Goal: Information Seeking & Learning: Compare options

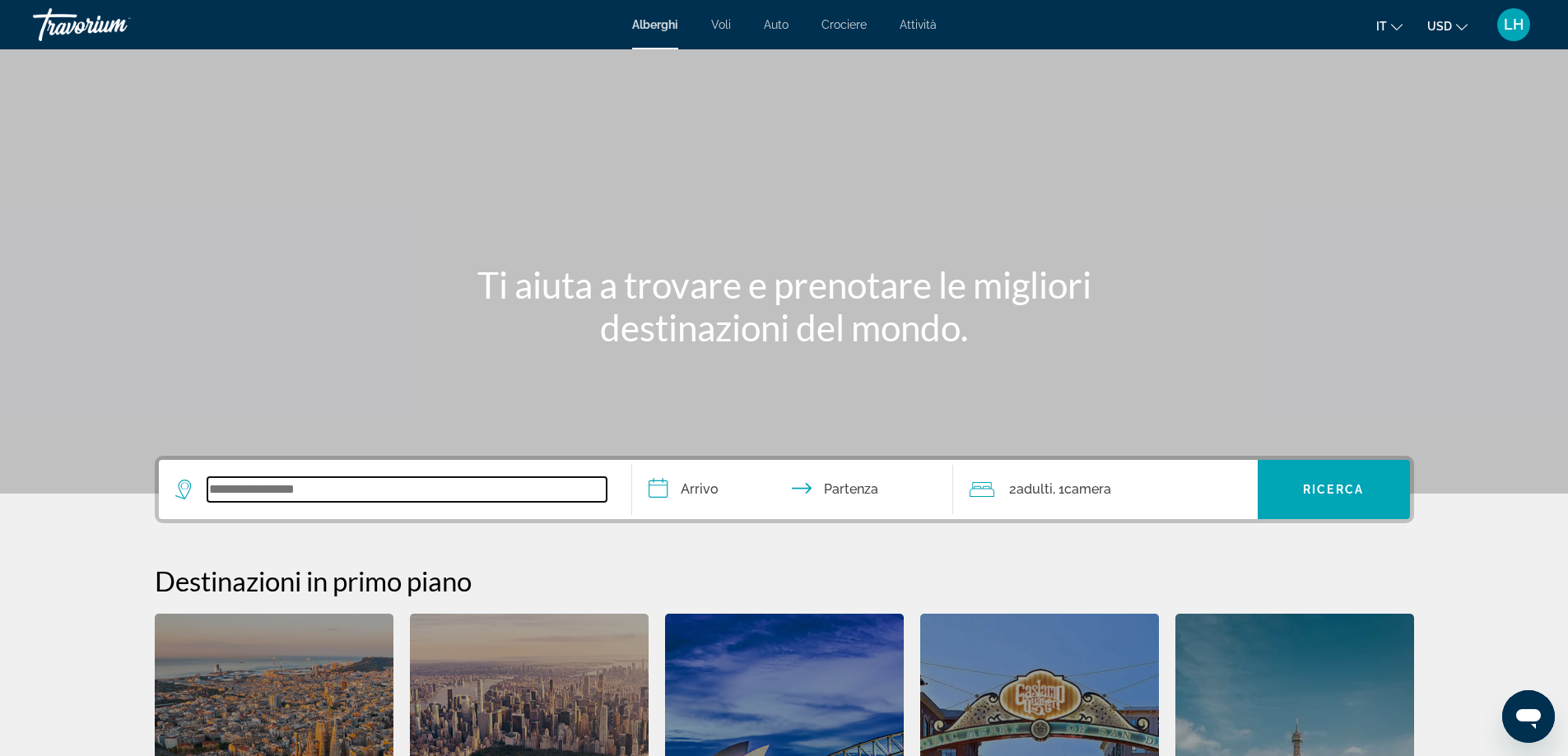
click at [231, 488] on input "Search widget" at bounding box center [407, 490] width 399 height 25
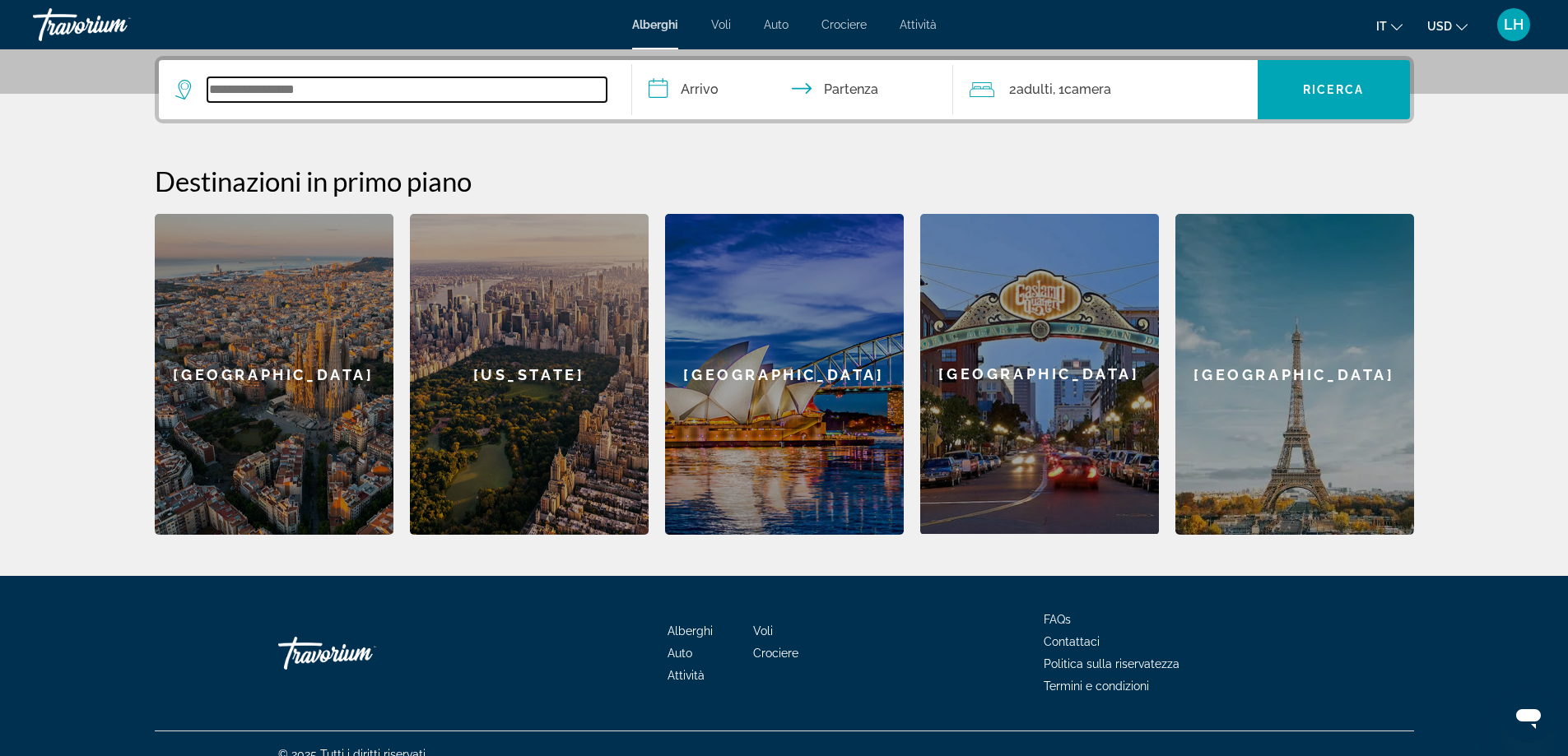
scroll to position [402, 0]
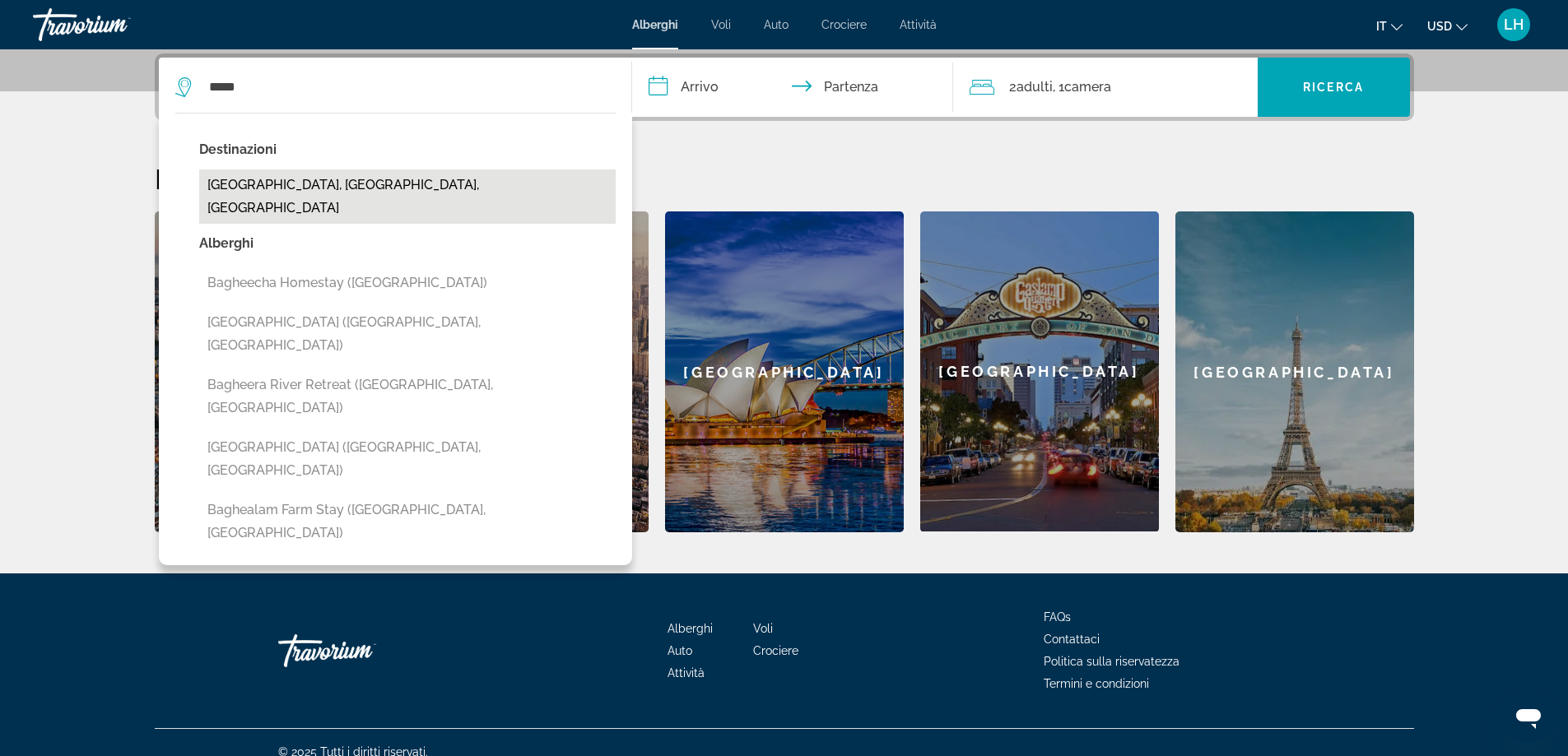
click at [309, 182] on button "Bagheria, Palermo, Italy" at bounding box center [407, 196] width 416 height 54
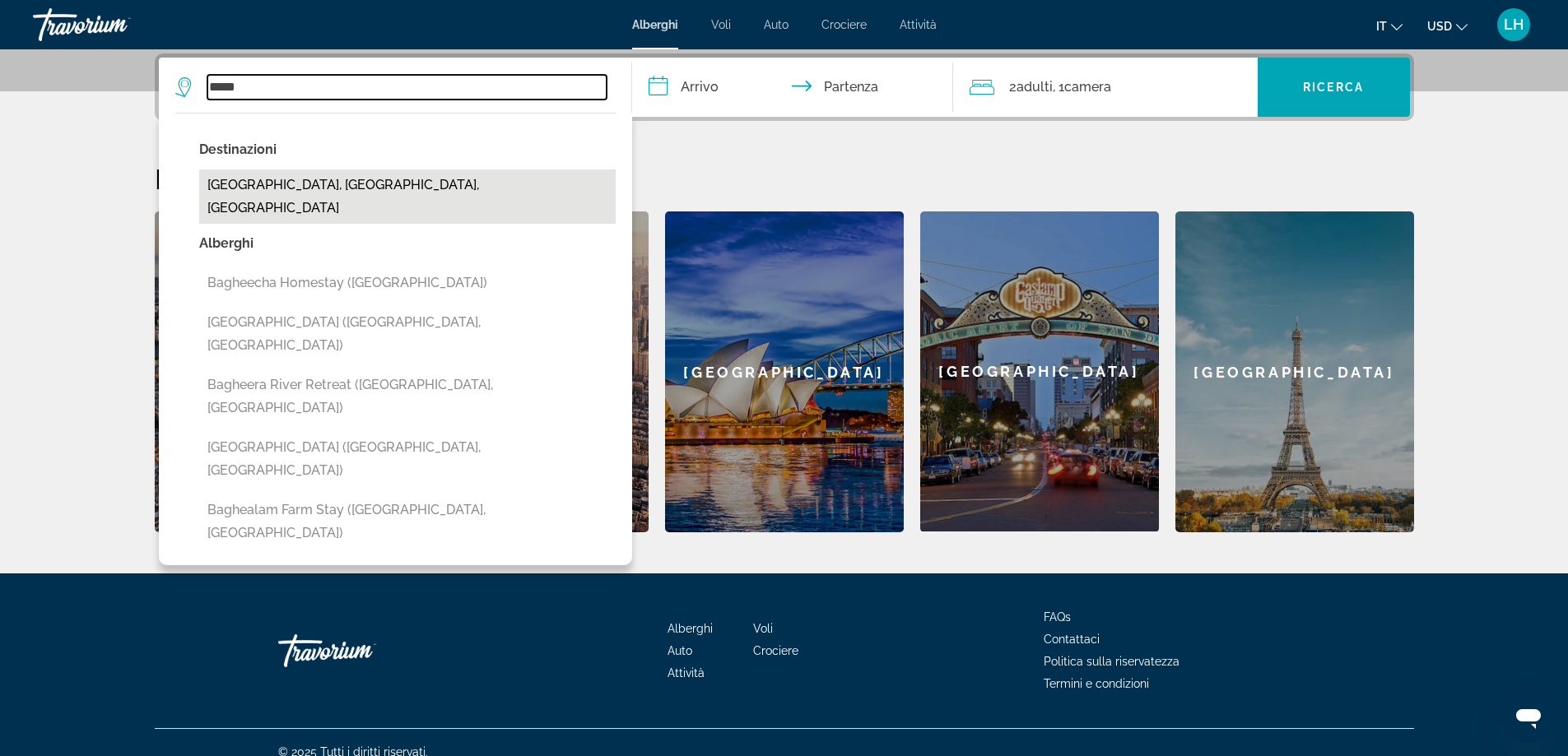
type input "**********"
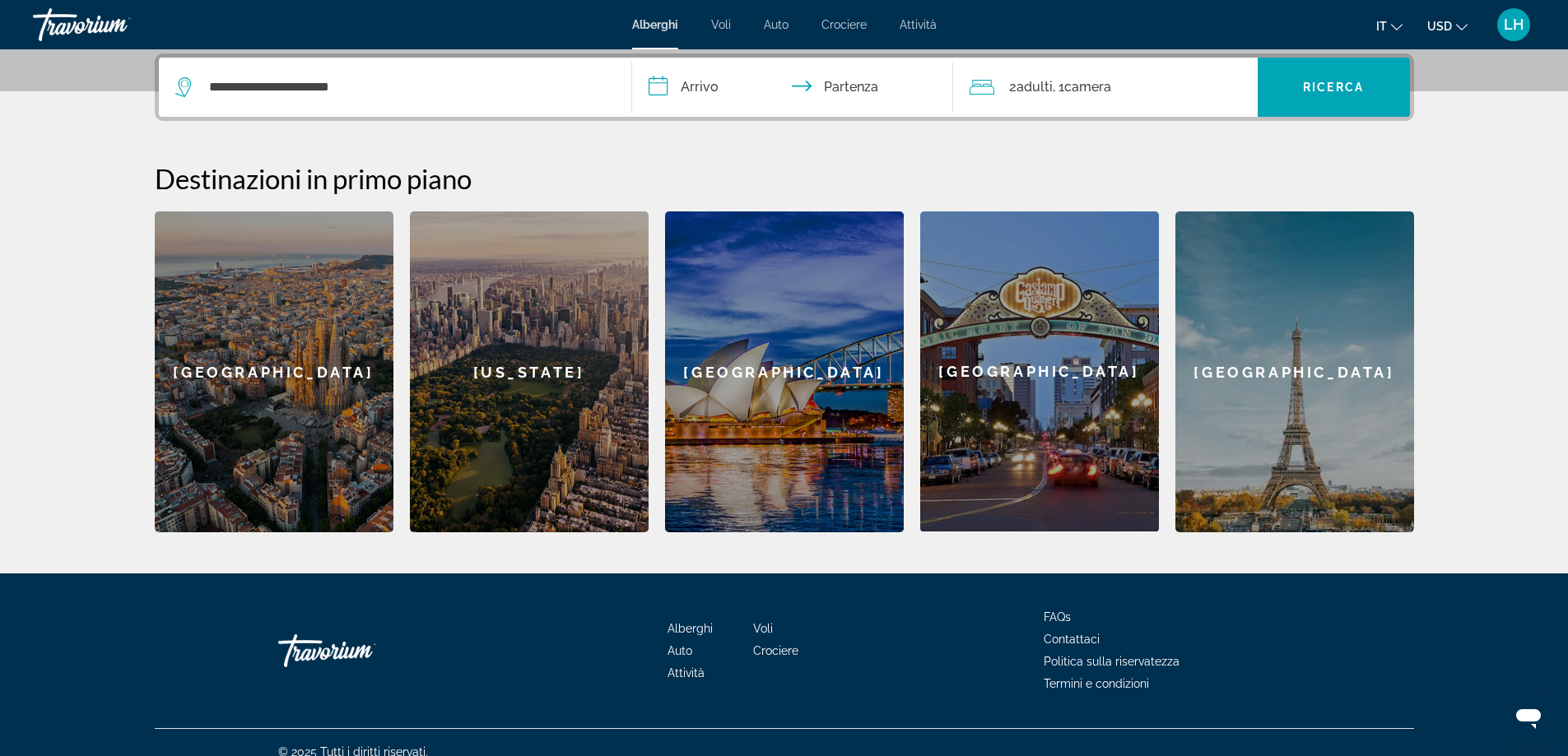
click at [704, 79] on input "**********" at bounding box center [796, 89] width 328 height 64
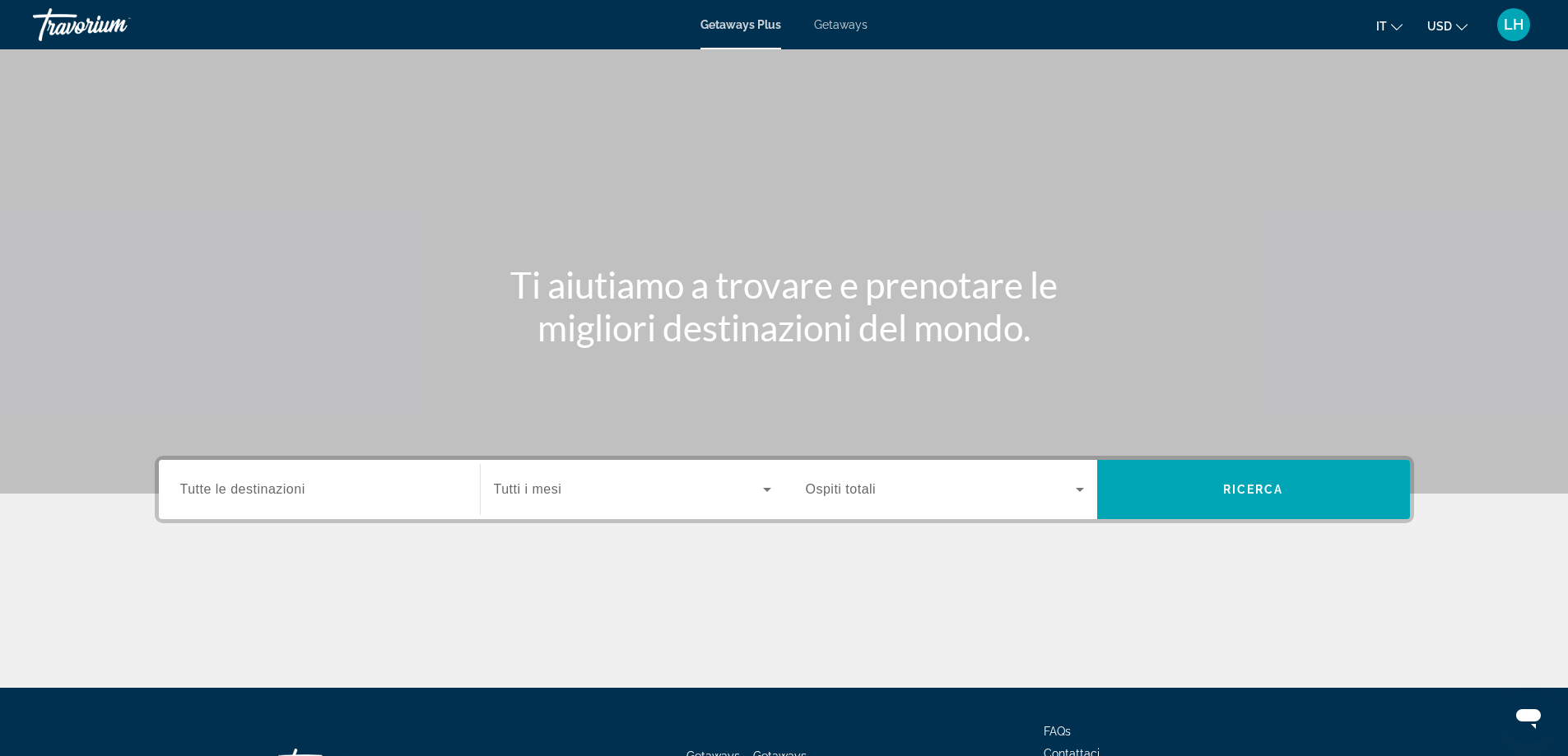
click at [258, 493] on span "Tutte le destinazioni" at bounding box center [243, 489] width 125 height 14
click at [258, 493] on input "Destination Tutte le destinazioni" at bounding box center [319, 490] width 278 height 20
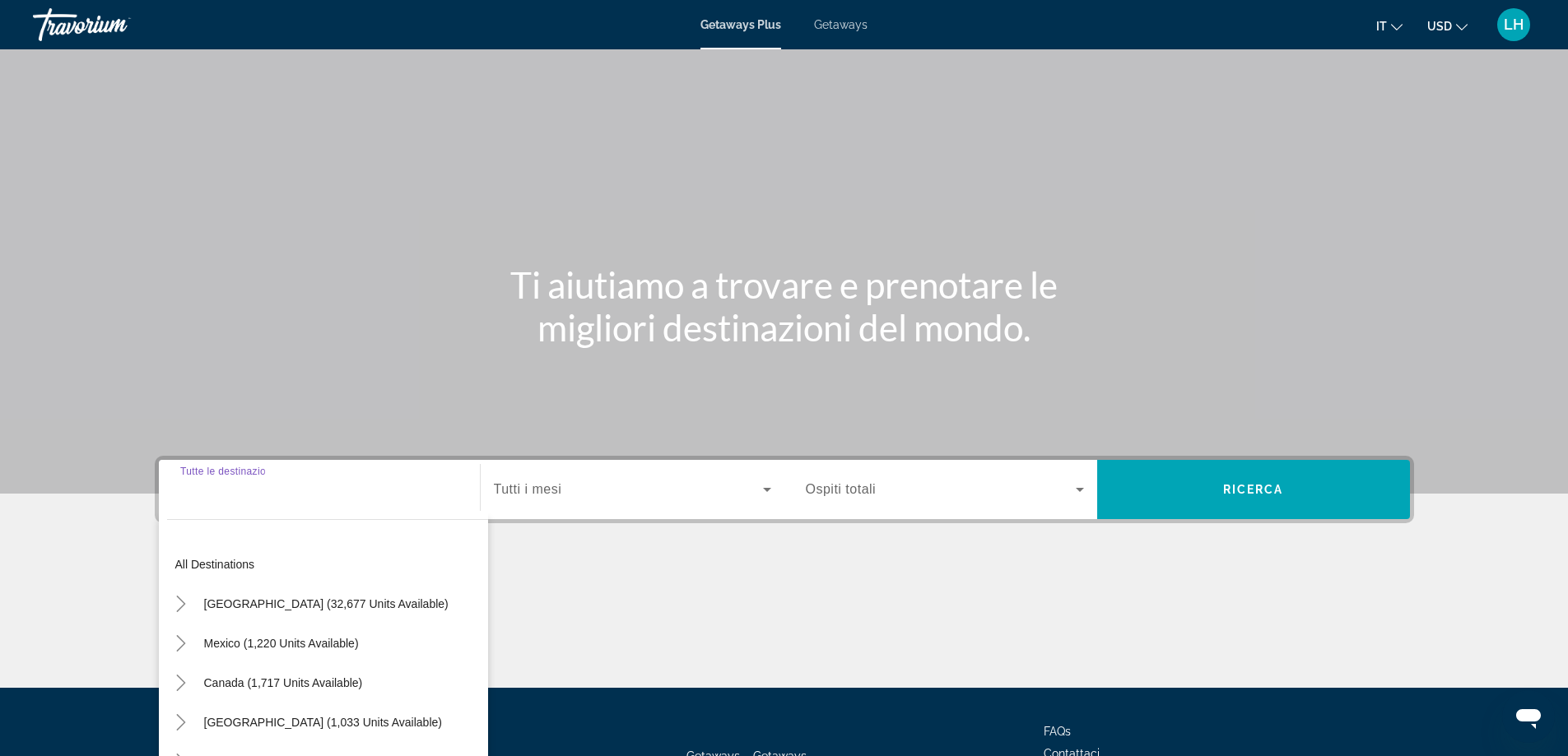
scroll to position [133, 0]
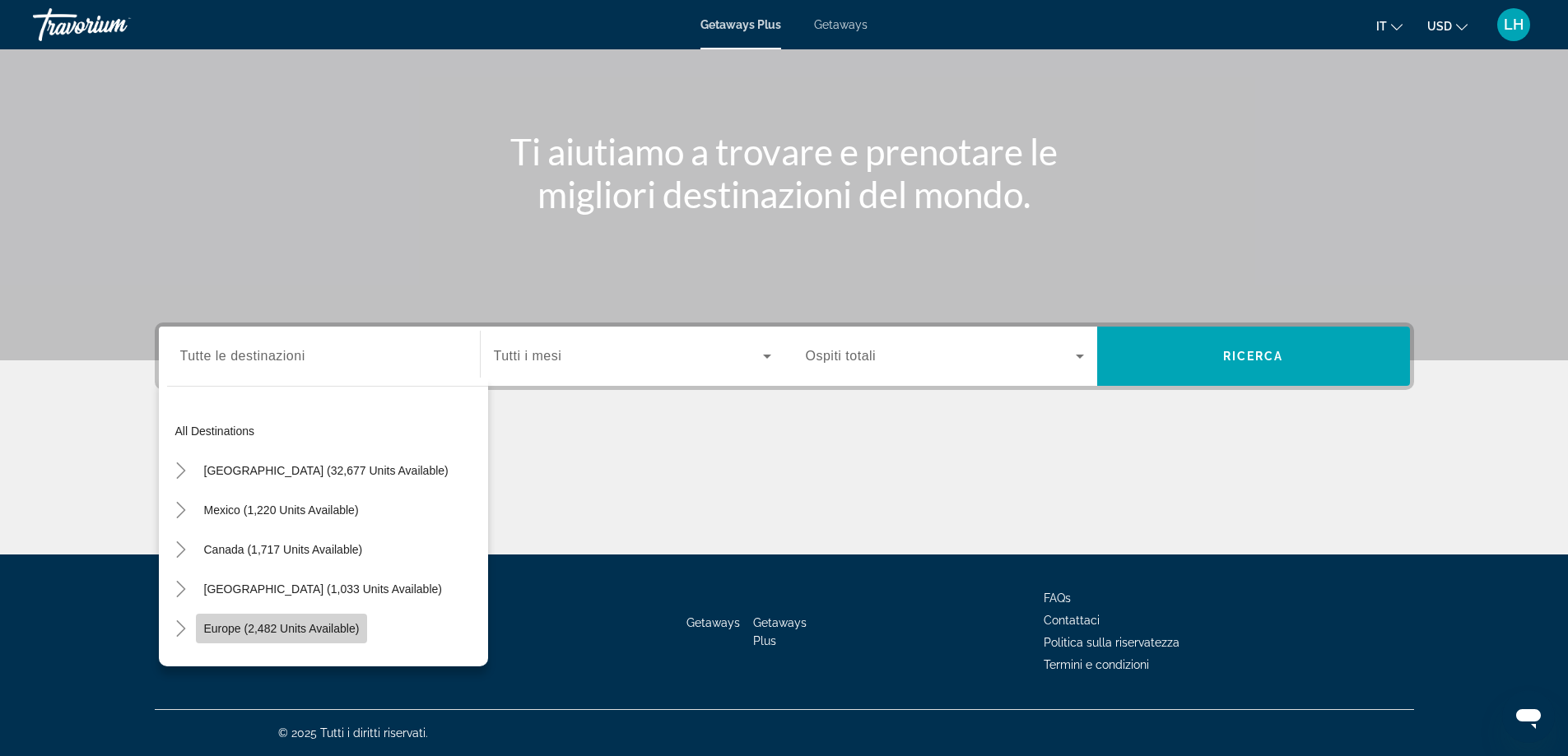
click at [316, 618] on span "Search widget" at bounding box center [281, 628] width 172 height 39
type input "**********"
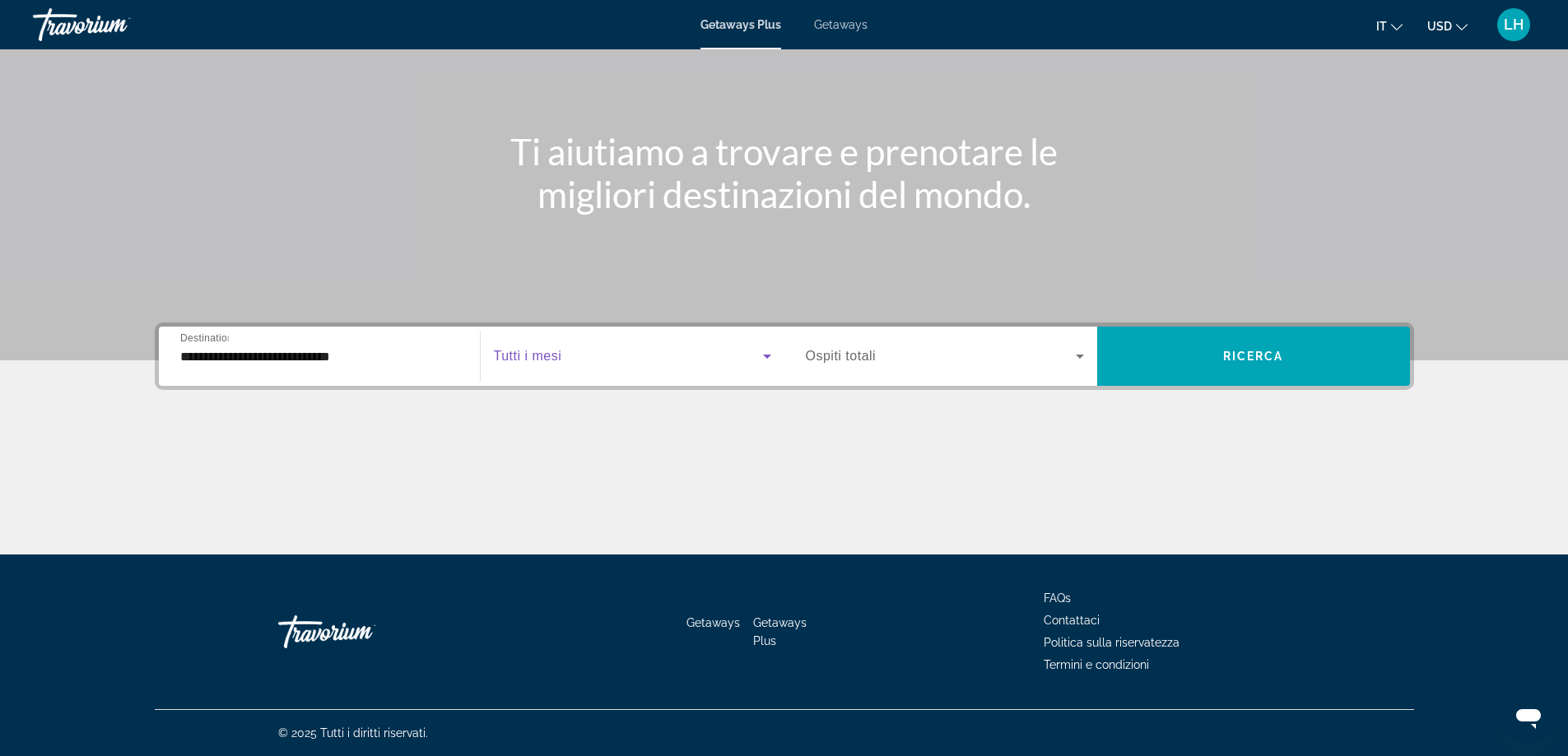
click at [588, 355] on span "Search widget" at bounding box center [628, 356] width 269 height 20
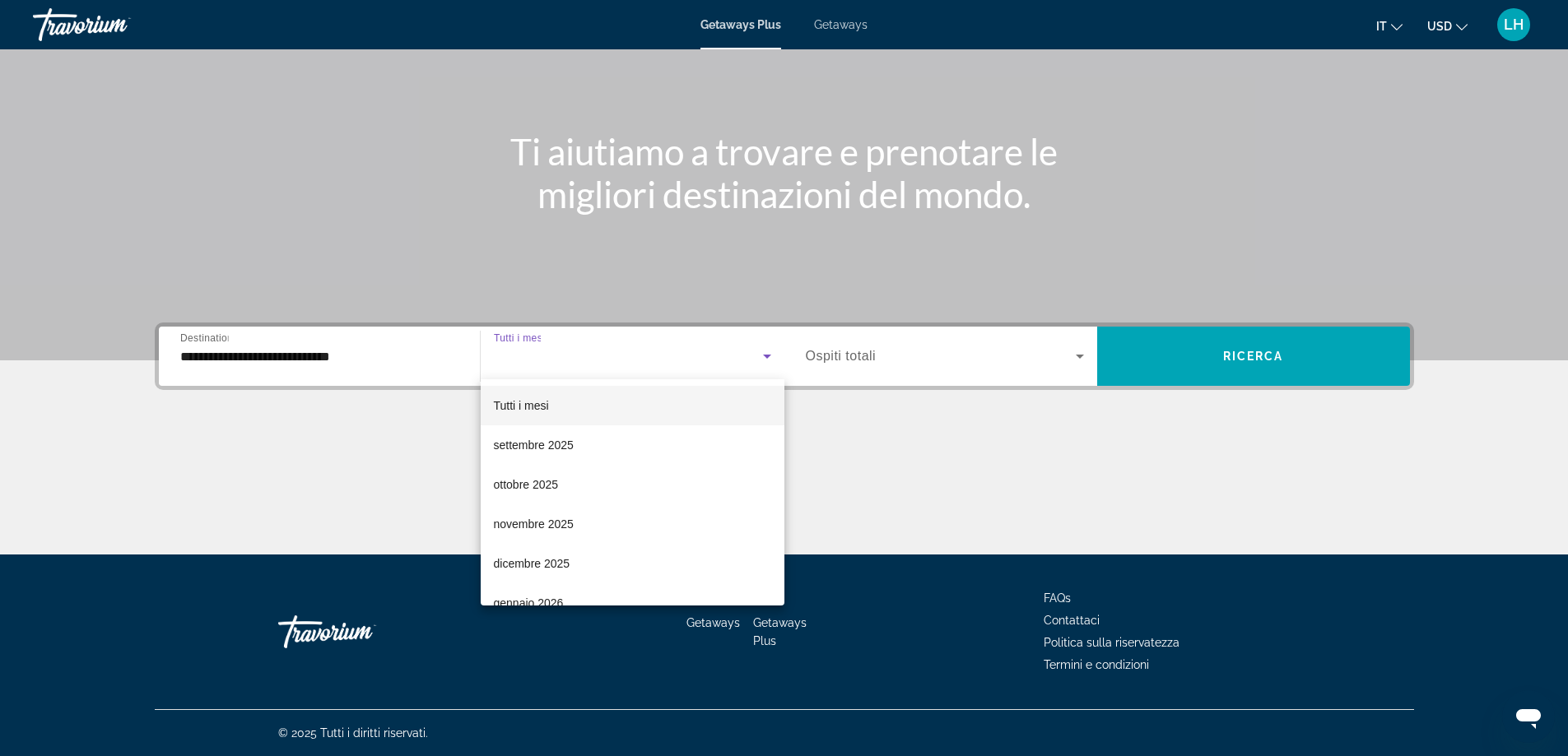
click at [658, 397] on mat-option "Tutti i mesi" at bounding box center [632, 405] width 304 height 39
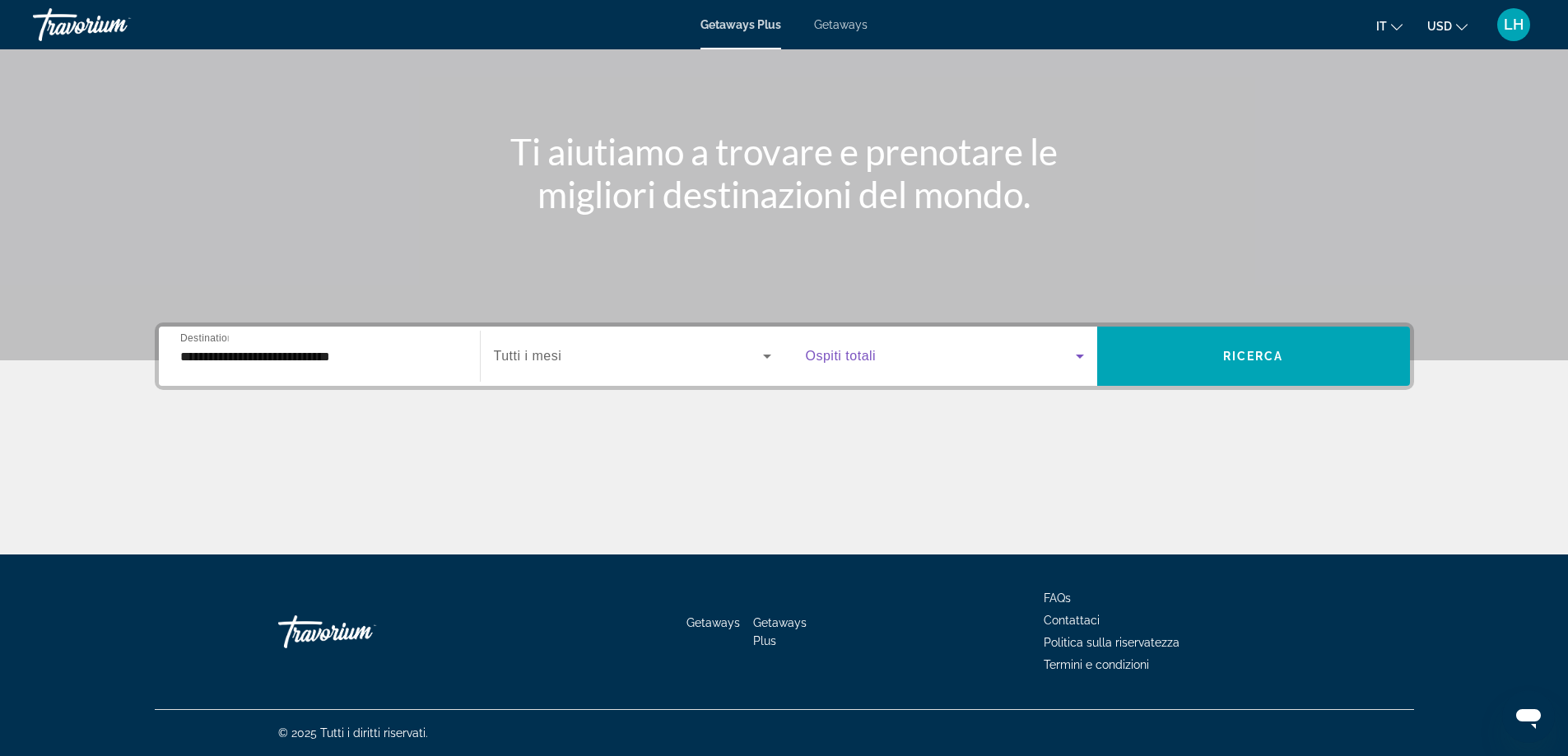
click at [1083, 362] on icon "Search widget" at bounding box center [1079, 356] width 20 height 20
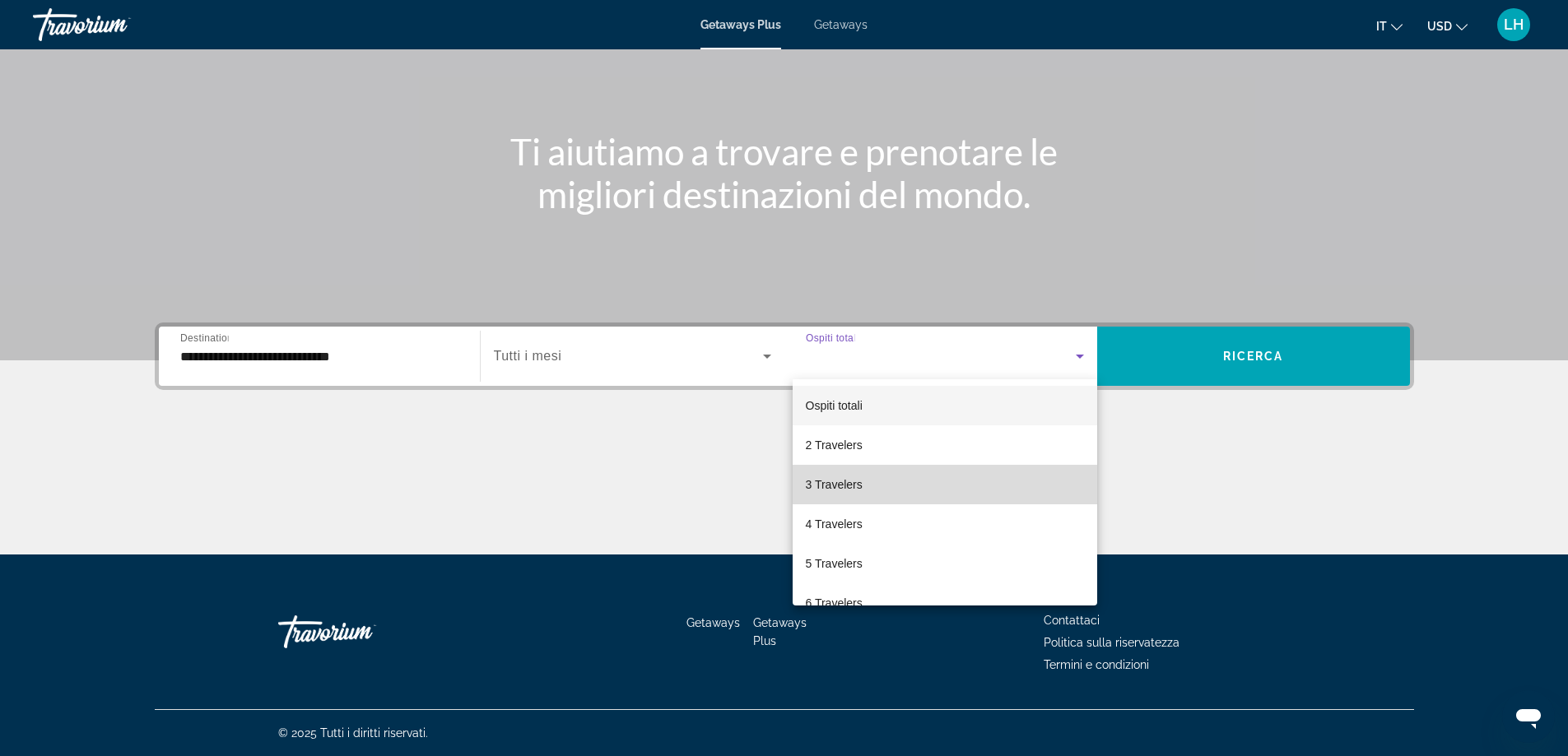
click at [1007, 475] on mat-option "3 Travelers" at bounding box center [944, 484] width 304 height 39
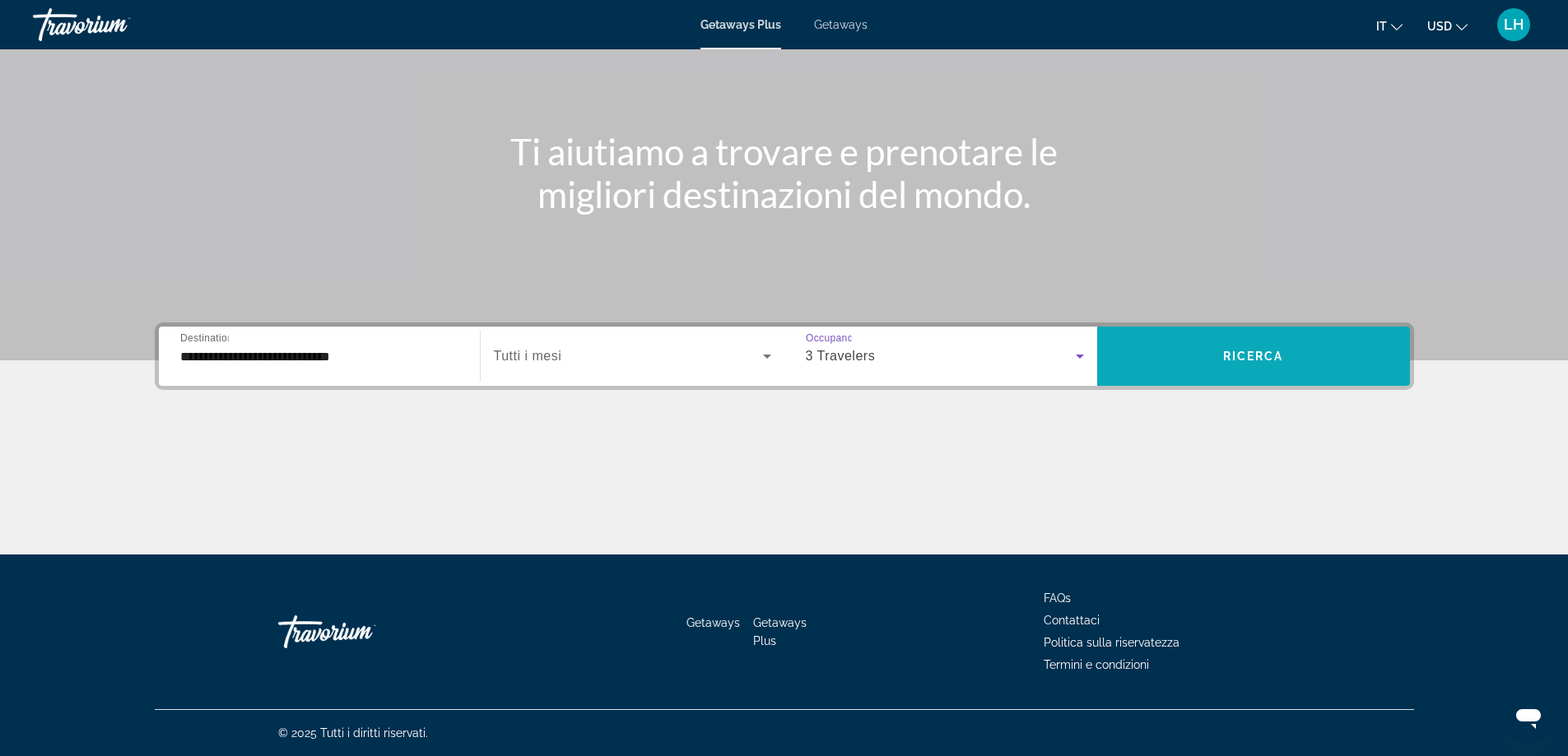
click at [1272, 346] on span "Search widget" at bounding box center [1253, 356] width 313 height 39
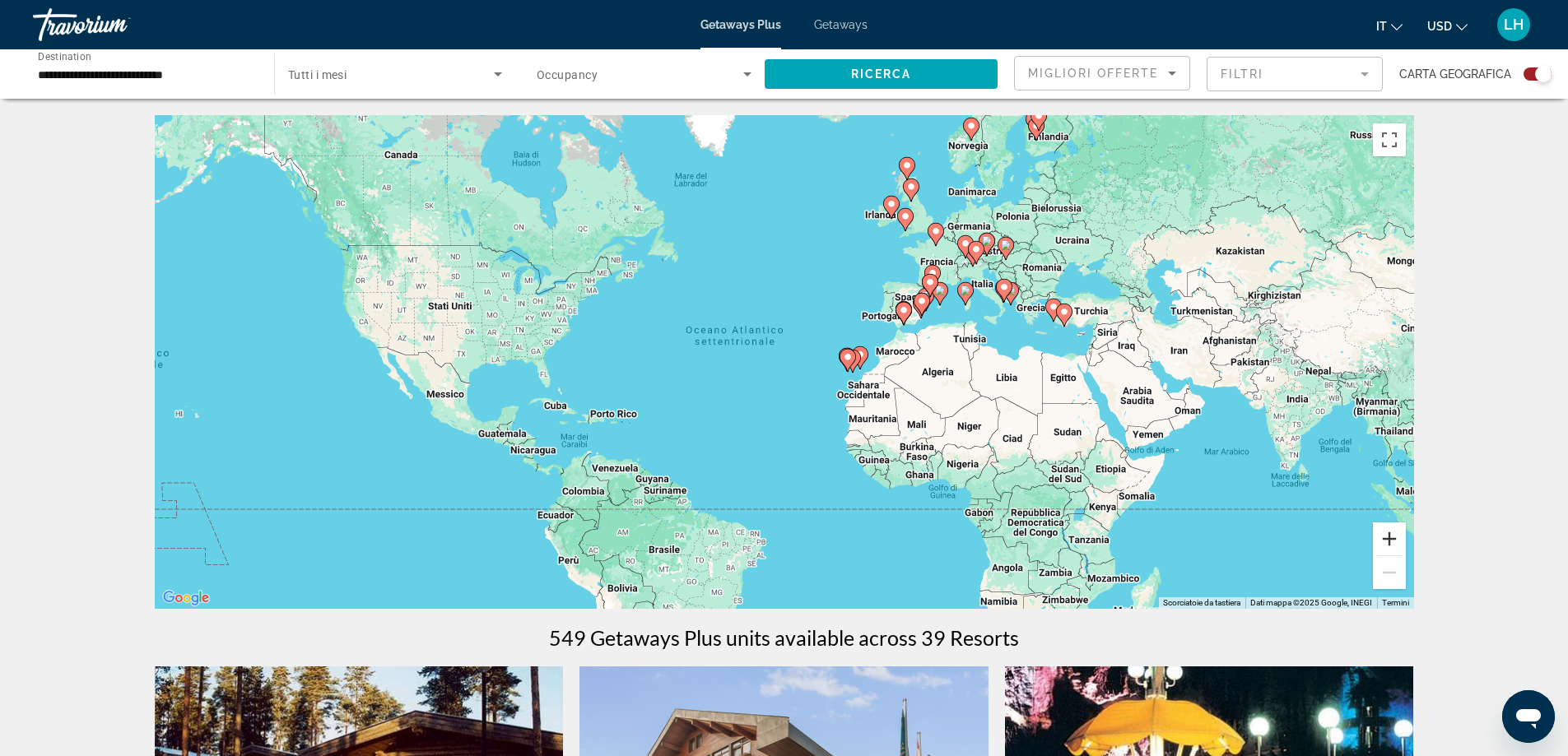
click at [1385, 536] on button "Zoom avanti" at bounding box center [1388, 538] width 33 height 33
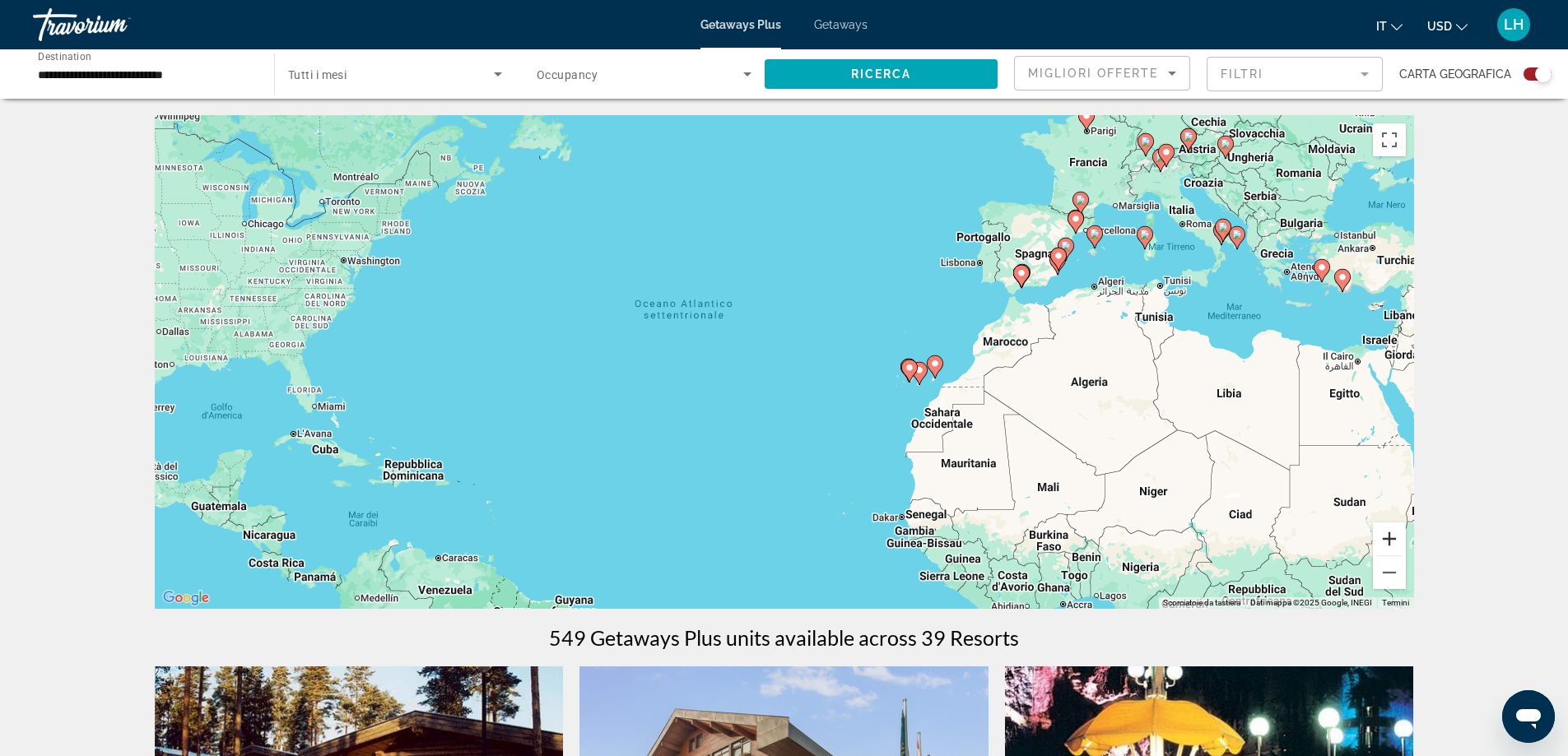
click at [1387, 534] on button "Zoom avanti" at bounding box center [1388, 538] width 33 height 33
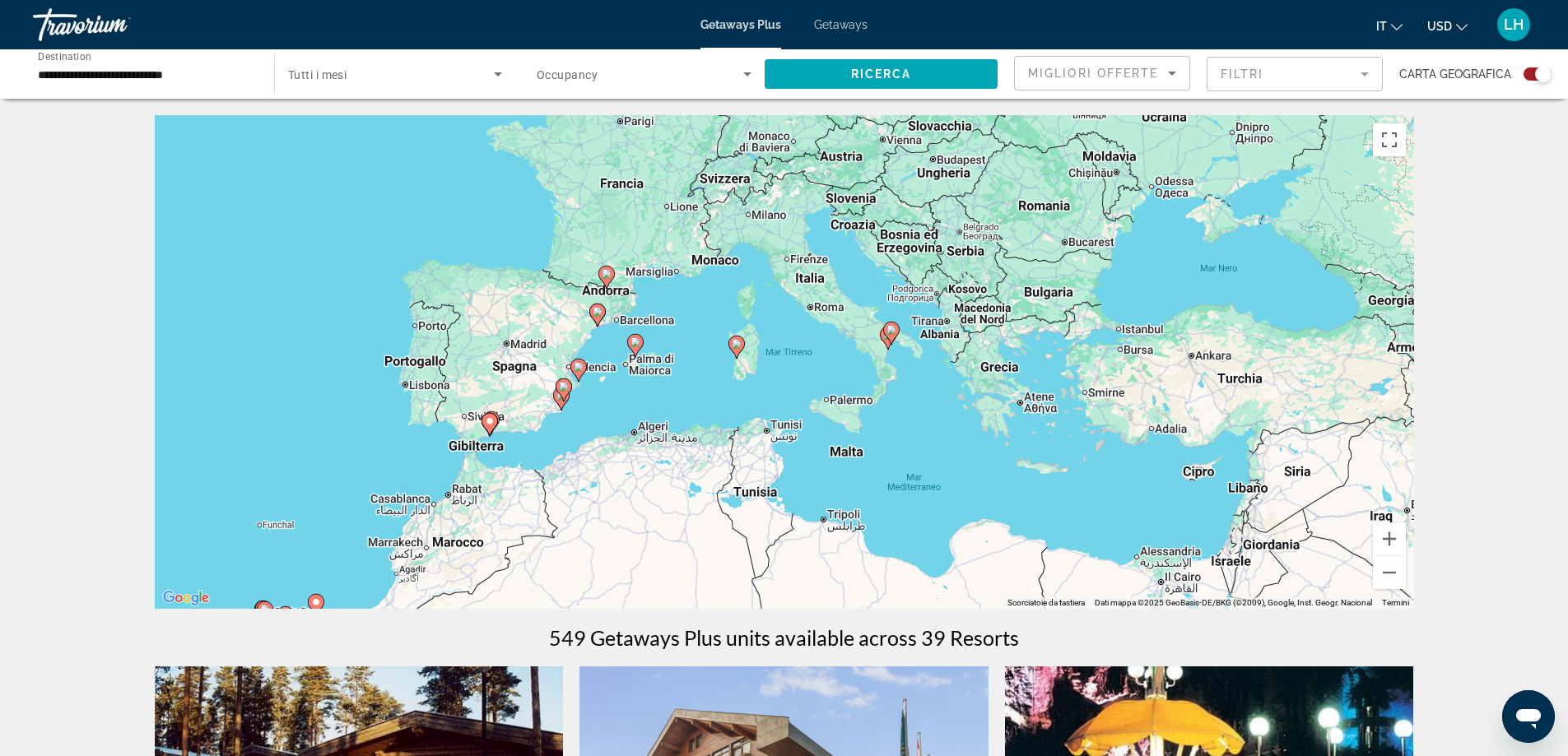
drag, startPoint x: 1223, startPoint y: 452, endPoint x: 448, endPoint y: 671, distance: 805.3
click at [1386, 533] on button "Zoom avanti" at bounding box center [1388, 538] width 33 height 33
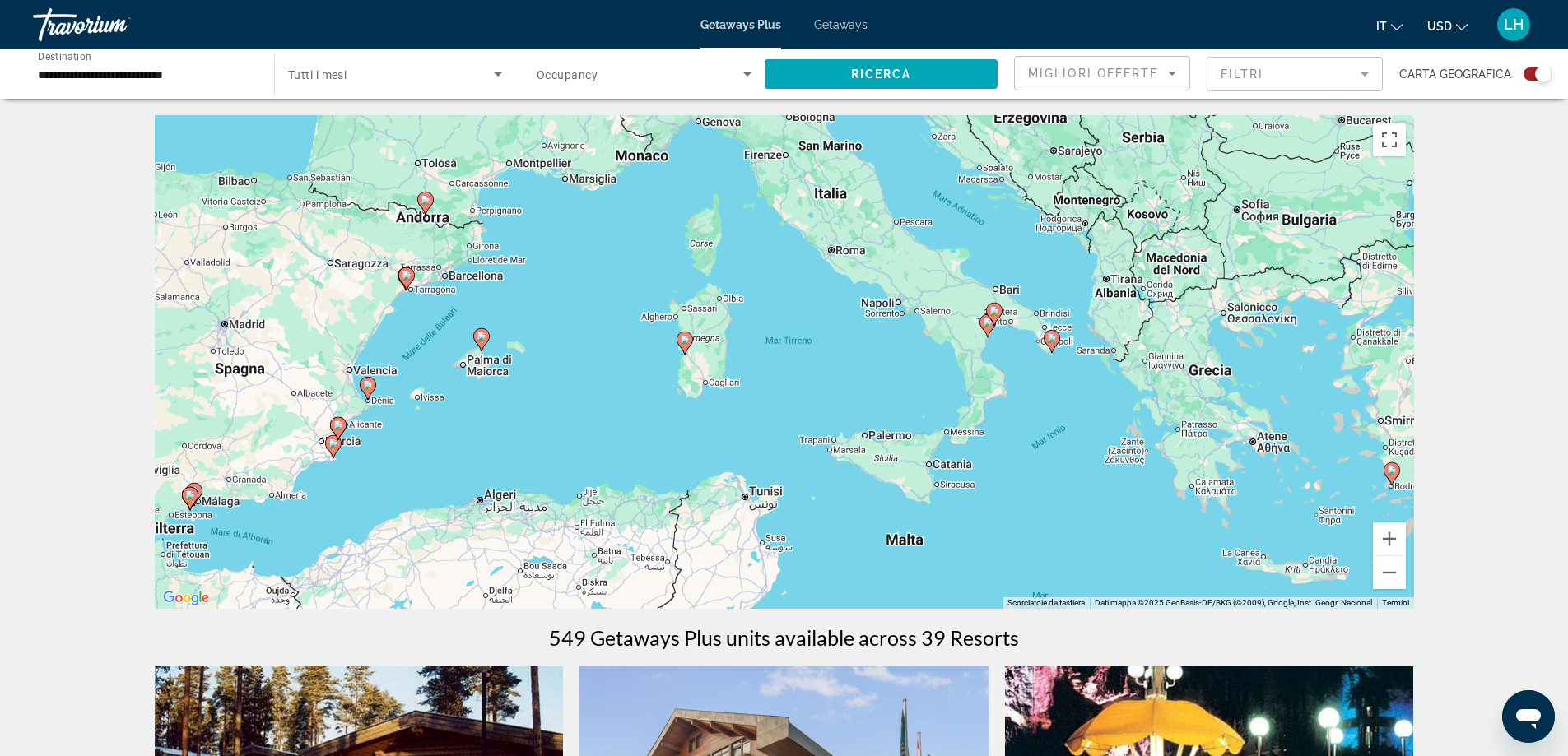
click at [1050, 344] on icon "Main content" at bounding box center [1051, 341] width 15 height 21
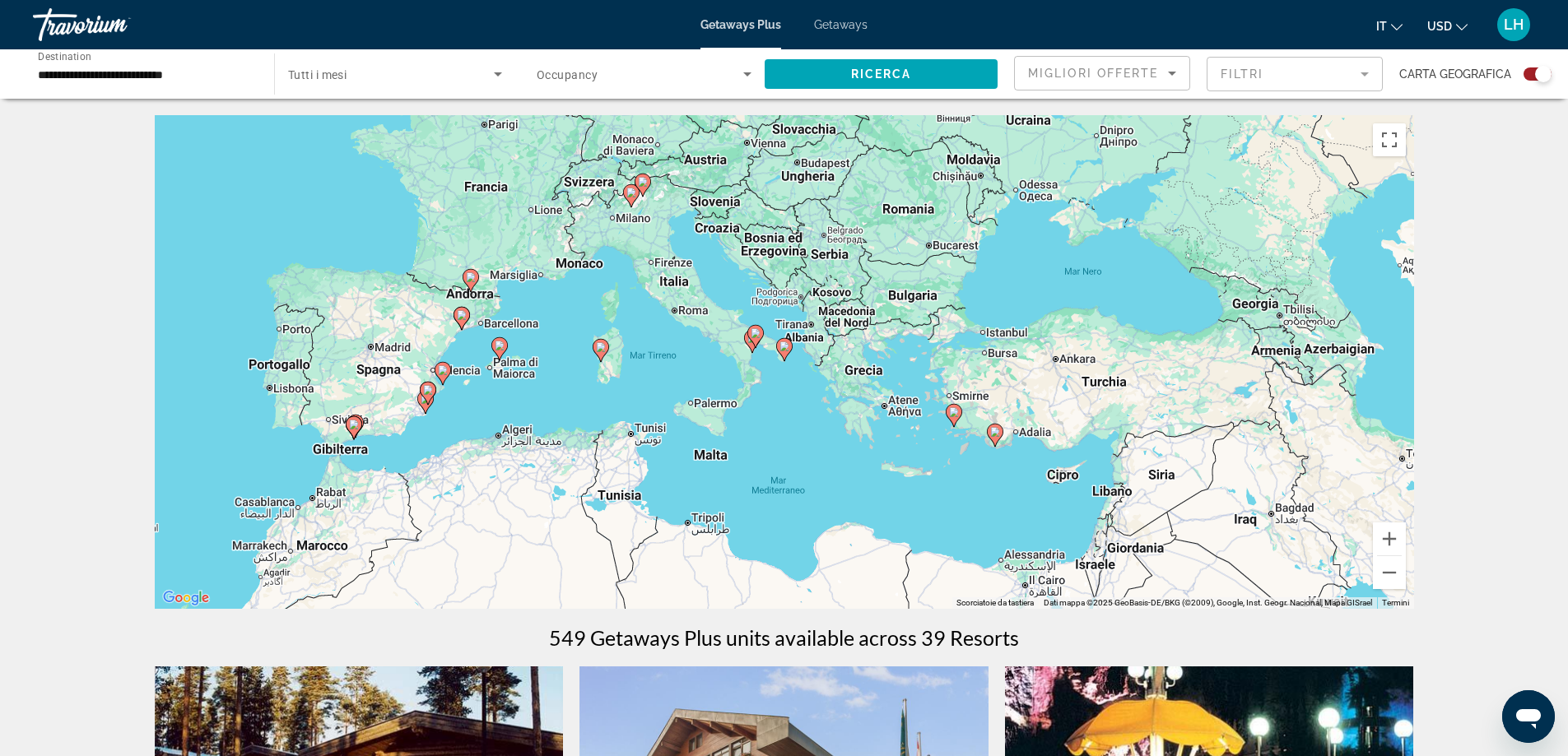
click at [782, 349] on image "Main content" at bounding box center [784, 346] width 10 height 10
type input "**********"
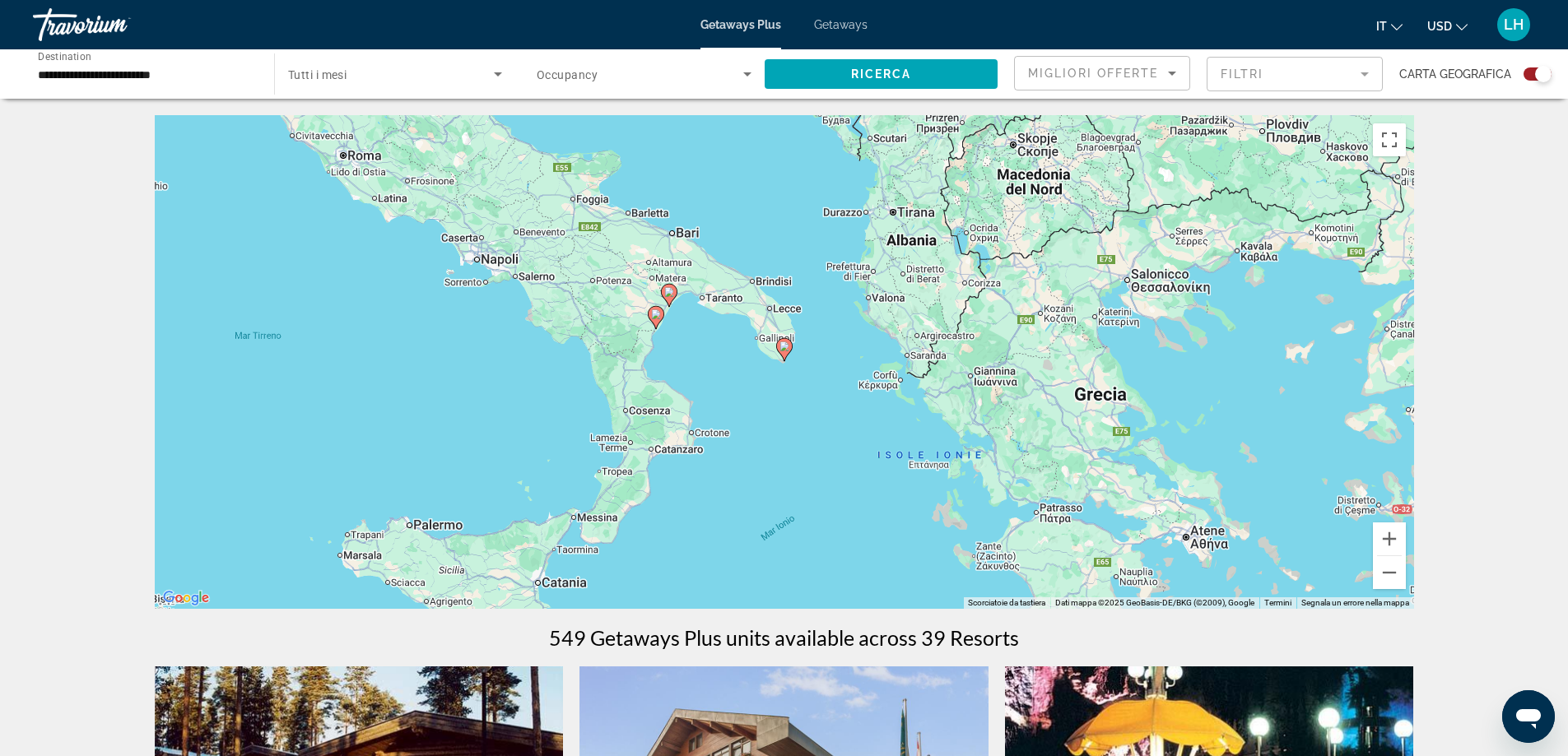
click at [782, 349] on image "Main content" at bounding box center [784, 346] width 10 height 10
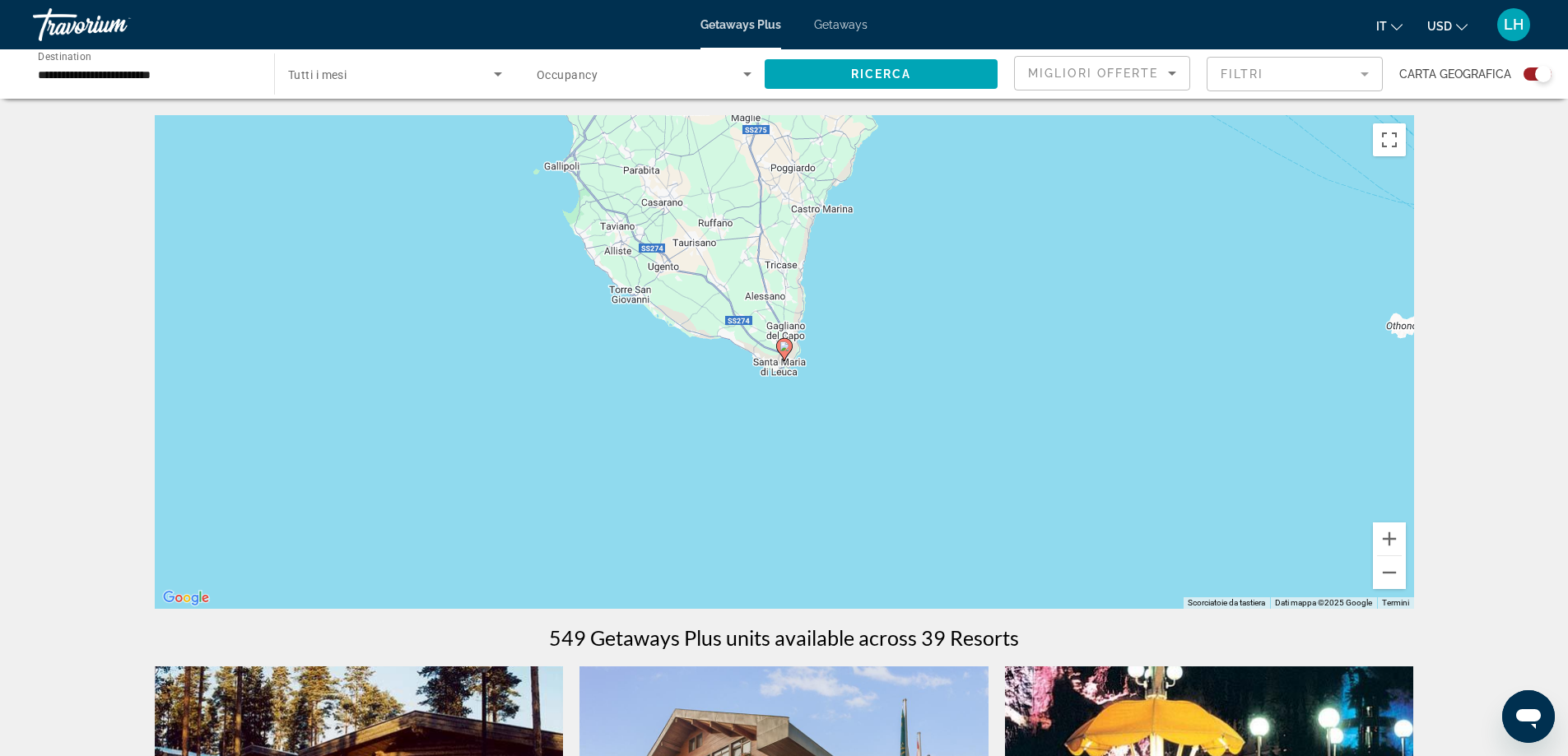
click at [782, 349] on image "Main content" at bounding box center [784, 346] width 10 height 10
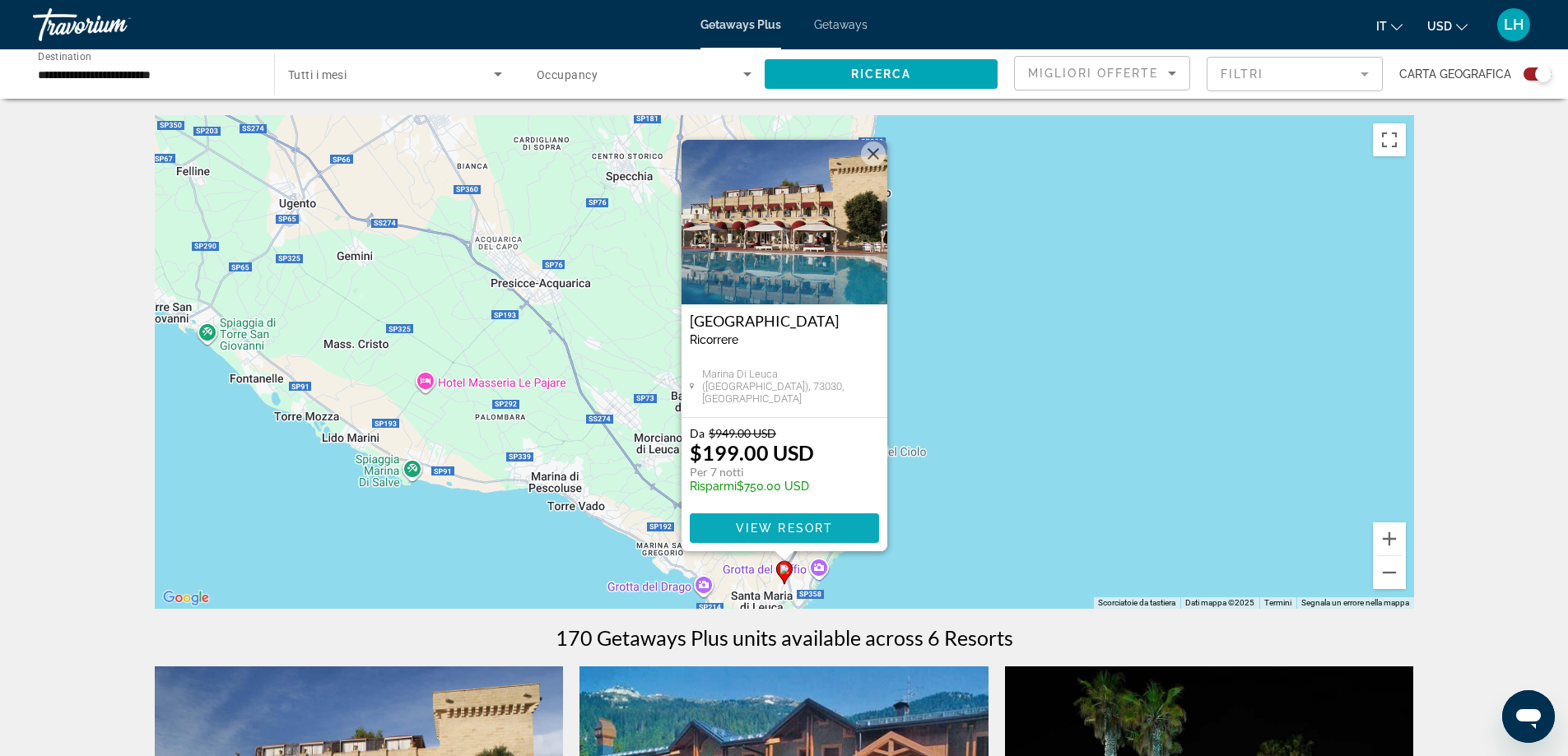
click at [773, 520] on span "Main content" at bounding box center [784, 528] width 189 height 39
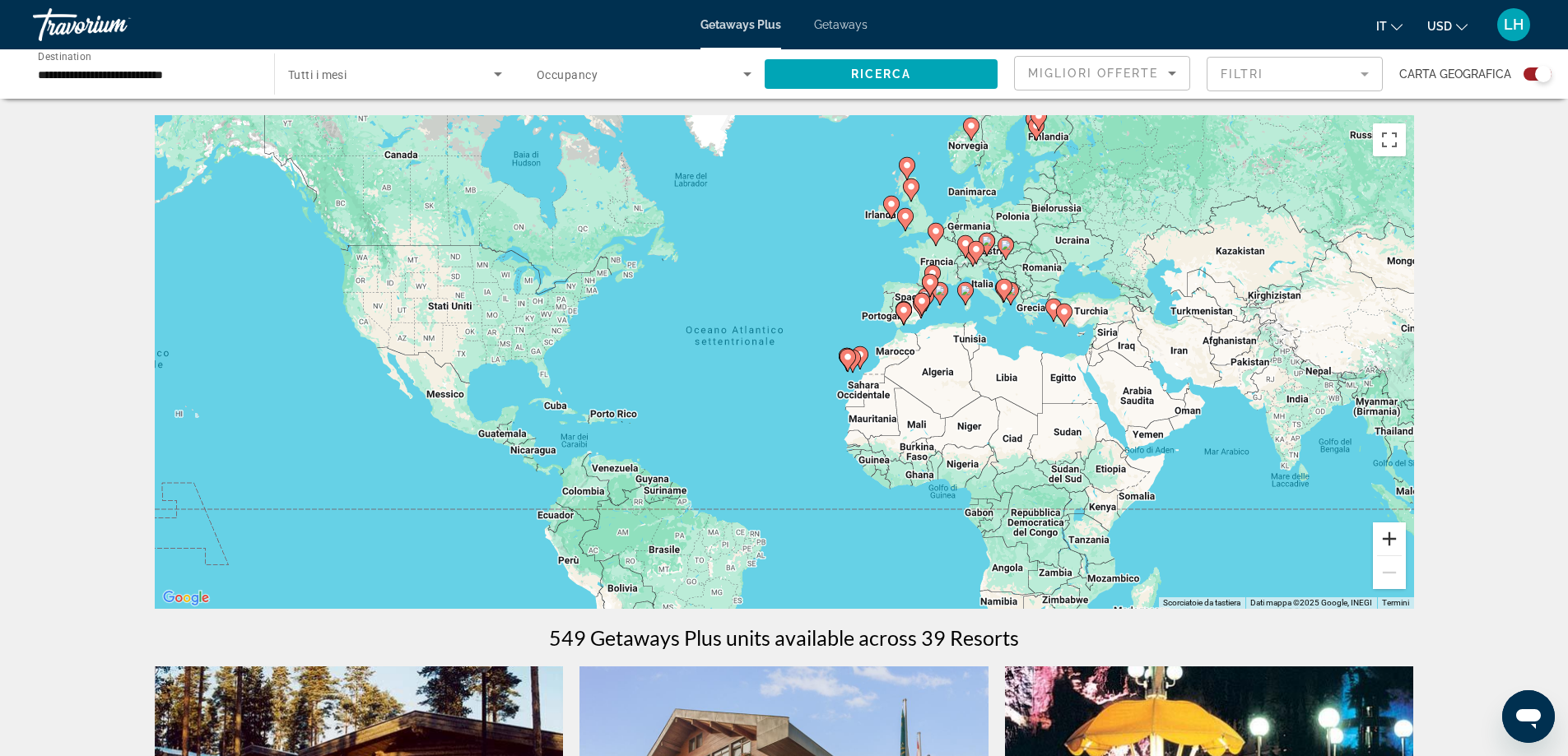
click at [1397, 533] on button "Zoom avanti" at bounding box center [1388, 538] width 33 height 33
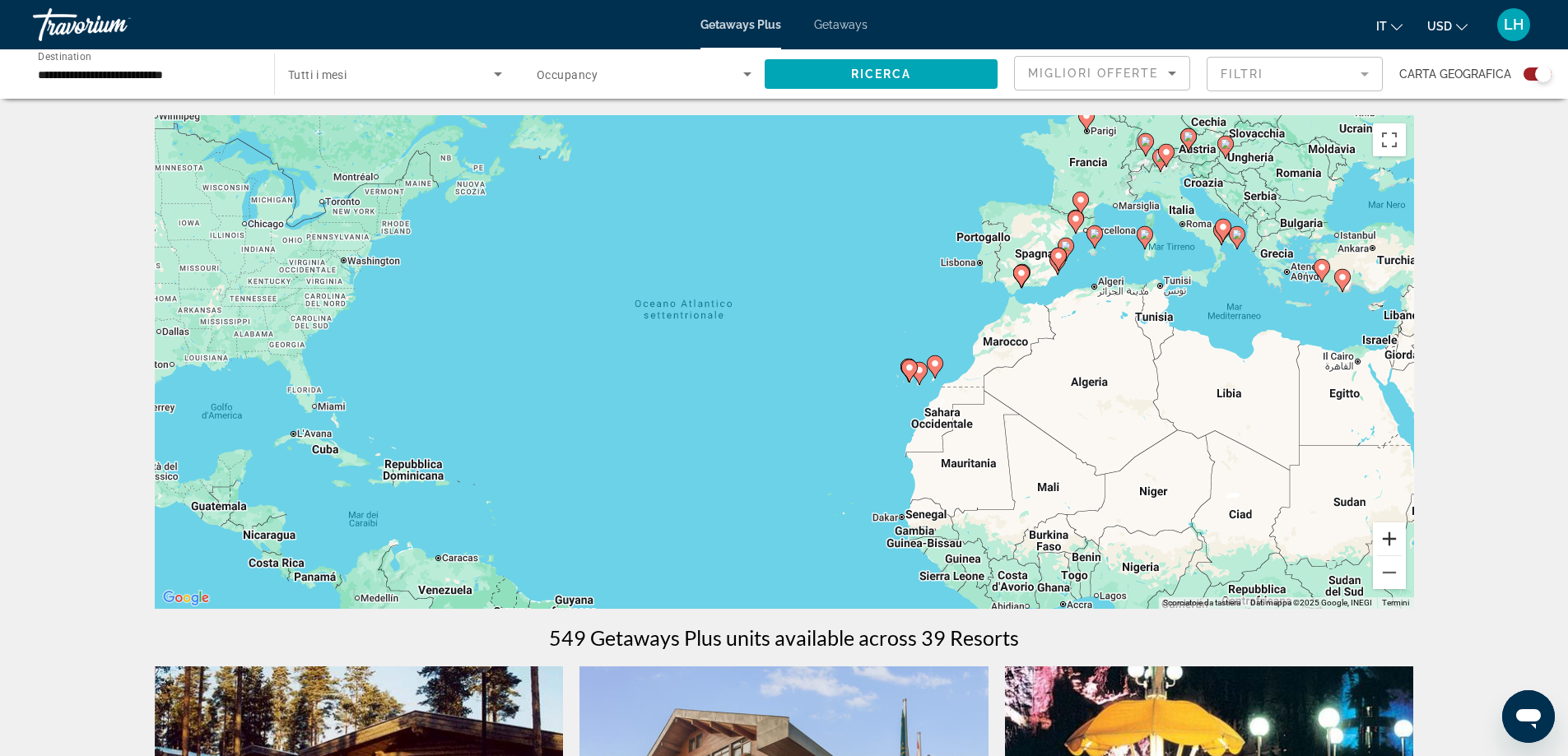
click at [1397, 533] on button "Zoom avanti" at bounding box center [1388, 538] width 33 height 33
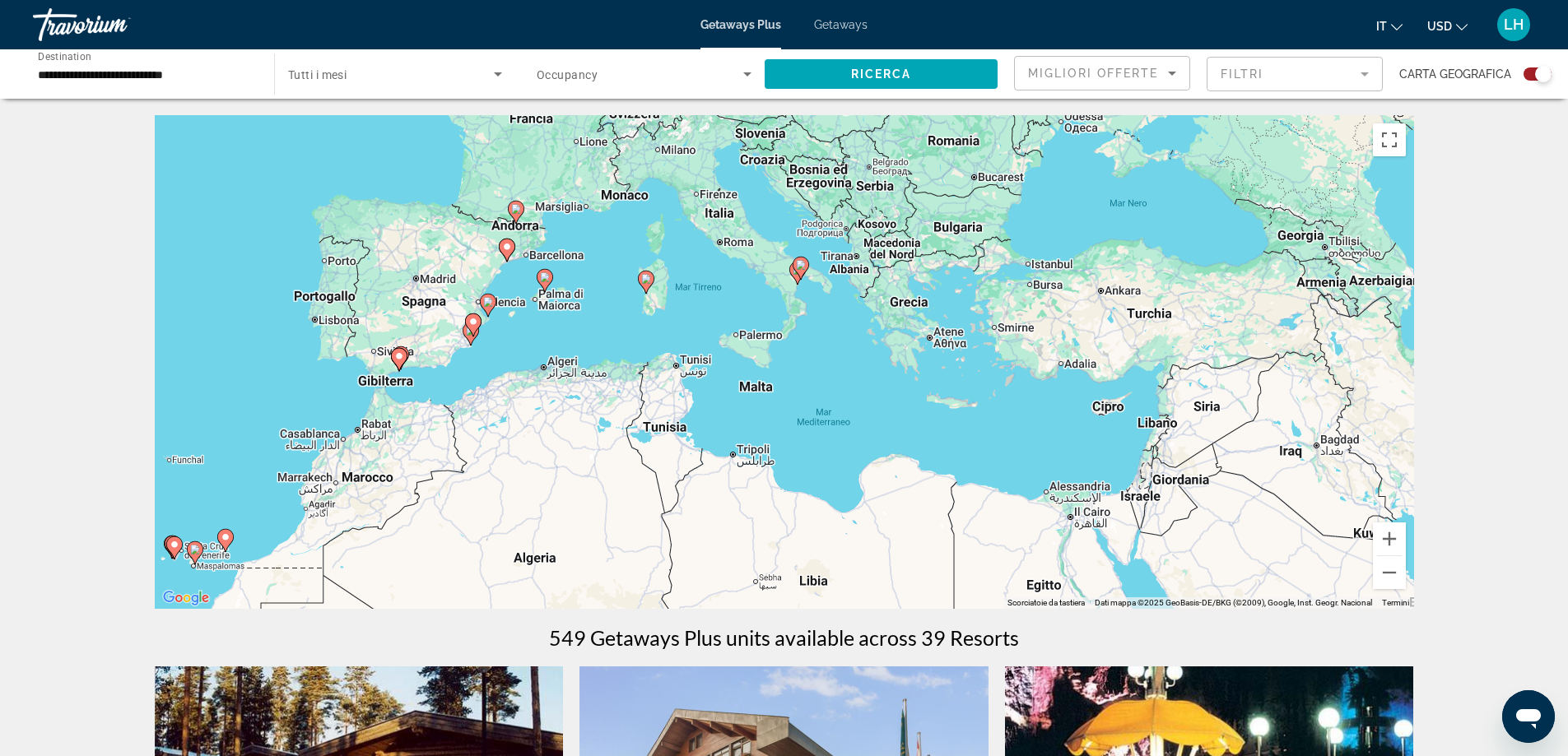
drag, startPoint x: 1253, startPoint y: 440, endPoint x: 391, endPoint y: 598, distance: 876.4
click at [391, 598] on div "Per attivare il trascinamento con la tastiera, premi Alt + Invio. Nello stato d…" at bounding box center [784, 362] width 1259 height 493
click at [1386, 533] on button "Zoom avanti" at bounding box center [1388, 538] width 33 height 33
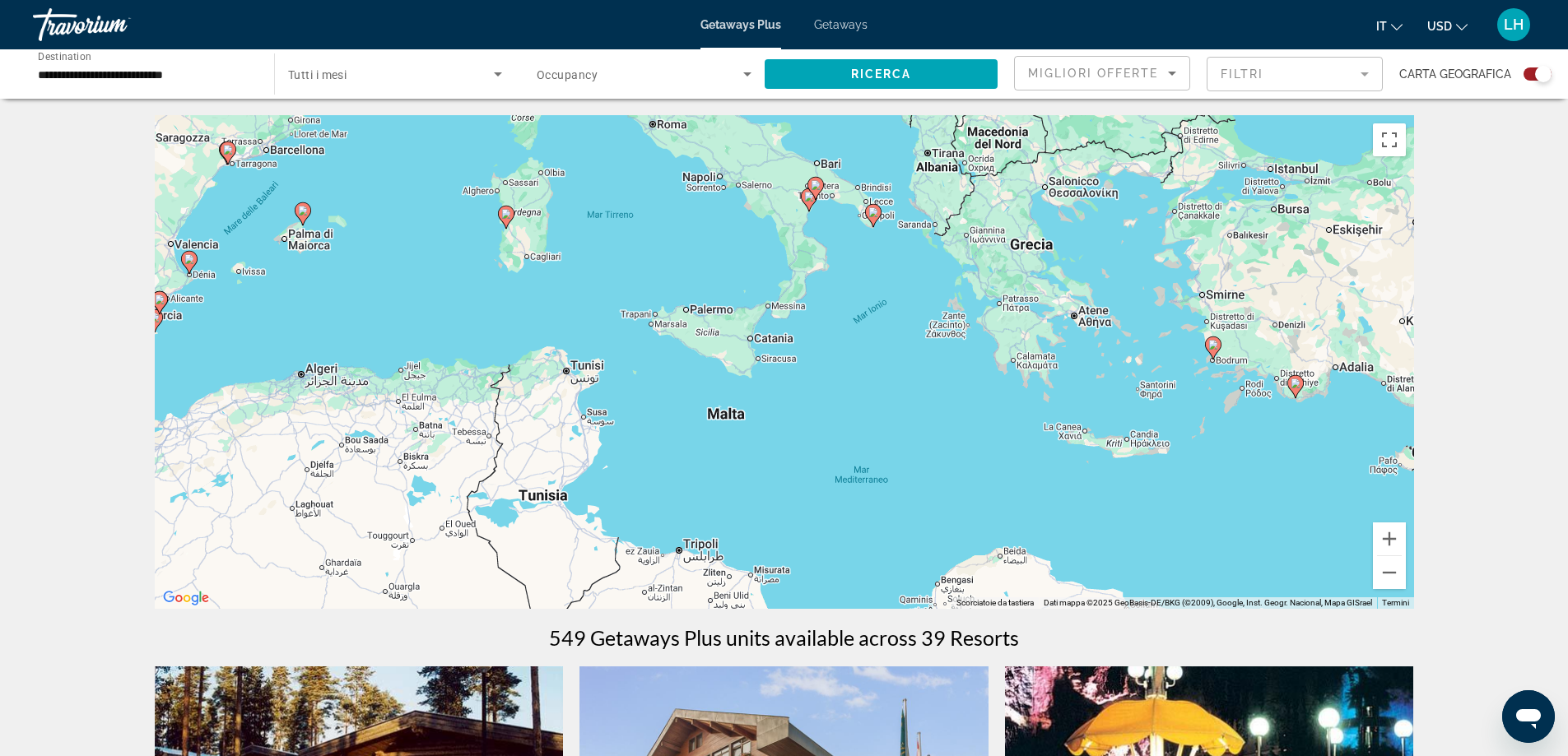
click at [808, 202] on icon "Main content" at bounding box center [808, 199] width 15 height 21
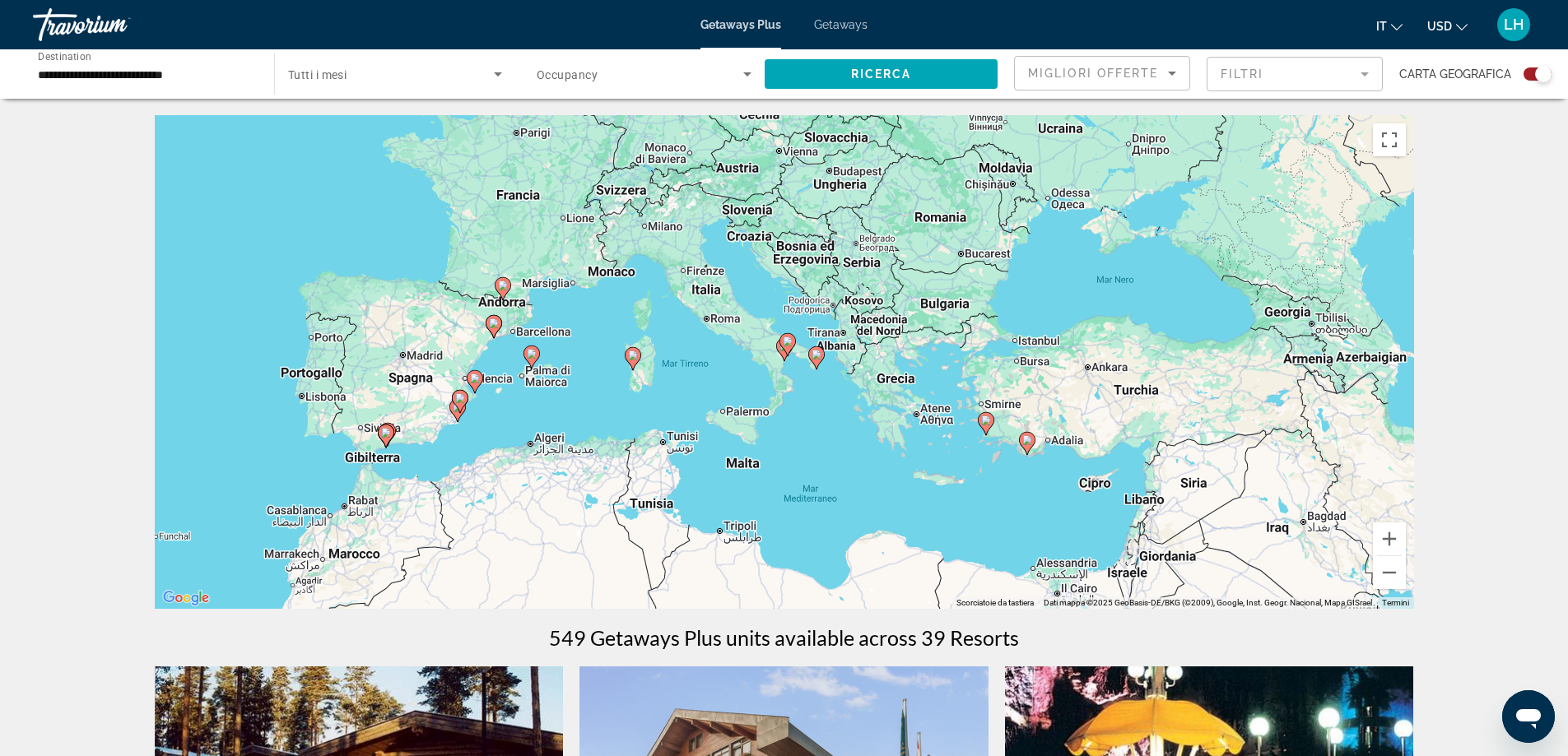
click at [780, 345] on gmp-advanced-marker "Main content" at bounding box center [788, 344] width 17 height 25
type input "**********"
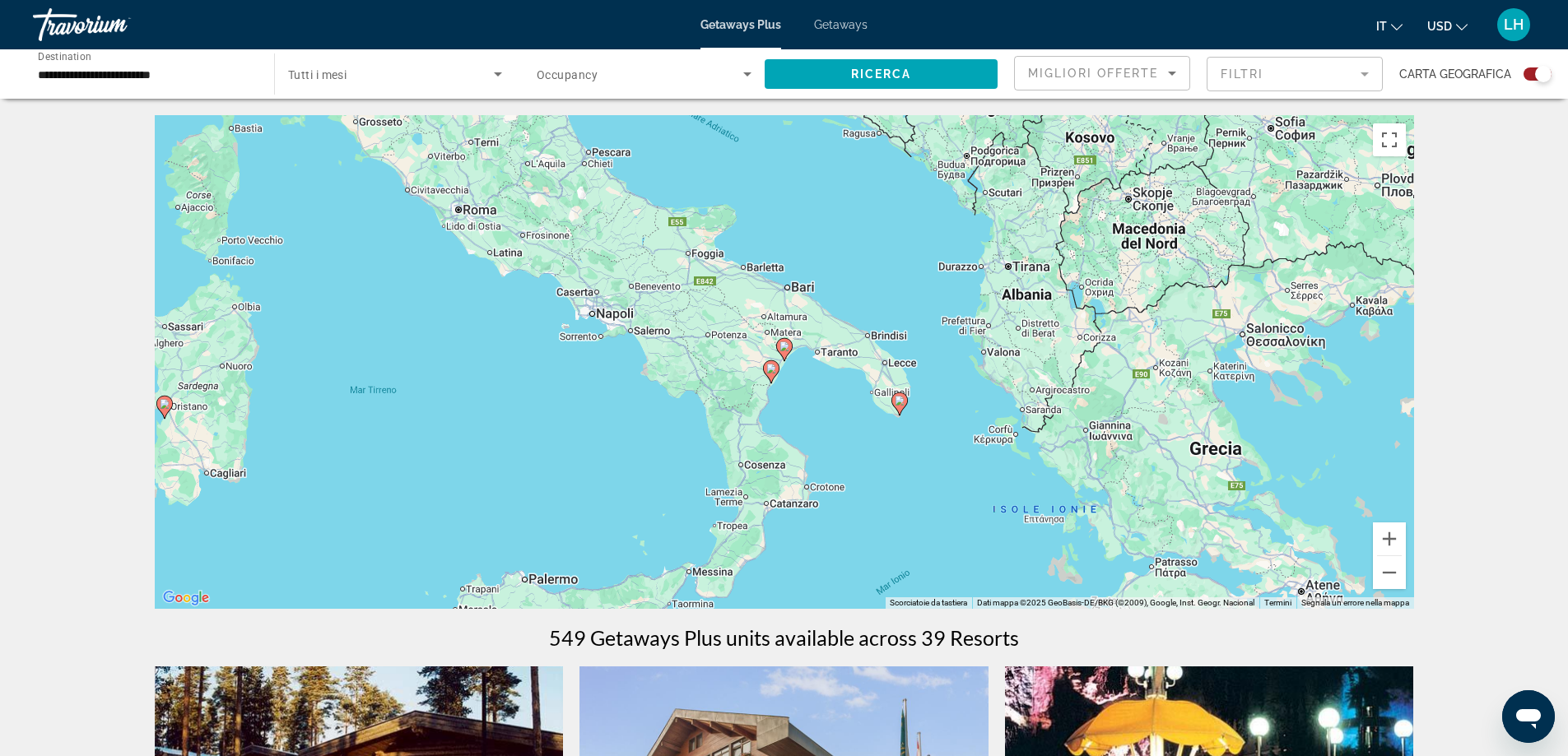
click at [771, 376] on icon "Main content" at bounding box center [770, 371] width 15 height 21
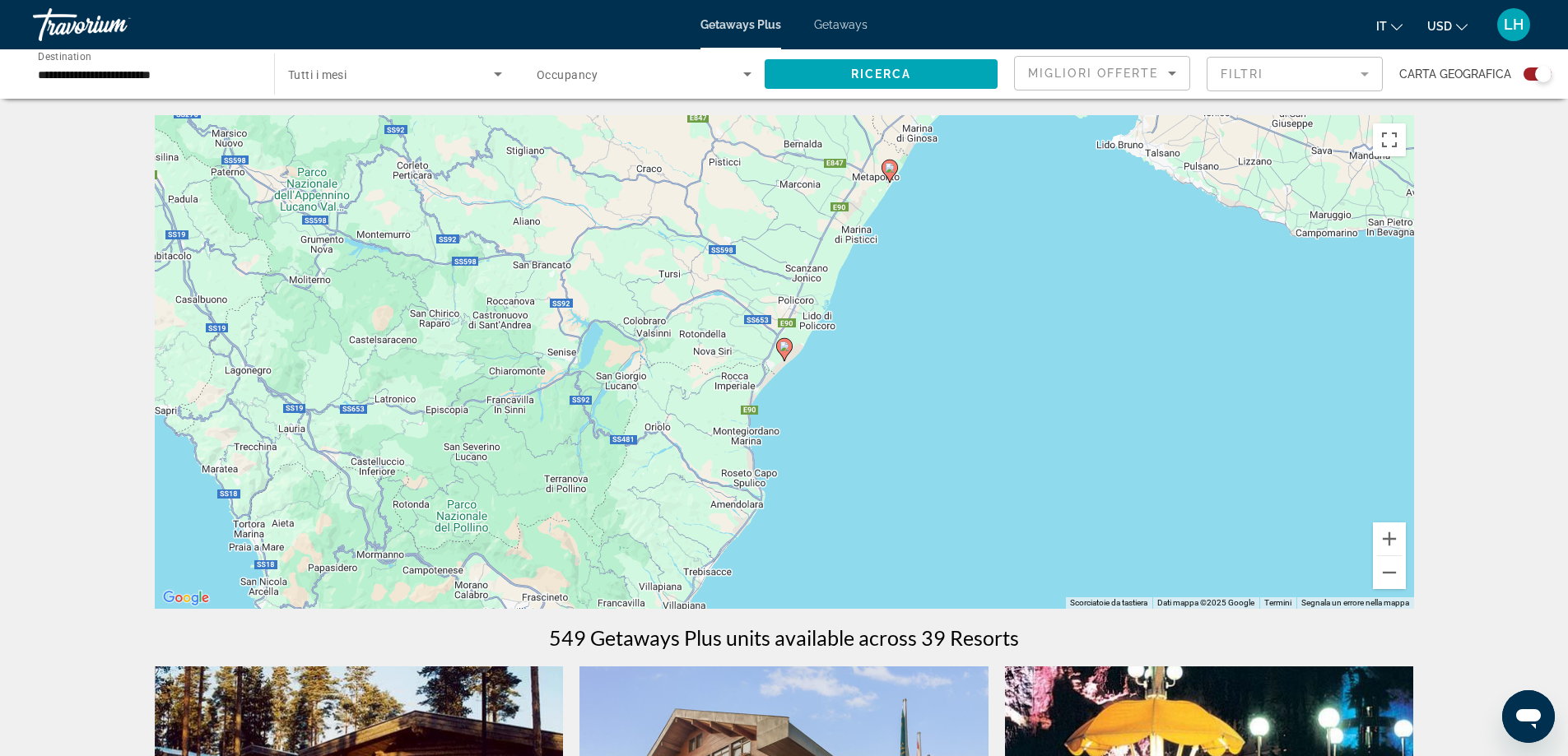
click at [787, 358] on gmp-advanced-marker "Main content" at bounding box center [784, 349] width 17 height 25
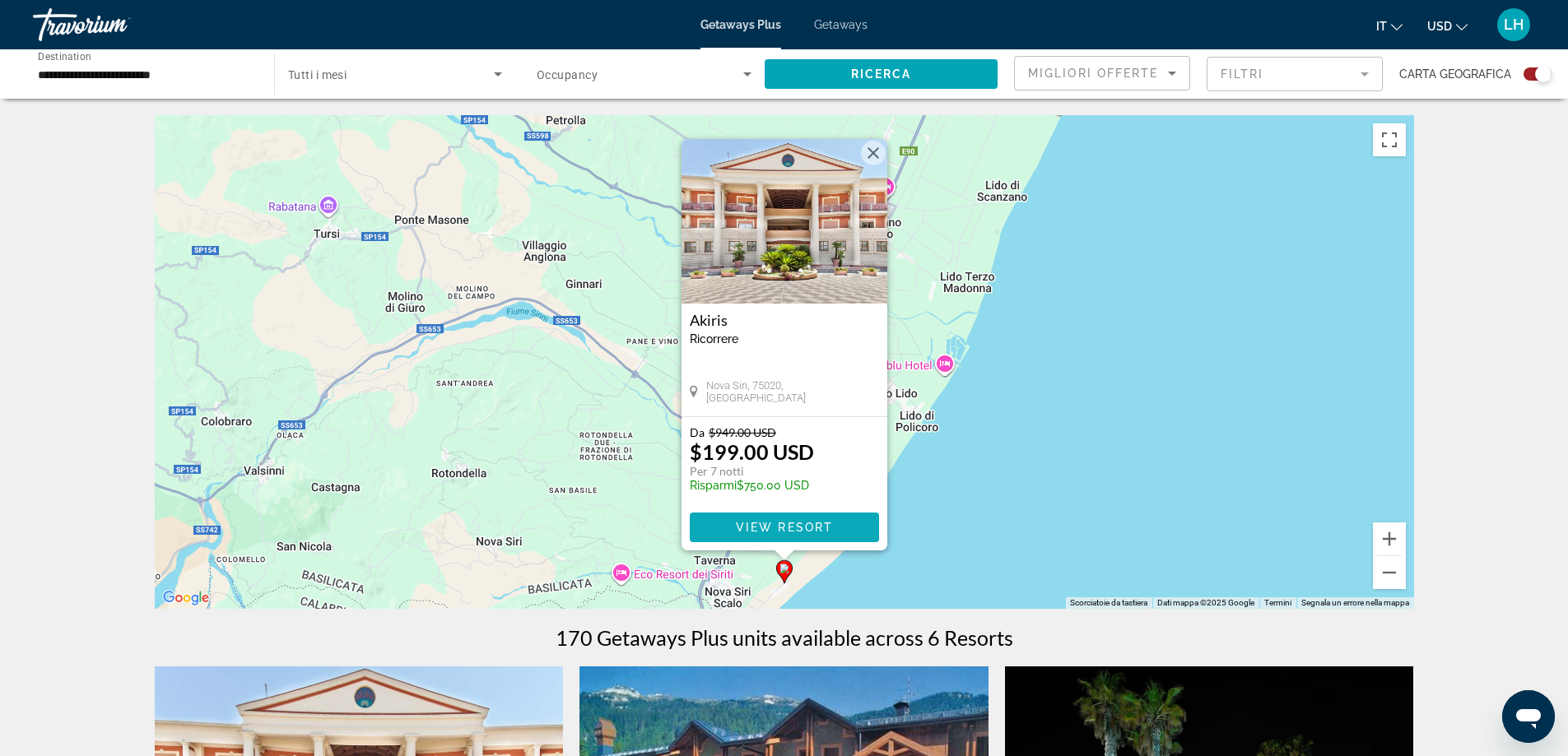
click at [795, 523] on span "View Resort" at bounding box center [783, 527] width 97 height 13
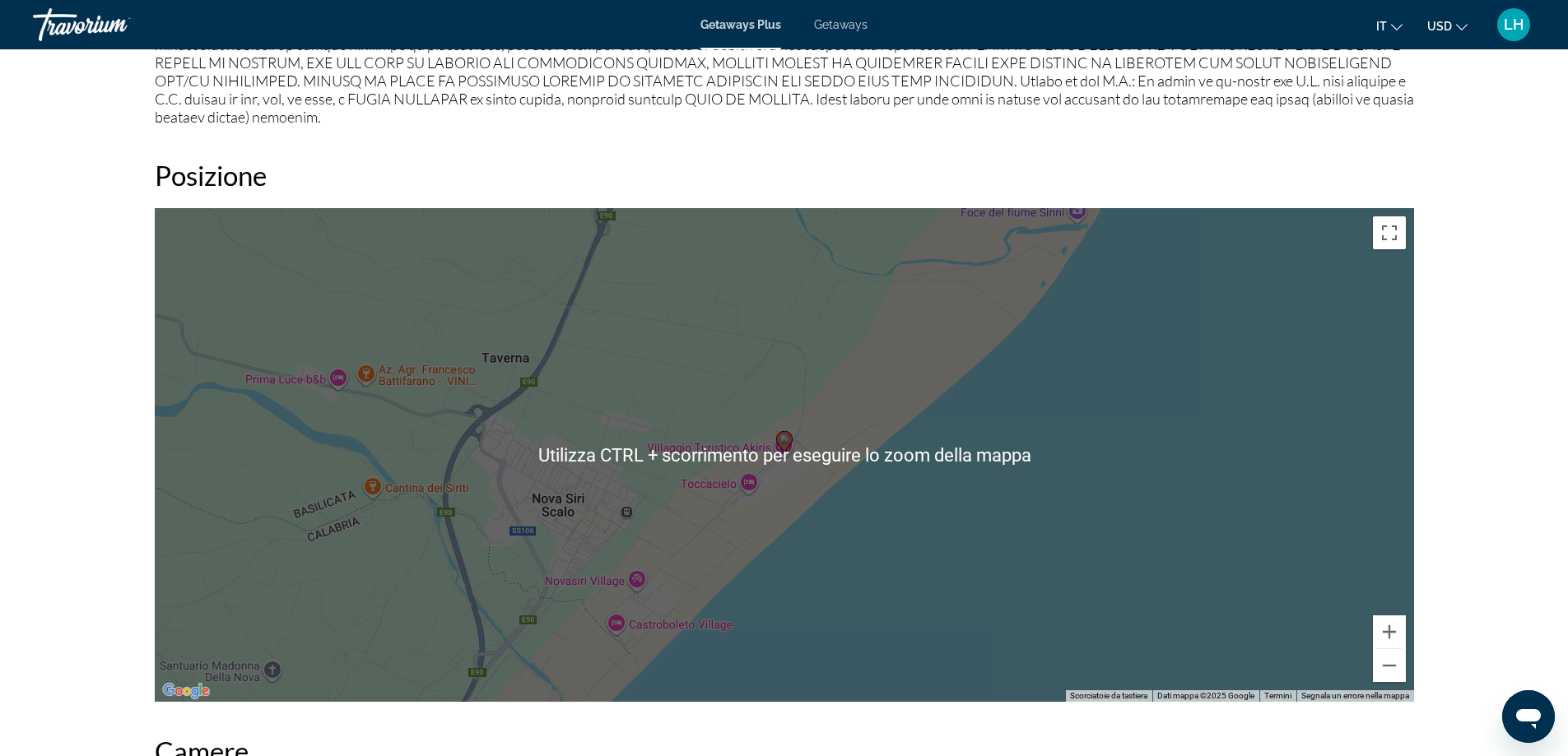
scroll to position [1956, 0]
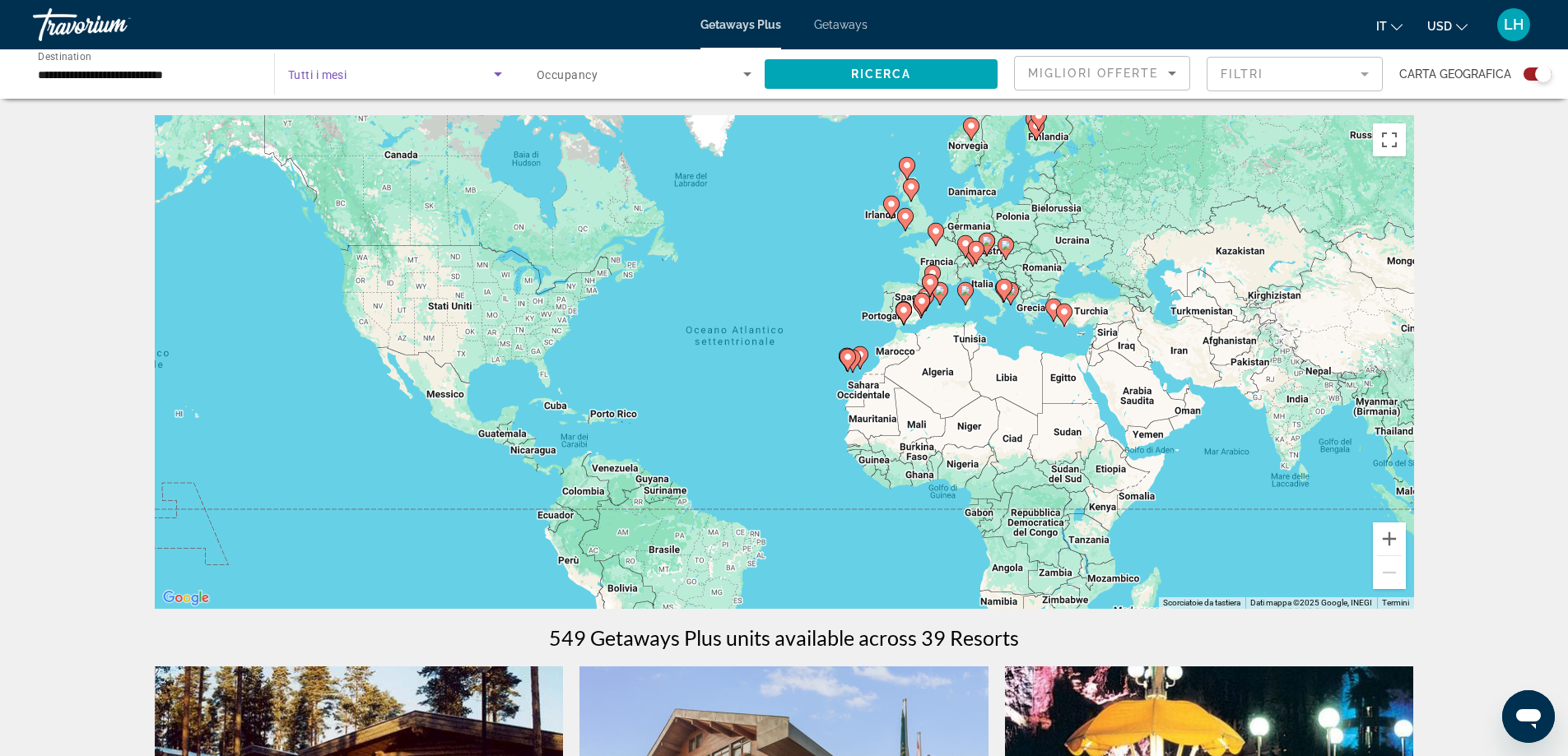
click at [499, 75] on icon "Search widget" at bounding box center [497, 74] width 20 height 20
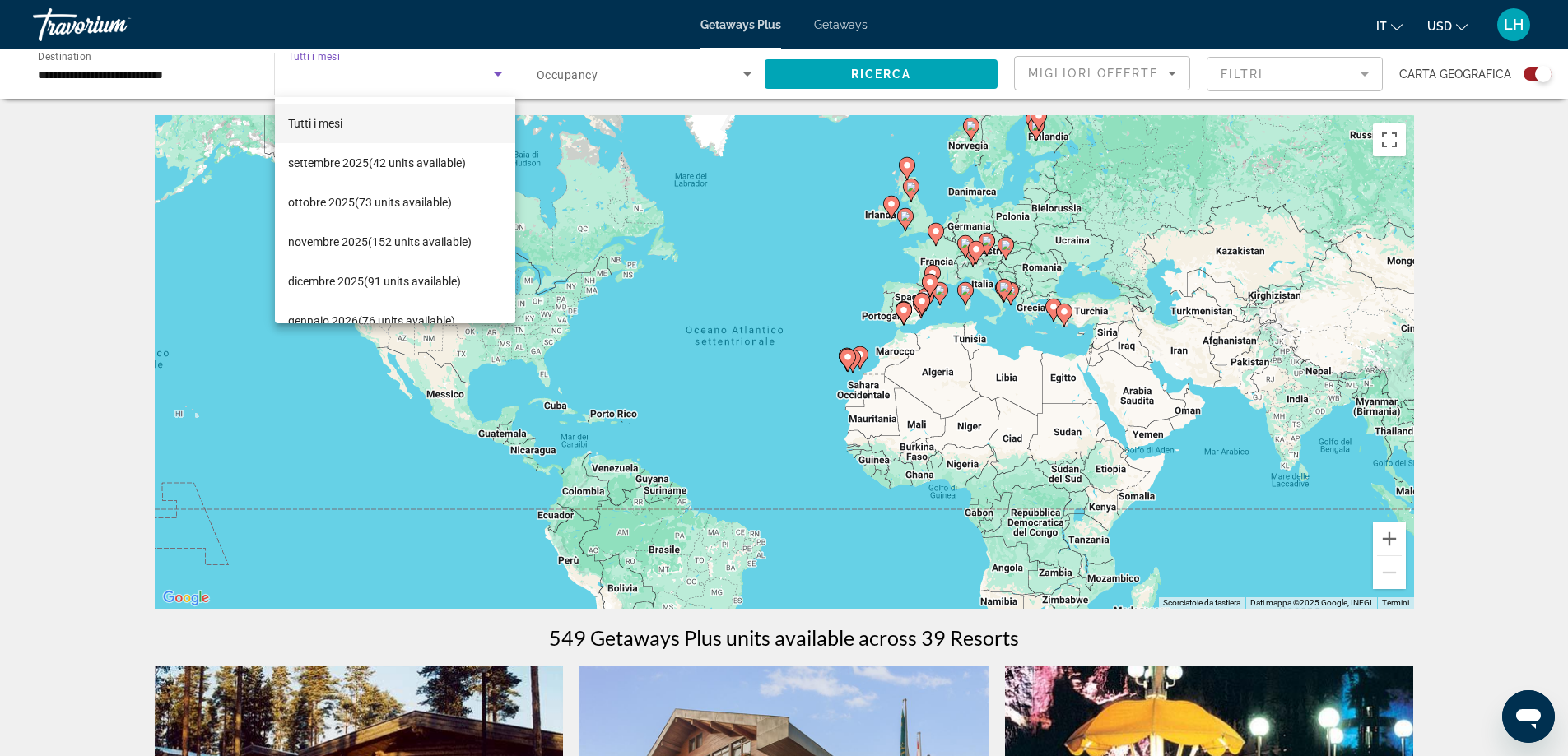
click at [1396, 538] on div at bounding box center [784, 378] width 1568 height 756
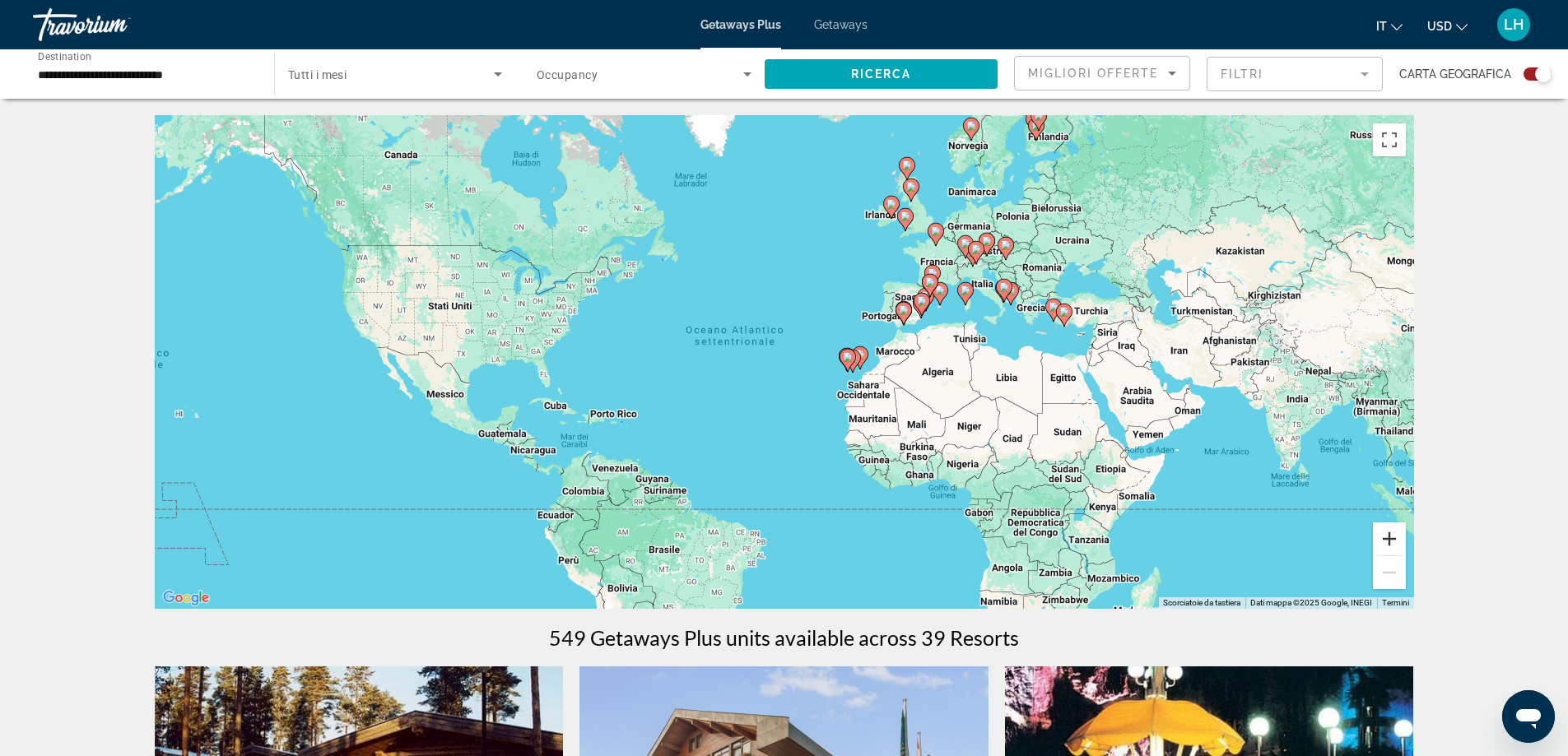
click at [1396, 538] on button "Zoom avanti" at bounding box center [1388, 538] width 33 height 33
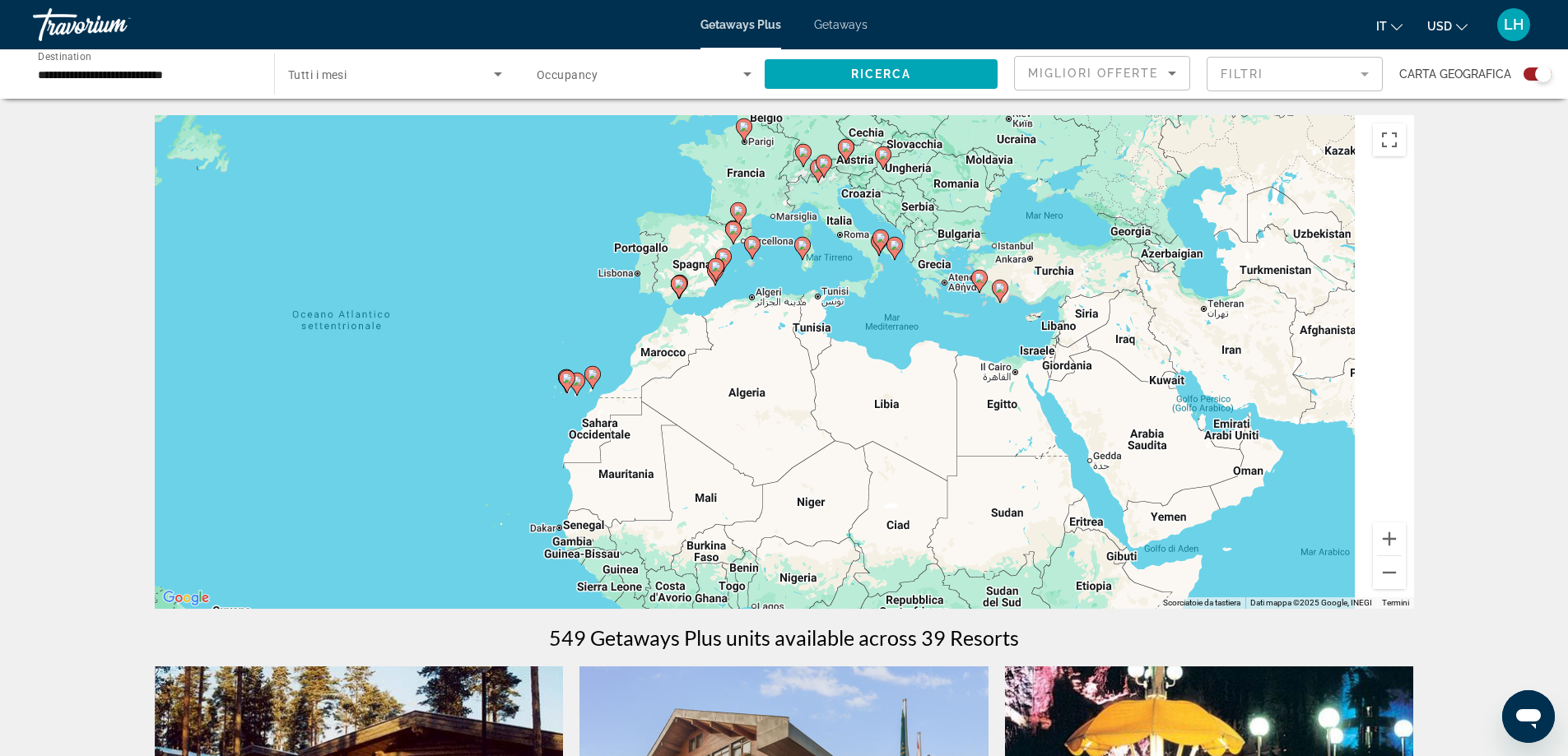
drag, startPoint x: 1256, startPoint y: 428, endPoint x: 888, endPoint y: 443, distance: 368.3
click at [888, 443] on div "Per attivare il trascinamento con la tastiera, premi Alt + Invio. Nello stato d…" at bounding box center [784, 362] width 1259 height 493
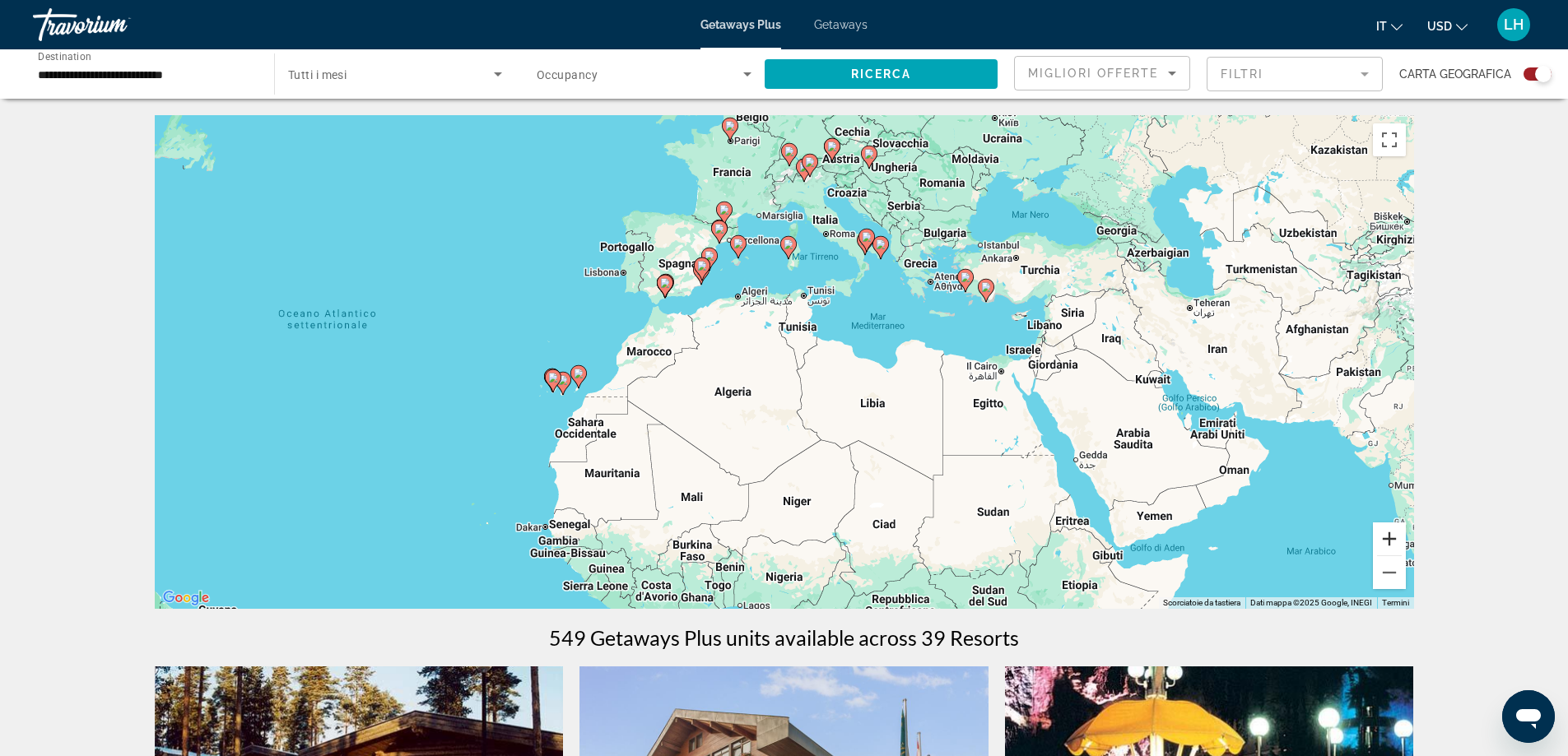
click at [1391, 538] on button "Zoom avanti" at bounding box center [1388, 538] width 33 height 33
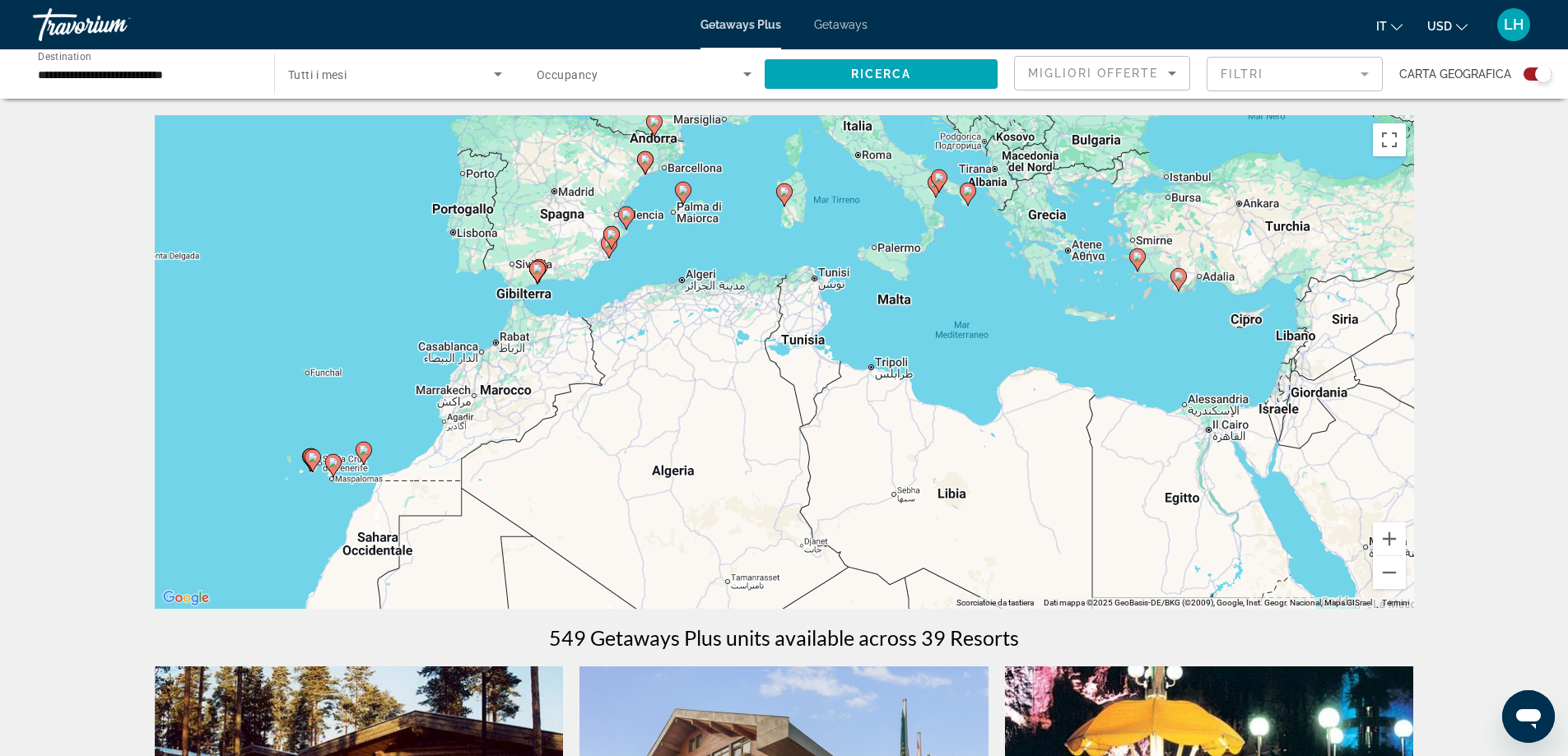
drag, startPoint x: 1136, startPoint y: 410, endPoint x: 1122, endPoint y: 482, distance: 73.3
click at [1122, 482] on div "Per attivare il trascinamento con la tastiera, premi Alt + Invio. Nello stato d…" at bounding box center [784, 362] width 1259 height 493
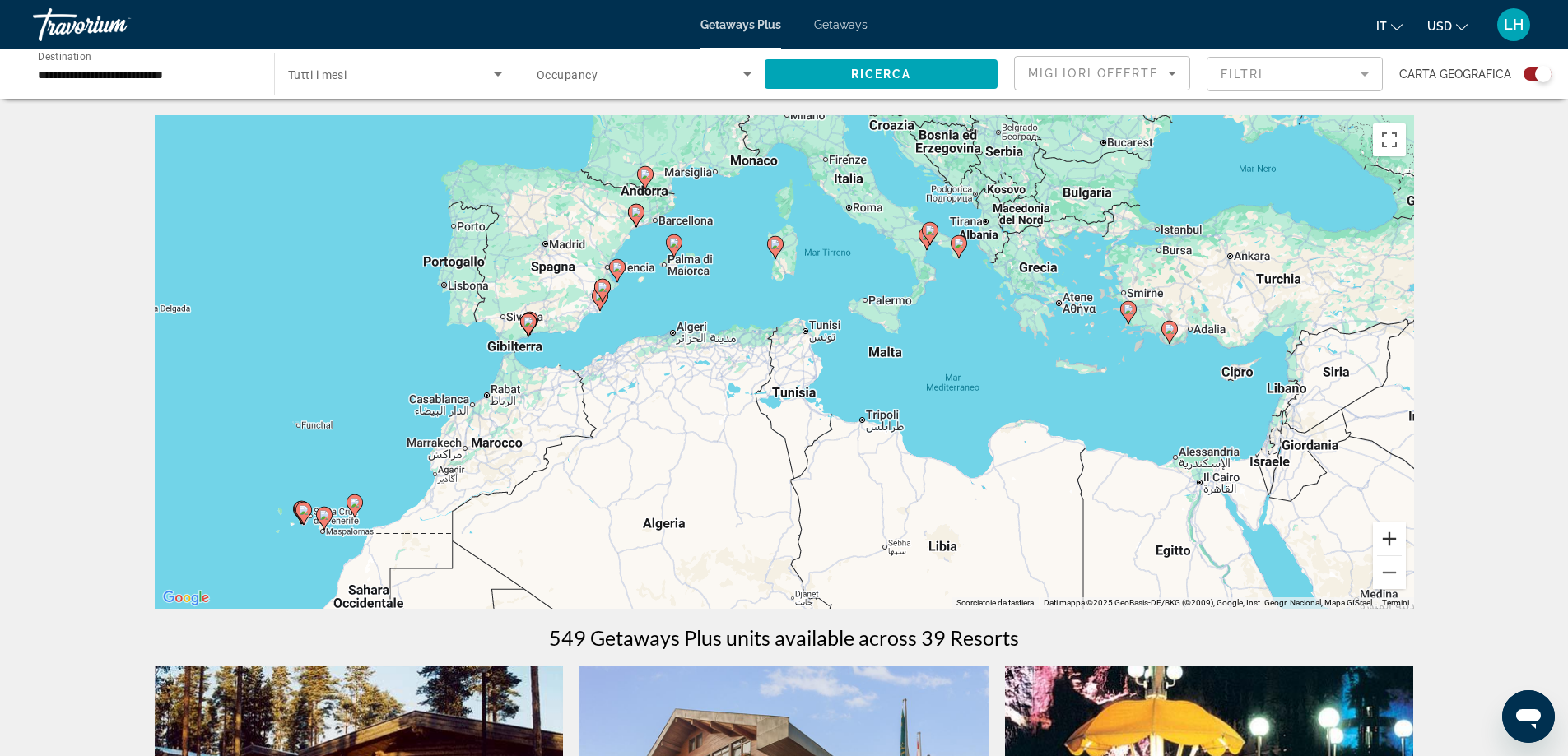
click at [1387, 534] on button "Zoom avanti" at bounding box center [1388, 538] width 33 height 33
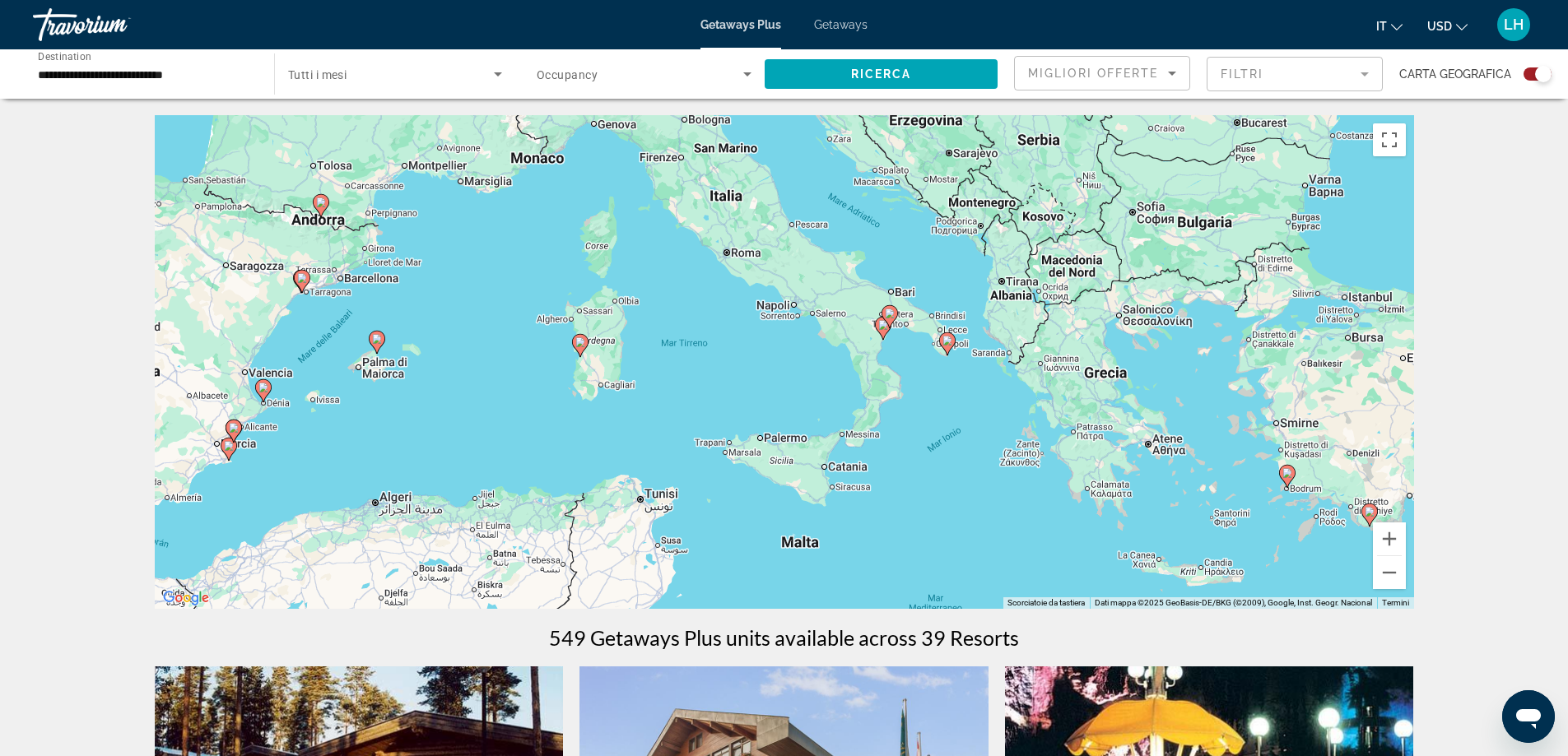
drag, startPoint x: 1161, startPoint y: 408, endPoint x: 969, endPoint y: 614, distance: 281.6
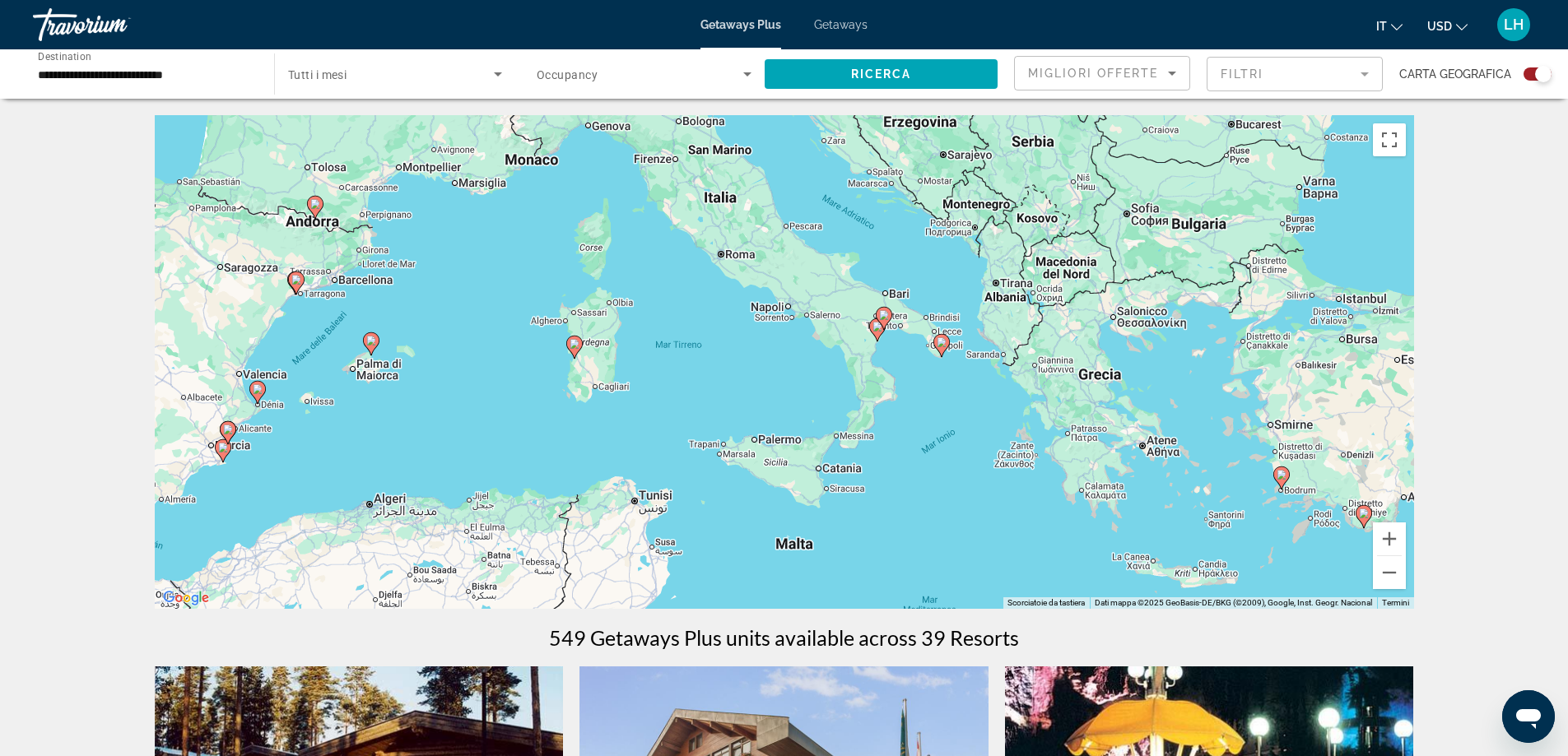
click at [886, 315] on image "Main content" at bounding box center [884, 315] width 10 height 10
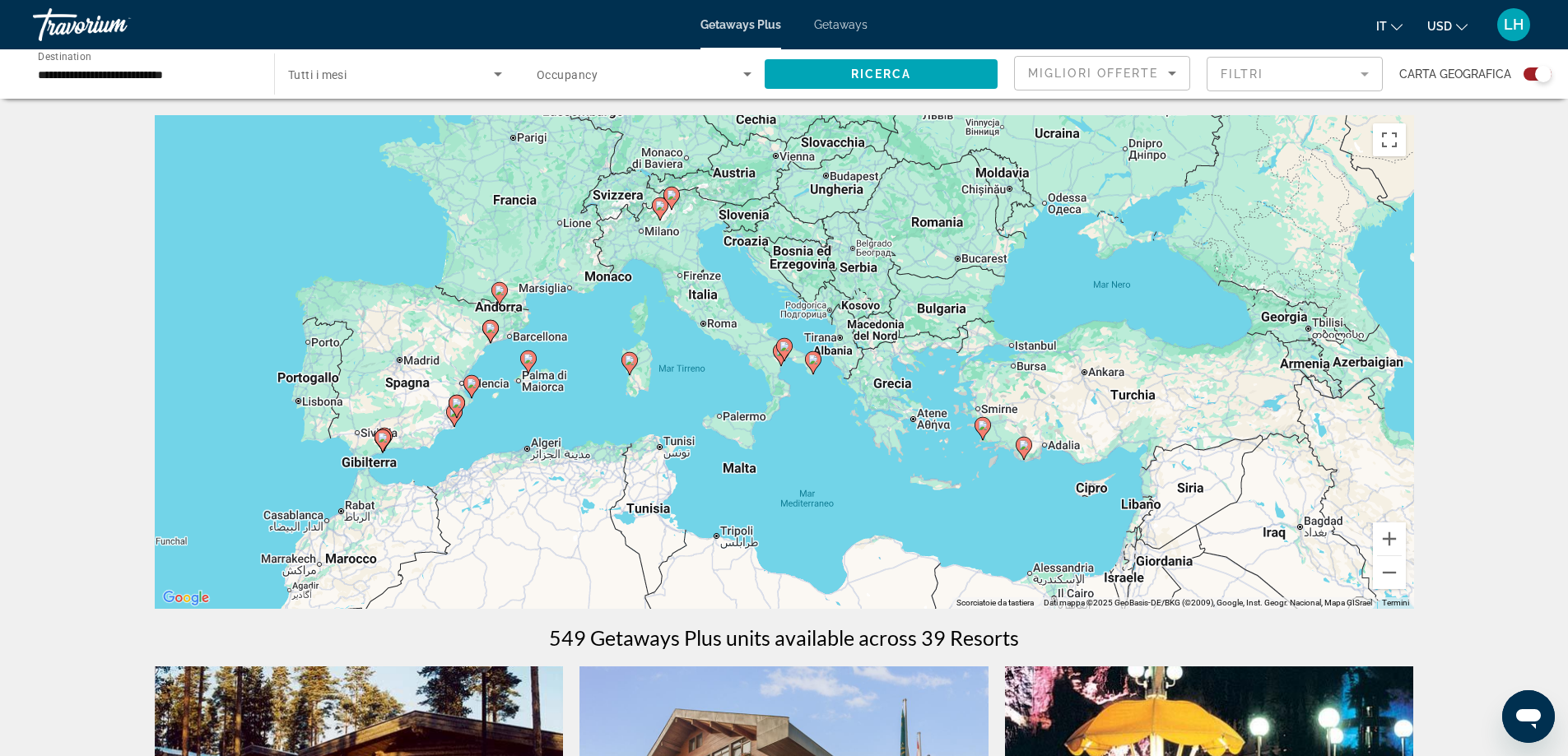
click at [788, 344] on image "Main content" at bounding box center [784, 346] width 10 height 10
type input "**********"
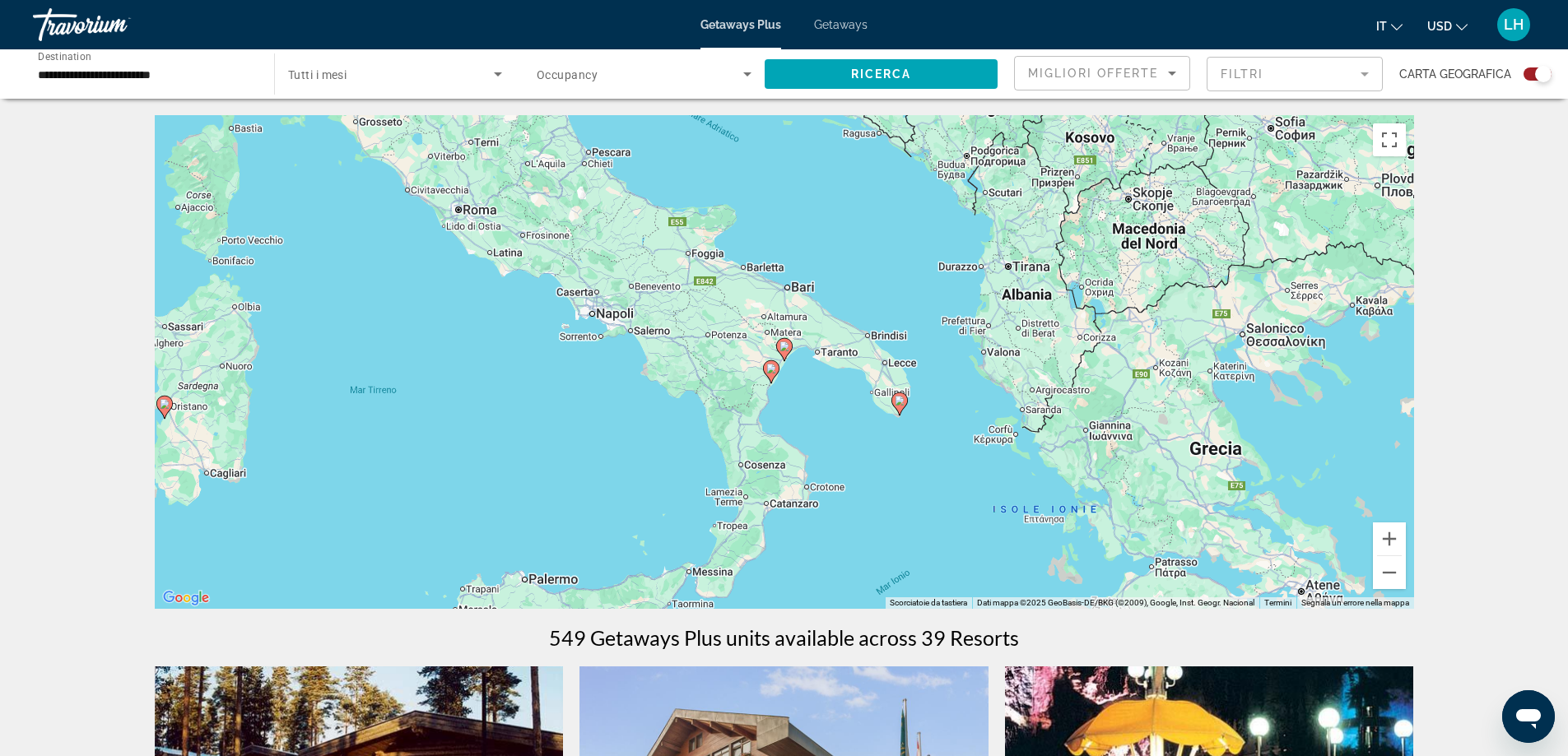
click at [788, 344] on image "Main content" at bounding box center [784, 346] width 10 height 10
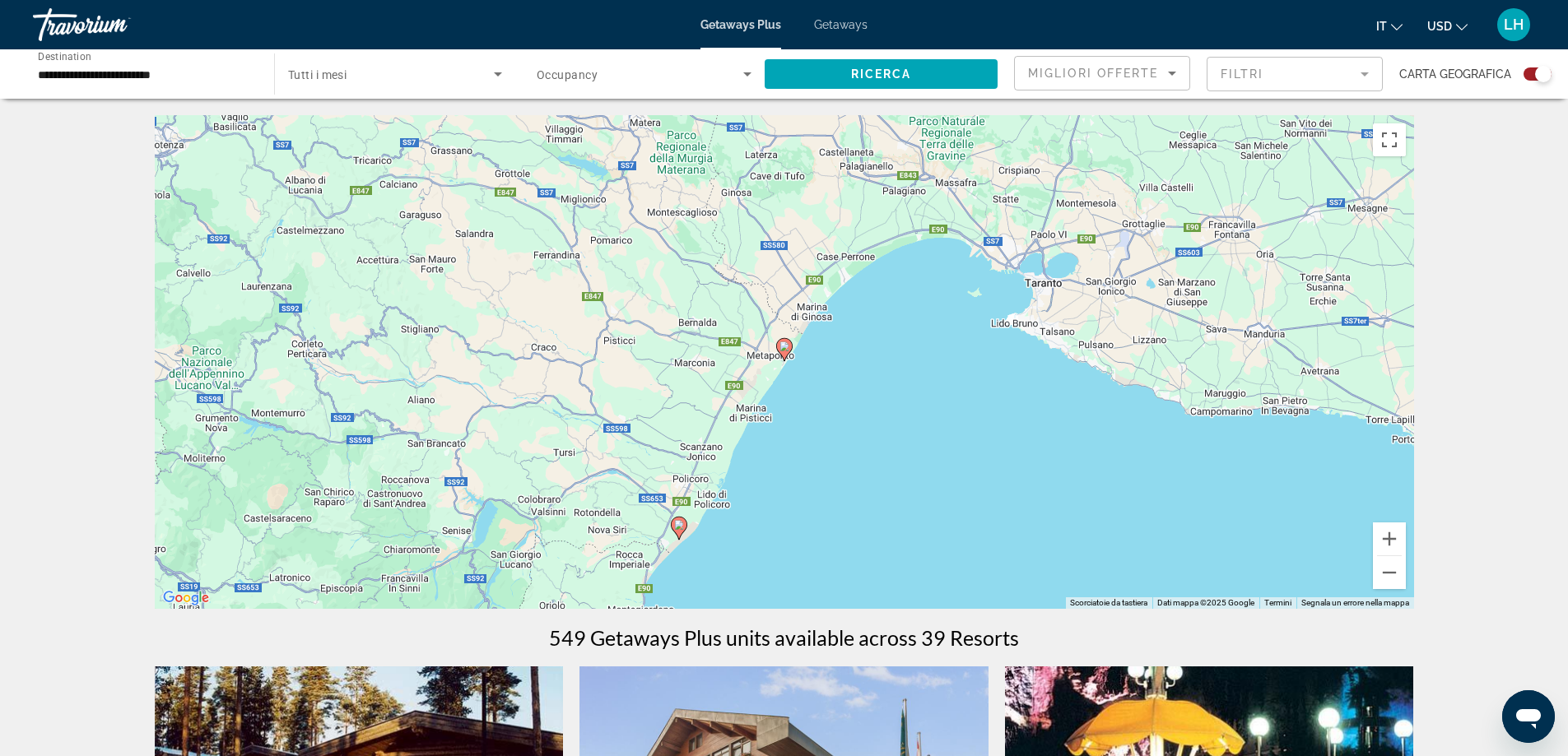
click at [788, 348] on image "Main content" at bounding box center [784, 346] width 10 height 10
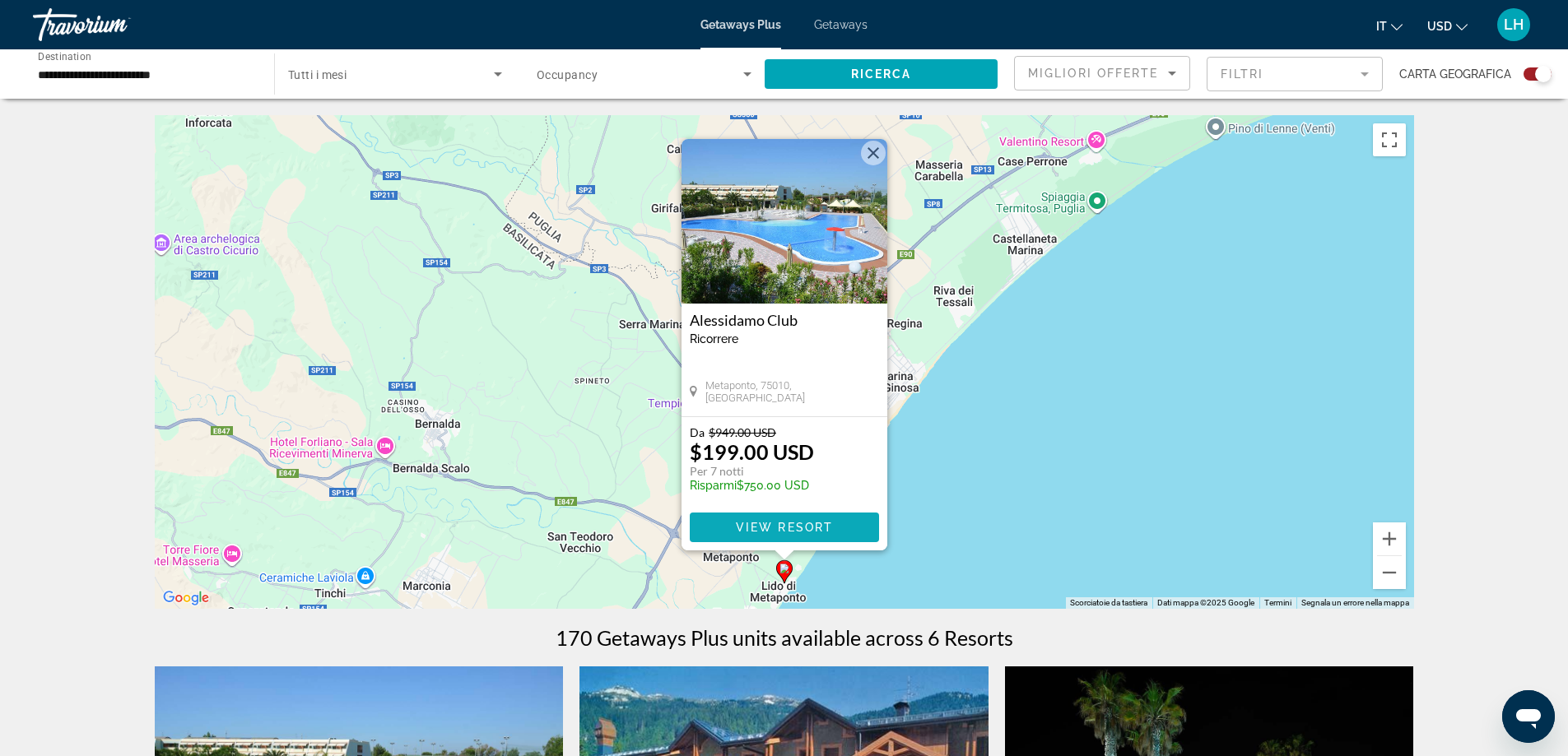
click at [807, 515] on span "Main content" at bounding box center [784, 527] width 189 height 39
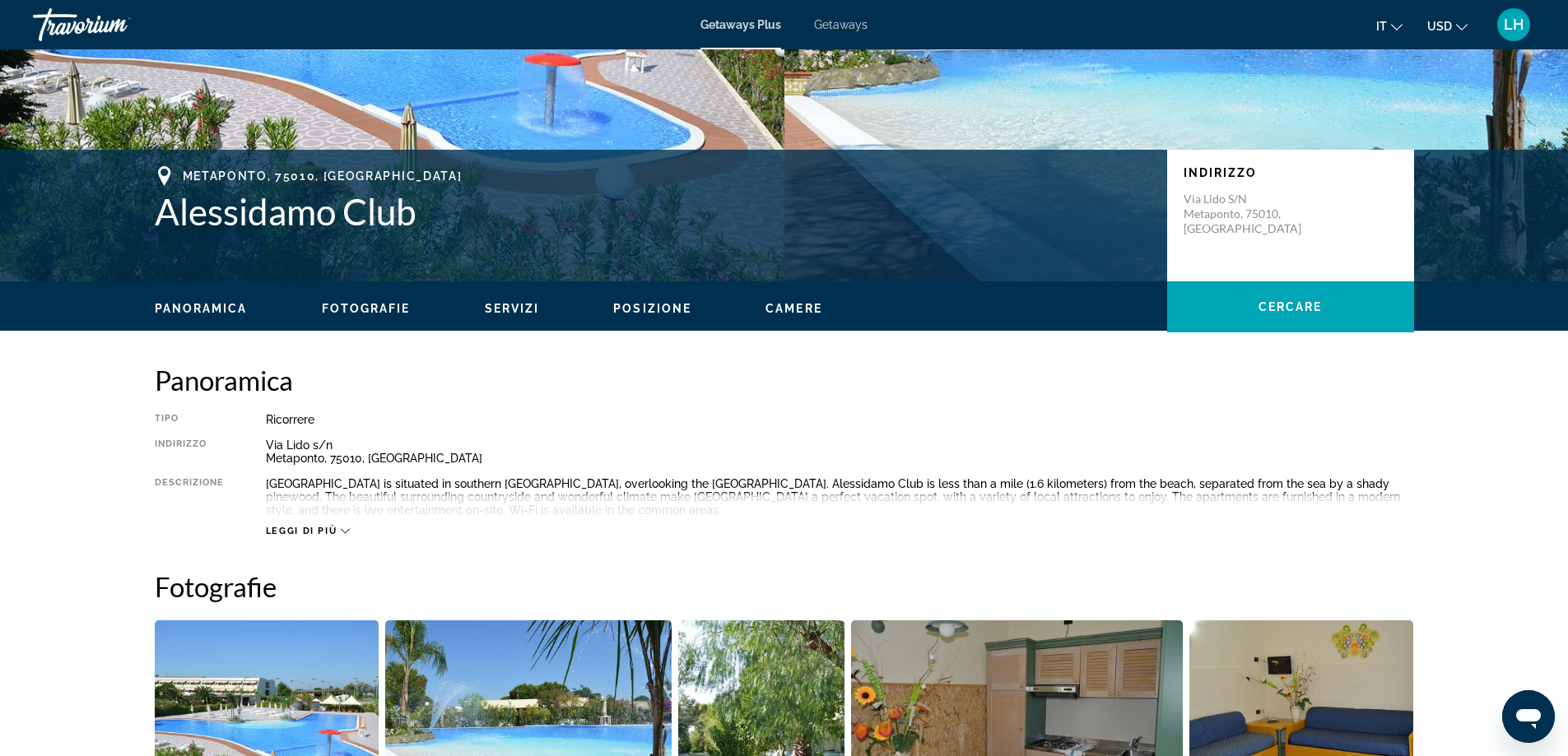
scroll to position [143, 0]
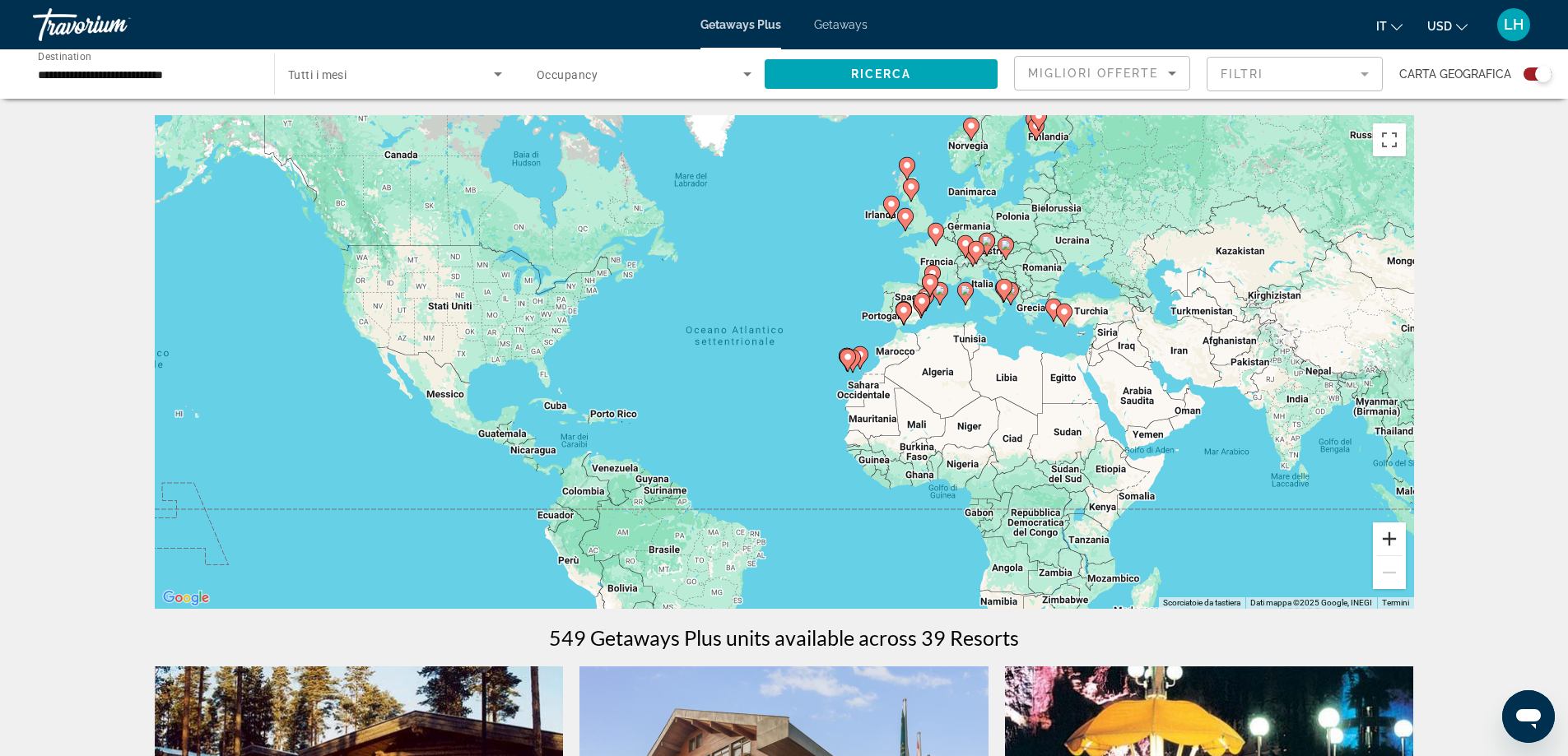
click at [1391, 537] on button "Zoom avanti" at bounding box center [1388, 538] width 33 height 33
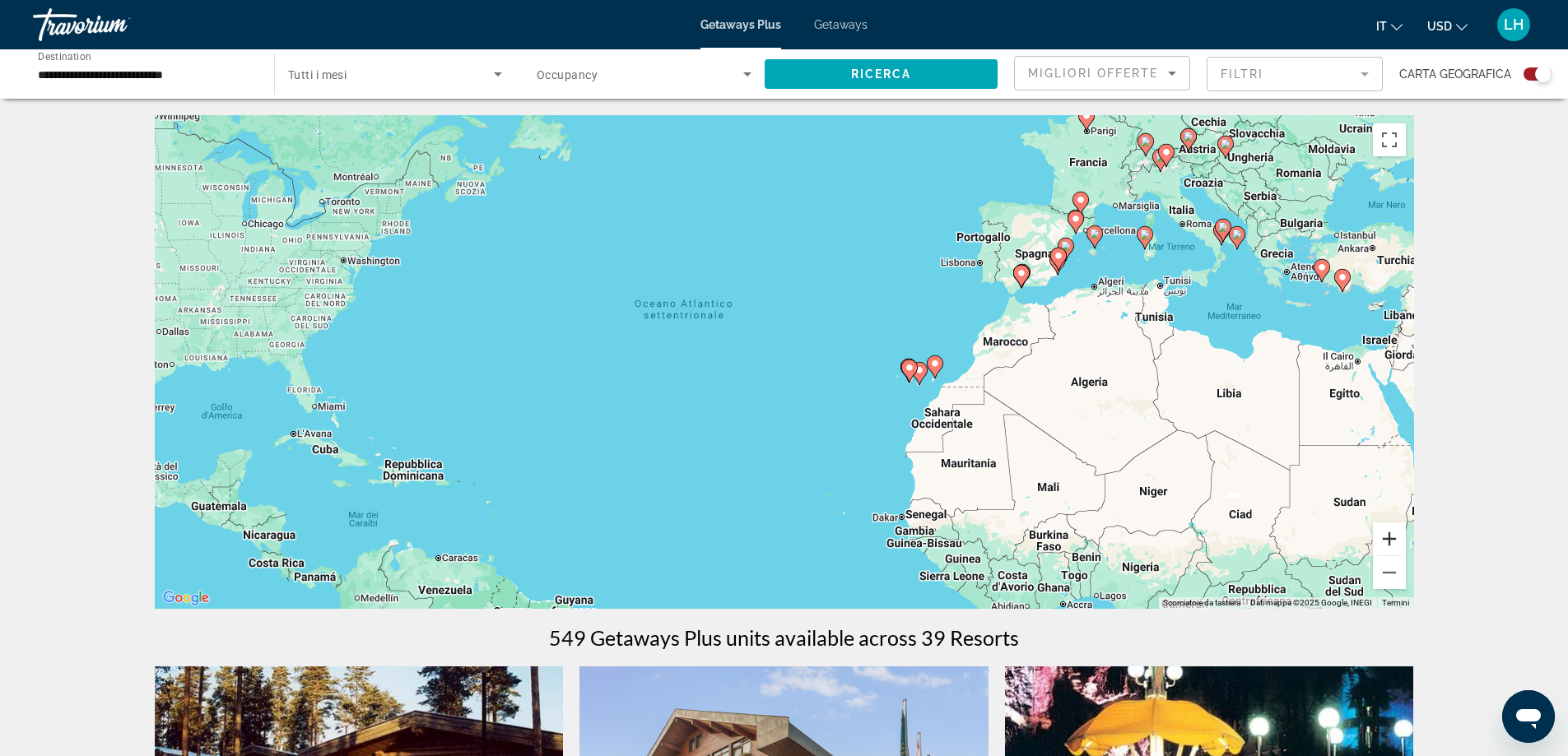
click at [1391, 537] on button "Zoom avanti" at bounding box center [1388, 538] width 33 height 33
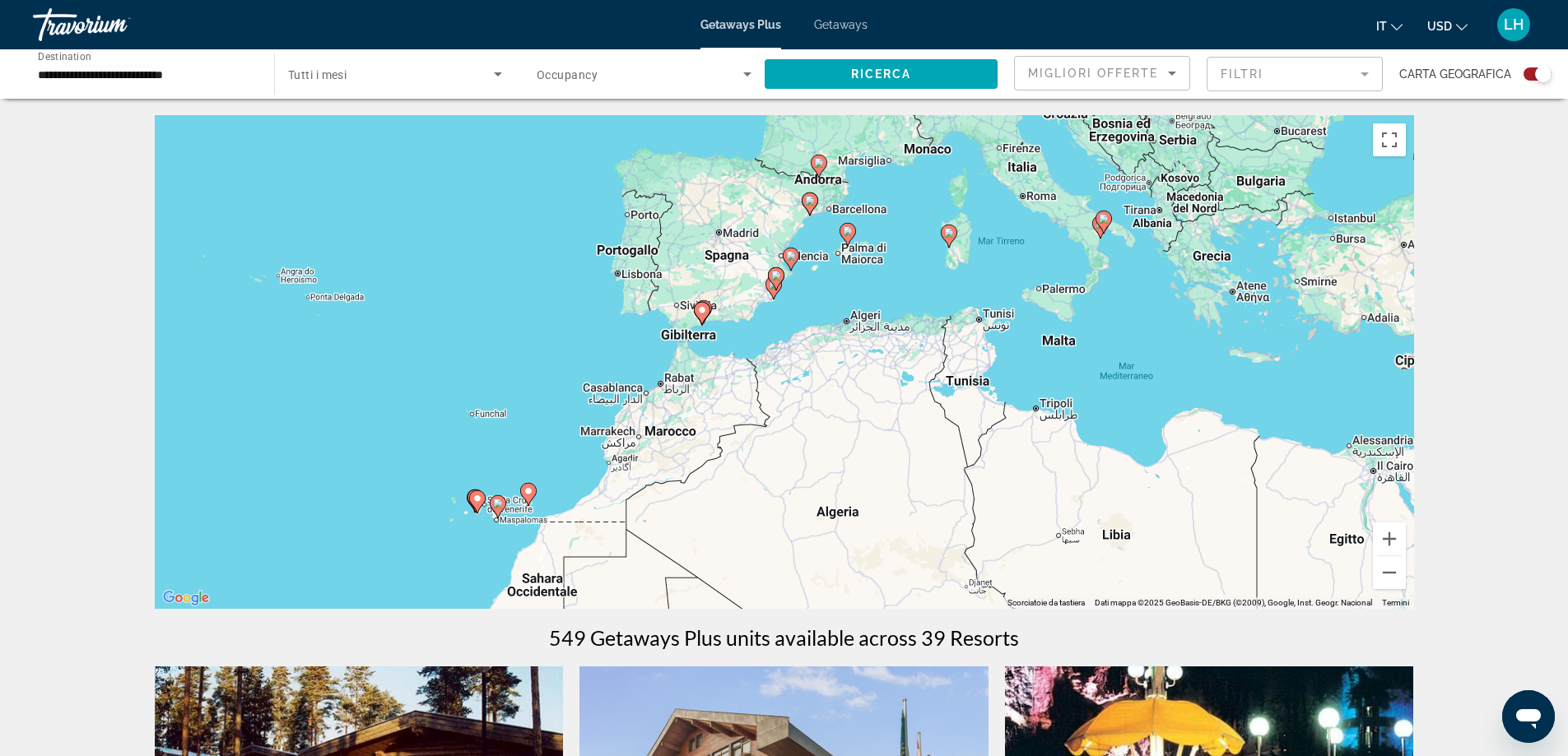
drag, startPoint x: 1176, startPoint y: 412, endPoint x: 615, endPoint y: 518, distance: 570.9
click at [615, 522] on div "Per attivare il trascinamento con la tastiera, premi Alt + Invio. Nello stato d…" at bounding box center [784, 362] width 1259 height 493
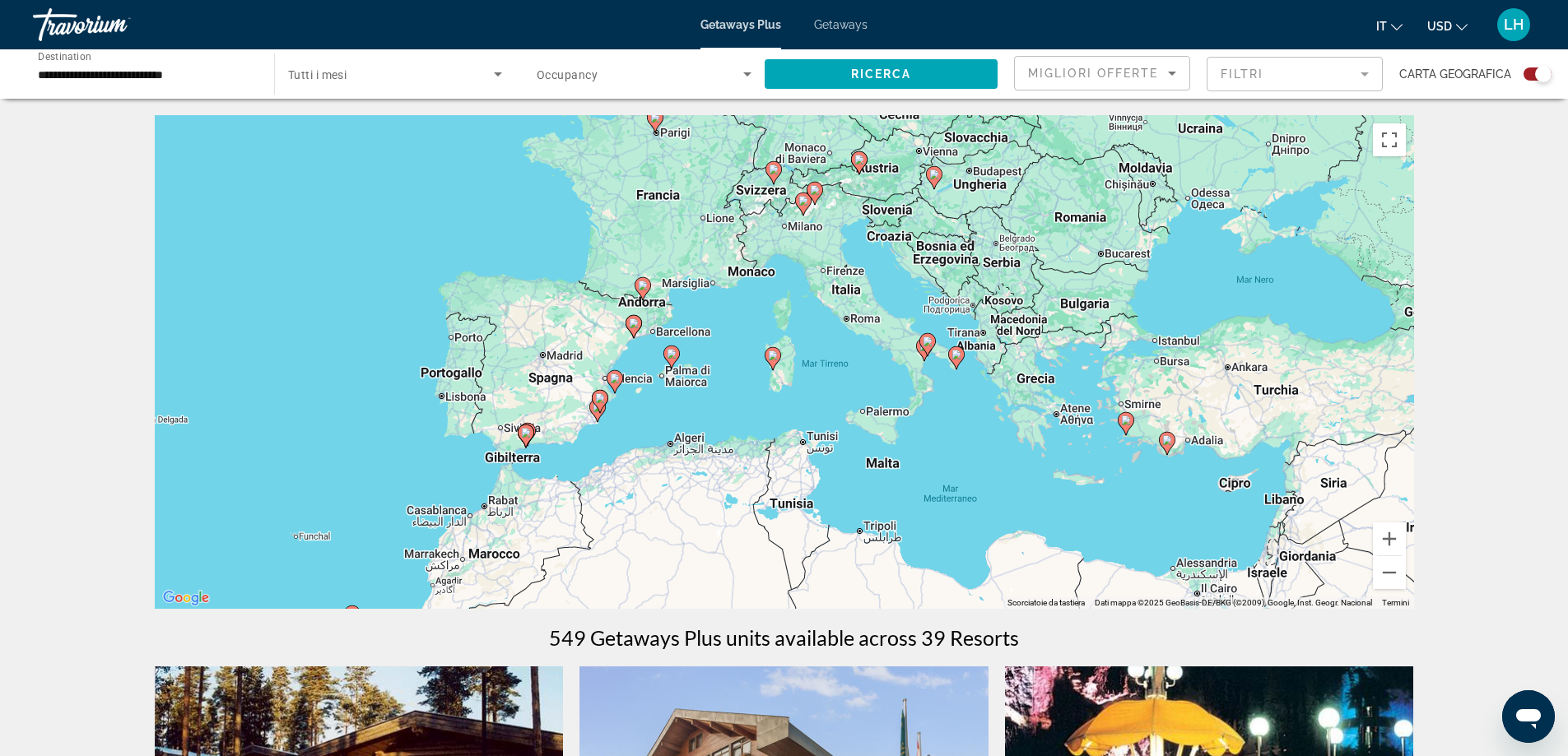
drag, startPoint x: 1129, startPoint y: 372, endPoint x: 950, endPoint y: 506, distance: 223.6
click at [950, 506] on div "Per attivare il trascinamento con la tastiera, premi Alt + Invio. Nello stato d…" at bounding box center [784, 362] width 1259 height 493
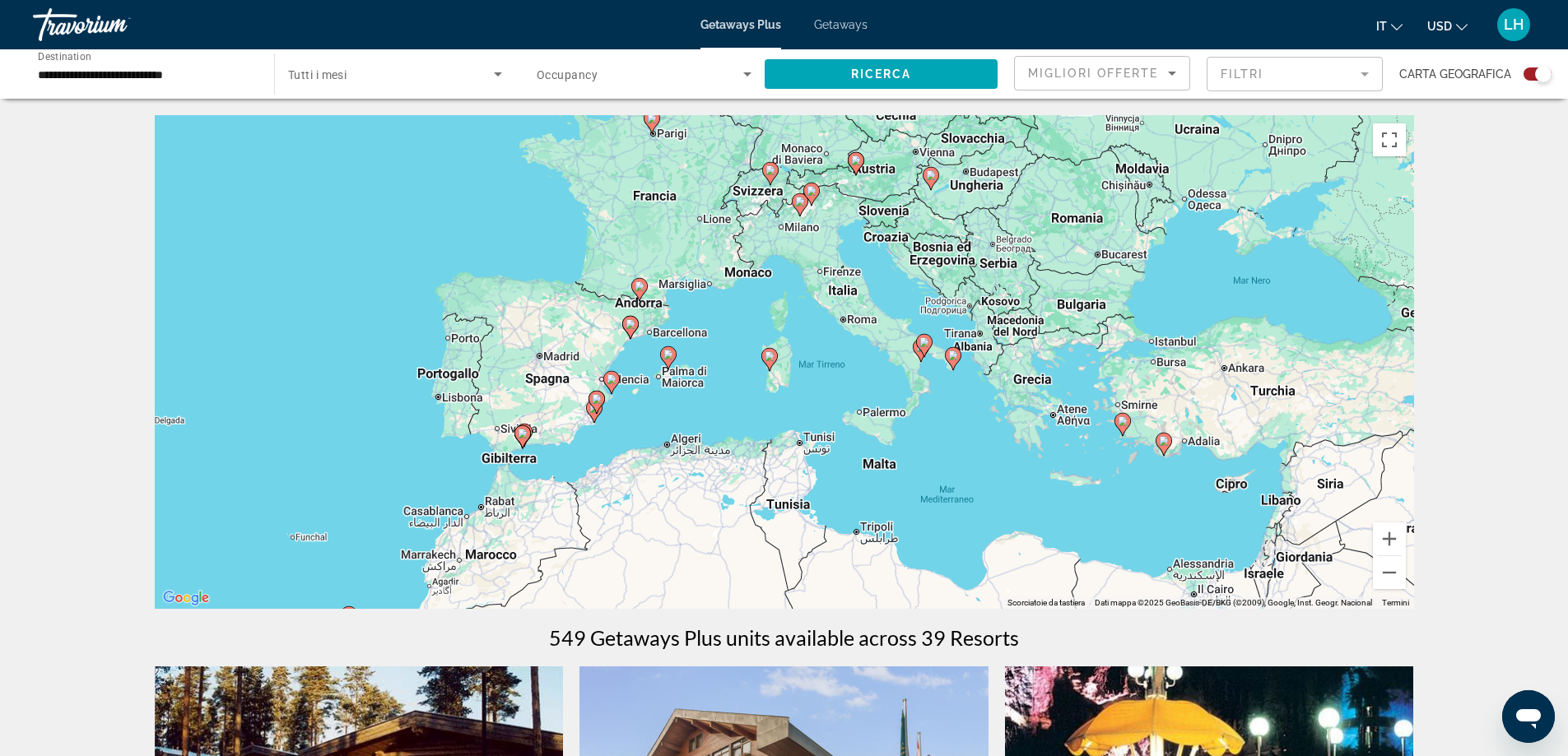
click at [771, 359] on image "Main content" at bounding box center [769, 356] width 10 height 10
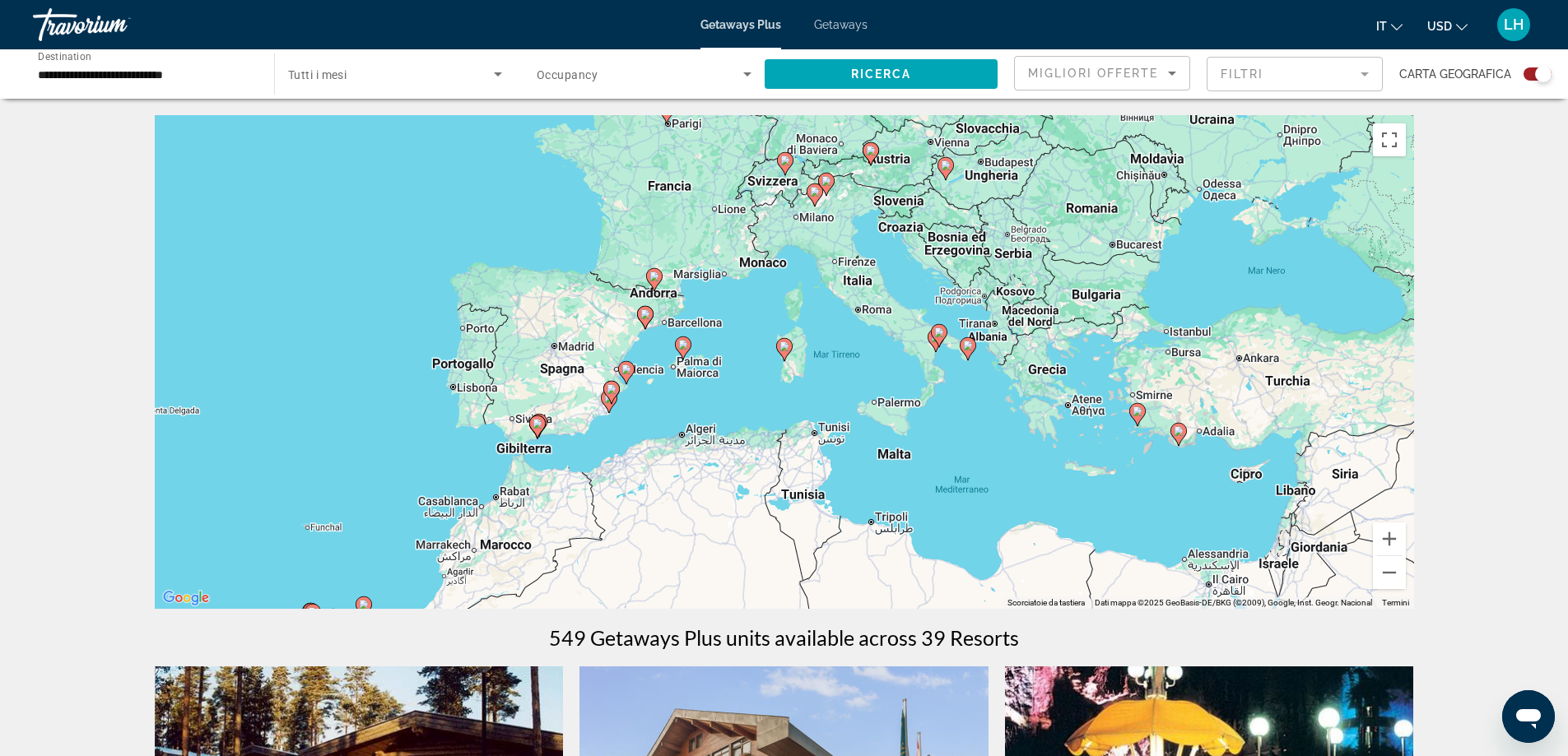
click at [787, 351] on icon "Main content" at bounding box center [783, 349] width 15 height 21
type input "**********"
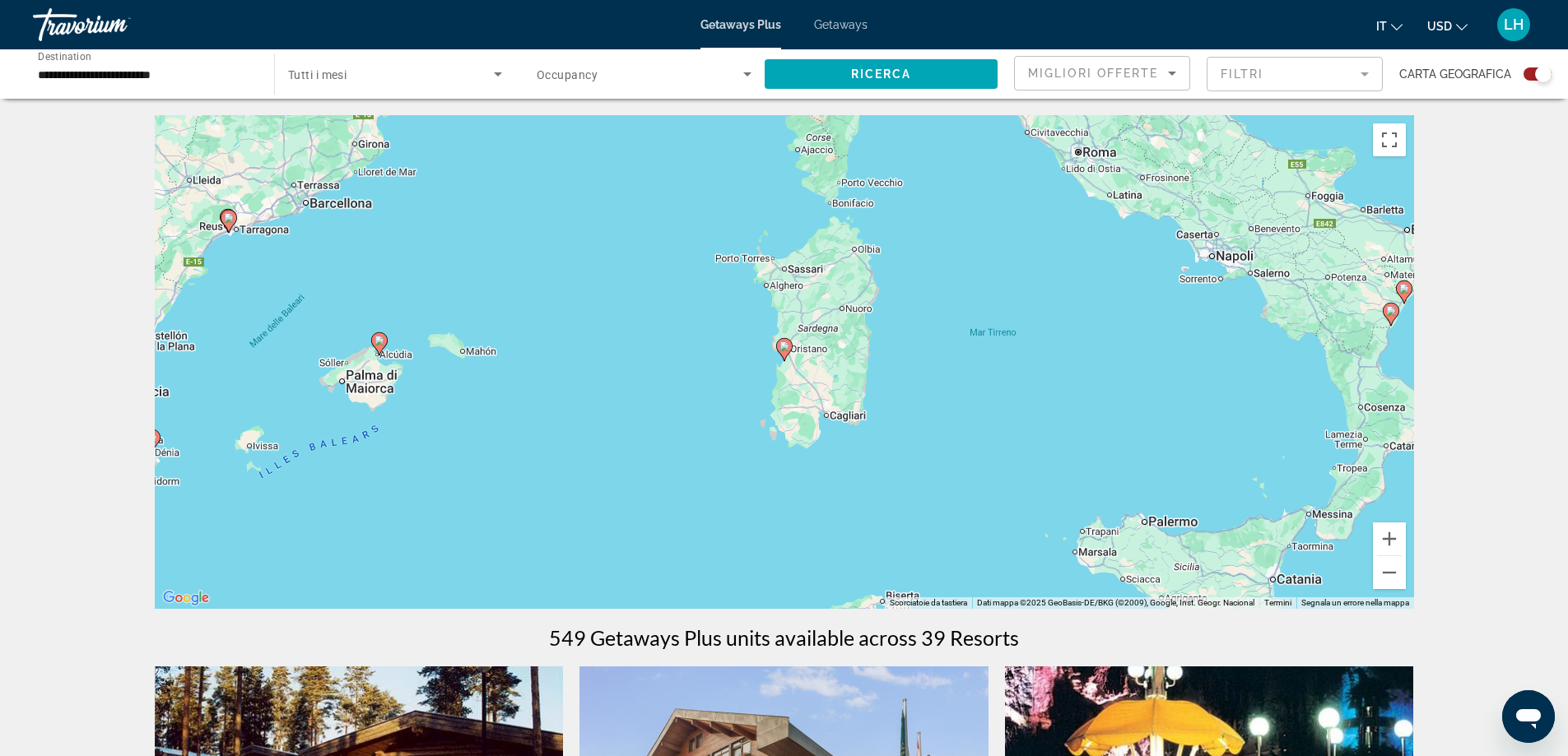
click at [787, 351] on icon "Main content" at bounding box center [783, 349] width 15 height 21
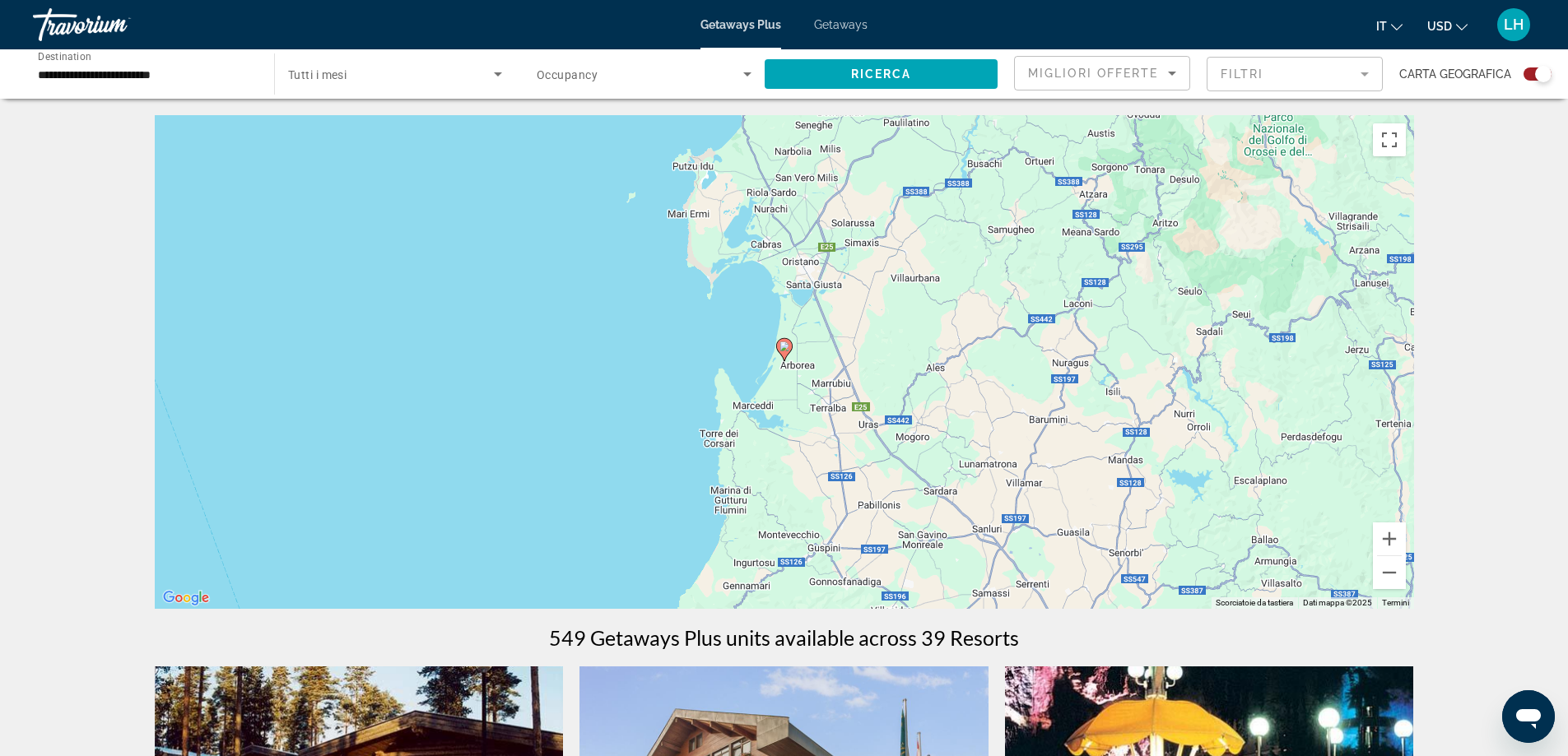
click at [787, 351] on icon "Main content" at bounding box center [783, 349] width 15 height 21
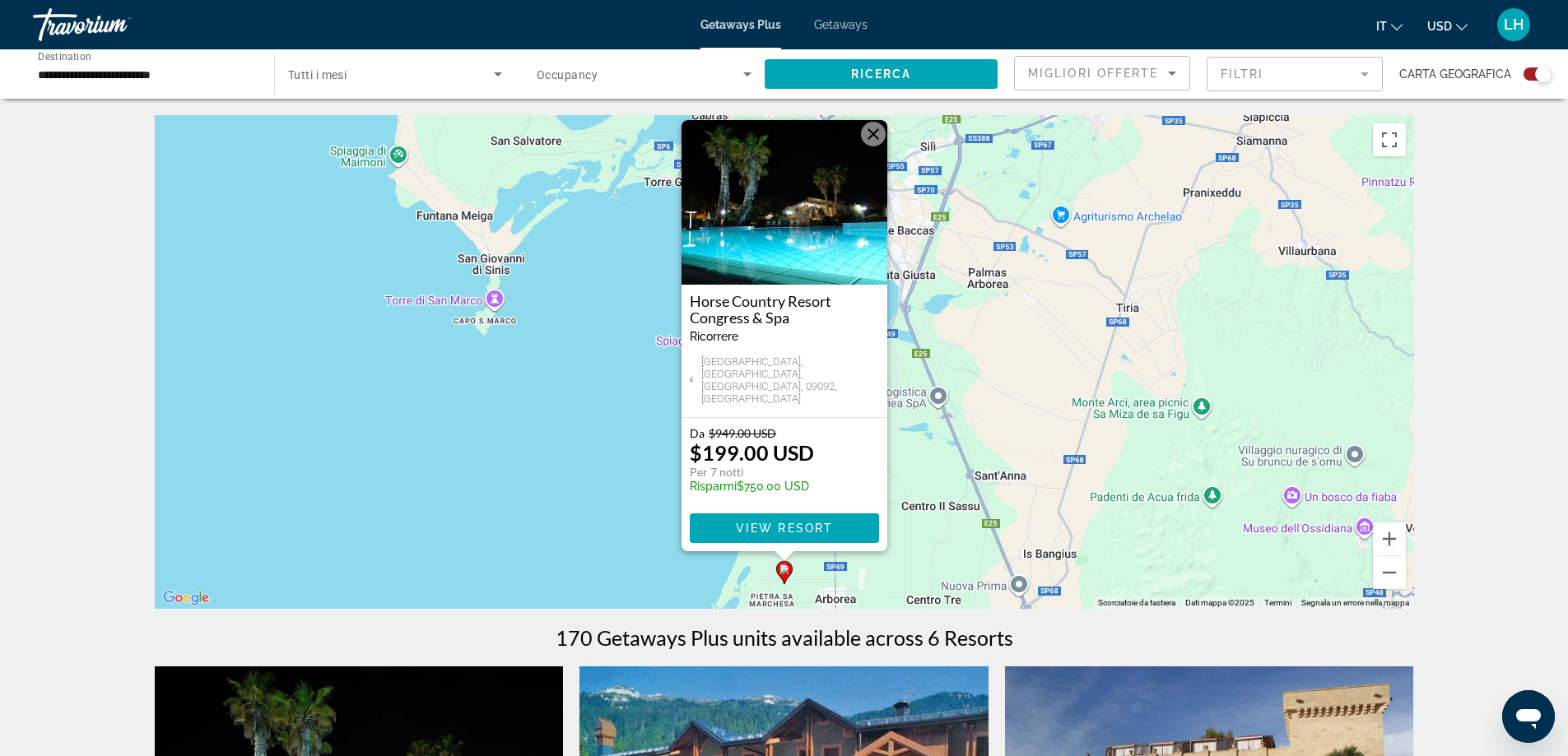
click at [867, 146] on button "Chiudi" at bounding box center [872, 134] width 25 height 25
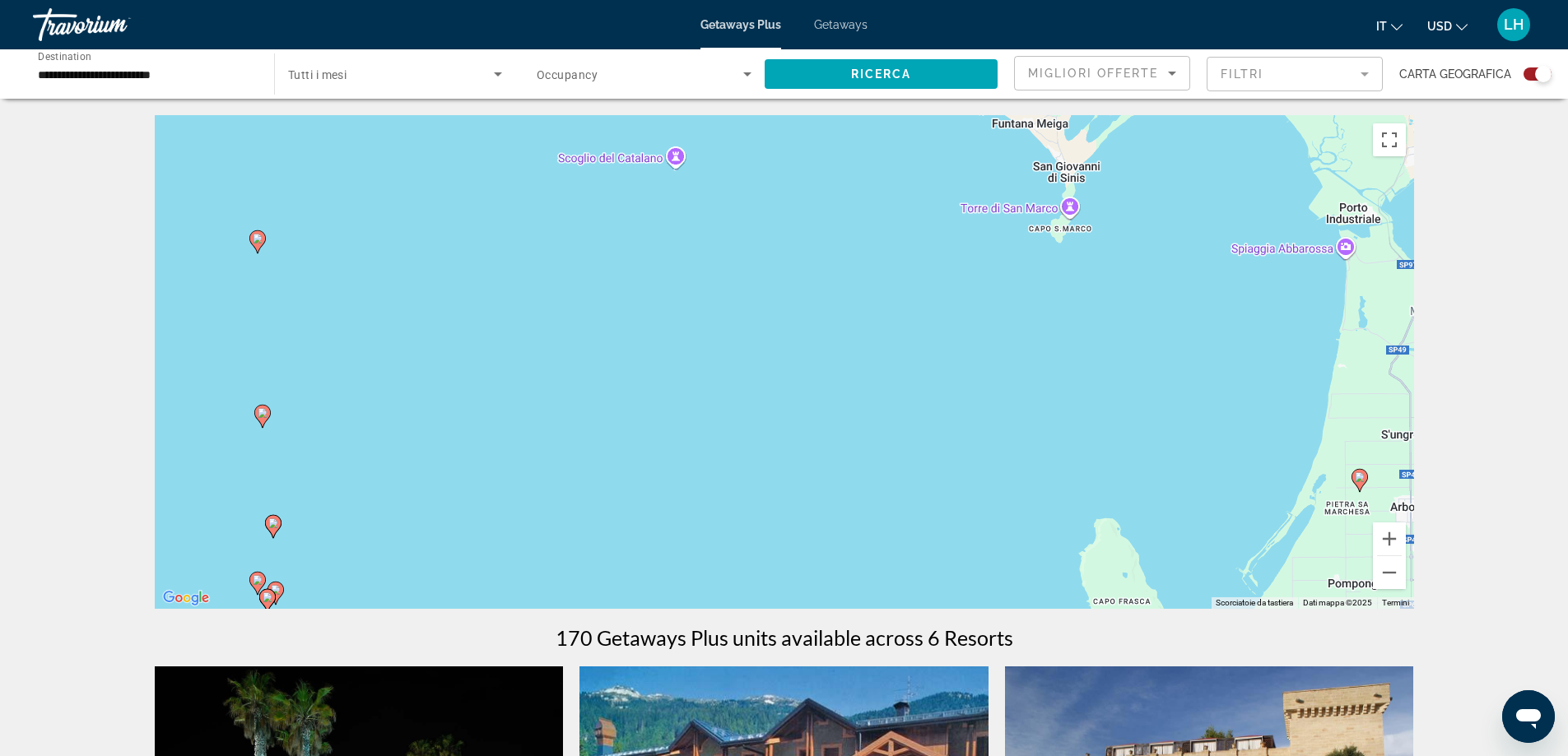
drag, startPoint x: 729, startPoint y: 446, endPoint x: 1309, endPoint y: 354, distance: 587.3
click at [1309, 354] on div "Per attivare il trascinamento con la tastiera, premi Alt + Invio. Nello stato d…" at bounding box center [784, 362] width 1259 height 493
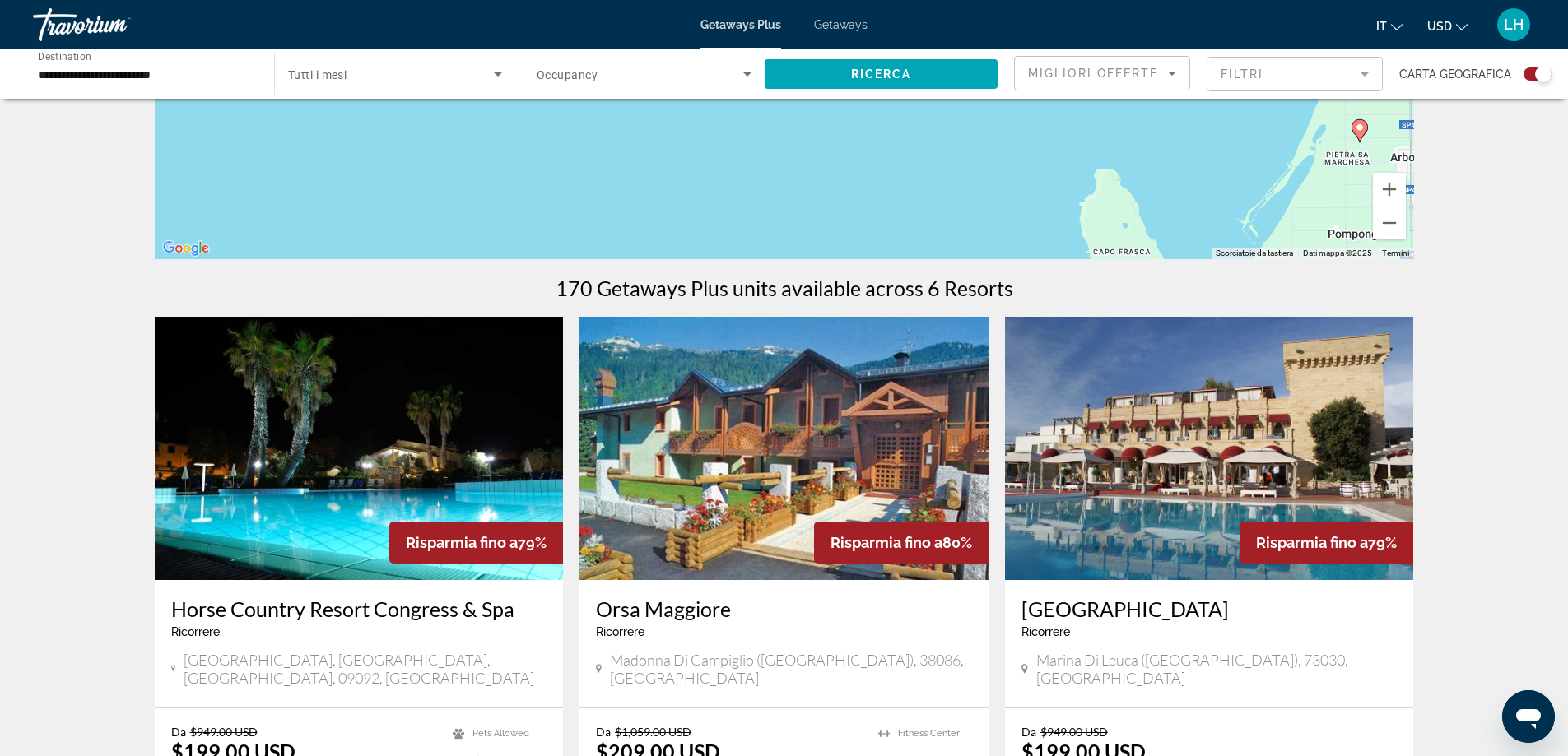
scroll to position [412, 0]
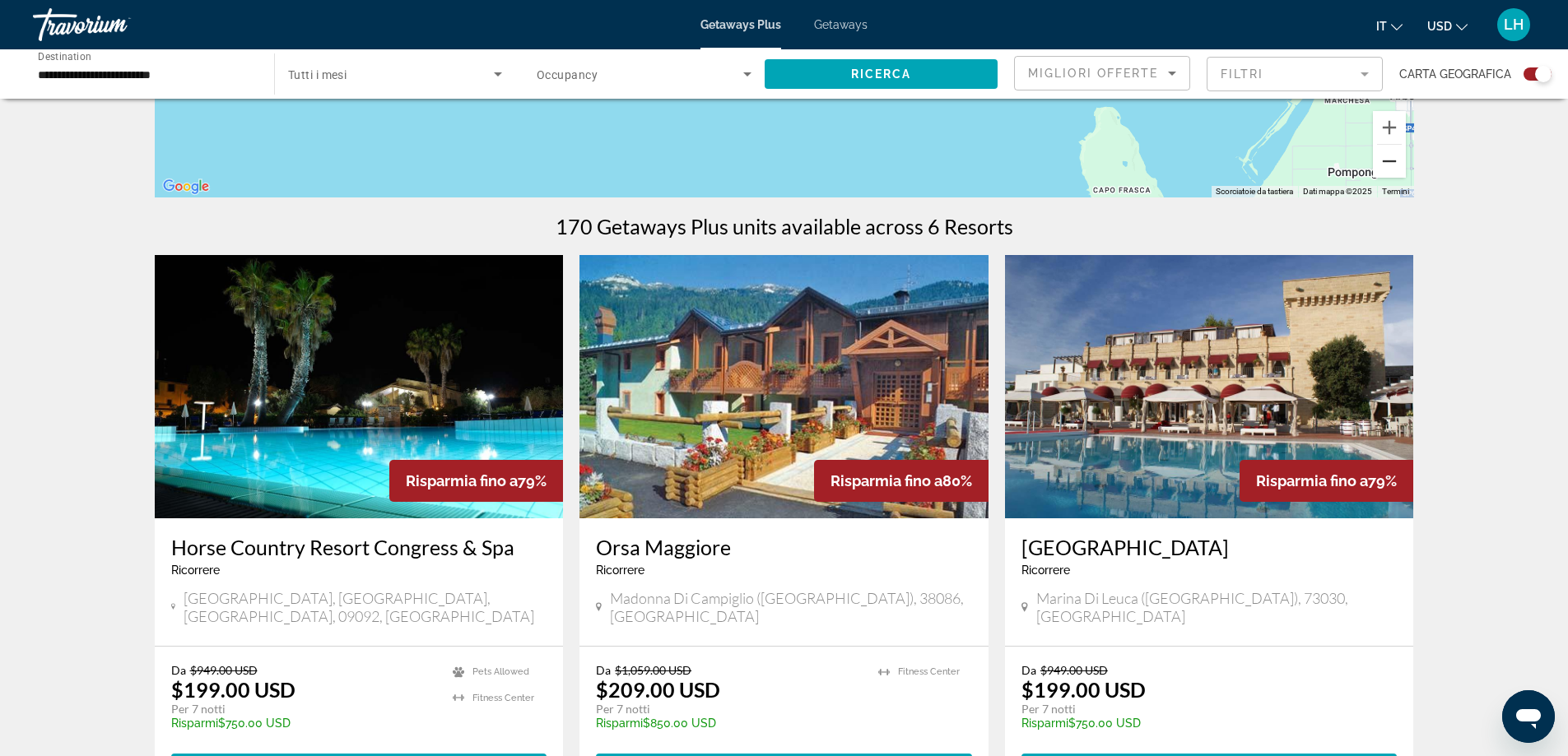
click at [1386, 169] on button "Zoom indietro" at bounding box center [1388, 161] width 33 height 33
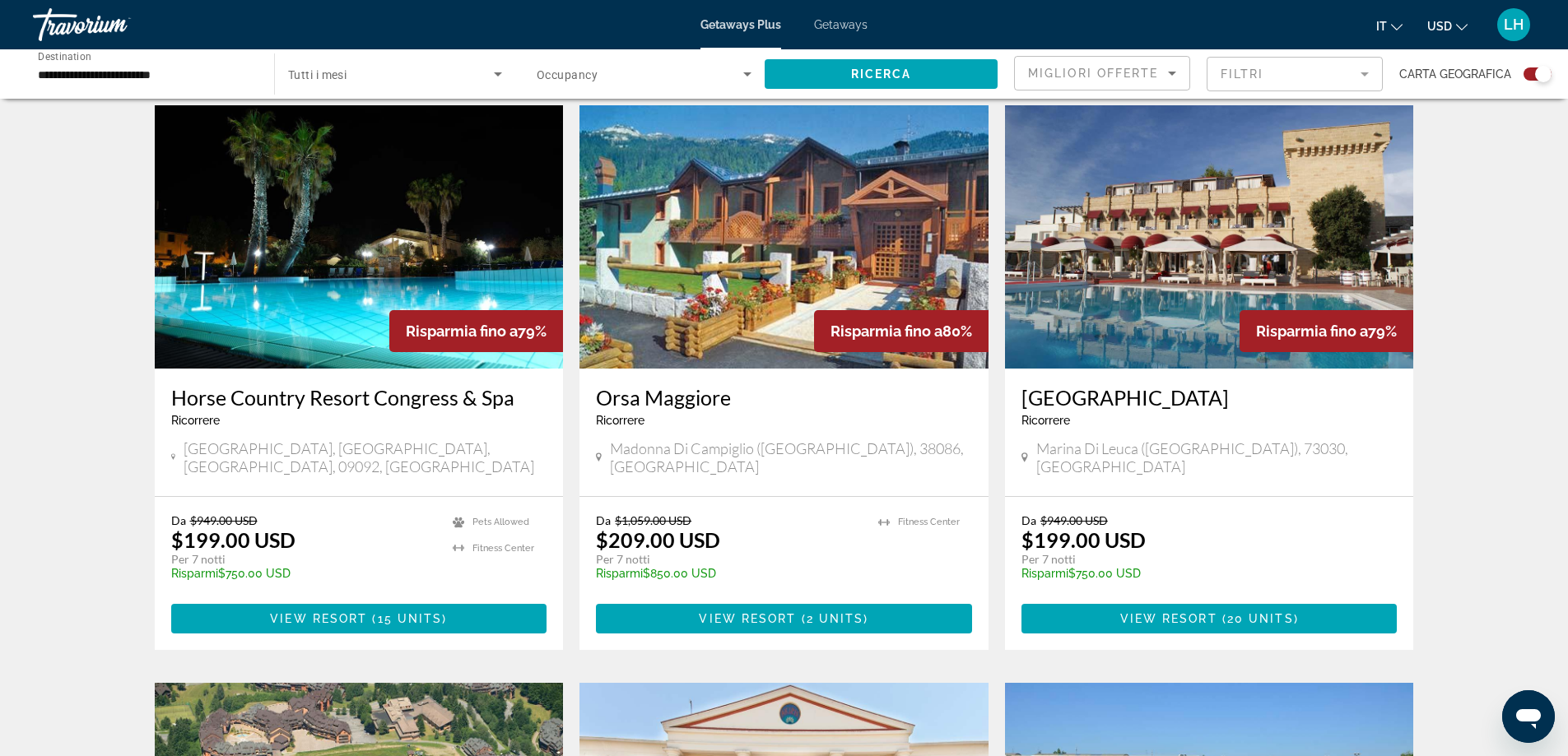
scroll to position [740, 0]
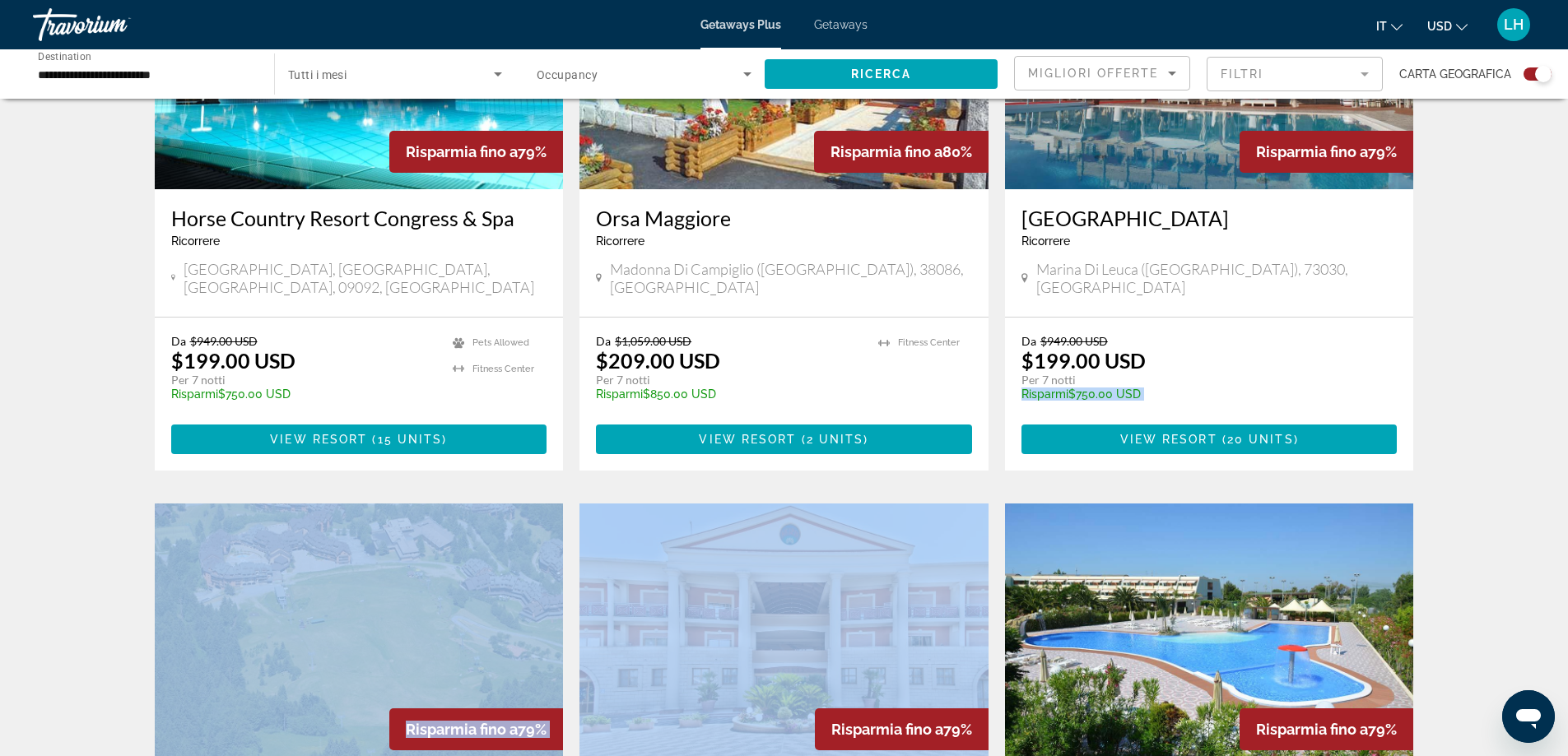
drag, startPoint x: 1075, startPoint y: 399, endPoint x: 910, endPoint y: 688, distance: 332.8
click at [910, 688] on div "Risparmia fino a 79% Horse Country Resort Congress & Spa Ricorrere - Questo è u…" at bounding box center [784, 503] width 1276 height 1155
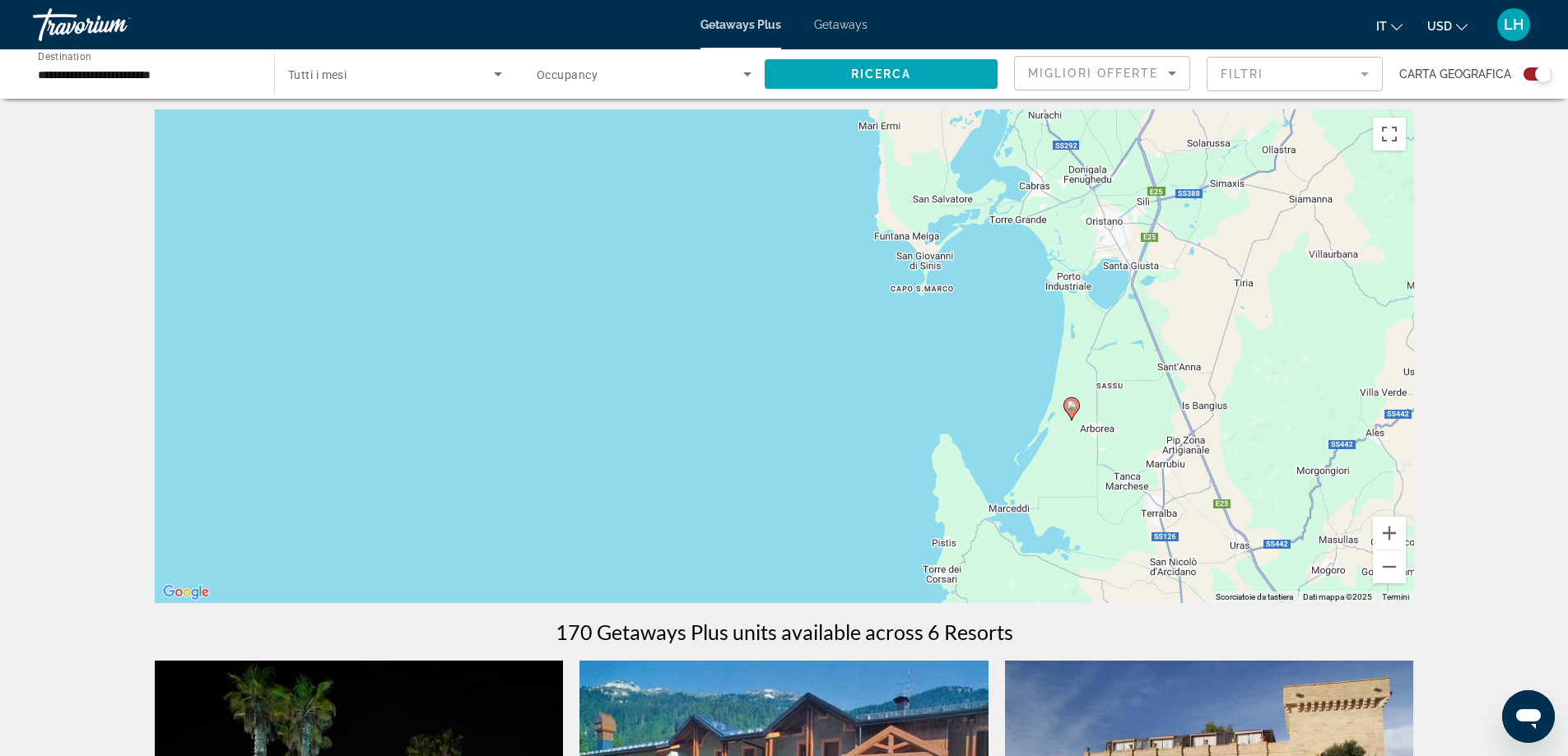
scroll to position [0, 0]
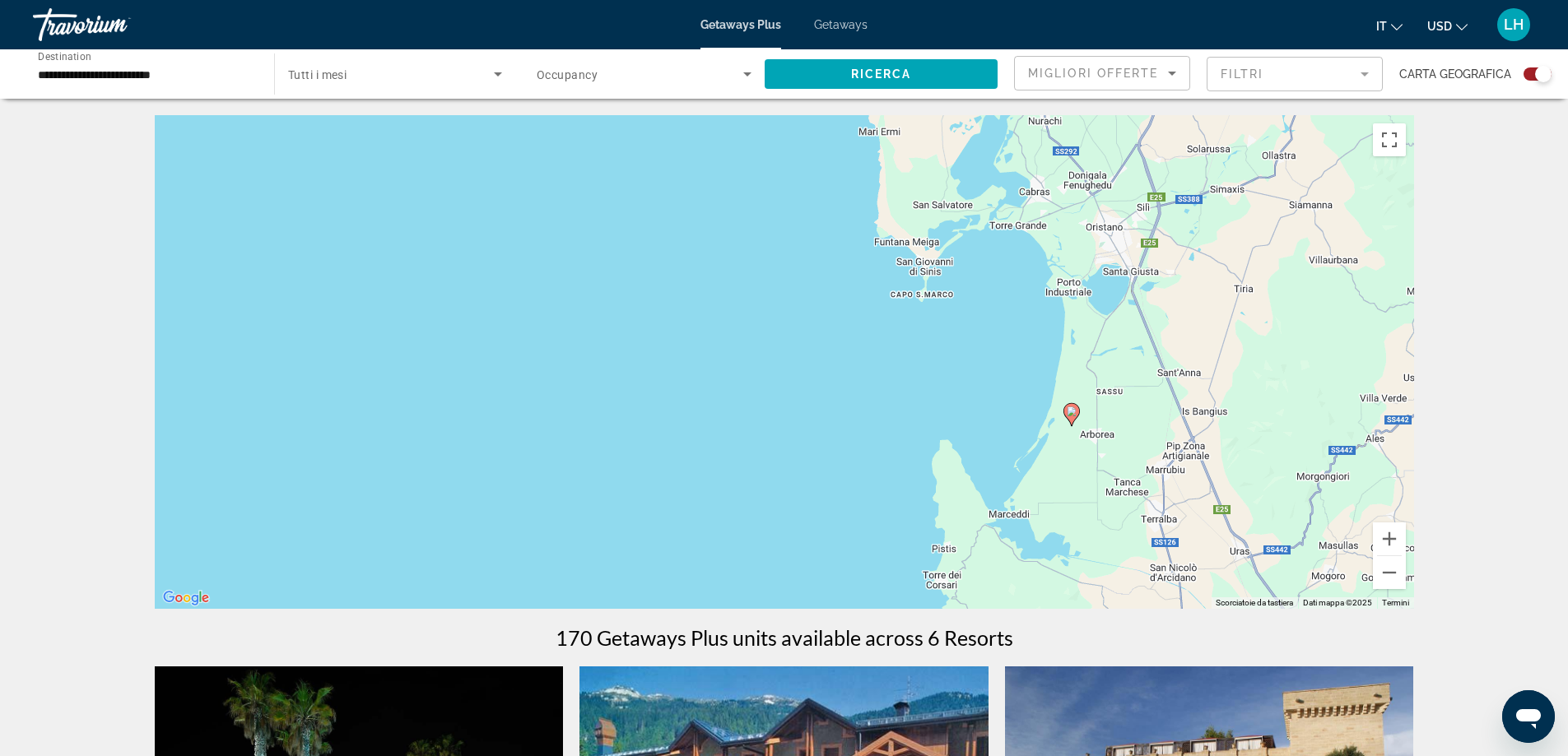
click at [649, 416] on div "Per attivare il trascinamento con la tastiera, premi Alt + Invio. Nello stato d…" at bounding box center [784, 362] width 1259 height 493
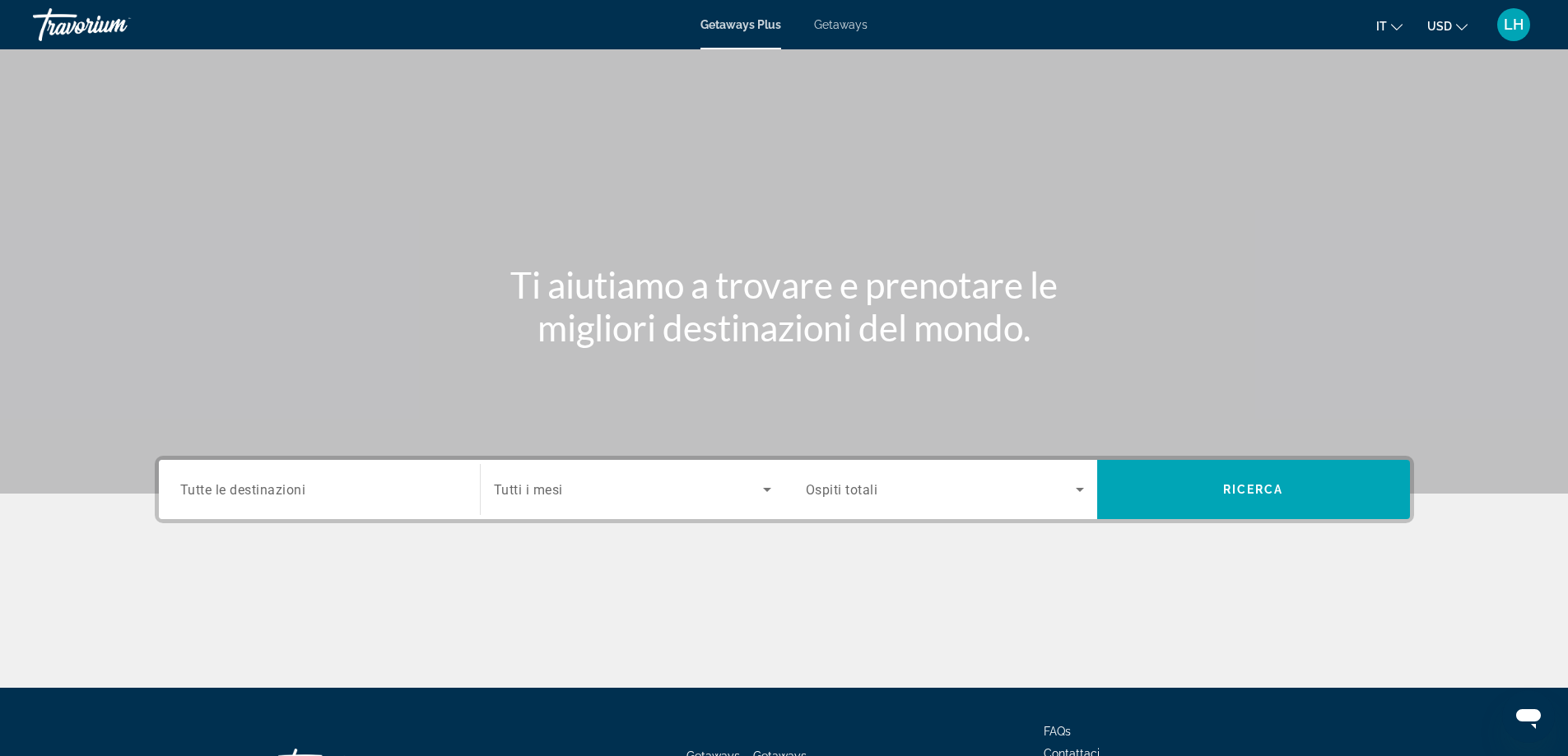
click at [308, 504] on div "Search widget" at bounding box center [319, 490] width 278 height 47
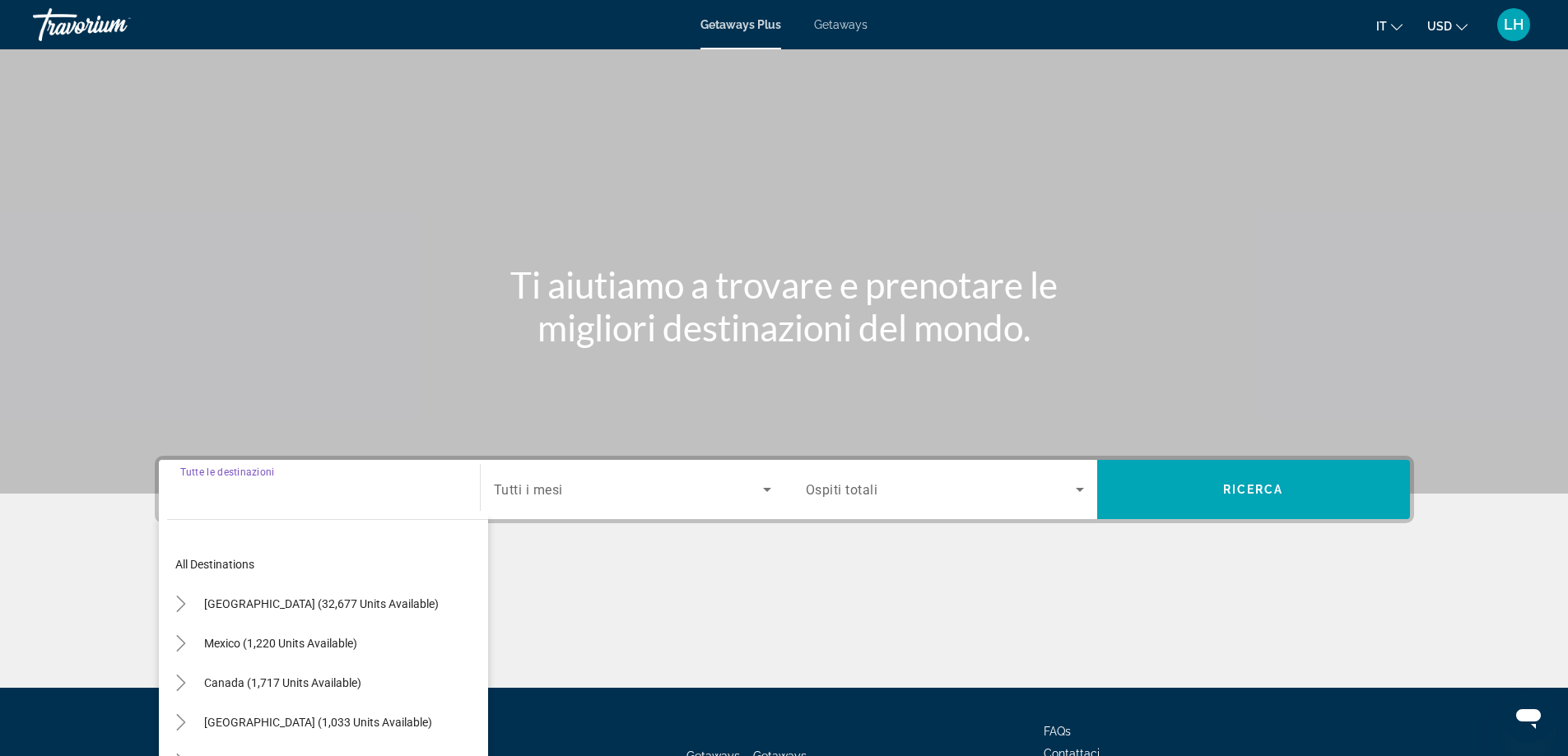
scroll to position [133, 0]
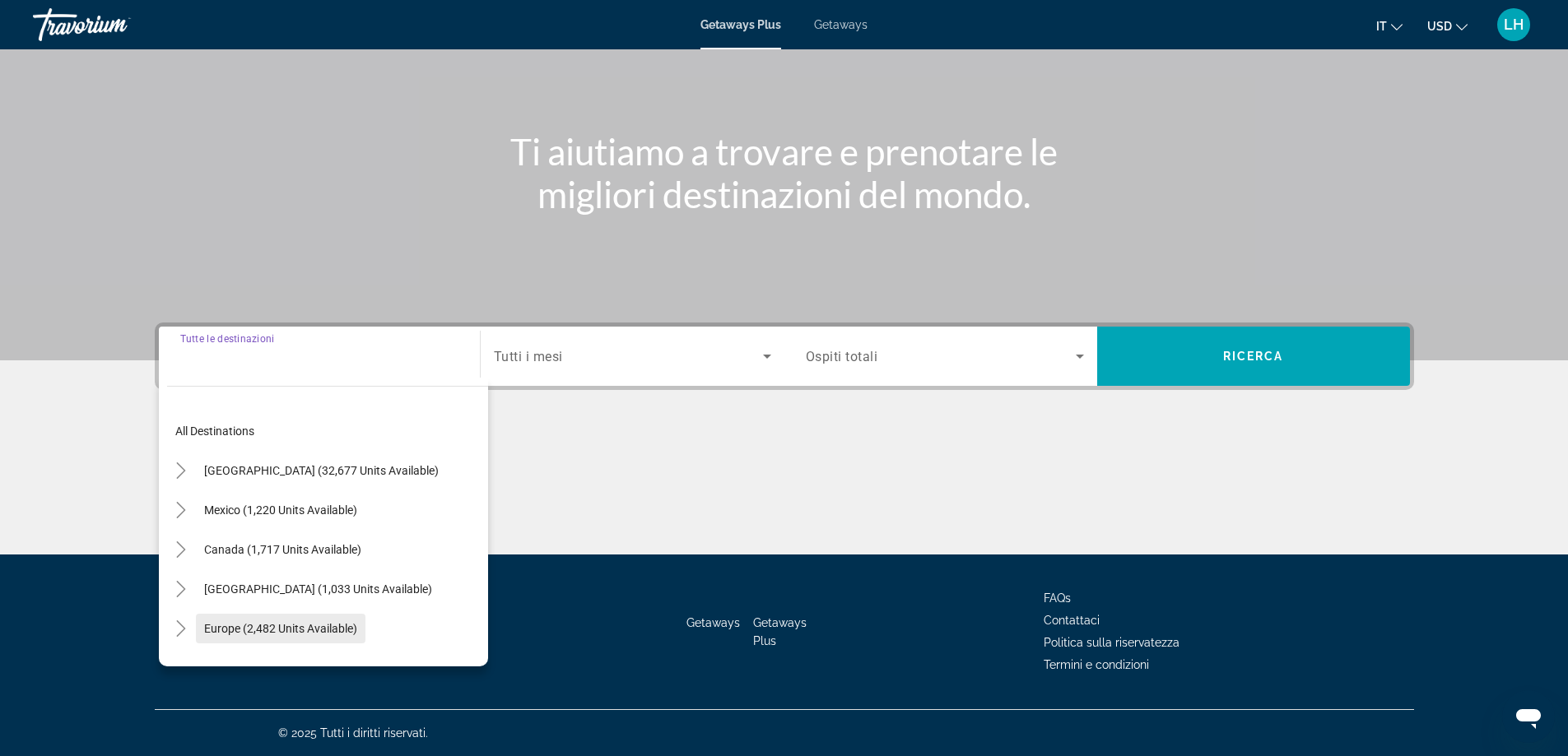
click at [270, 624] on span "Europe (2,482 units available)" at bounding box center [280, 628] width 153 height 13
type input "**********"
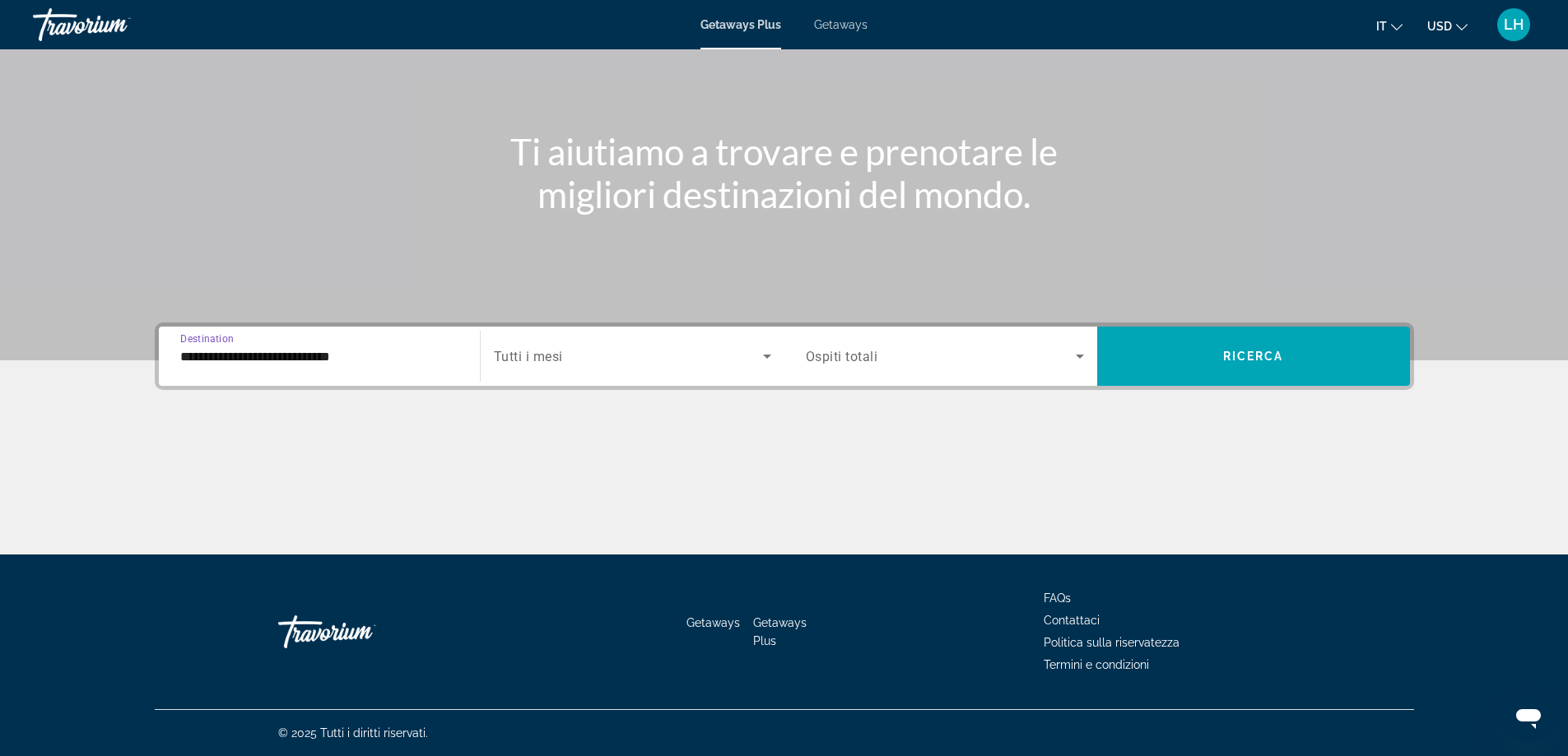
click at [554, 357] on span "Tutti i mesi" at bounding box center [528, 357] width 69 height 16
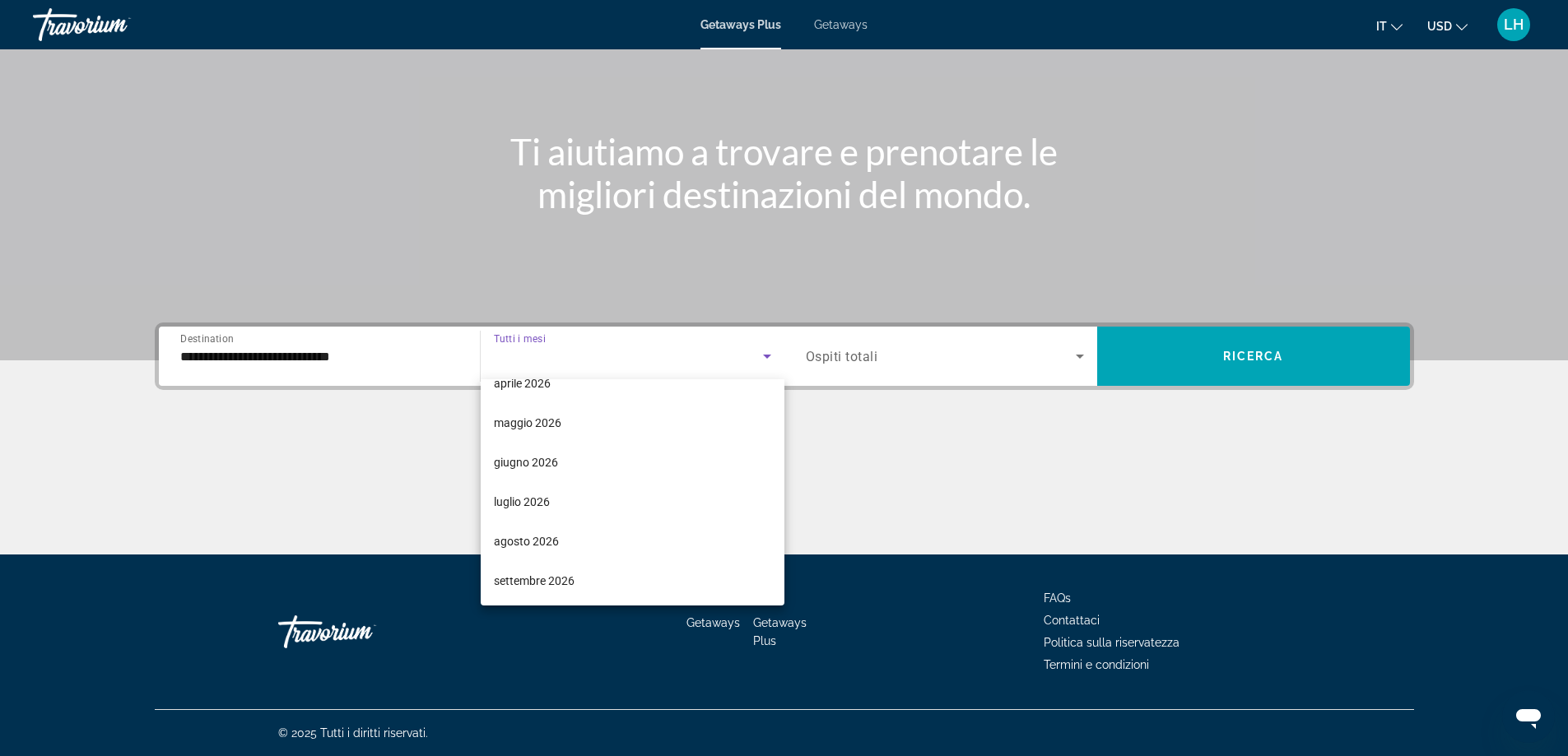
scroll to position [340, 0]
click at [611, 581] on mat-option "settembre 2026" at bounding box center [632, 579] width 304 height 39
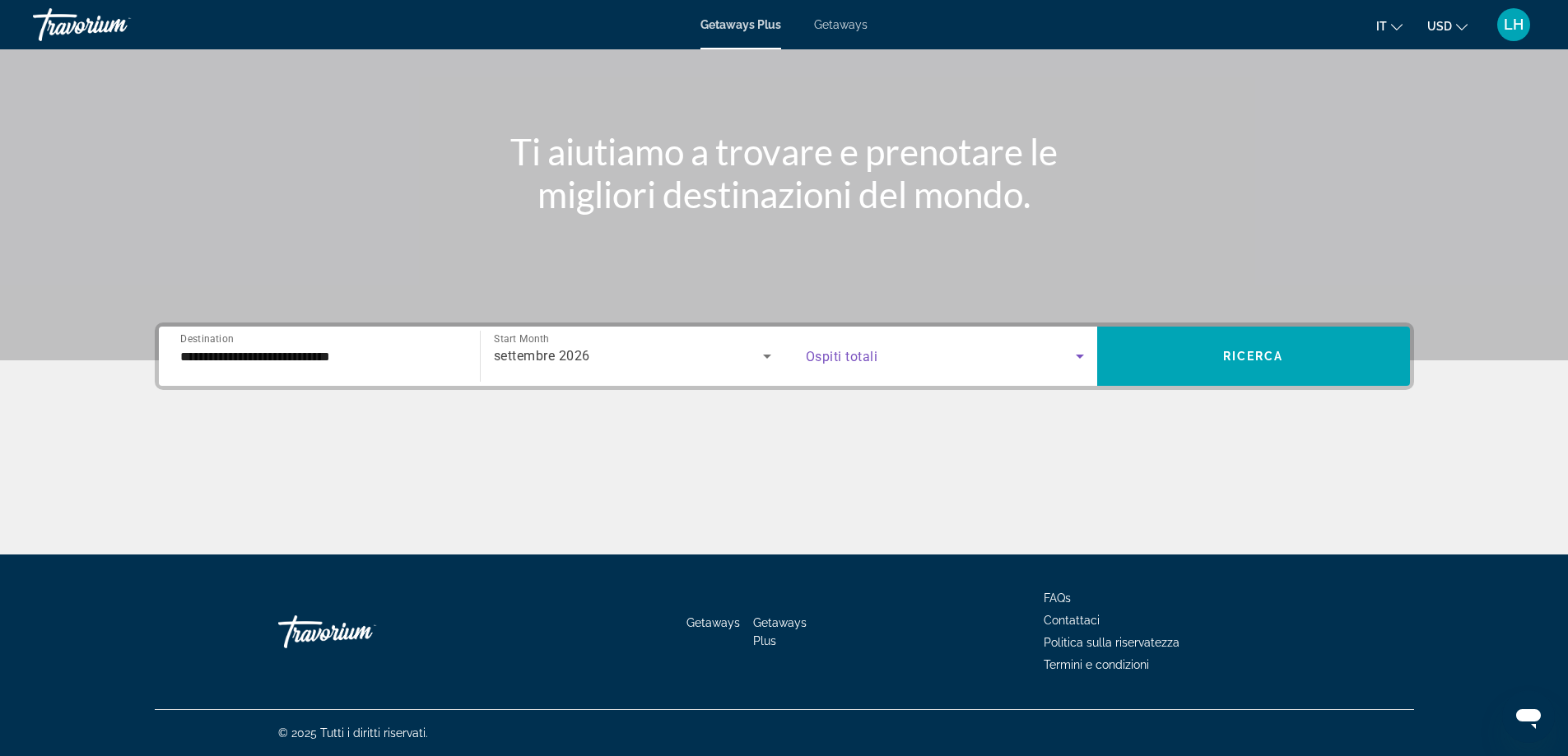
click at [1077, 357] on icon "Search widget" at bounding box center [1079, 357] width 8 height 4
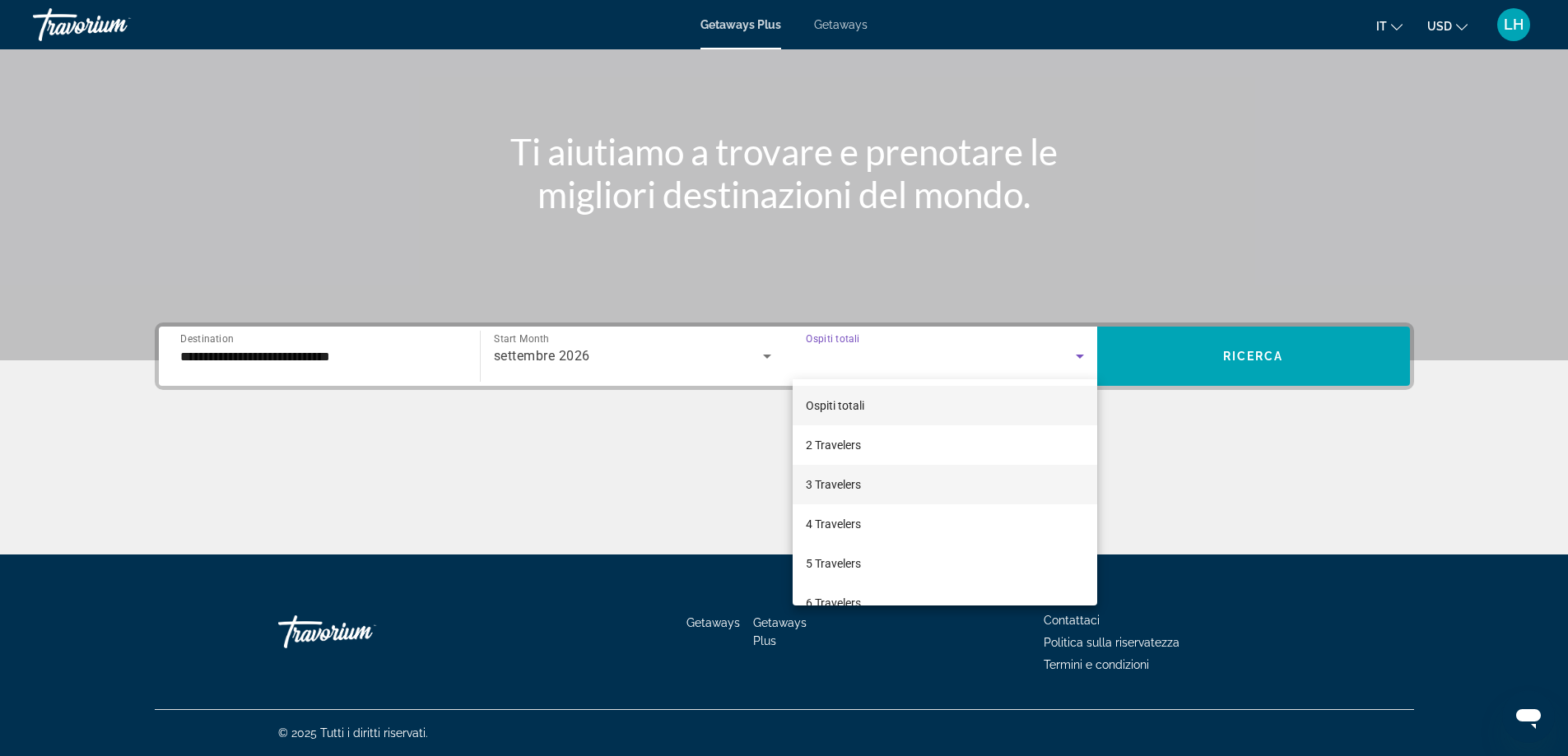
click at [889, 479] on mat-option "3 Travelers" at bounding box center [944, 484] width 304 height 39
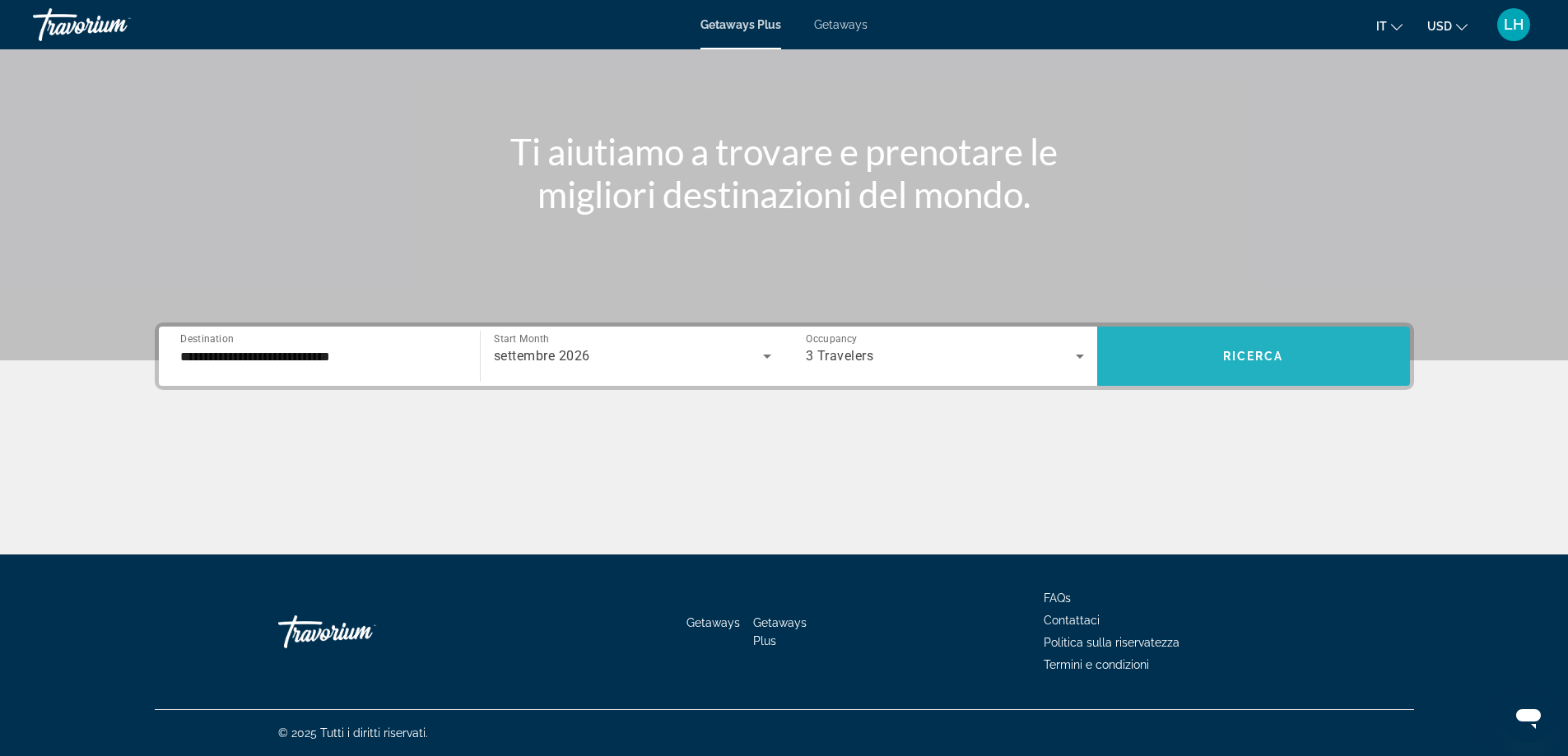
click at [1210, 349] on span "Search widget" at bounding box center [1253, 356] width 313 height 39
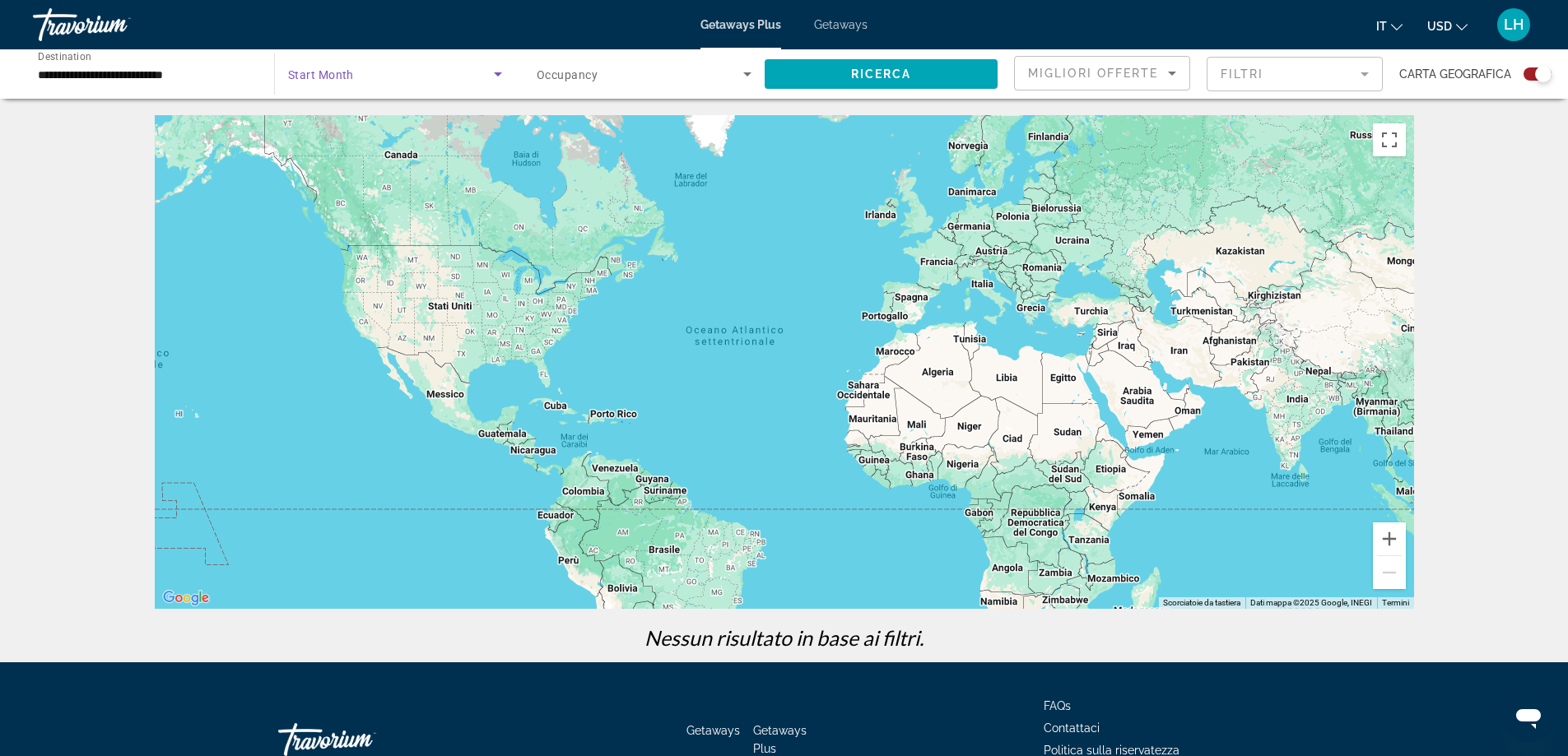
click at [448, 77] on span "Search widget" at bounding box center [390, 74] width 206 height 20
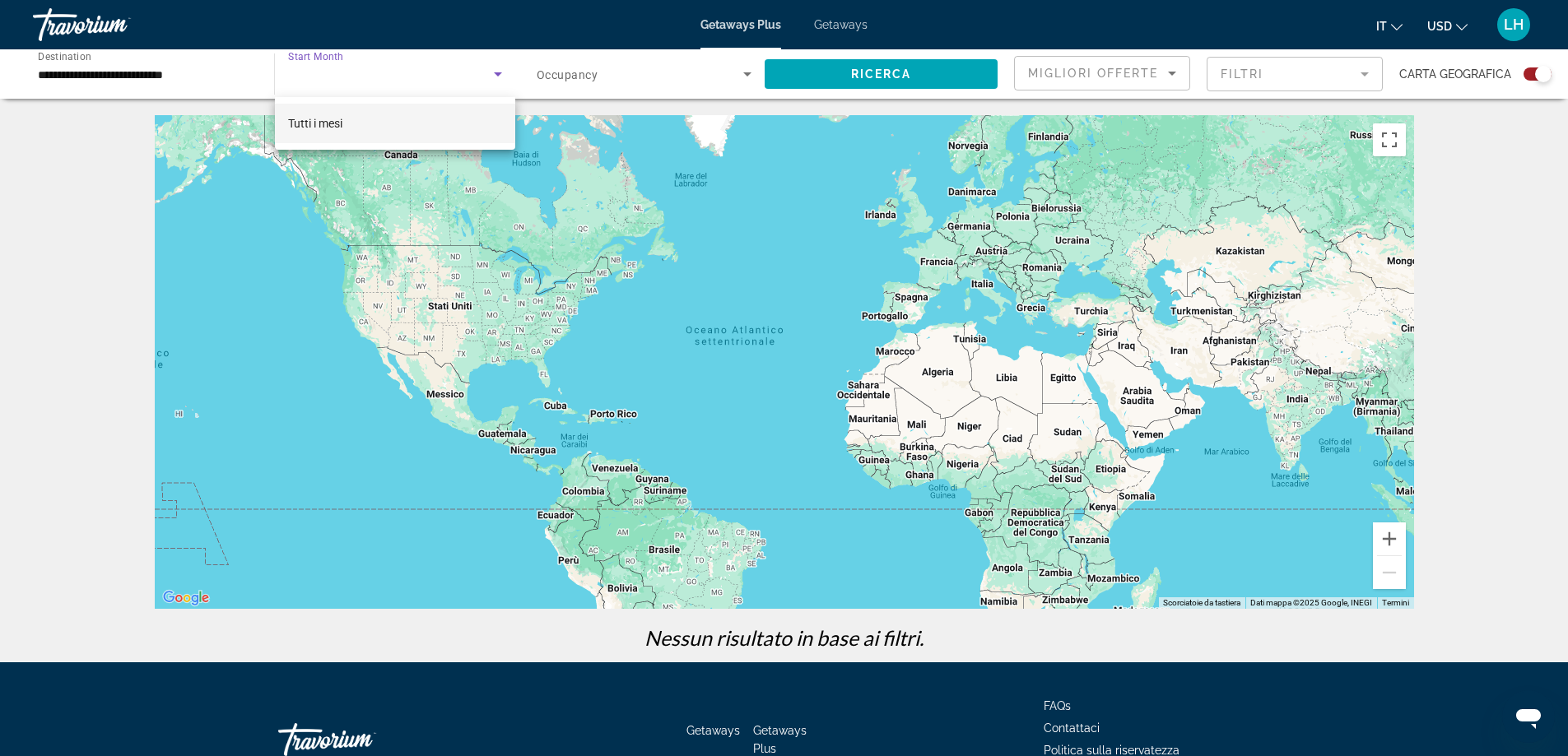
click at [448, 77] on div at bounding box center [784, 378] width 1568 height 756
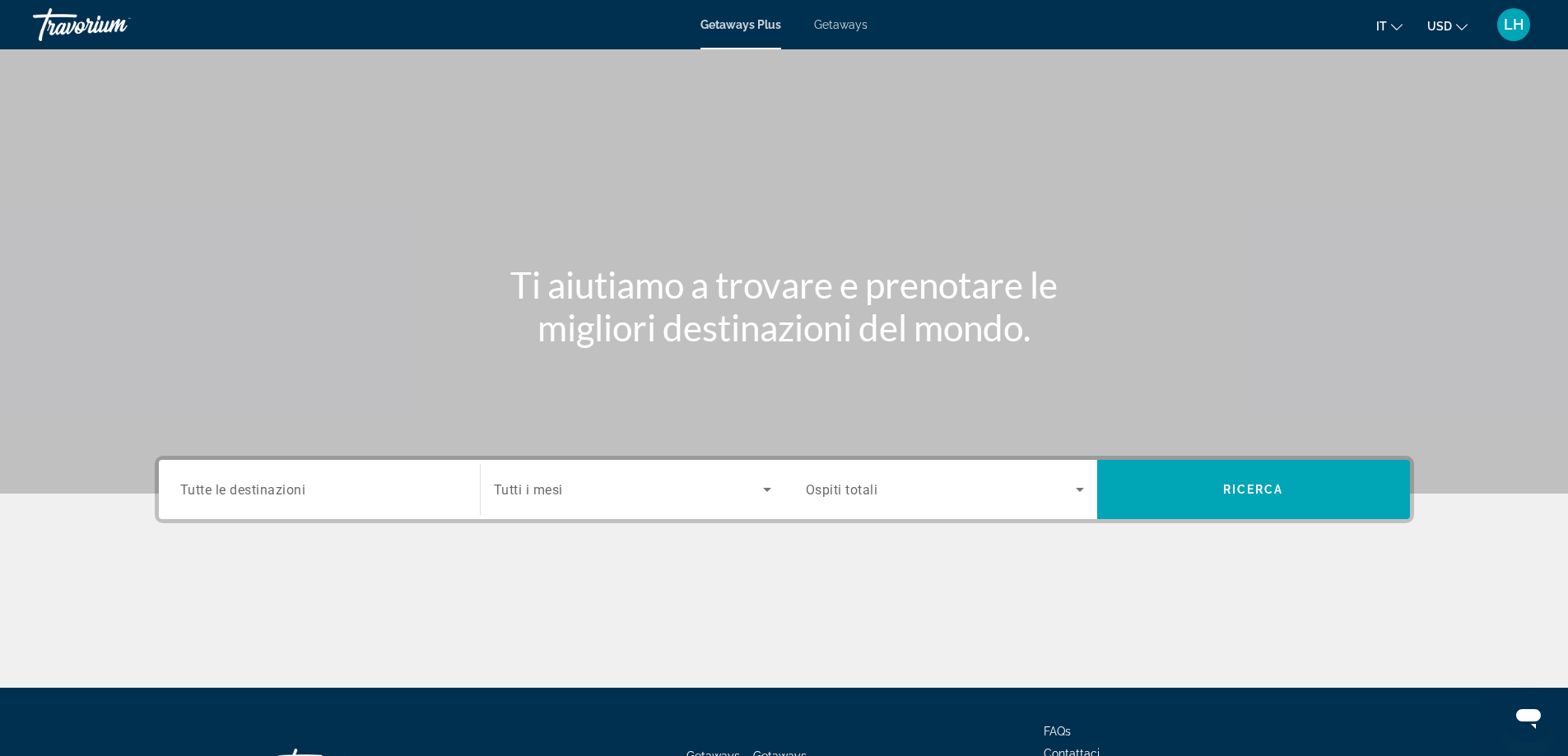
click at [344, 487] on input "Destination Tutte le destinazioni" at bounding box center [319, 490] width 278 height 20
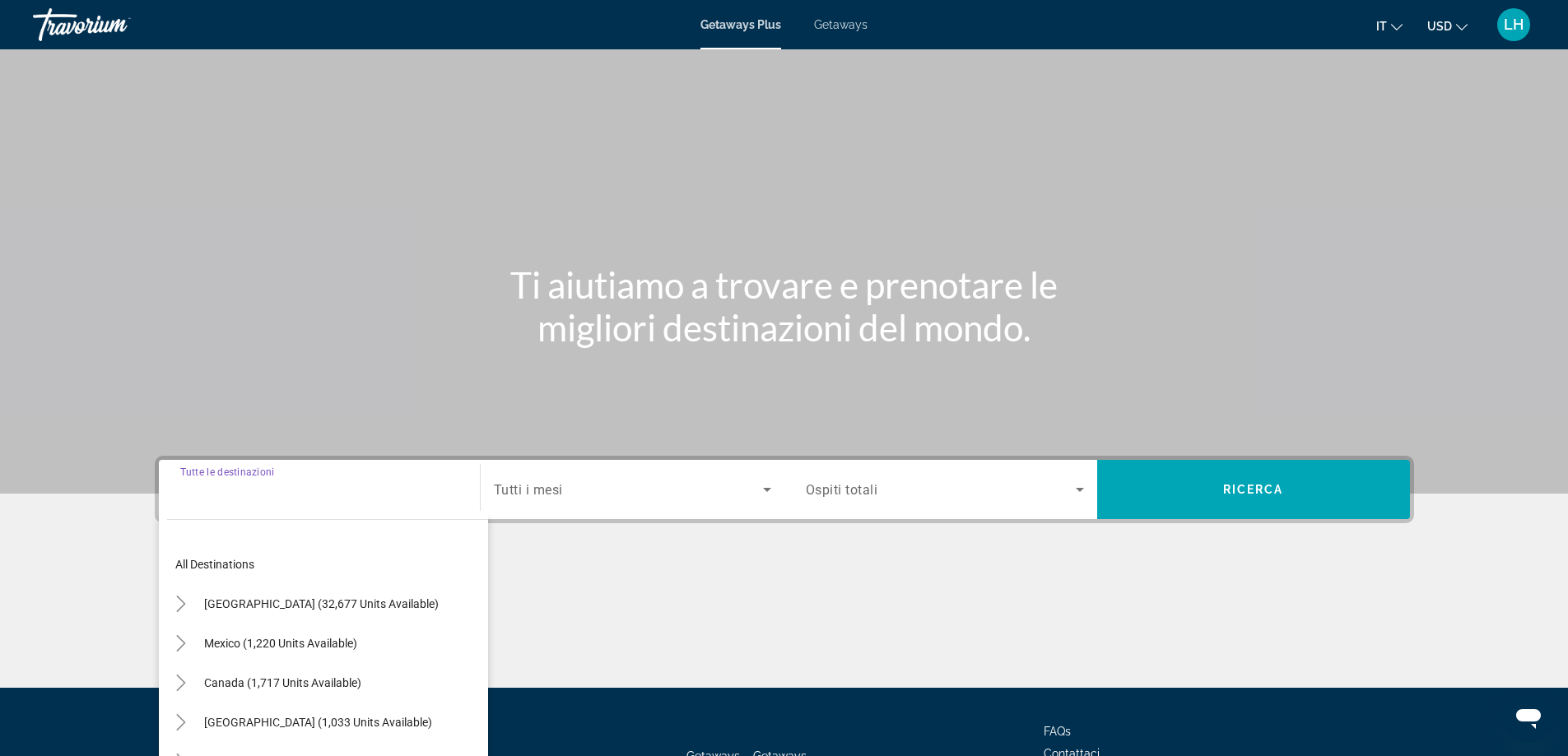
scroll to position [133, 0]
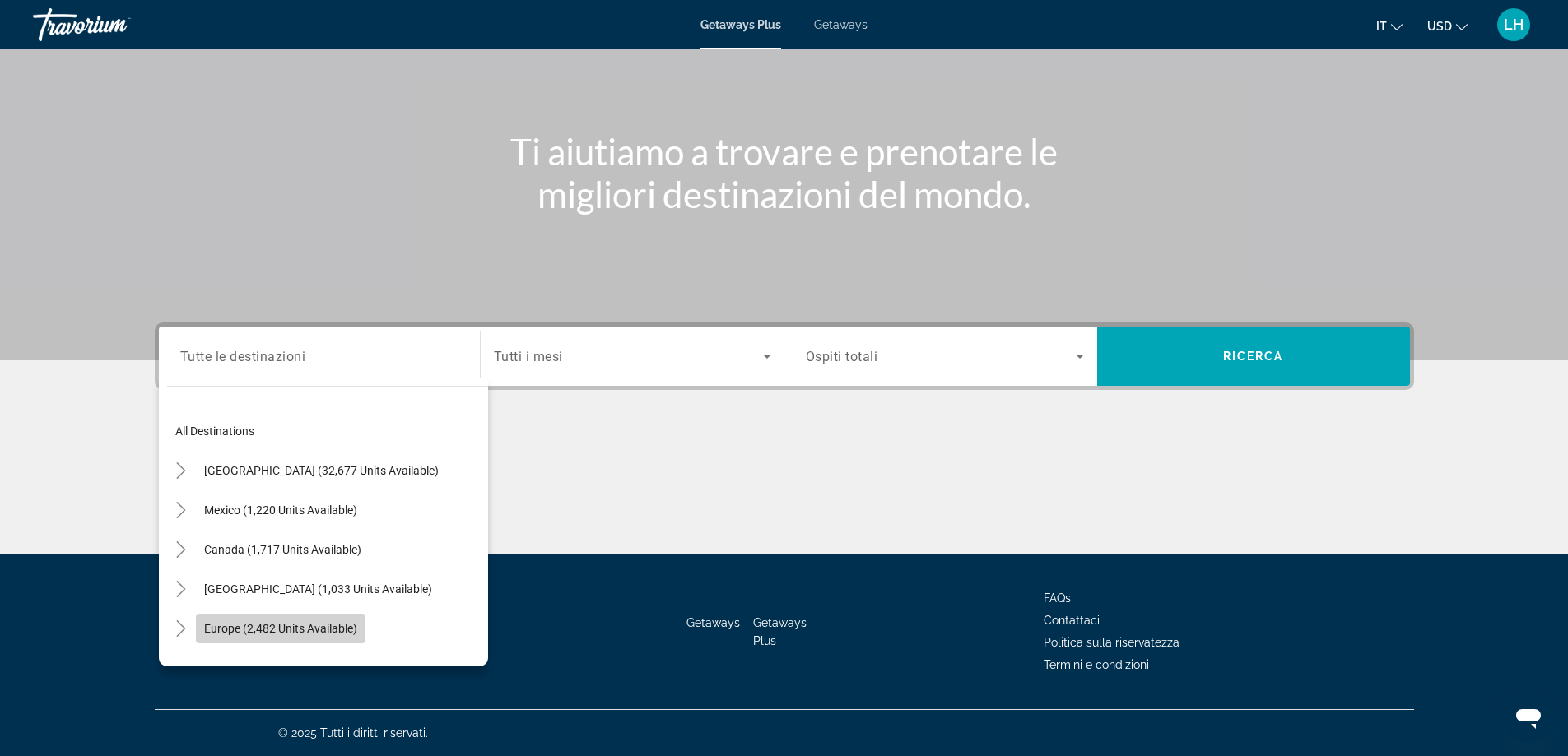
click at [284, 620] on span "Search widget" at bounding box center [280, 628] width 169 height 39
type input "**********"
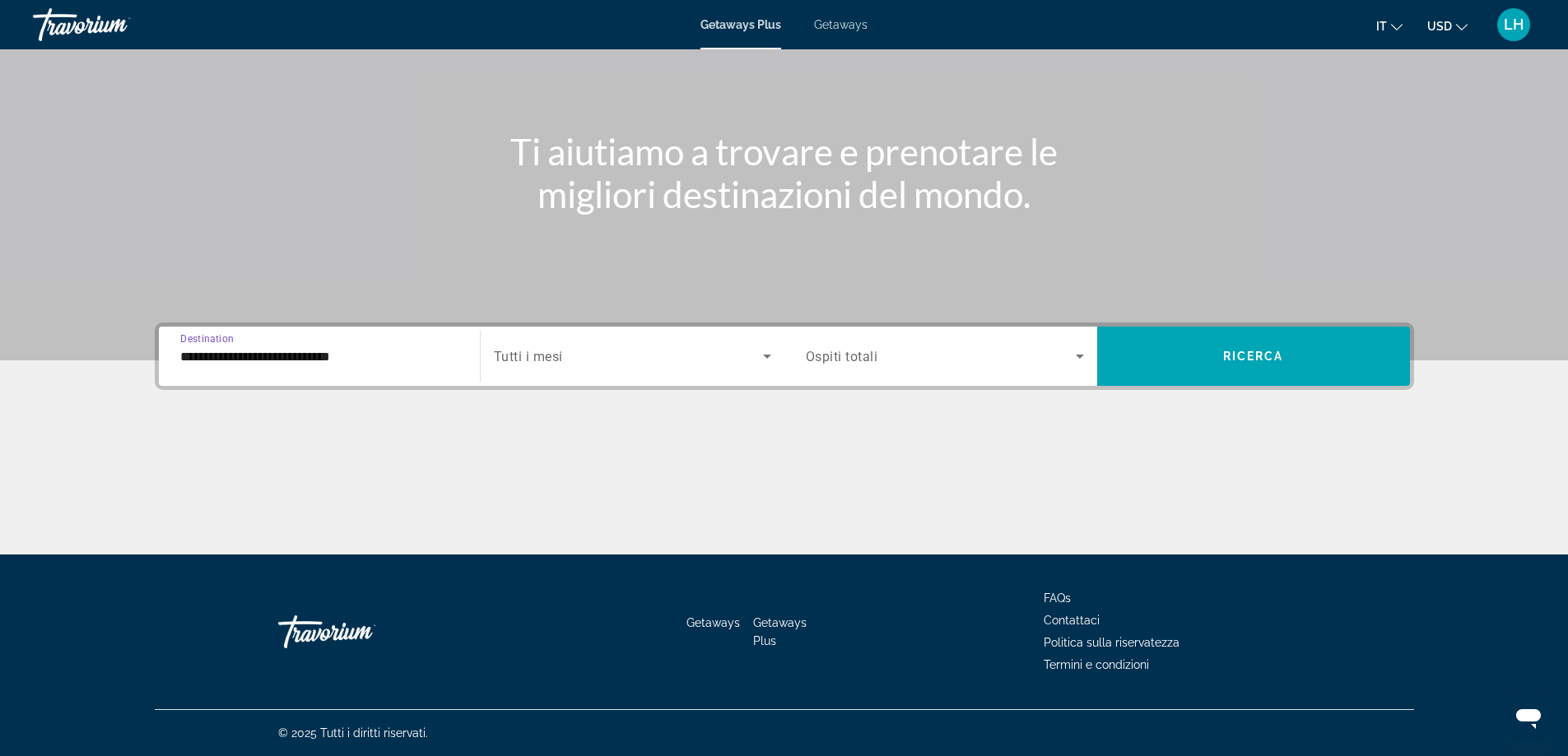
click at [548, 354] on span "Tutti i mesi" at bounding box center [528, 357] width 69 height 16
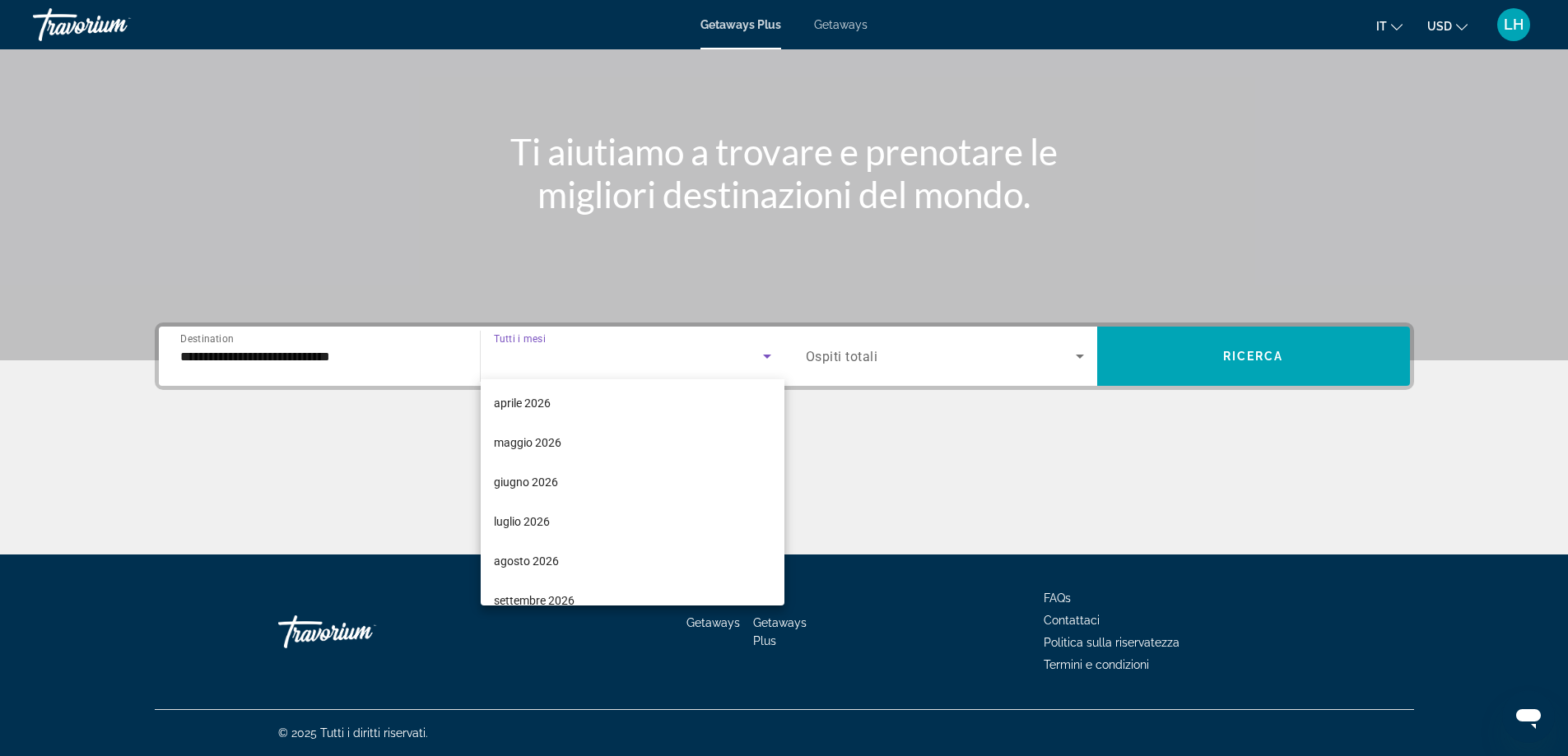
scroll to position [329, 0]
click at [634, 542] on mat-option "agosto 2026" at bounding box center [632, 550] width 304 height 39
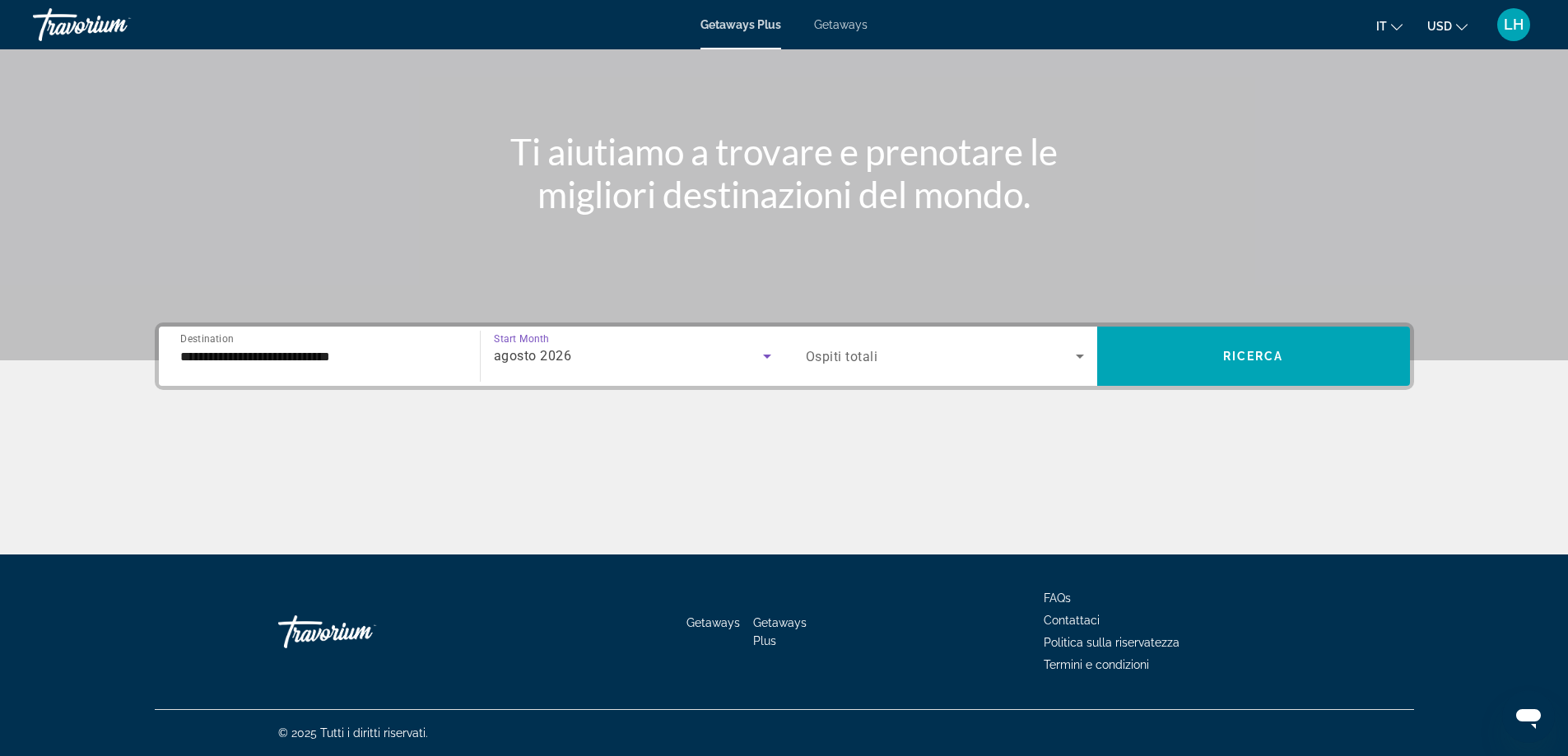
click at [636, 349] on div "agosto 2026" at bounding box center [628, 356] width 269 height 20
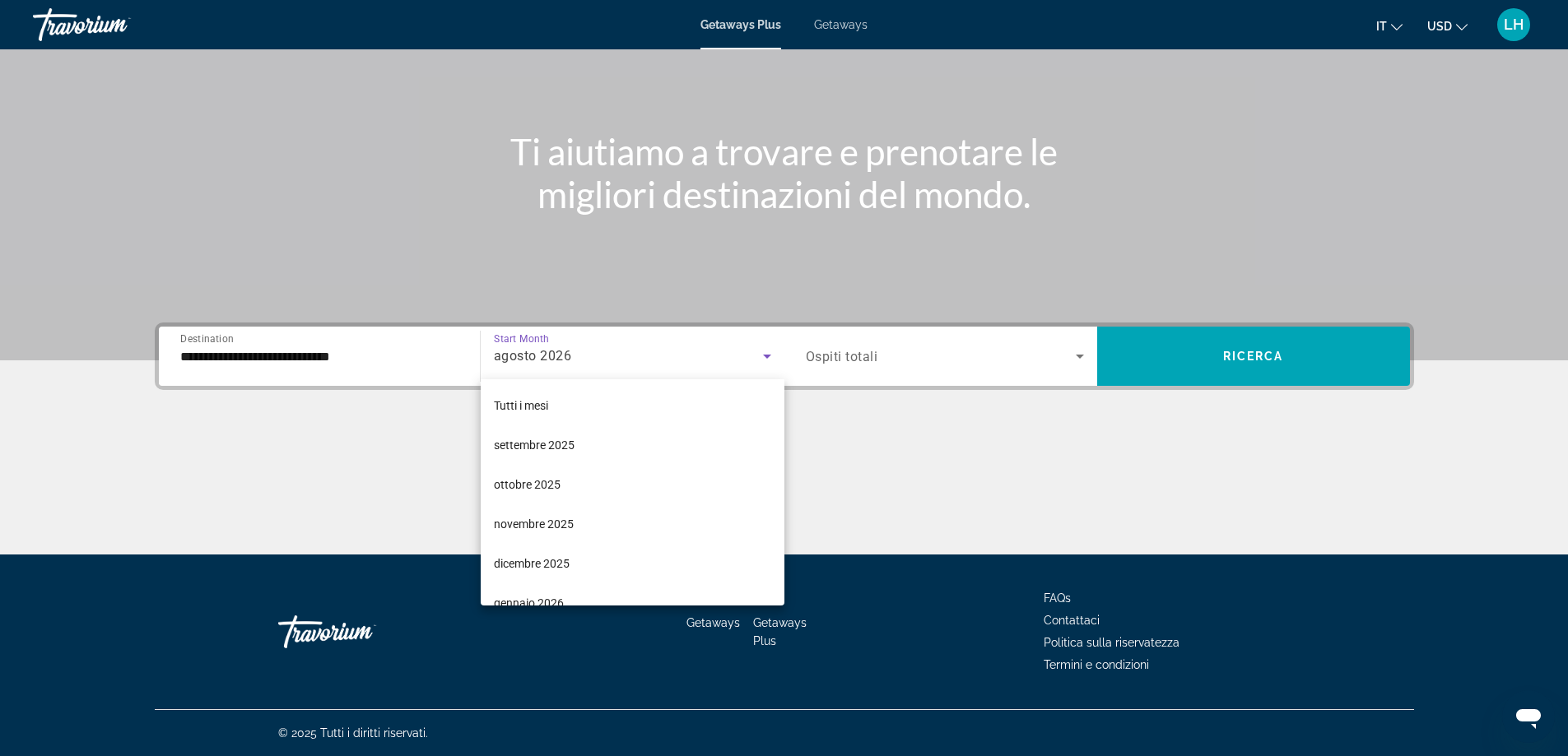
scroll to position [293, 0]
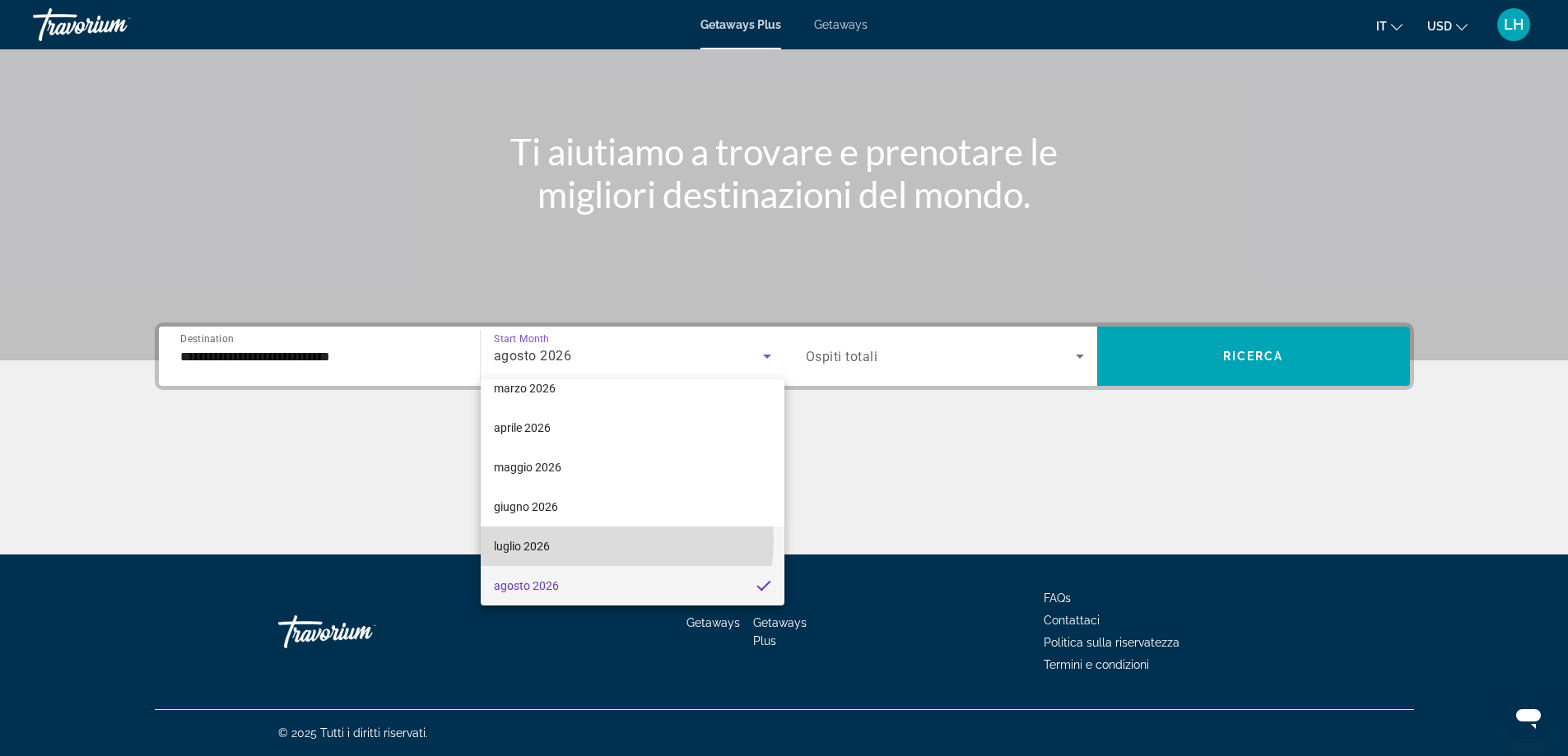
click at [585, 540] on mat-option "luglio 2026" at bounding box center [632, 547] width 304 height 39
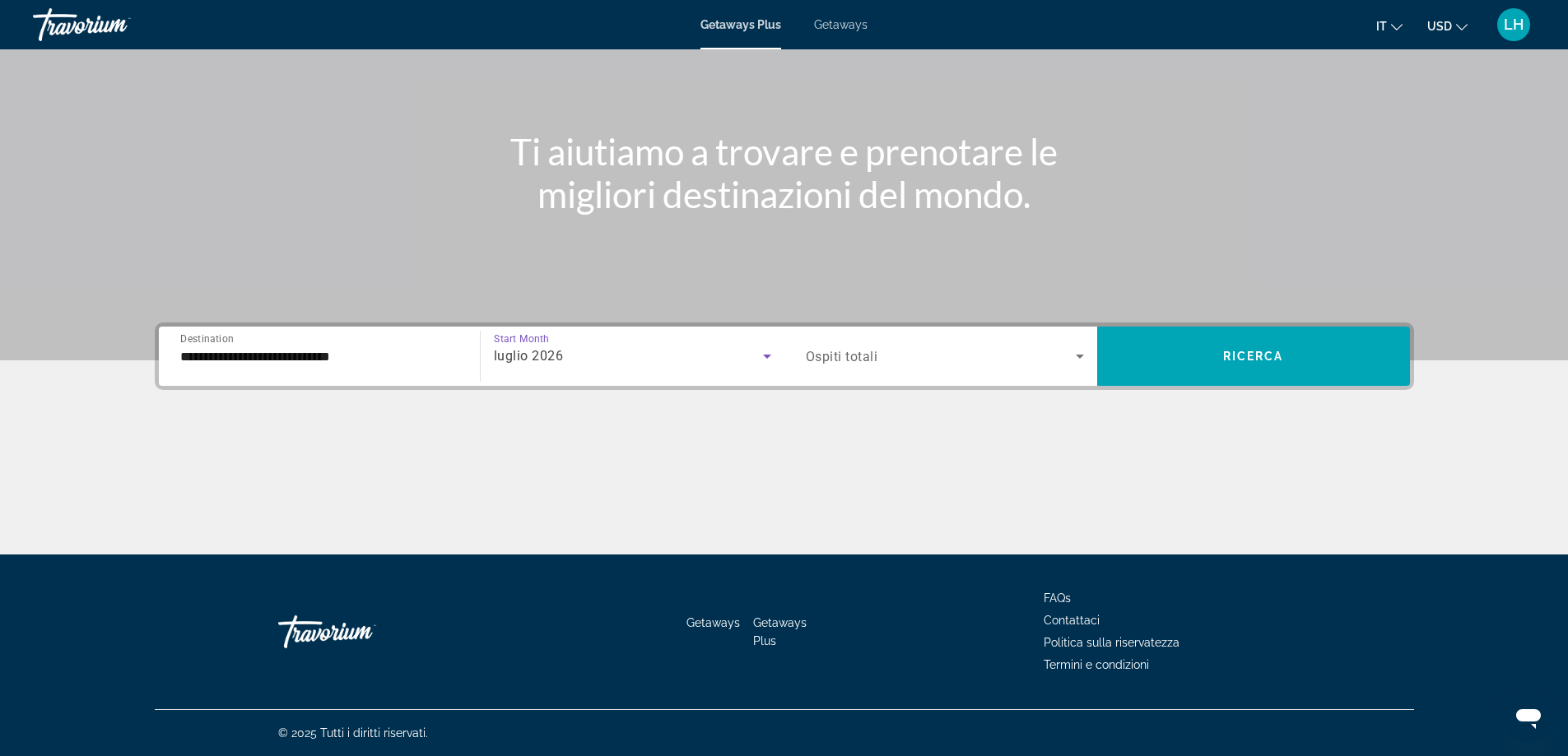
click at [900, 348] on span "Search widget" at bounding box center [940, 356] width 270 height 20
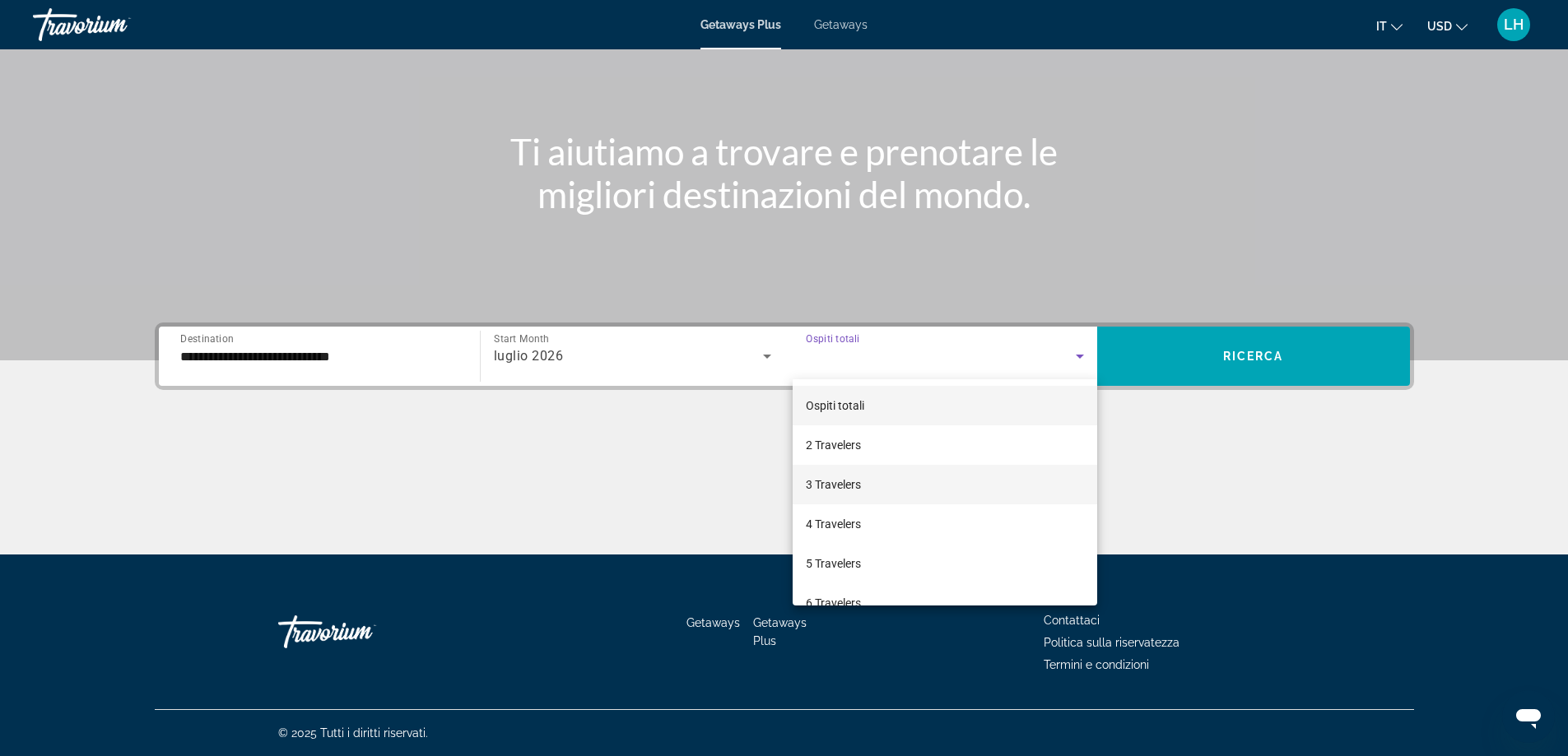
click at [925, 486] on mat-option "3 Travelers" at bounding box center [944, 484] width 304 height 39
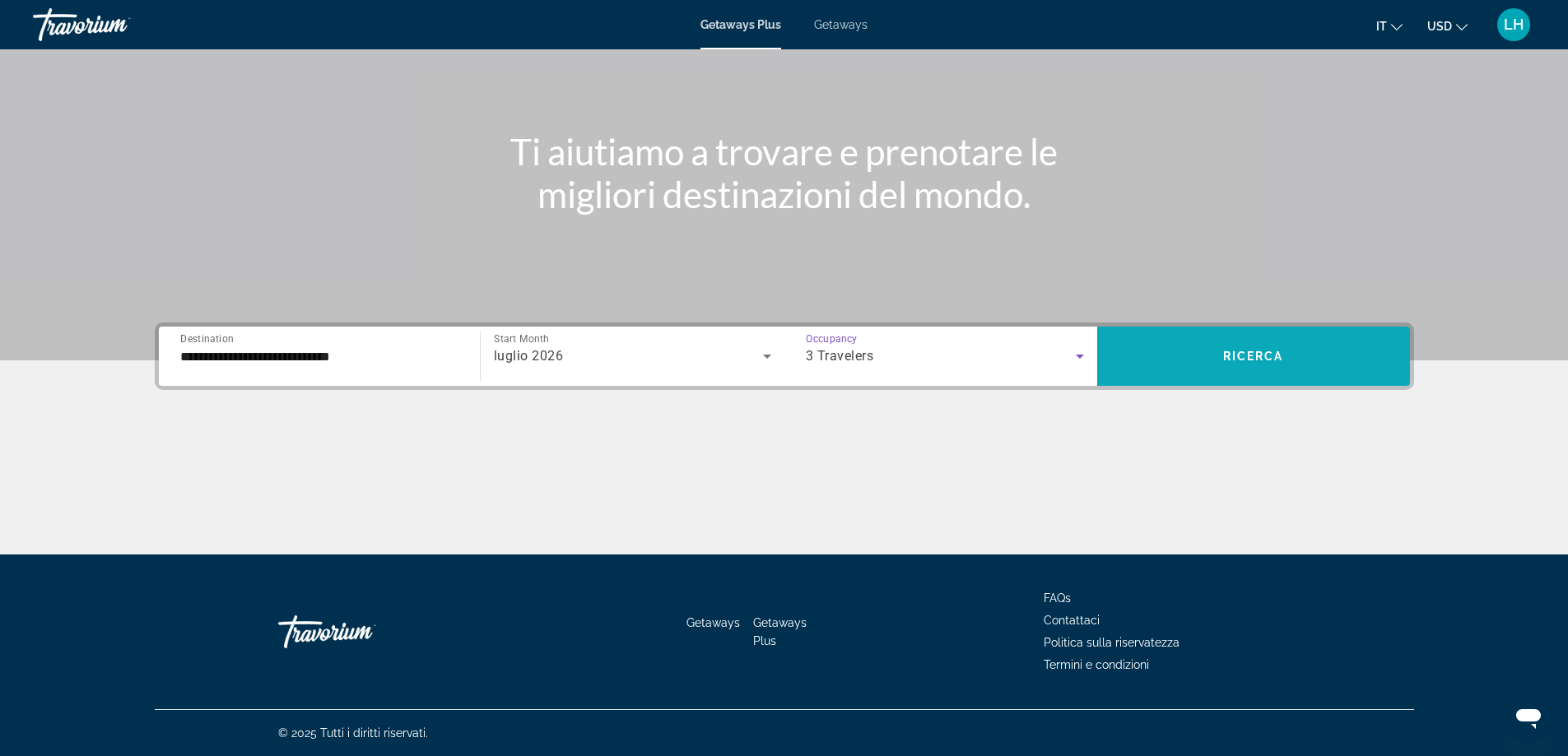
click at [1273, 342] on span "Search widget" at bounding box center [1253, 356] width 313 height 39
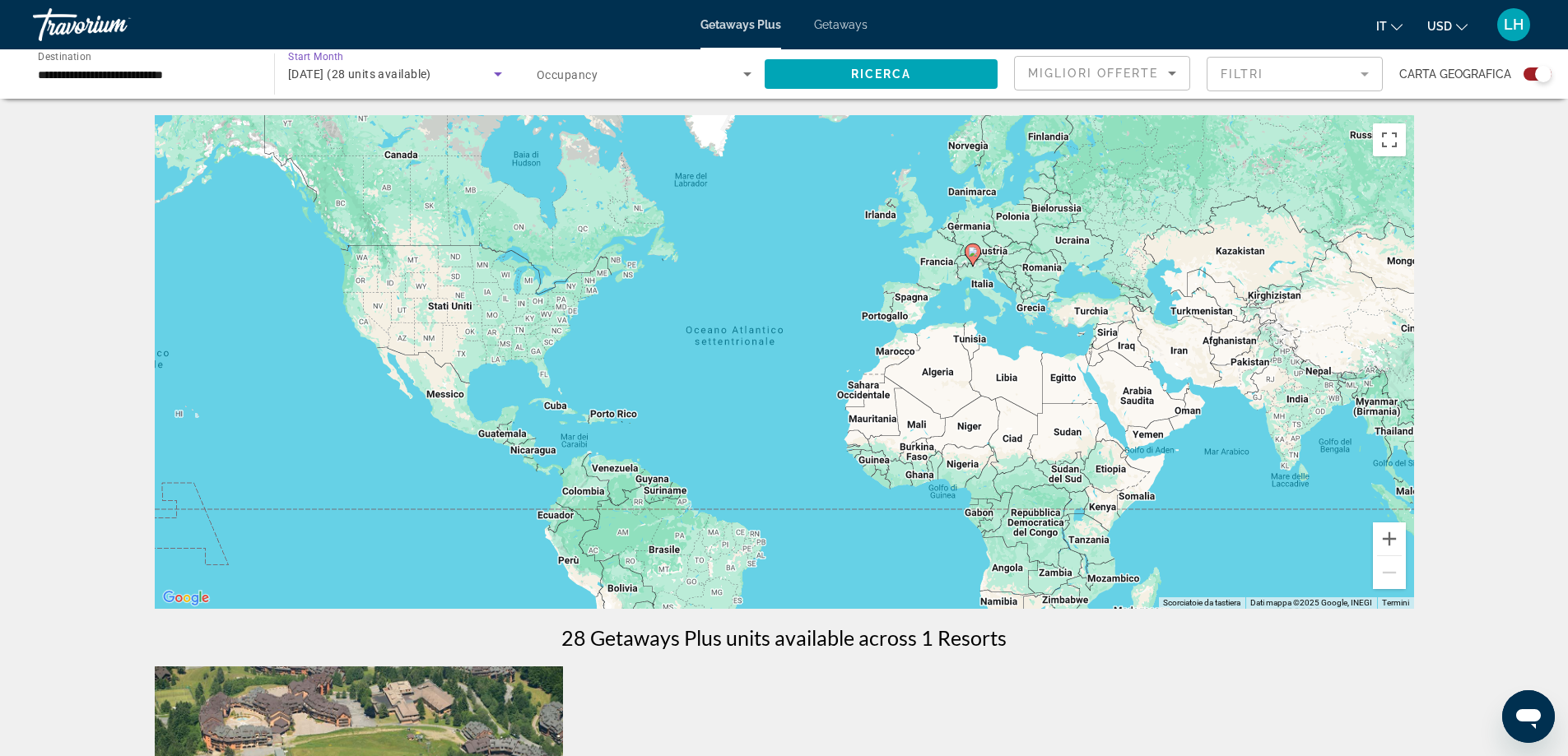
click at [499, 77] on icon "Search widget" at bounding box center [497, 74] width 20 height 20
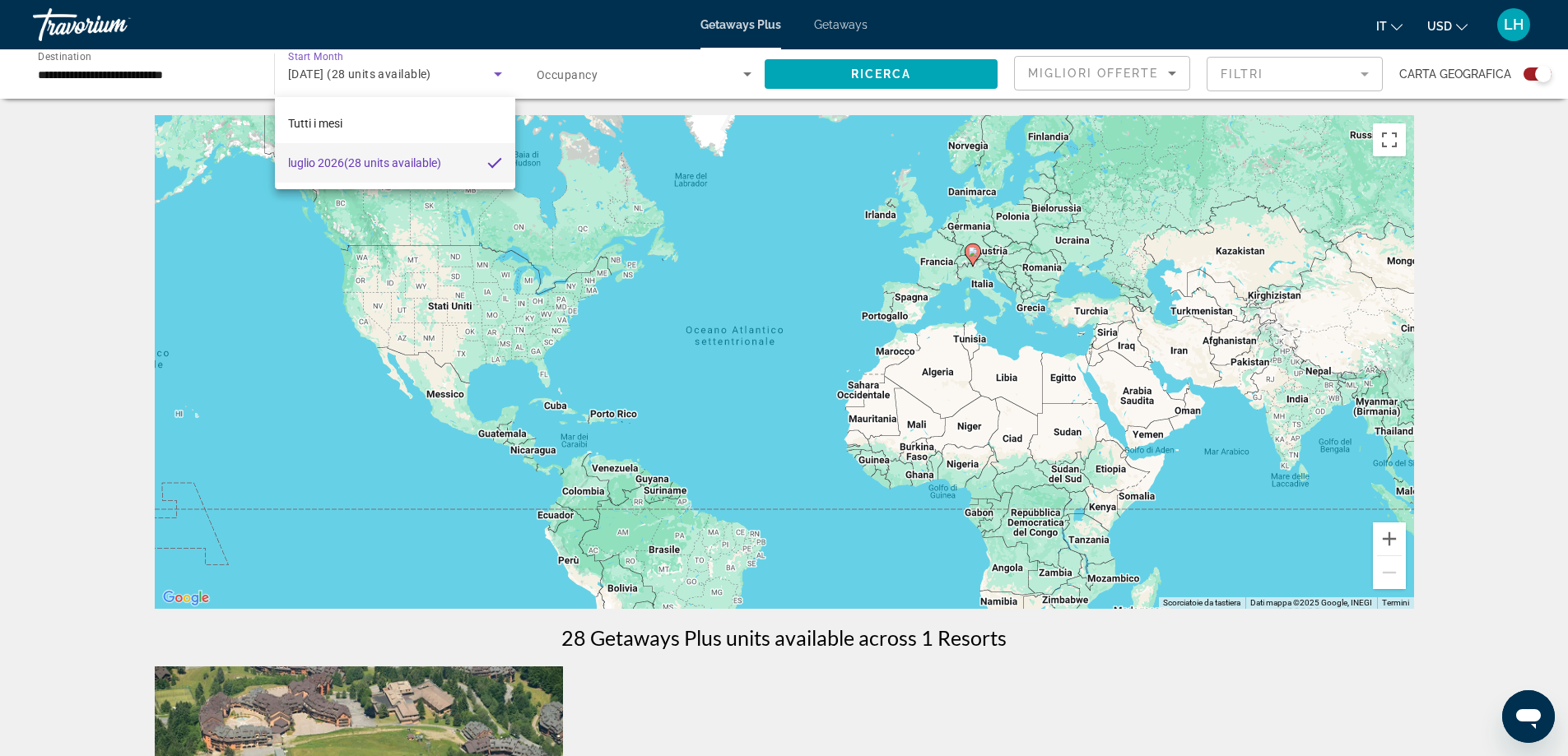
click at [499, 77] on div at bounding box center [784, 378] width 1568 height 756
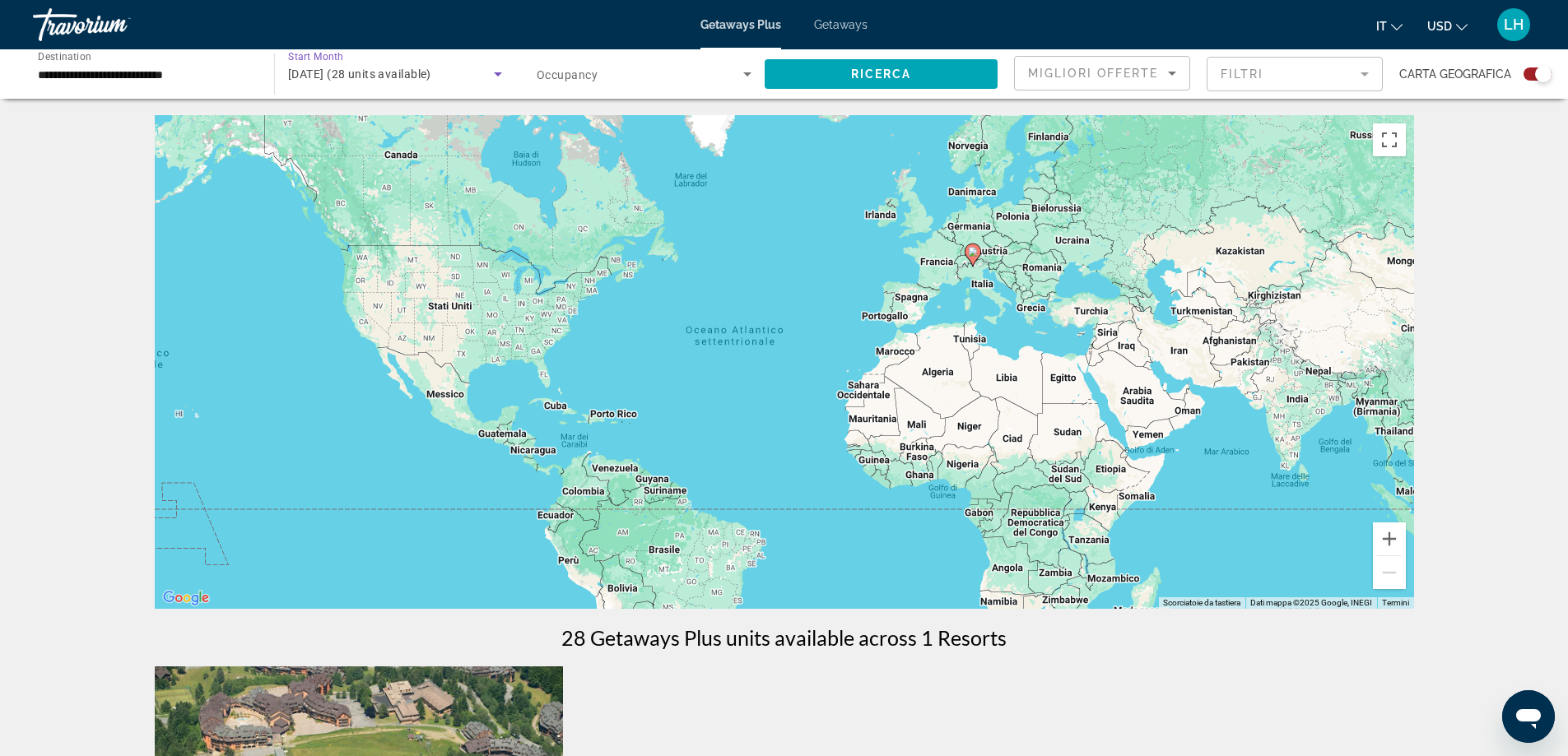
click at [380, 74] on span "[DATE] (28 units available)" at bounding box center [359, 74] width 143 height 13
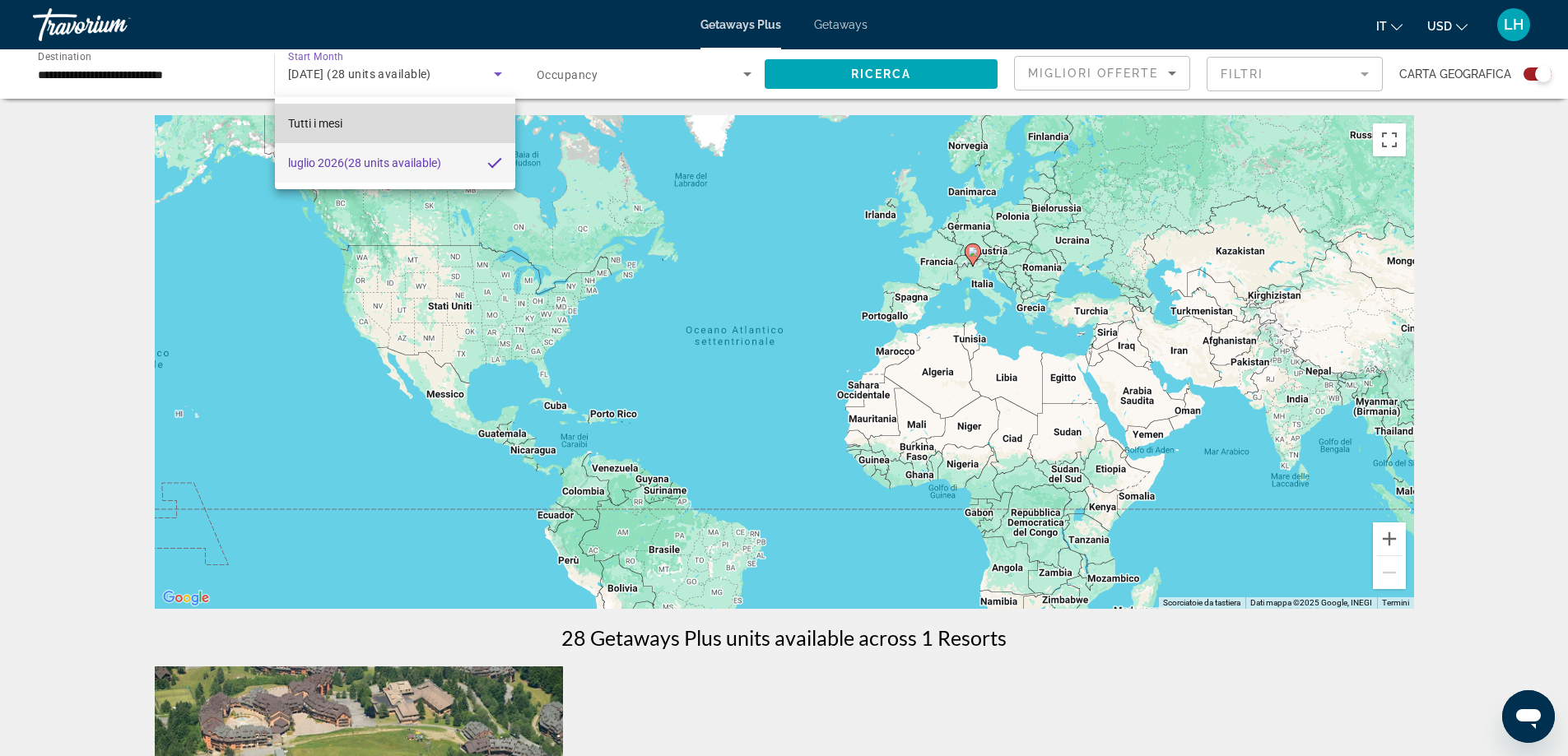
click at [340, 120] on span "Tutti i mesi" at bounding box center [315, 123] width 54 height 13
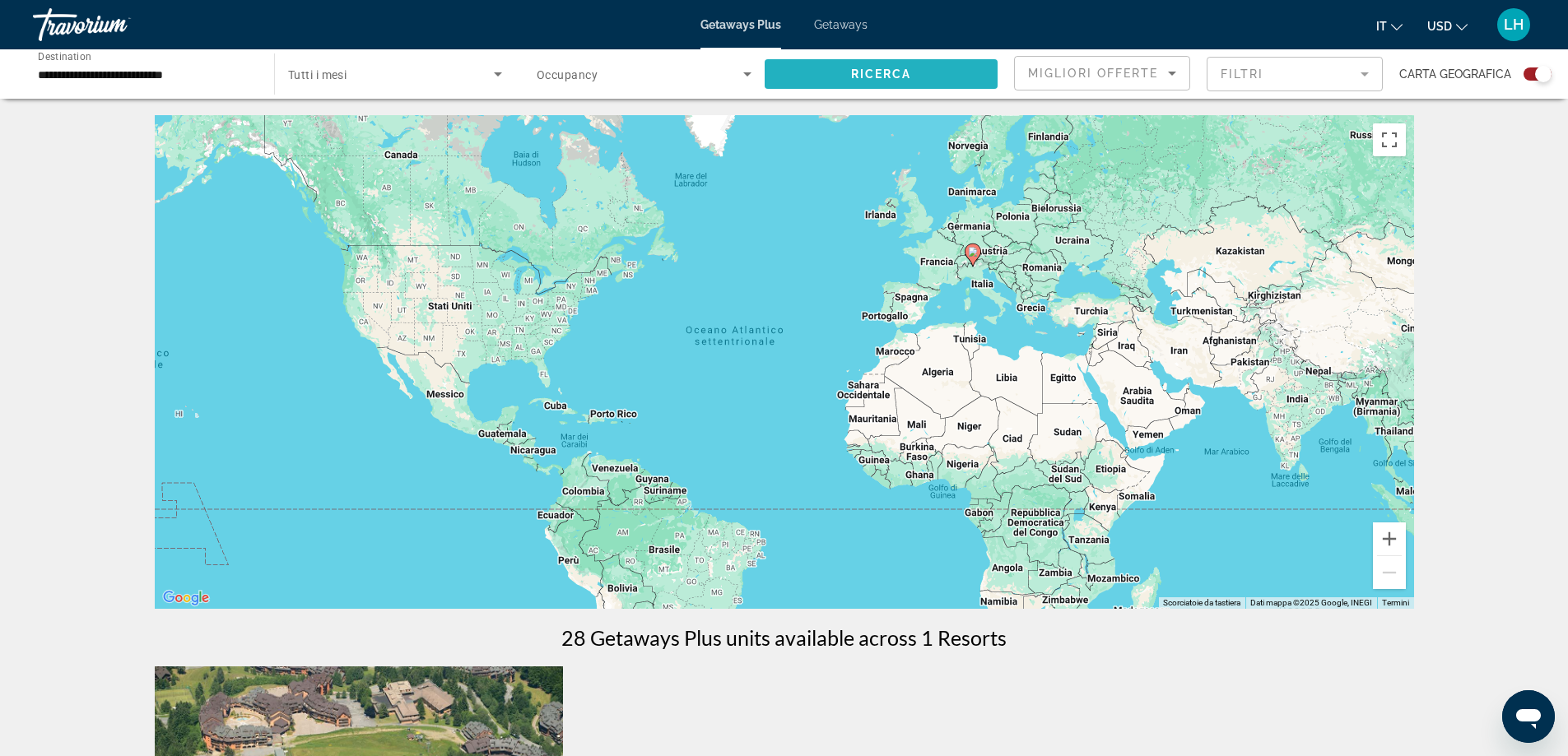
click at [853, 79] on span "Ricerca" at bounding box center [881, 74] width 61 height 13
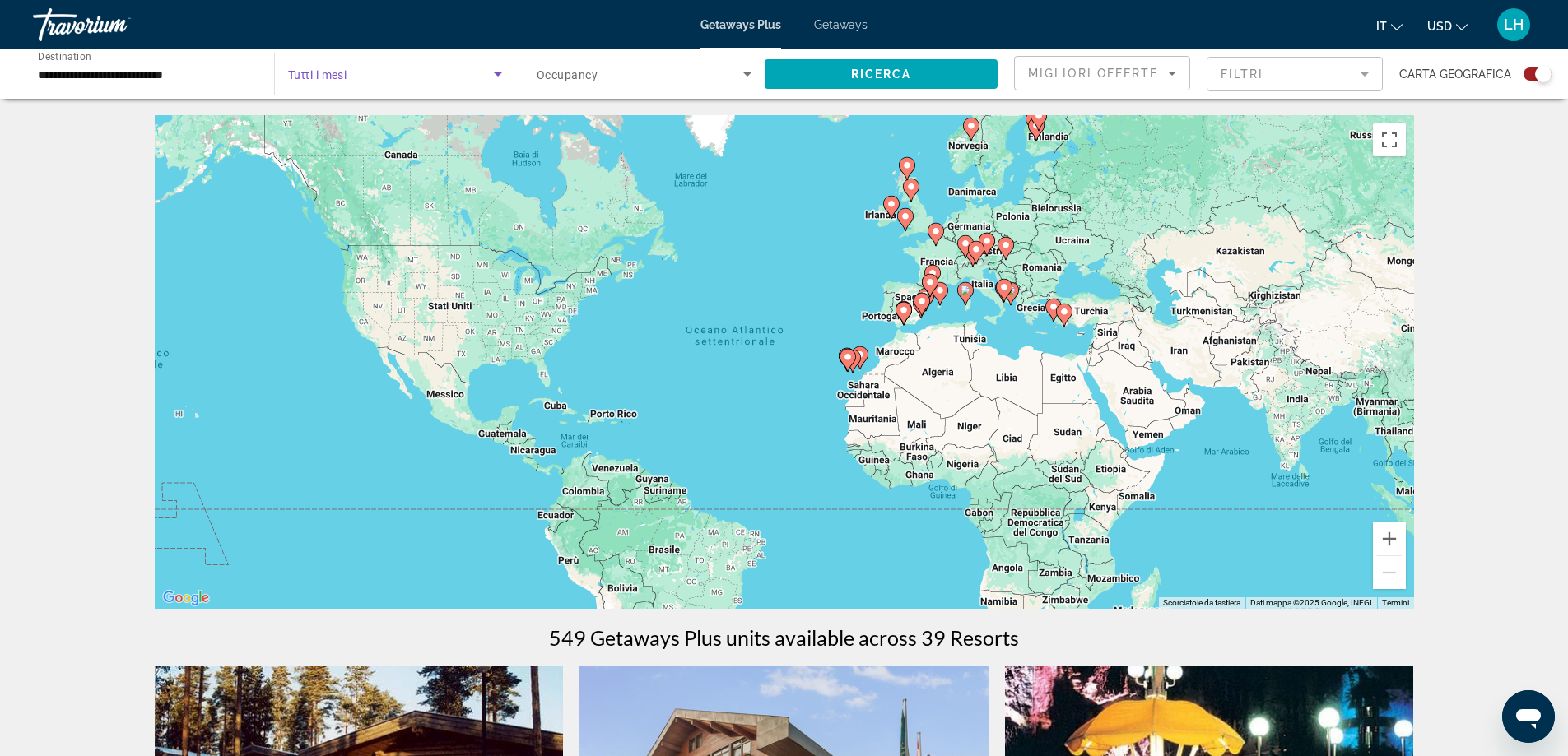
click at [409, 80] on span "Search widget" at bounding box center [390, 74] width 206 height 20
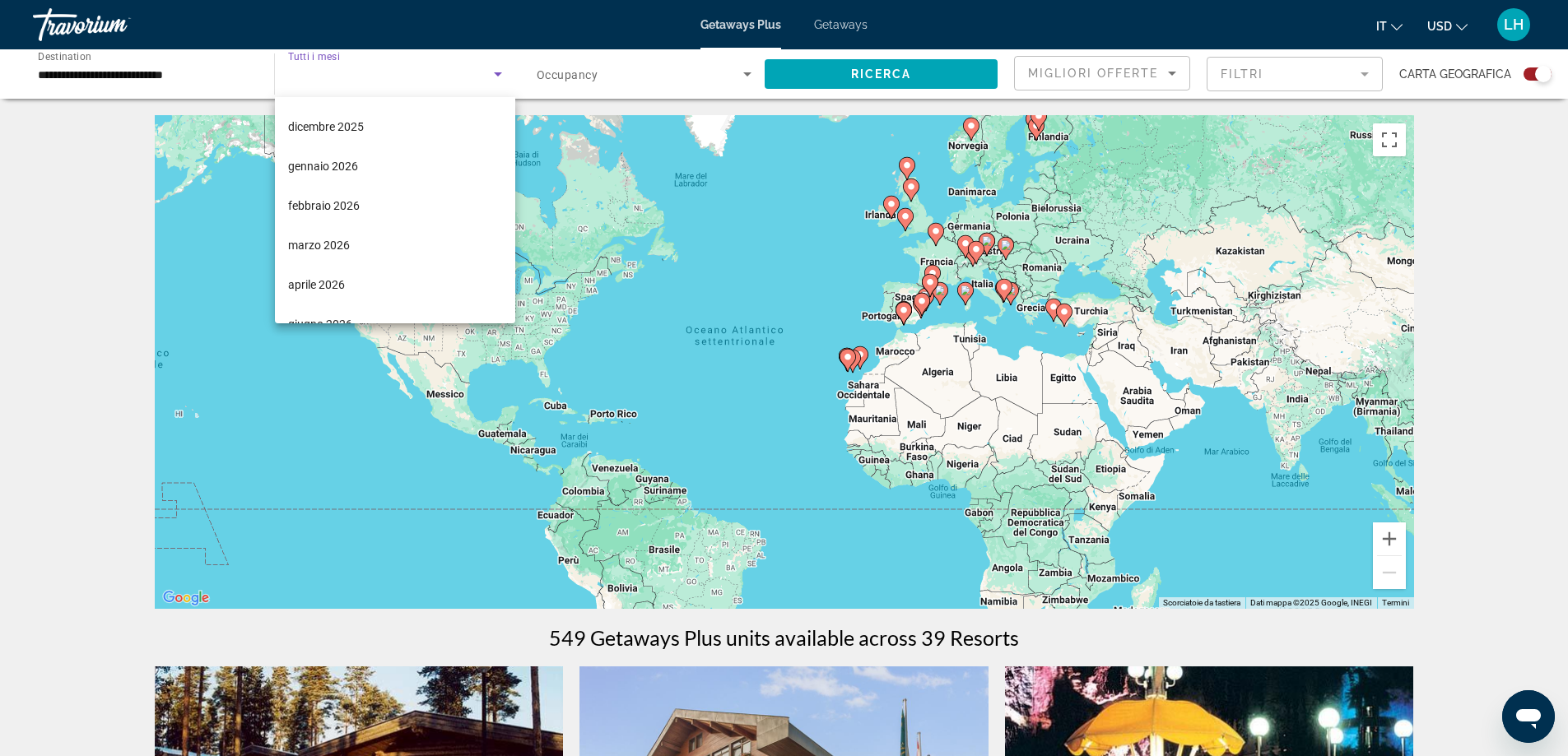
scroll to position [165, 0]
click at [360, 230] on mat-option "marzo 2026" at bounding box center [395, 236] width 240 height 39
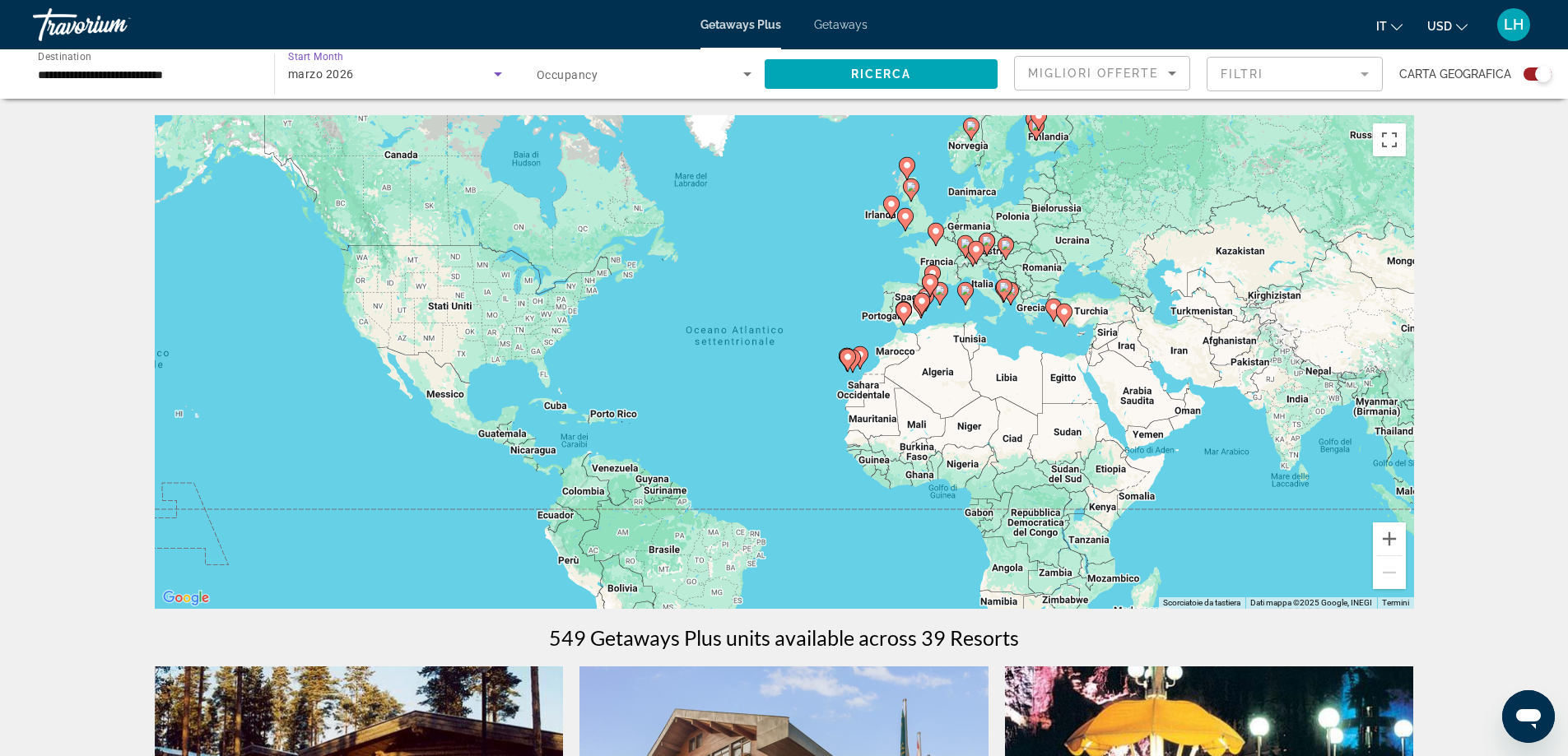
click at [501, 76] on icon "Search widget" at bounding box center [497, 74] width 20 height 20
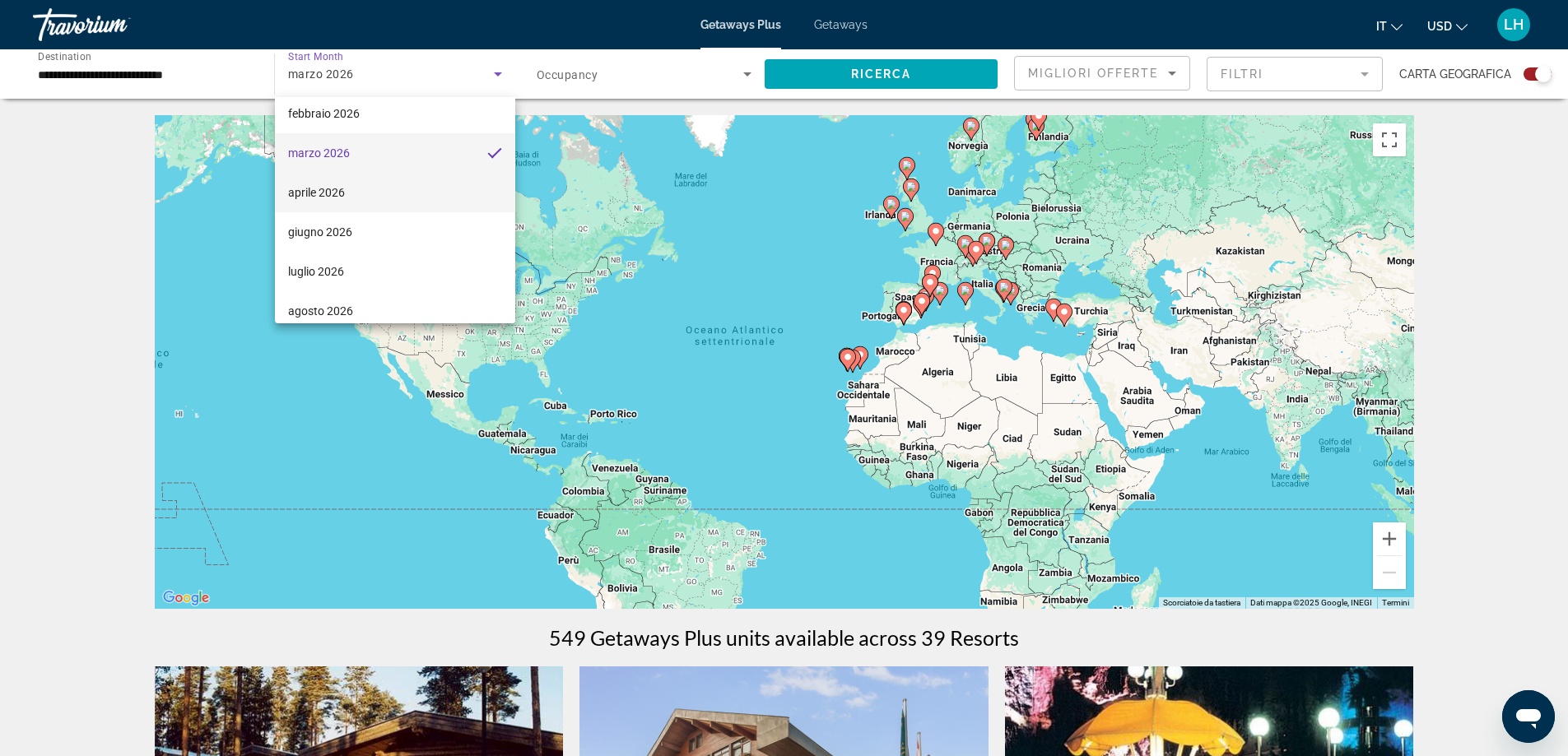
scroll to position [261, 0]
click at [439, 163] on mat-option "aprile 2026" at bounding box center [395, 179] width 240 height 39
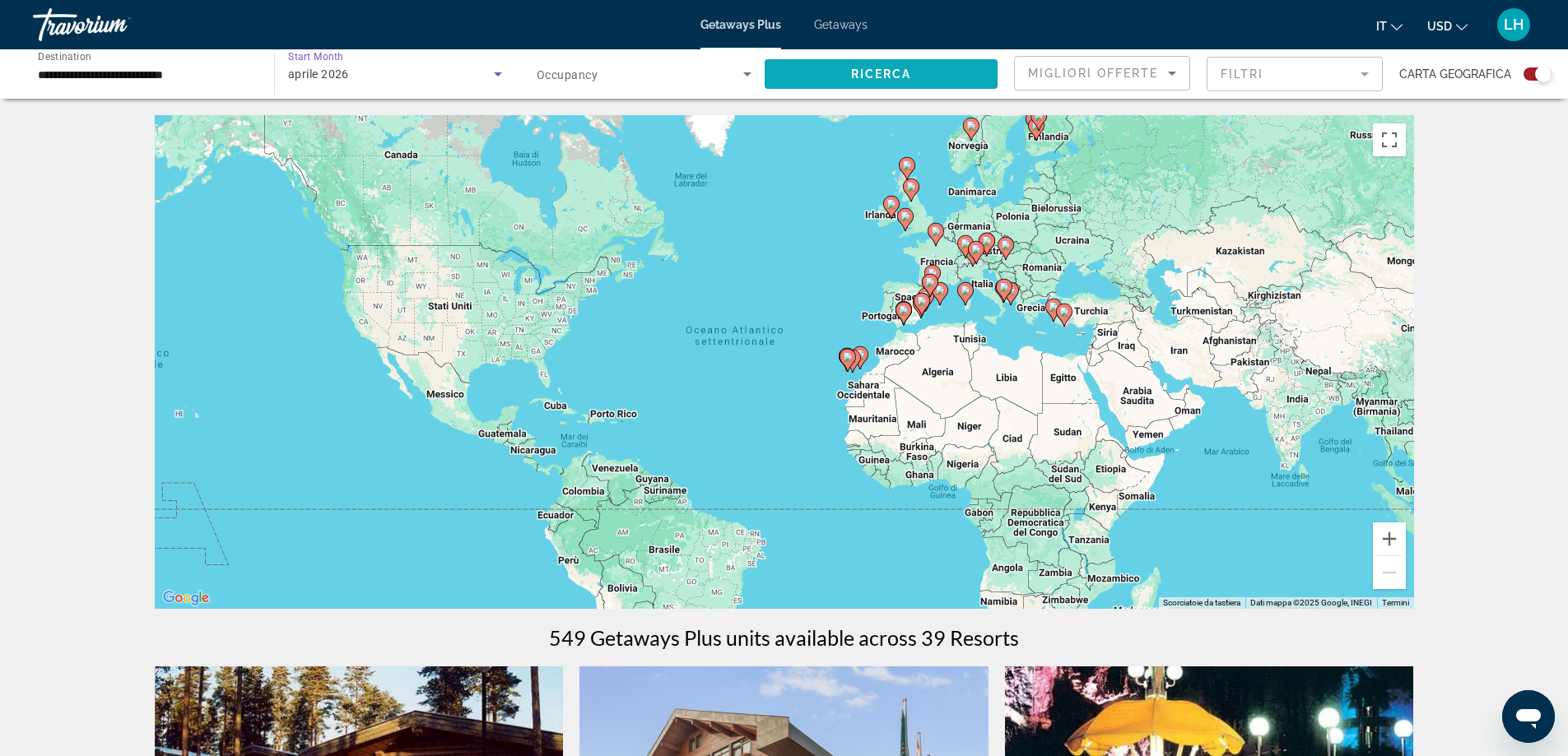
click at [853, 67] on span "Search widget" at bounding box center [881, 74] width 233 height 39
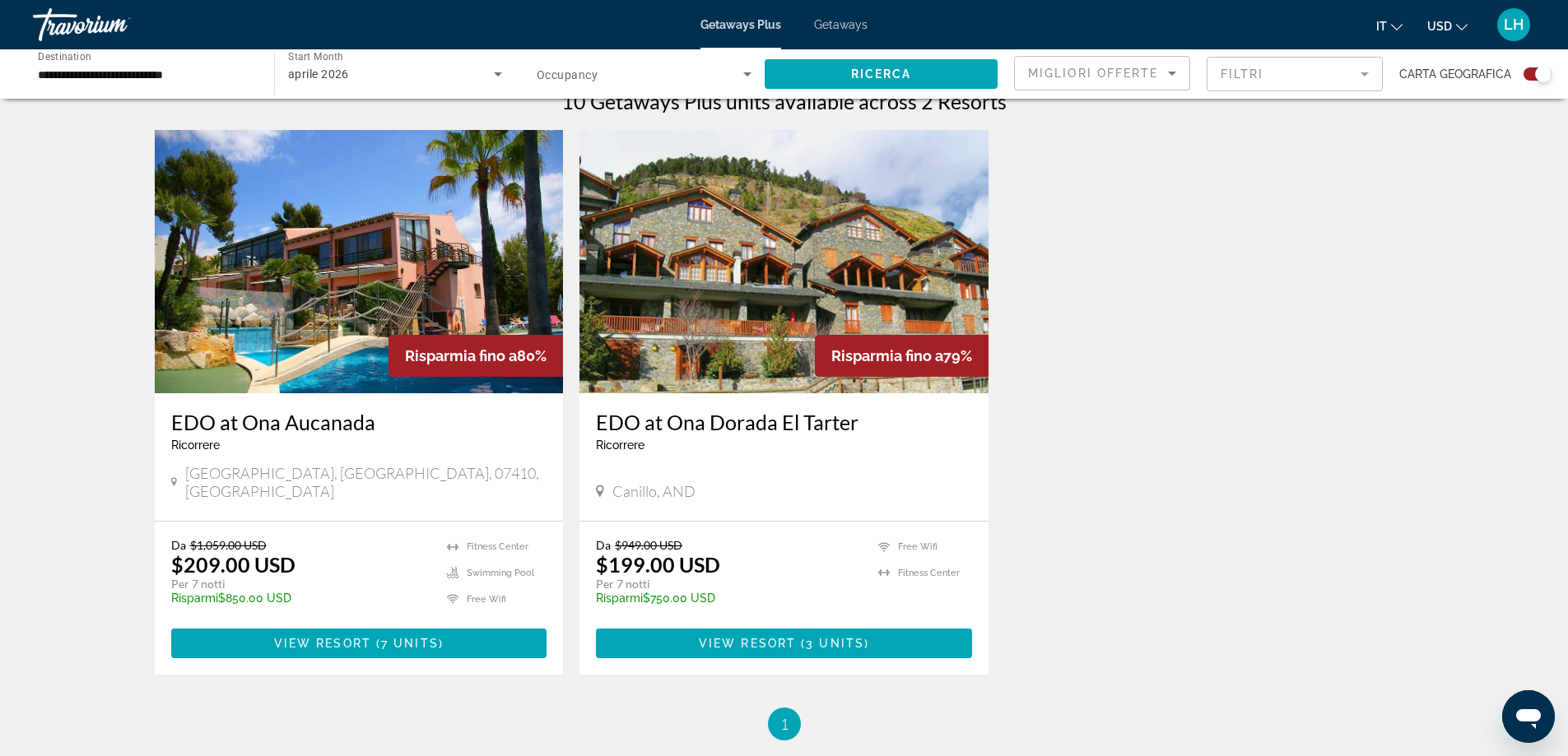
scroll to position [576, 0]
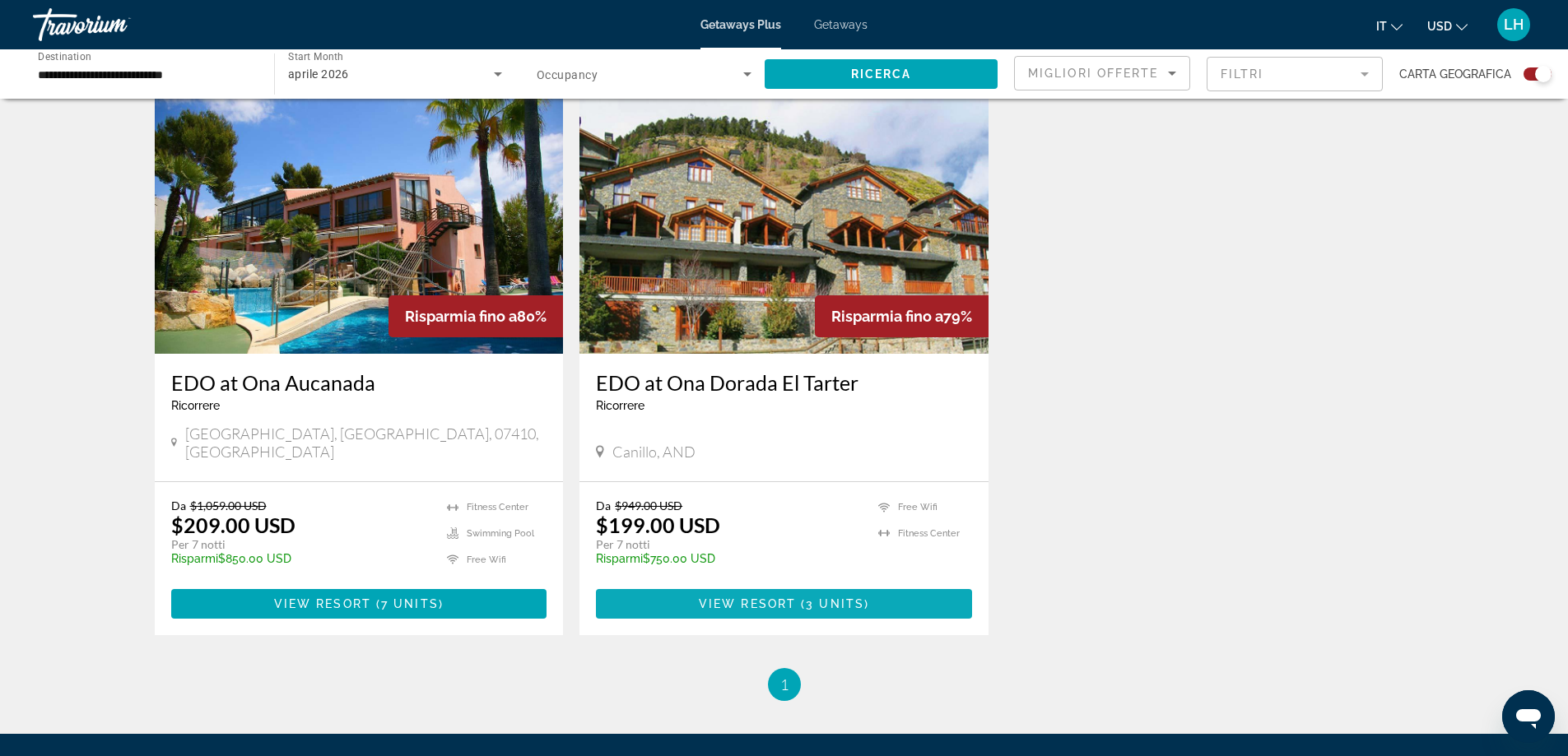
click at [787, 598] on span "View Resort" at bounding box center [747, 604] width 97 height 13
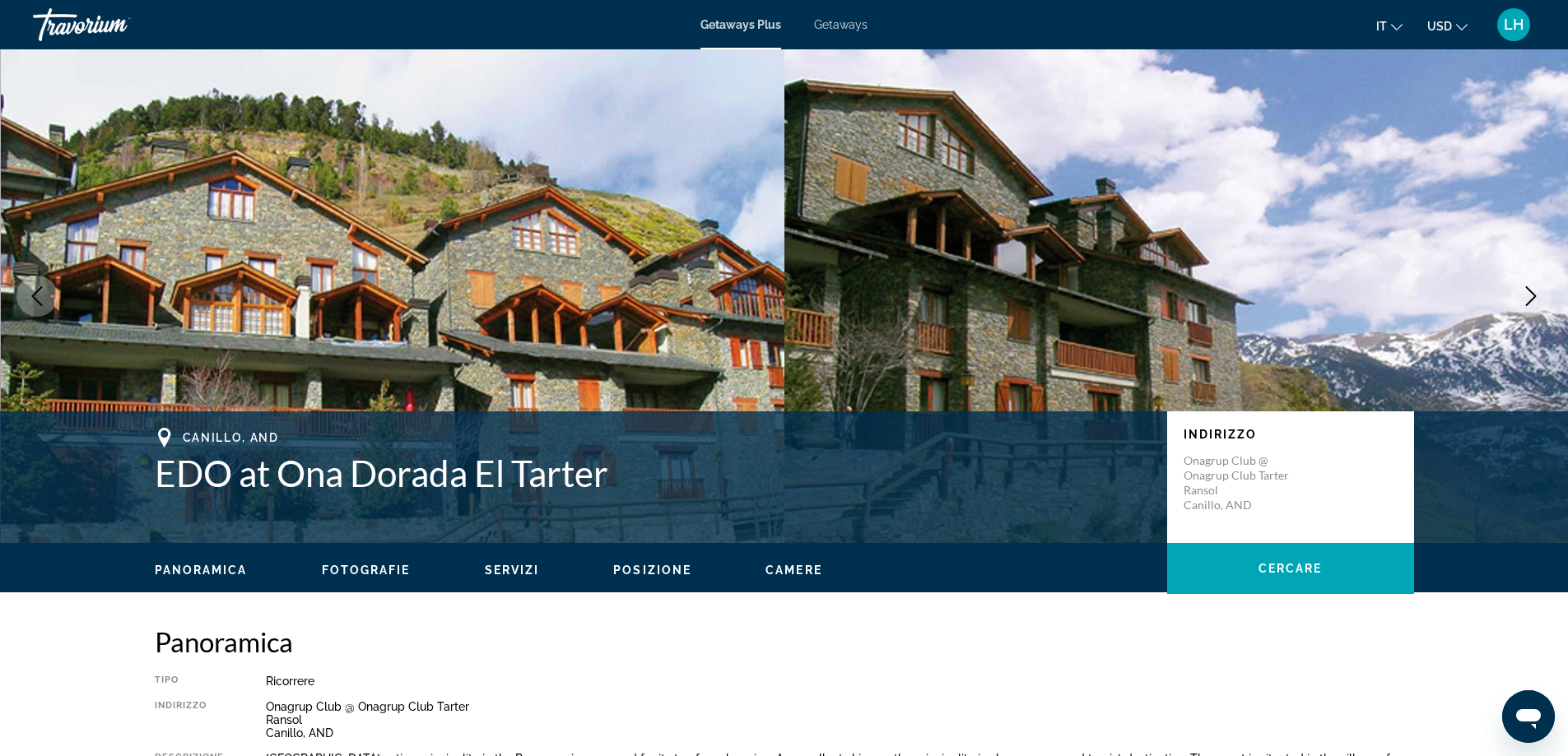
click at [832, 28] on span "Getaways" at bounding box center [840, 24] width 53 height 13
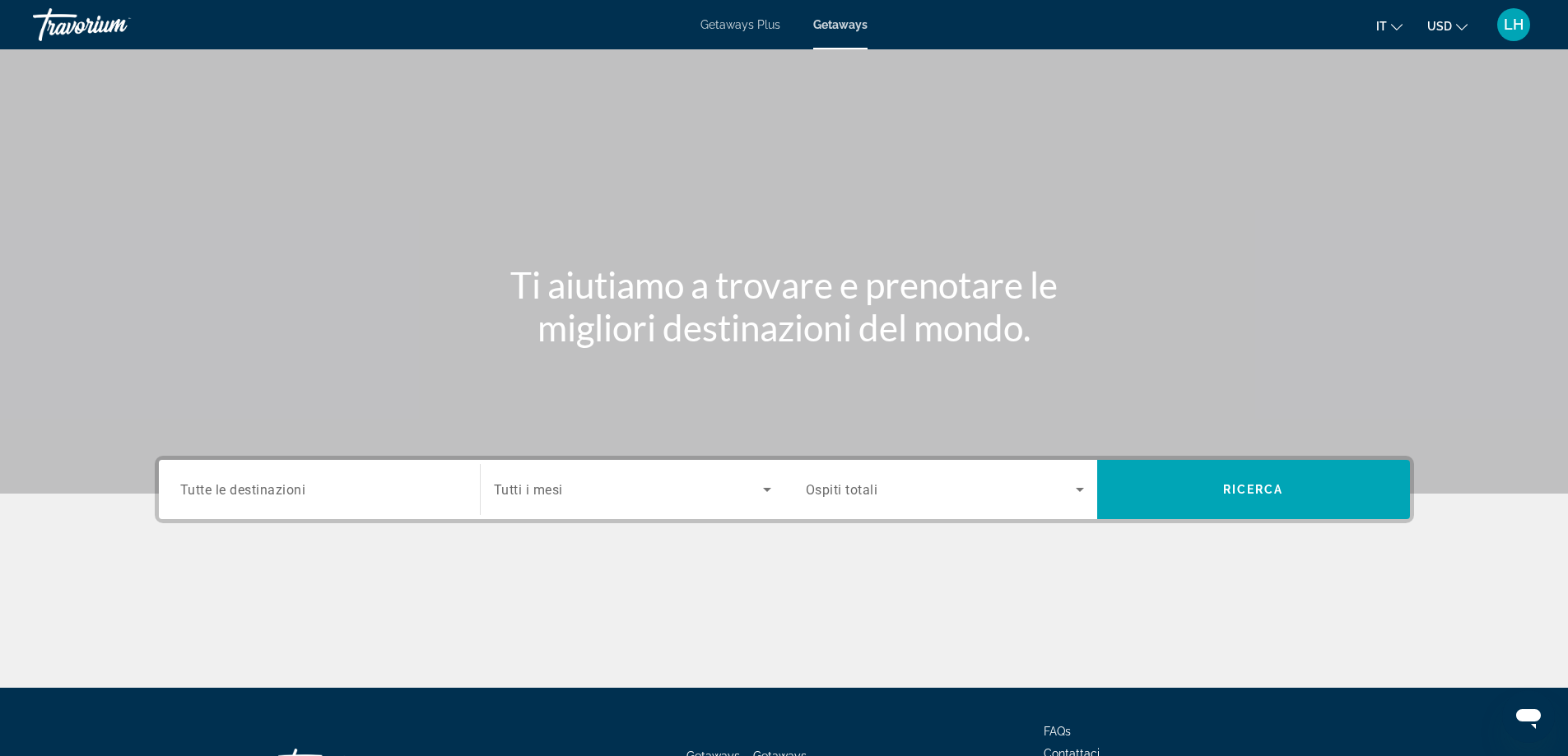
click at [362, 485] on input "Destination Tutte le destinazioni" at bounding box center [319, 490] width 278 height 20
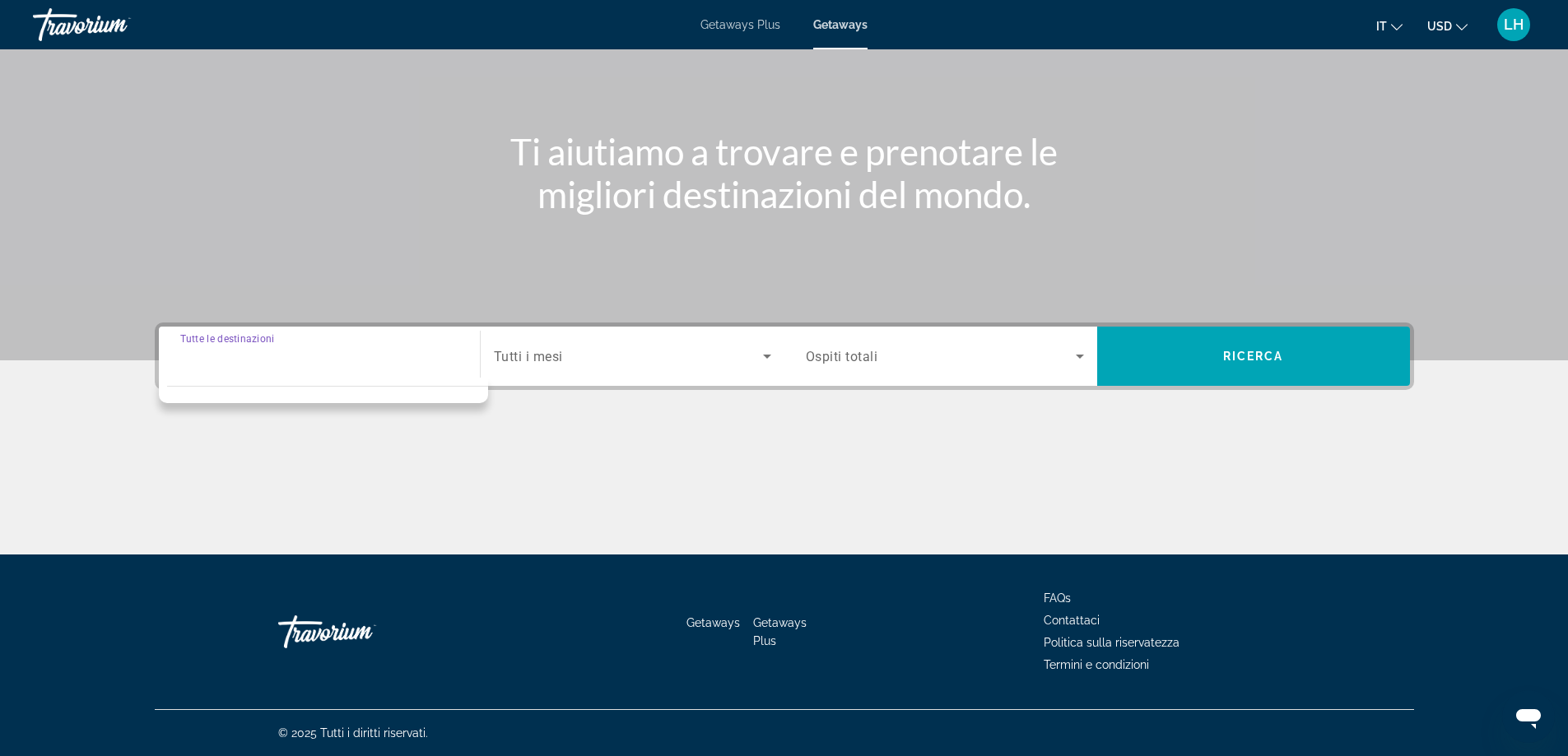
click at [336, 368] on div "Search widget" at bounding box center [319, 357] width 278 height 47
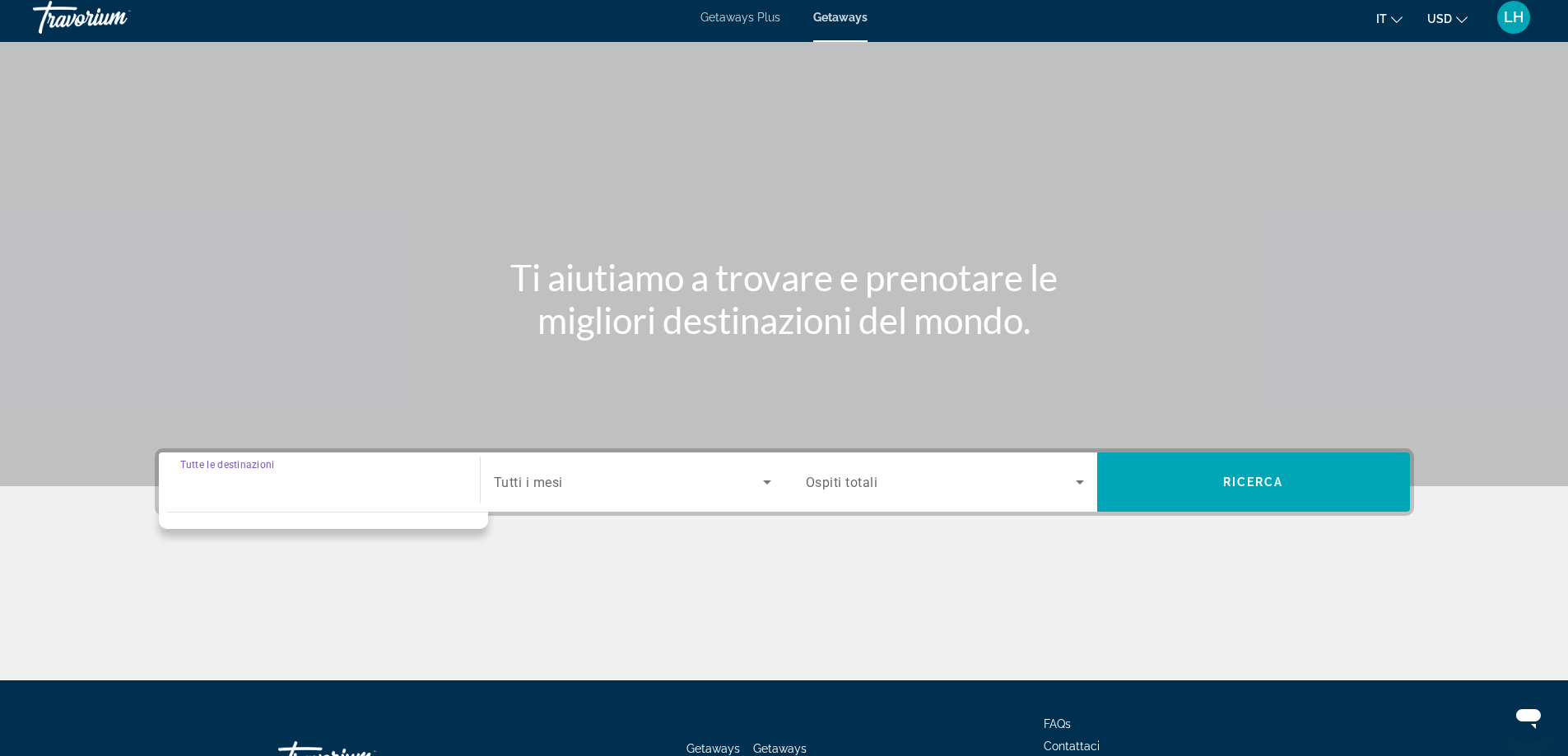
scroll to position [0, 0]
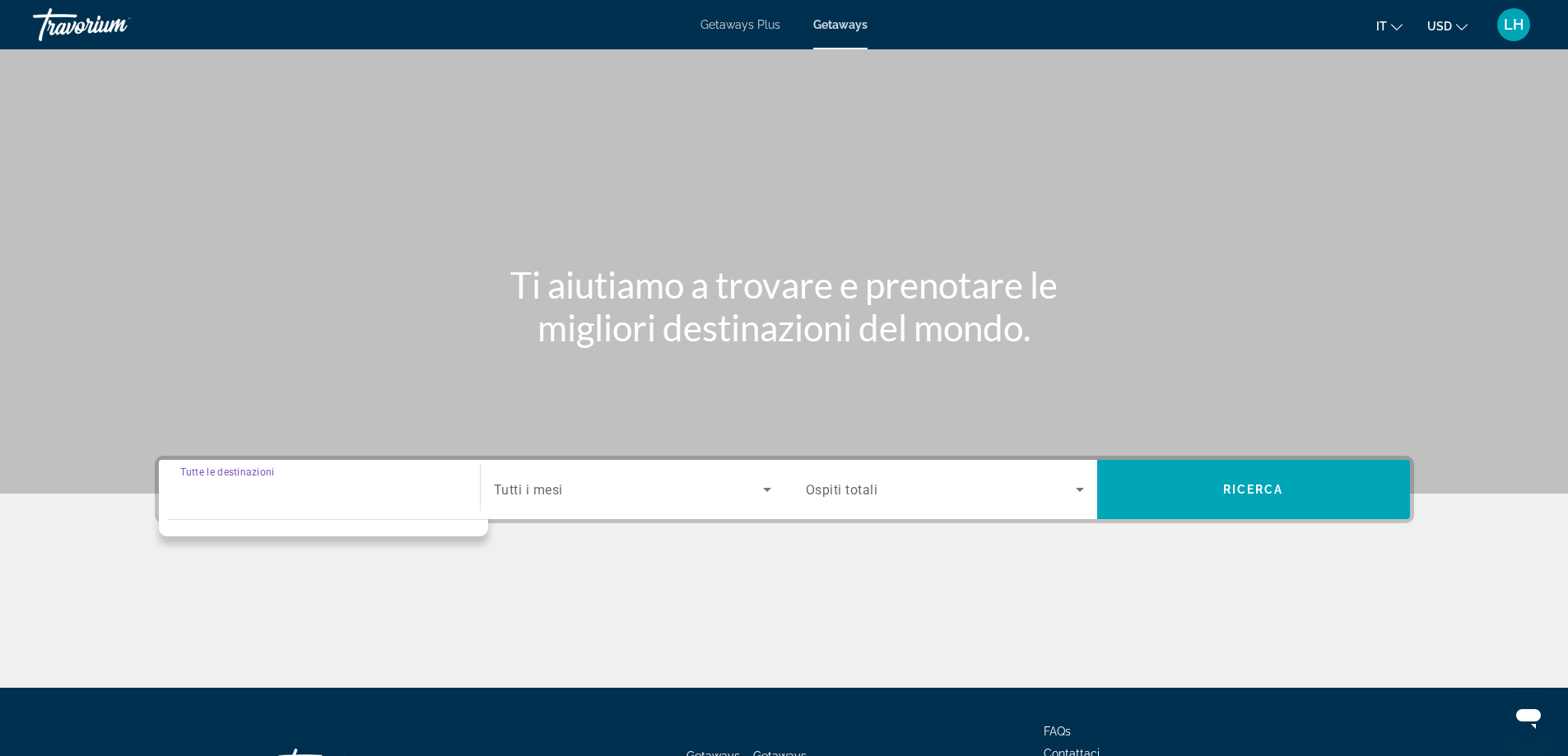
click at [547, 489] on span "Tutti i mesi" at bounding box center [528, 490] width 69 height 16
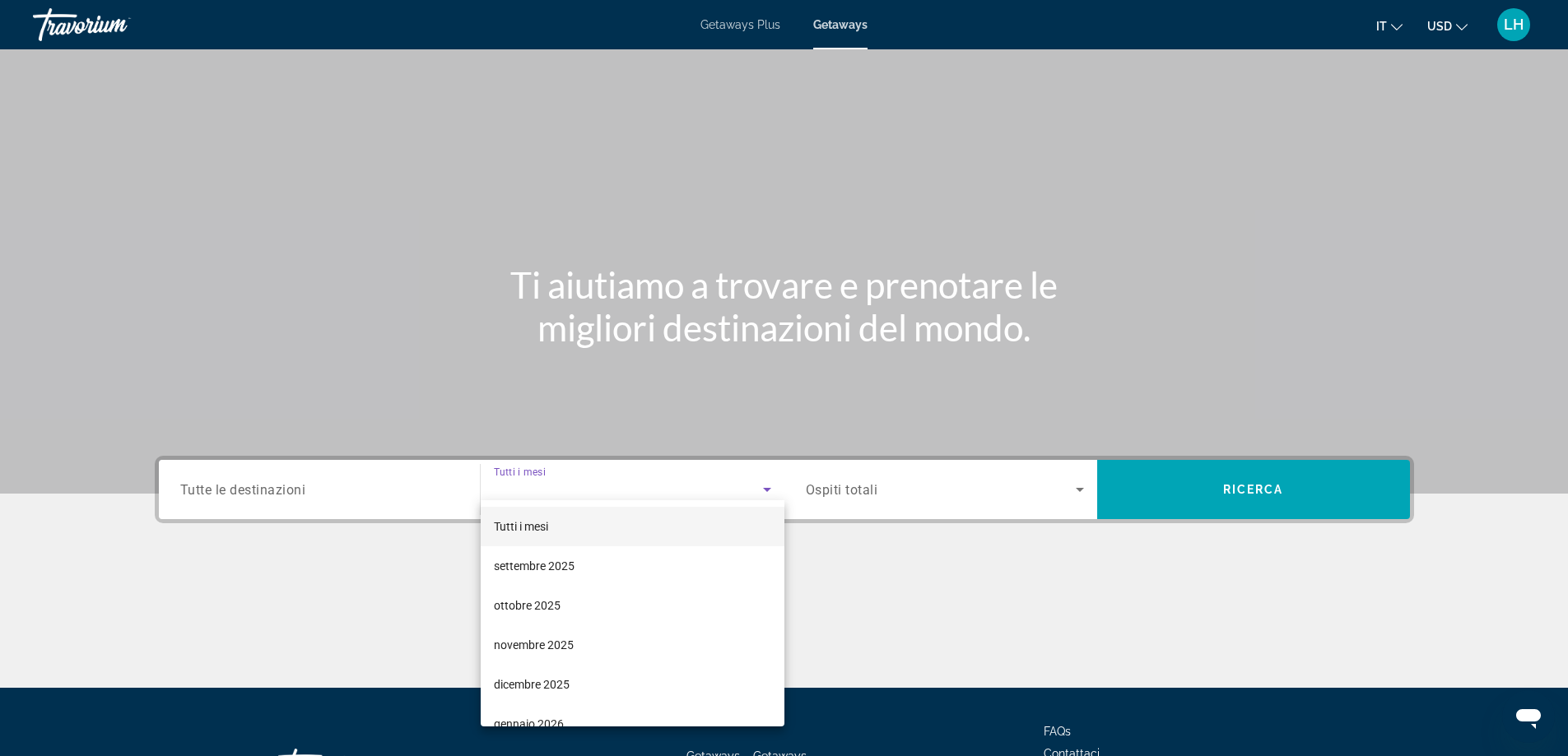
scroll to position [133, 0]
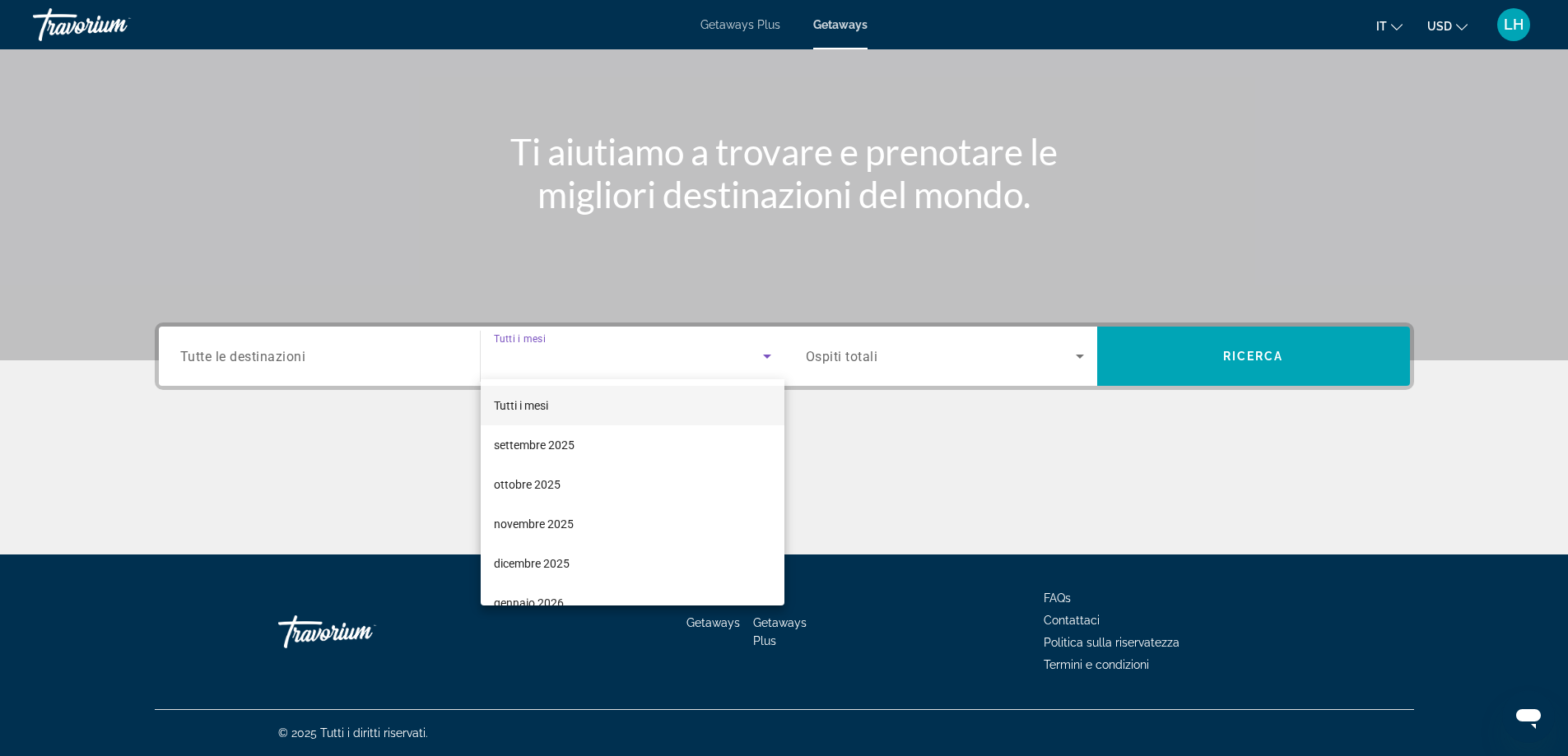
click at [385, 360] on div at bounding box center [784, 378] width 1568 height 756
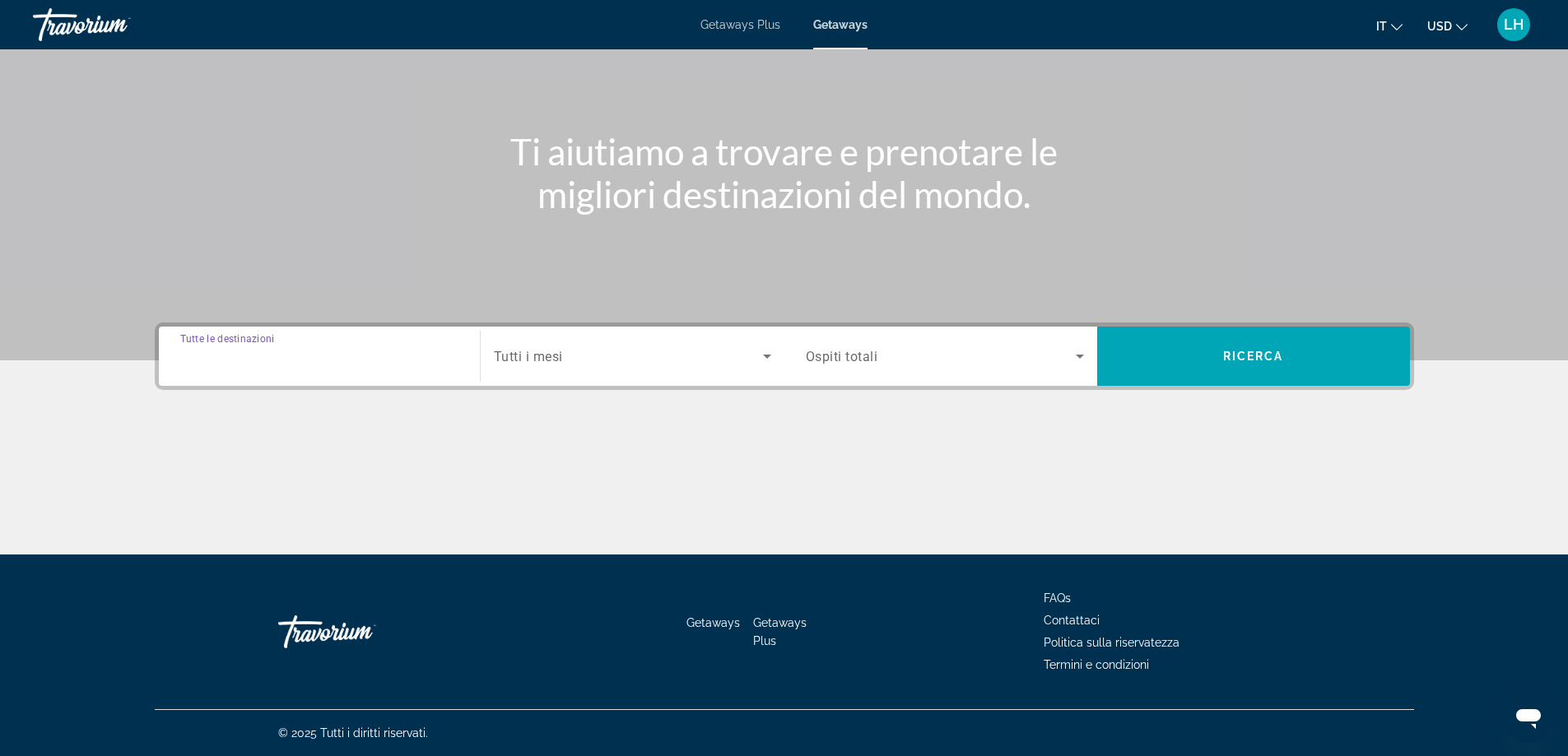
click at [322, 365] on input "Destination Tutte le destinazioni" at bounding box center [319, 357] width 278 height 20
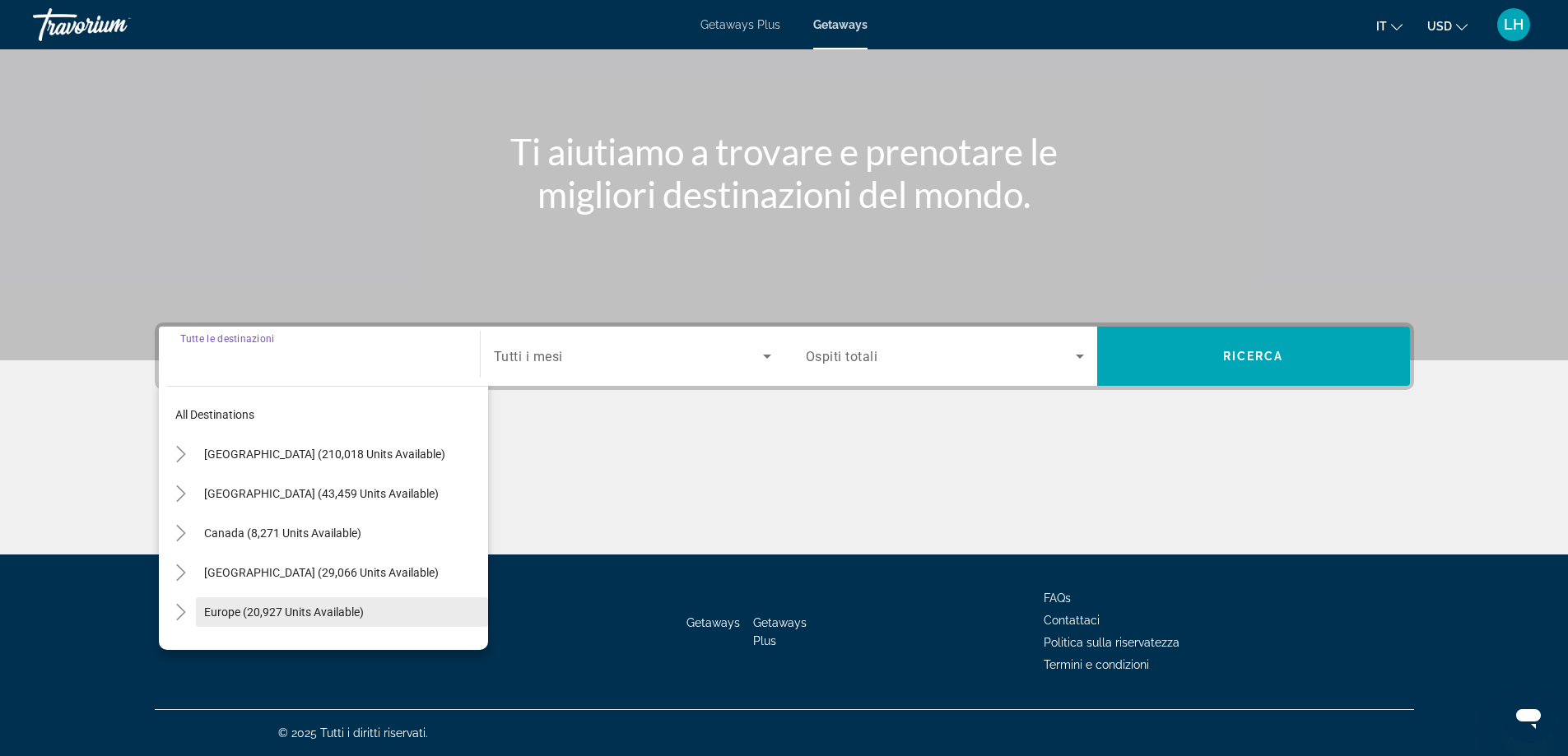
click at [302, 613] on span "Europe (20,927 units available)" at bounding box center [283, 612] width 159 height 13
type input "**********"
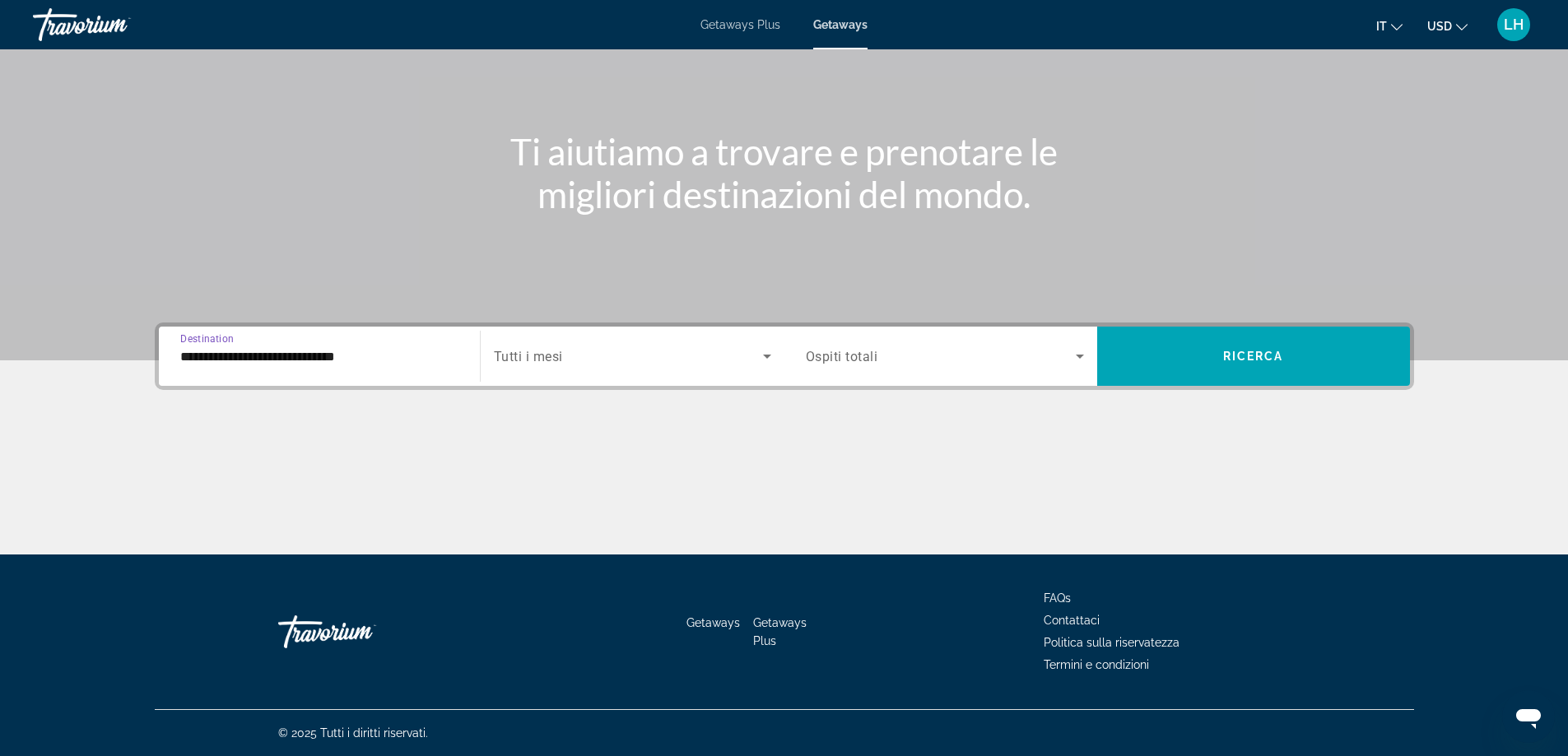
click at [643, 356] on span "Search widget" at bounding box center [628, 356] width 269 height 20
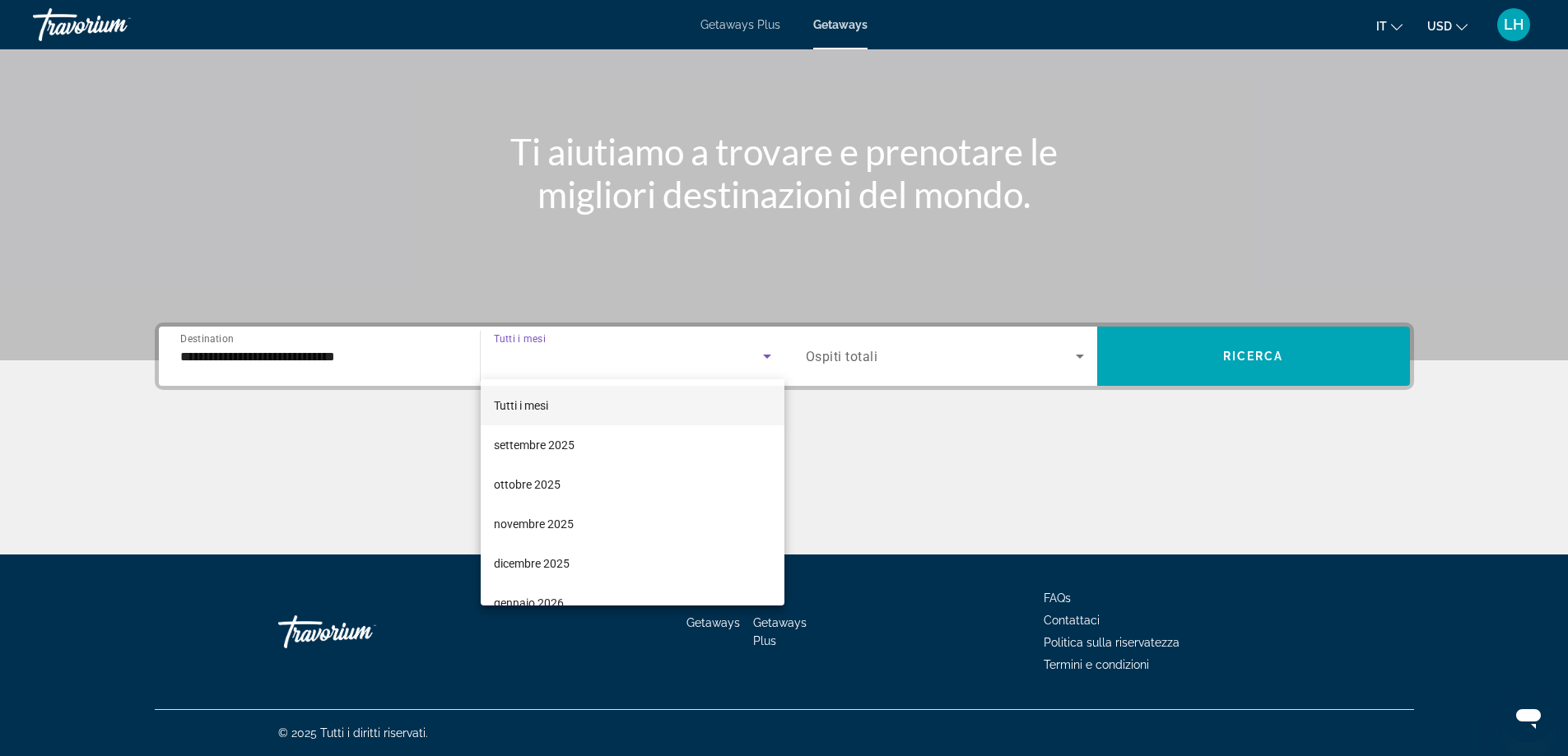
click at [643, 356] on div at bounding box center [784, 378] width 1568 height 756
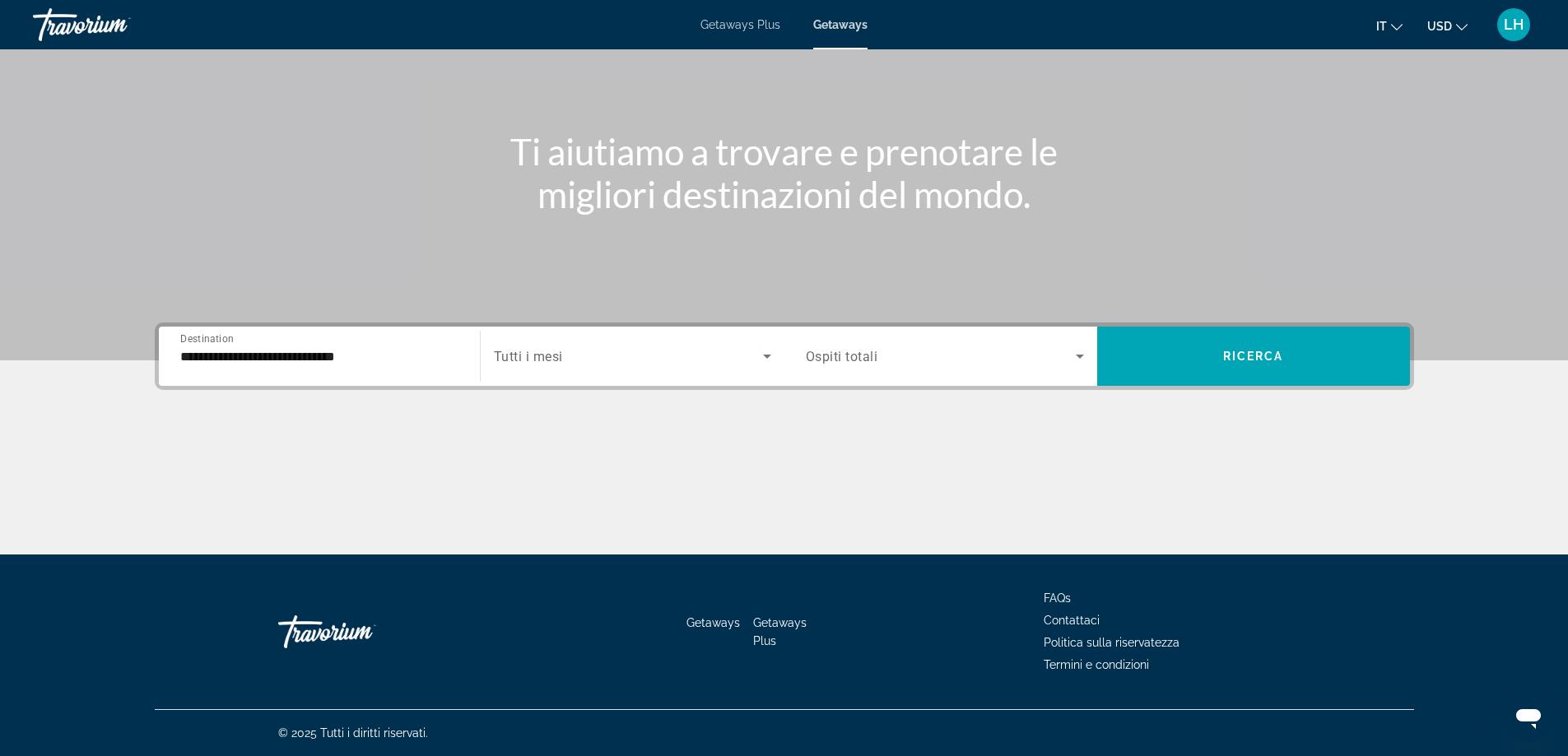
click at [867, 353] on span "Ospiti totali" at bounding box center [842, 357] width 73 height 16
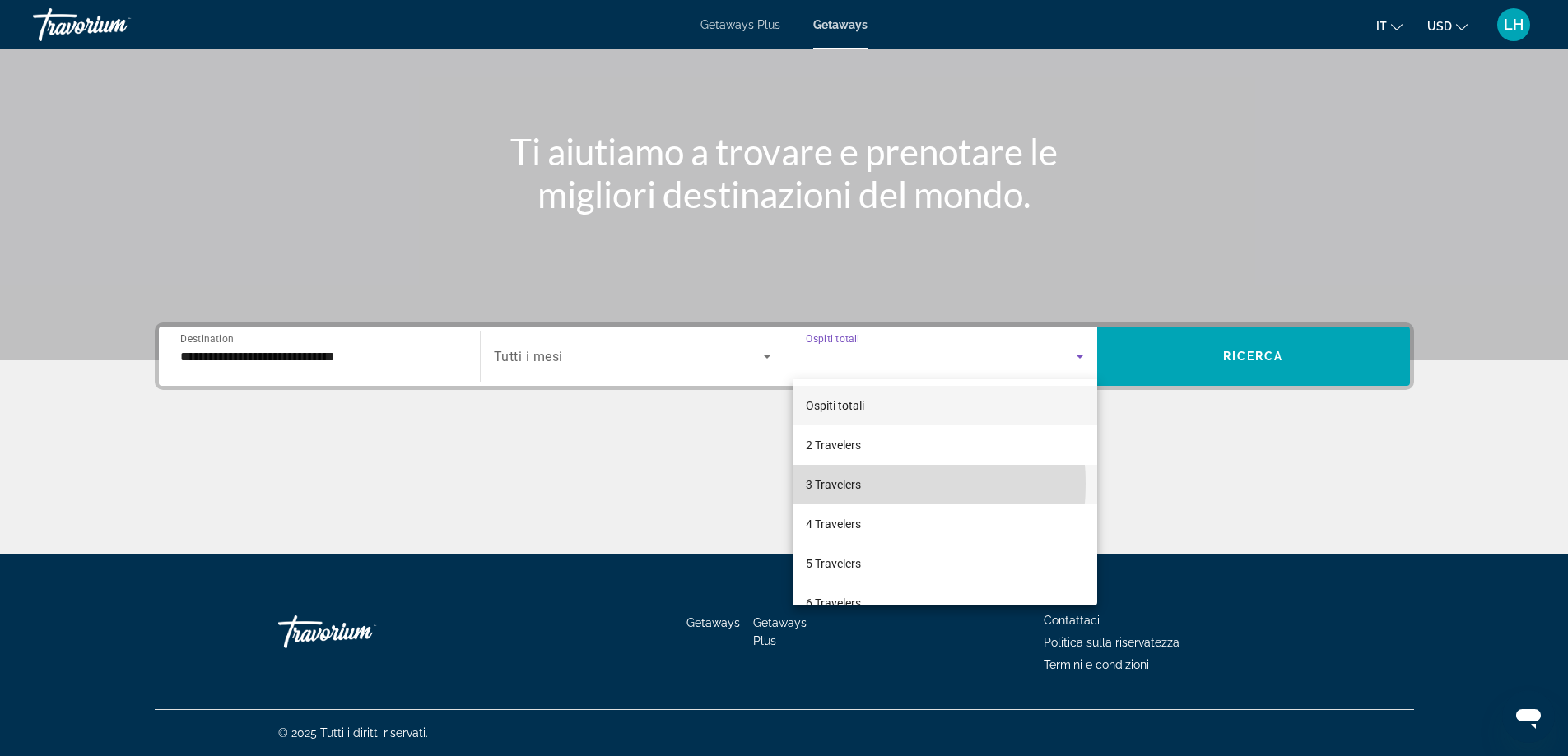
click at [848, 484] on span "3 Travelers" at bounding box center [832, 484] width 55 height 20
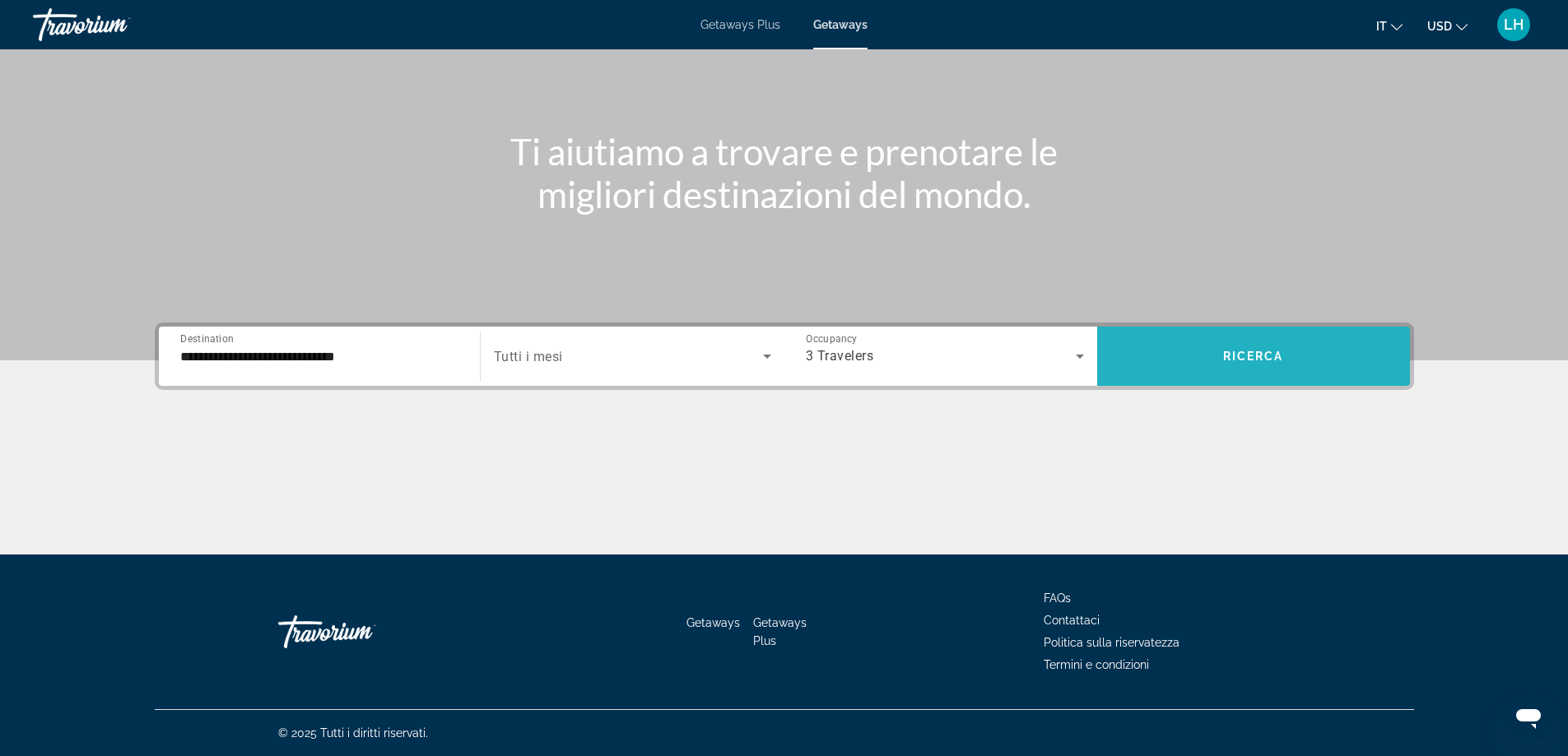
click at [1196, 353] on span "Search widget" at bounding box center [1253, 356] width 313 height 39
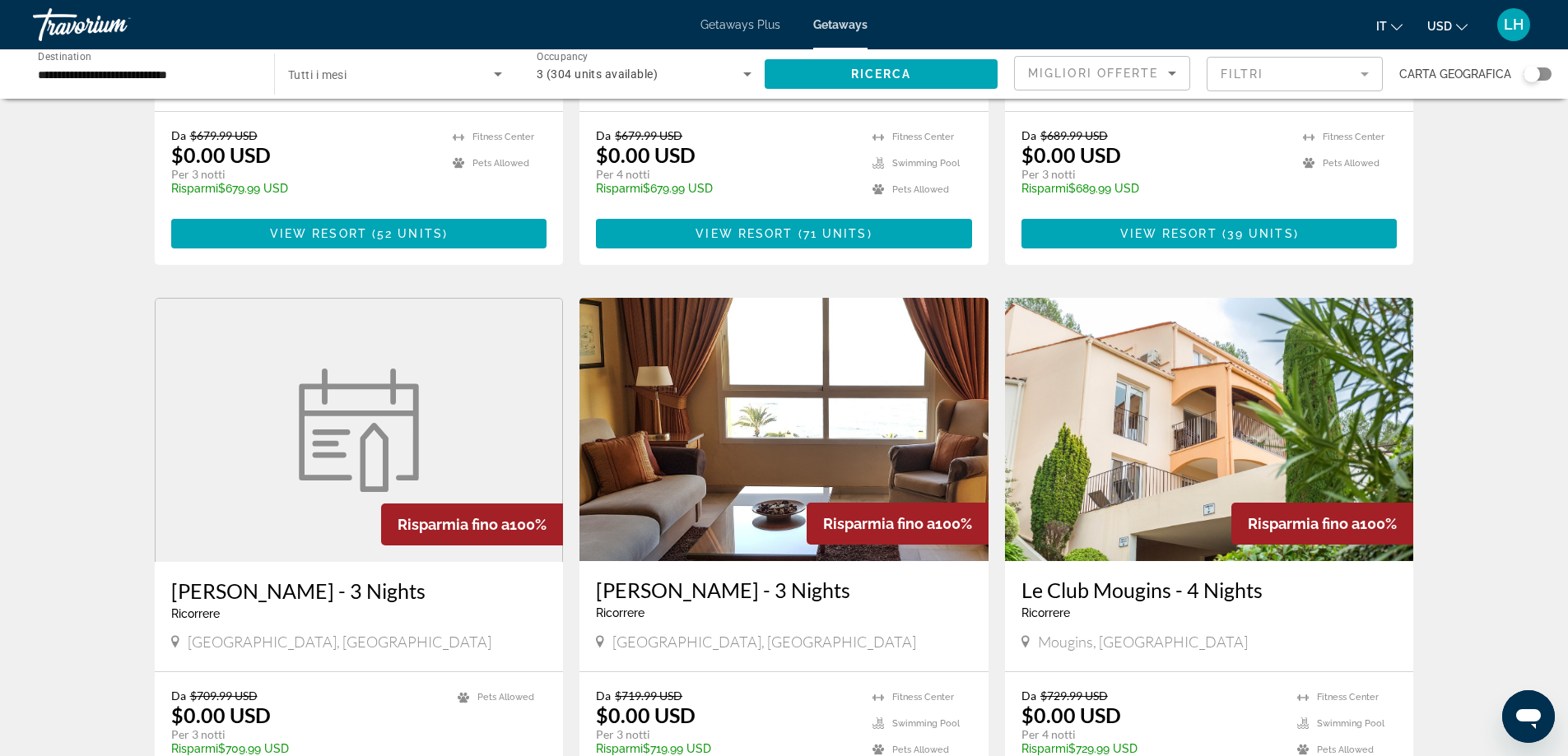
scroll to position [1070, 0]
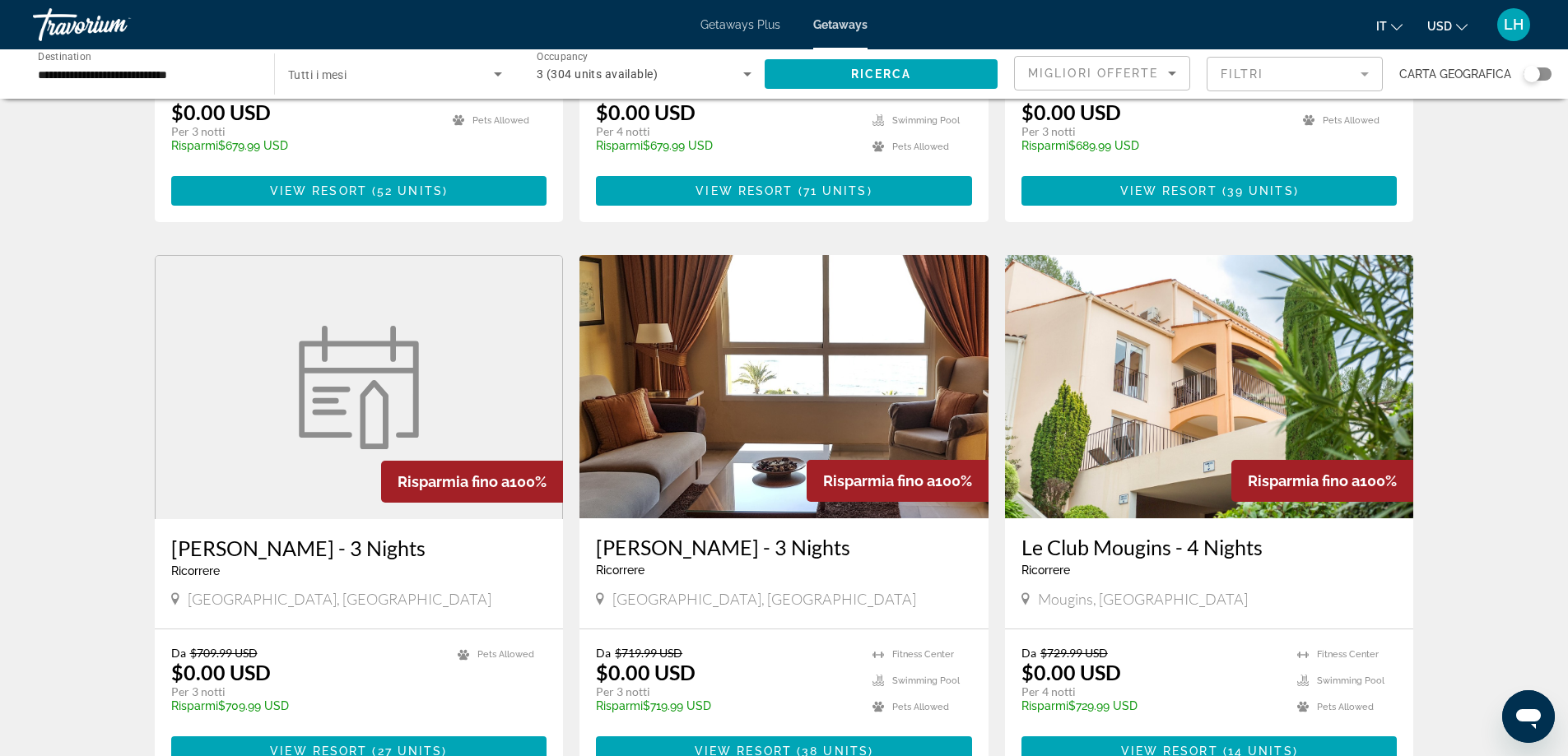
click at [799, 440] on img "Main content" at bounding box center [783, 386] width 409 height 263
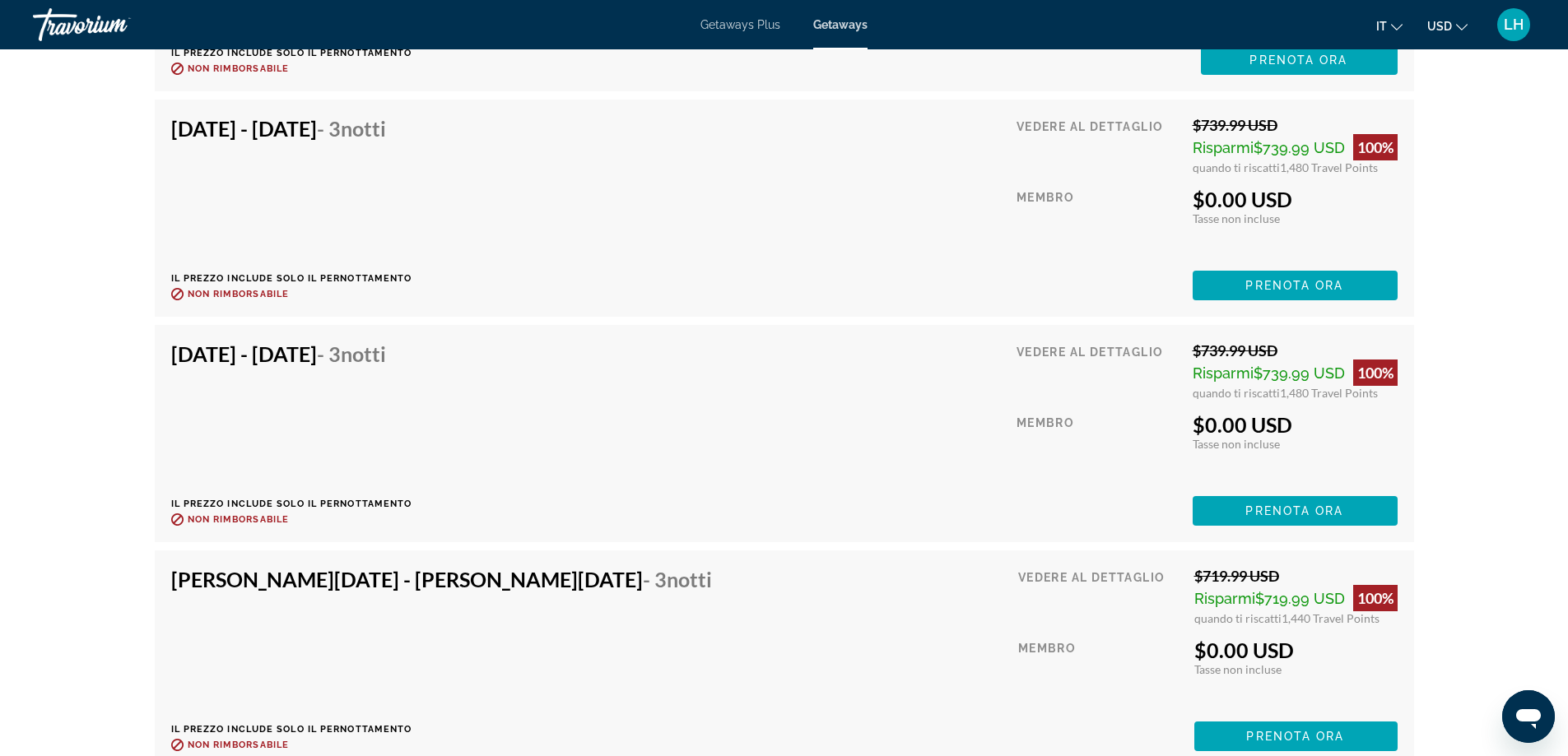
scroll to position [3827, 0]
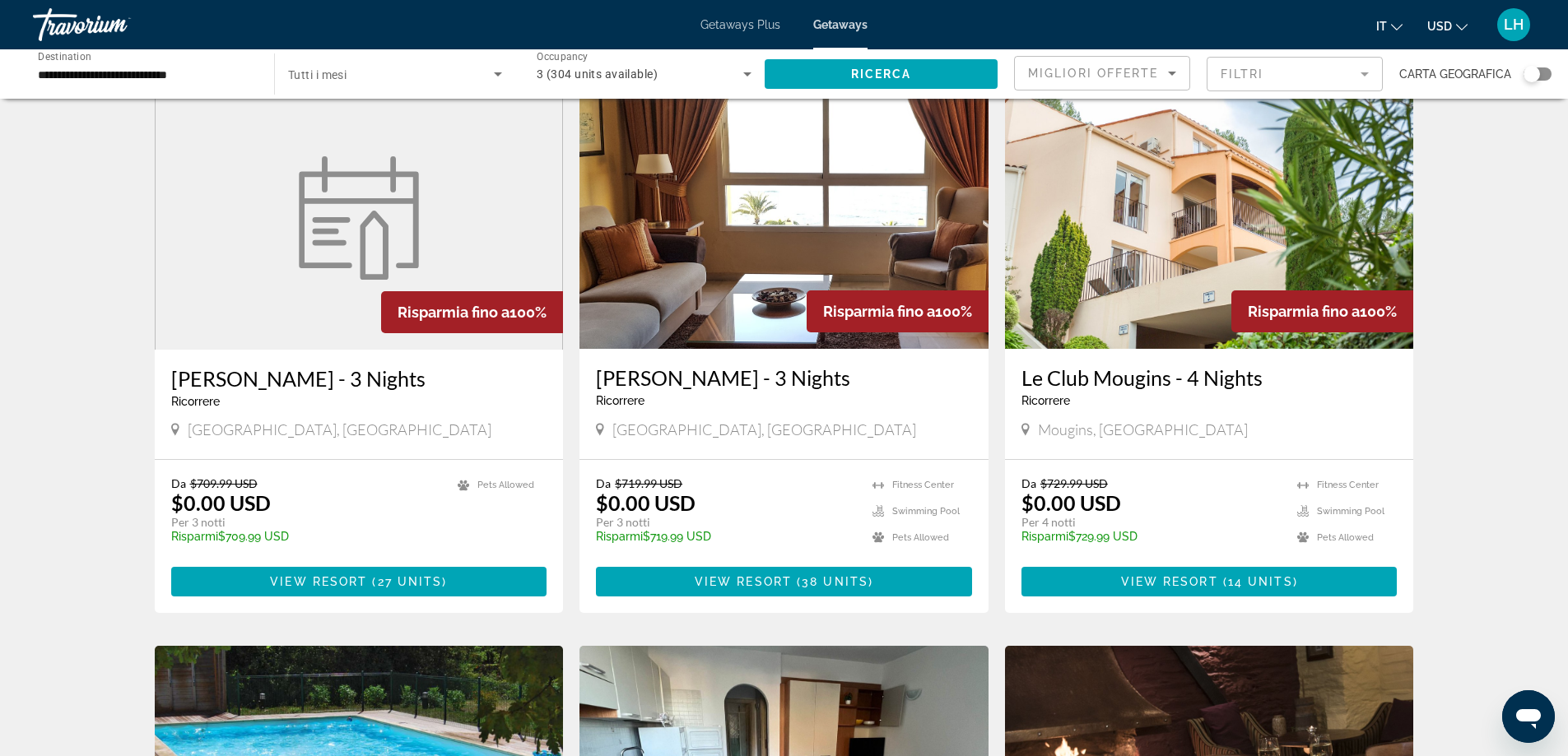
scroll to position [1316, 0]
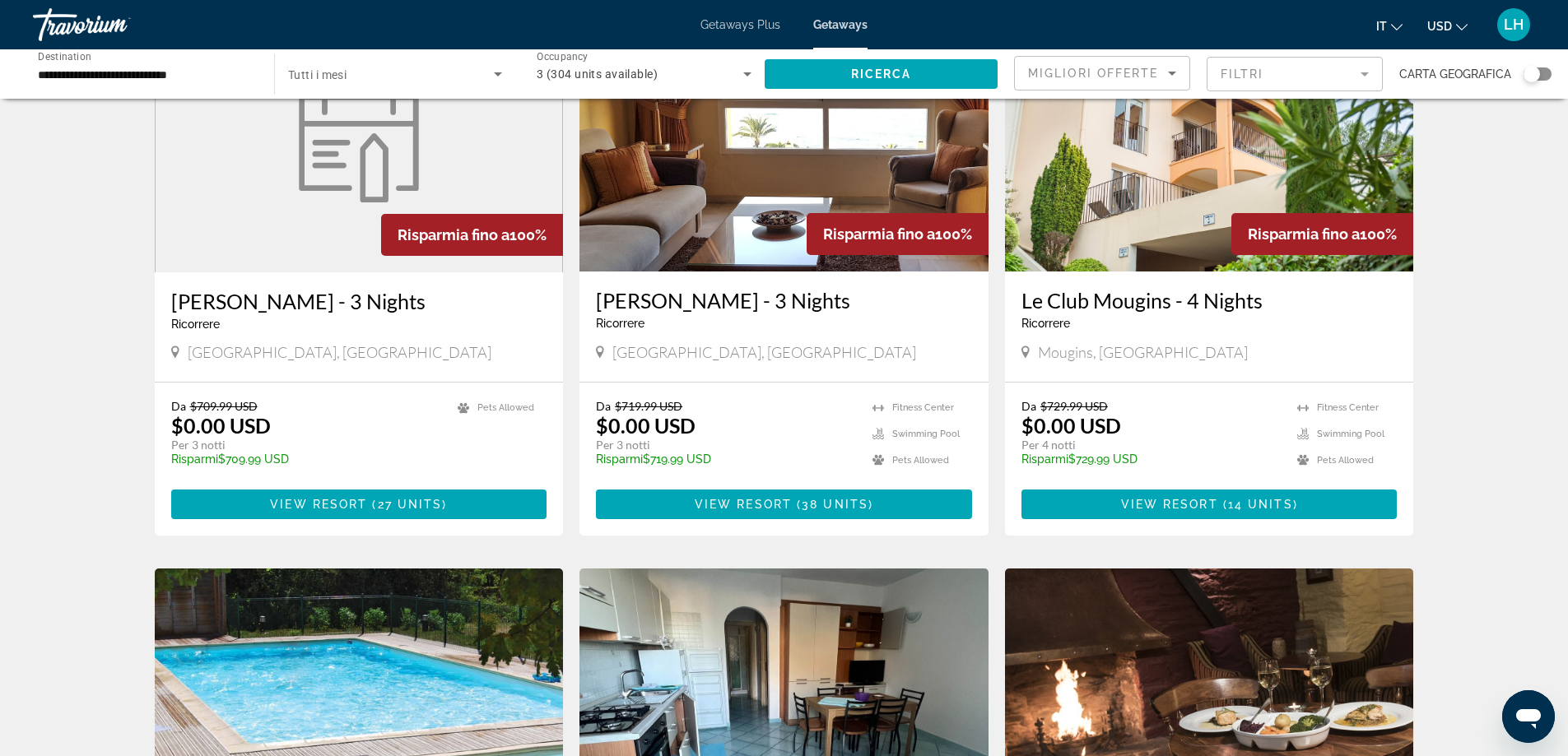
click at [1223, 288] on div "Le Club Mougins - 4 Nights Ricorrere - Questo è un resort per soli adulti" at bounding box center [1210, 315] width 376 height 54
click at [1190, 430] on div "Da $729.99 USD $0.00 USD Per 4 notti Risparmi $729.99 USD temp [GEOGRAPHIC_DATA…" at bounding box center [1209, 459] width 409 height 153
click at [1209, 498] on span "View Resort" at bounding box center [1169, 505] width 97 height 13
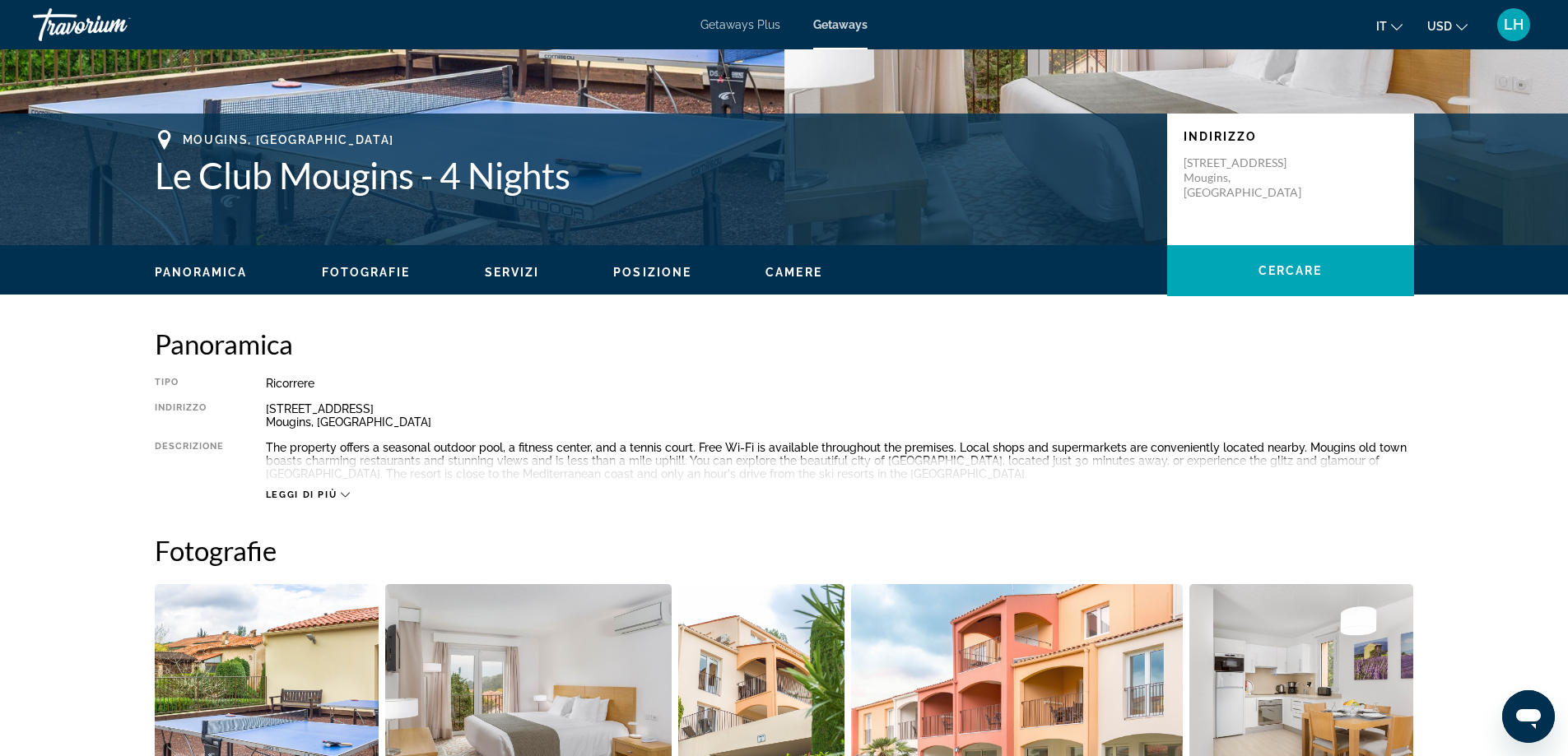
scroll to position [127, 0]
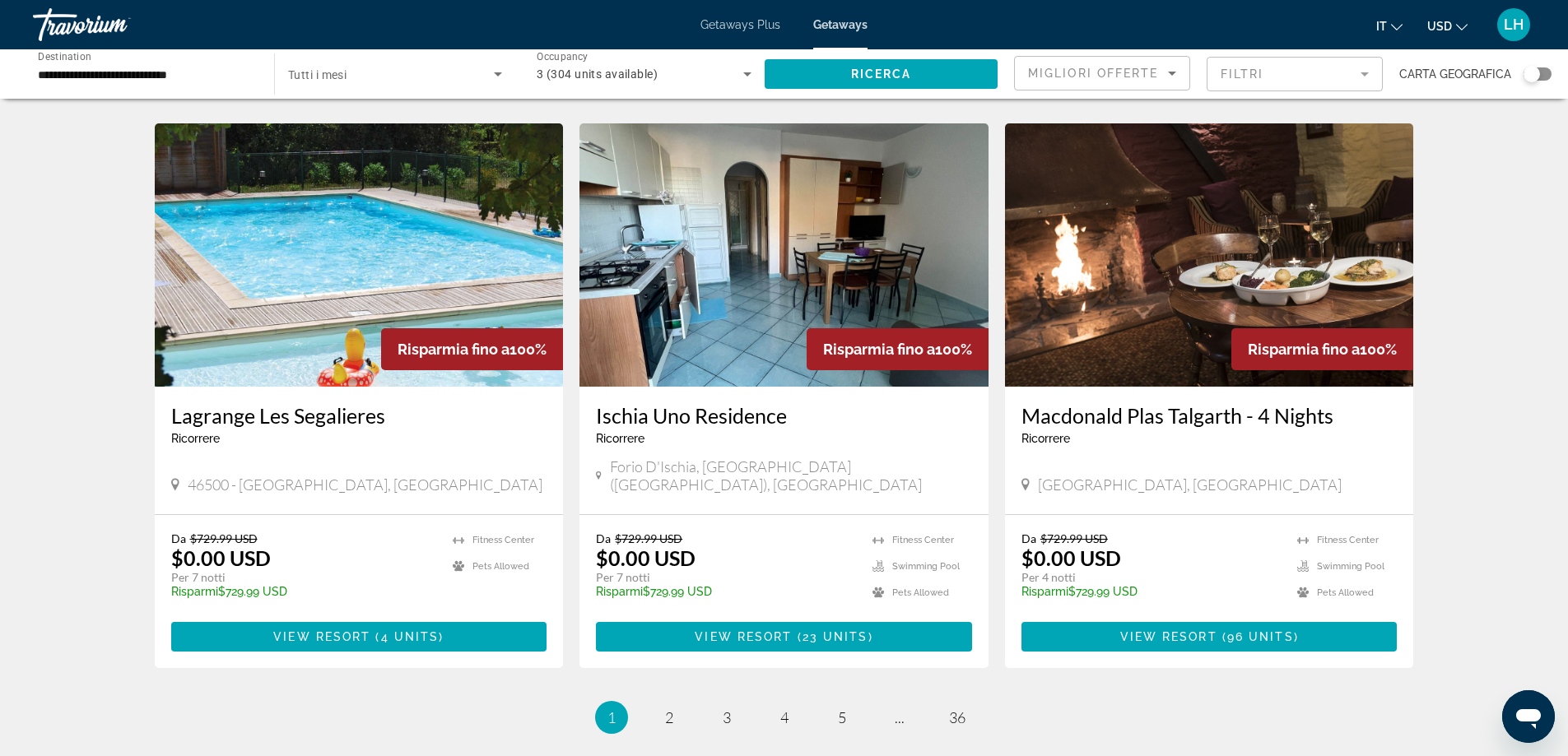
scroll to position [1893, 0]
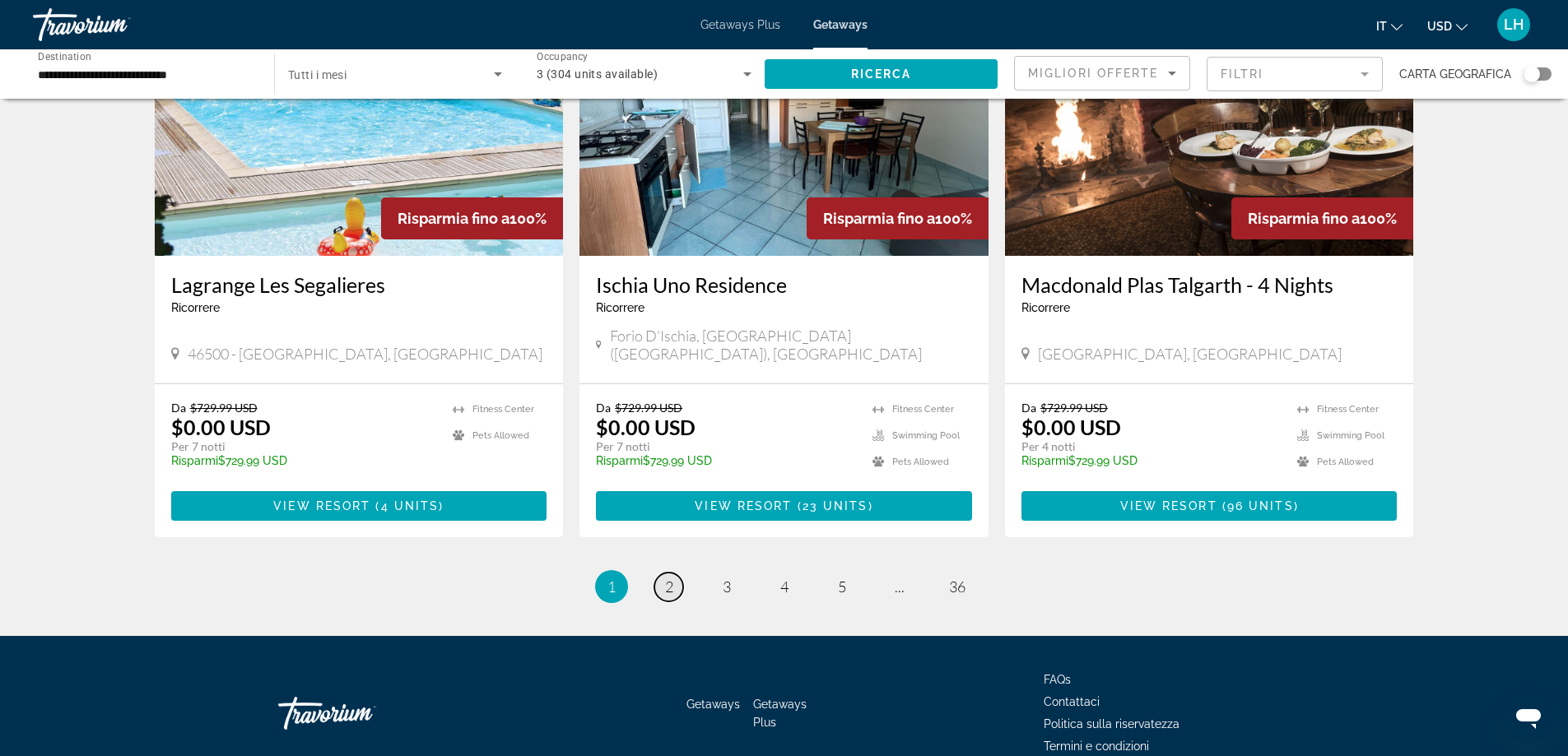
click at [670, 577] on span "2" at bounding box center [669, 586] width 8 height 18
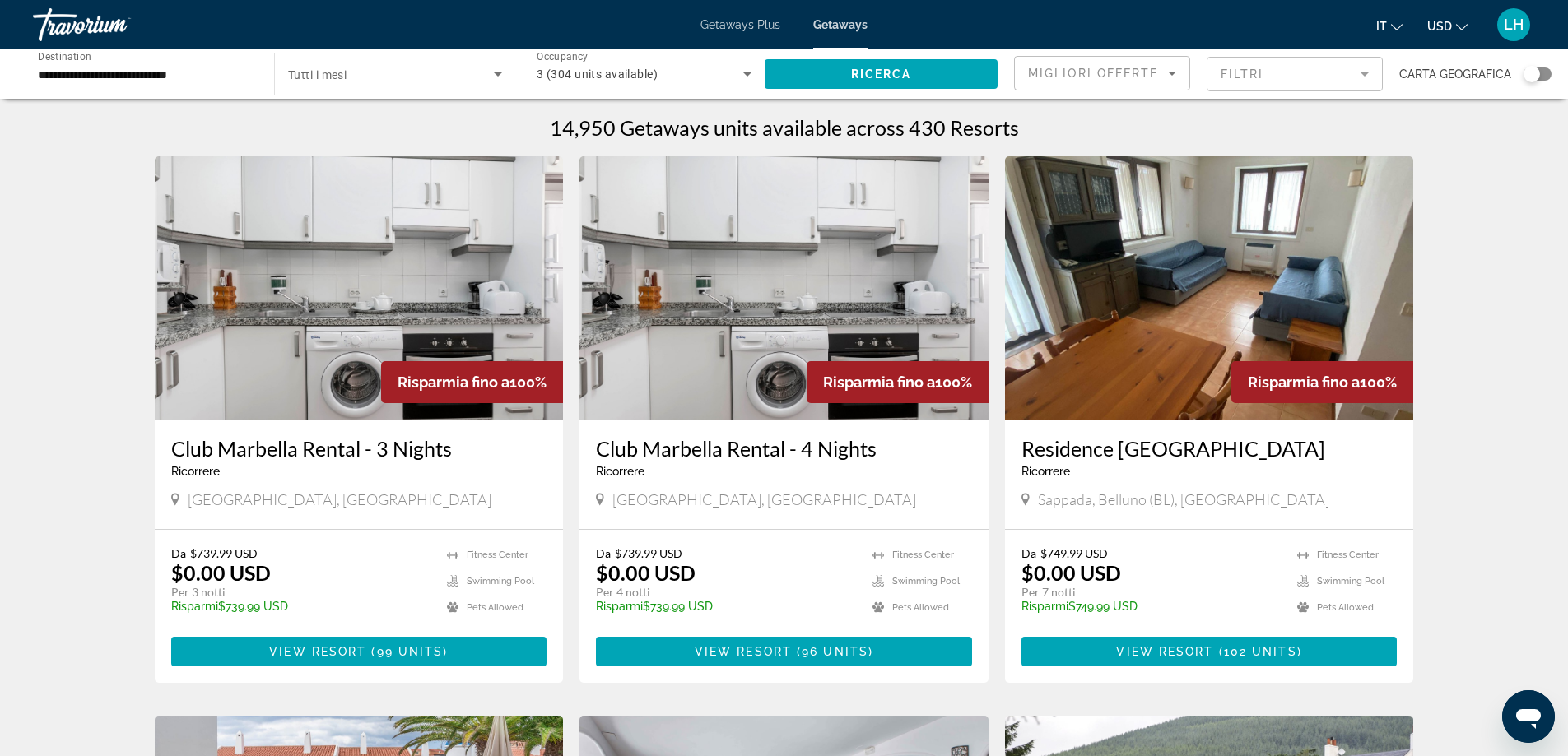
click at [1186, 407] on img "Main content" at bounding box center [1209, 288] width 409 height 263
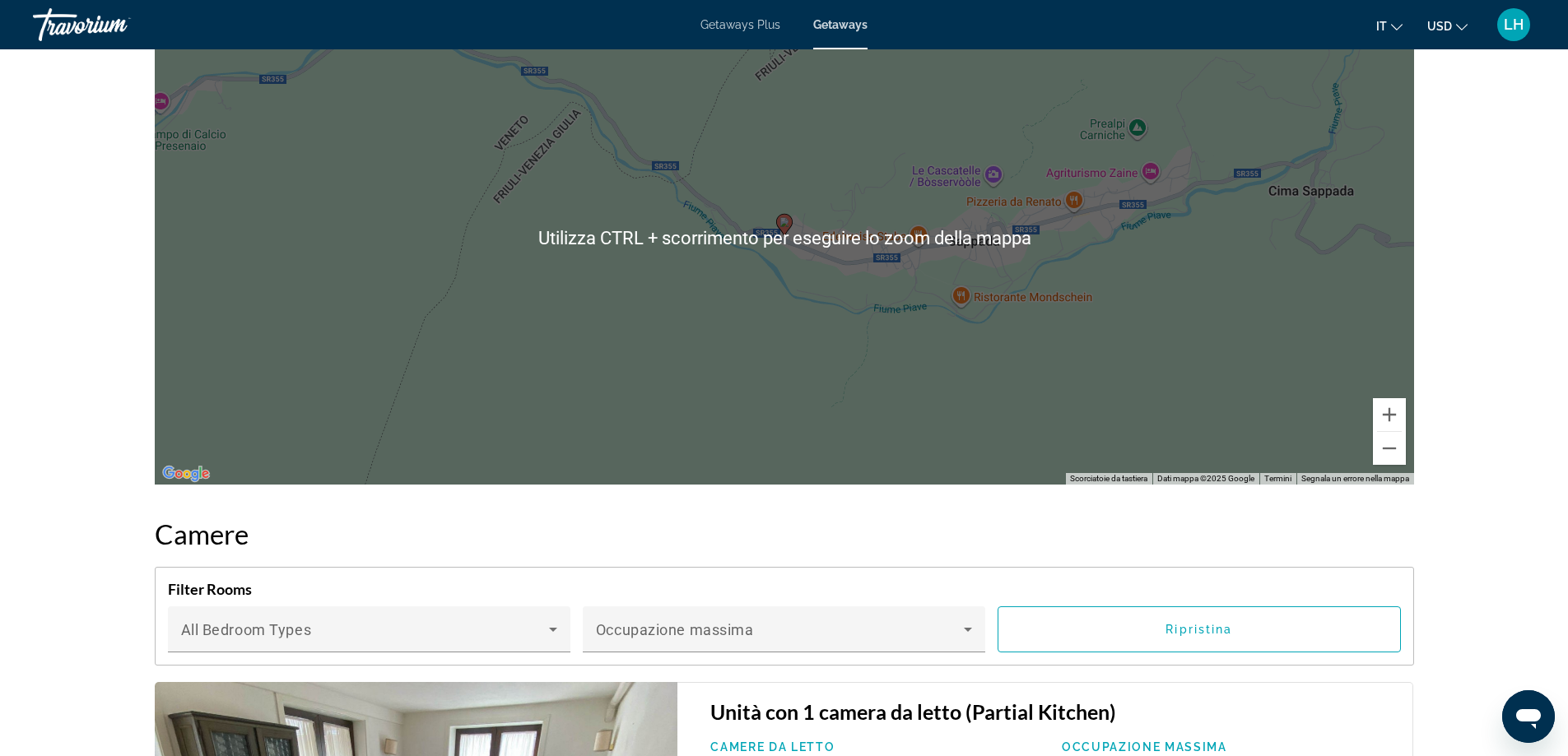
scroll to position [2551, 0]
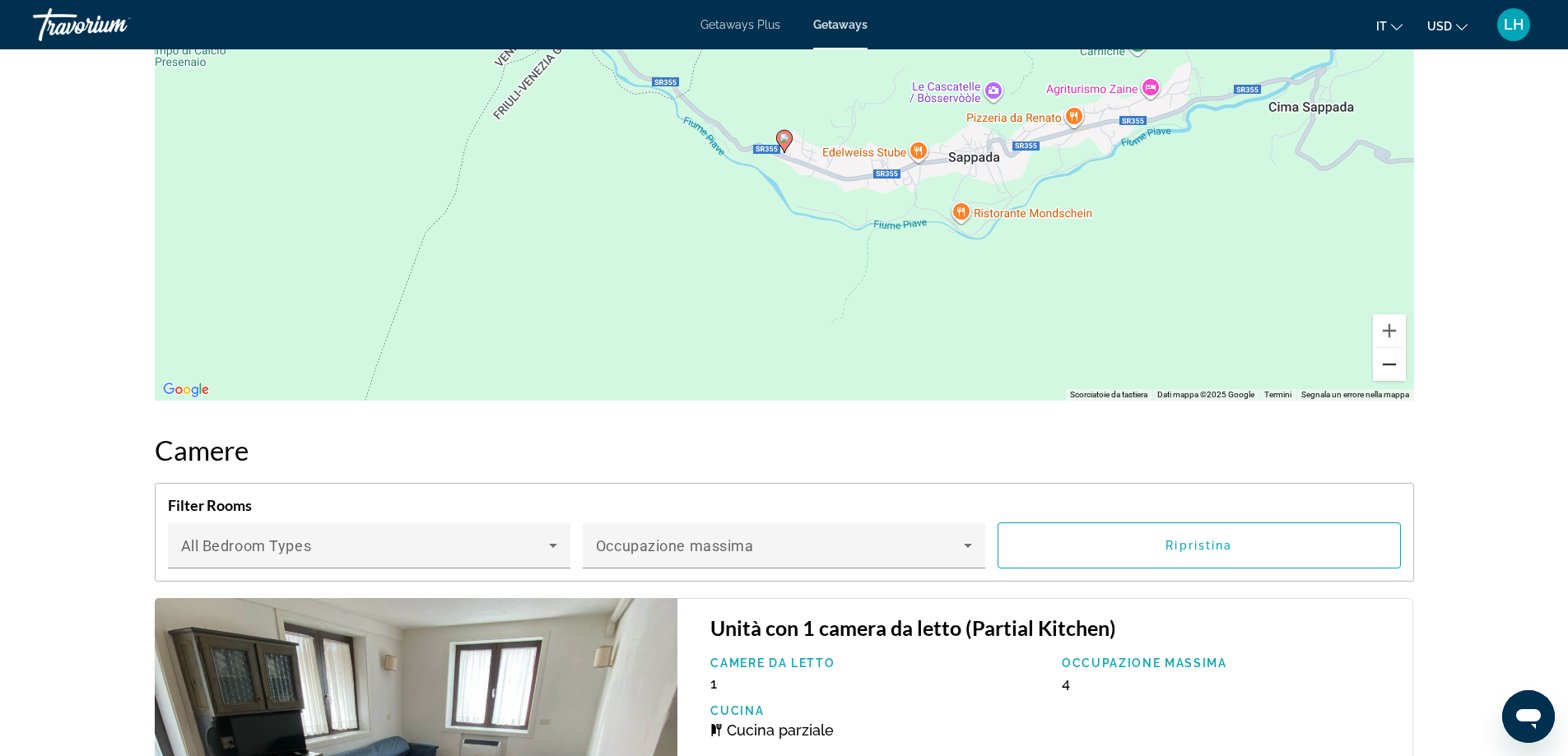
click at [1395, 363] on button "Zoom indietro" at bounding box center [1388, 364] width 33 height 33
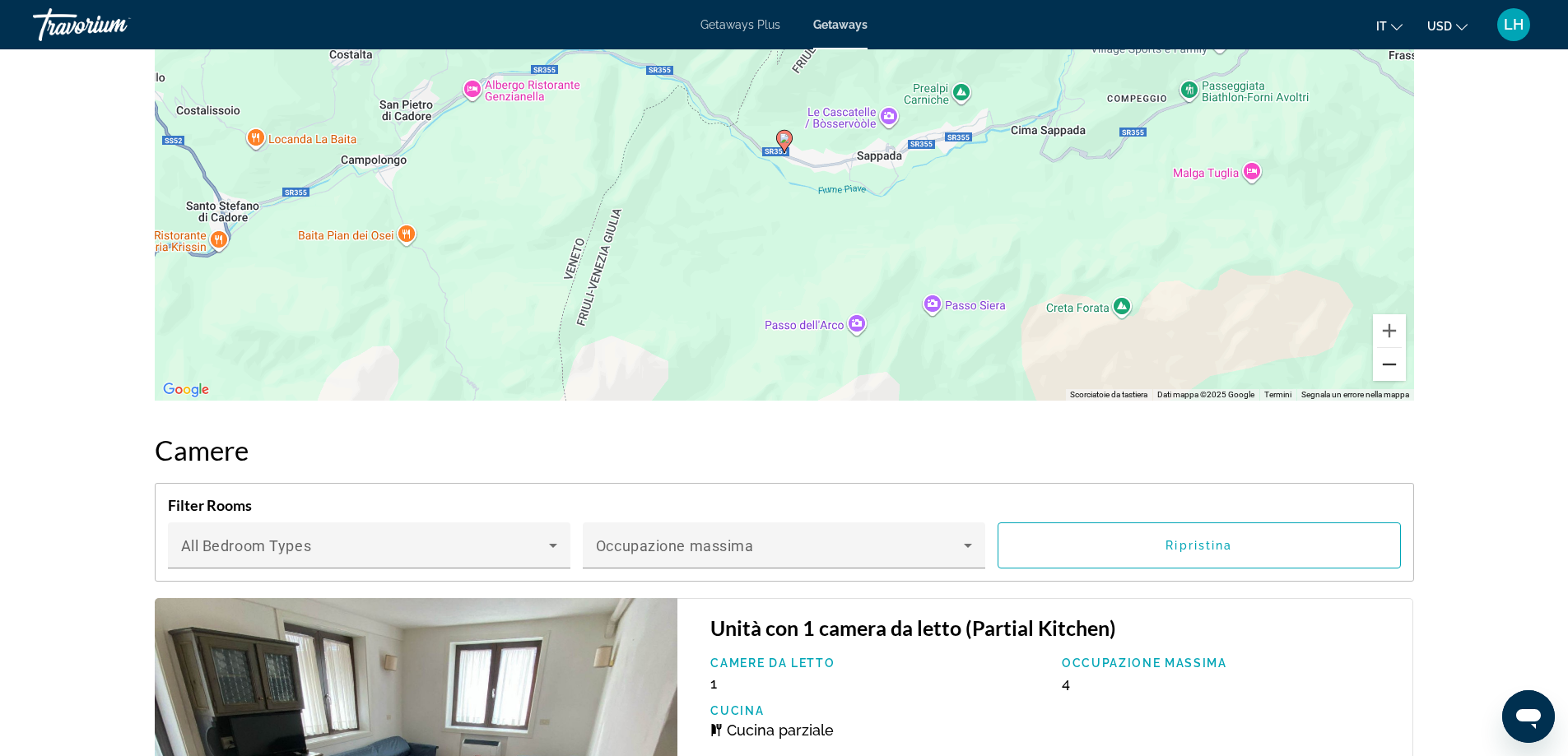
click at [1395, 363] on button "Zoom indietro" at bounding box center [1388, 364] width 33 height 33
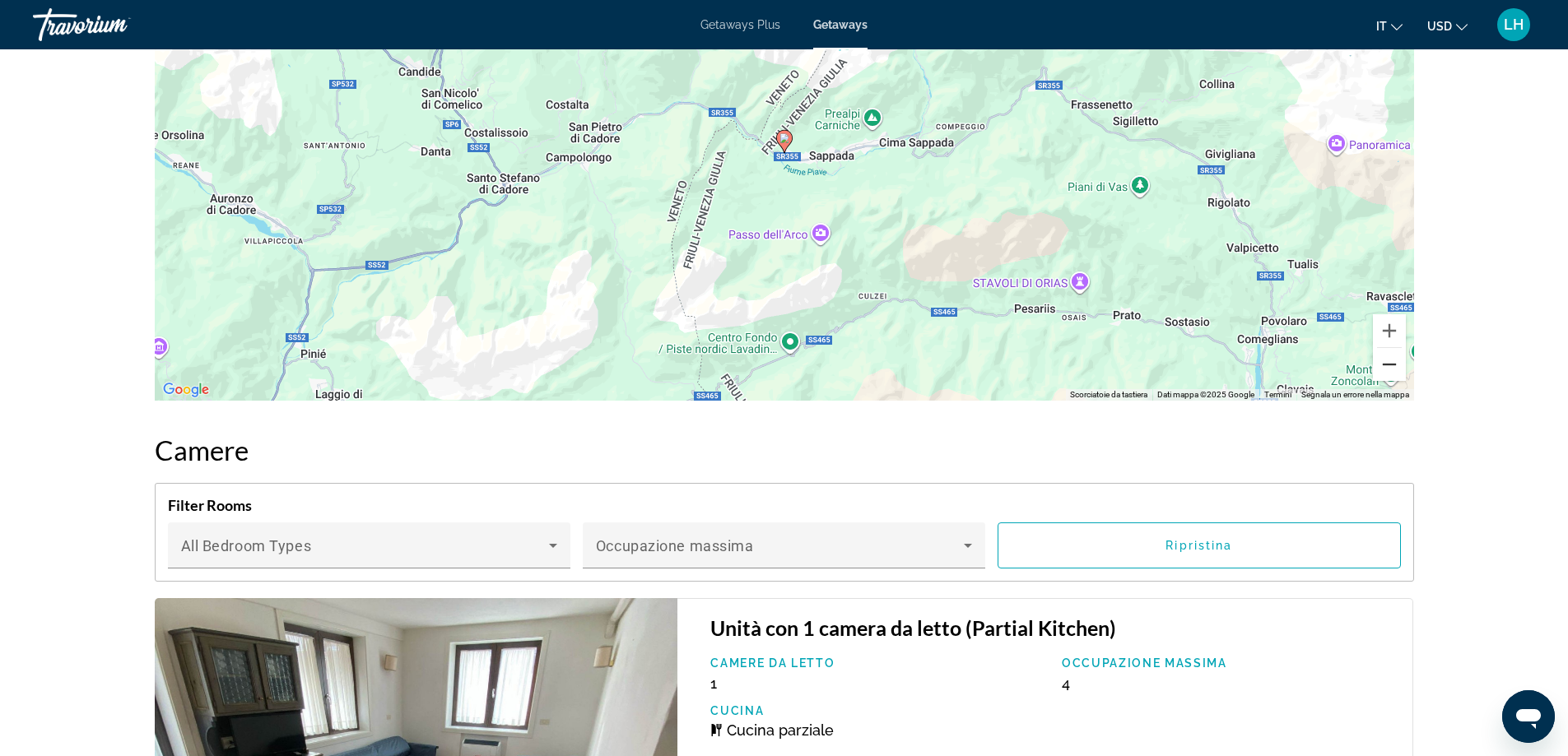
click at [1395, 363] on button "Zoom indietro" at bounding box center [1388, 364] width 33 height 33
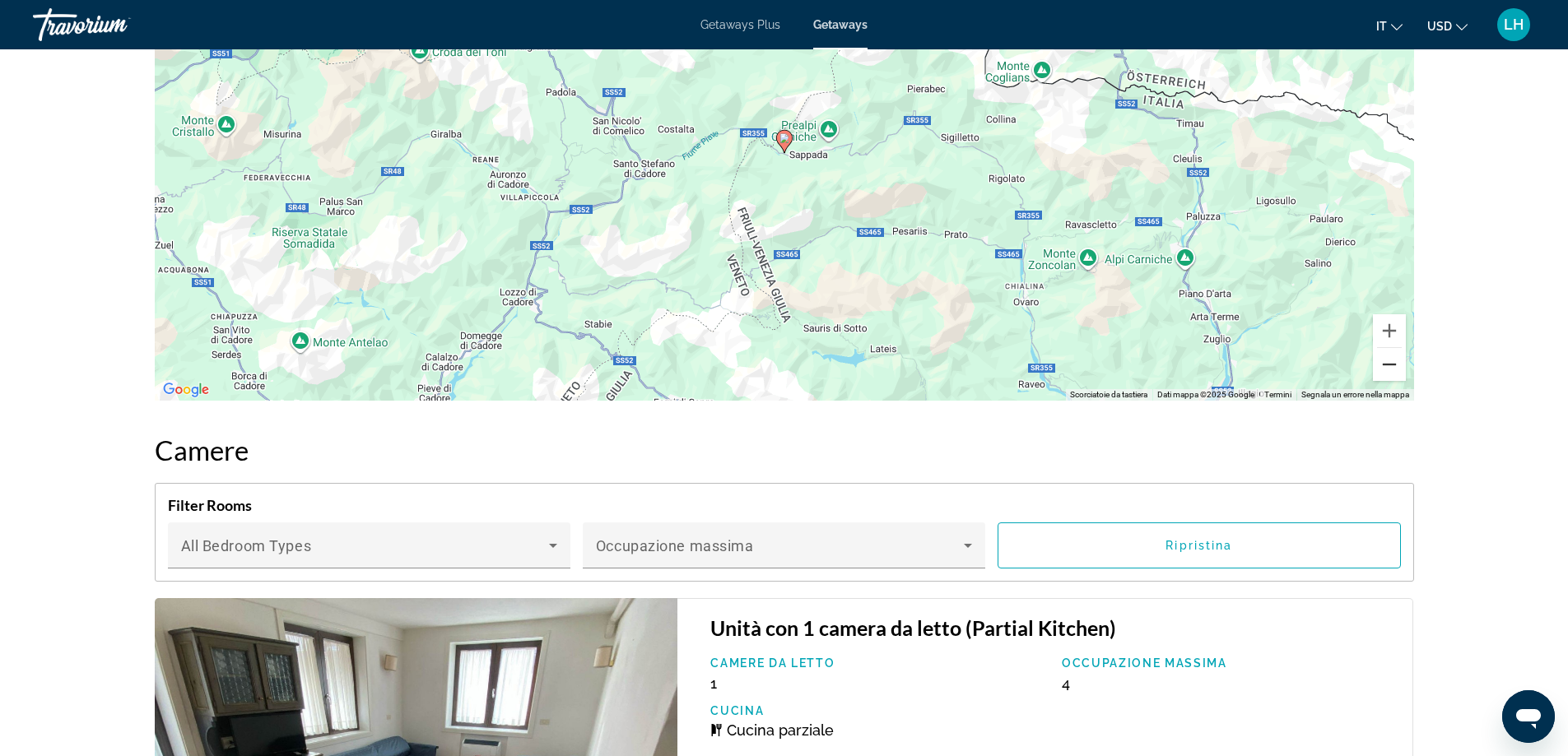
click at [1395, 363] on button "Zoom indietro" at bounding box center [1388, 364] width 33 height 33
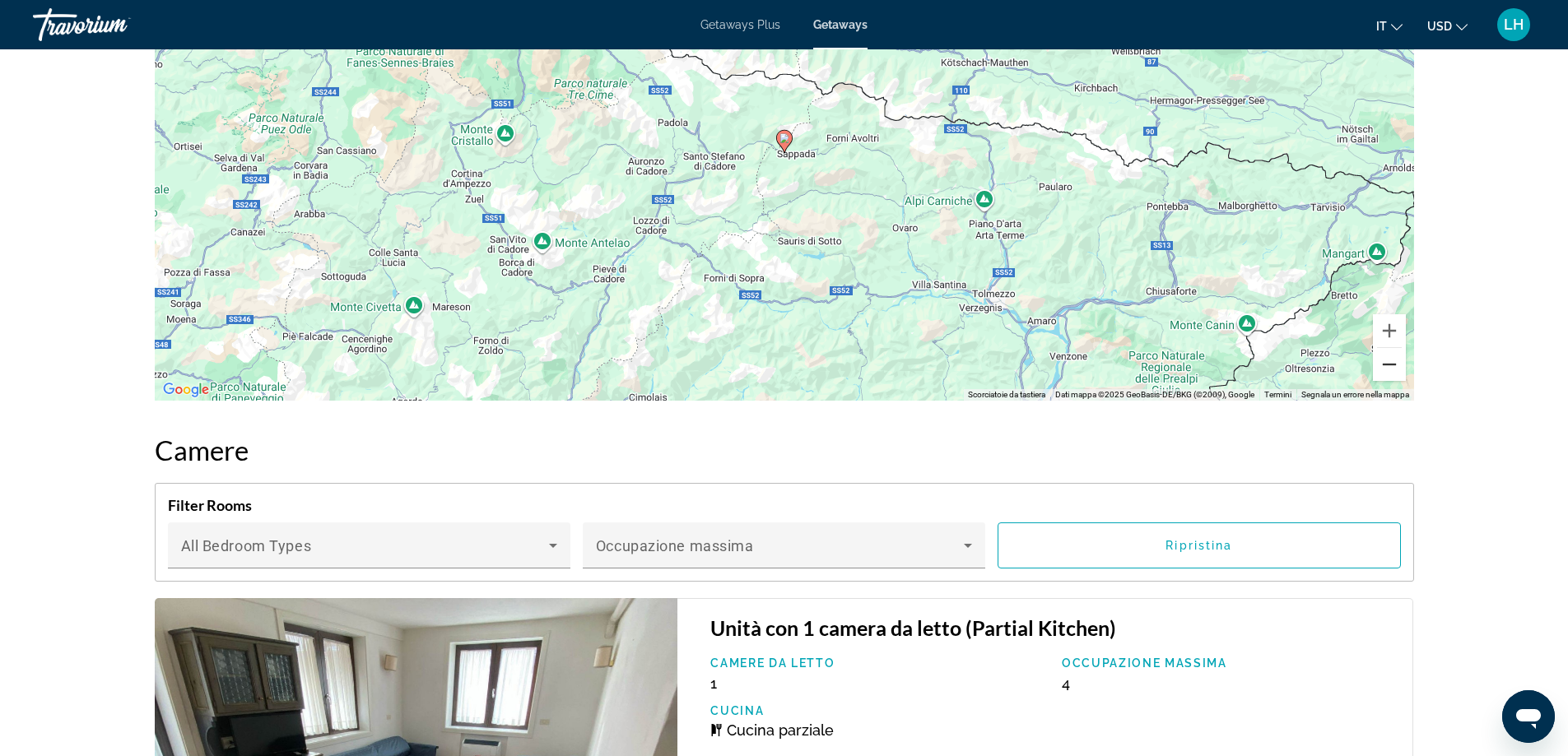
click at [1395, 363] on button "Zoom indietro" at bounding box center [1388, 364] width 33 height 33
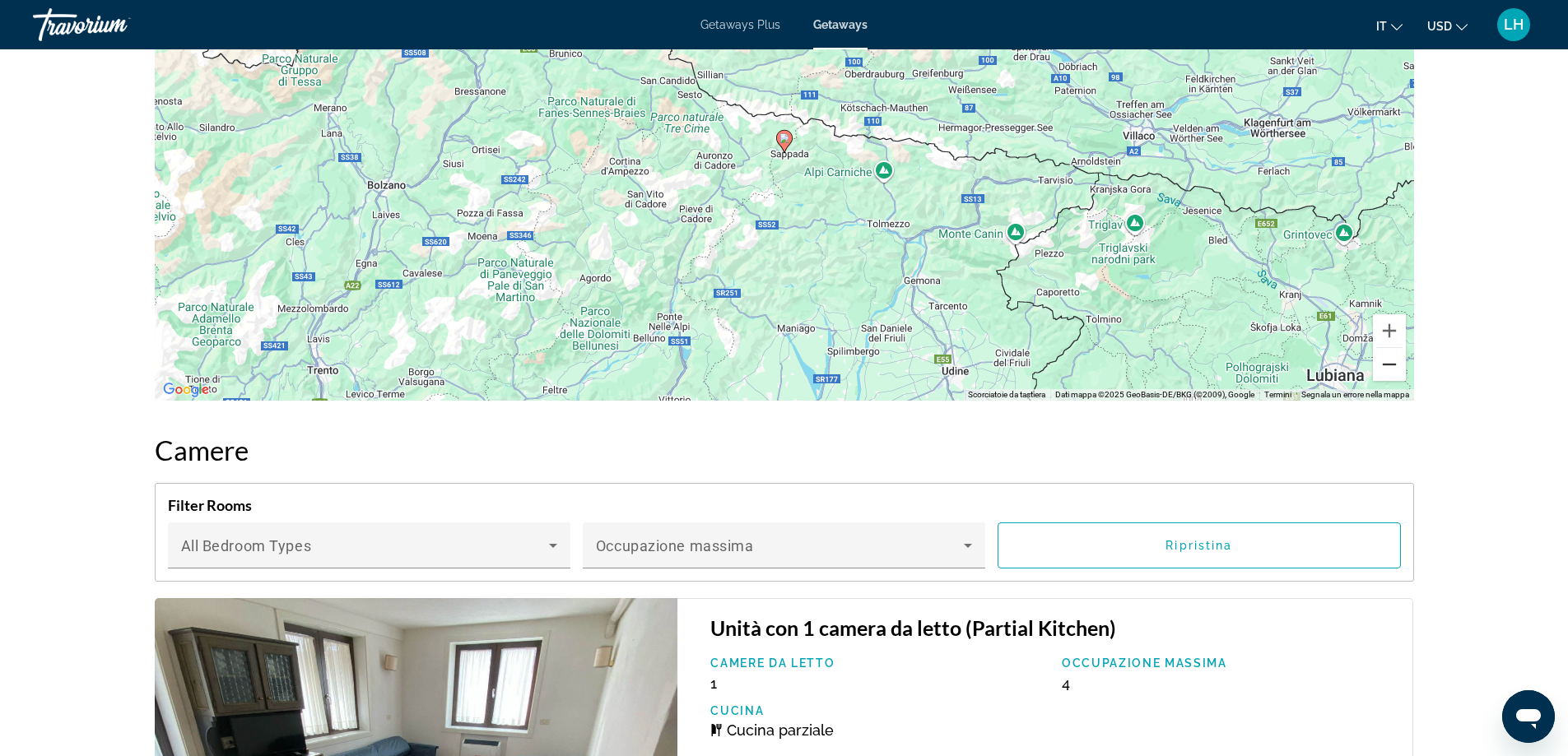
click at [1395, 363] on button "Zoom indietro" at bounding box center [1388, 364] width 33 height 33
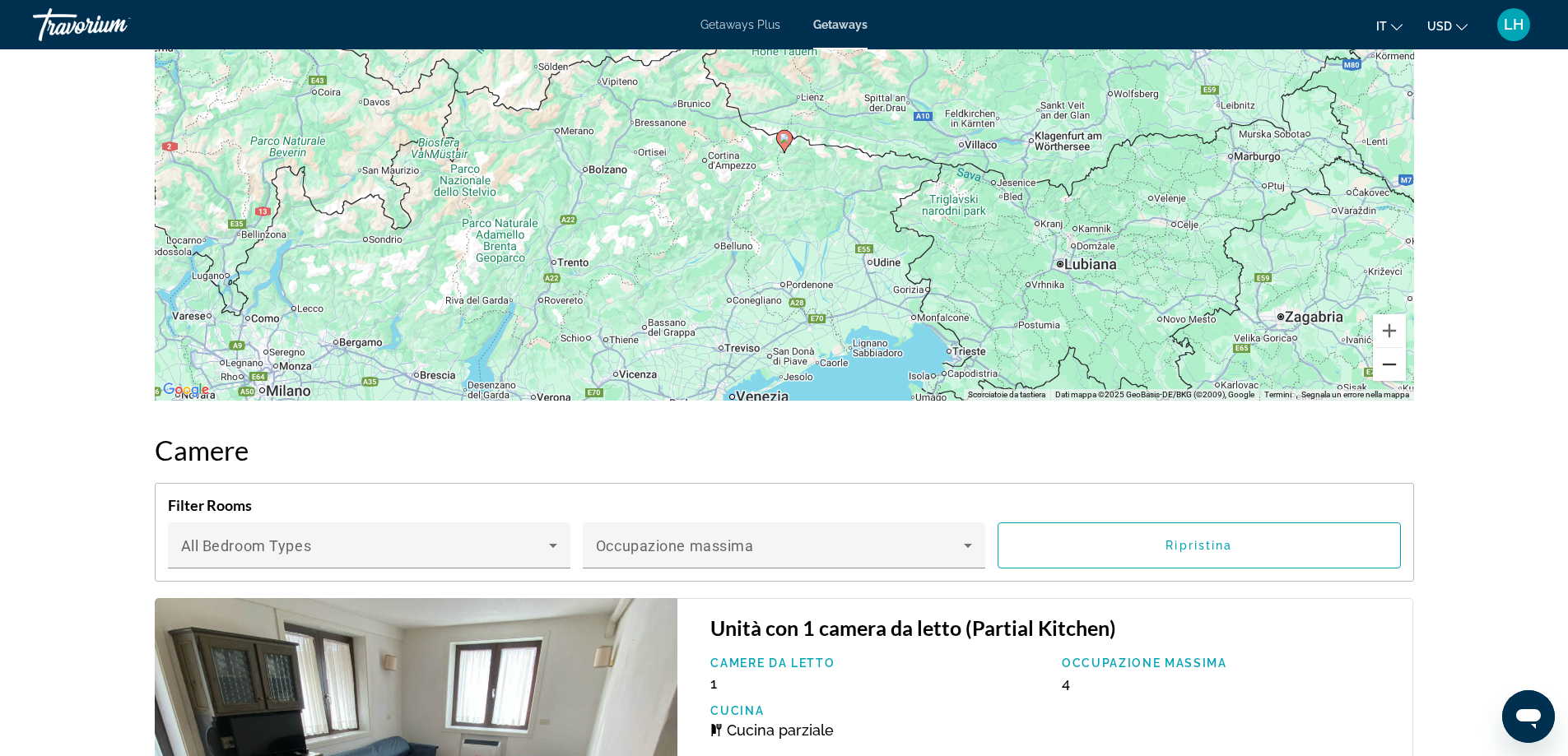
click at [1395, 363] on button "Zoom indietro" at bounding box center [1388, 364] width 33 height 33
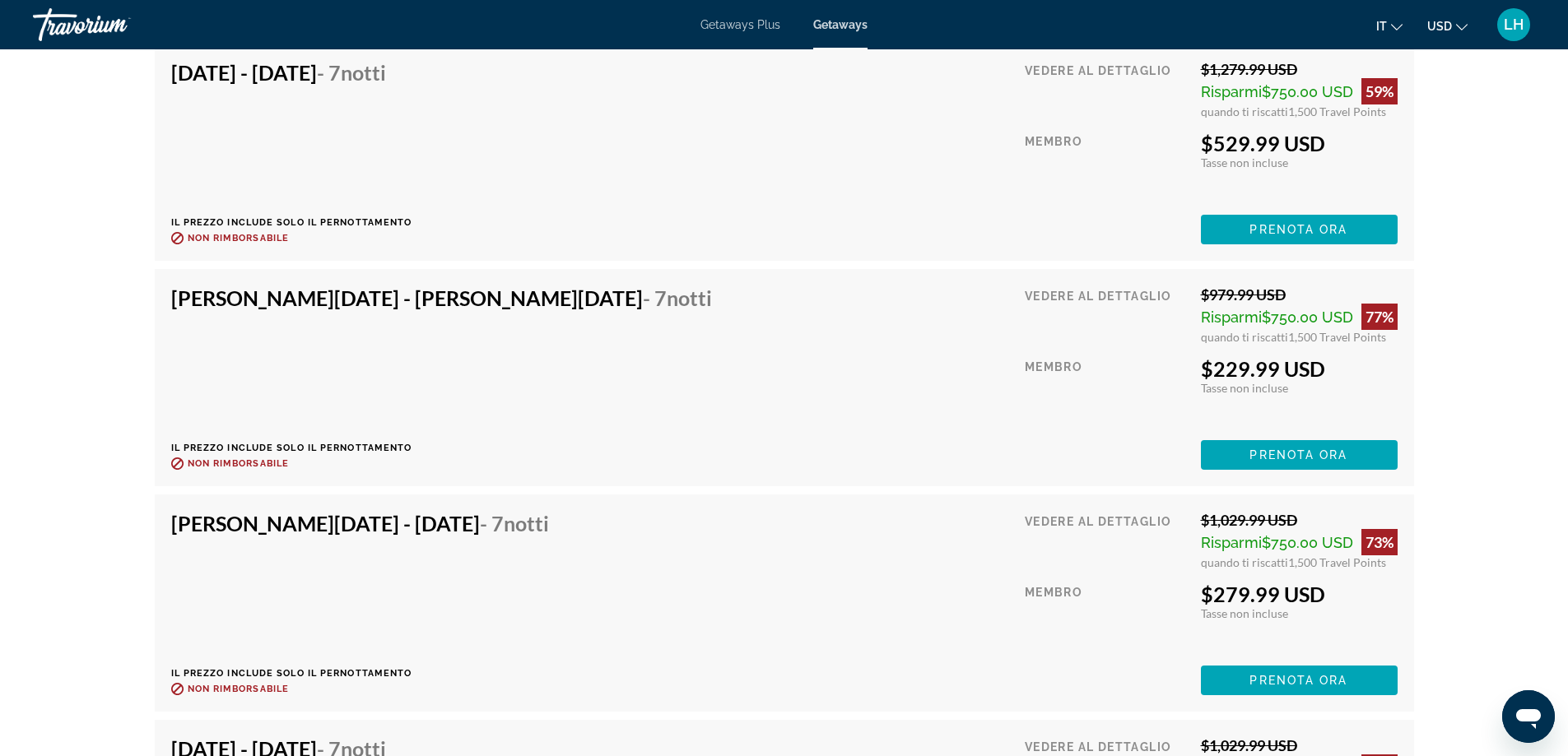
scroll to position [3538, 0]
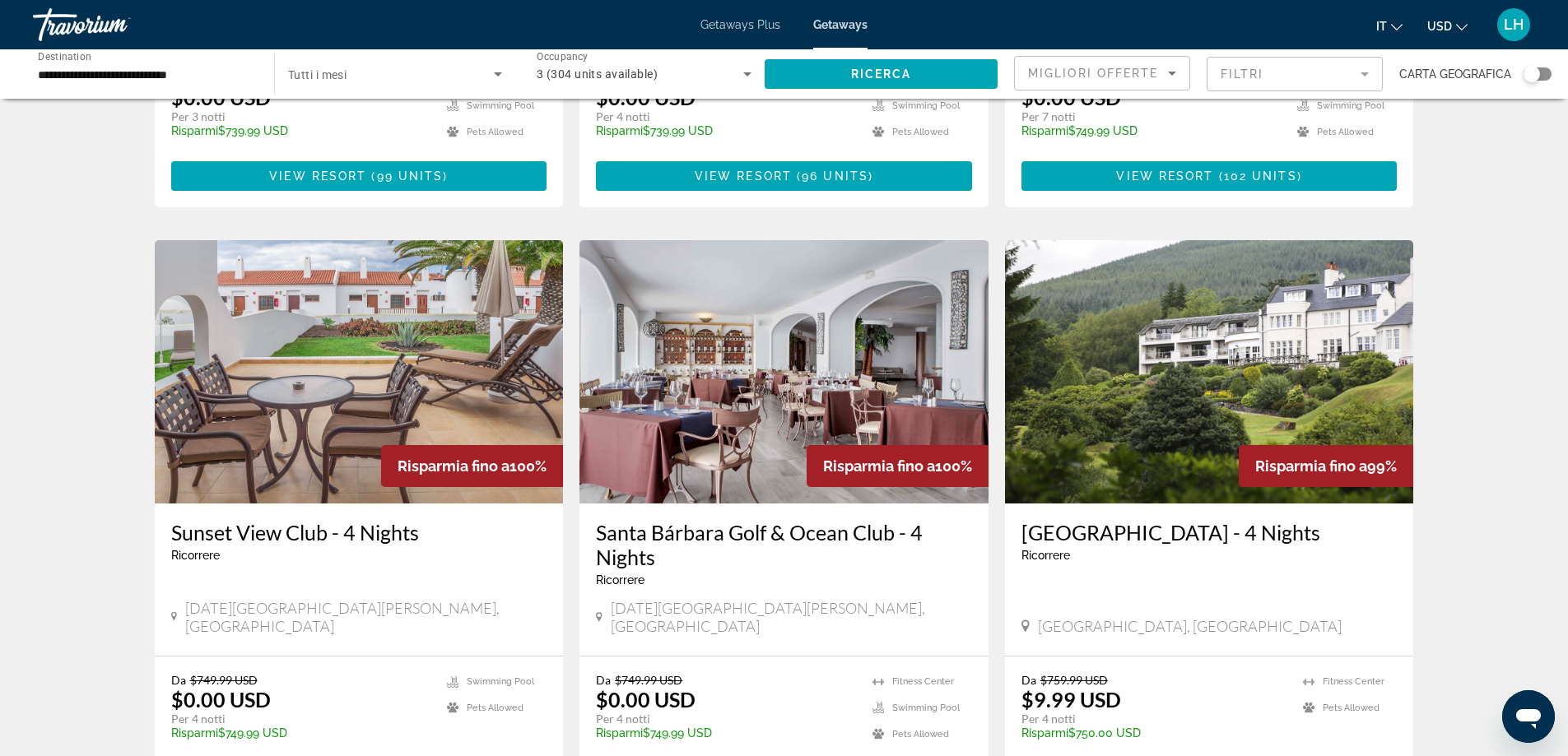
scroll to position [576, 0]
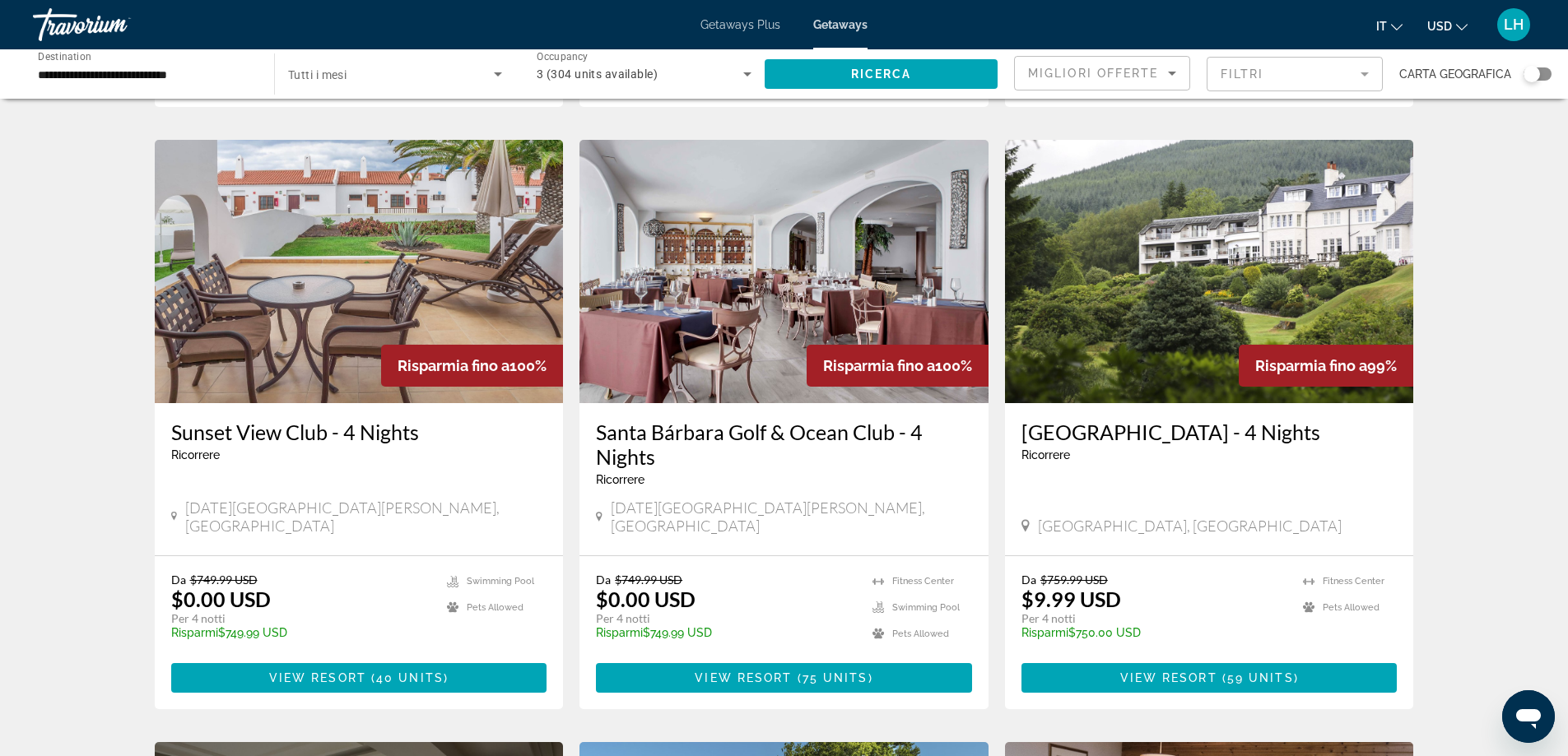
click at [329, 324] on img "Main content" at bounding box center [358, 271] width 409 height 263
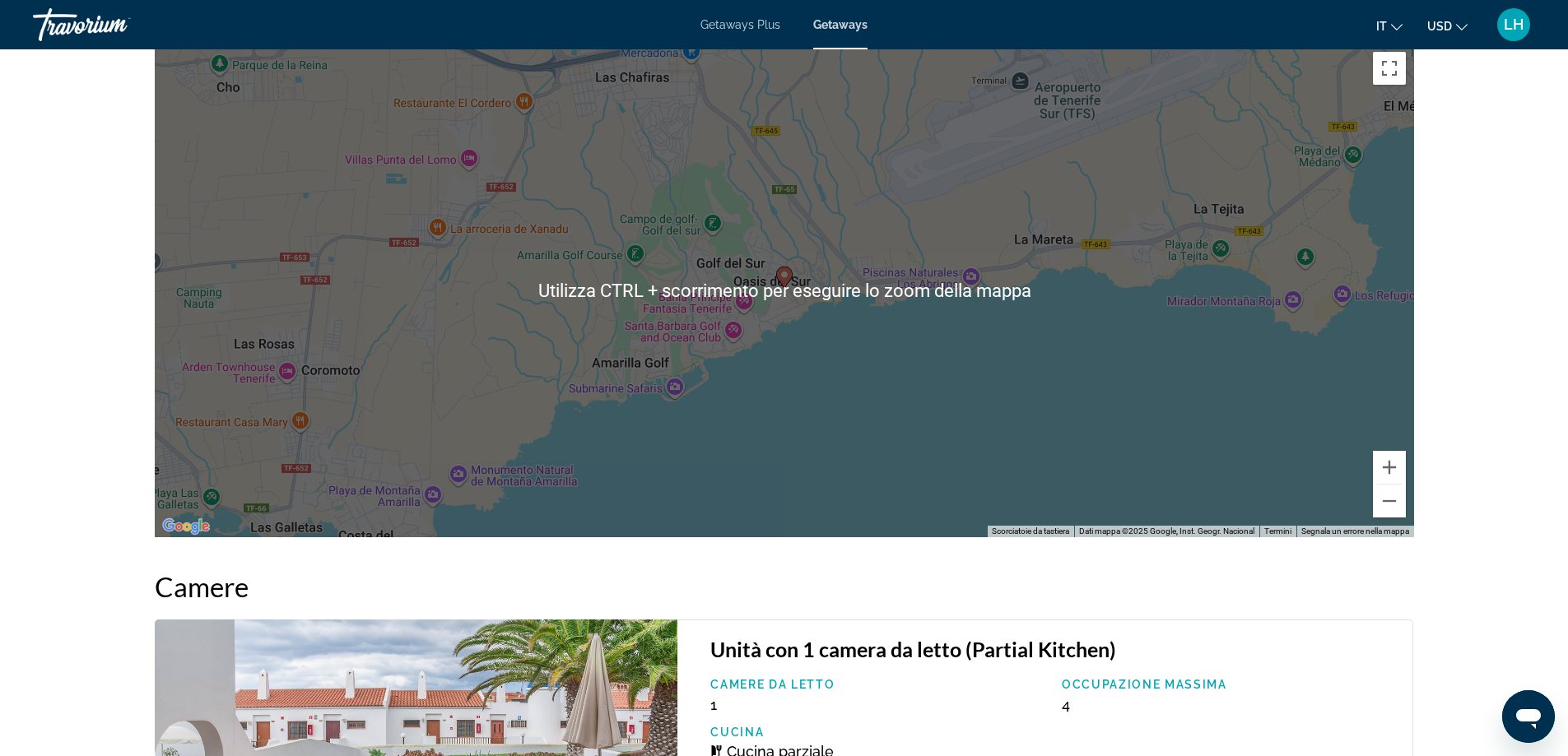
scroll to position [2468, 0]
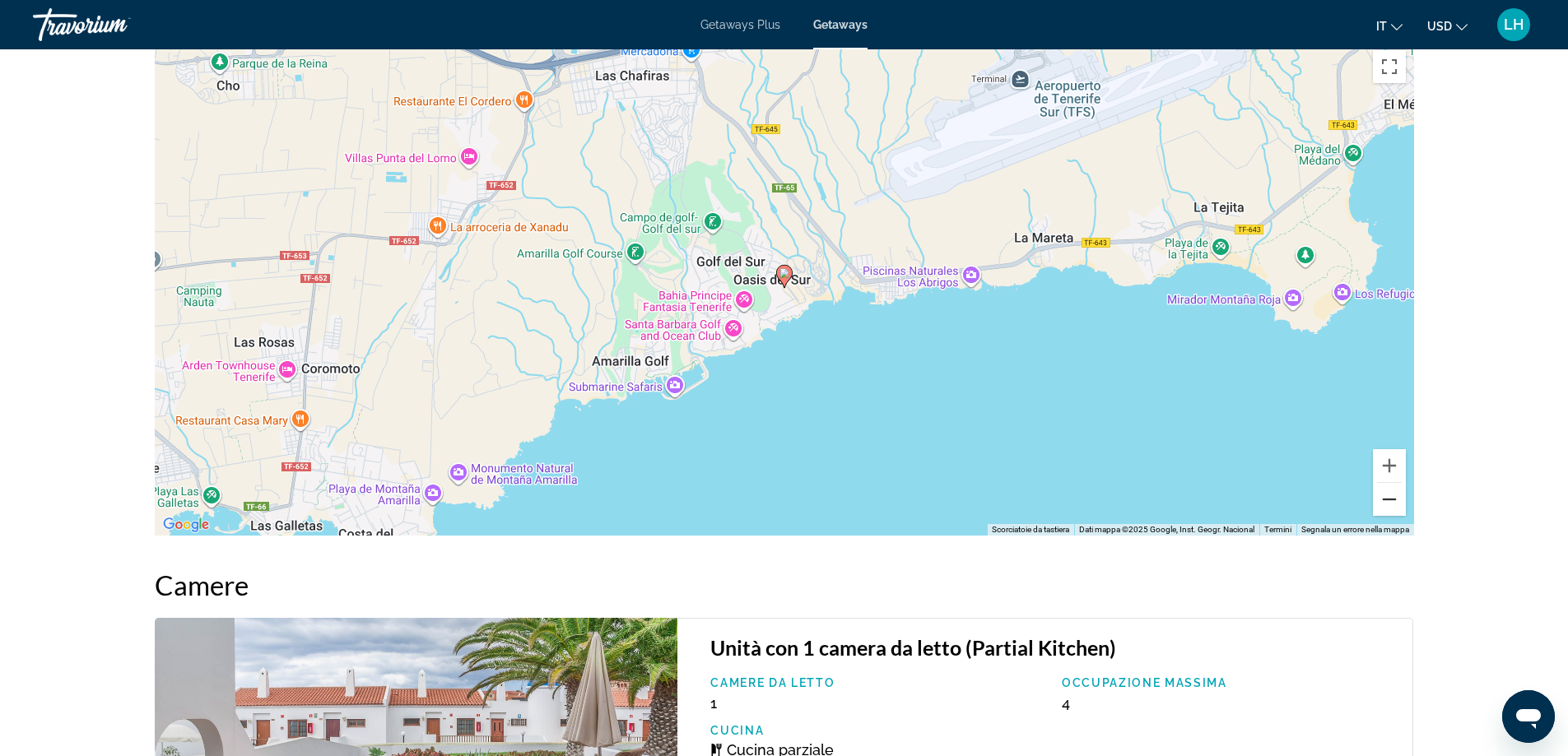
click at [1396, 483] on button "Zoom indietro" at bounding box center [1388, 499] width 33 height 33
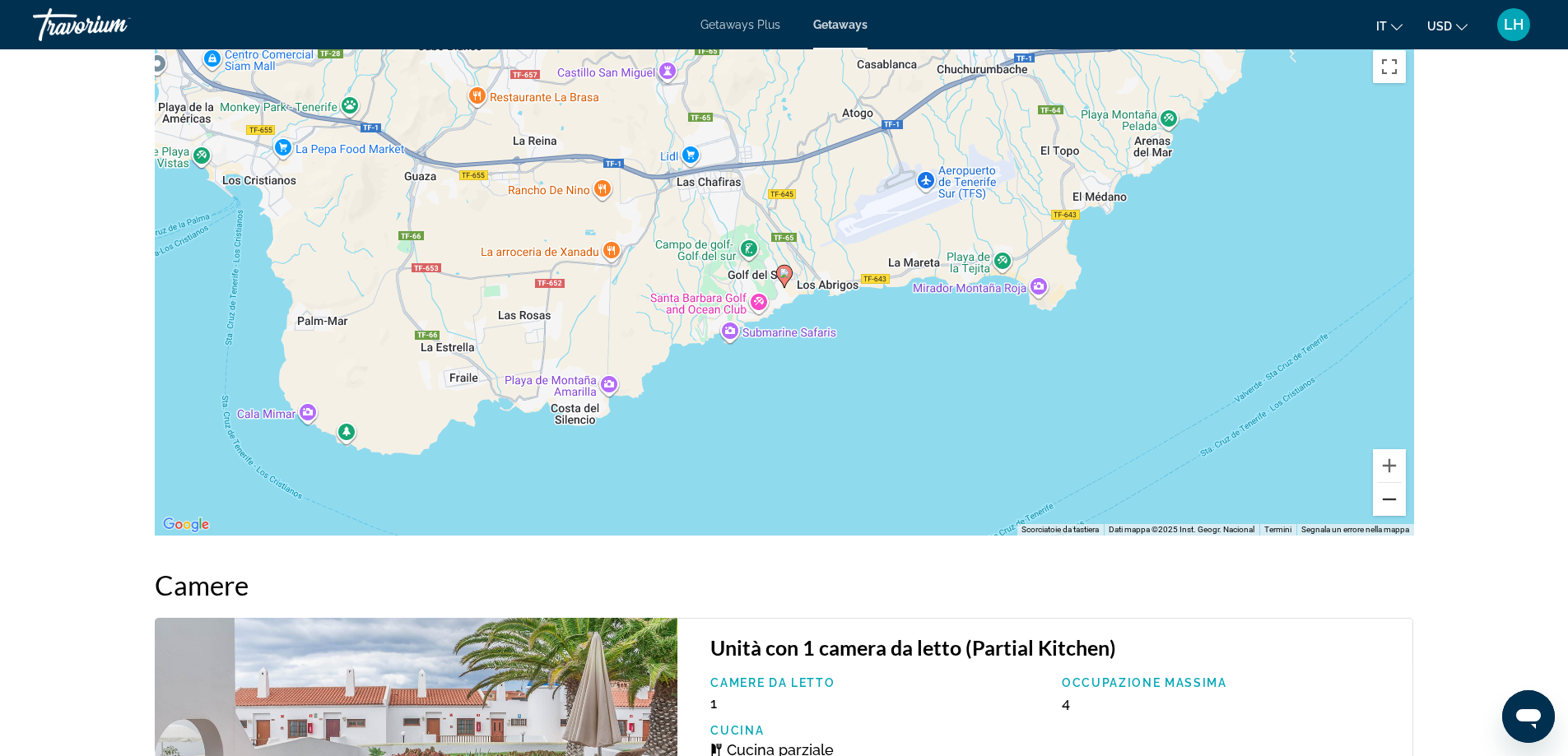
click at [1396, 483] on button "Zoom indietro" at bounding box center [1388, 499] width 33 height 33
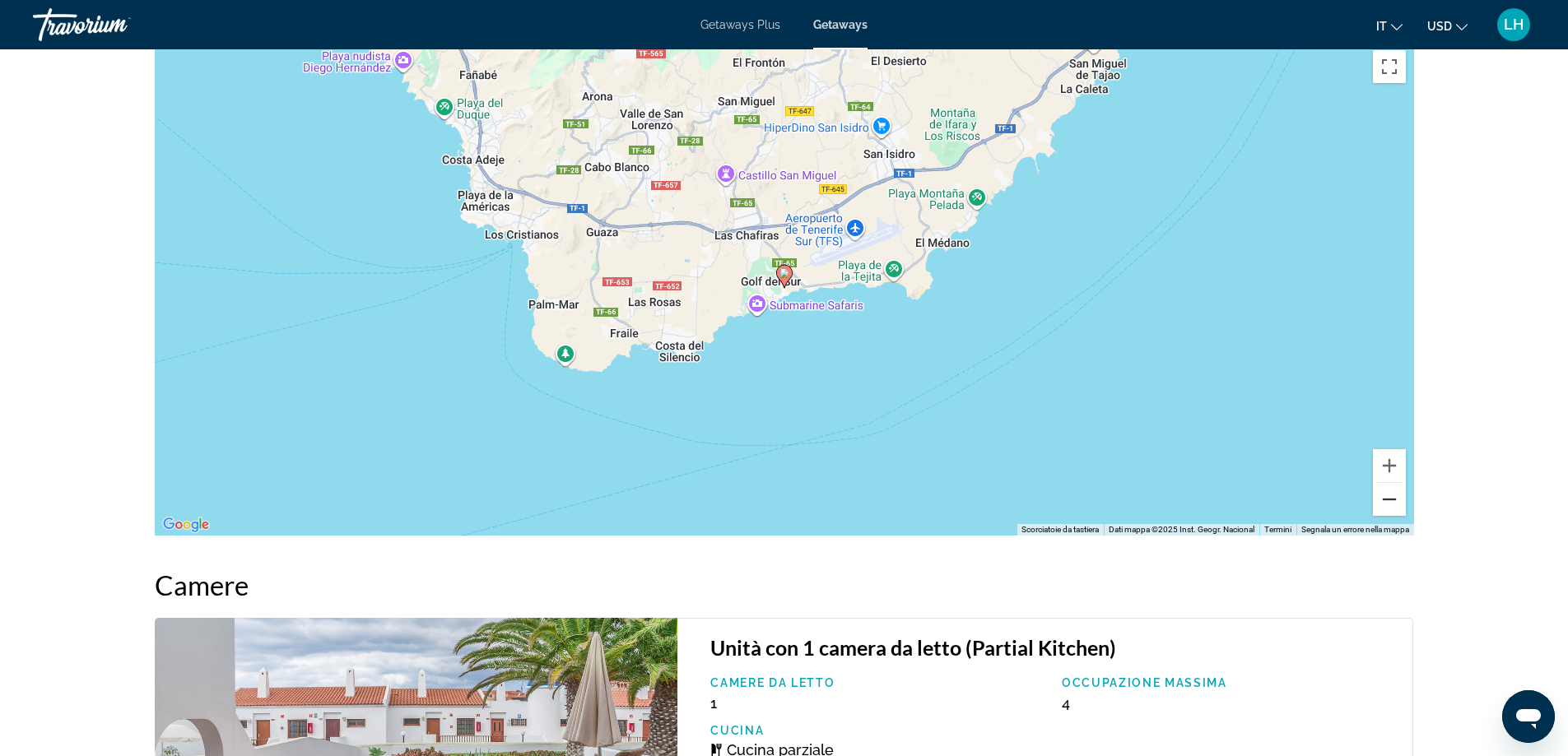
click at [1396, 483] on button "Zoom indietro" at bounding box center [1388, 499] width 33 height 33
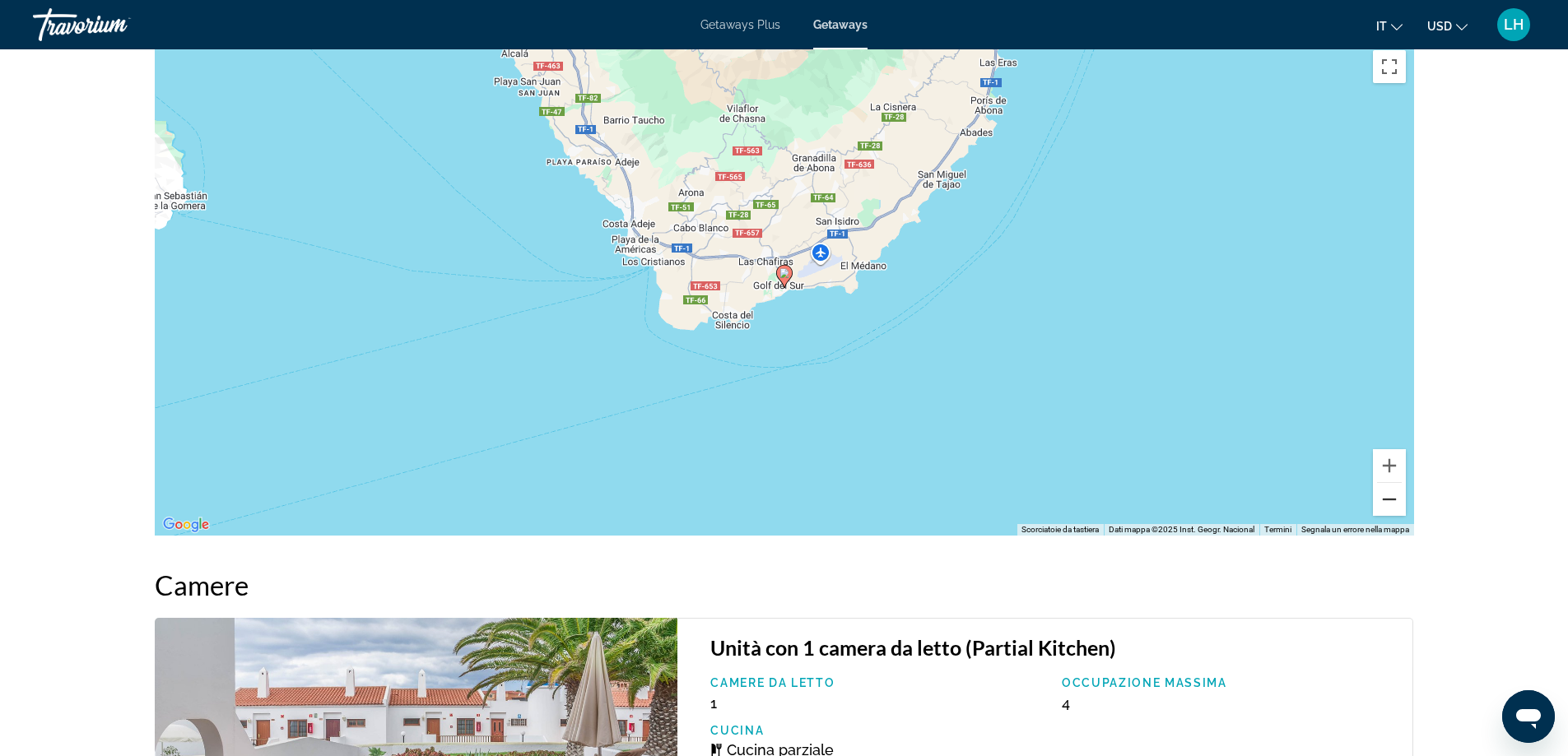
click at [1396, 483] on button "Zoom indietro" at bounding box center [1388, 499] width 33 height 33
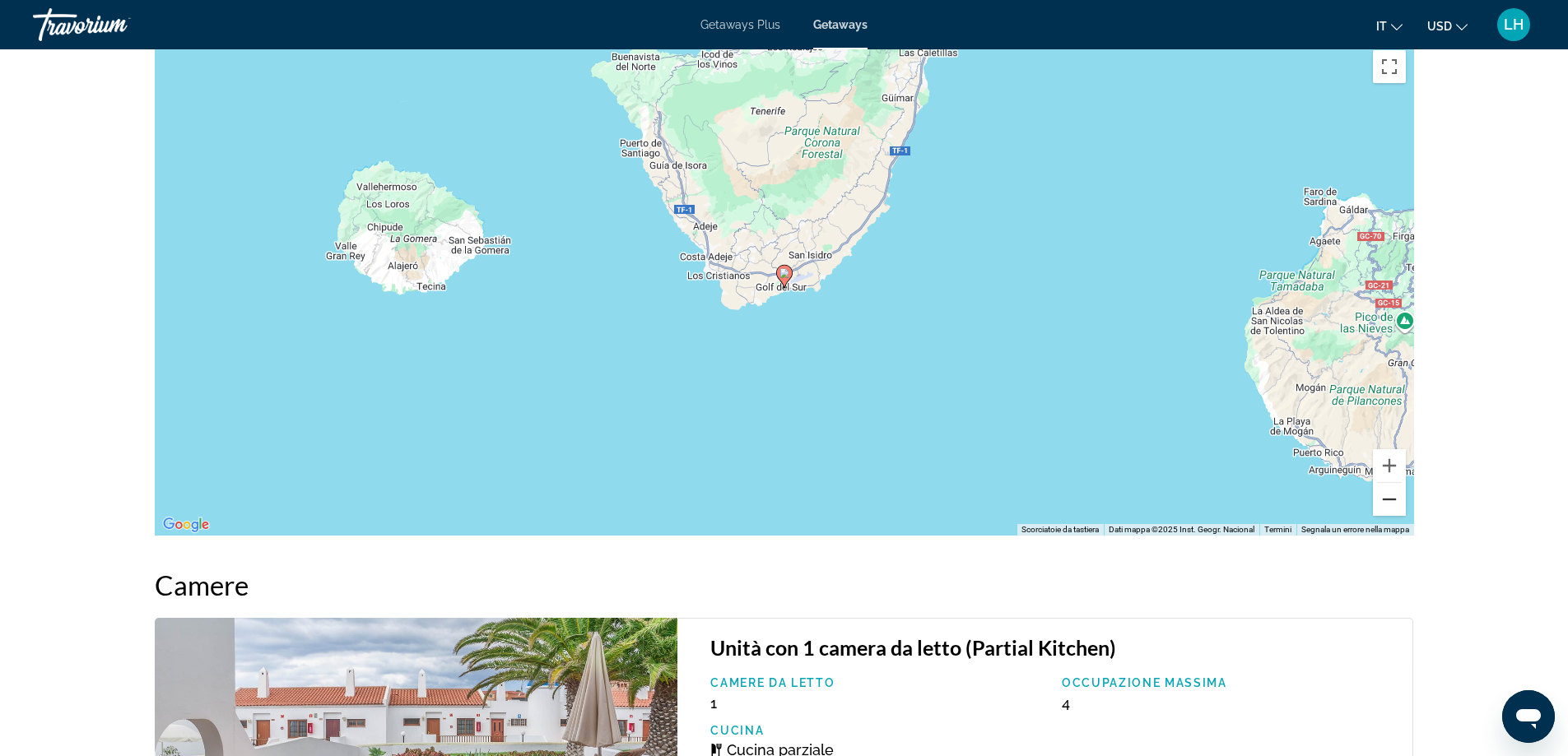
click at [1396, 483] on button "Zoom indietro" at bounding box center [1388, 499] width 33 height 33
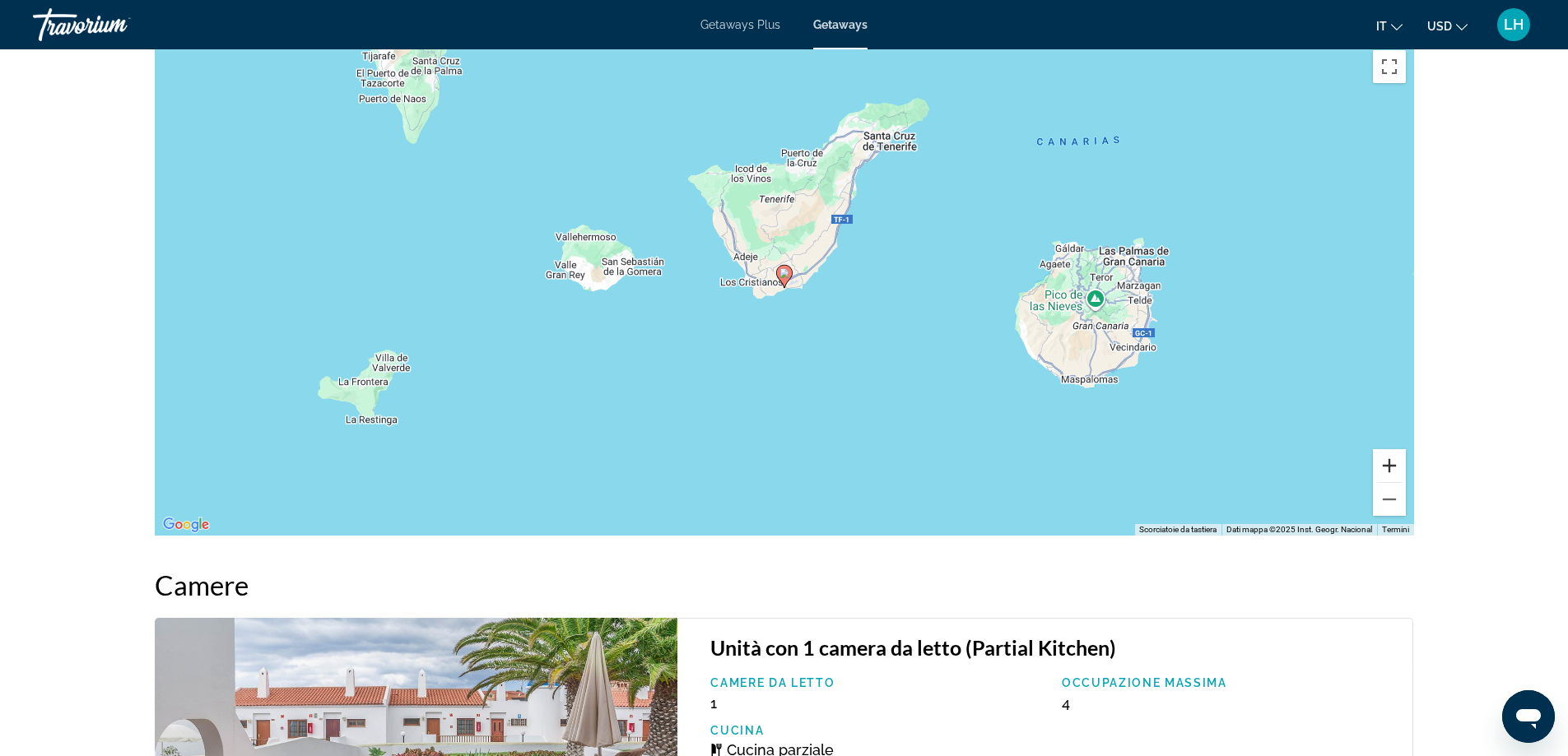
click at [1395, 450] on button "Zoom avanti" at bounding box center [1388, 466] width 33 height 33
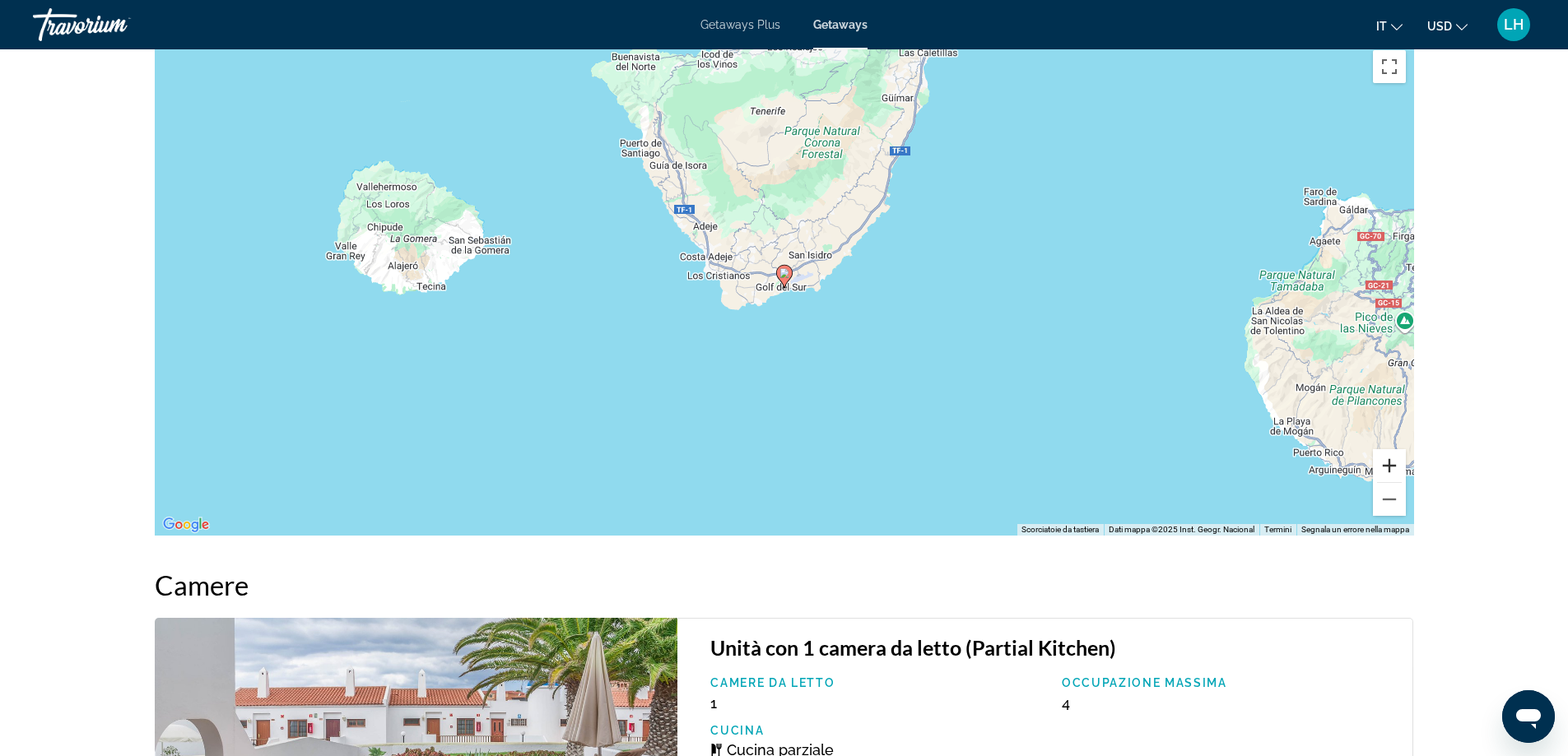
click at [1395, 450] on button "Zoom avanti" at bounding box center [1388, 466] width 33 height 33
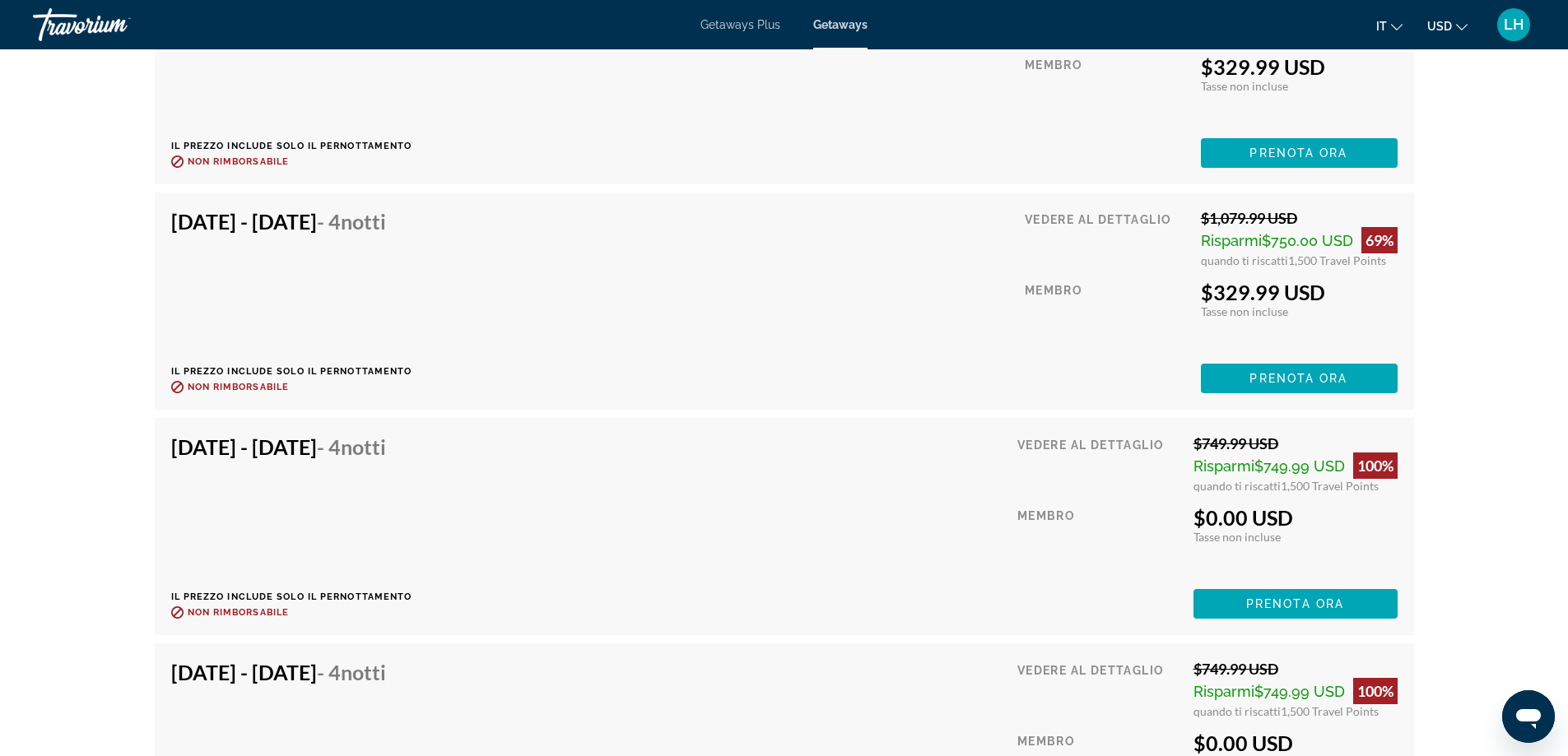
scroll to position [7159, 0]
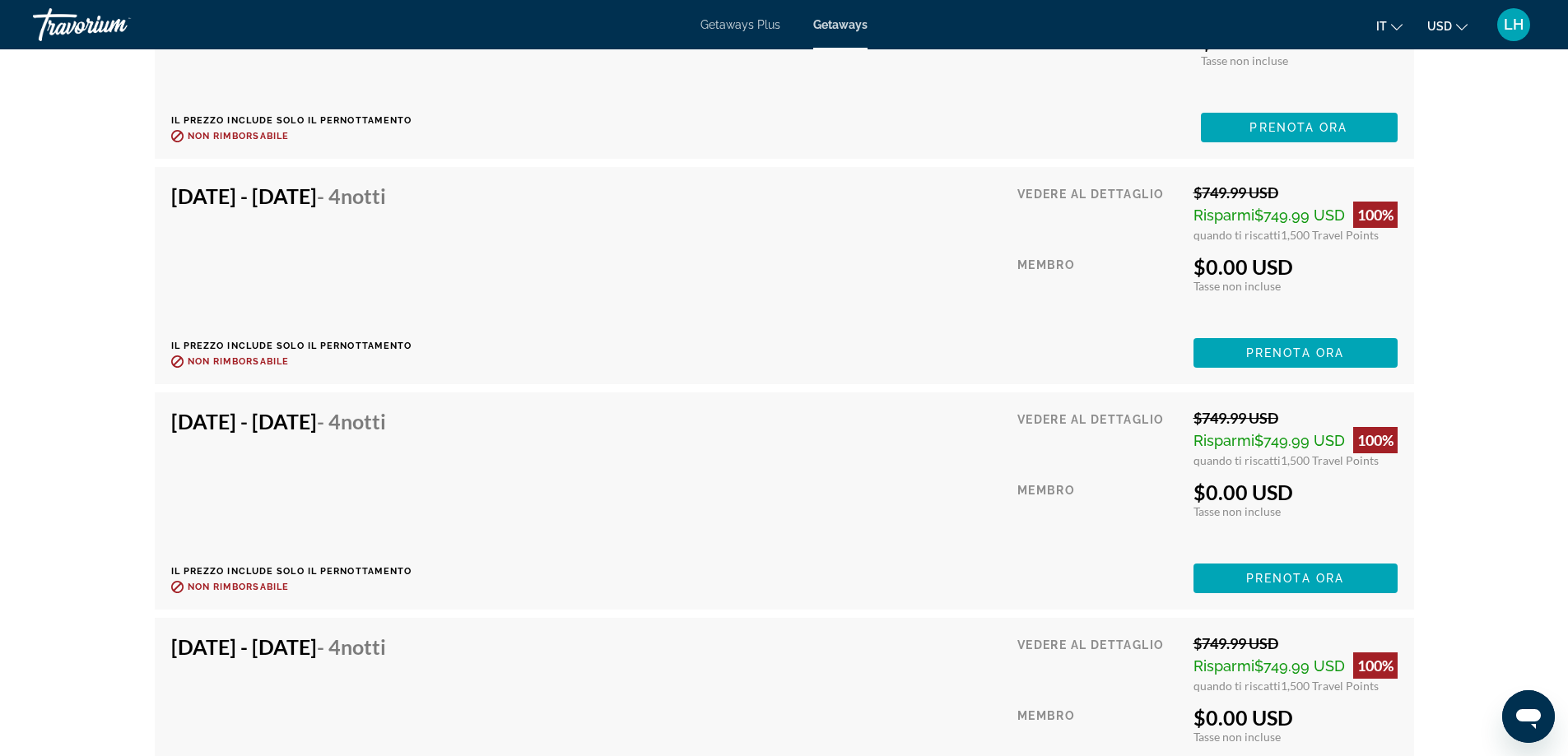
click at [1017, 409] on div "Vedere al dettaglio" at bounding box center [1099, 438] width 164 height 59
click at [1045, 409] on div "Vedere al dettaglio" at bounding box center [1099, 438] width 164 height 59
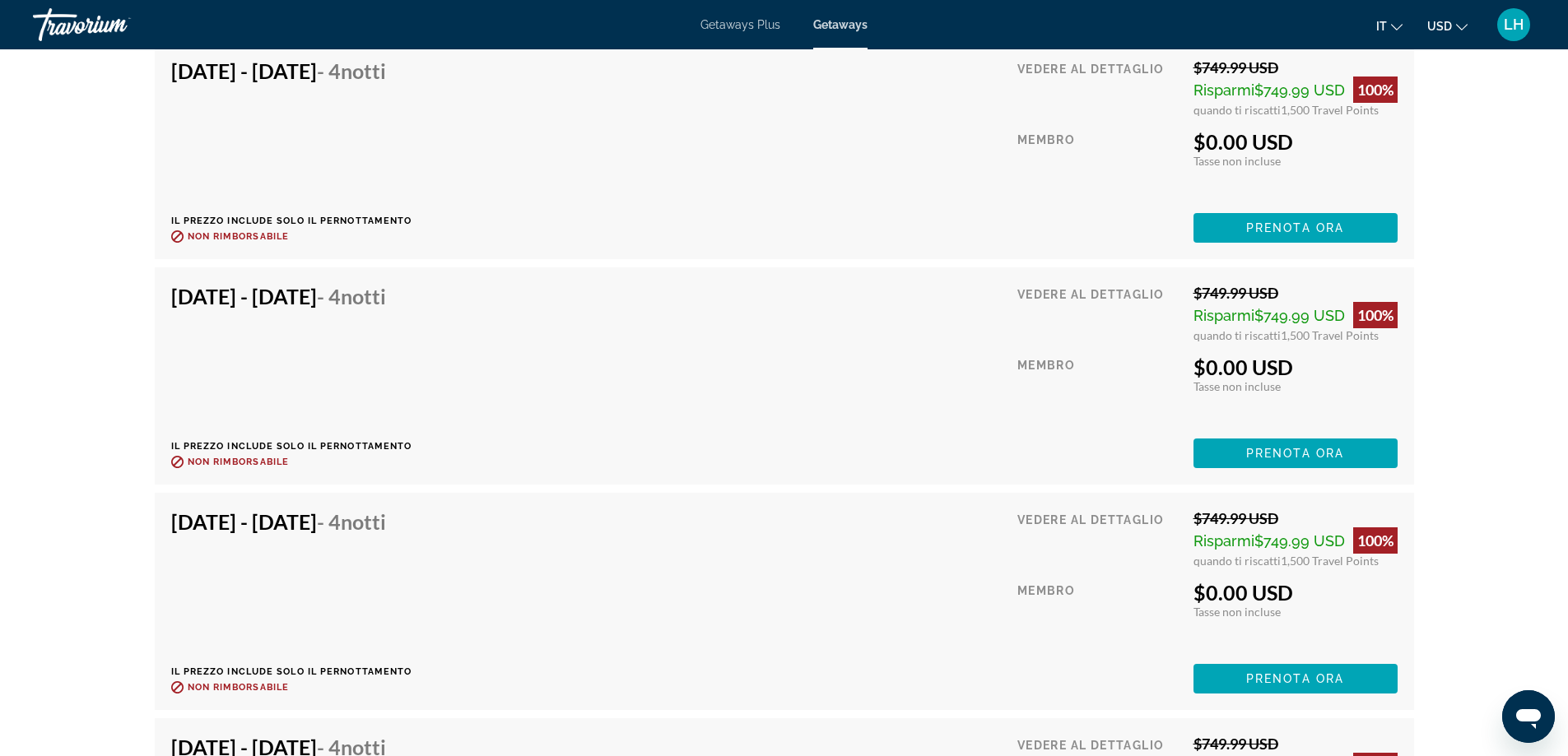
scroll to position [7241, 0]
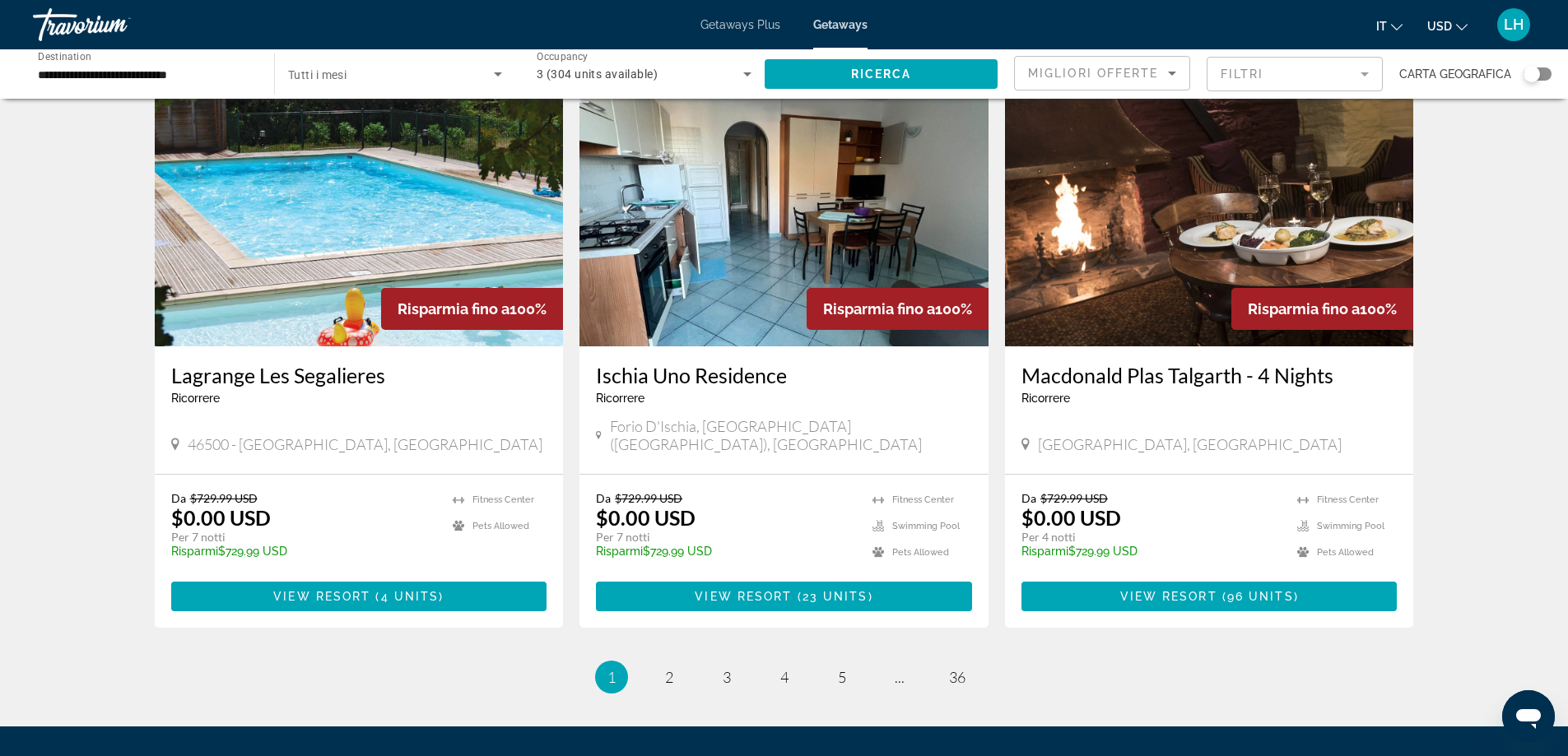
scroll to position [1893, 0]
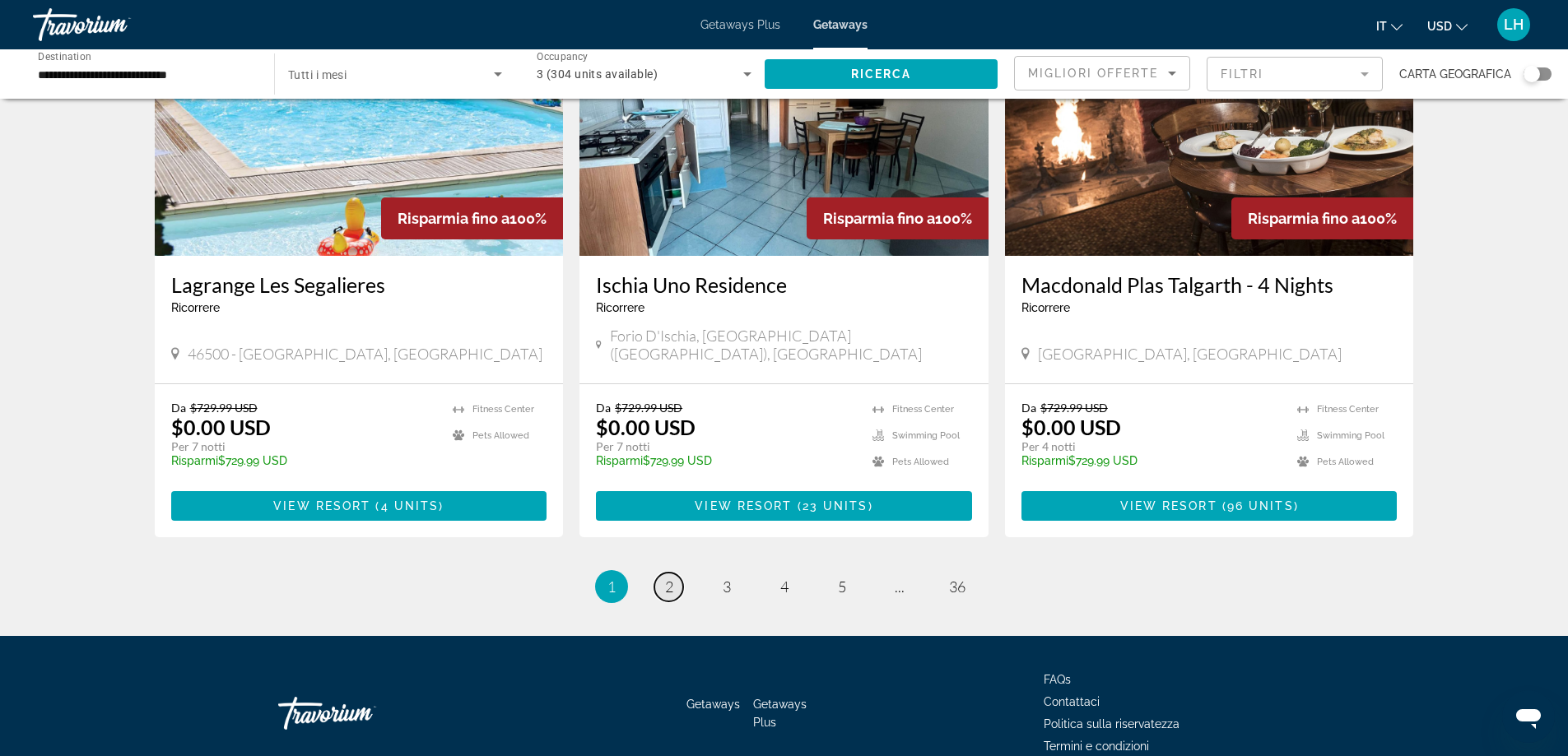
click at [658, 573] on link "page 2" at bounding box center [669, 587] width 29 height 29
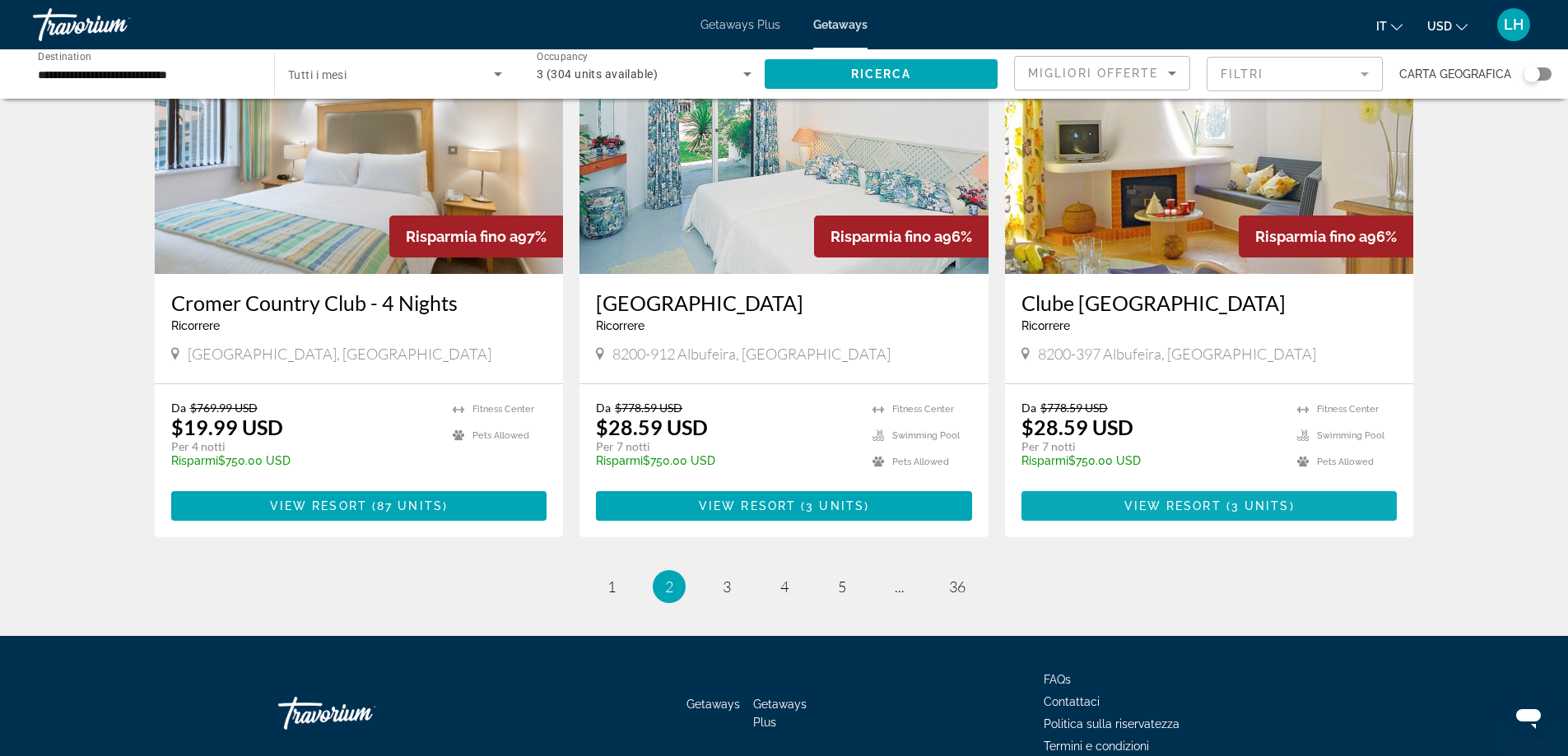
scroll to position [1893, 0]
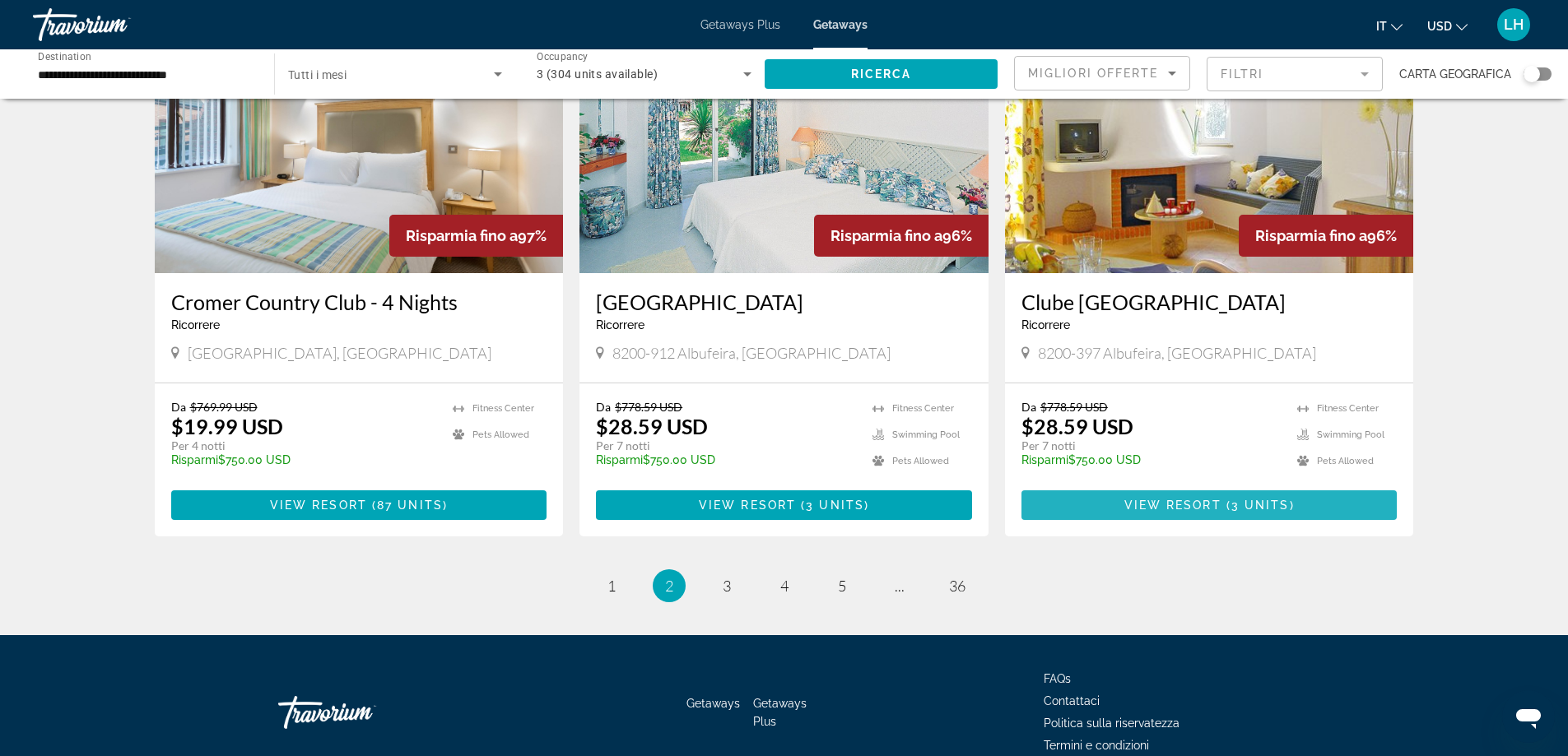
click at [1200, 485] on span "Main content" at bounding box center [1210, 505] width 376 height 39
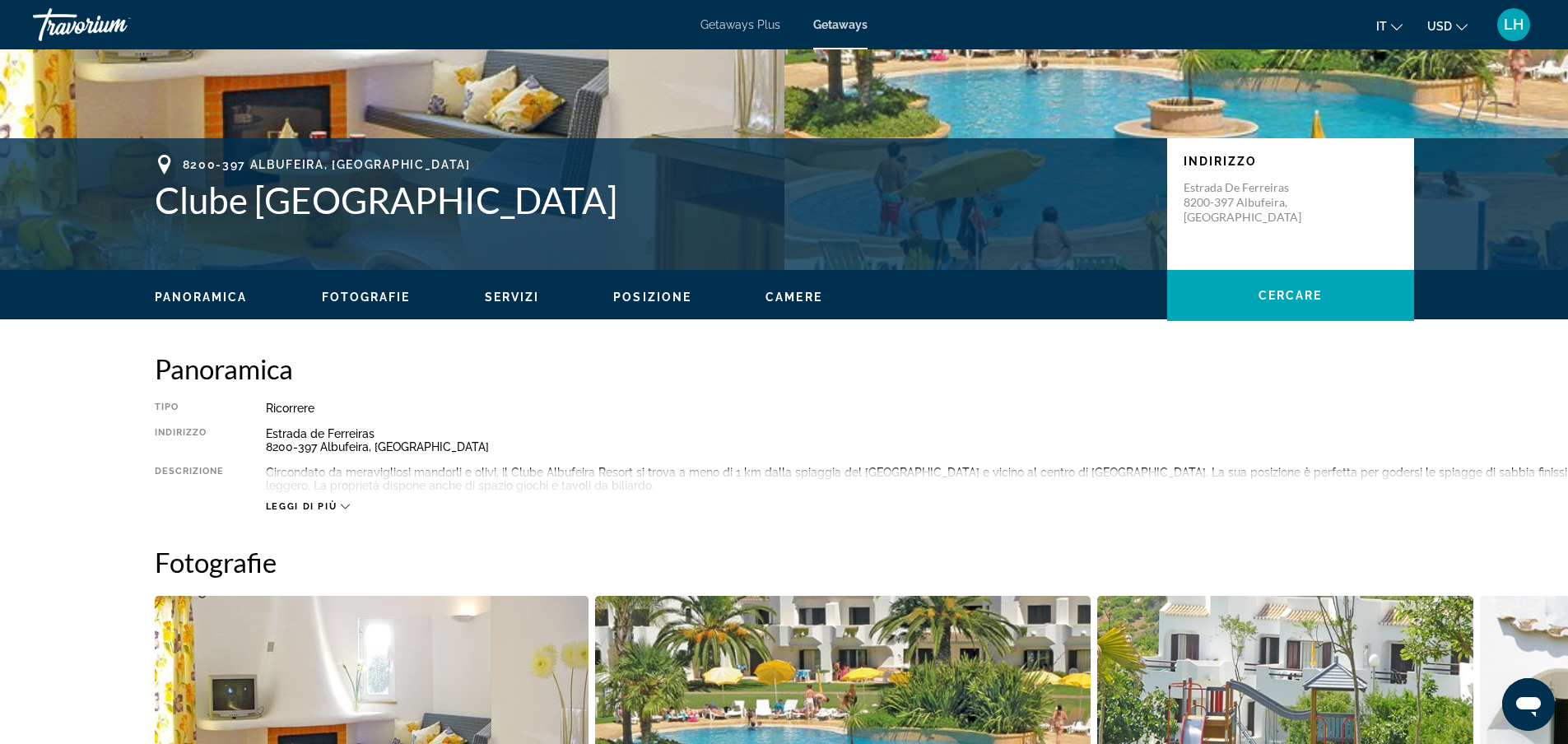
scroll to position [47, 0]
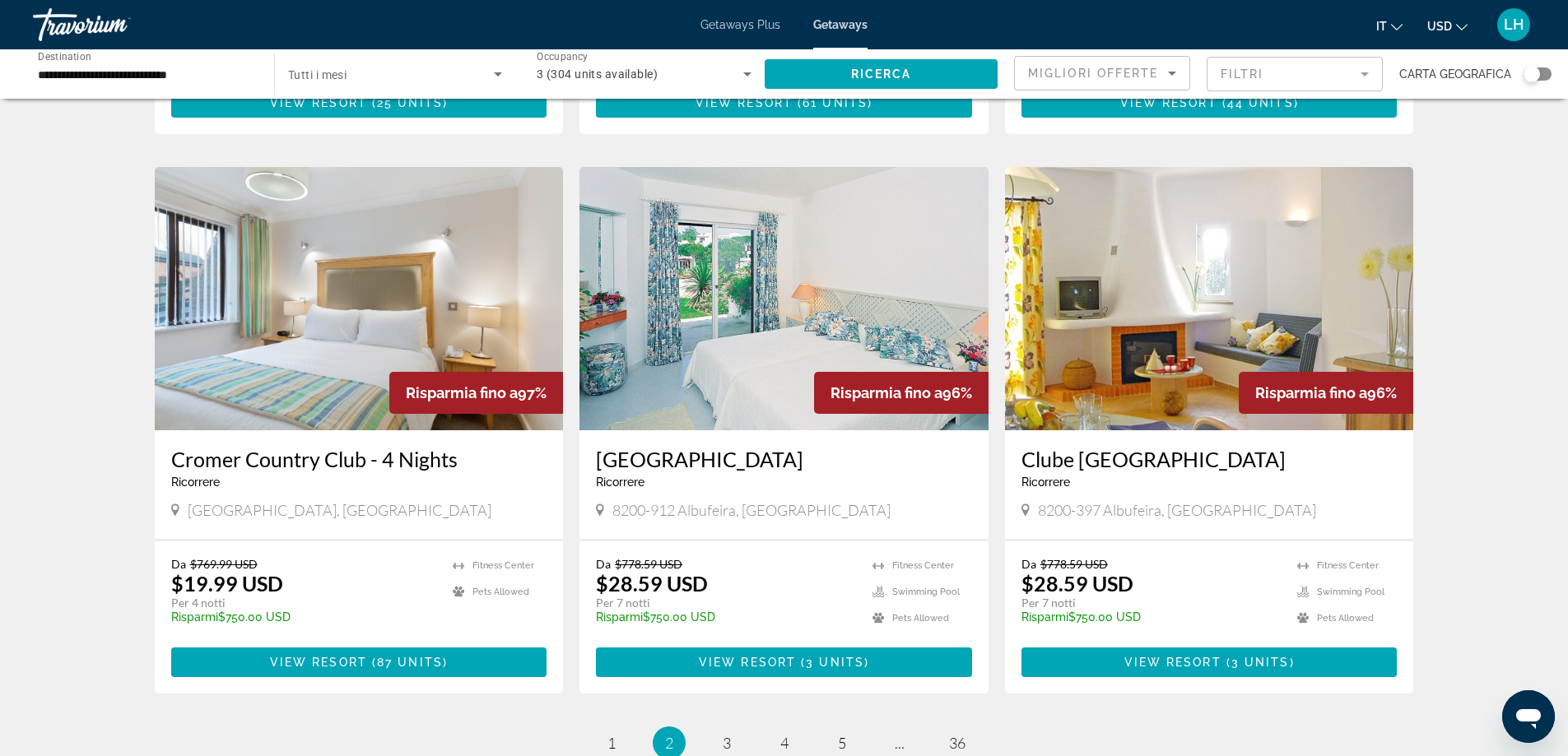
scroll to position [1810, 0]
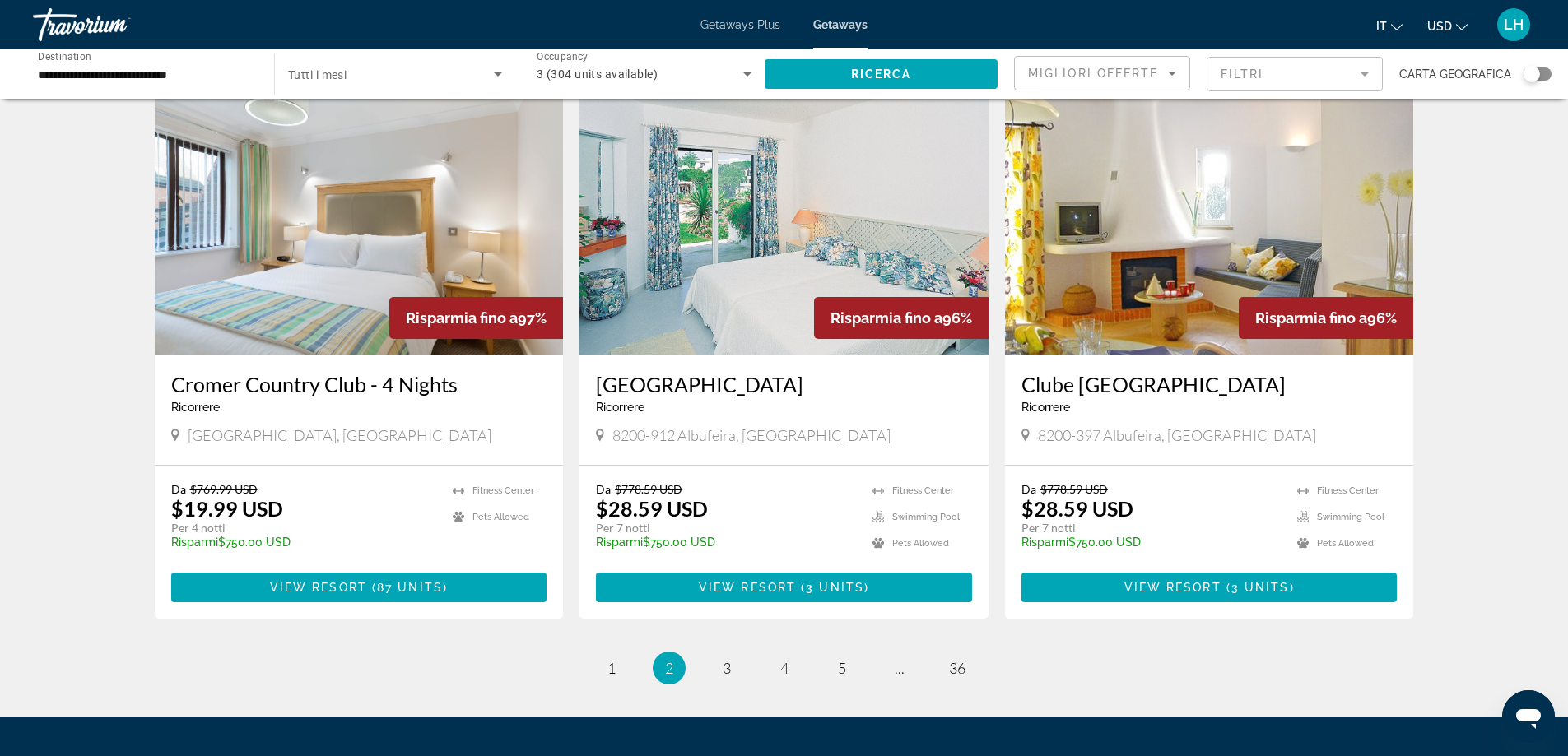
click at [775, 276] on img "Main content" at bounding box center [783, 223] width 409 height 263
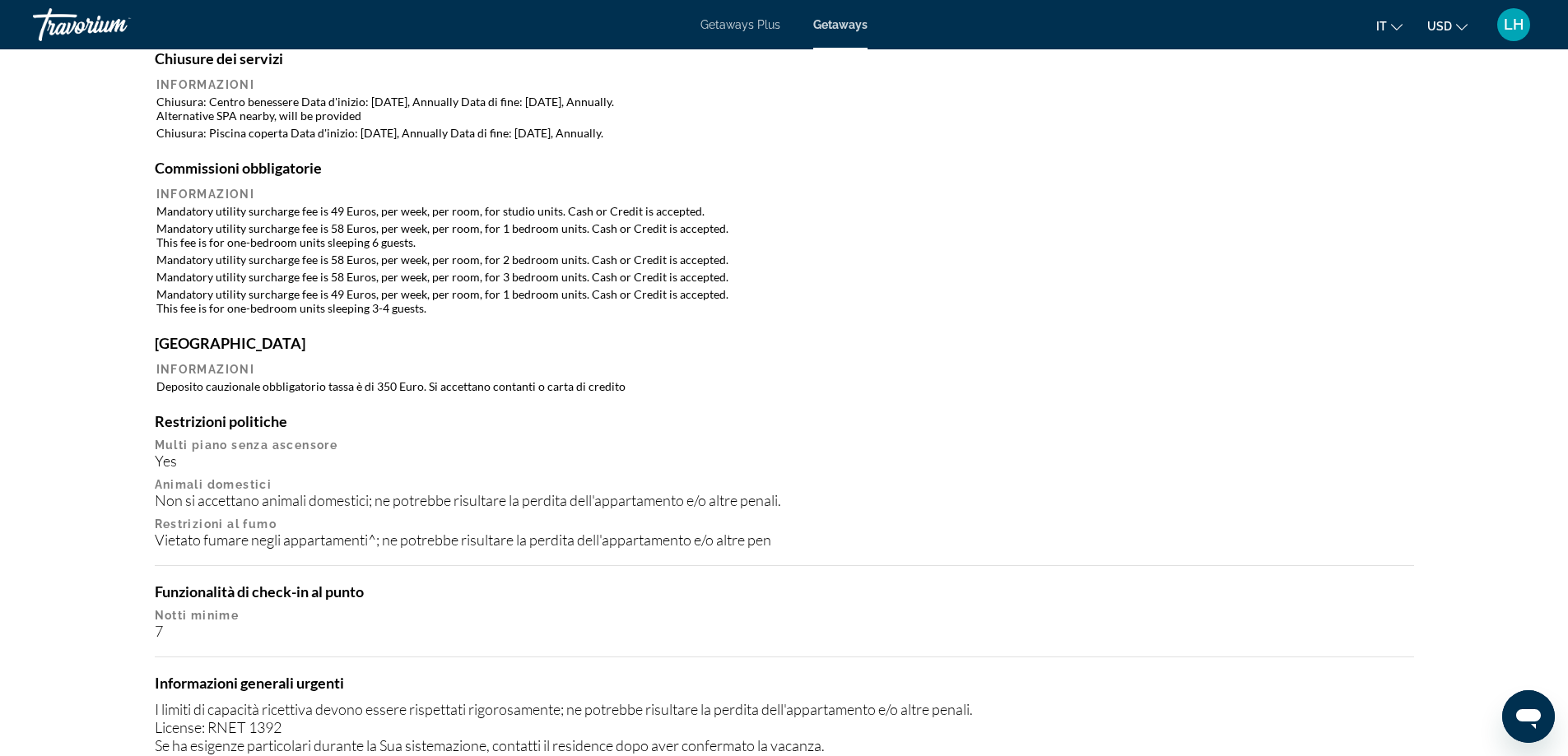
scroll to position [1481, 0]
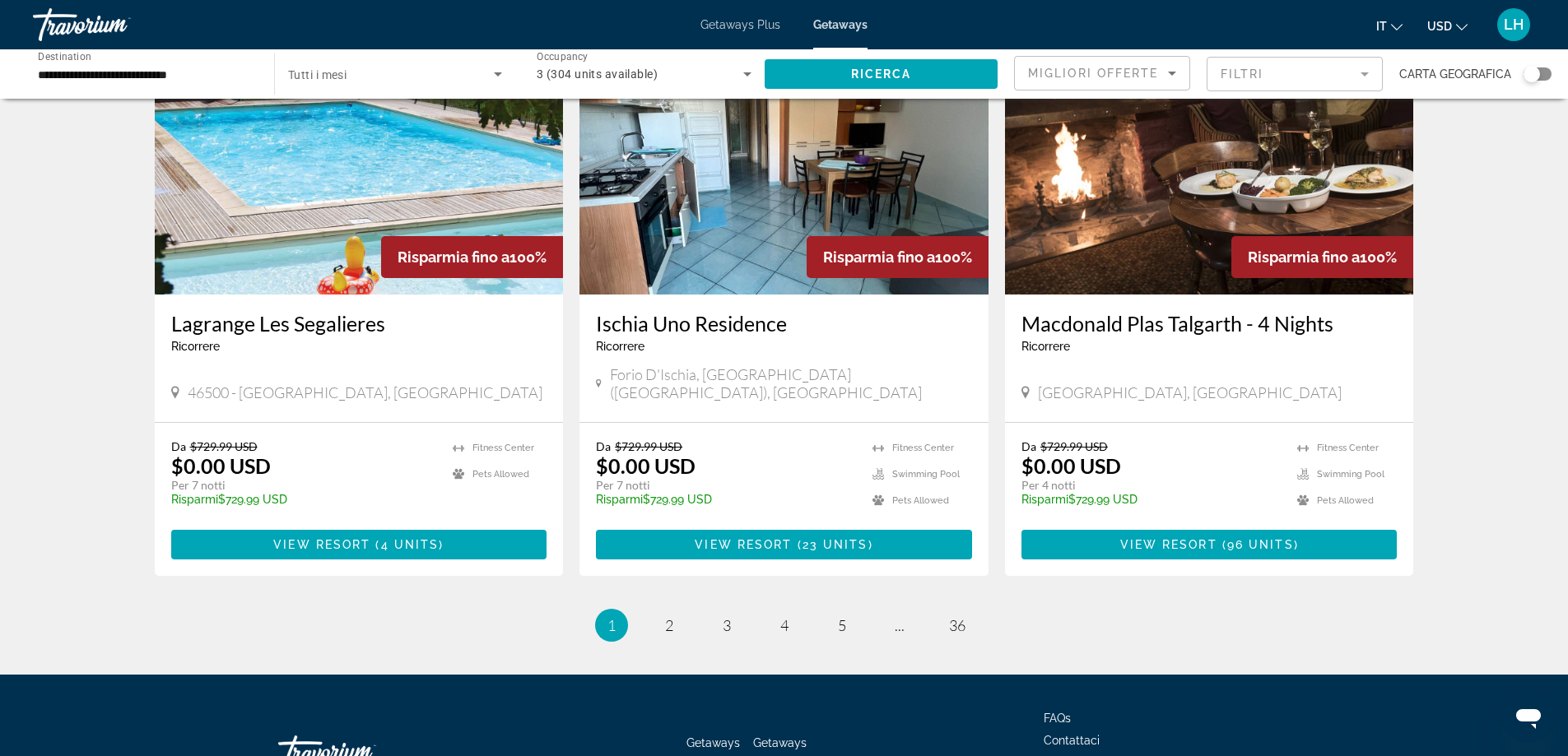
scroll to position [1907, 0]
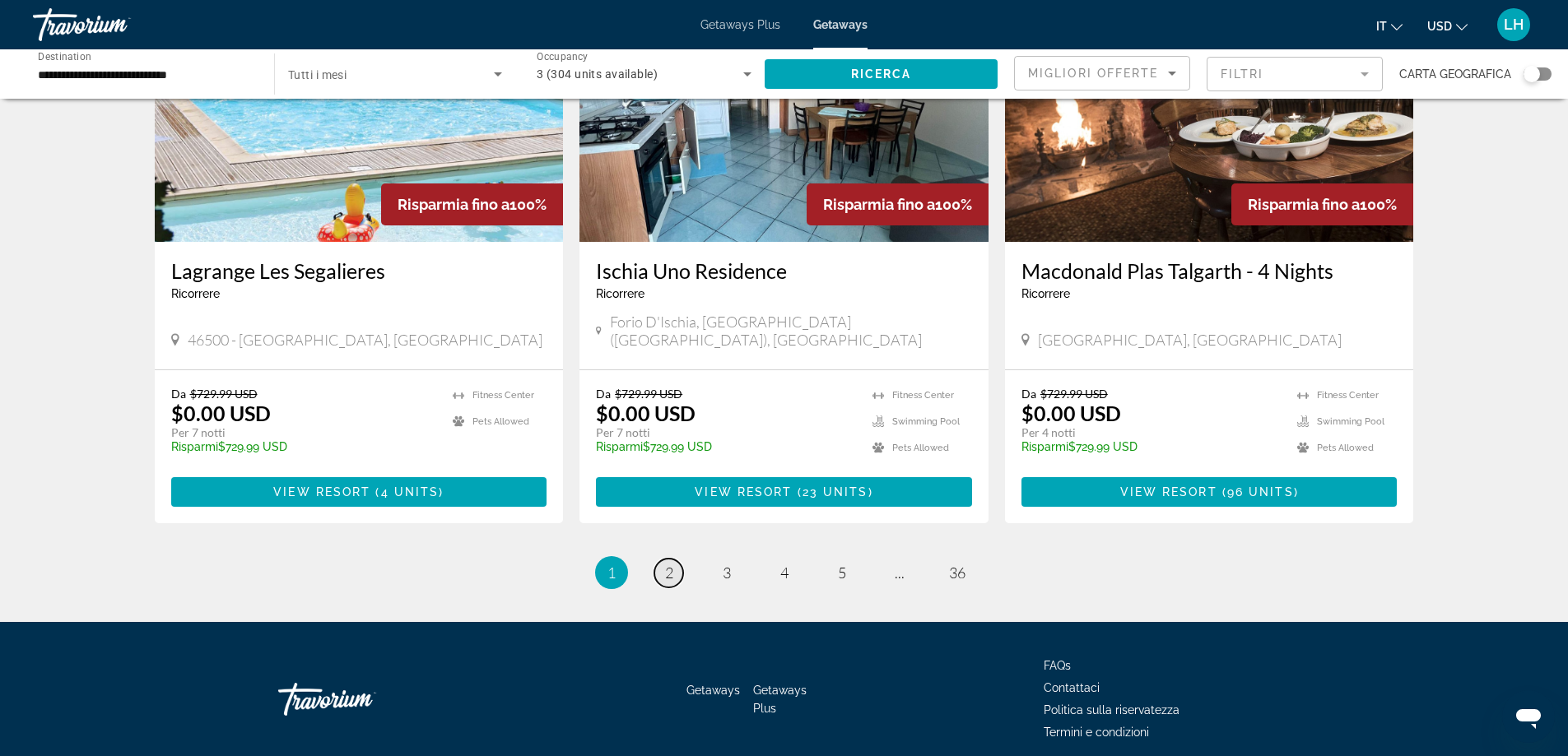
click at [674, 559] on link "page 2" at bounding box center [669, 573] width 29 height 29
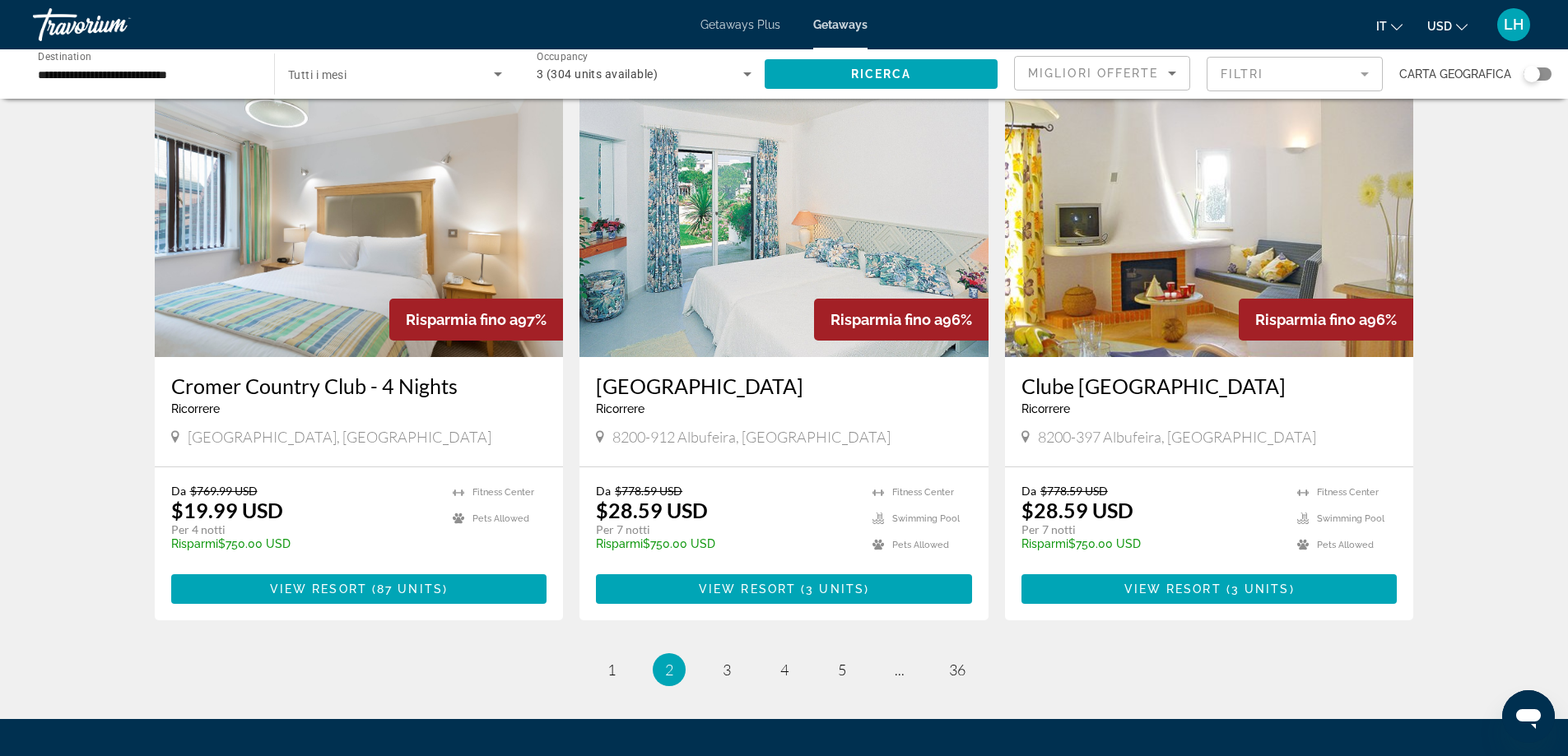
scroll to position [1810, 0]
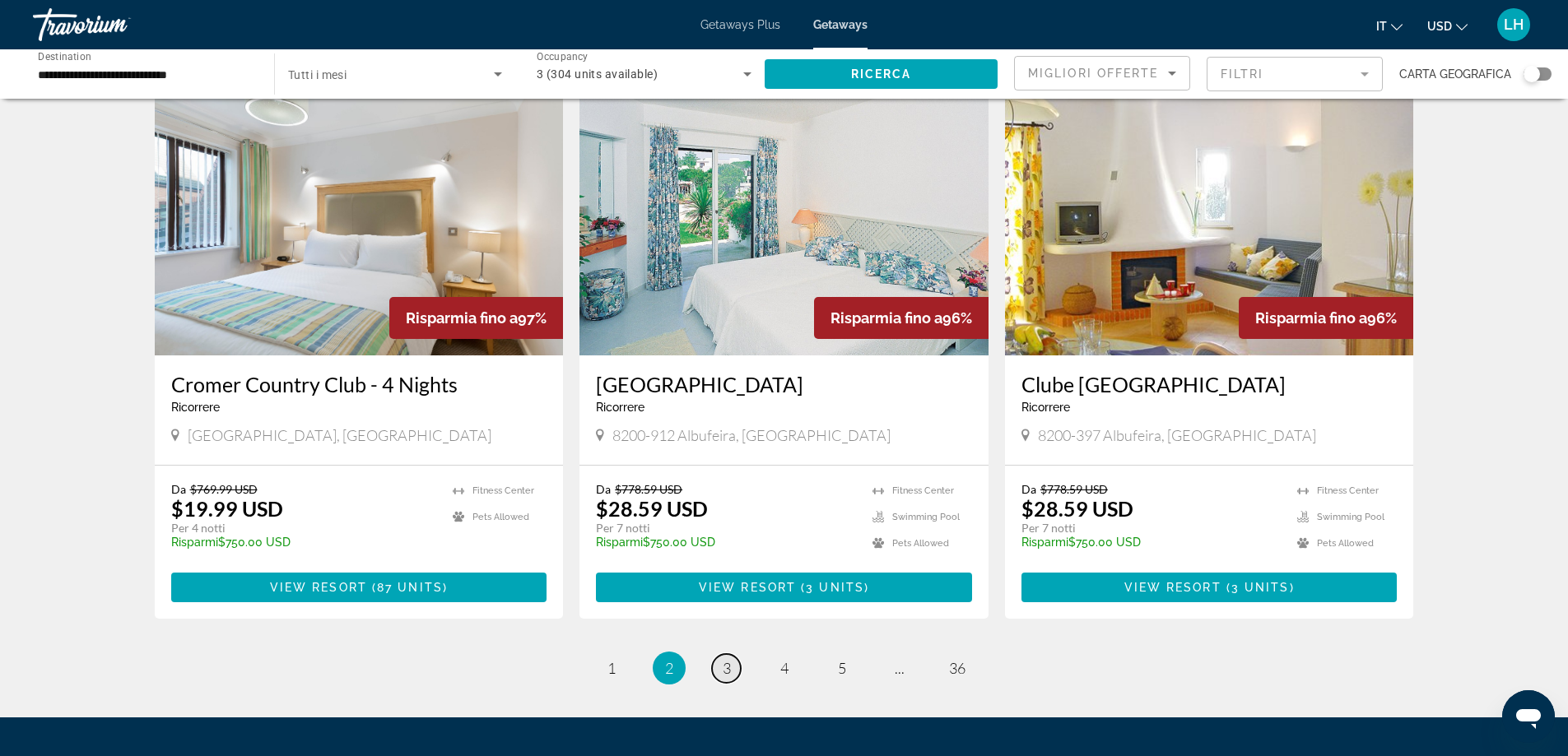
click at [730, 659] on span "3" at bounding box center [726, 668] width 8 height 18
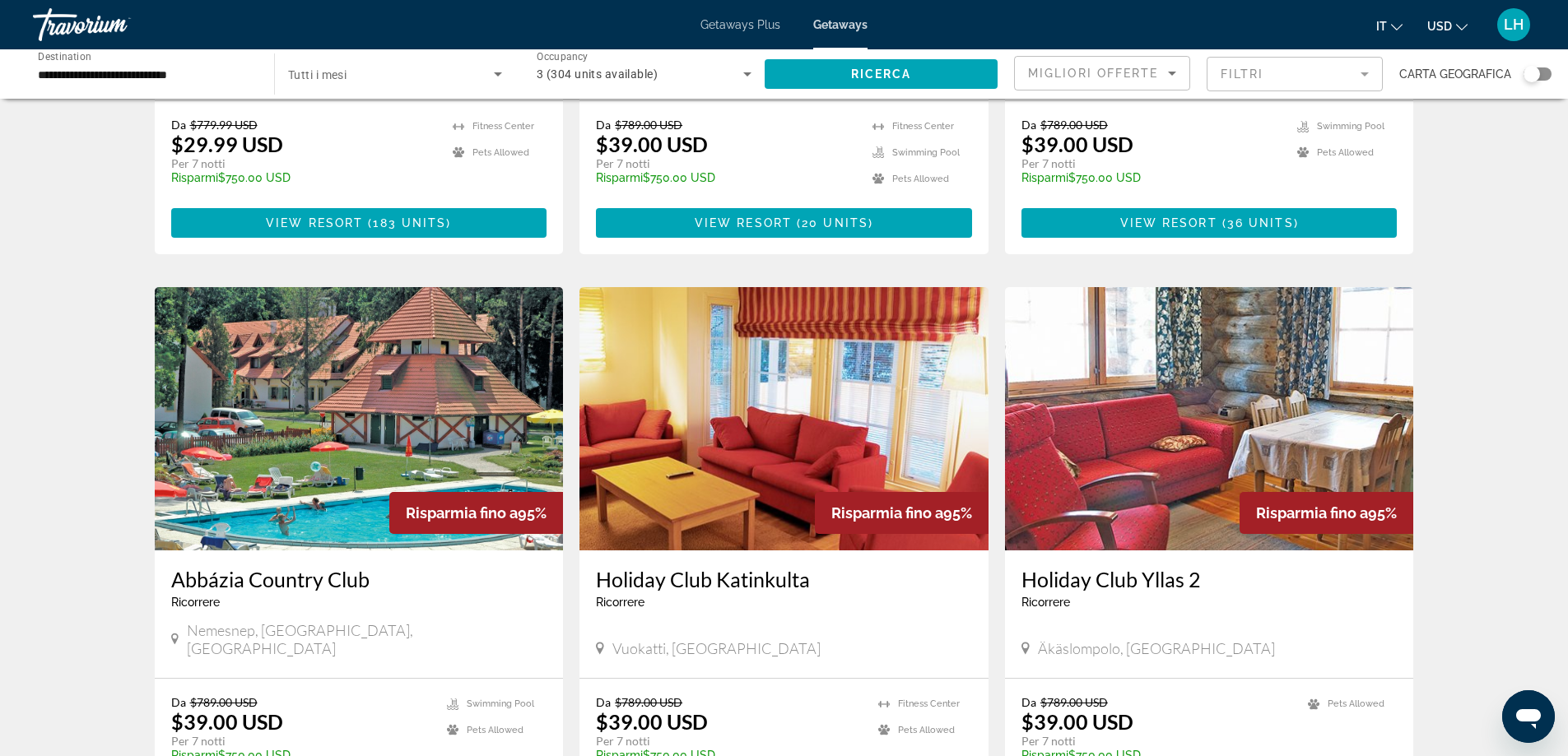
scroll to position [493, 0]
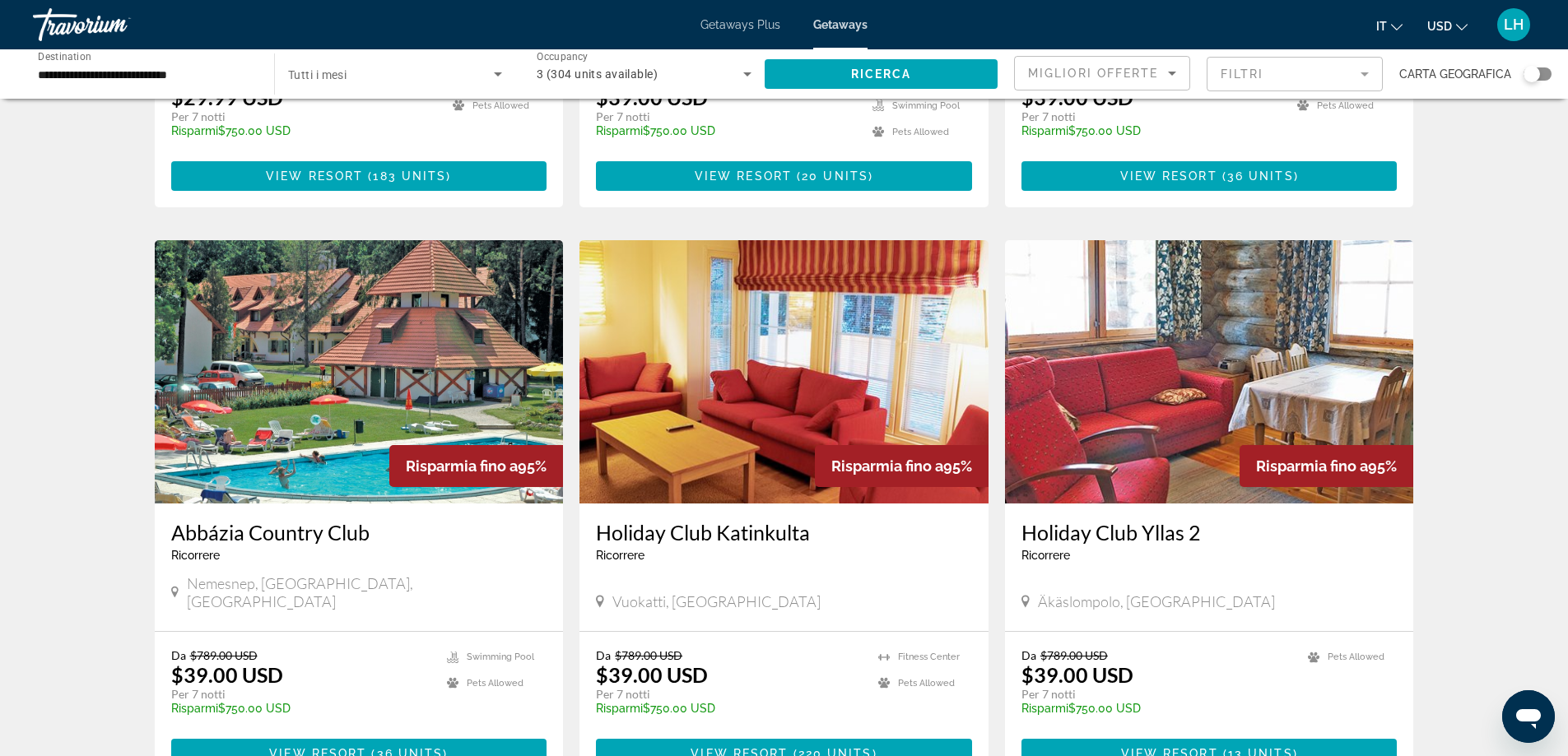
click at [318, 398] on img "Main content" at bounding box center [358, 371] width 409 height 263
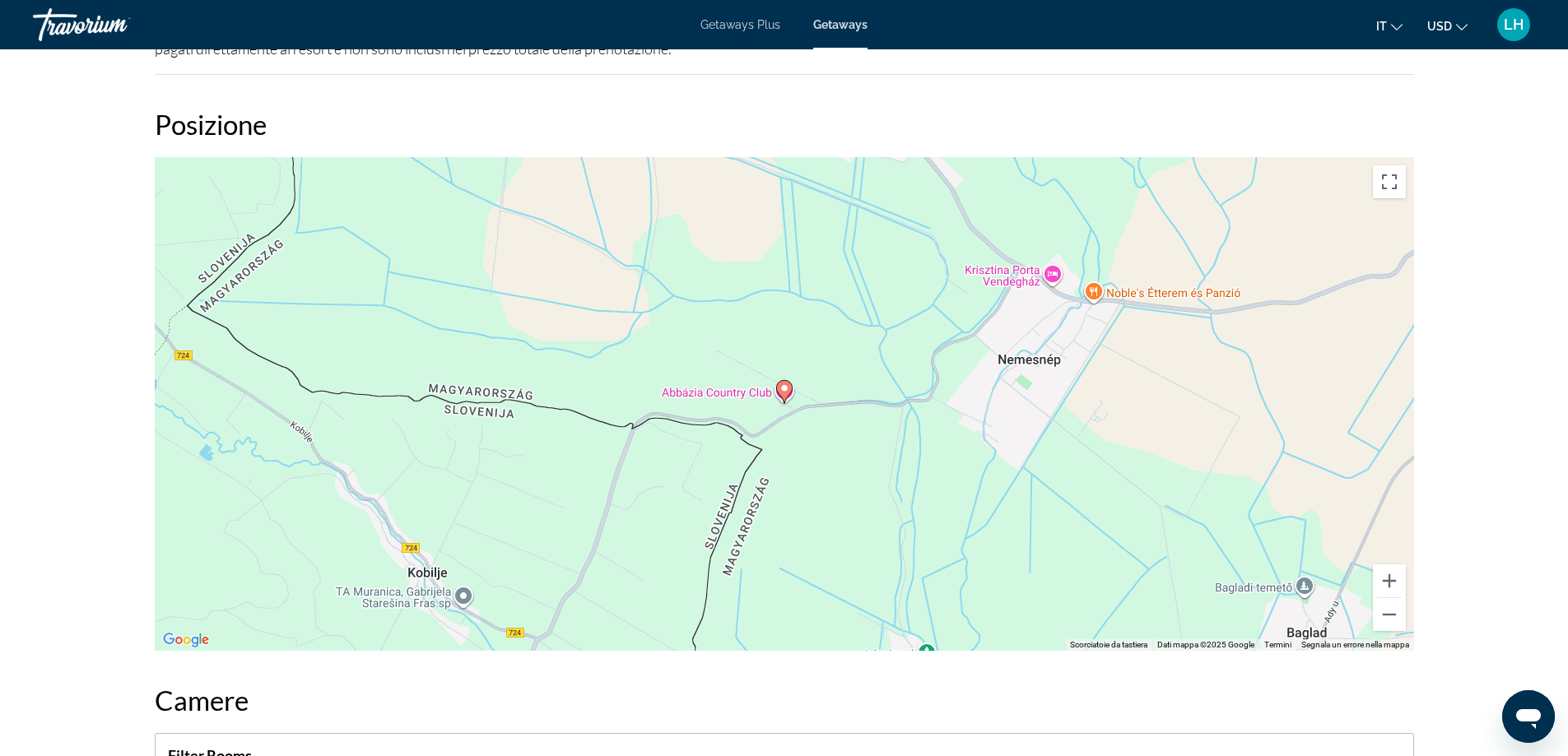
scroll to position [2057, 0]
click at [1384, 597] on button "Zoom indietro" at bounding box center [1388, 613] width 33 height 33
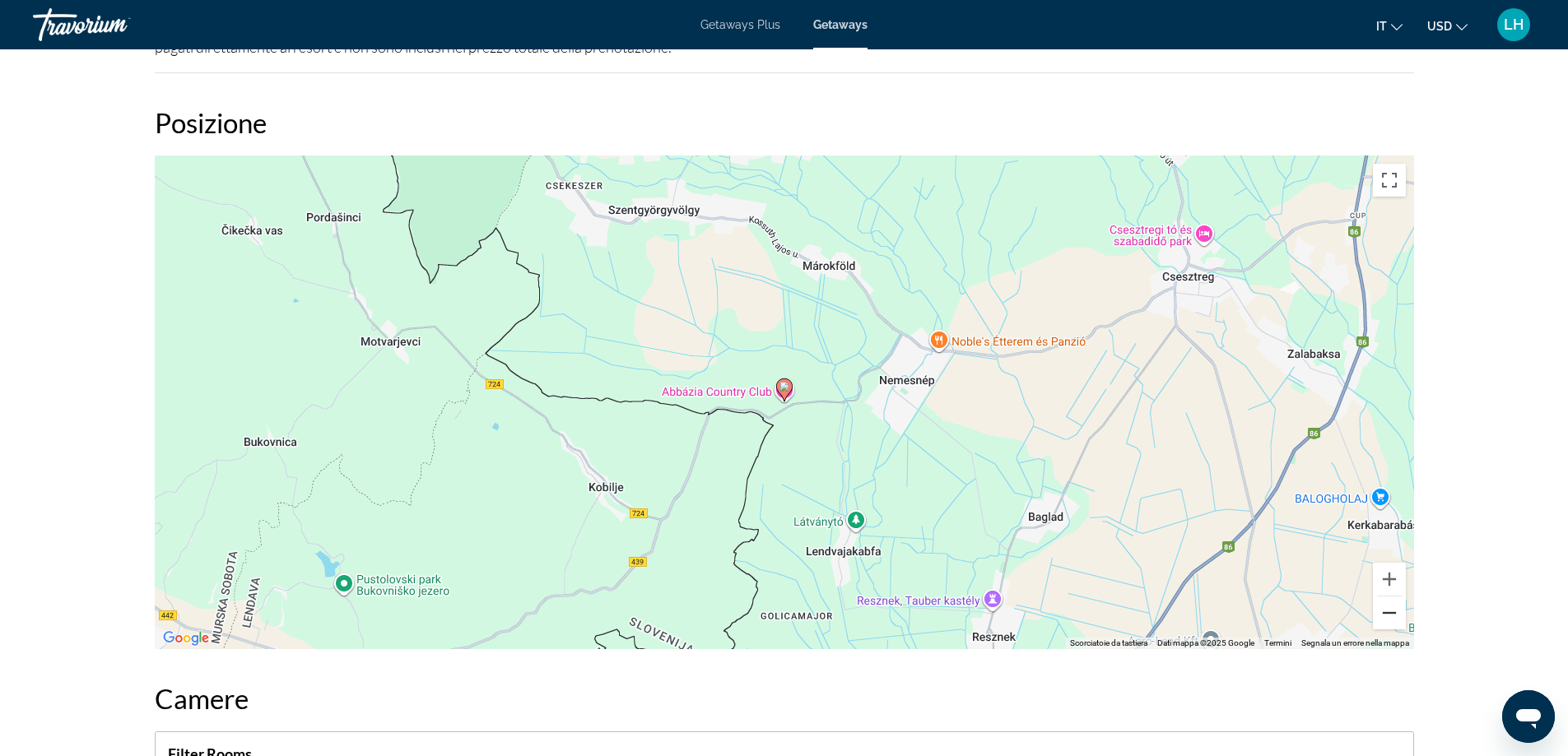
click at [1384, 597] on button "Zoom indietro" at bounding box center [1388, 613] width 33 height 33
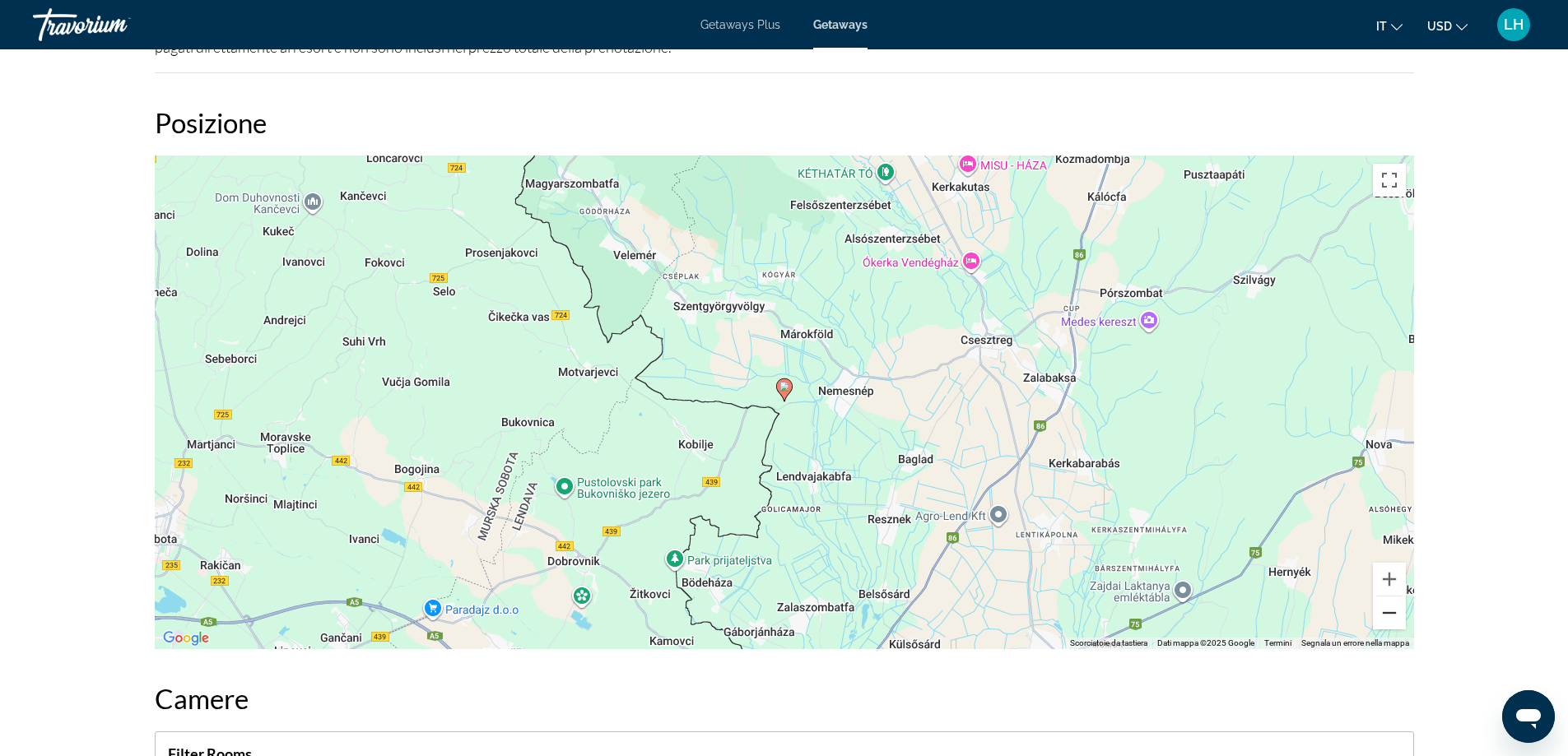
click at [1384, 597] on button "Zoom indietro" at bounding box center [1388, 613] width 33 height 33
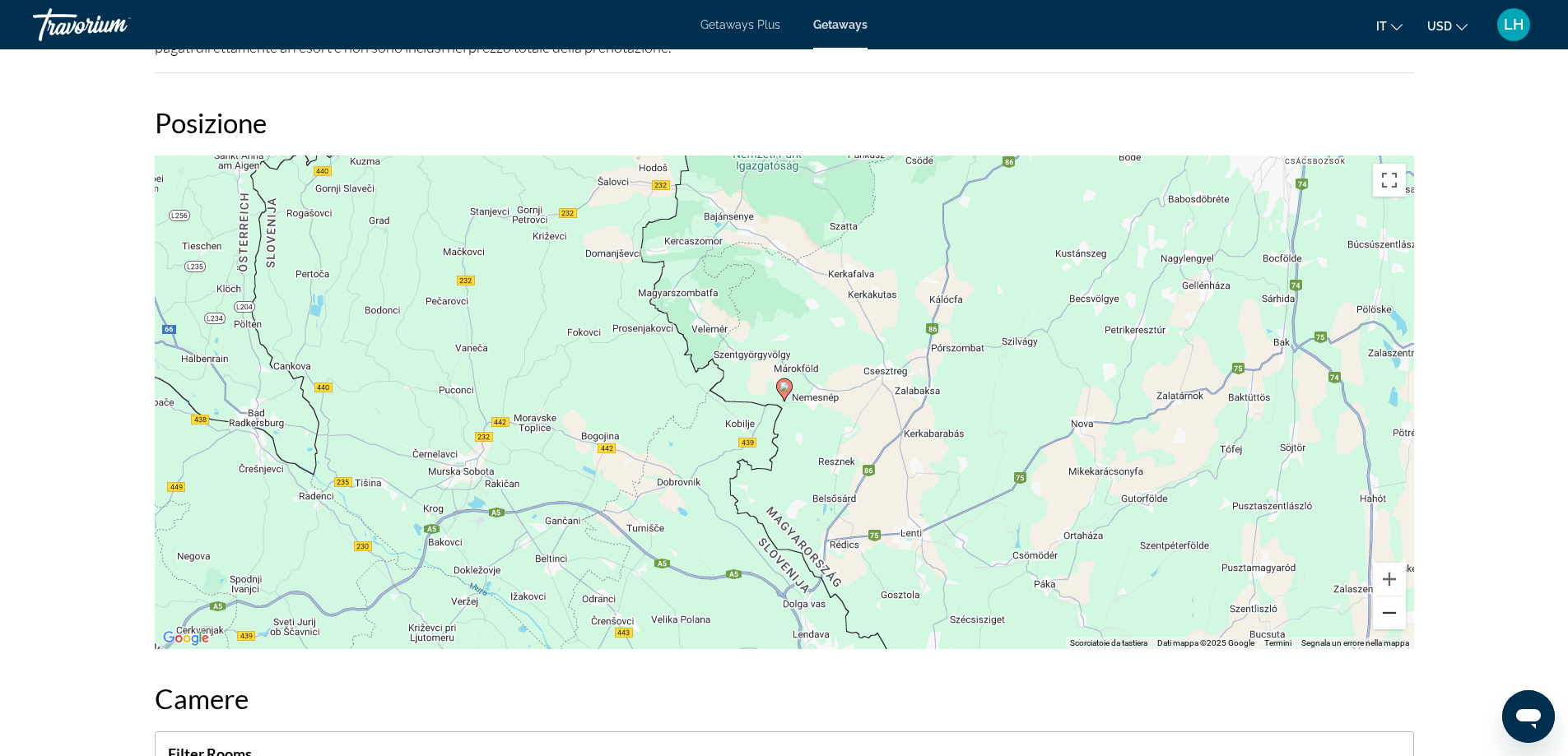
click at [1384, 597] on button "Zoom indietro" at bounding box center [1388, 613] width 33 height 33
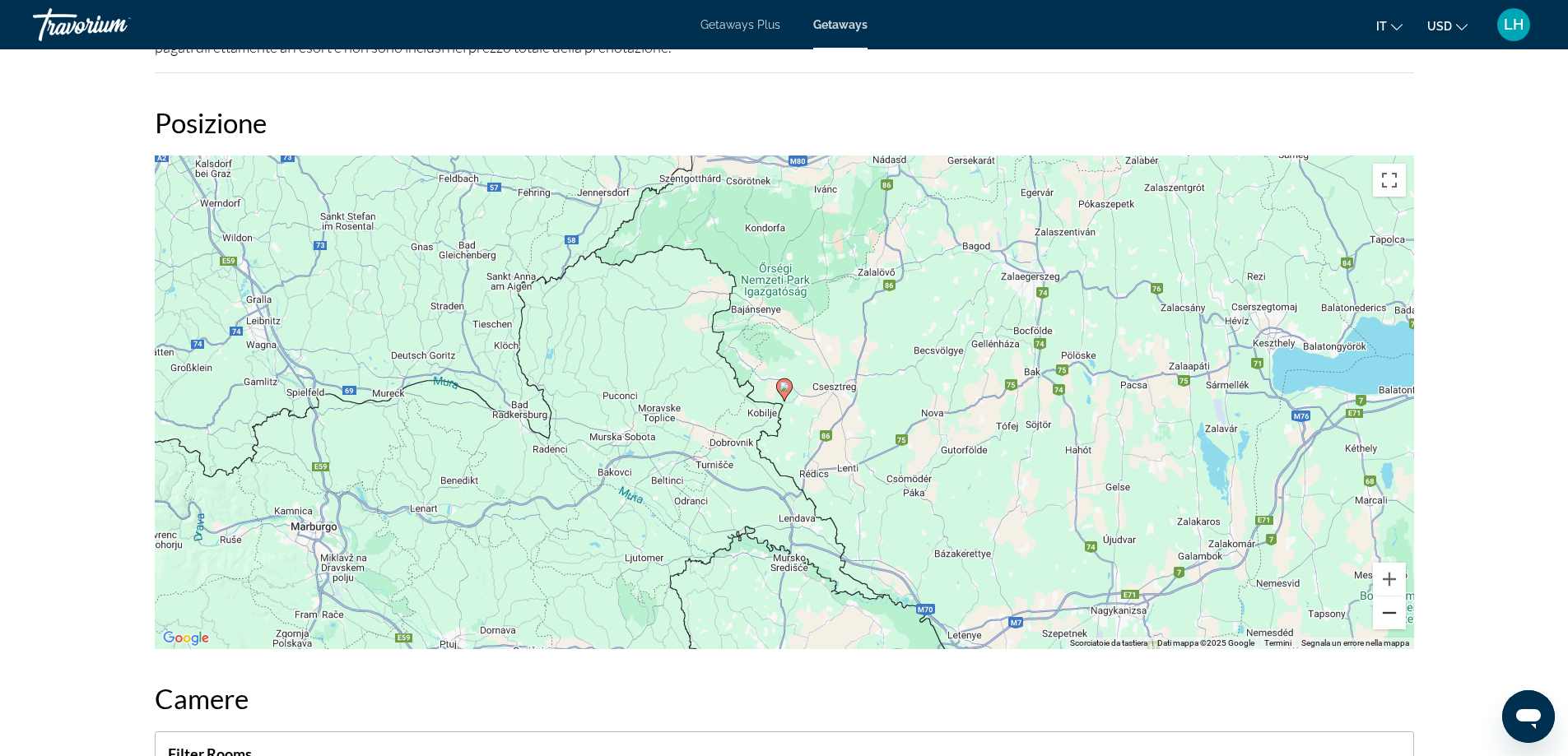
click at [1384, 597] on button "Zoom indietro" at bounding box center [1388, 613] width 33 height 33
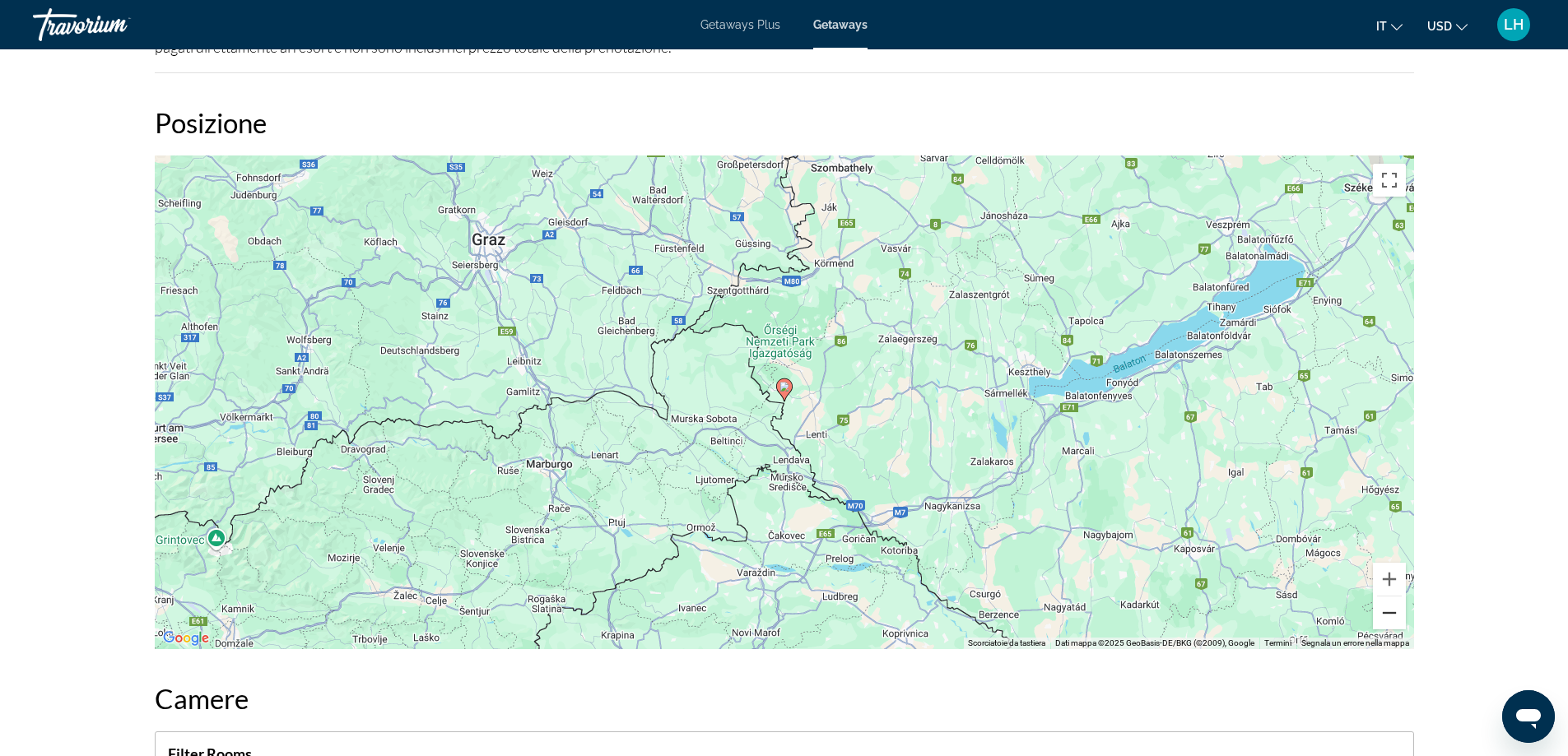
click at [1384, 597] on button "Zoom indietro" at bounding box center [1388, 613] width 33 height 33
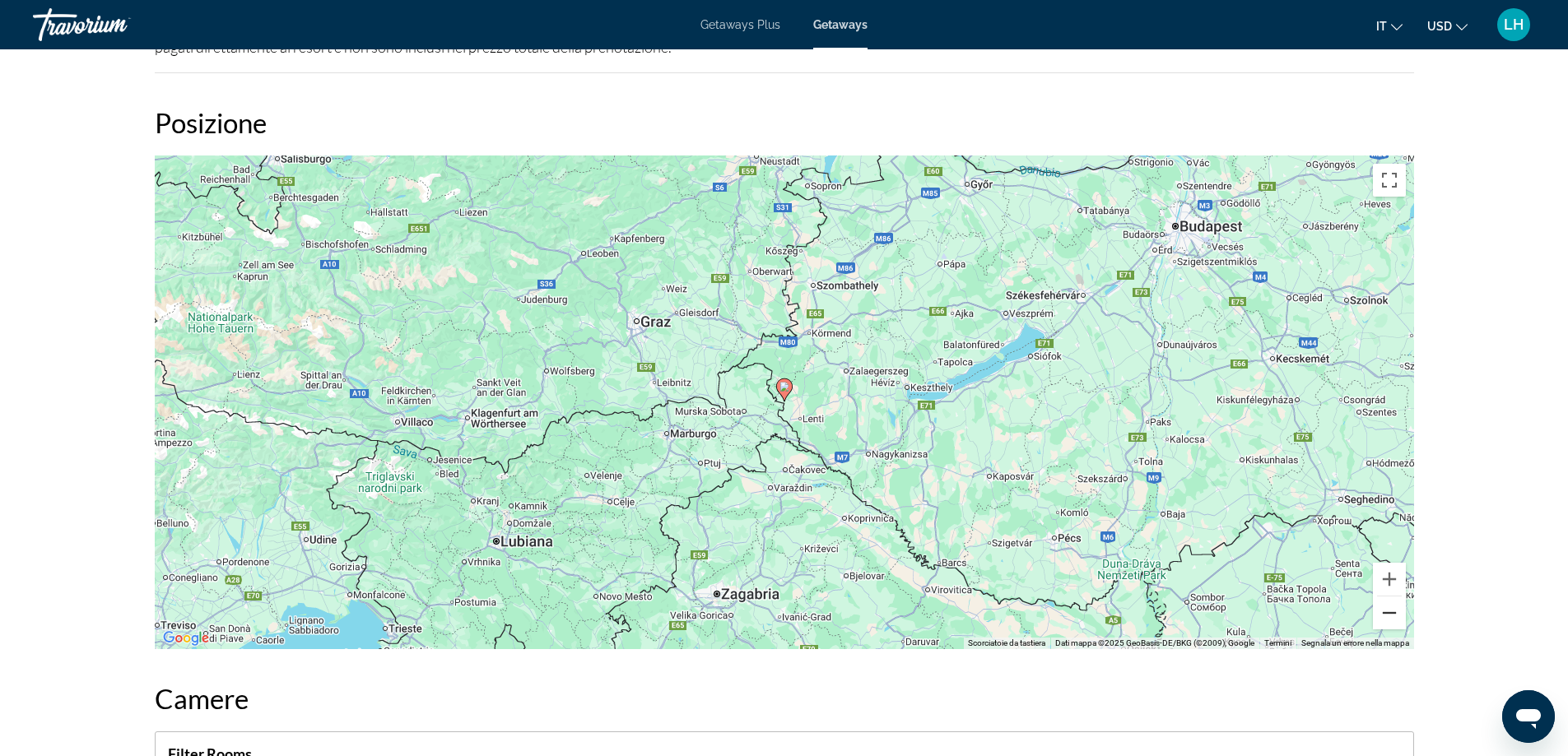
click at [1384, 597] on button "Zoom indietro" at bounding box center [1388, 613] width 33 height 33
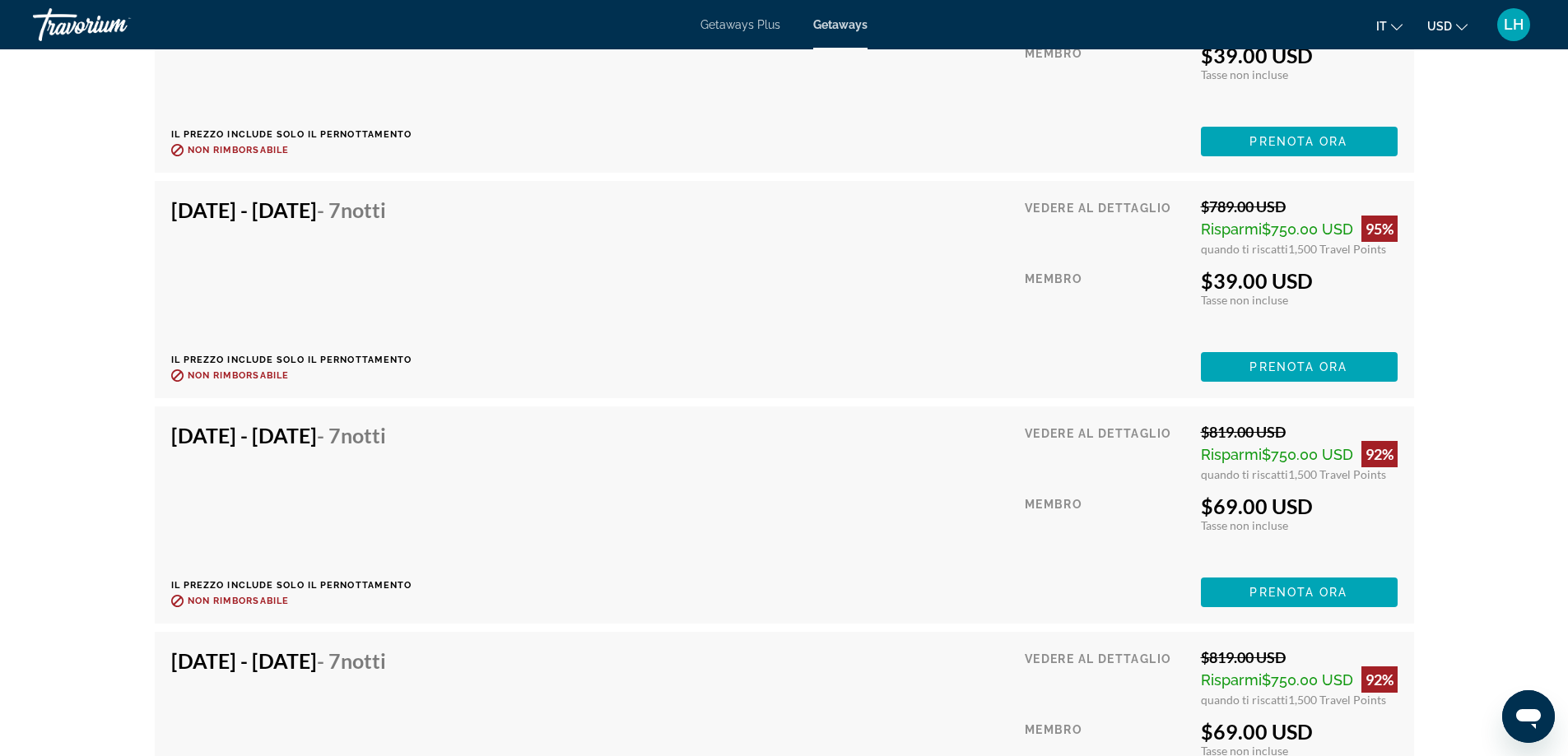
scroll to position [3373, 0]
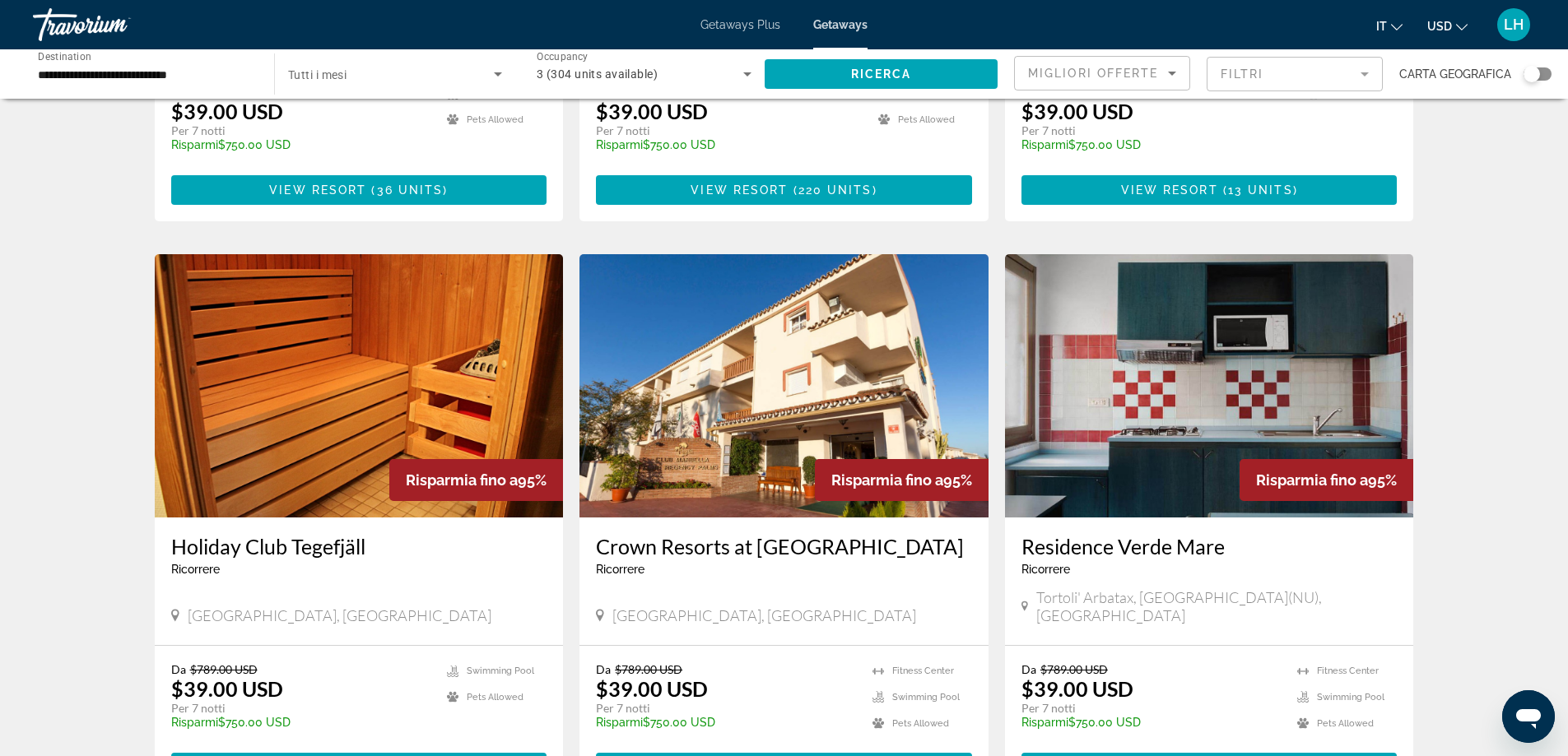
scroll to position [1070, 0]
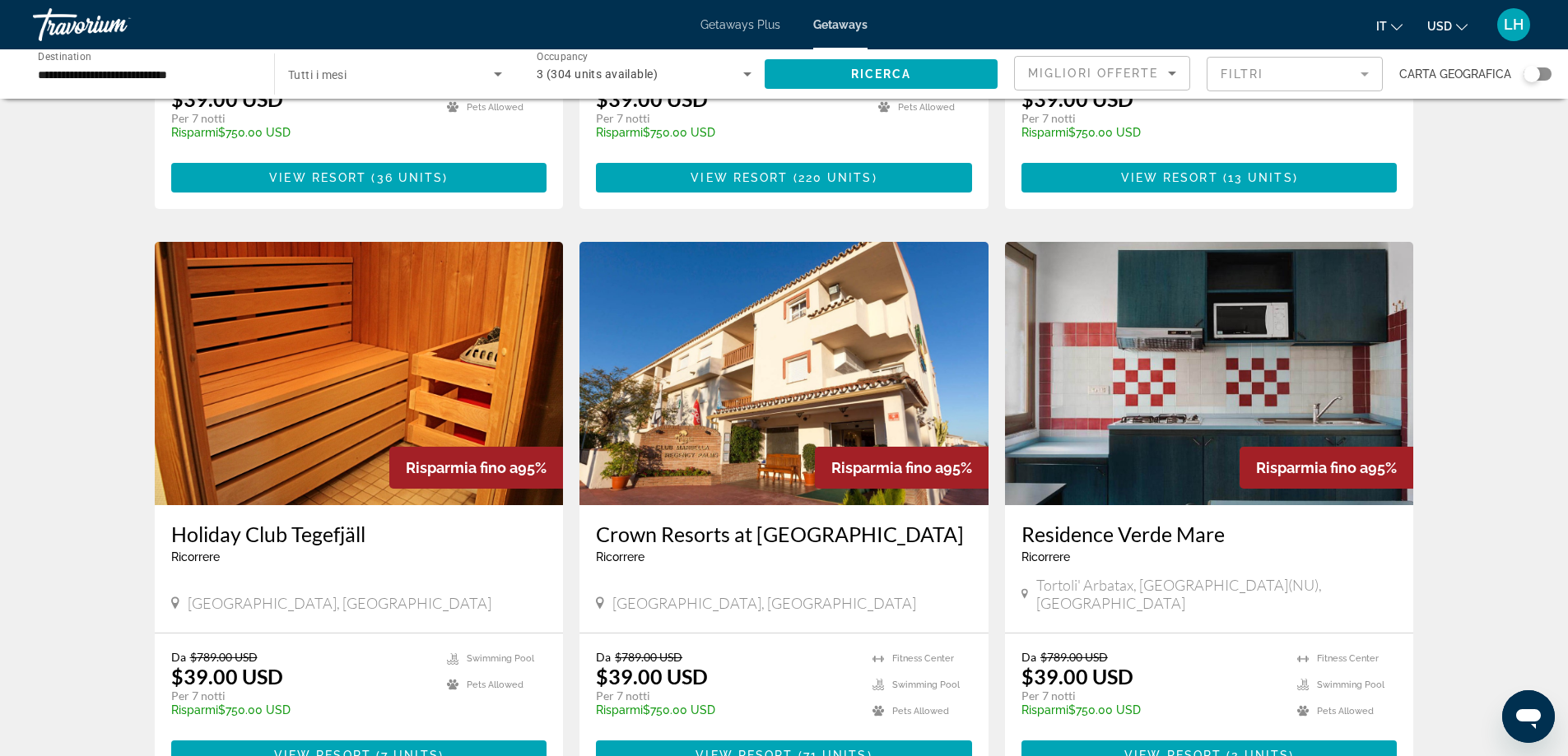
click at [281, 356] on img "Main content" at bounding box center [358, 373] width 409 height 263
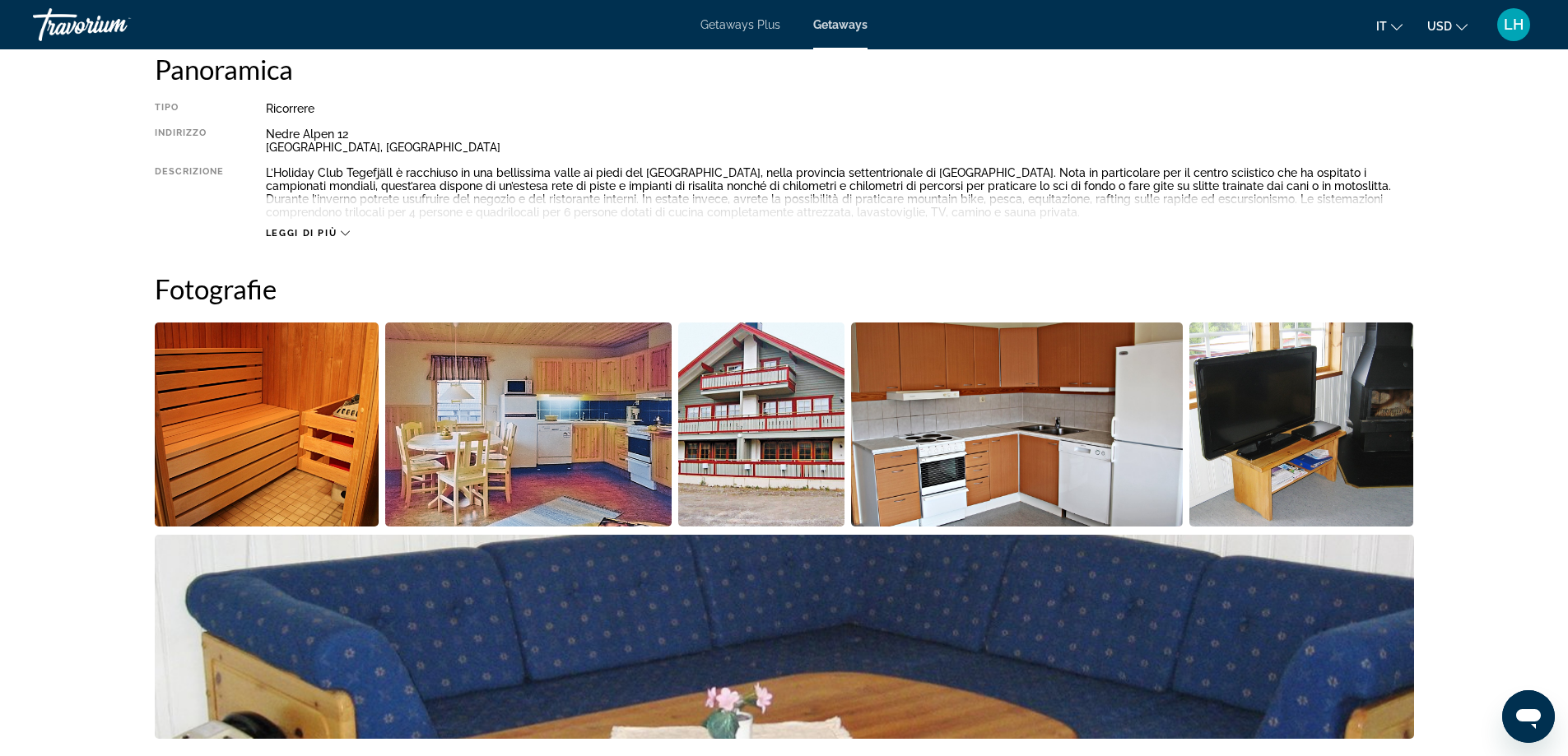
scroll to position [576, 0]
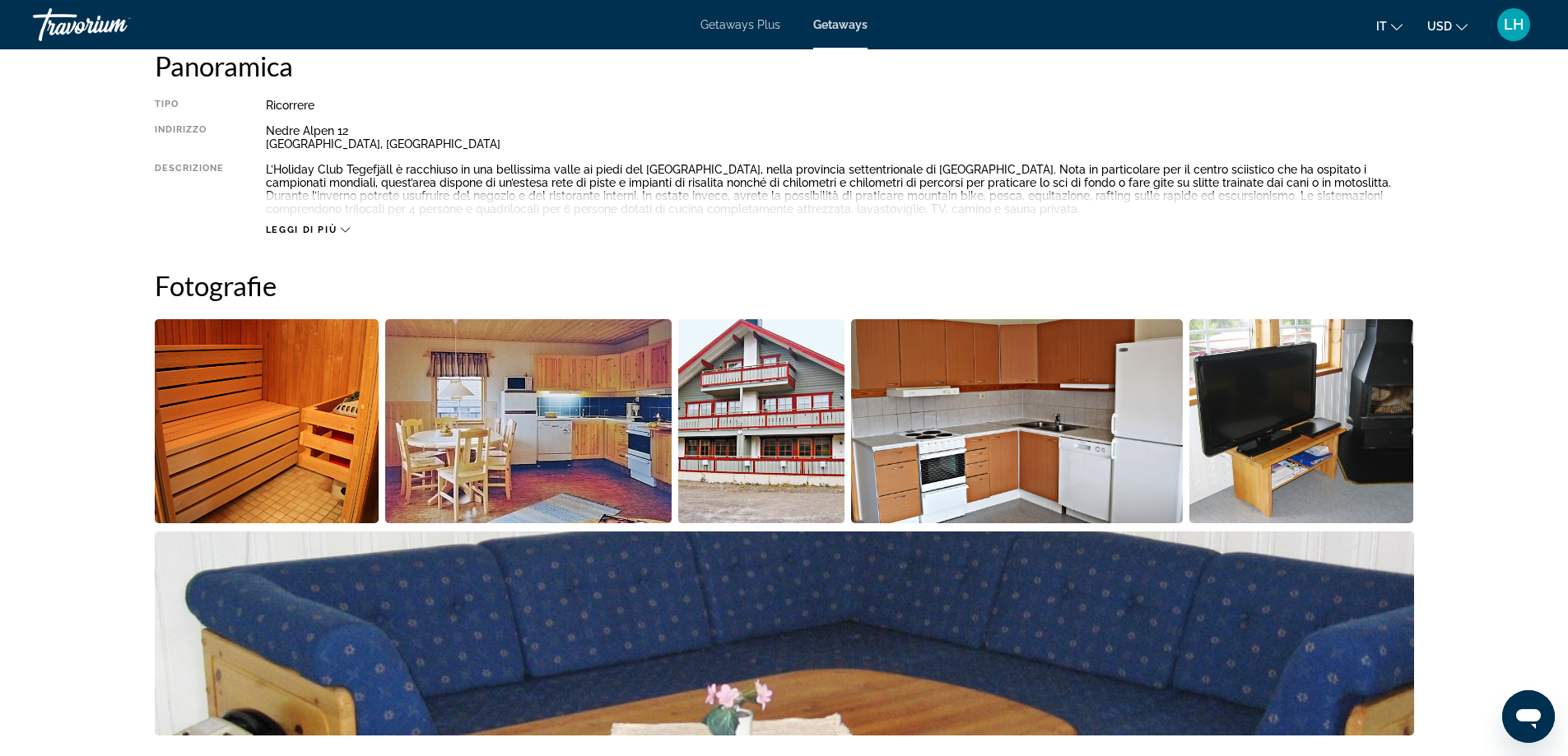
drag, startPoint x: 516, startPoint y: 445, endPoint x: 506, endPoint y: 445, distance: 10.0
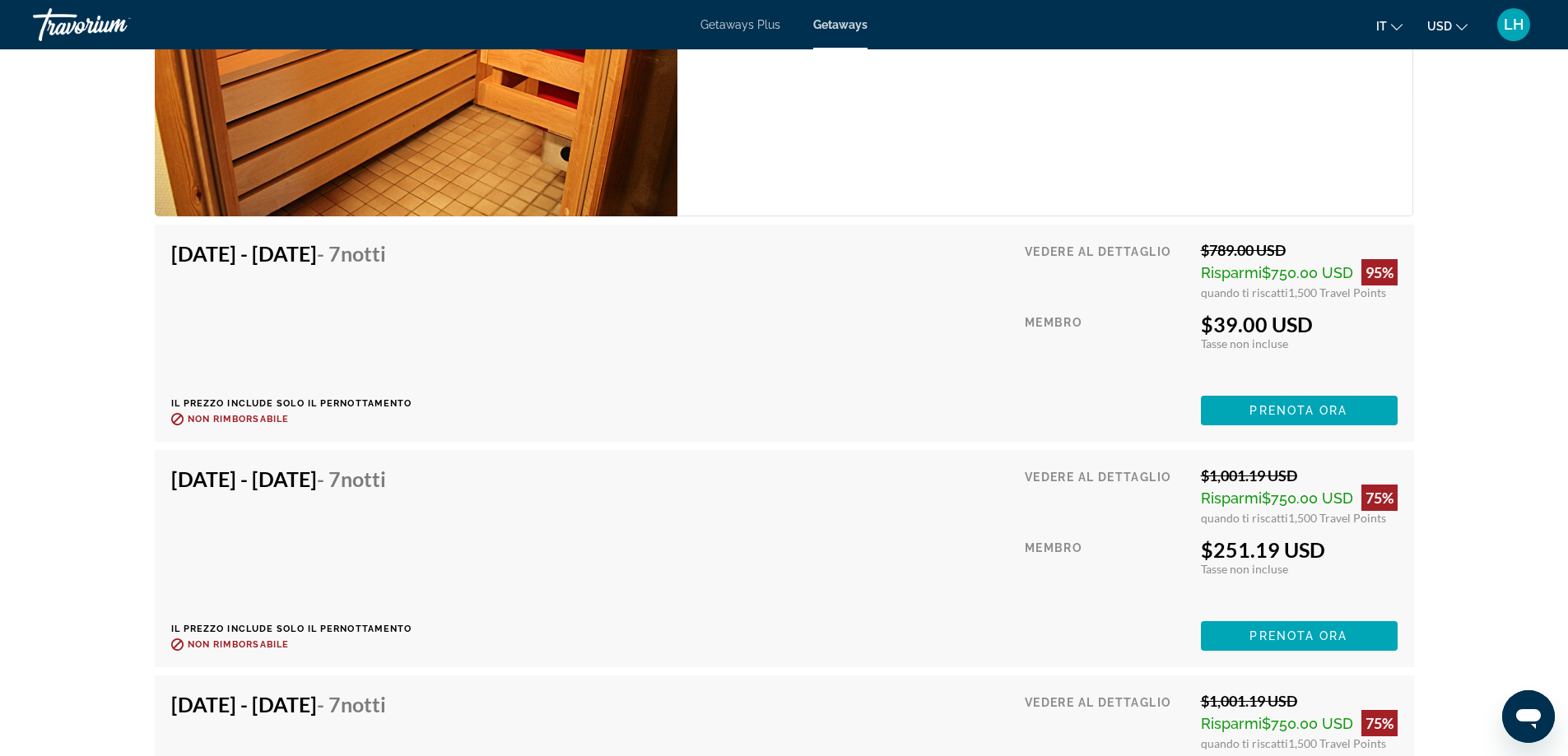
scroll to position [2887, 0]
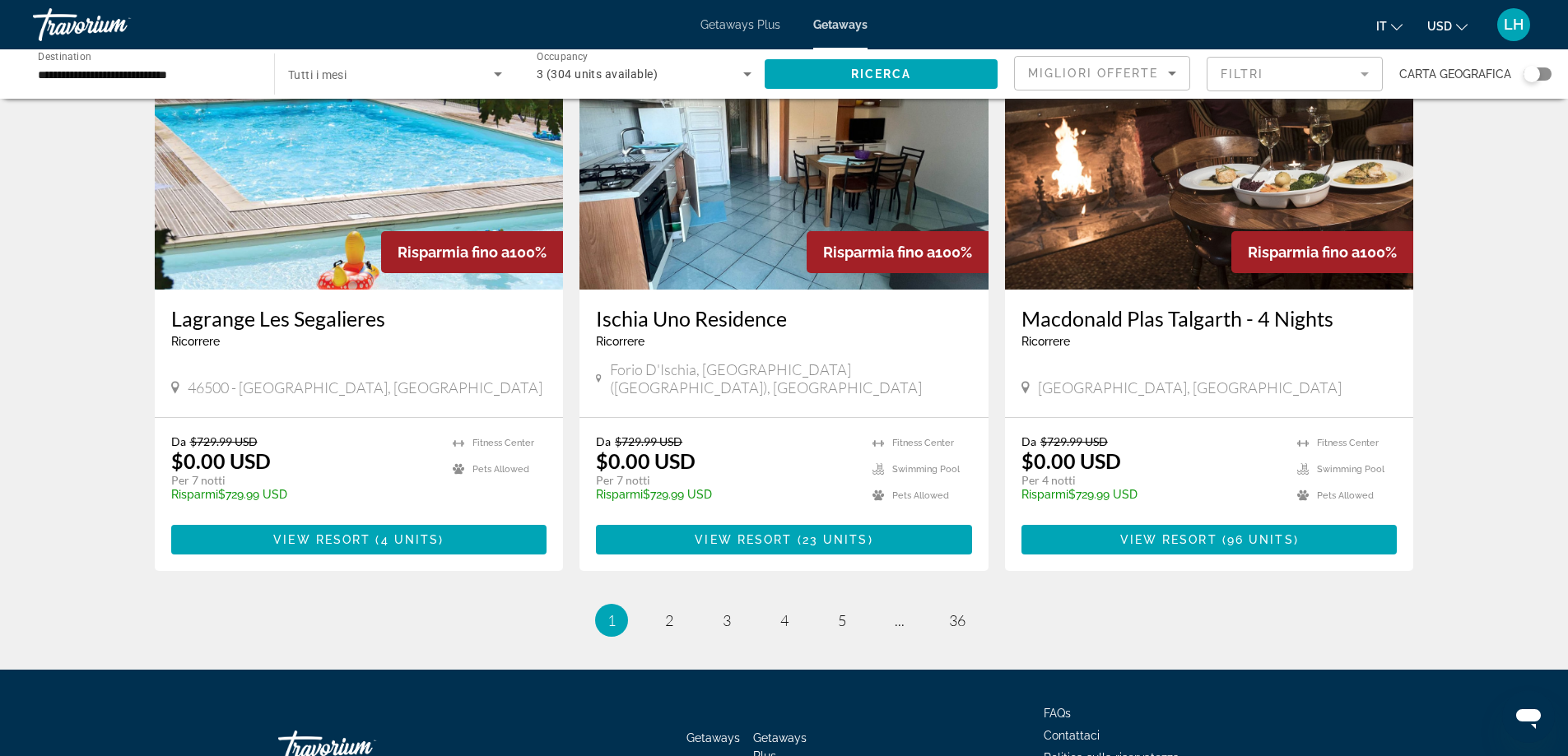
scroll to position [1907, 0]
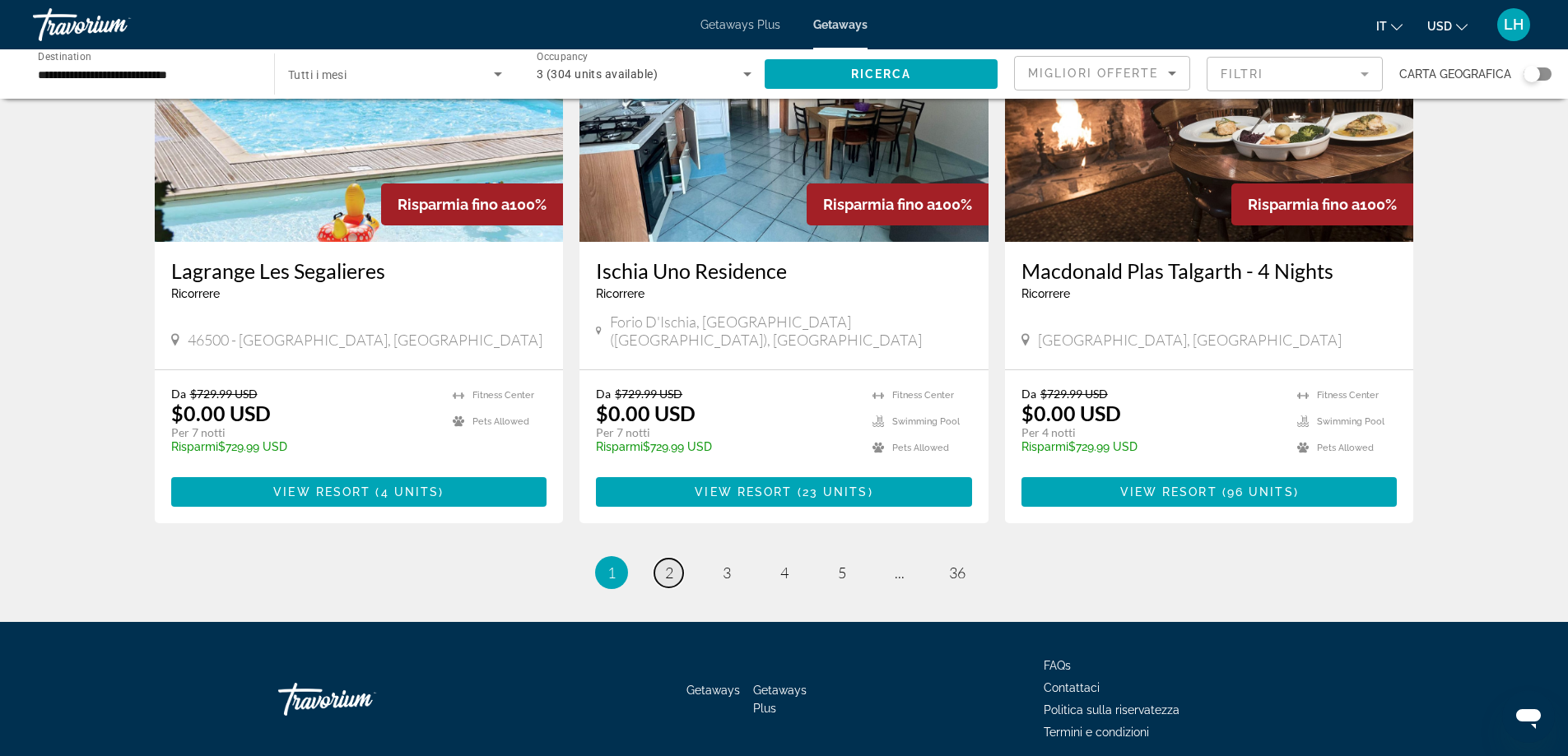
click at [656, 559] on link "page 2" at bounding box center [669, 573] width 29 height 29
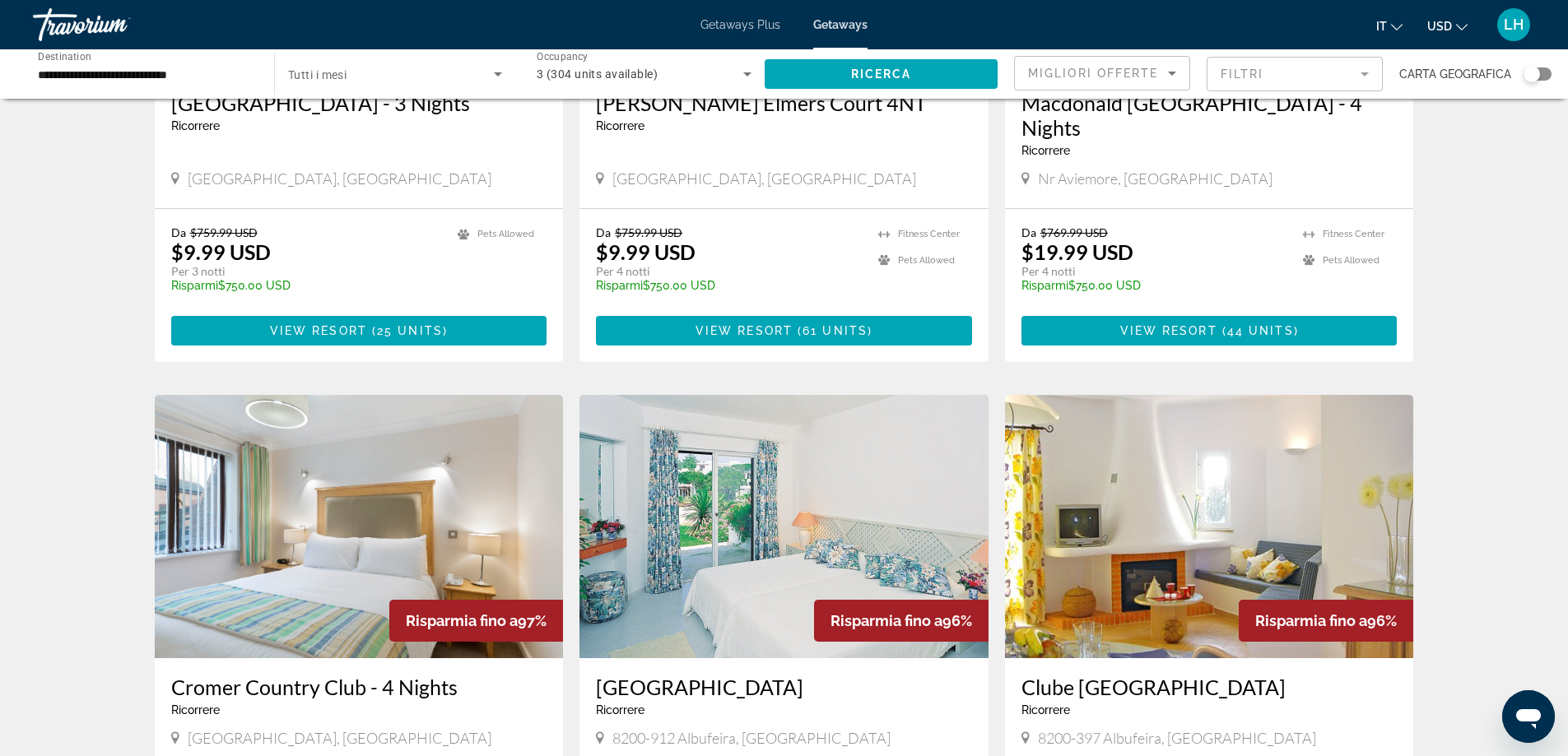
scroll to position [1930, 0]
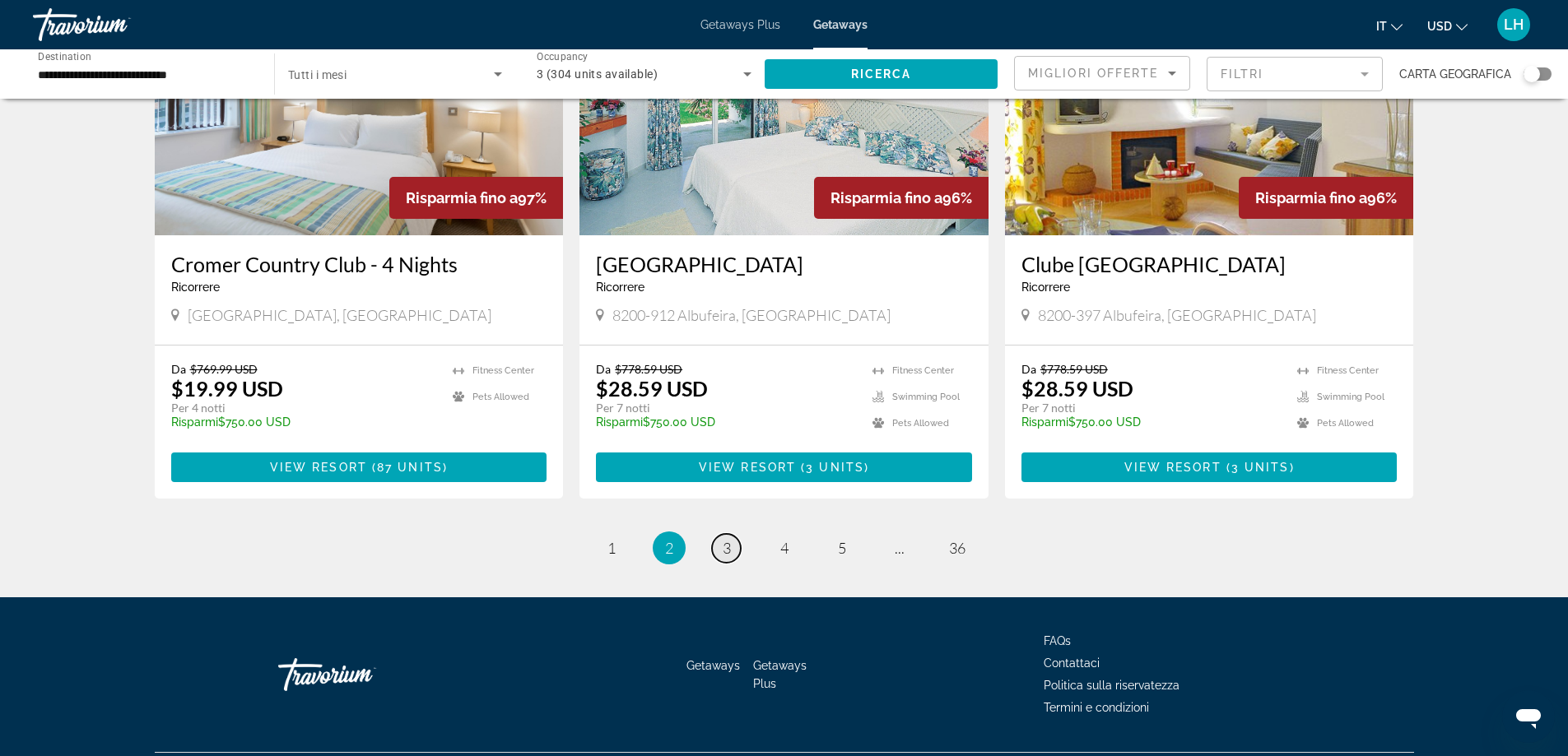
click at [723, 539] on span "3" at bounding box center [726, 547] width 8 height 18
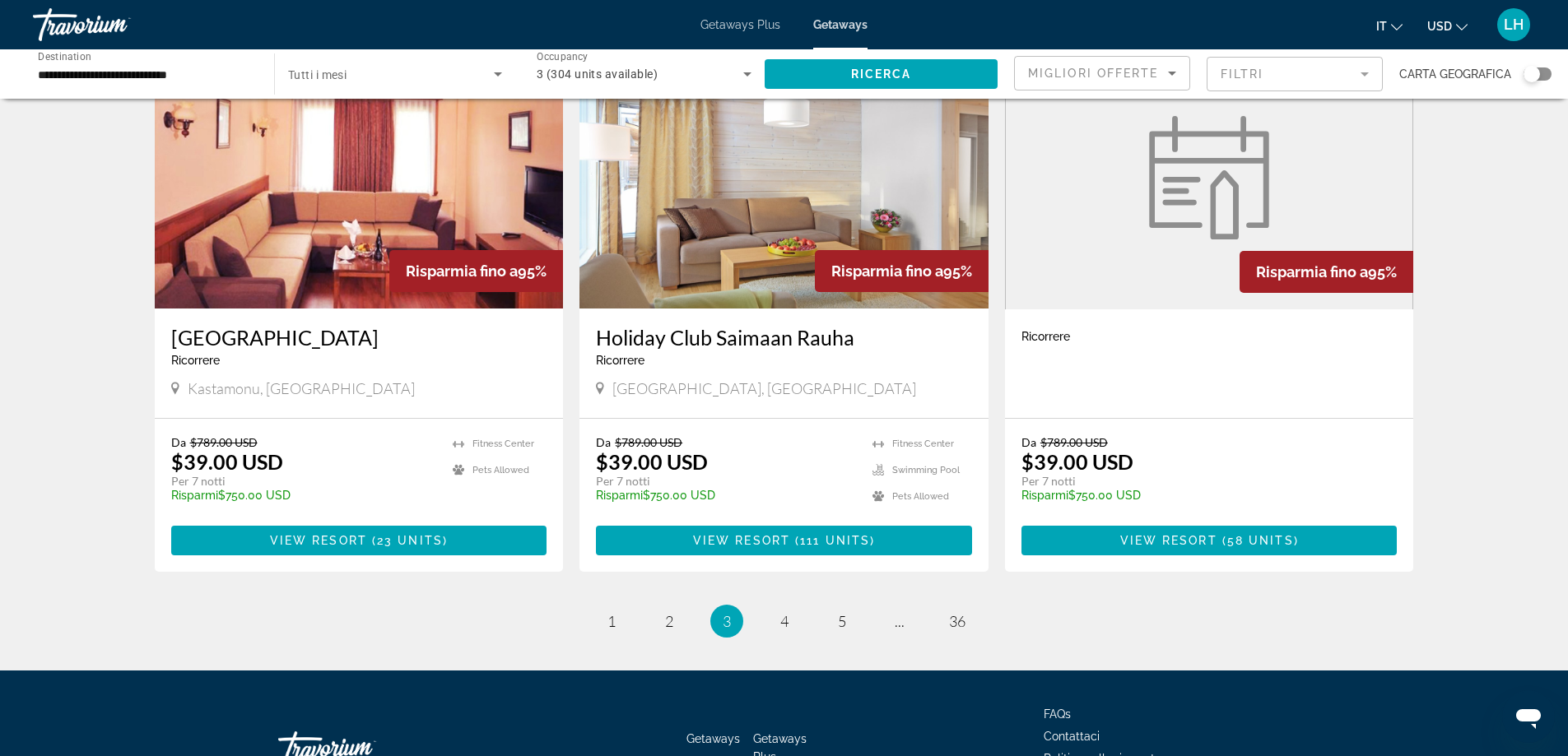
scroll to position [1893, 0]
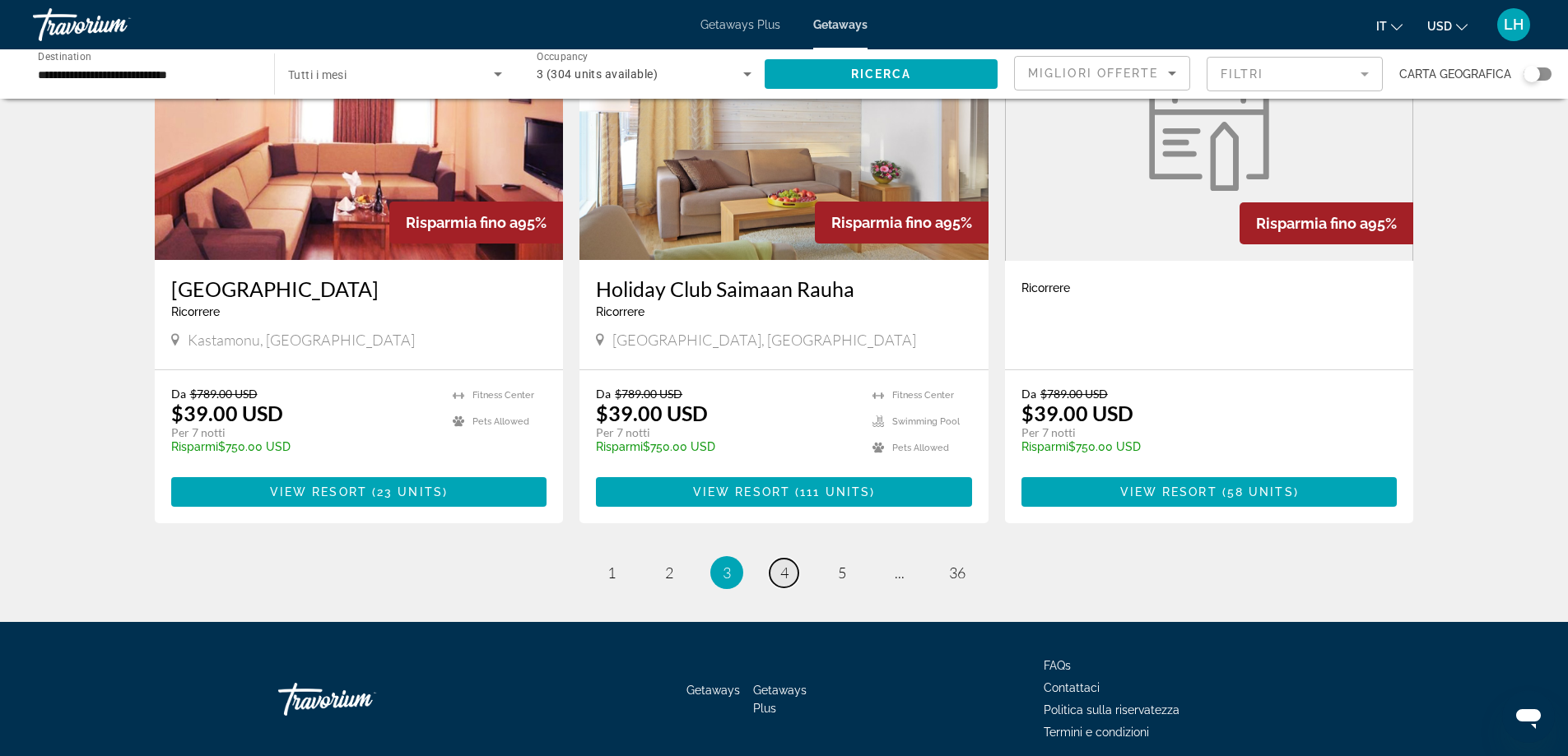
click at [784, 563] on span "4" at bounding box center [784, 572] width 8 height 18
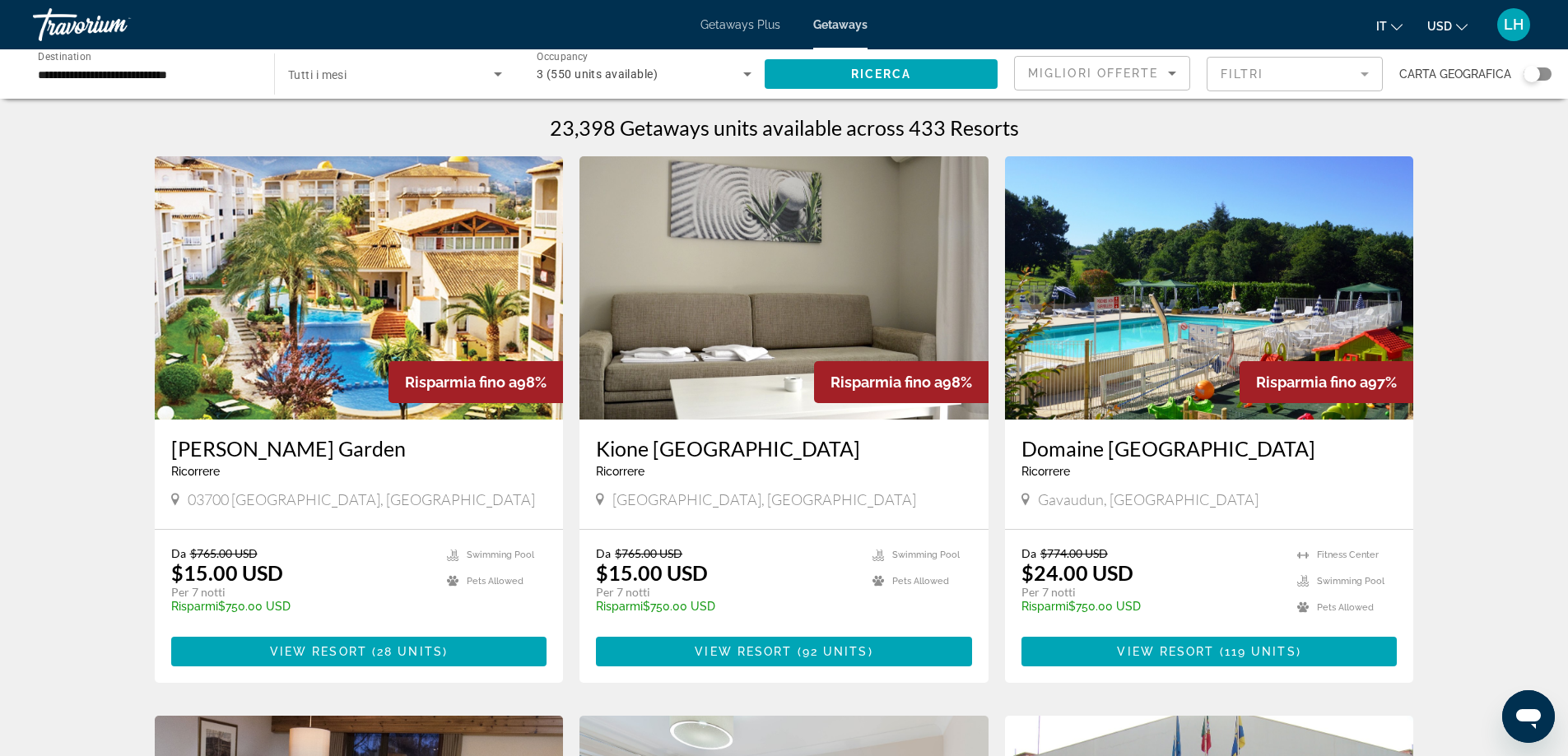
click at [358, 452] on h3 "[PERSON_NAME] Garden" at bounding box center [359, 448] width 376 height 25
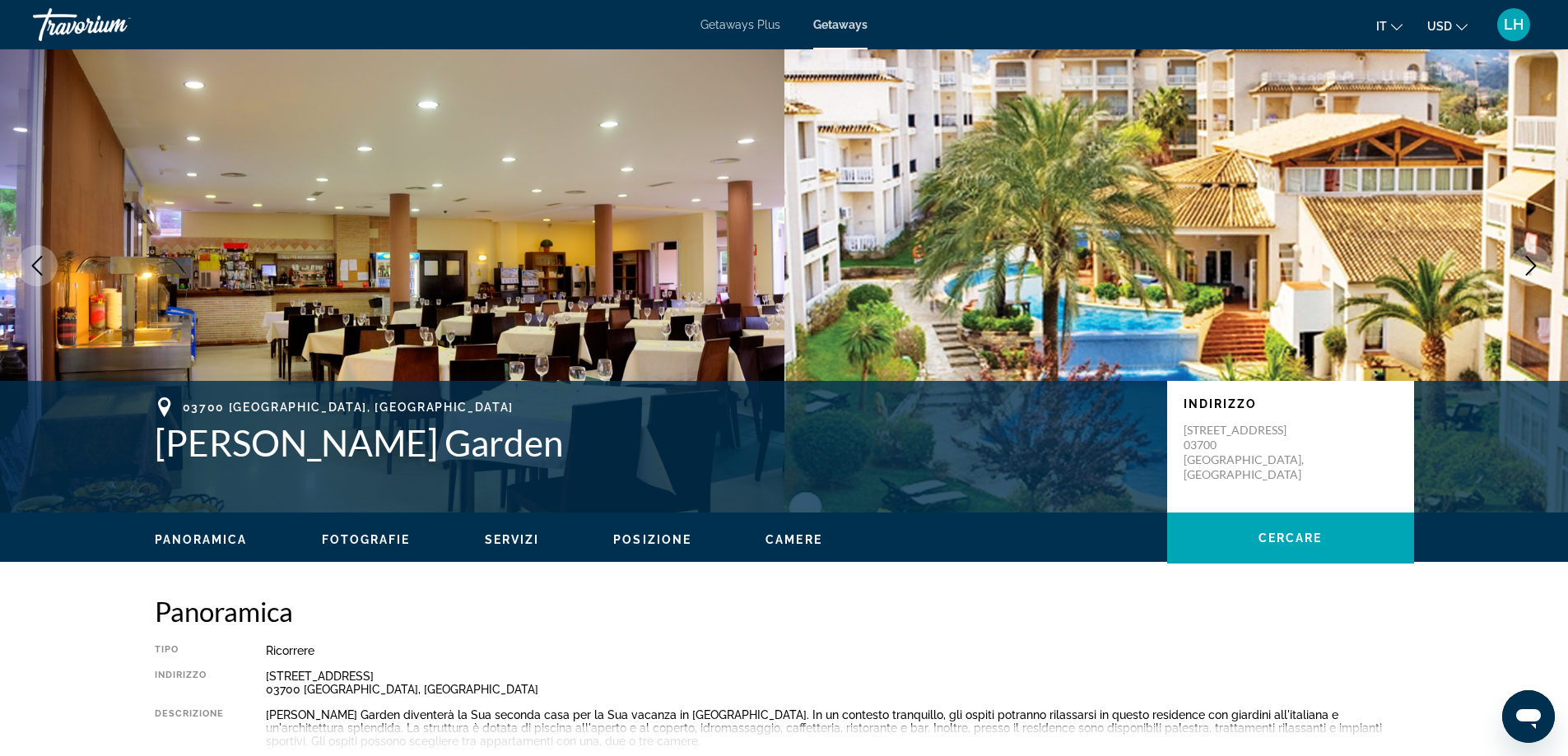
scroll to position [29, 0]
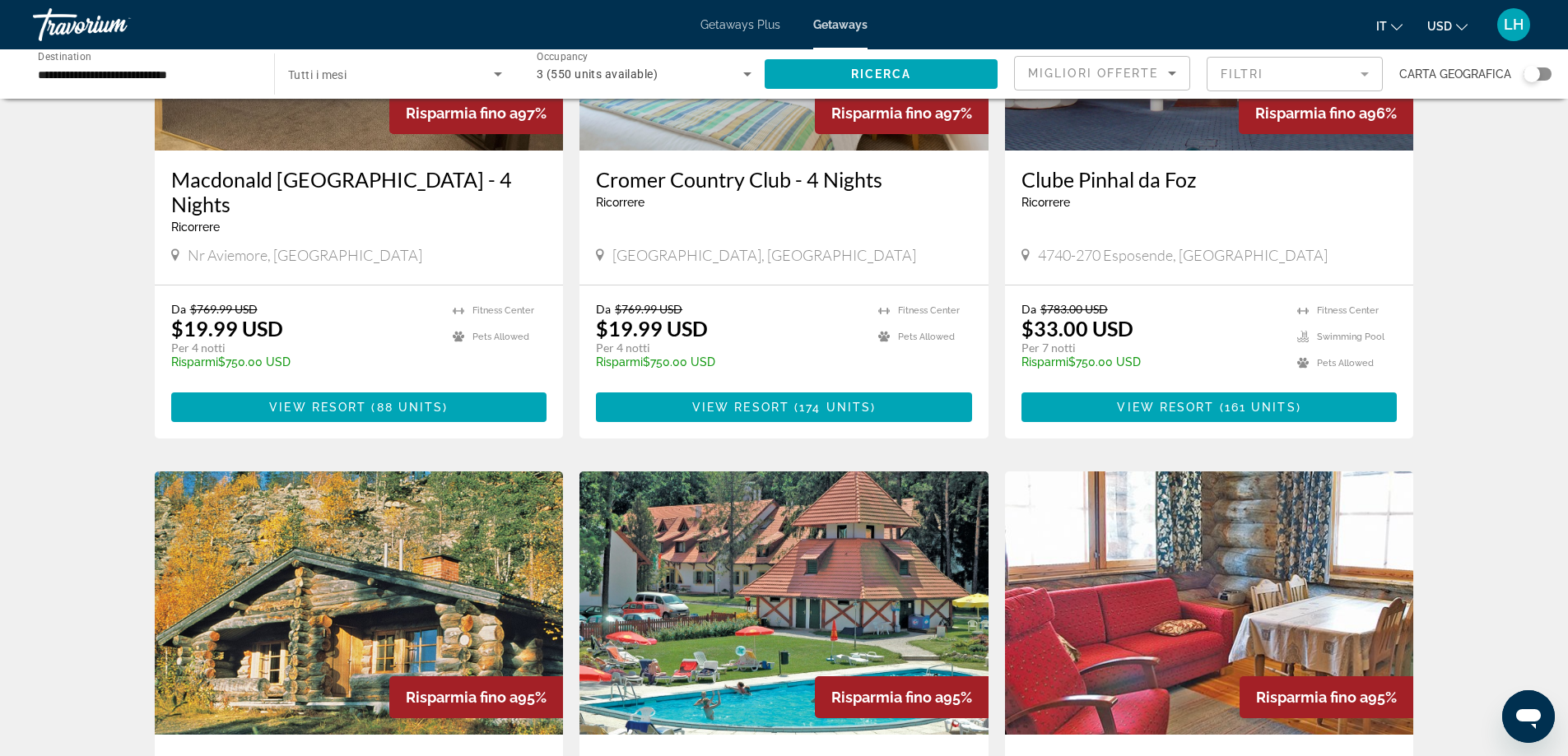
scroll to position [658, 0]
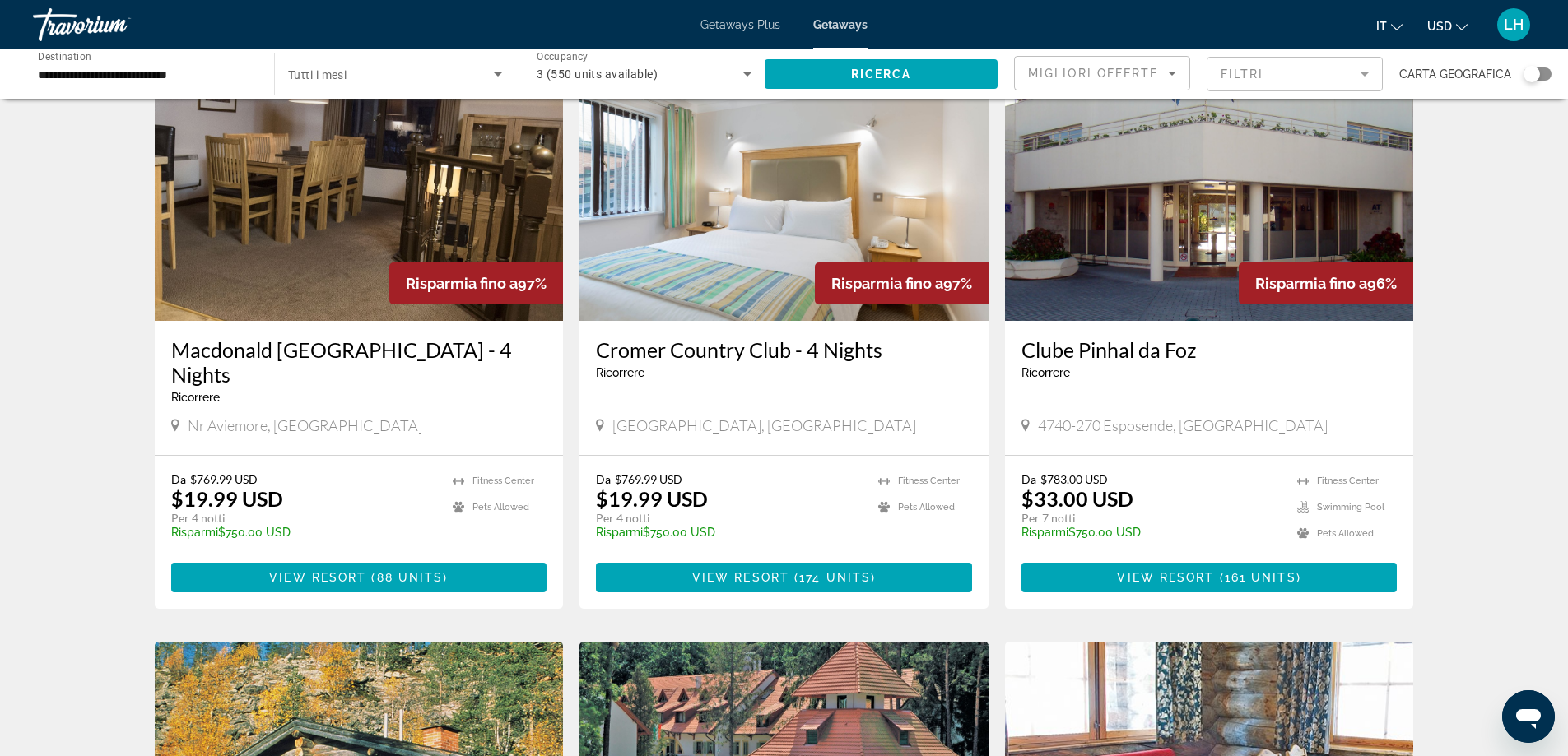
click at [1196, 245] on img "Main content" at bounding box center [1209, 189] width 409 height 263
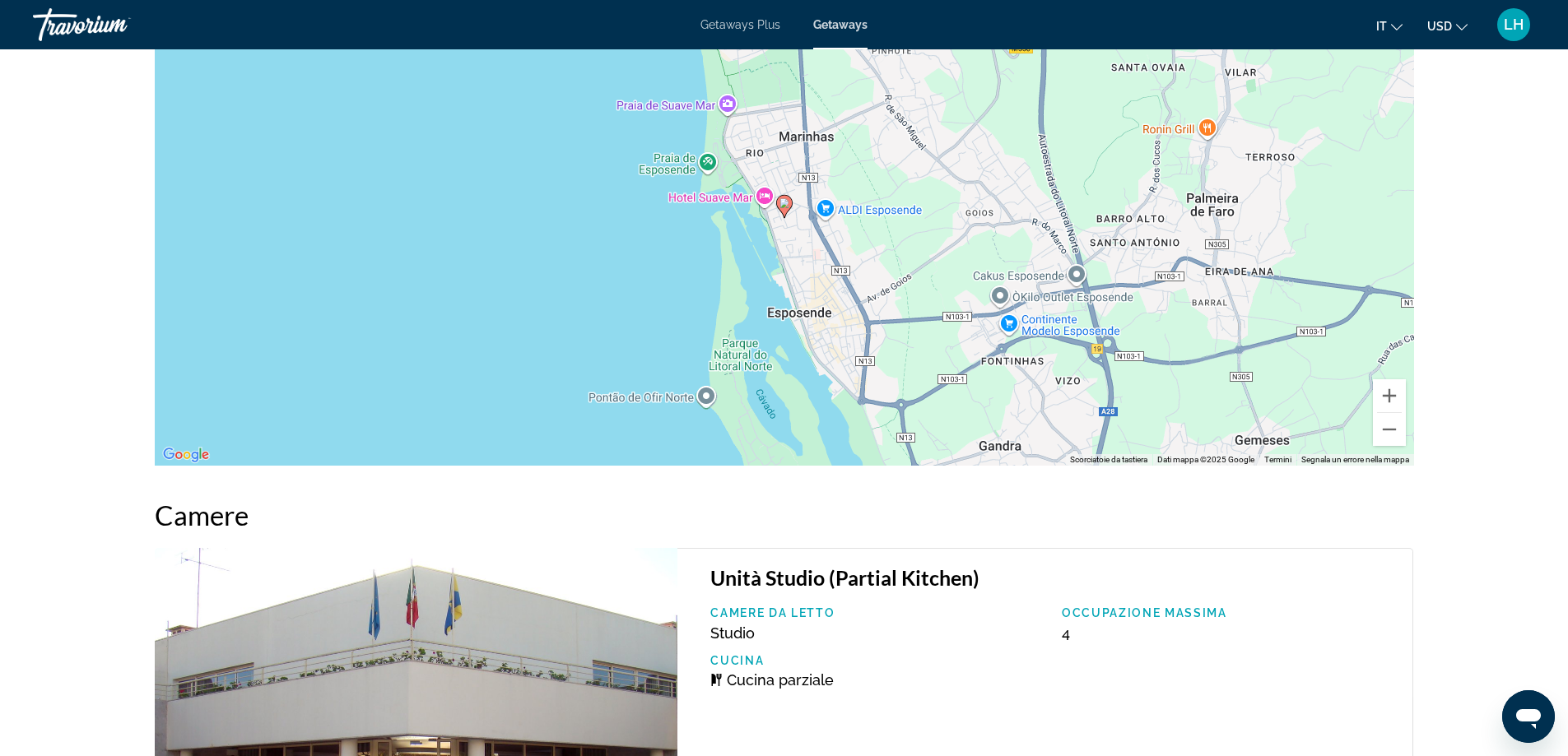
scroll to position [2468, 0]
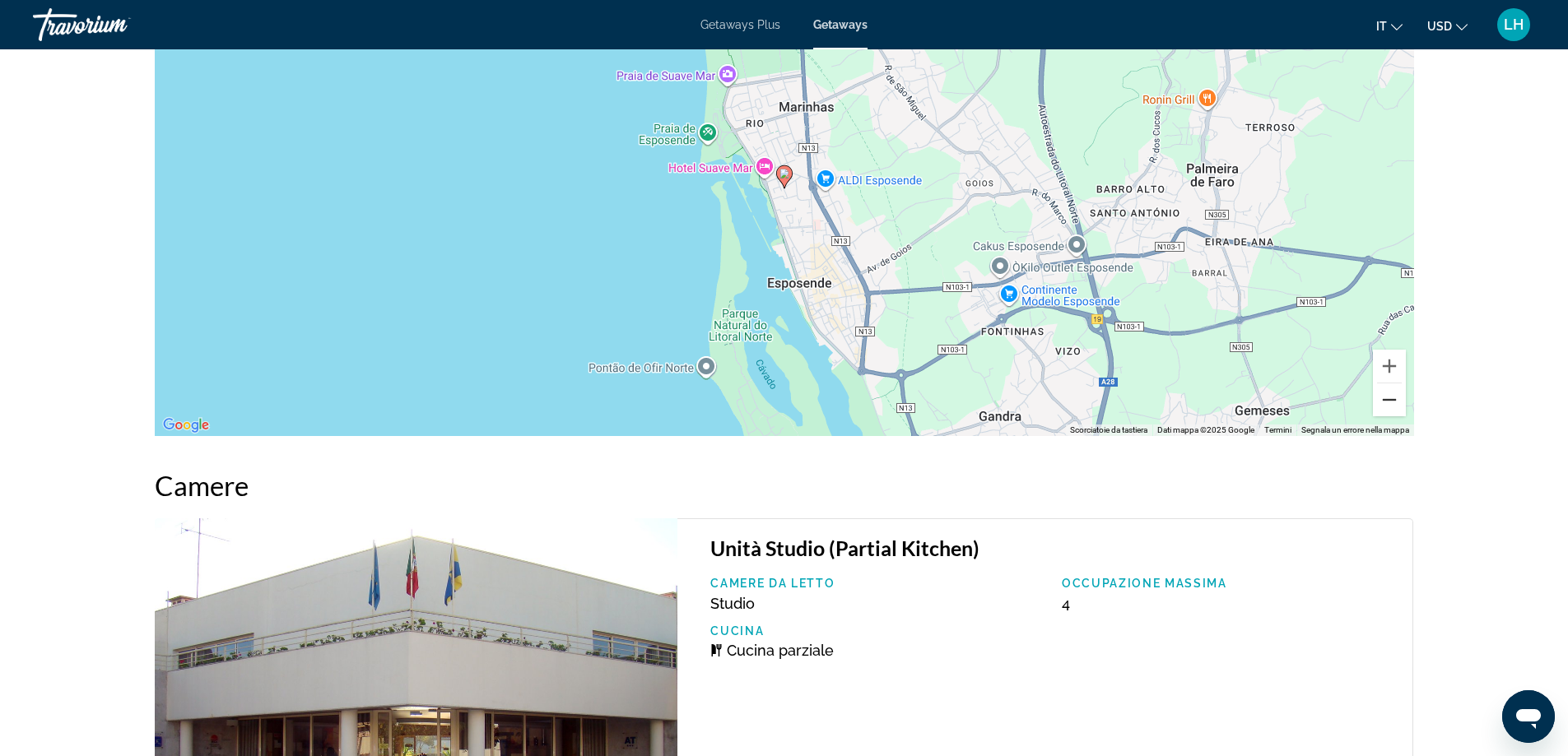
click at [1387, 385] on button "Zoom indietro" at bounding box center [1388, 399] width 33 height 33
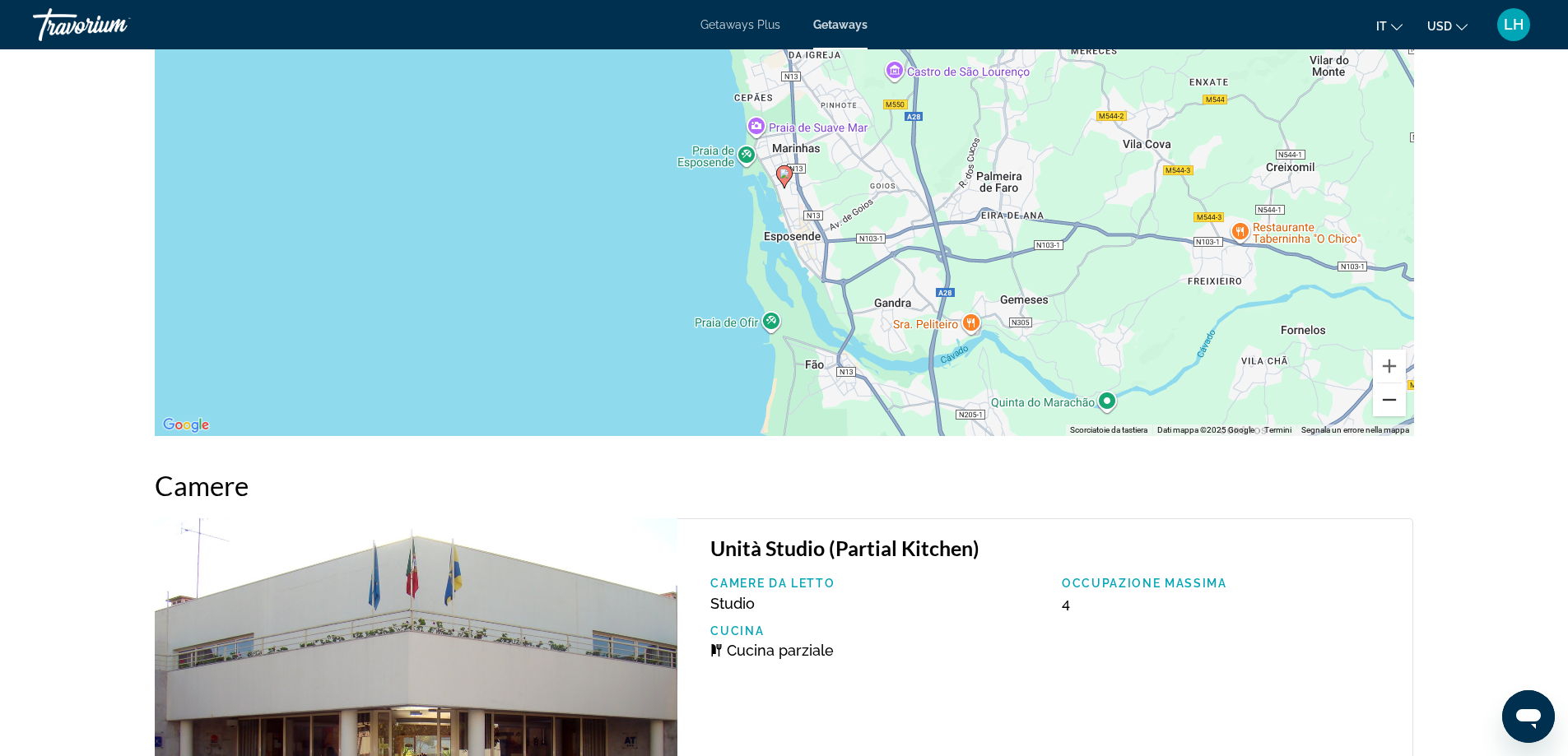
click at [1387, 385] on button "Zoom indietro" at bounding box center [1388, 399] width 33 height 33
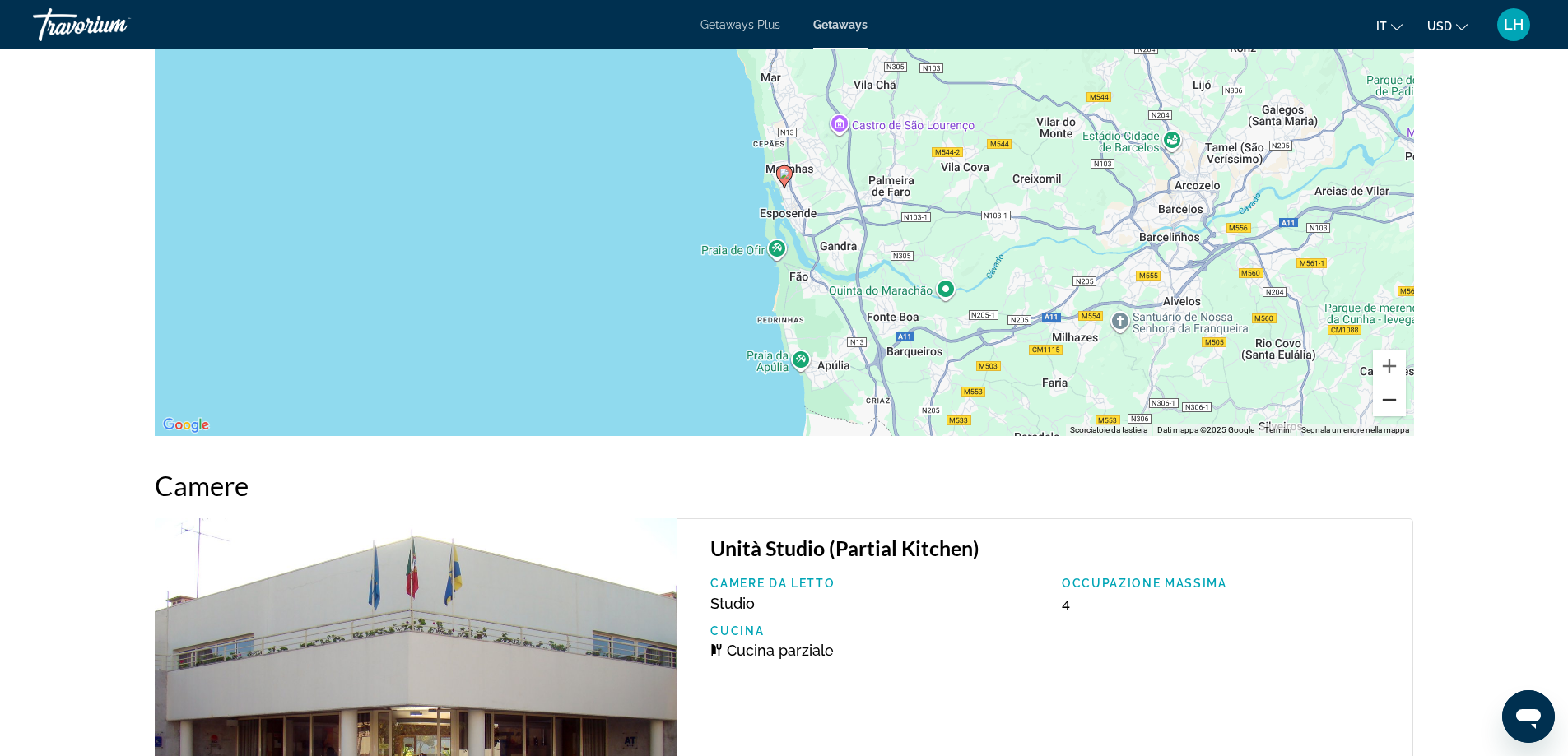
click at [1387, 385] on button "Zoom indietro" at bounding box center [1388, 399] width 33 height 33
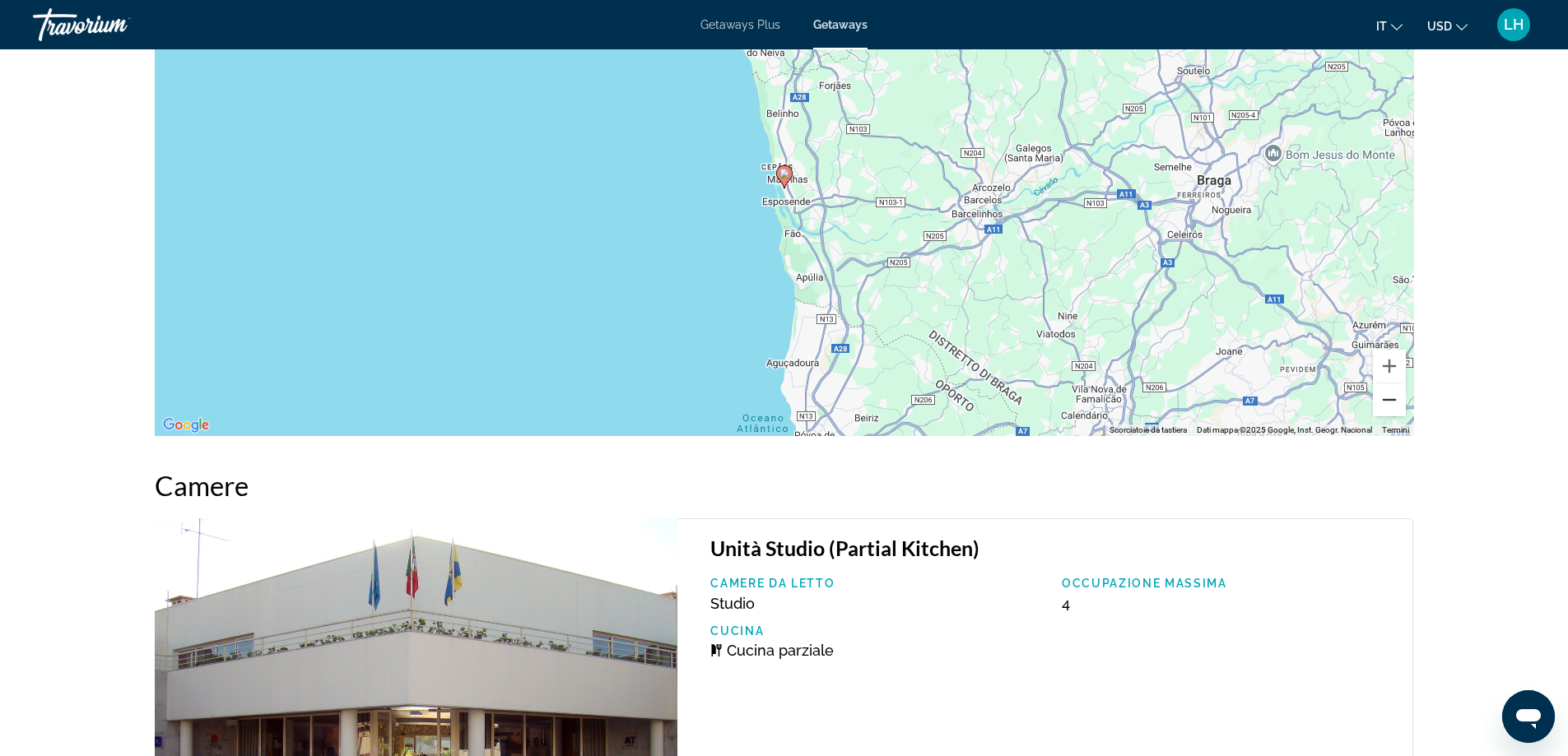
click at [1387, 385] on button "Zoom indietro" at bounding box center [1388, 399] width 33 height 33
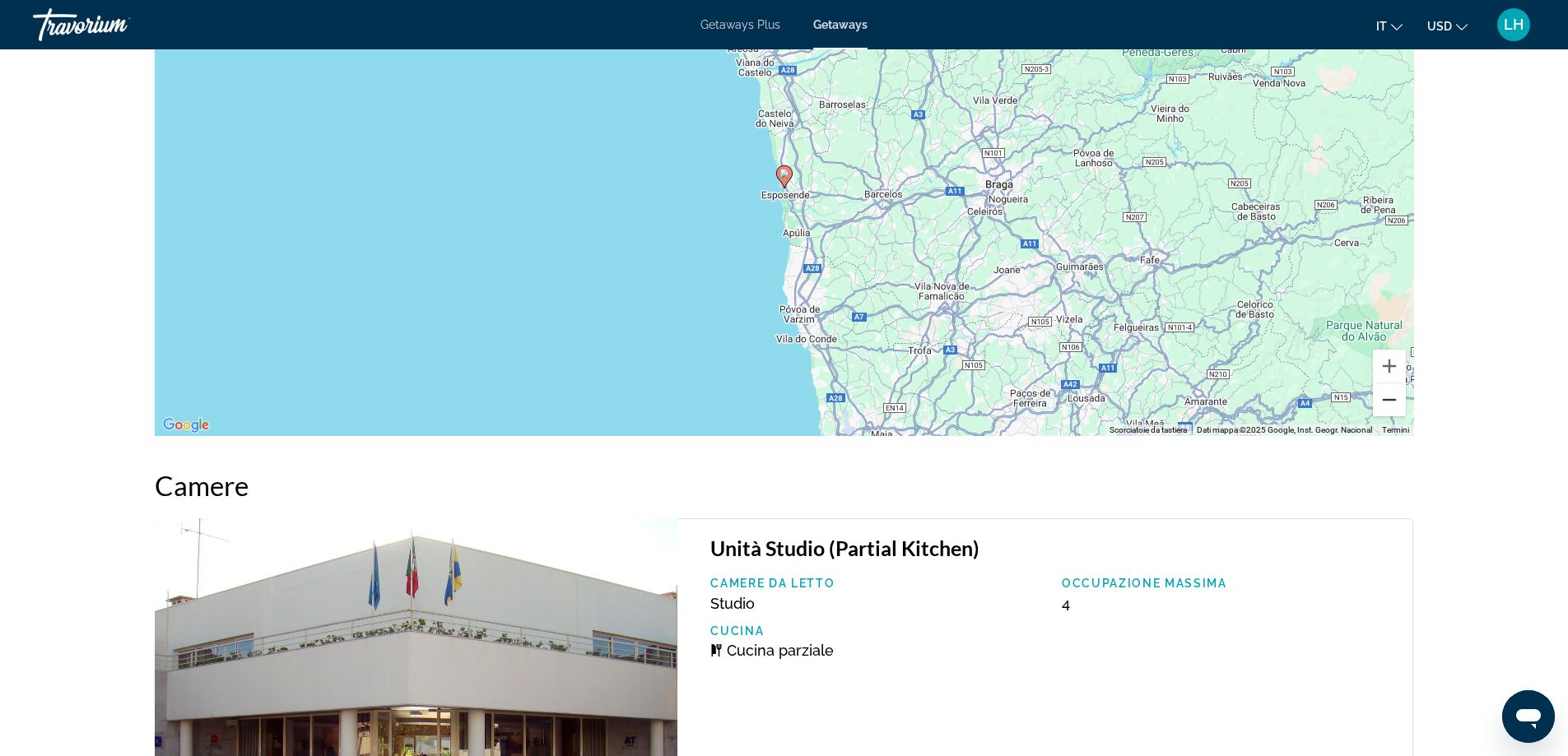
click at [1387, 385] on button "Zoom indietro" at bounding box center [1388, 399] width 33 height 33
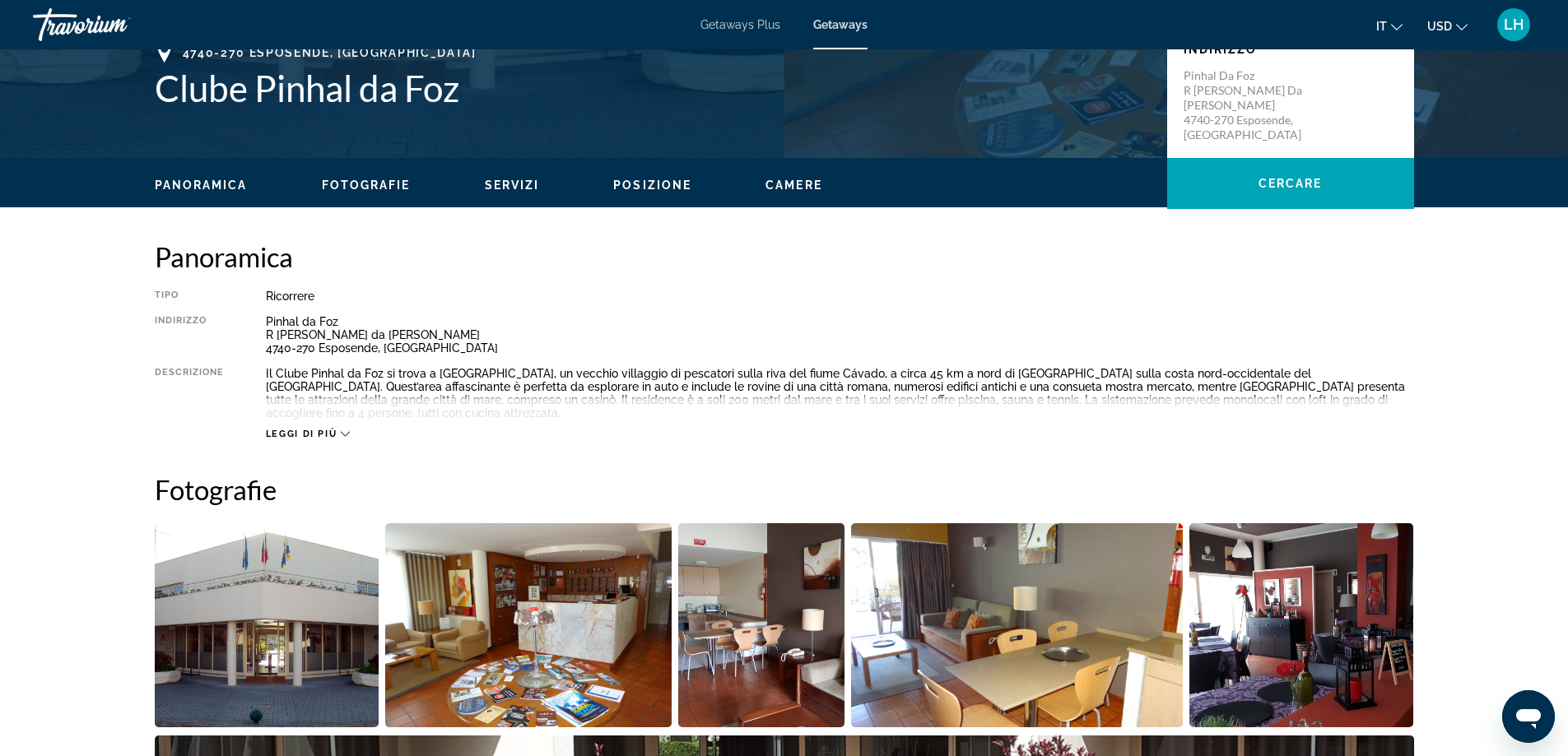
scroll to position [329, 0]
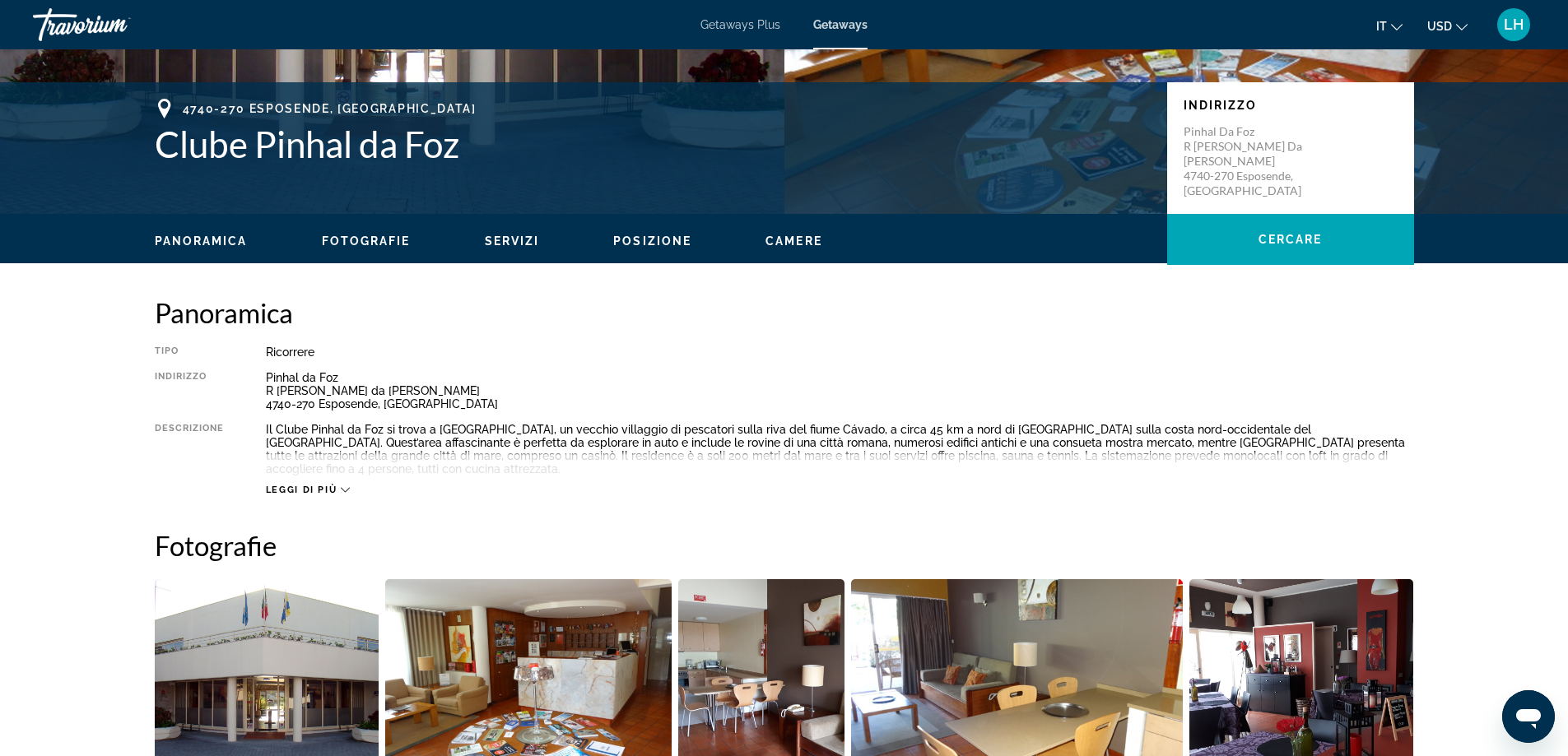
click at [342, 485] on icon "Main content" at bounding box center [345, 490] width 9 height 9
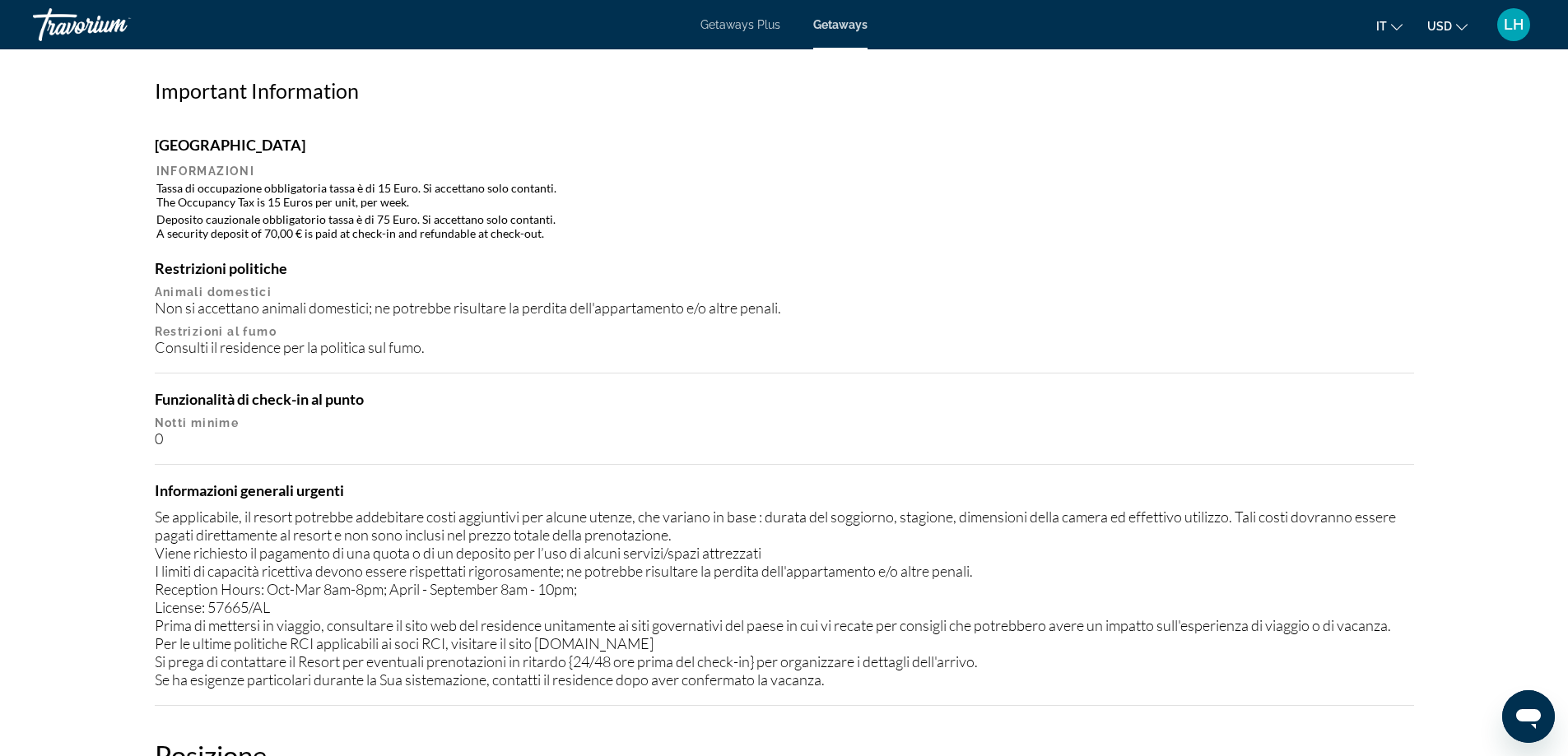
scroll to position [1235, 0]
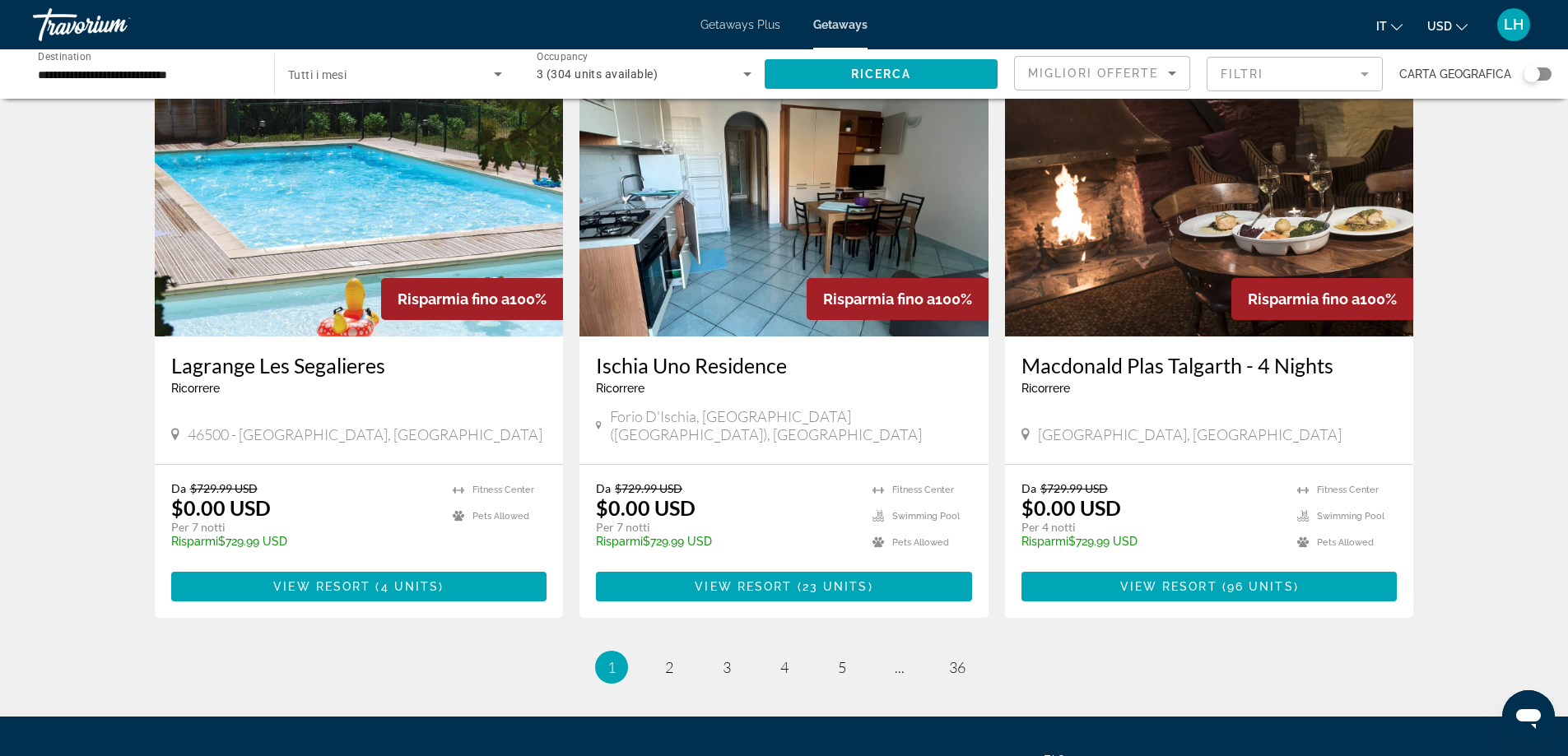
scroll to position [1907, 0]
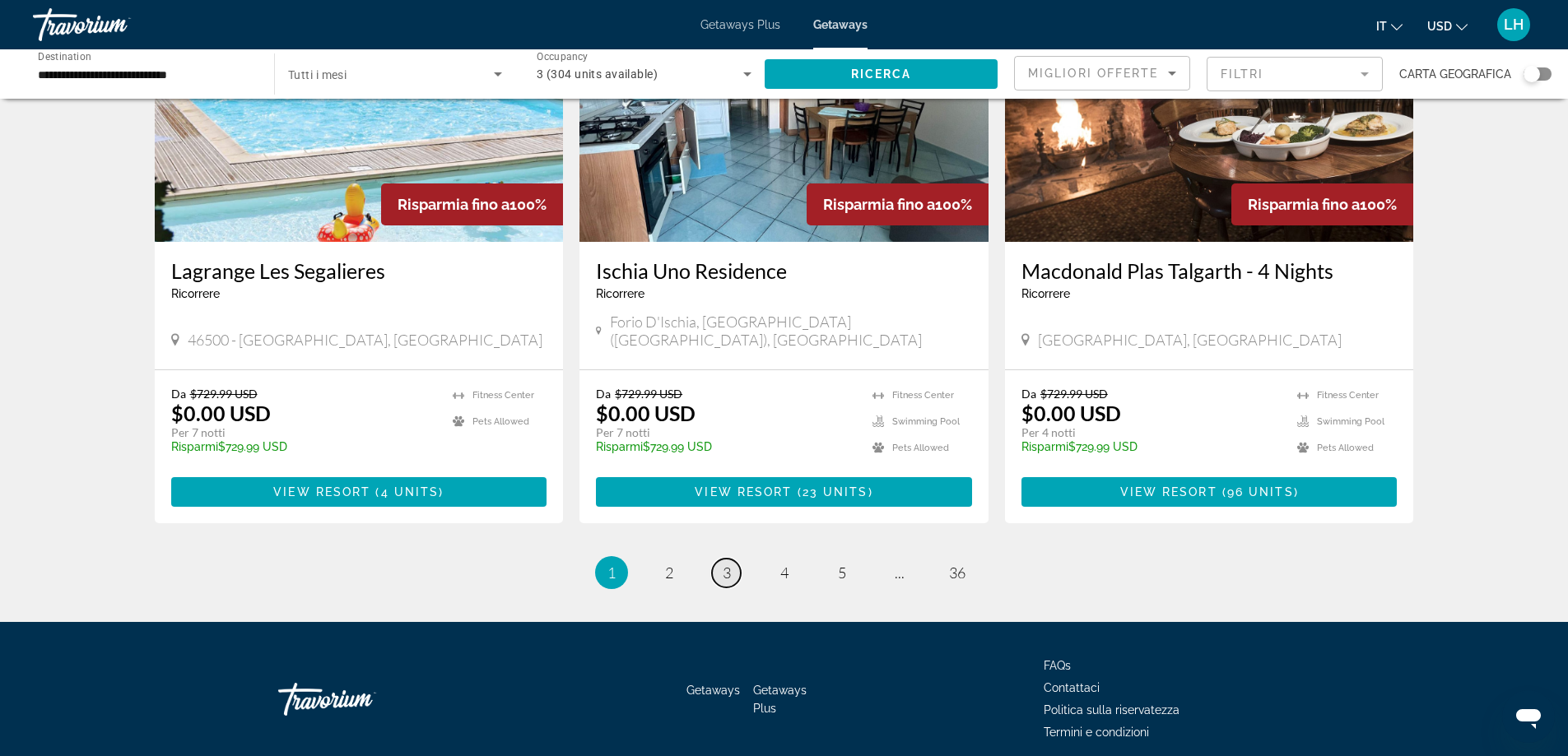
click at [723, 563] on span "3" at bounding box center [726, 572] width 8 height 18
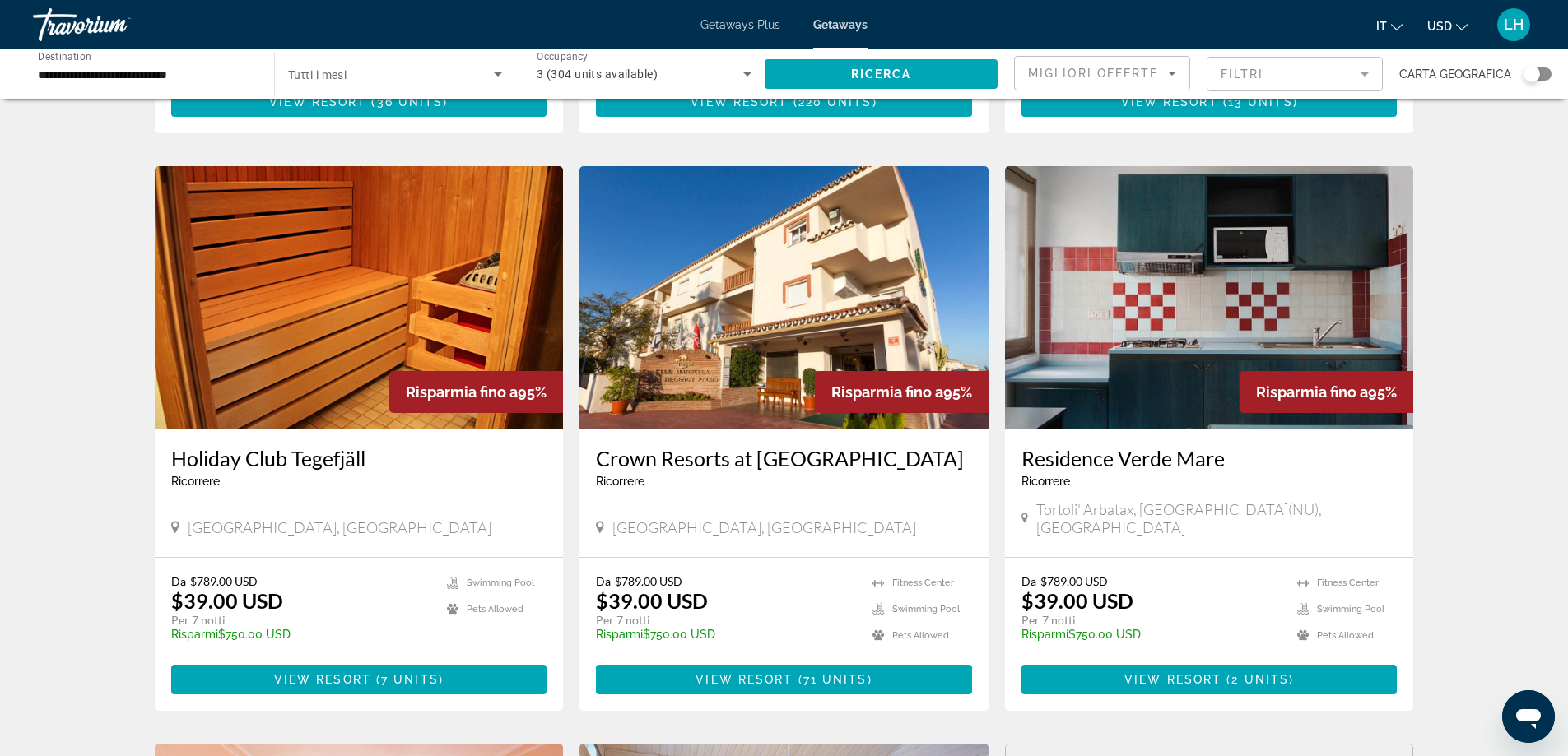
scroll to position [1152, 0]
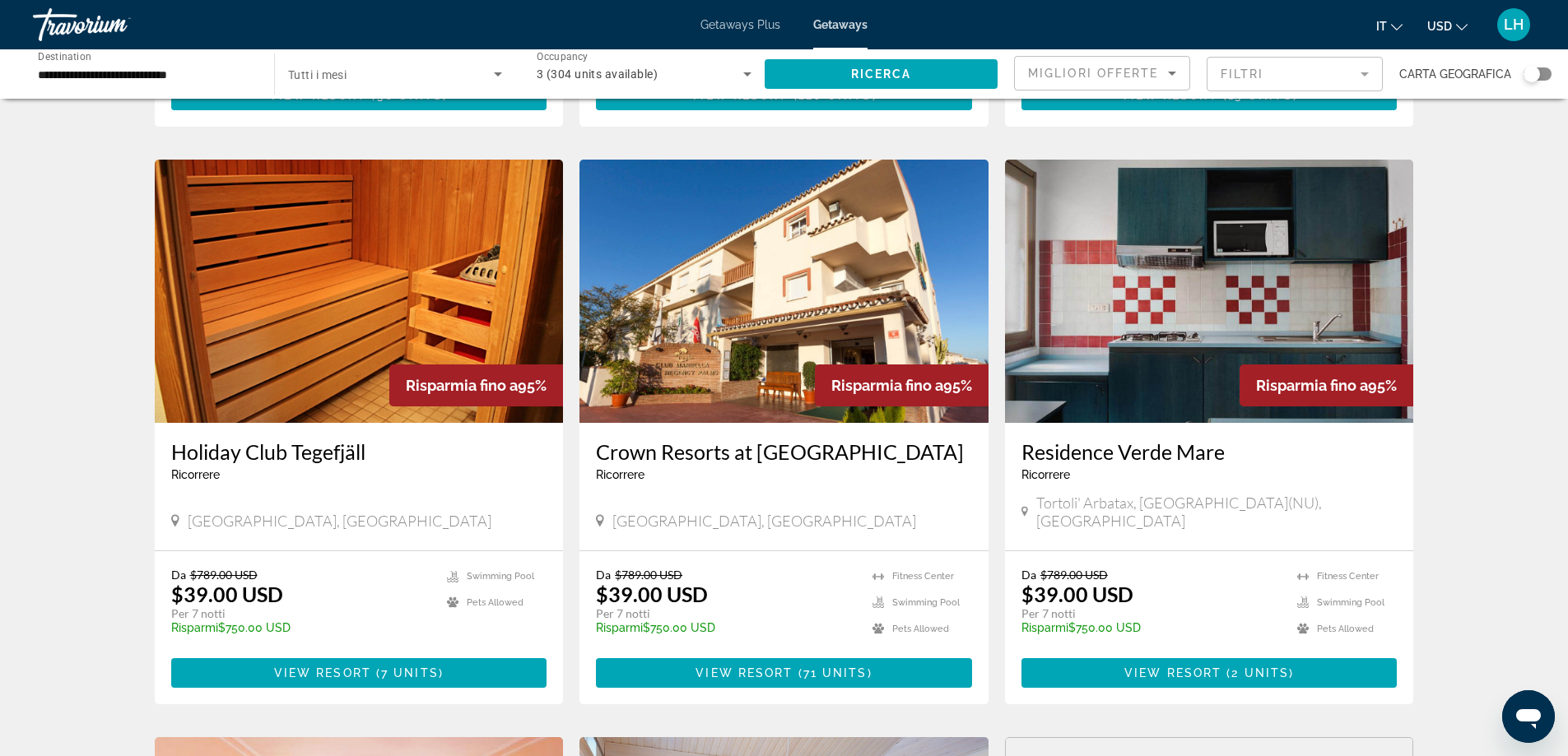
click at [737, 354] on img "Main content" at bounding box center [783, 290] width 409 height 263
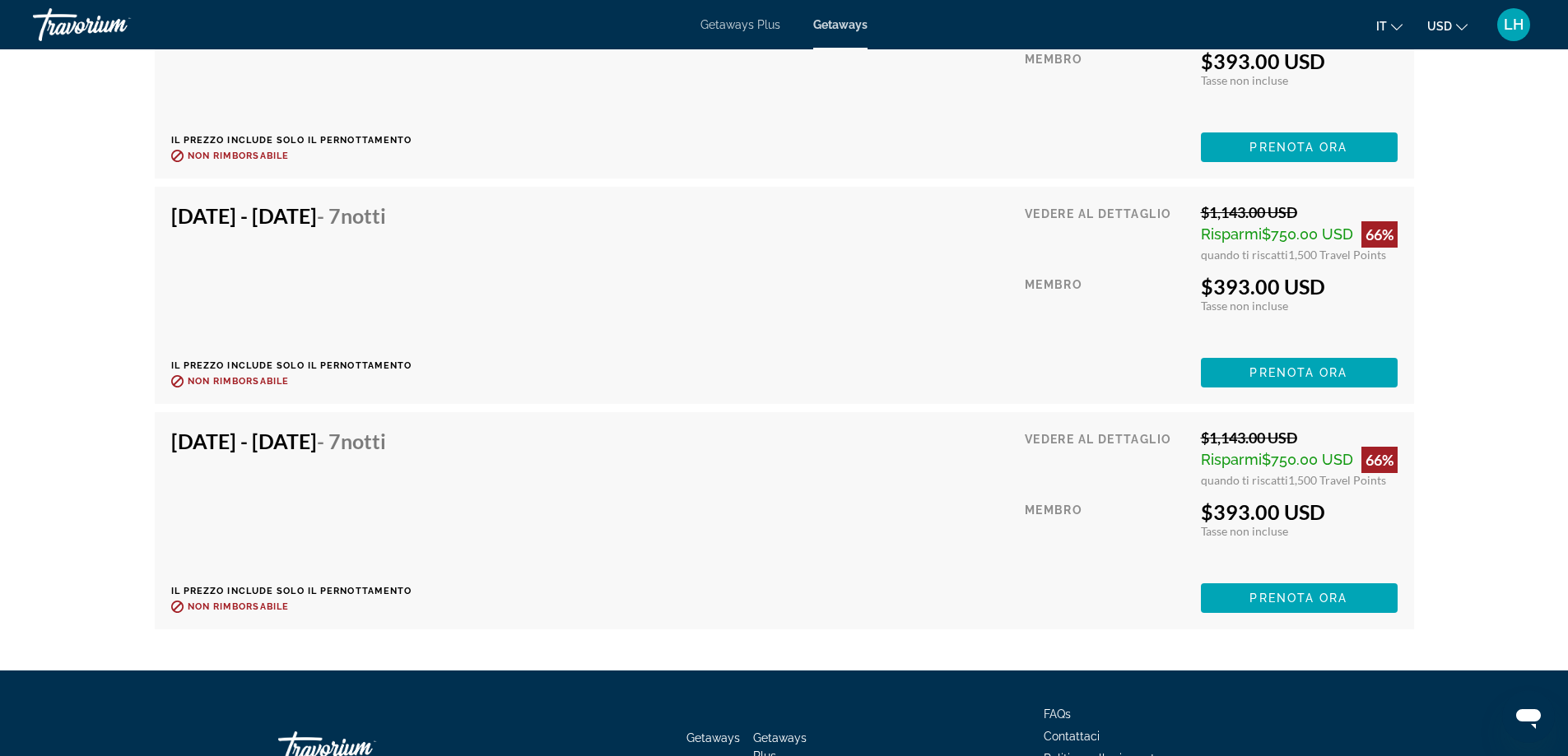
scroll to position [15321, 0]
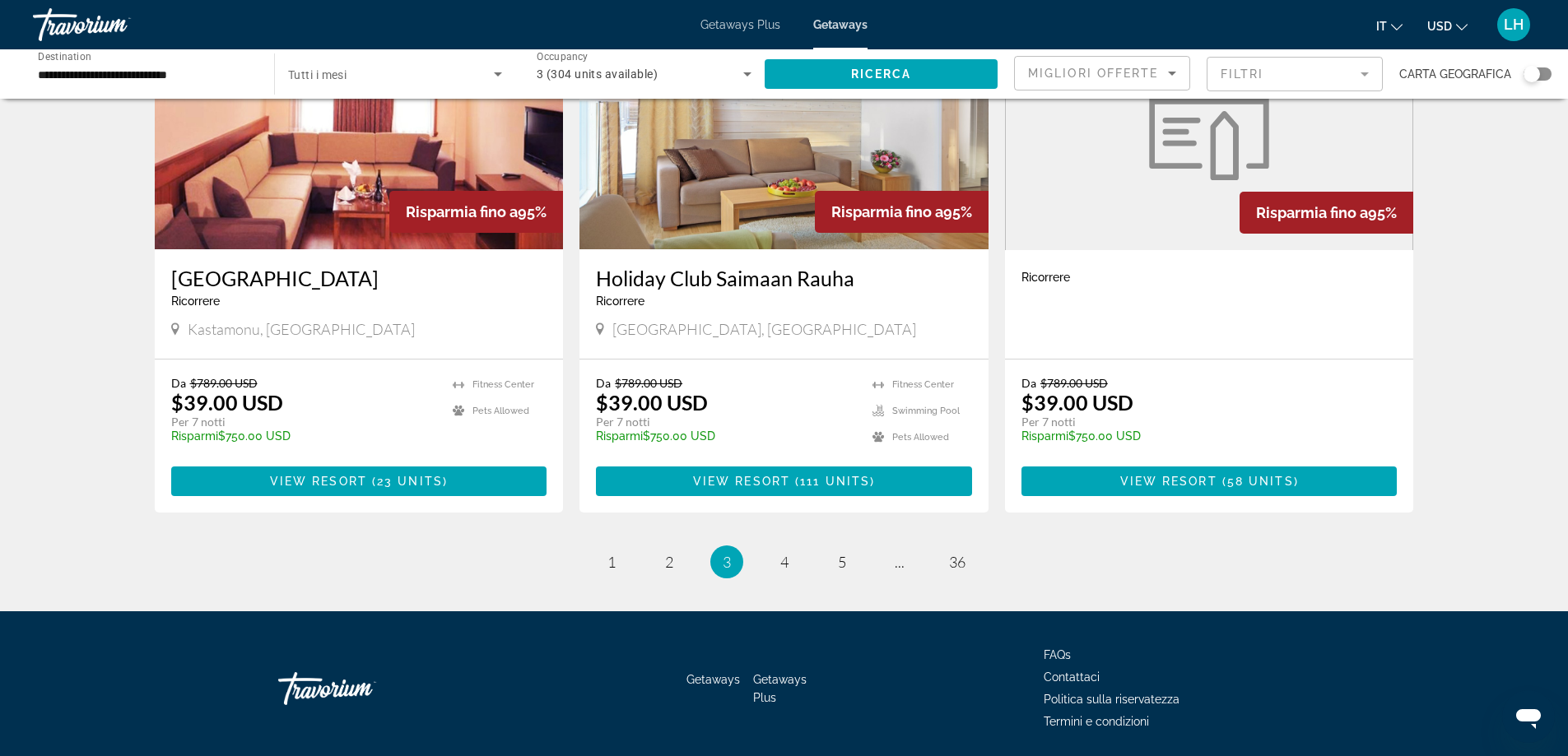
scroll to position [1906, 0]
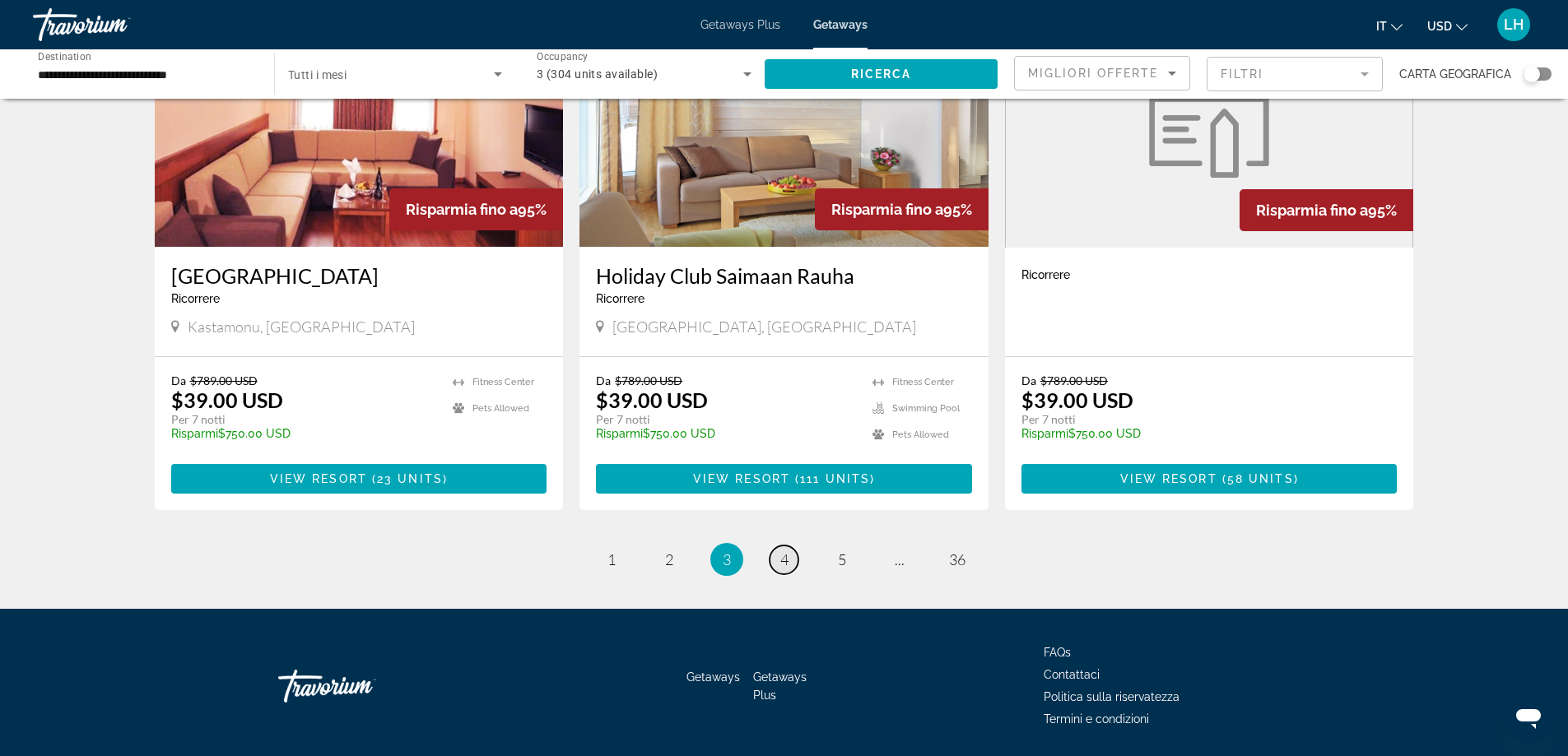
click at [775, 546] on link "page 4" at bounding box center [783, 560] width 29 height 29
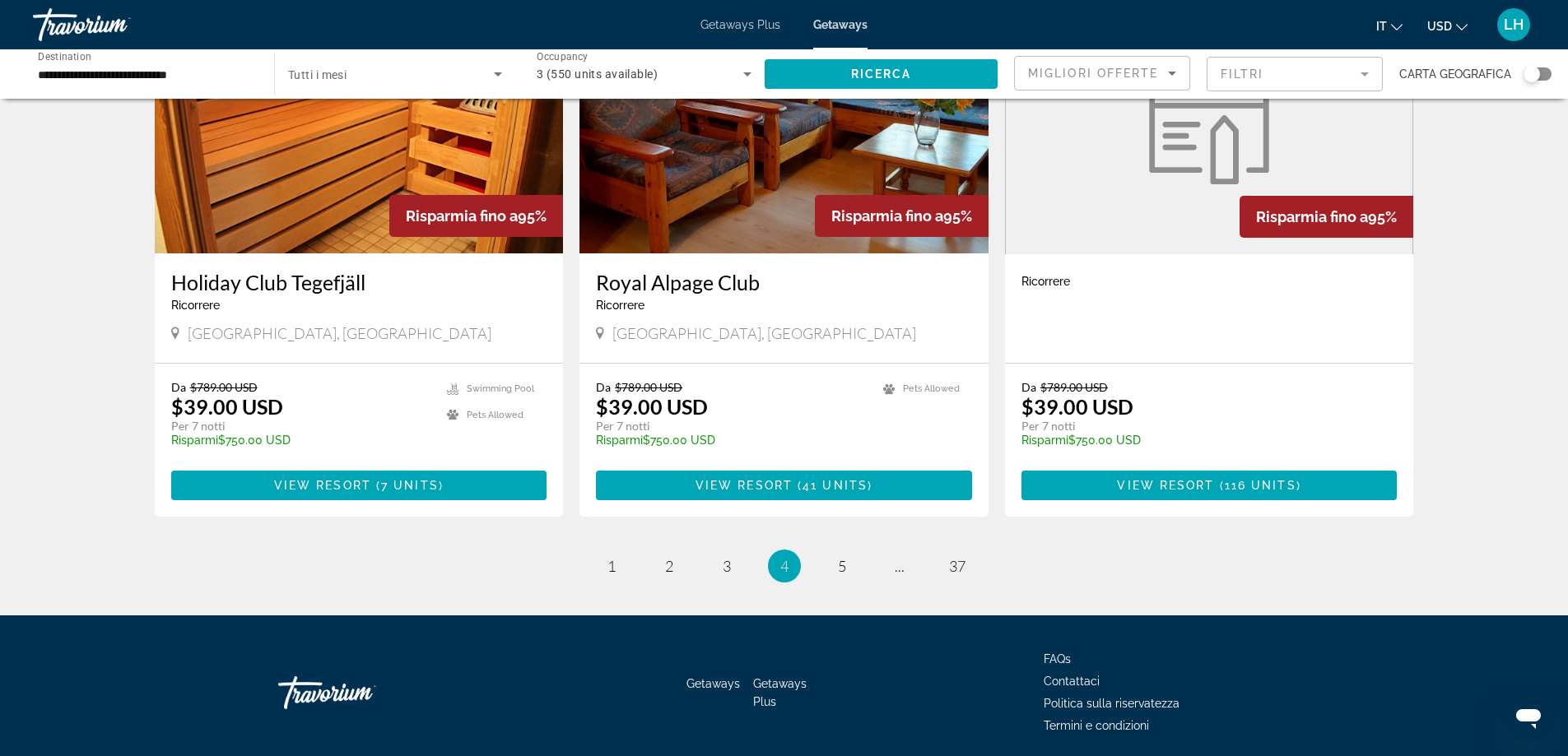
scroll to position [1893, 0]
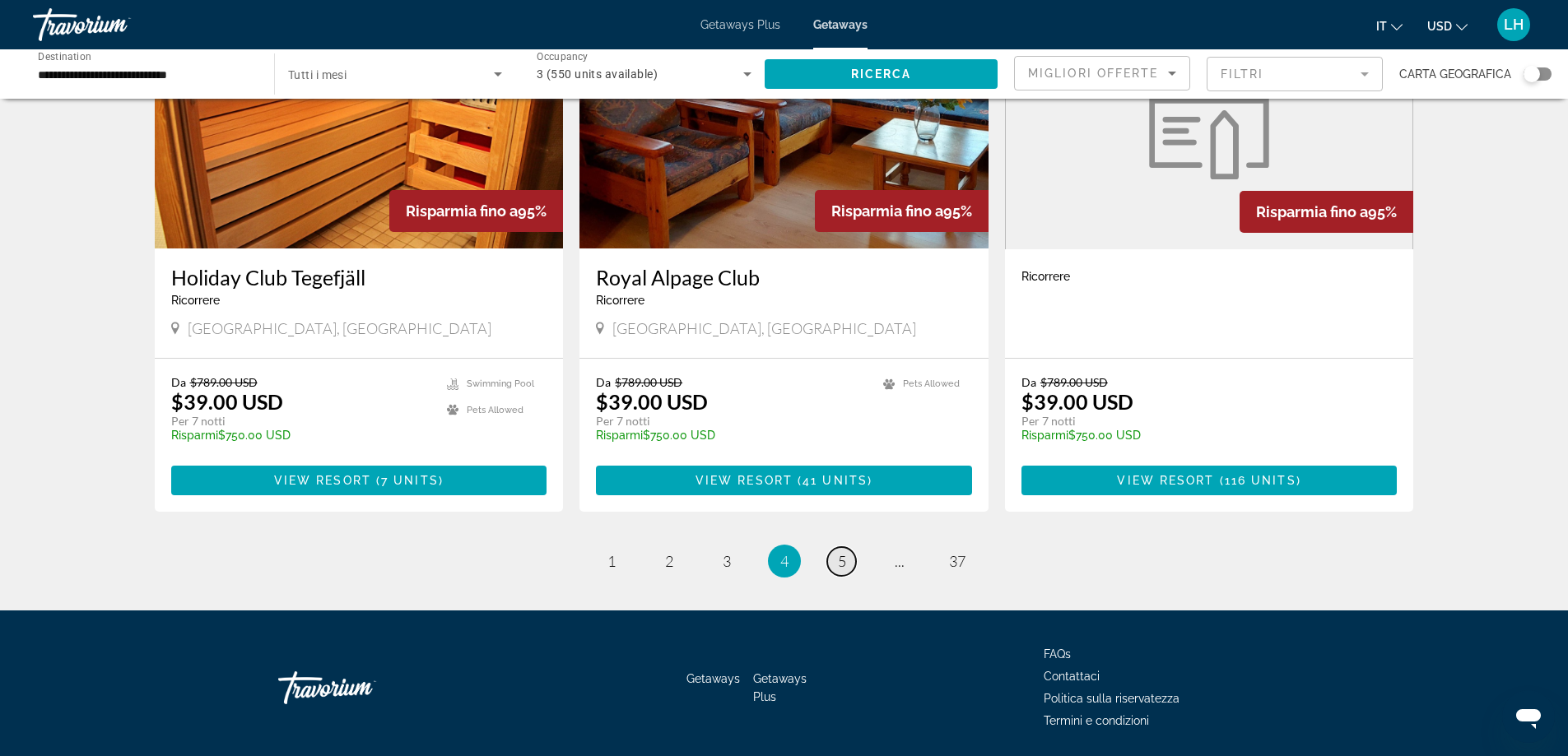
click at [834, 547] on link "page 5" at bounding box center [841, 561] width 29 height 29
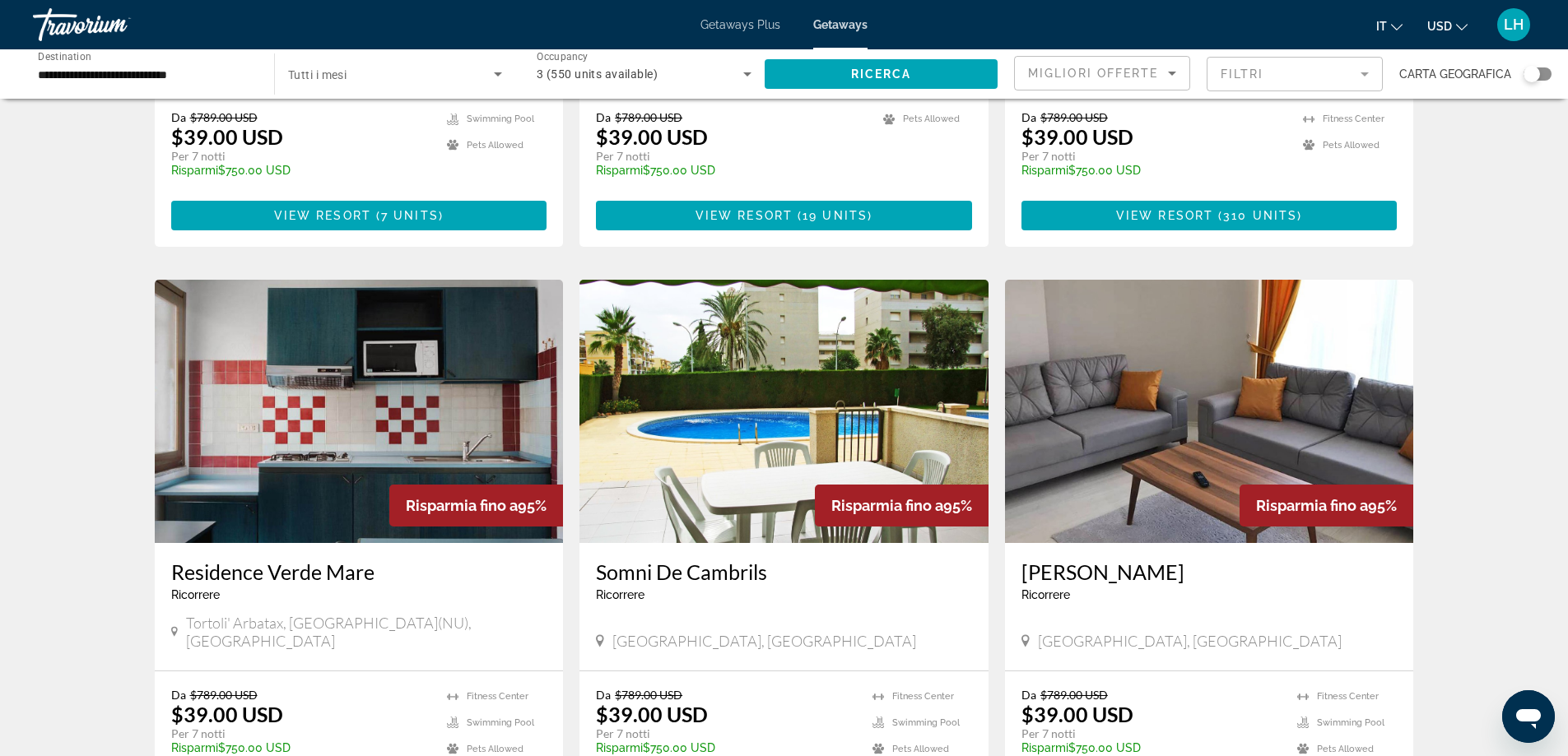
scroll to position [1563, 0]
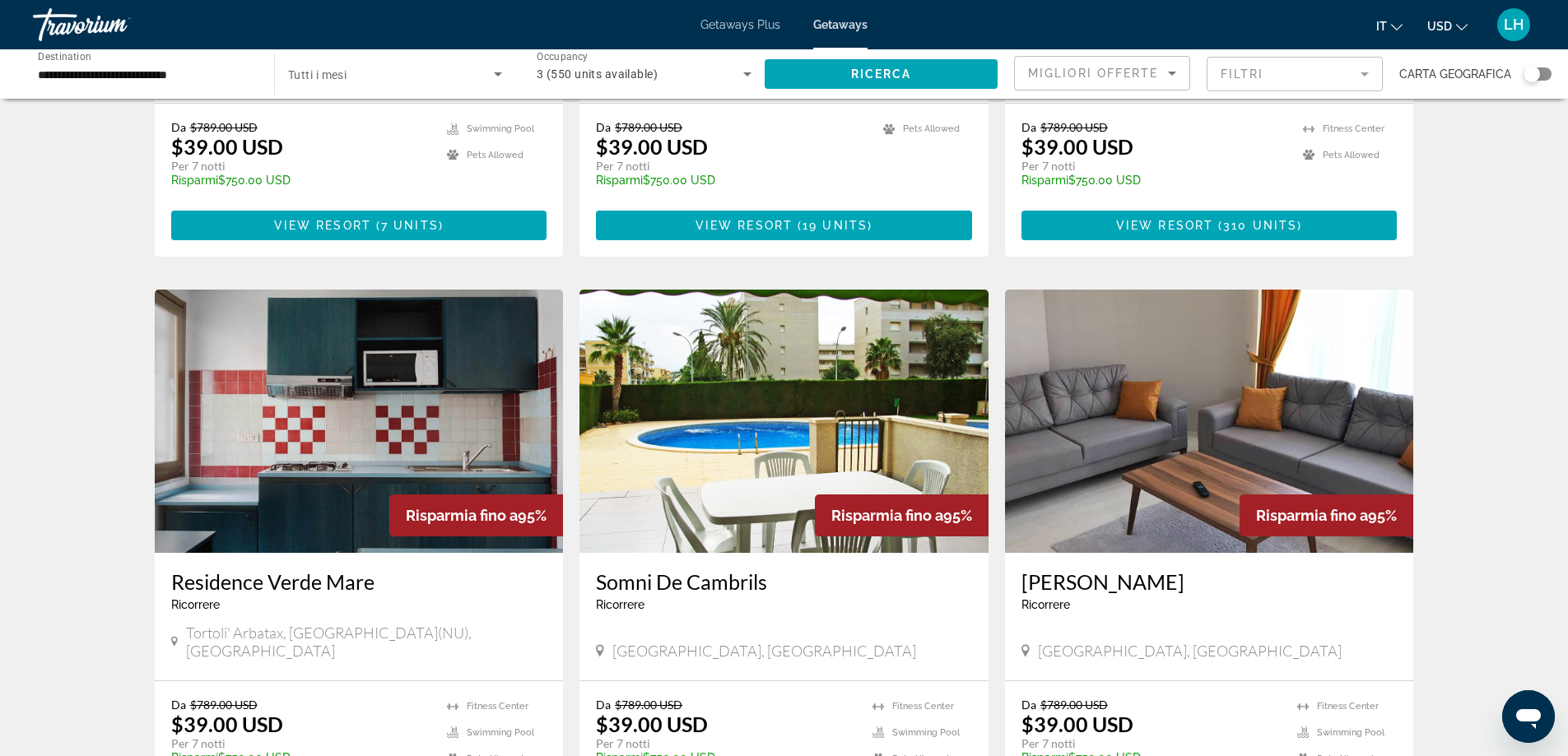
click at [750, 455] on img "Main content" at bounding box center [783, 421] width 409 height 263
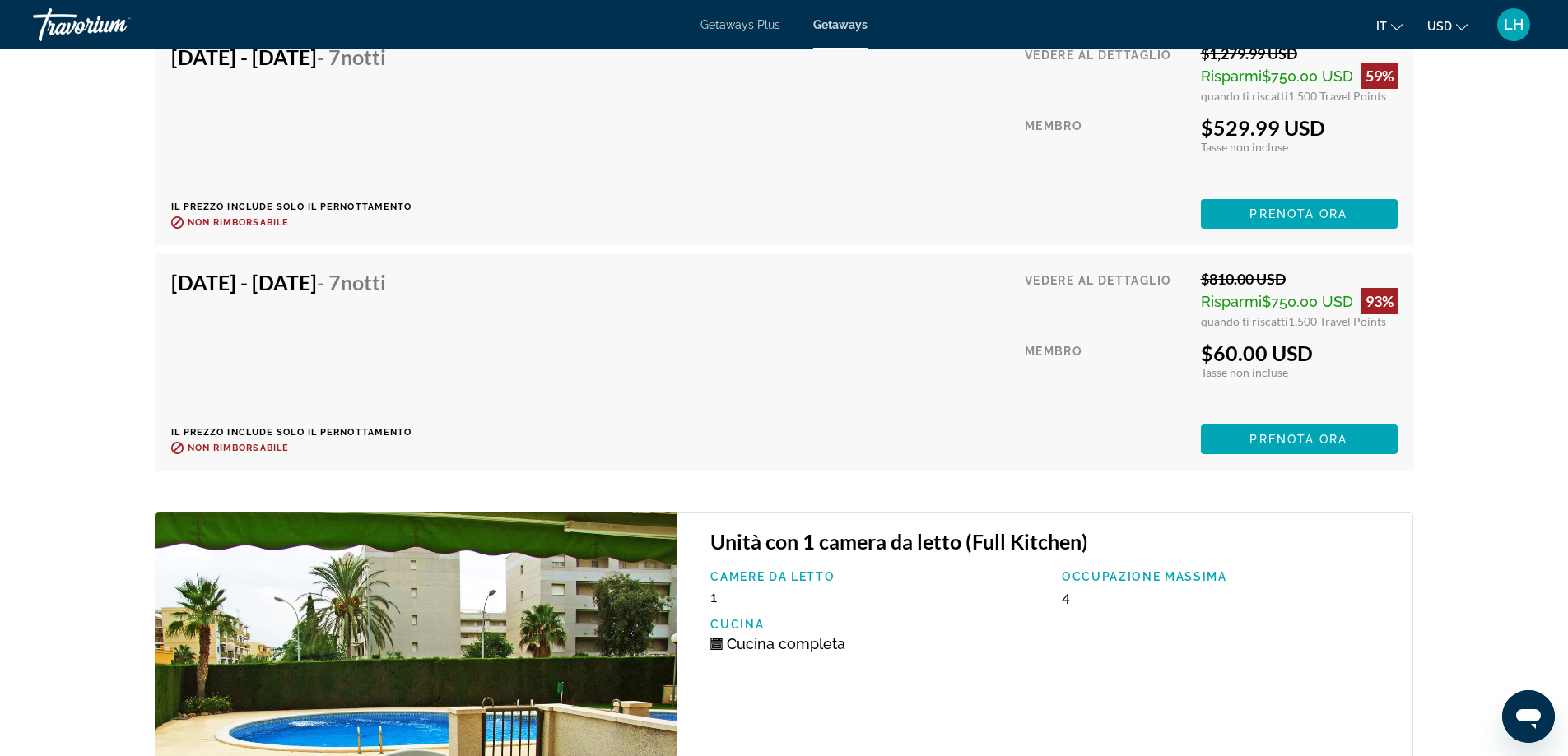
scroll to position [4429, 0]
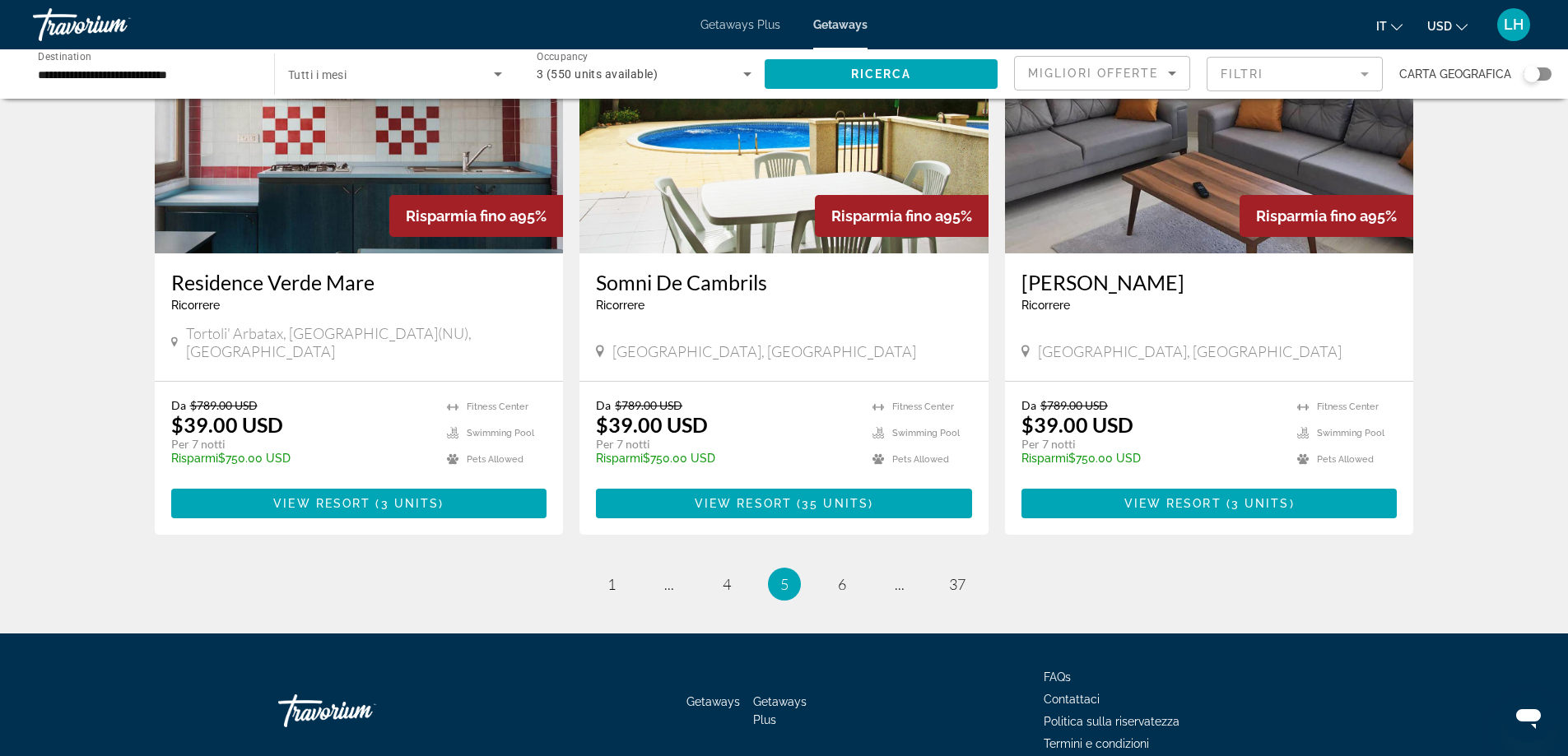
scroll to position [1893, 0]
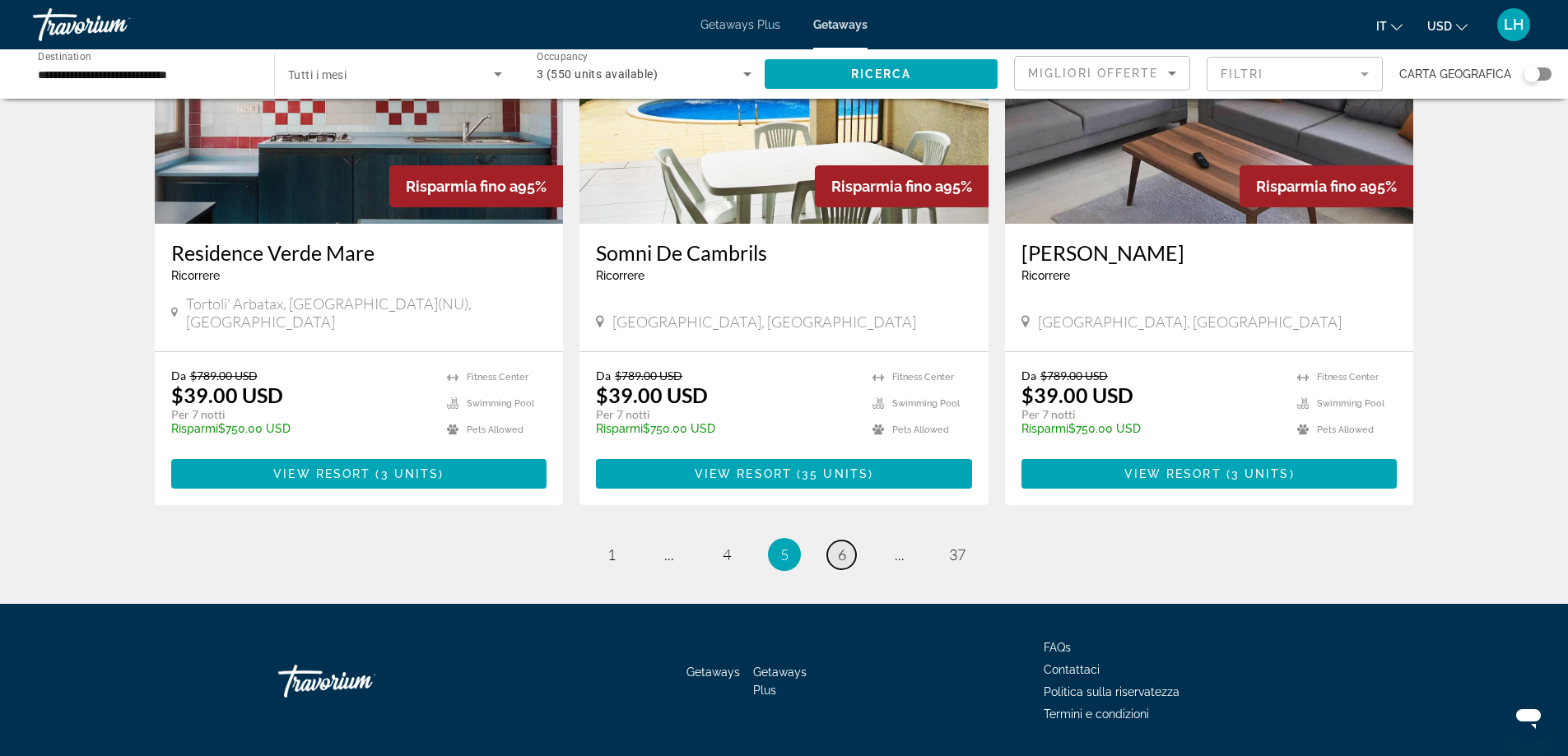
click at [845, 546] on span "6" at bounding box center [842, 554] width 8 height 18
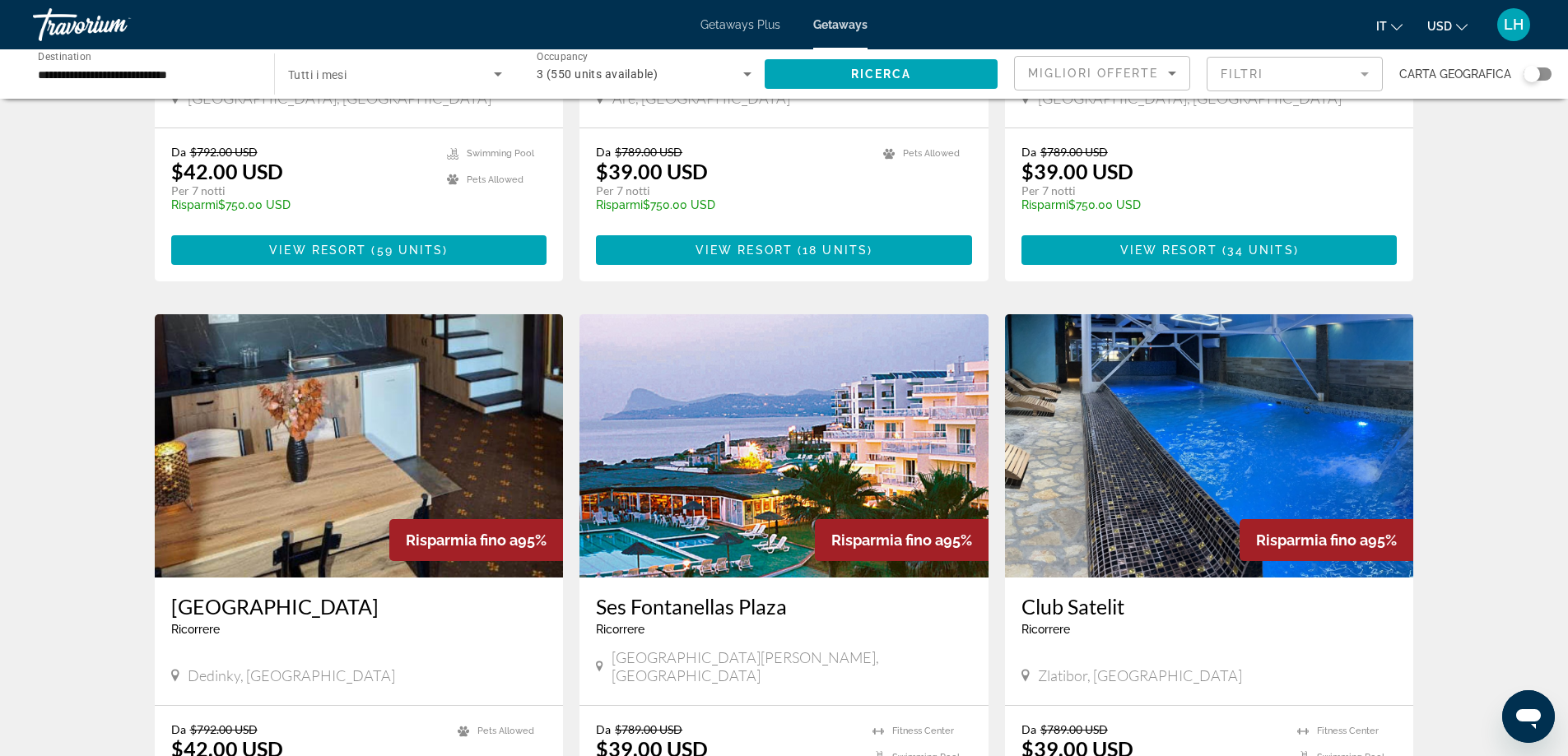
scroll to position [1645, 0]
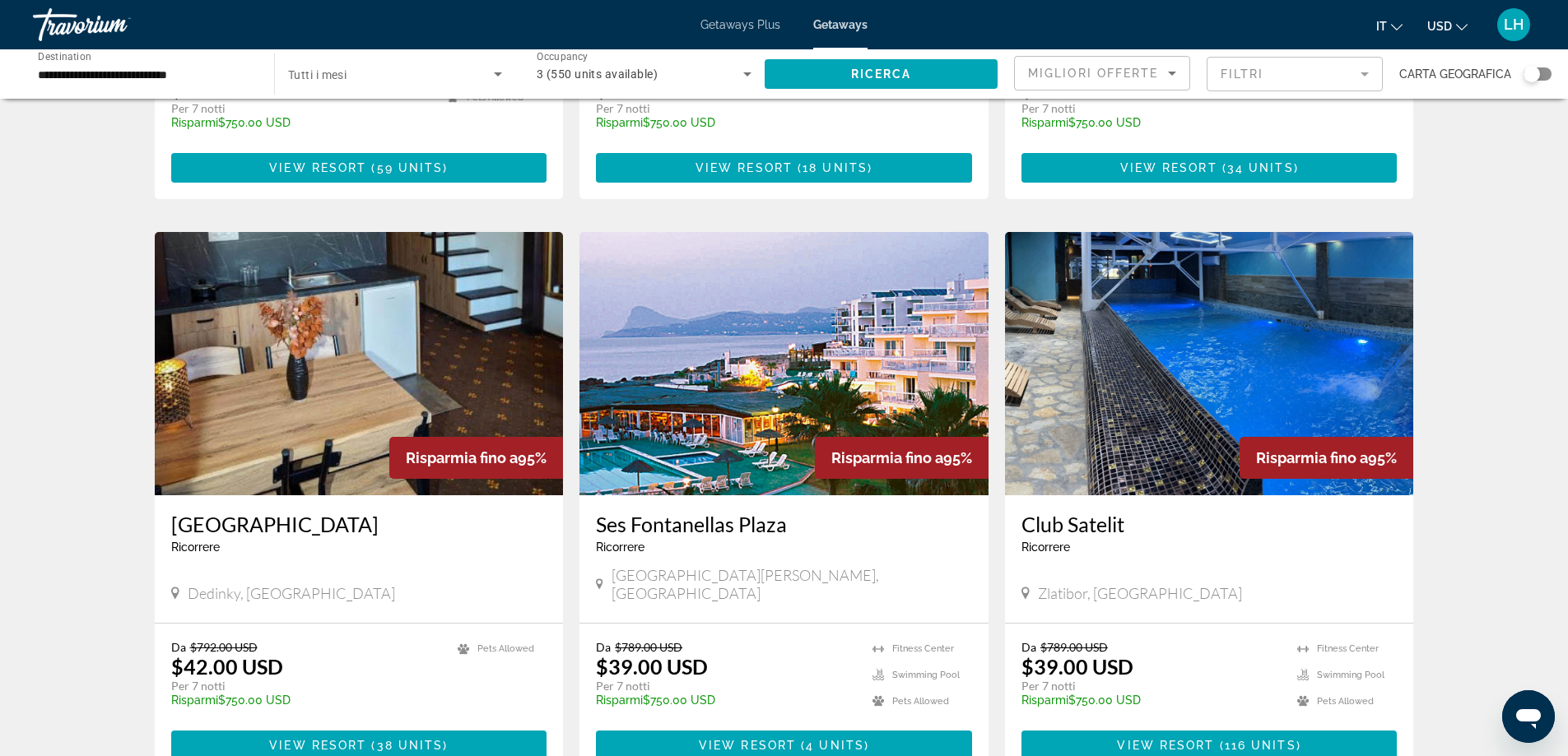
click at [822, 314] on img "Main content" at bounding box center [783, 363] width 409 height 263
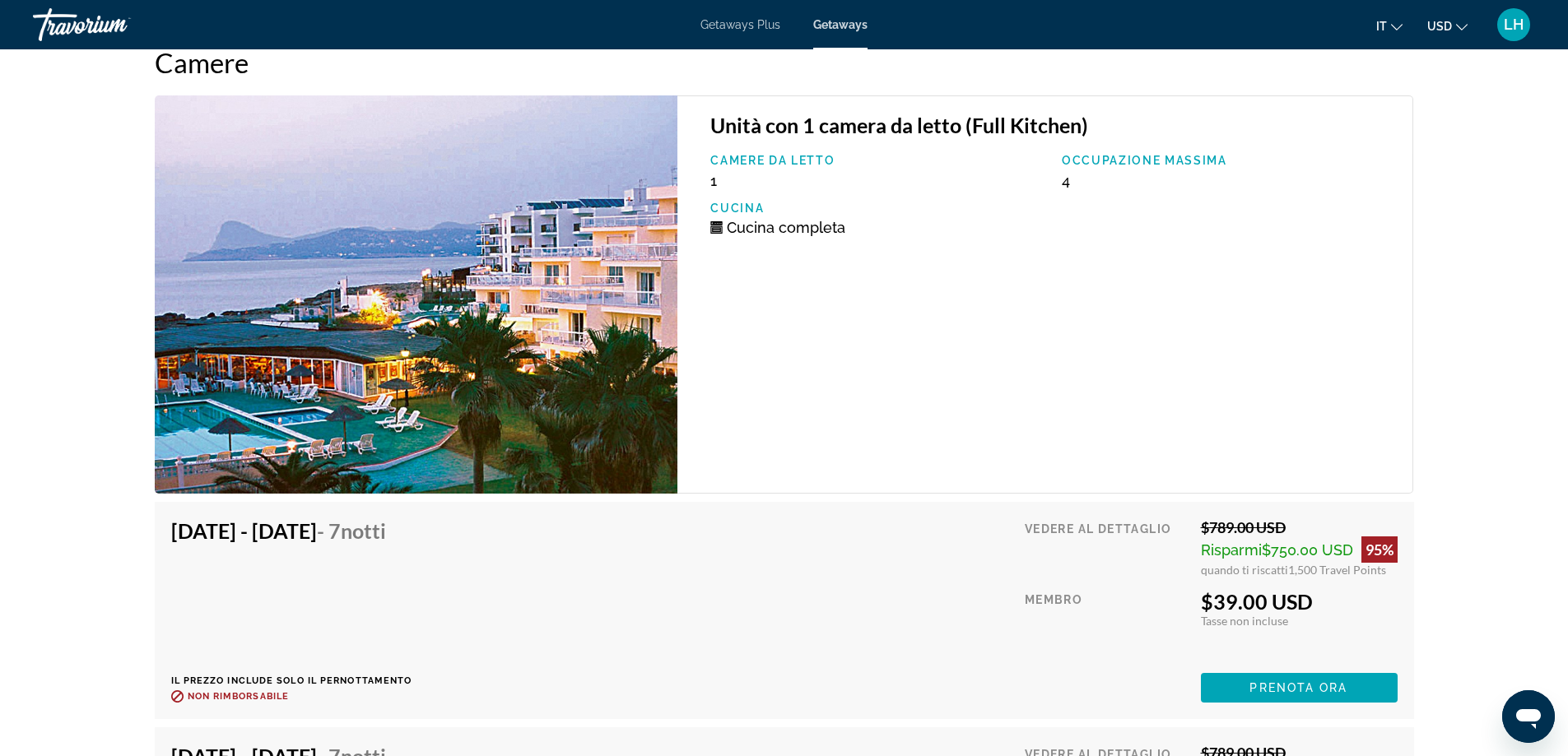
scroll to position [2771, 0]
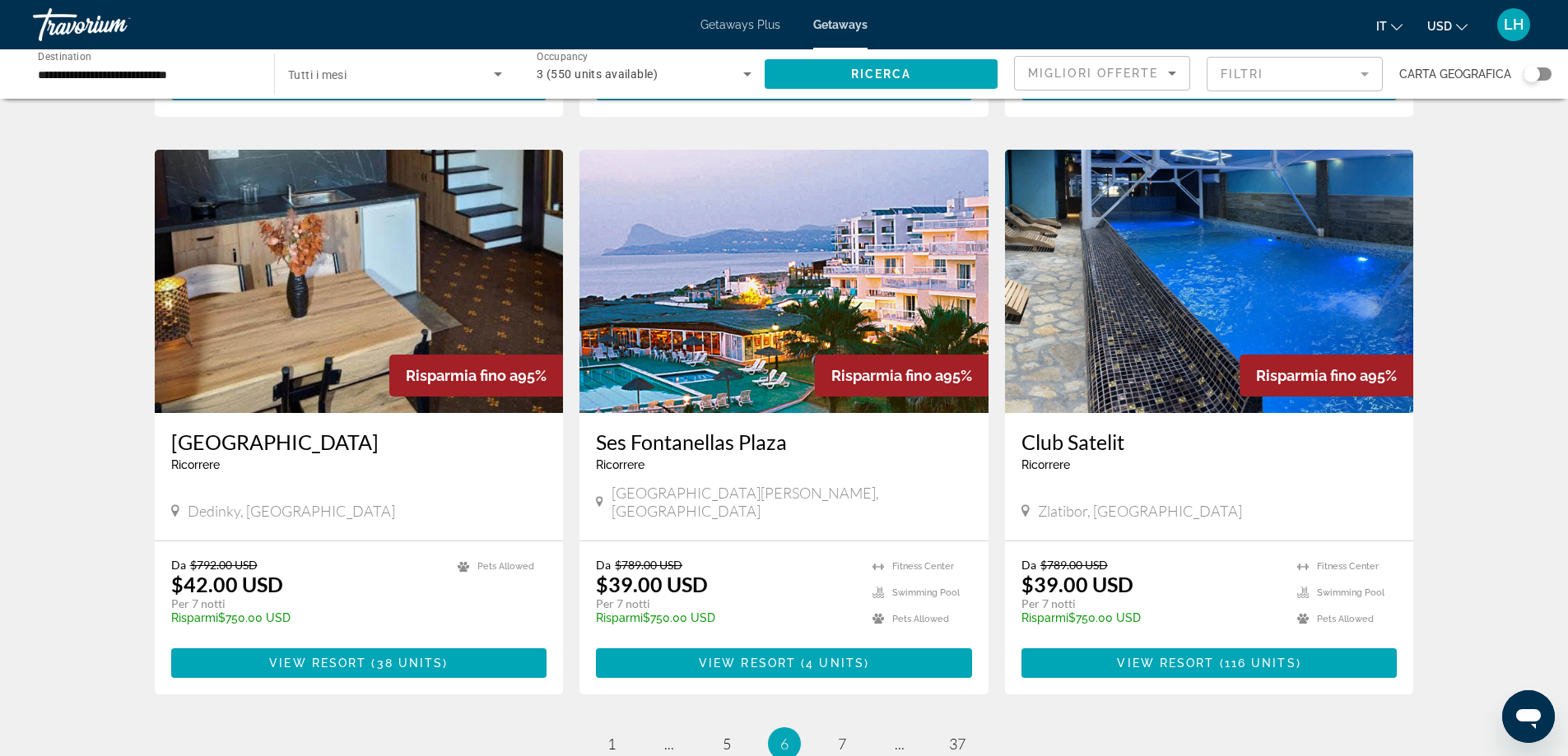
scroll to position [1810, 0]
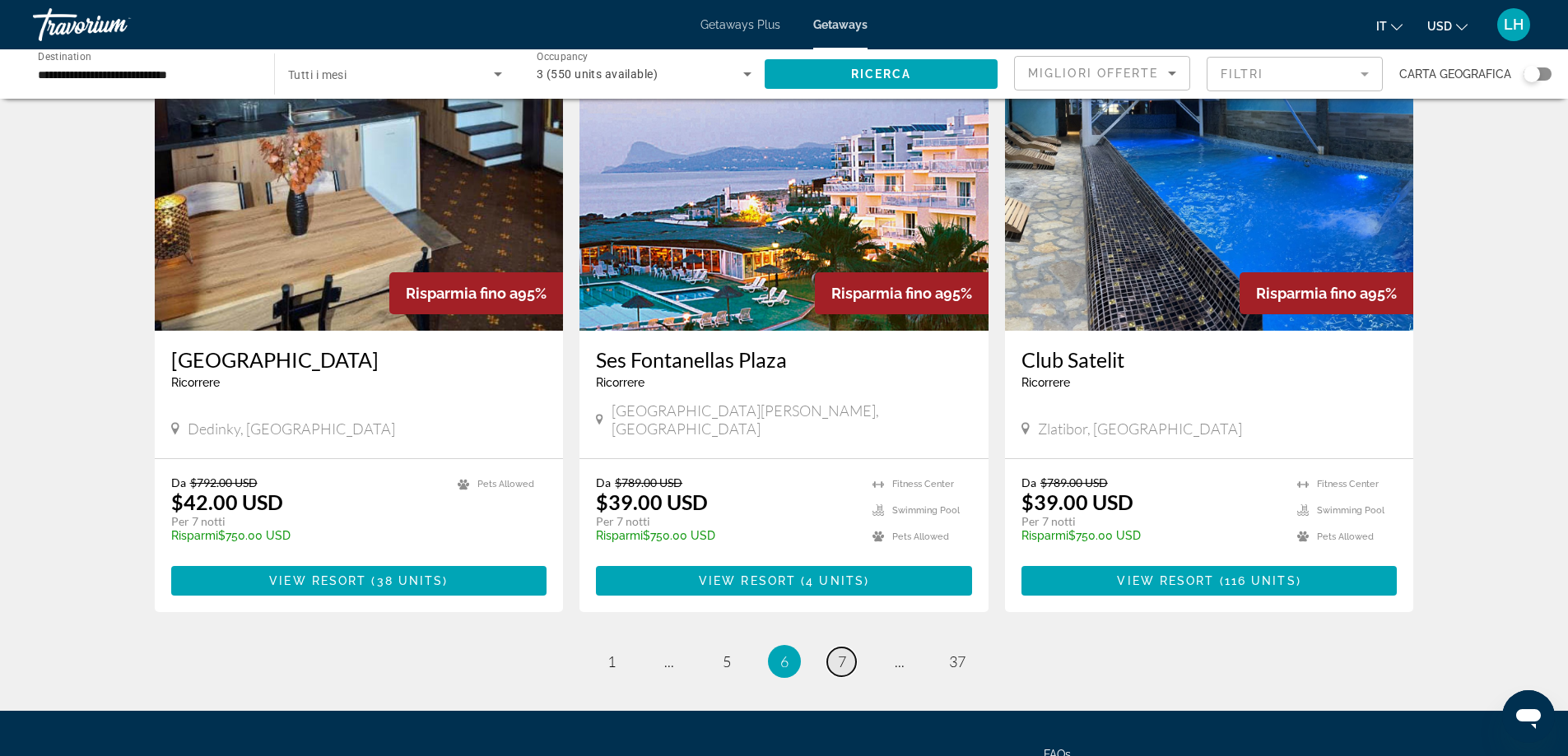
click at [838, 653] on span "7" at bounding box center [842, 661] width 8 height 18
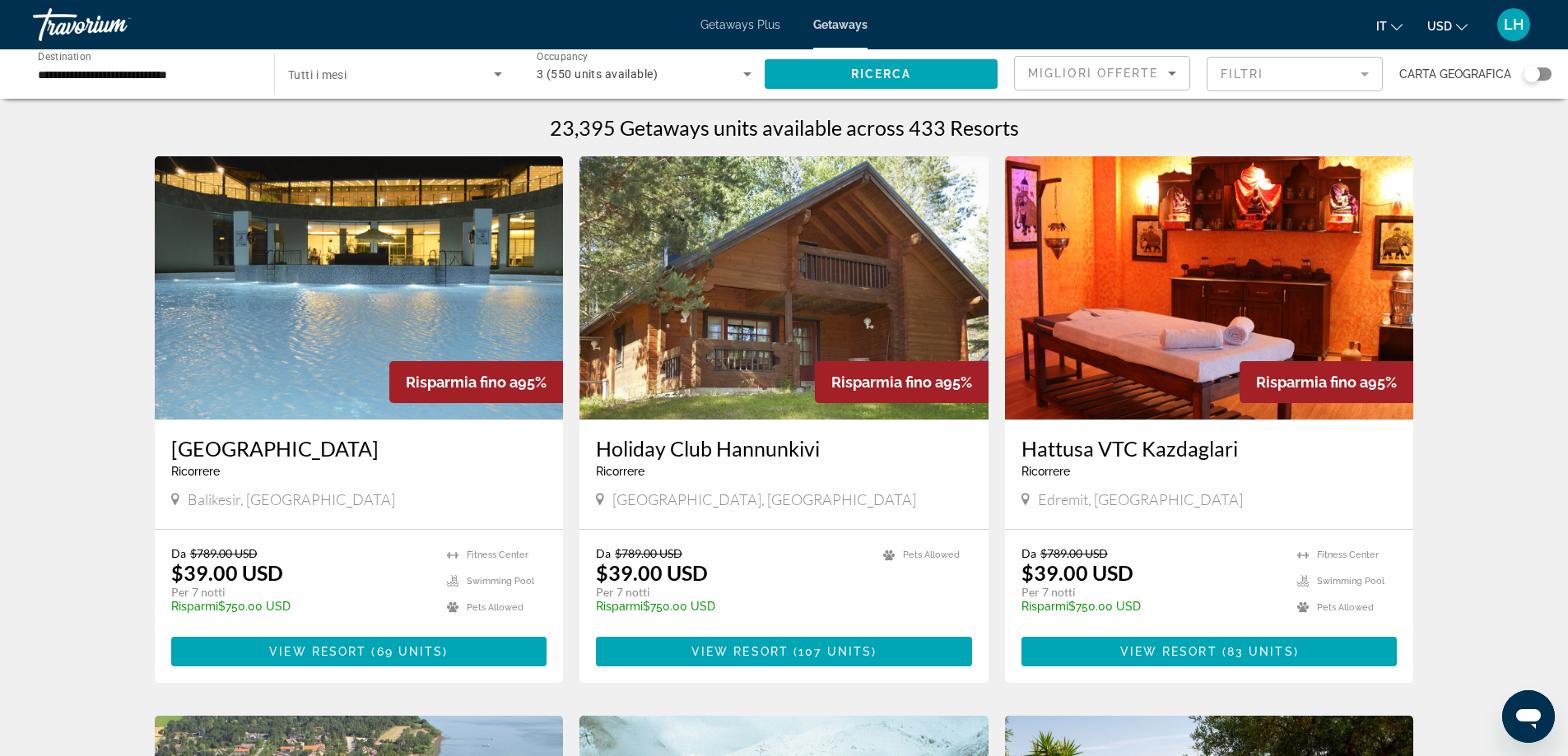
click at [323, 319] on img "Main content" at bounding box center [358, 288] width 409 height 263
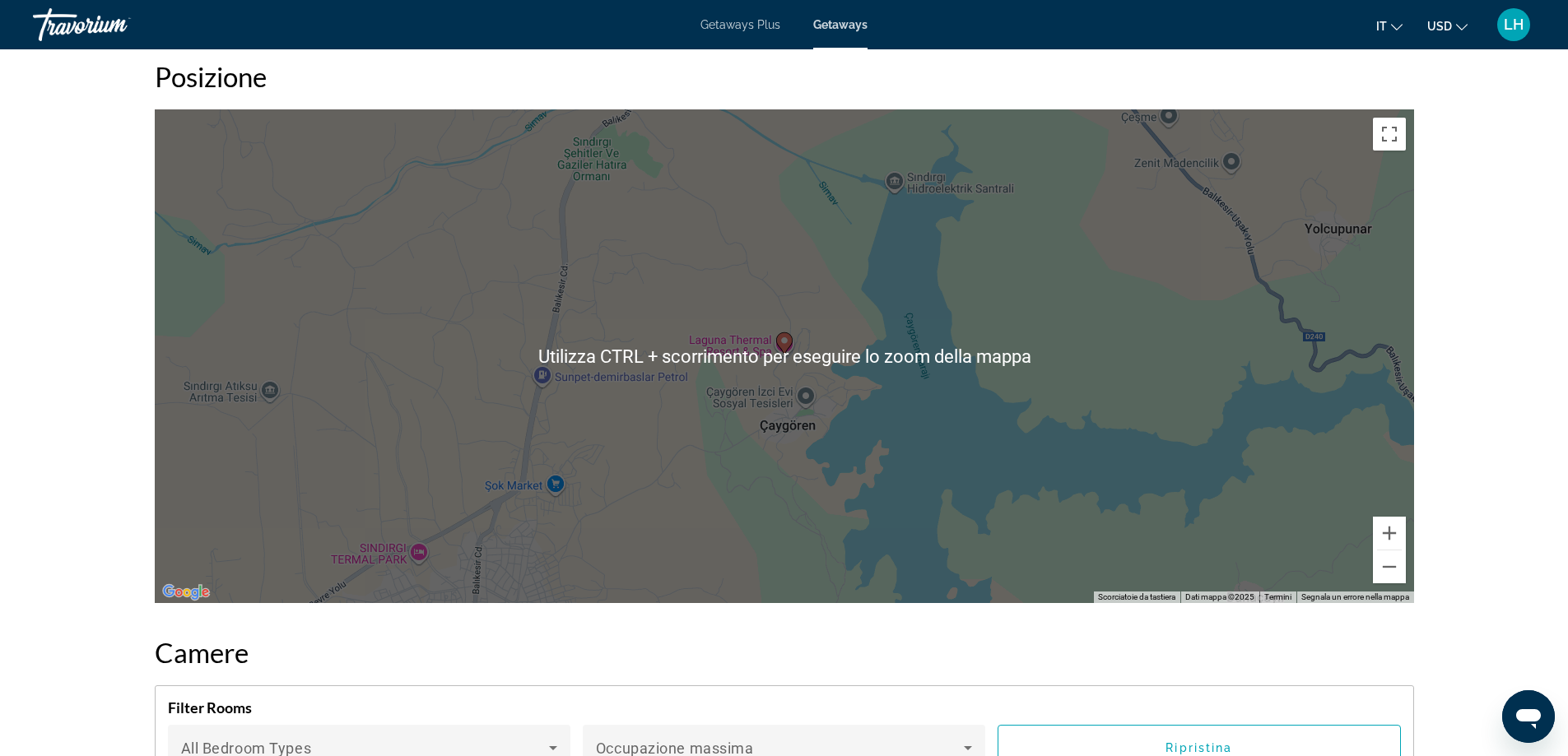
scroll to position [2303, 0]
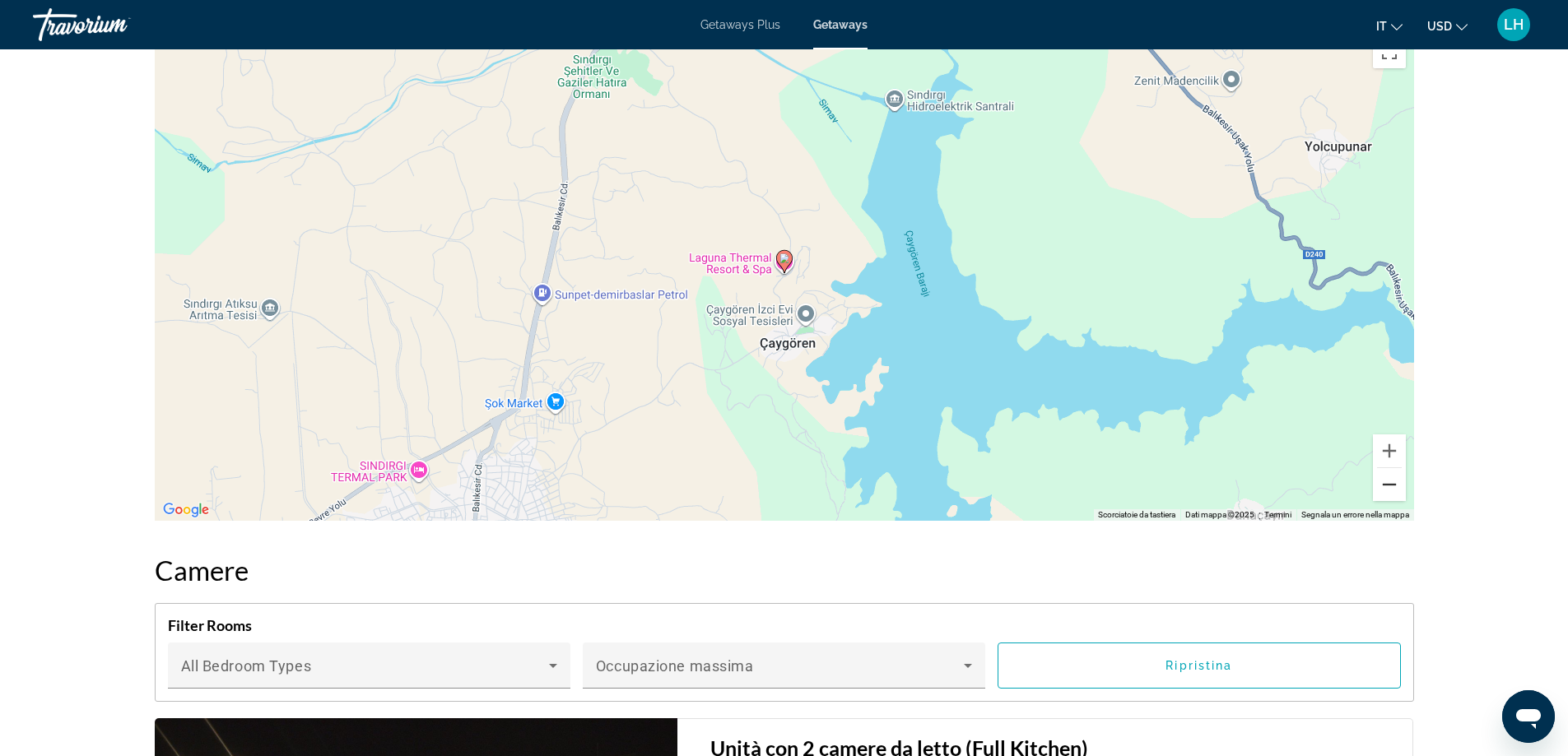
click at [1383, 485] on button "Zoom indietro" at bounding box center [1388, 484] width 33 height 33
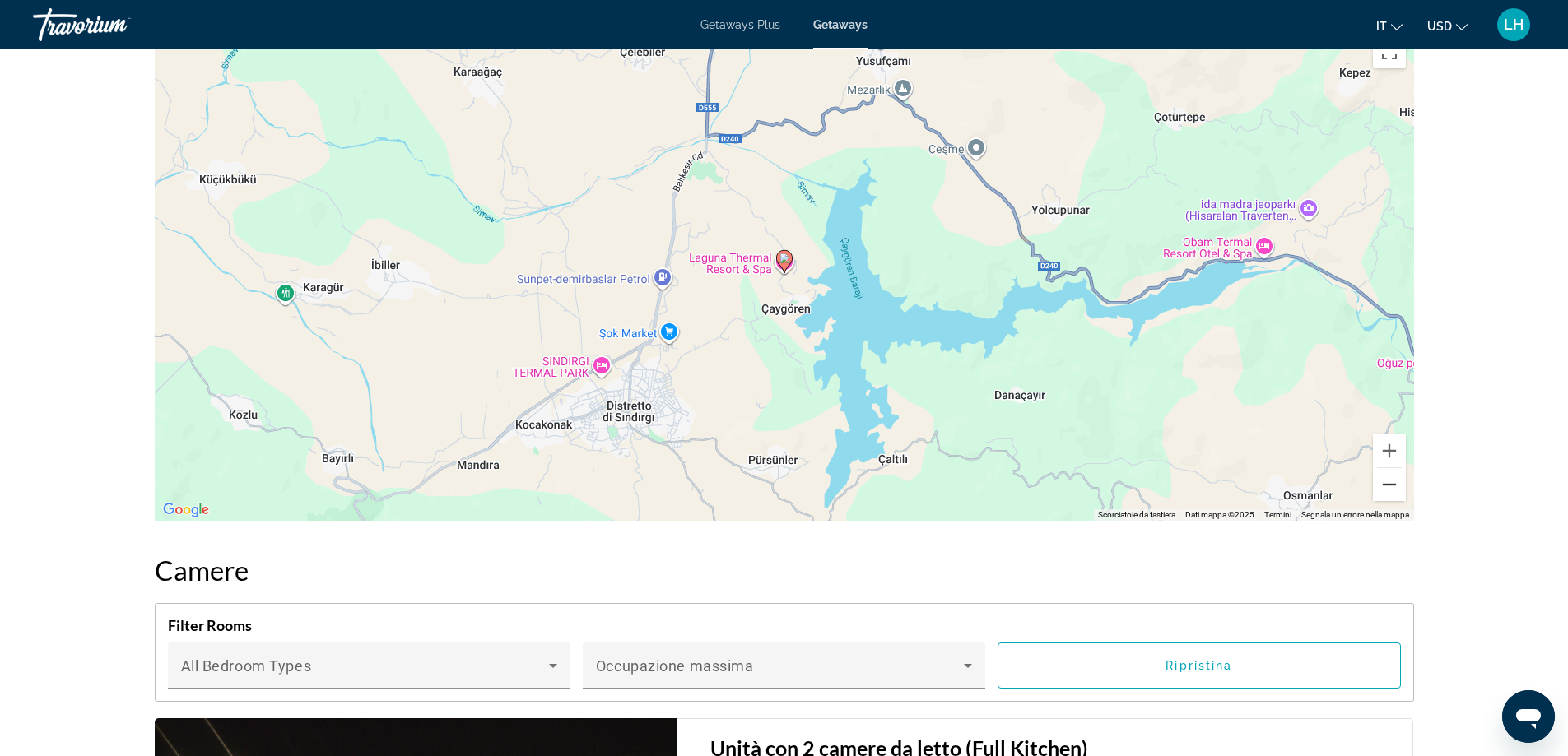
click at [1383, 485] on button "Zoom indietro" at bounding box center [1388, 484] width 33 height 33
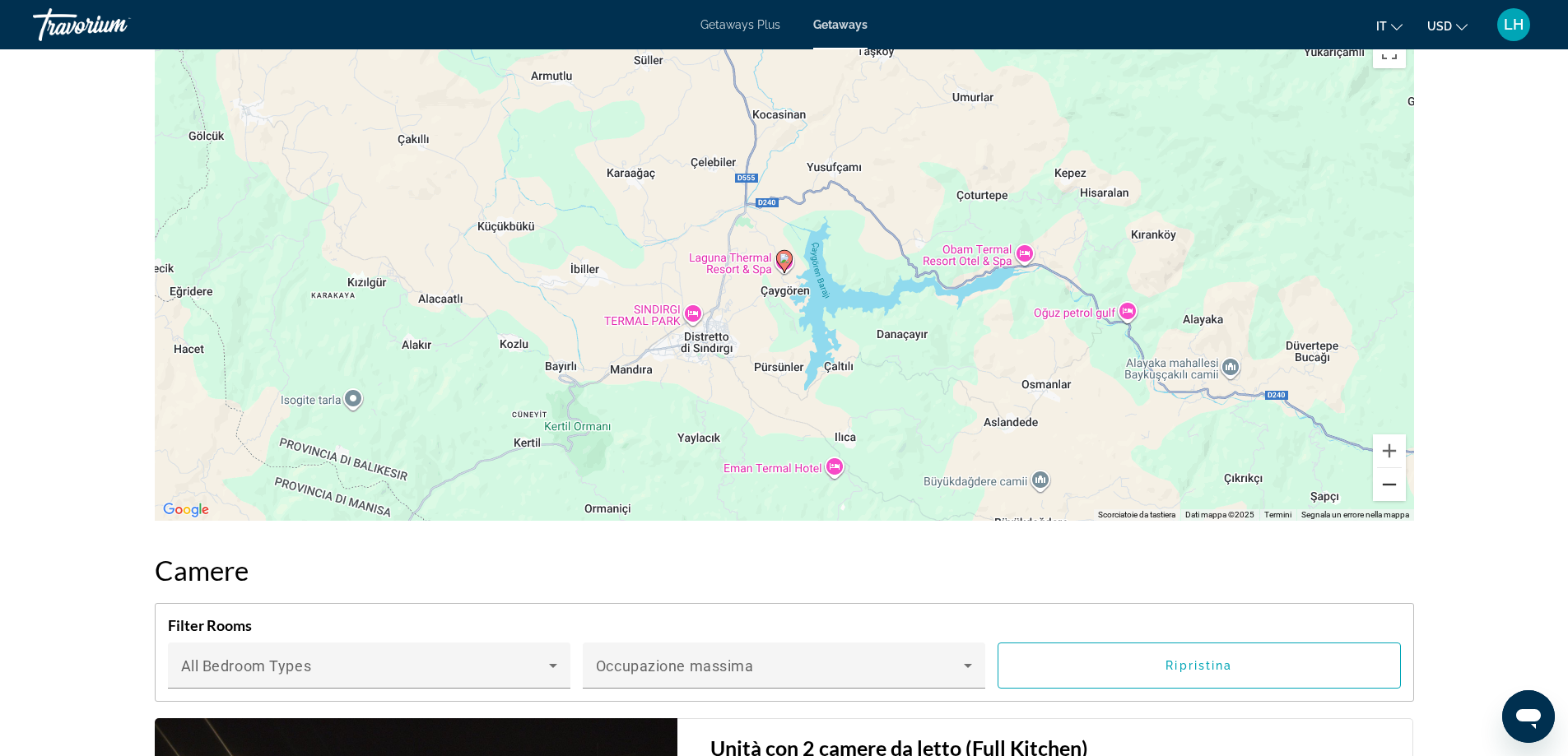
click at [1383, 485] on button "Zoom indietro" at bounding box center [1388, 484] width 33 height 33
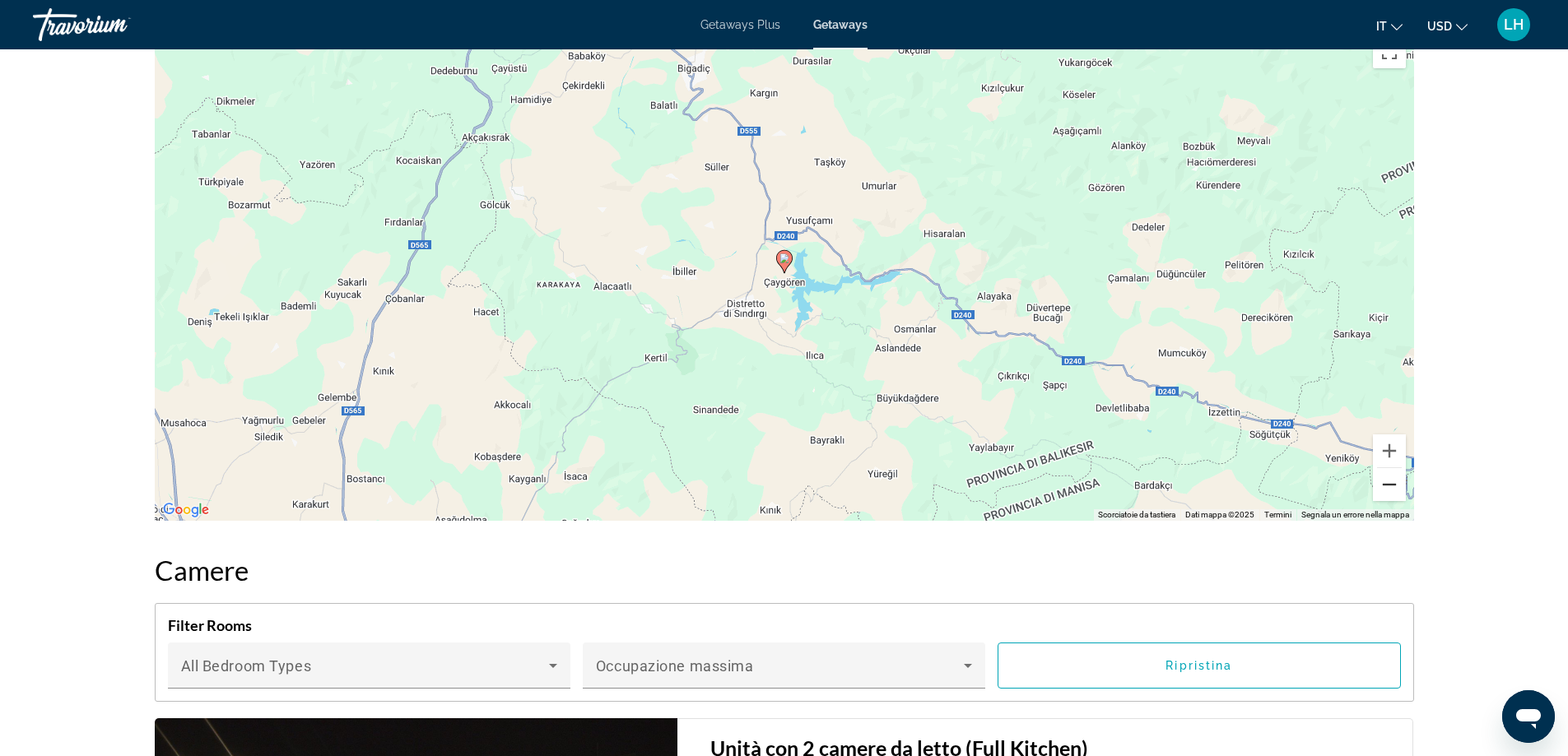
click at [1383, 485] on button "Zoom indietro" at bounding box center [1388, 484] width 33 height 33
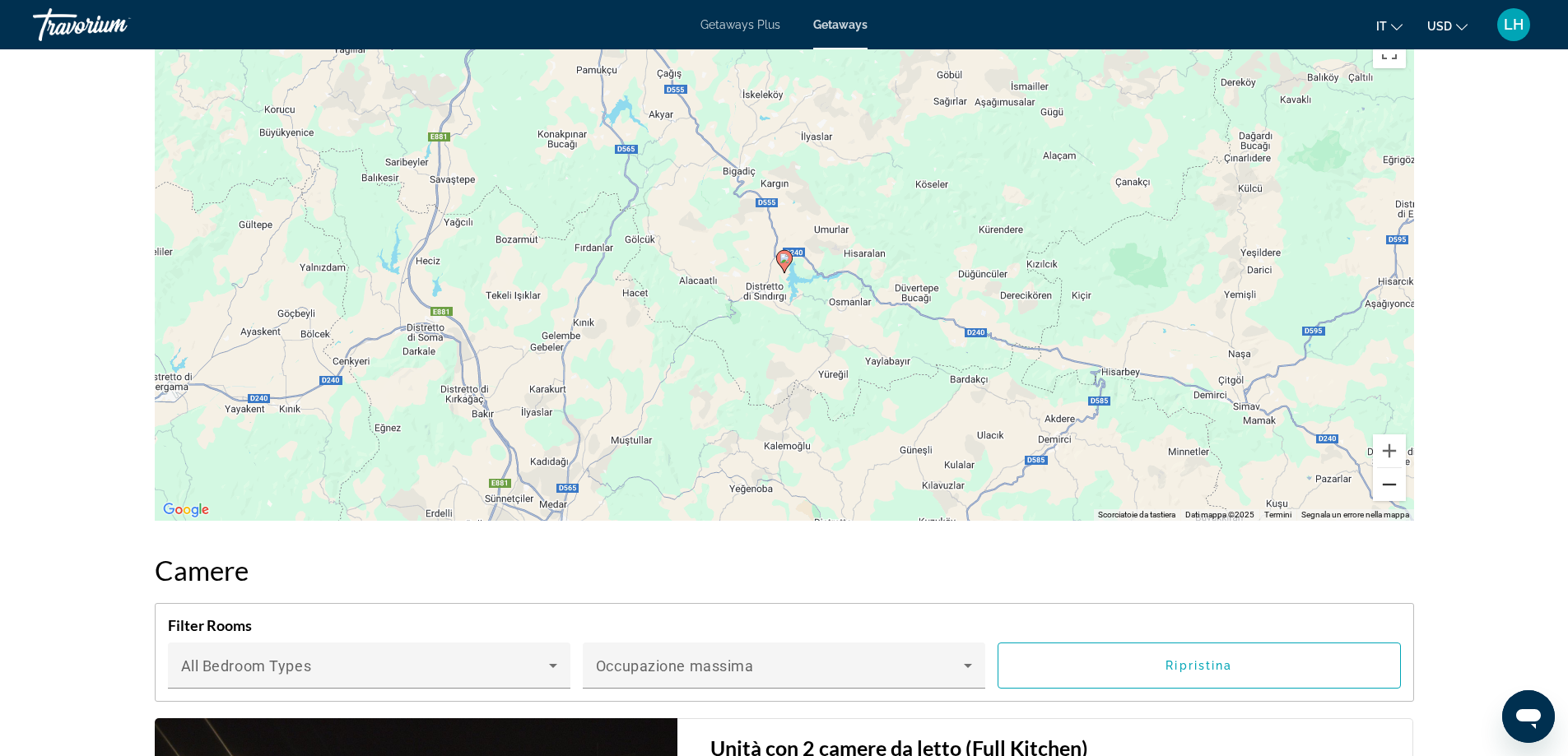
click at [1383, 485] on button "Zoom indietro" at bounding box center [1388, 484] width 33 height 33
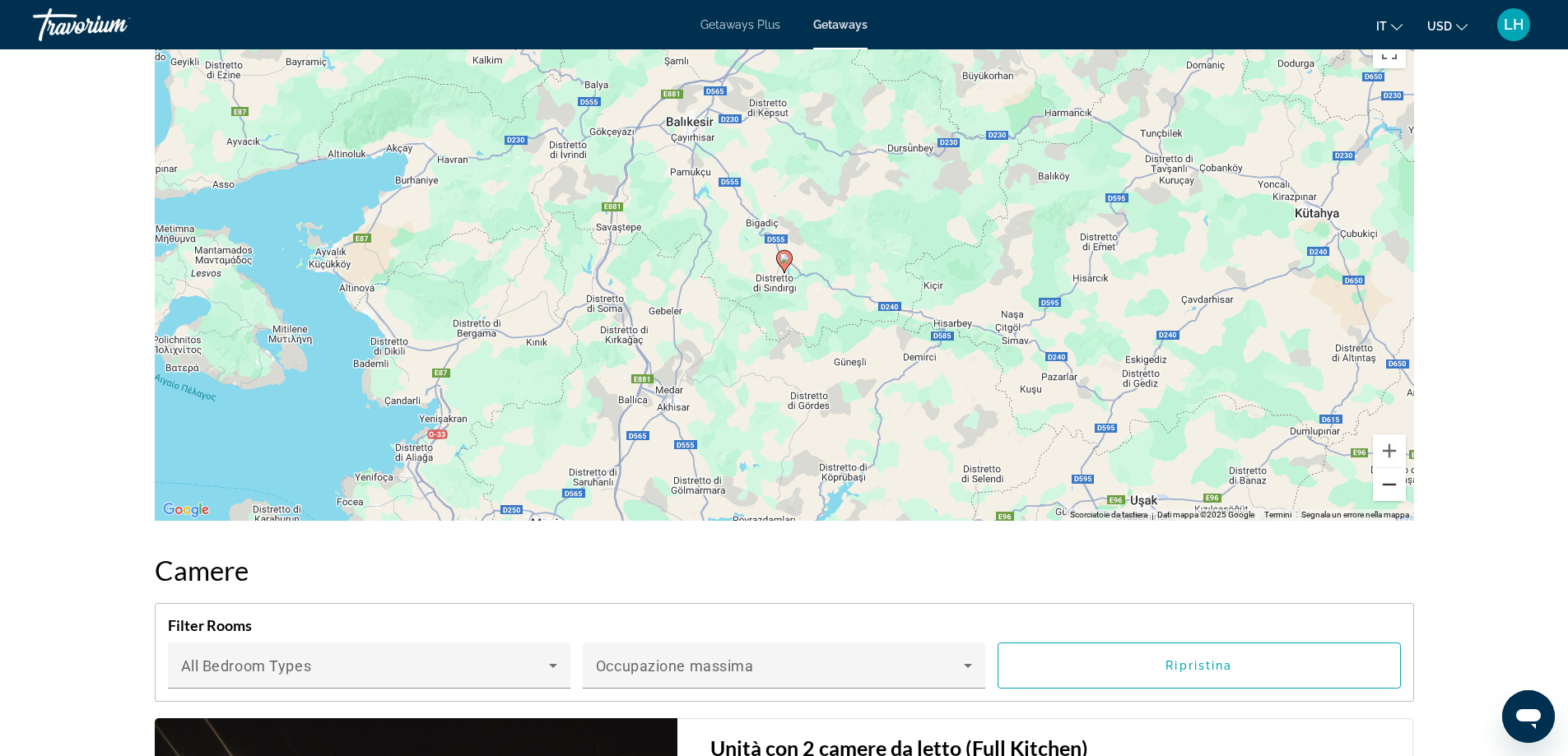
click at [1383, 485] on button "Zoom indietro" at bounding box center [1388, 484] width 33 height 33
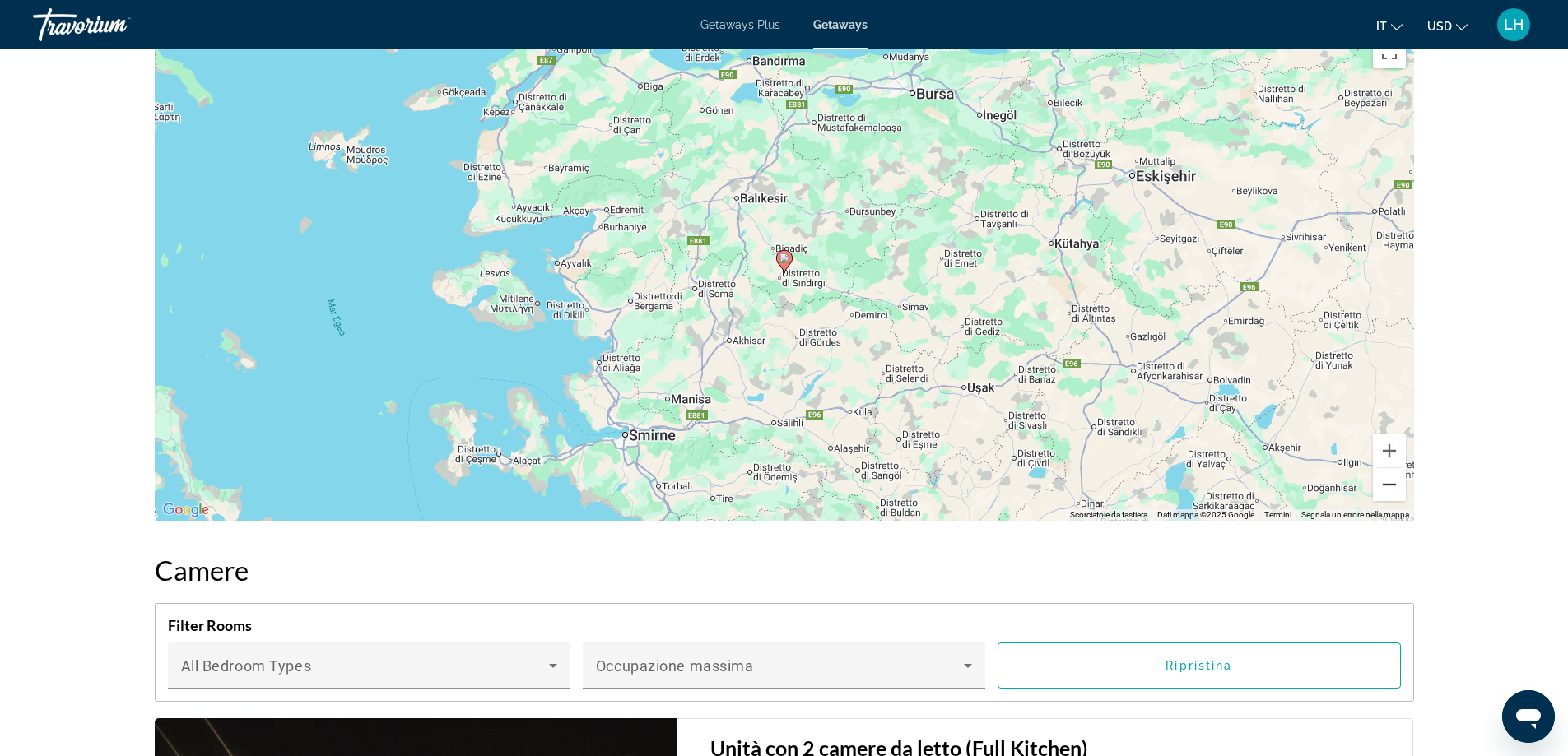
click at [1383, 485] on button "Zoom indietro" at bounding box center [1388, 484] width 33 height 33
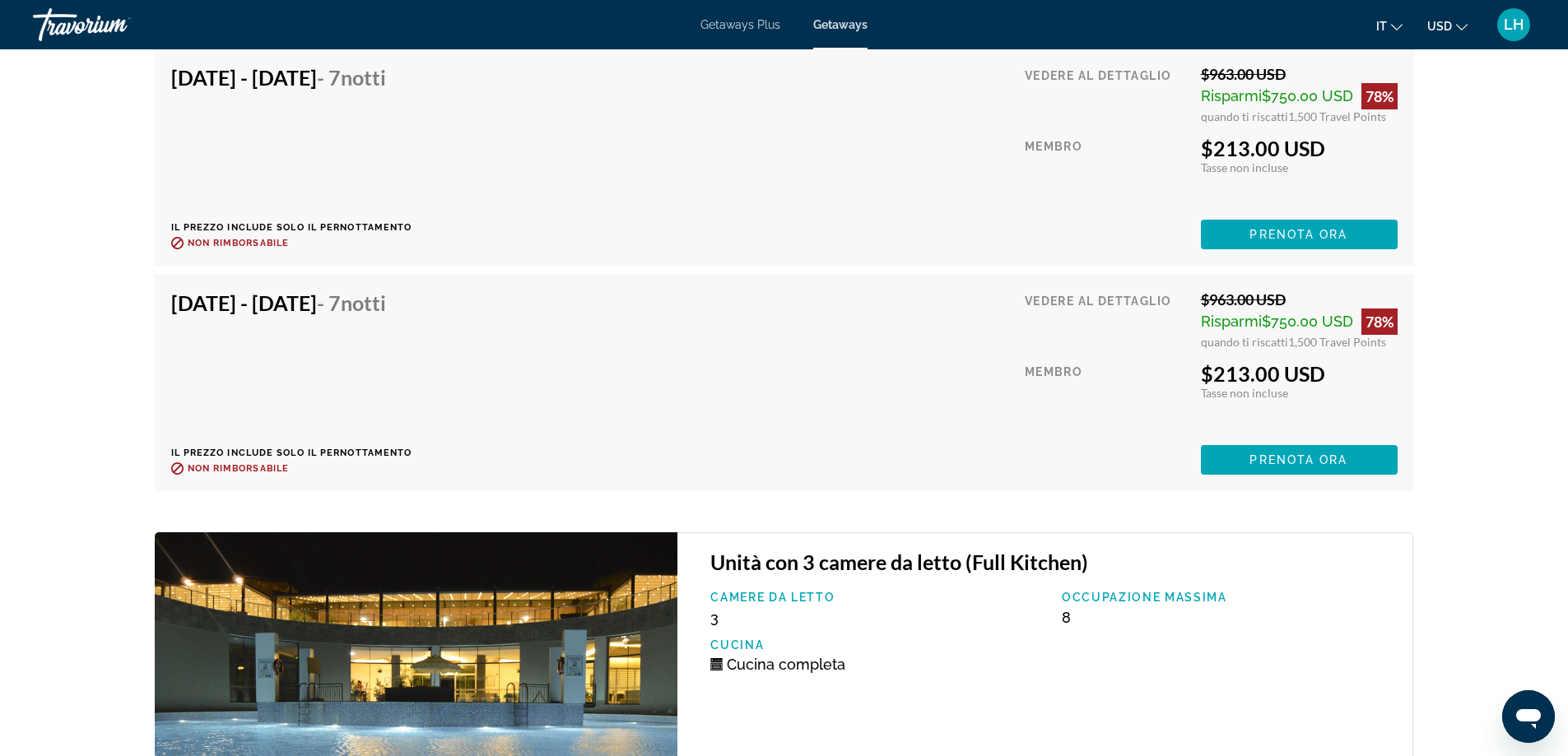
scroll to position [9727, 0]
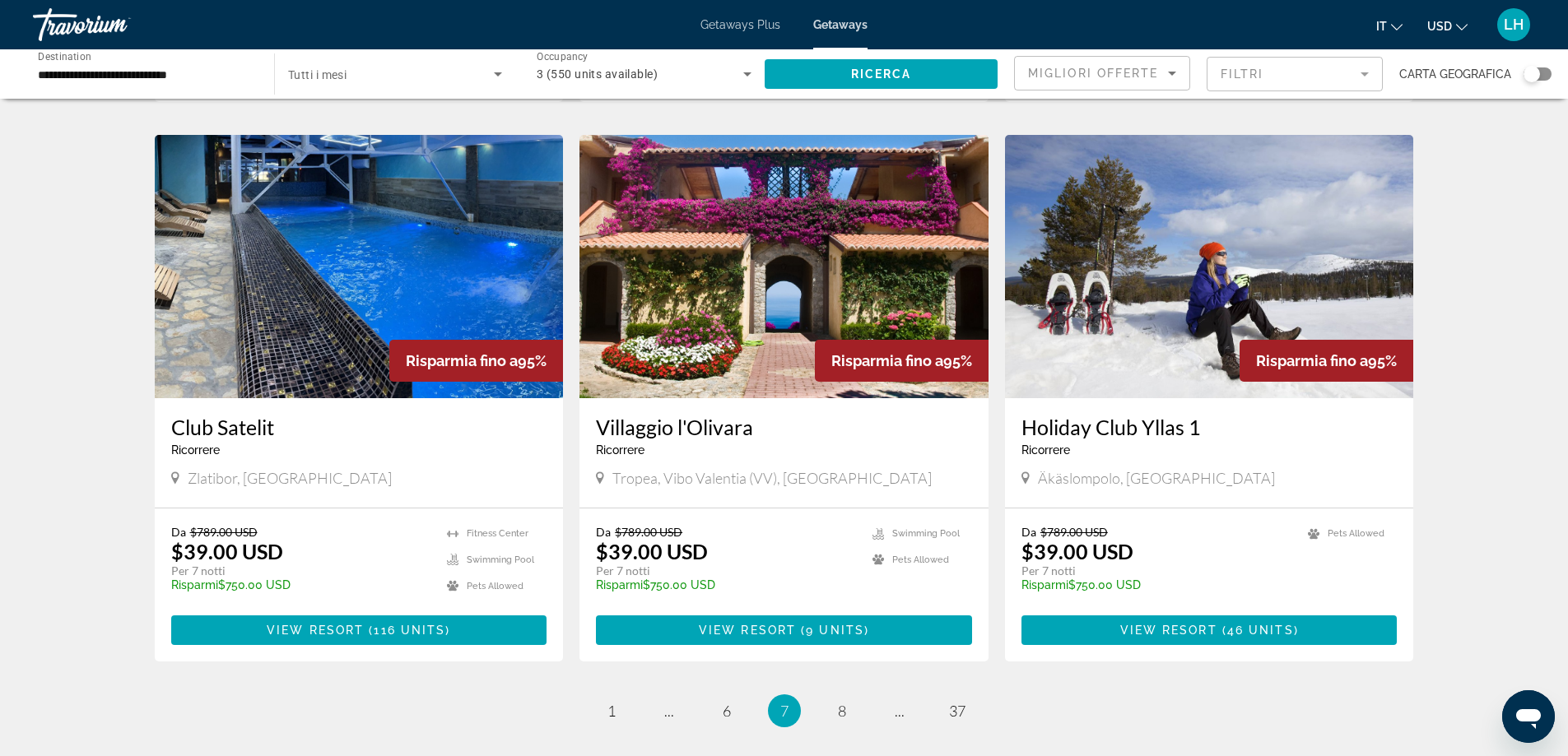
scroll to position [1728, 0]
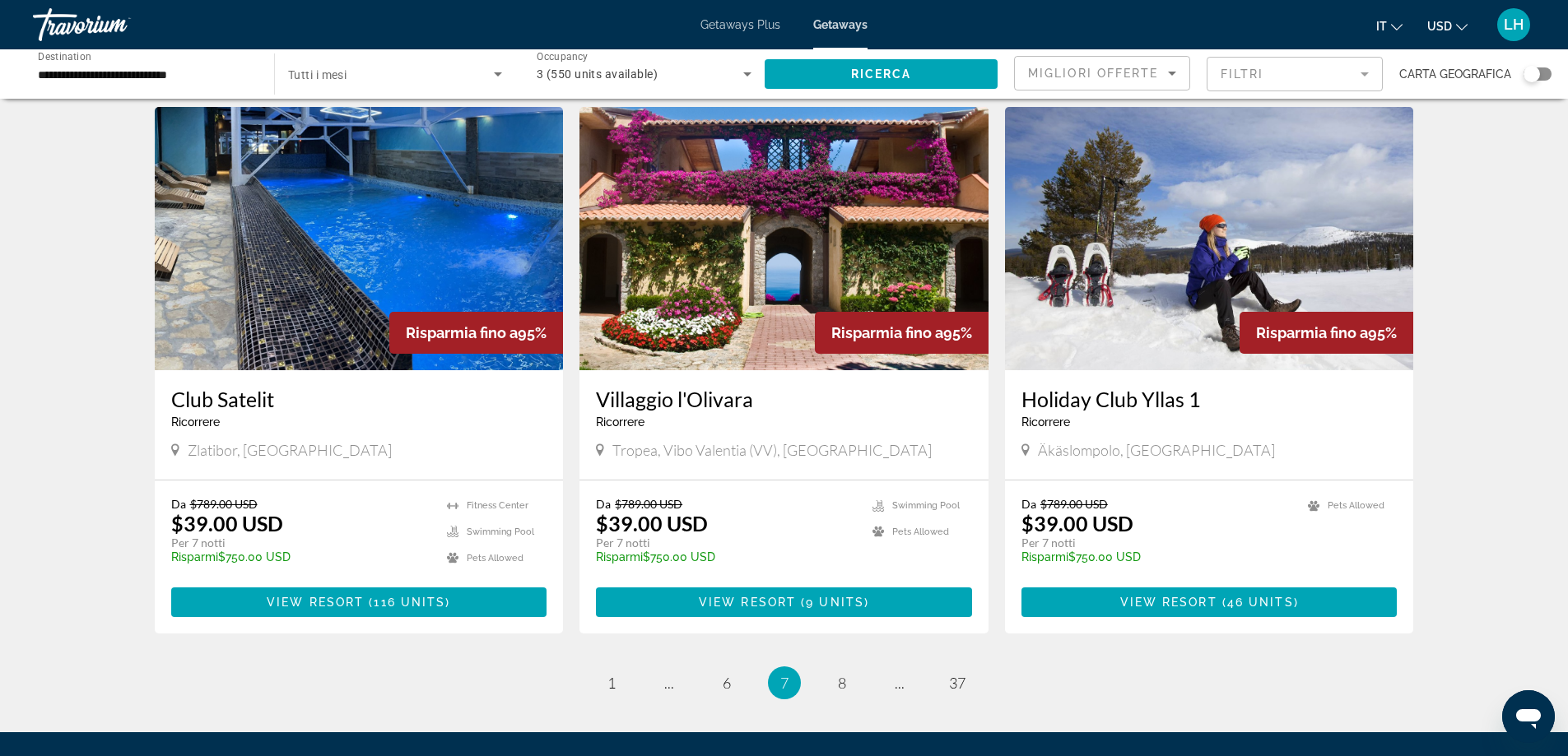
click at [780, 351] on img "Main content" at bounding box center [783, 238] width 409 height 263
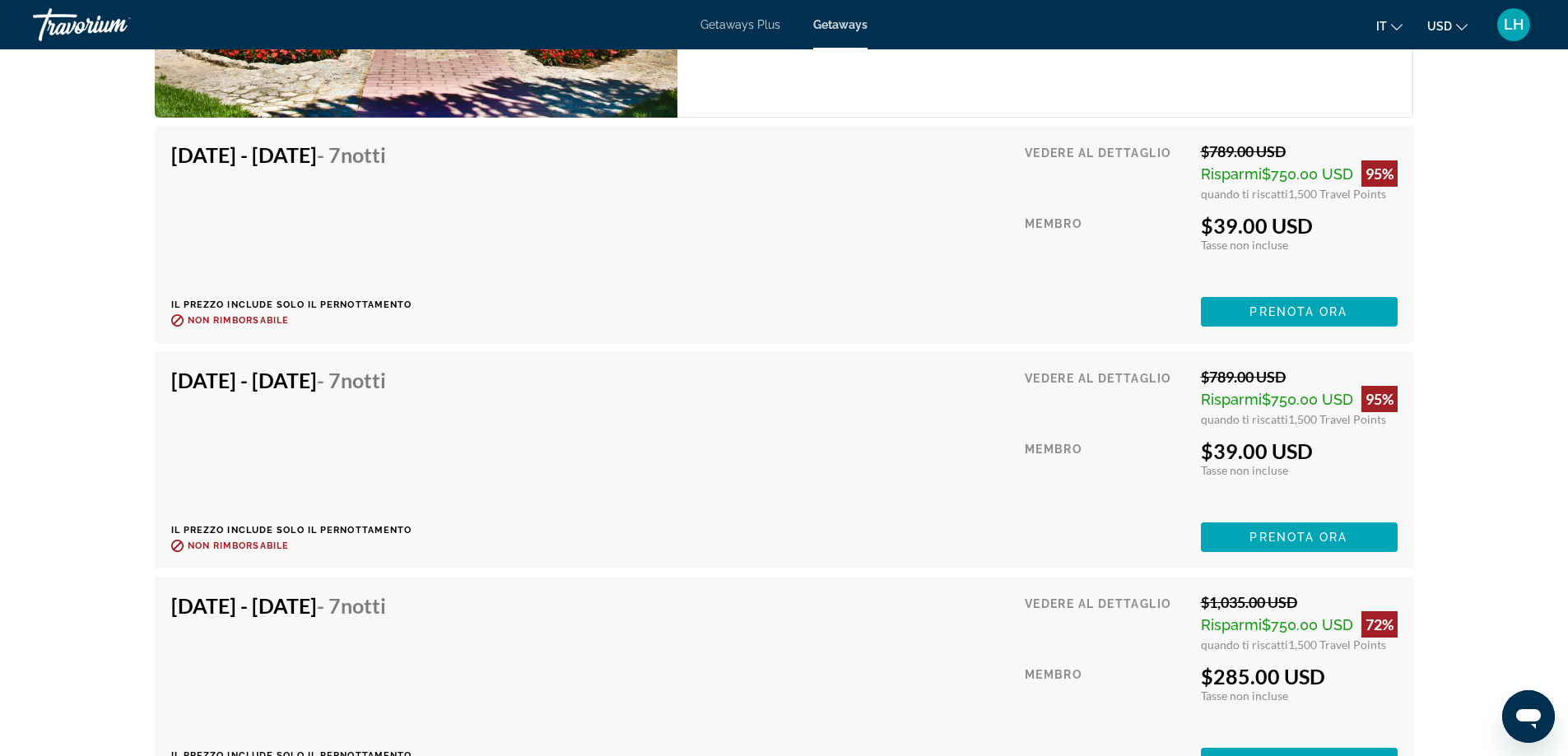
scroll to position [3372, 0]
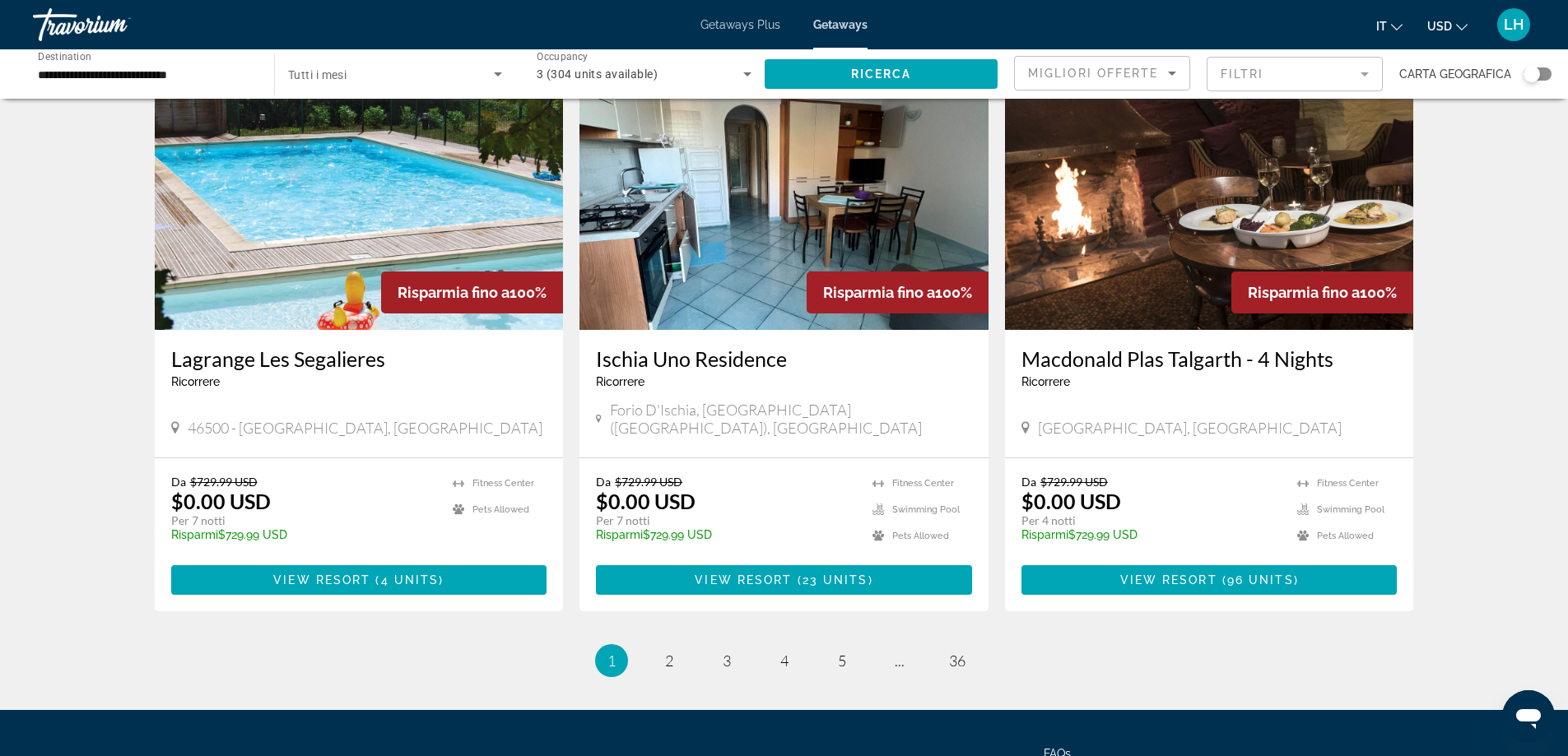
scroll to position [1907, 0]
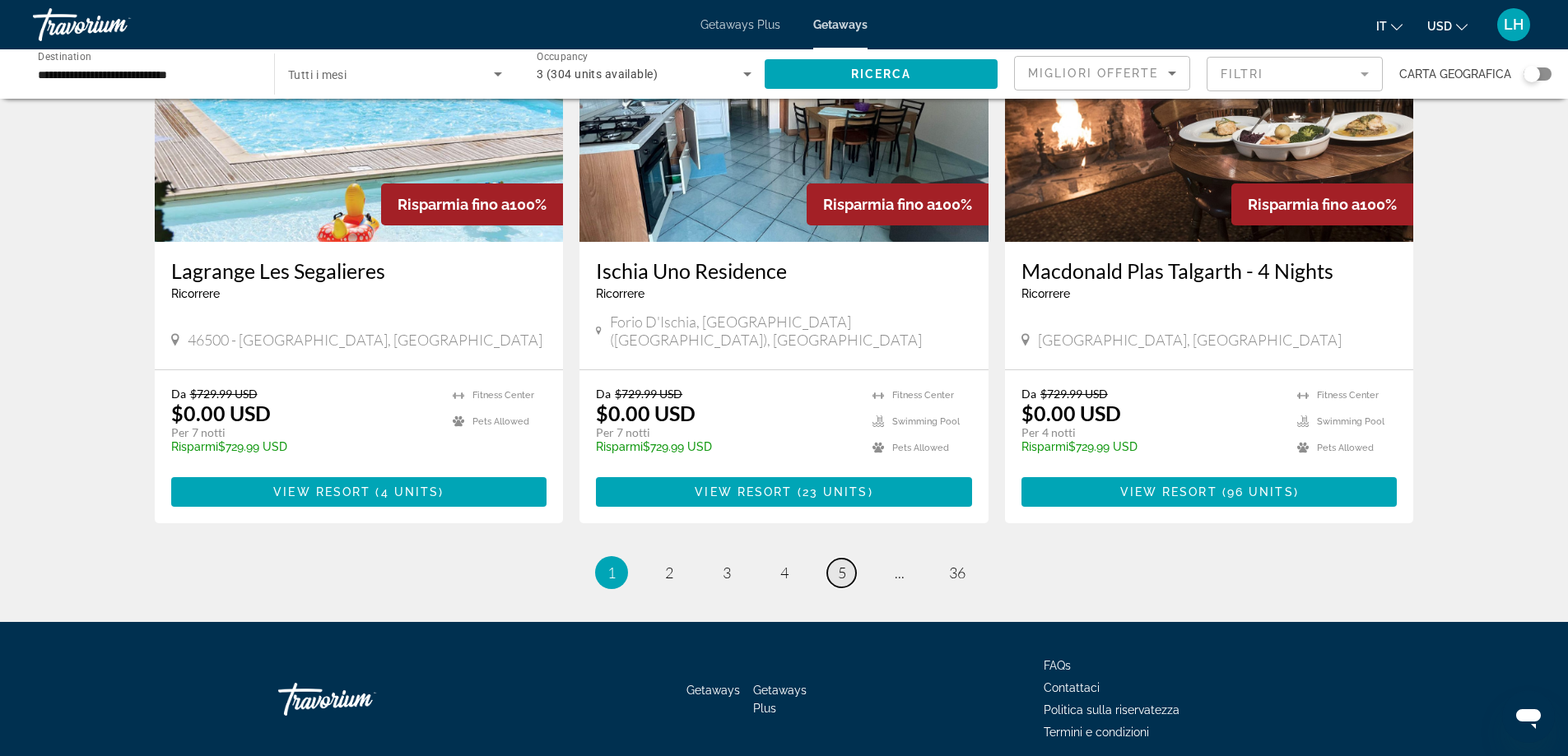
click at [845, 563] on span "5" at bounding box center [842, 572] width 8 height 18
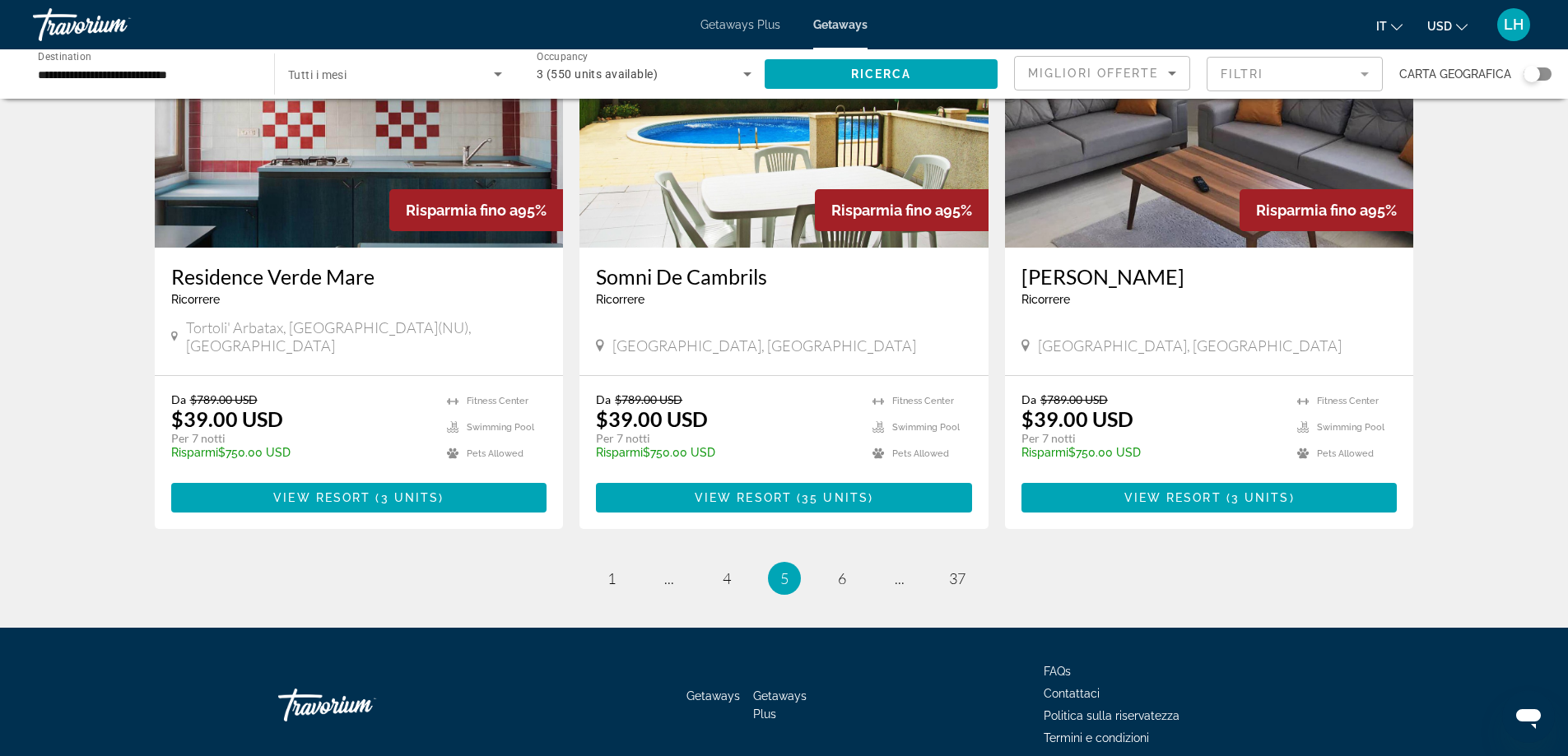
scroll to position [1893, 0]
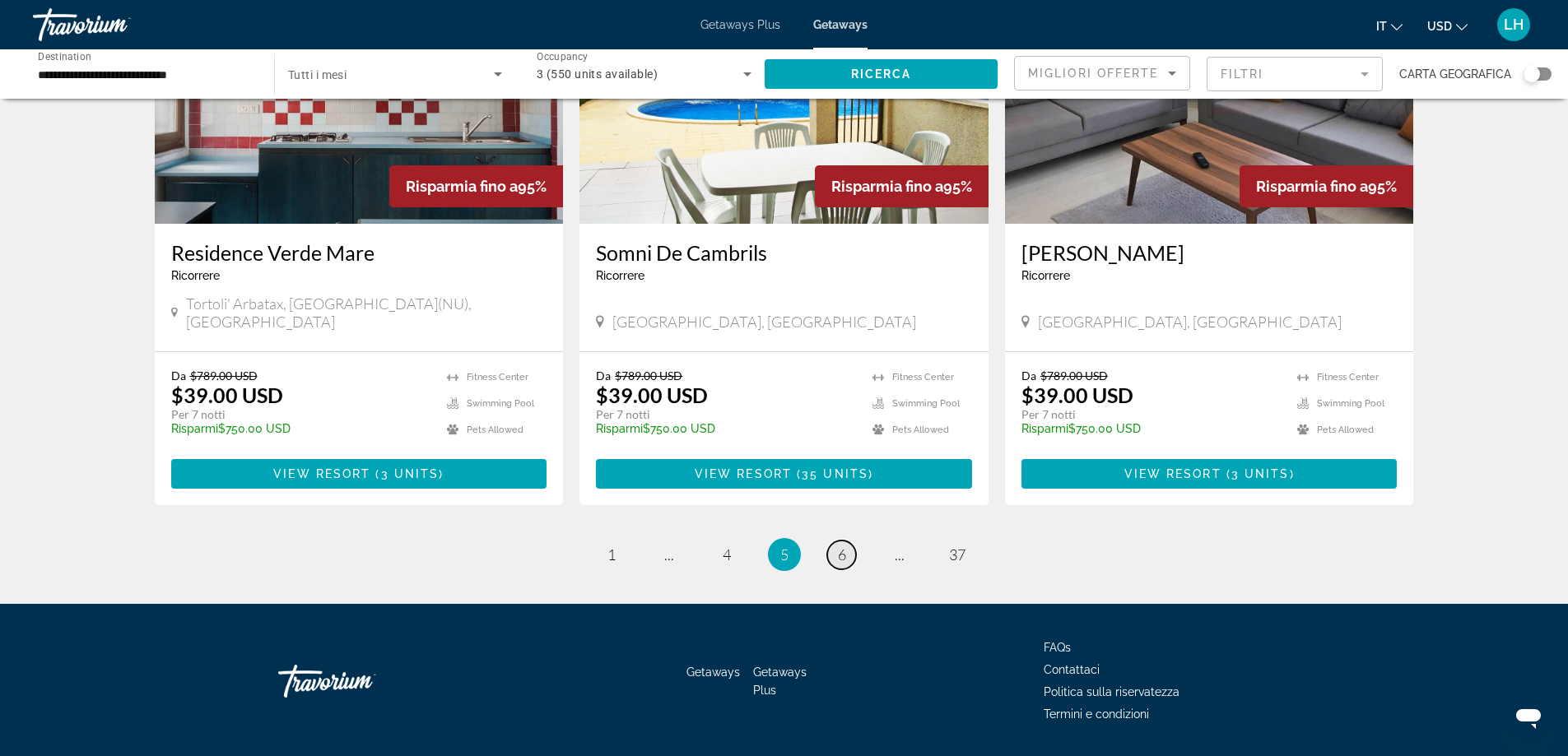
click at [837, 541] on link "page 6" at bounding box center [841, 555] width 29 height 29
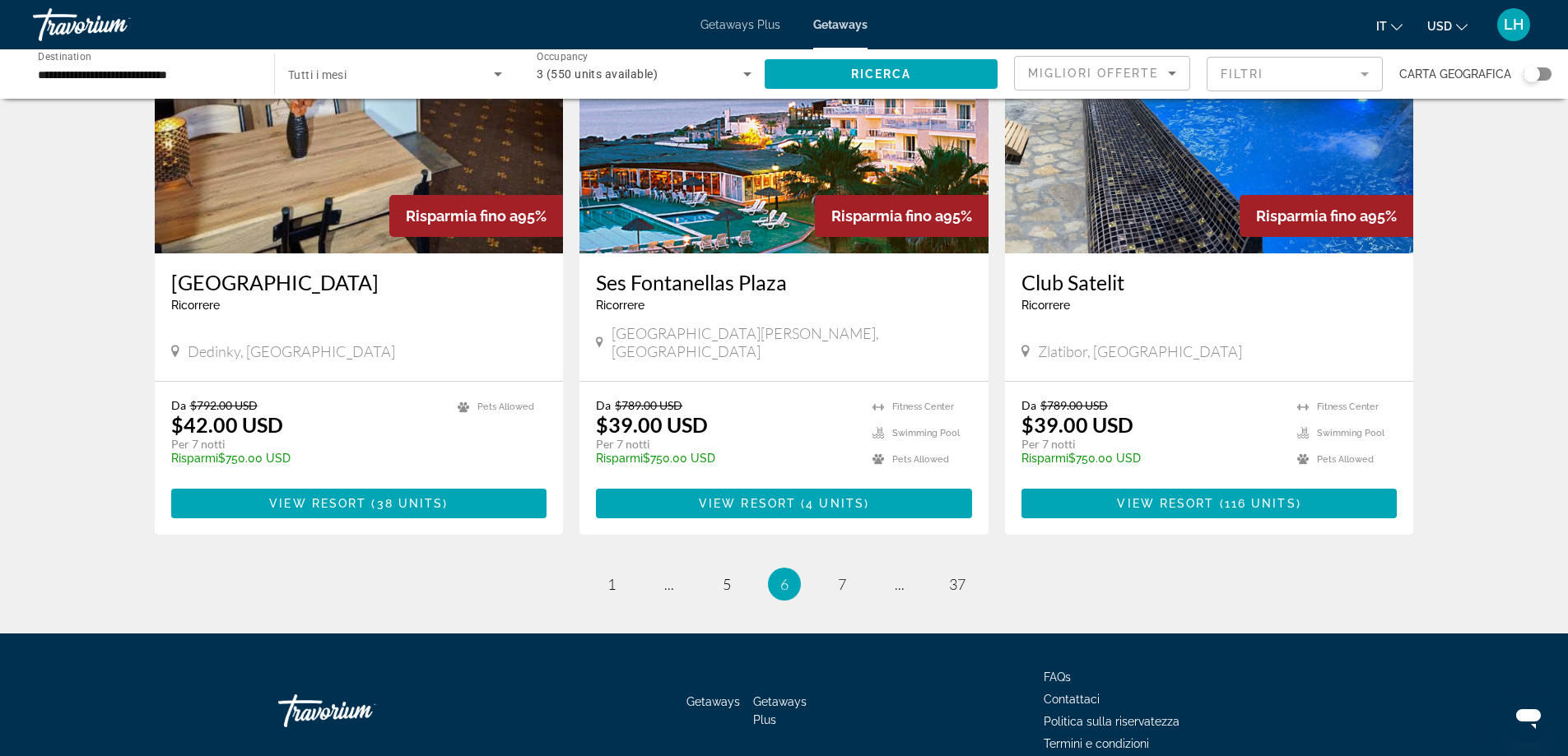
scroll to position [1893, 0]
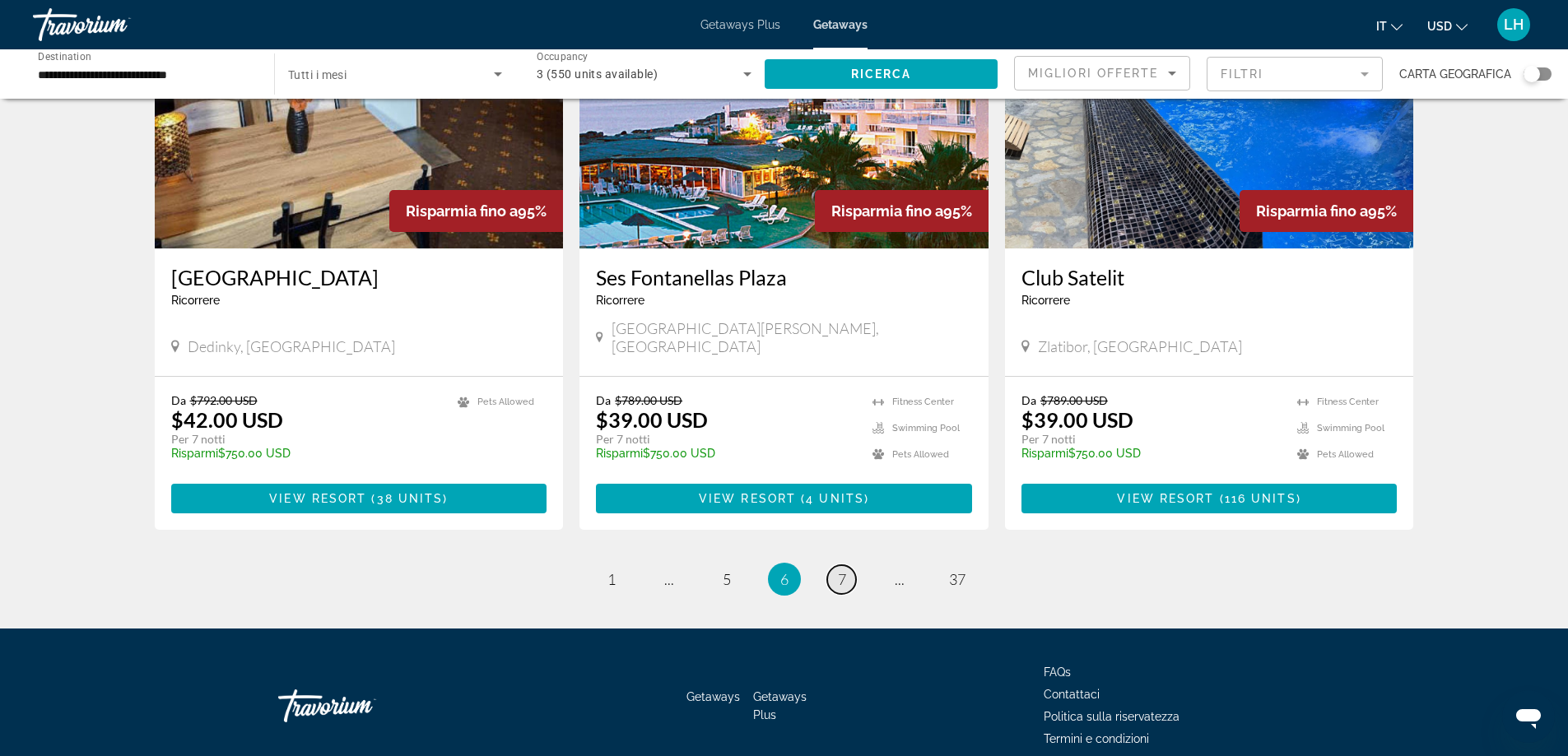
click at [837, 565] on link "page 7" at bounding box center [841, 579] width 29 height 29
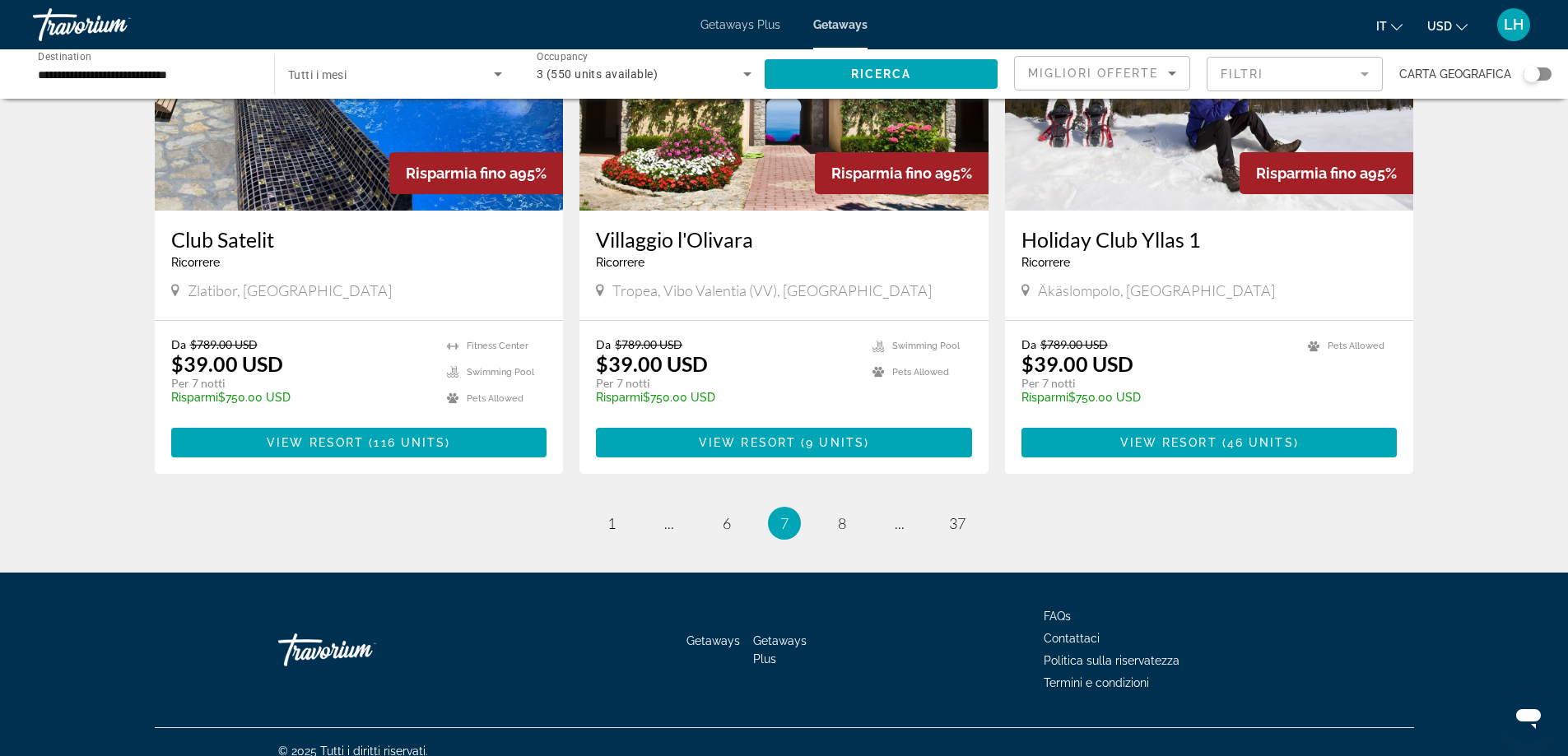
scroll to position [1906, 0]
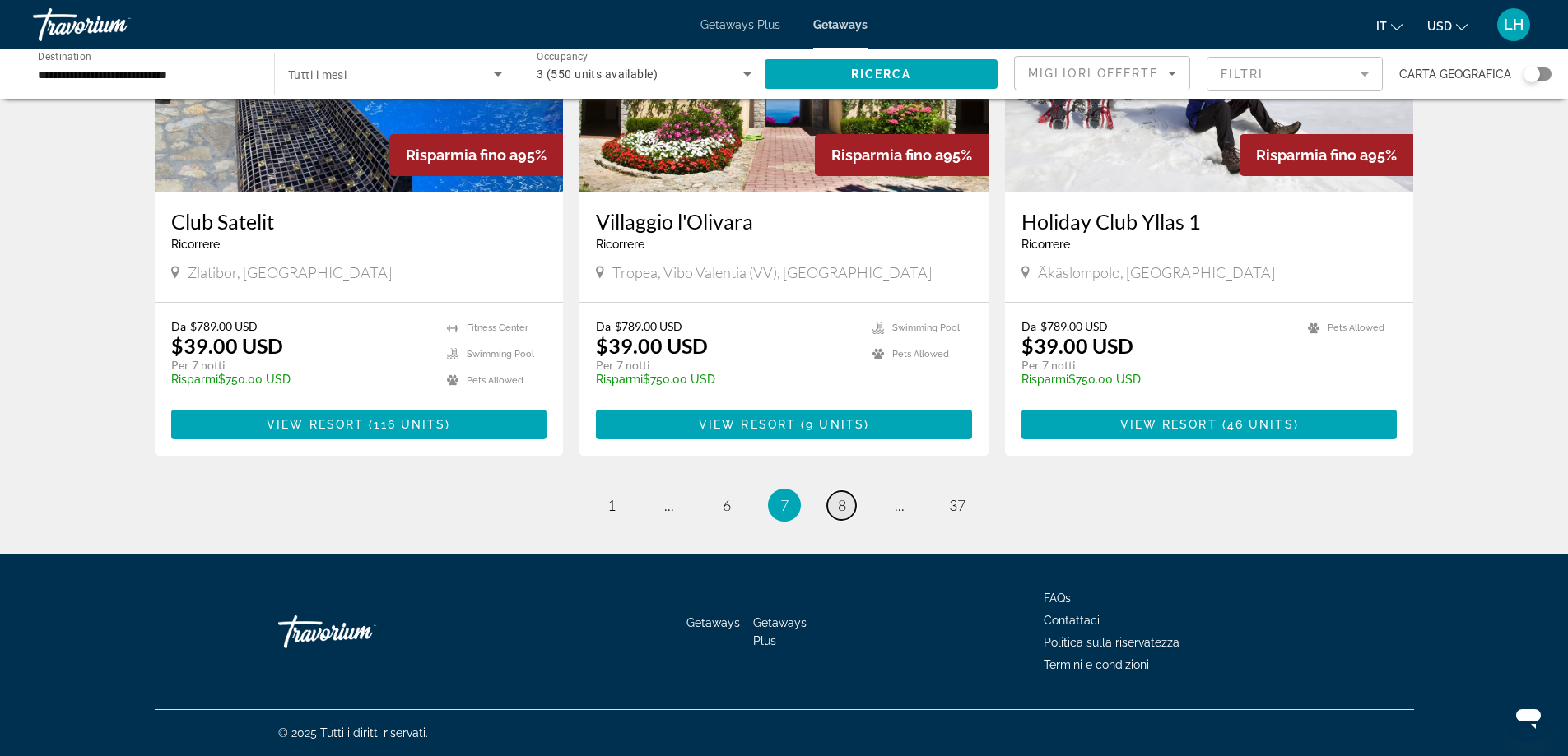
click at [845, 509] on span "8" at bounding box center [842, 505] width 8 height 18
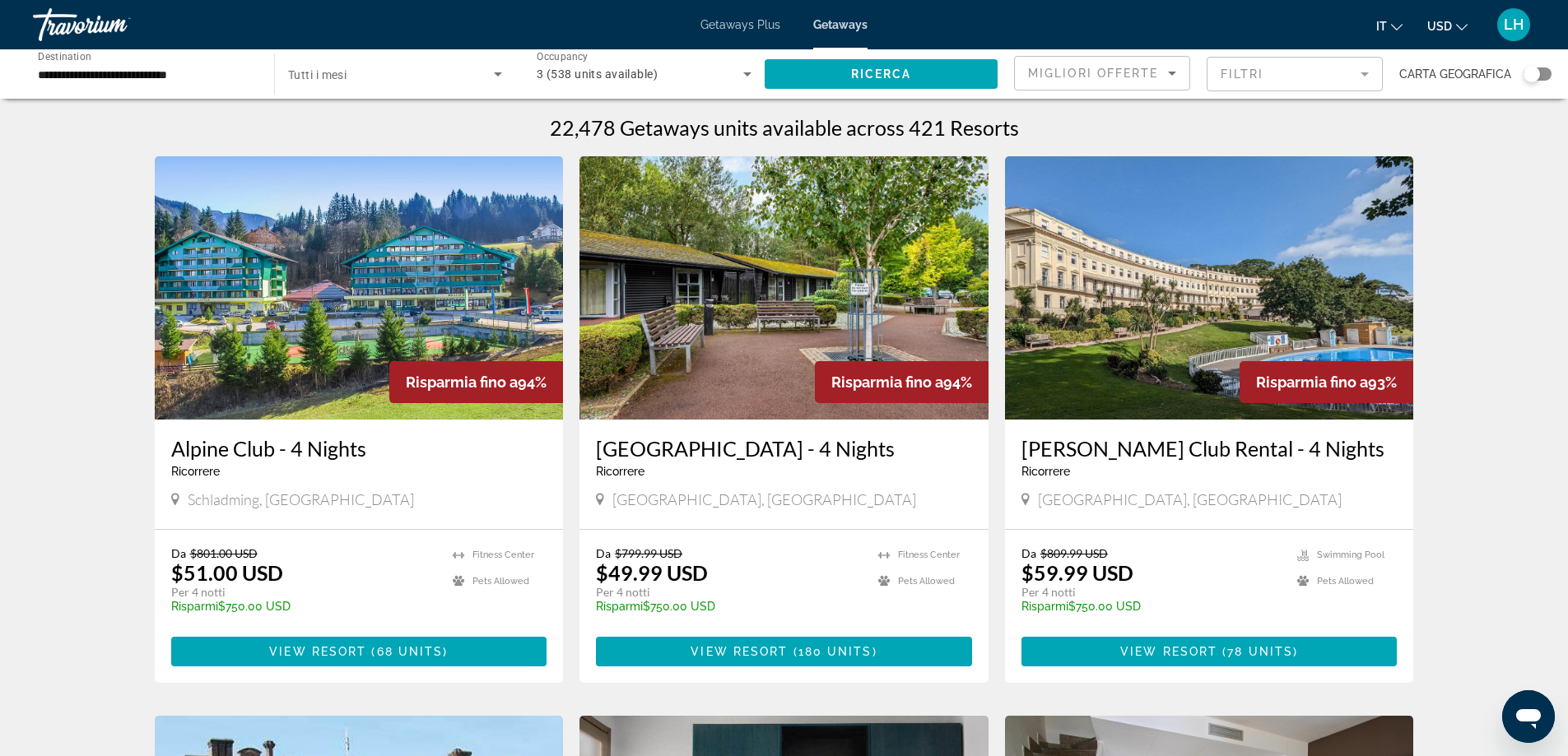
click at [273, 380] on img "Main content" at bounding box center [358, 288] width 409 height 263
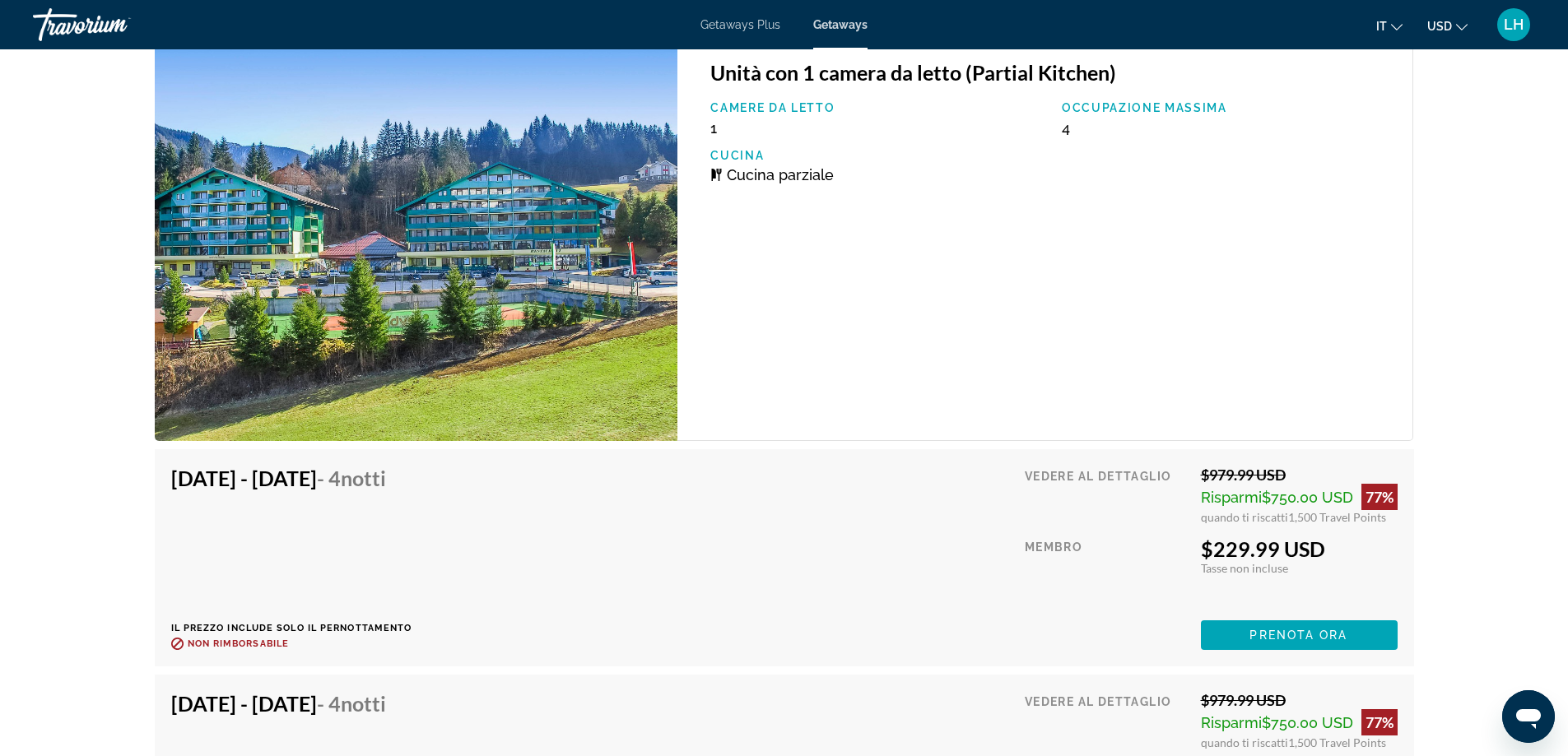
scroll to position [2893, 0]
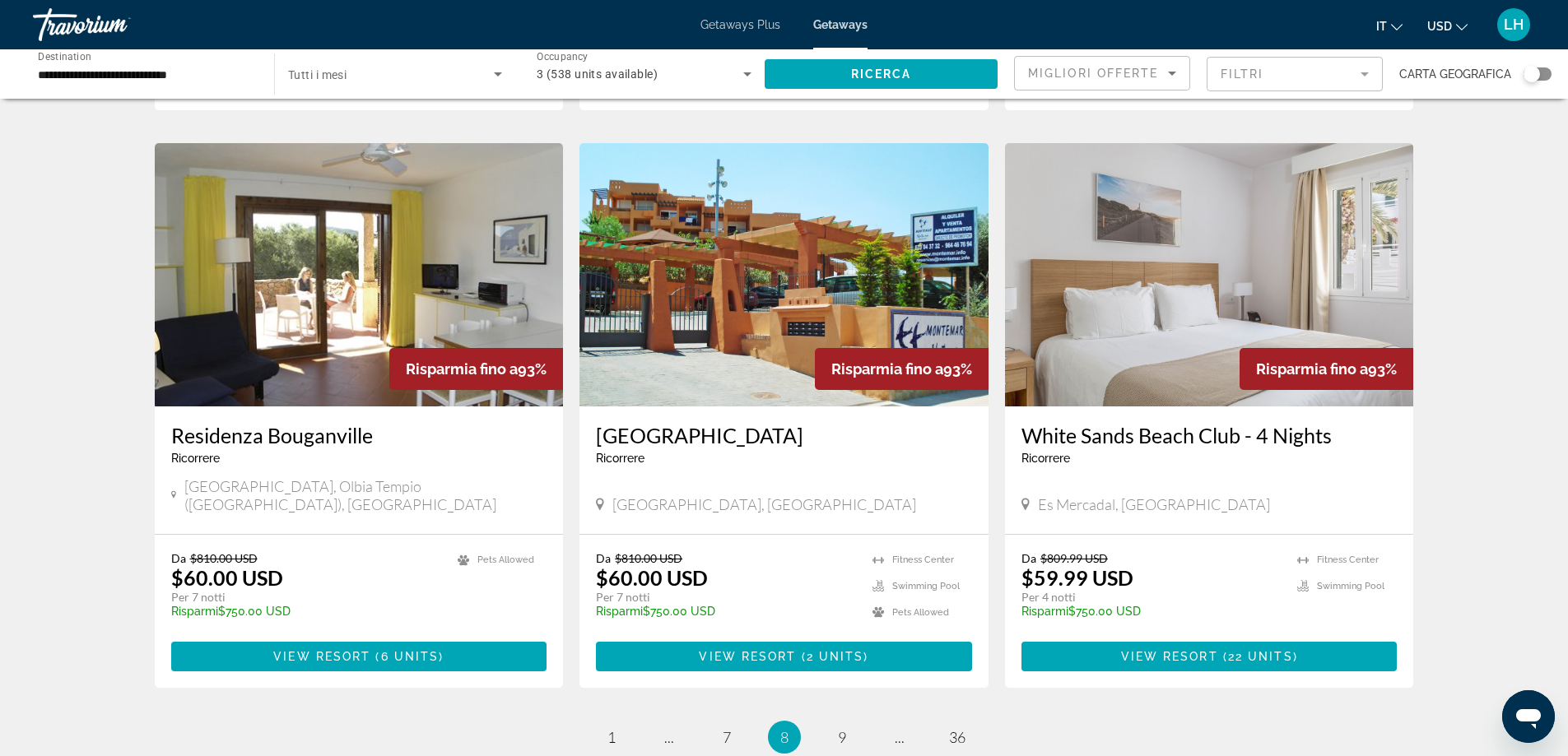
scroll to position [1810, 0]
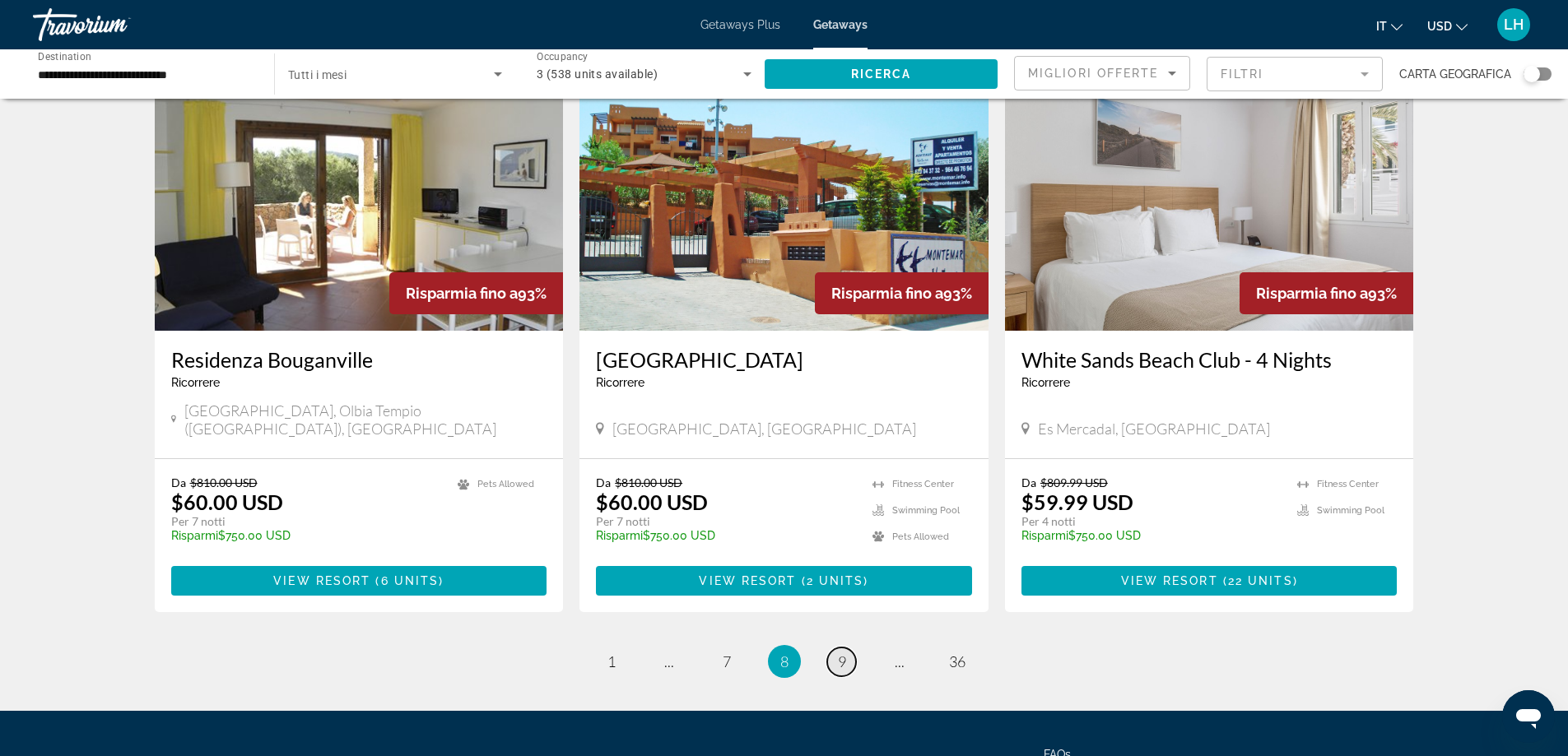
click at [846, 648] on link "page 9" at bounding box center [841, 662] width 29 height 29
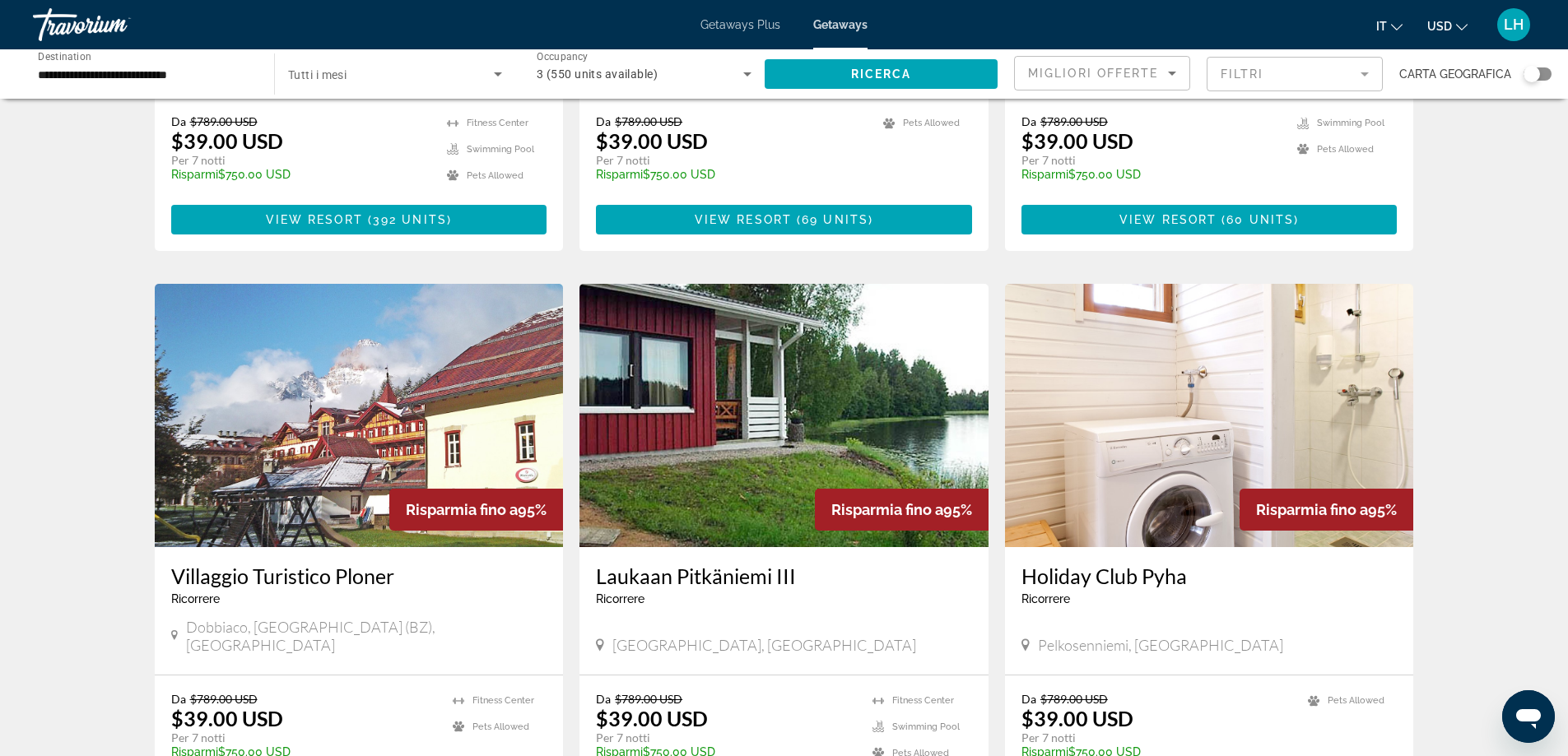
scroll to position [493, 0]
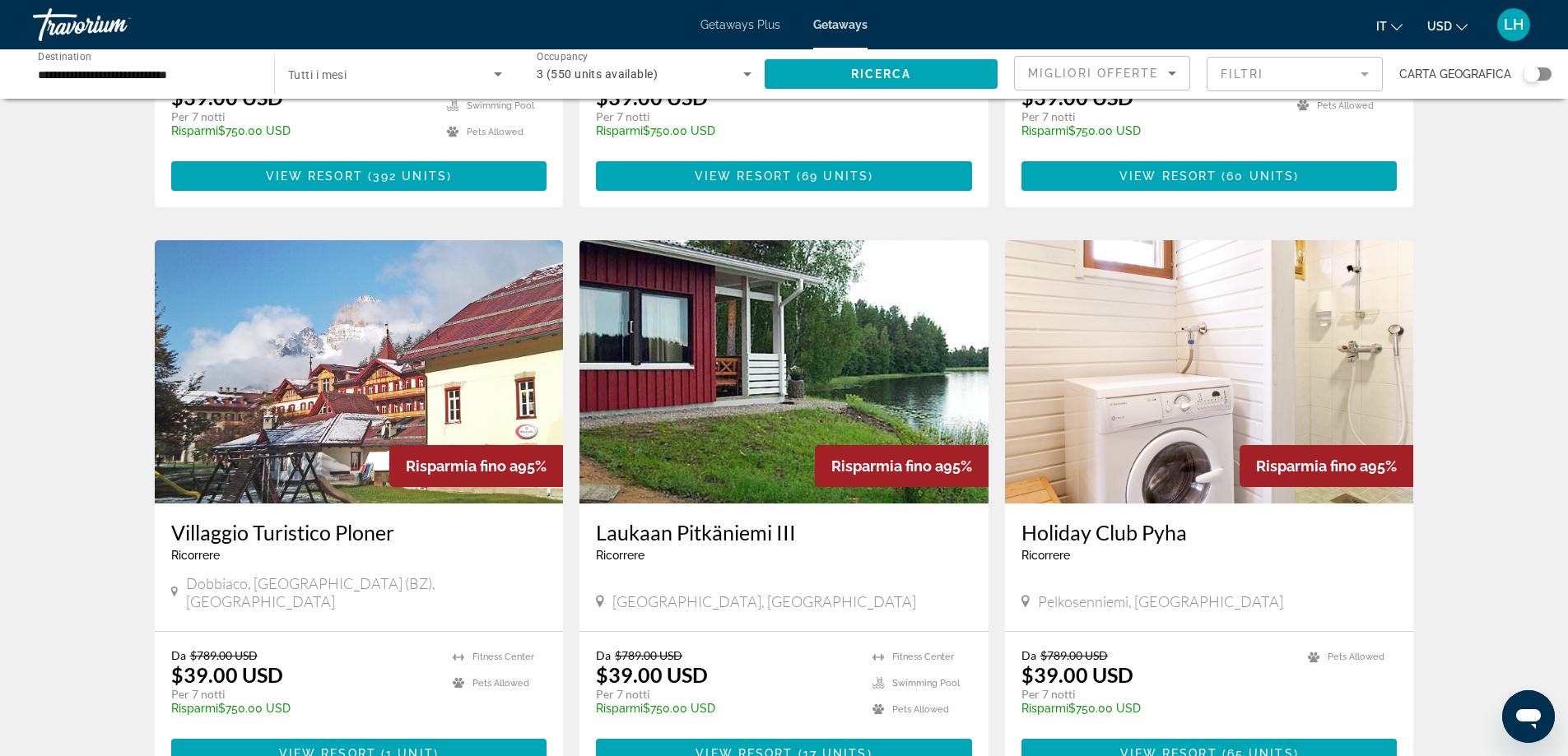
click at [314, 428] on img "Main content" at bounding box center [358, 371] width 409 height 263
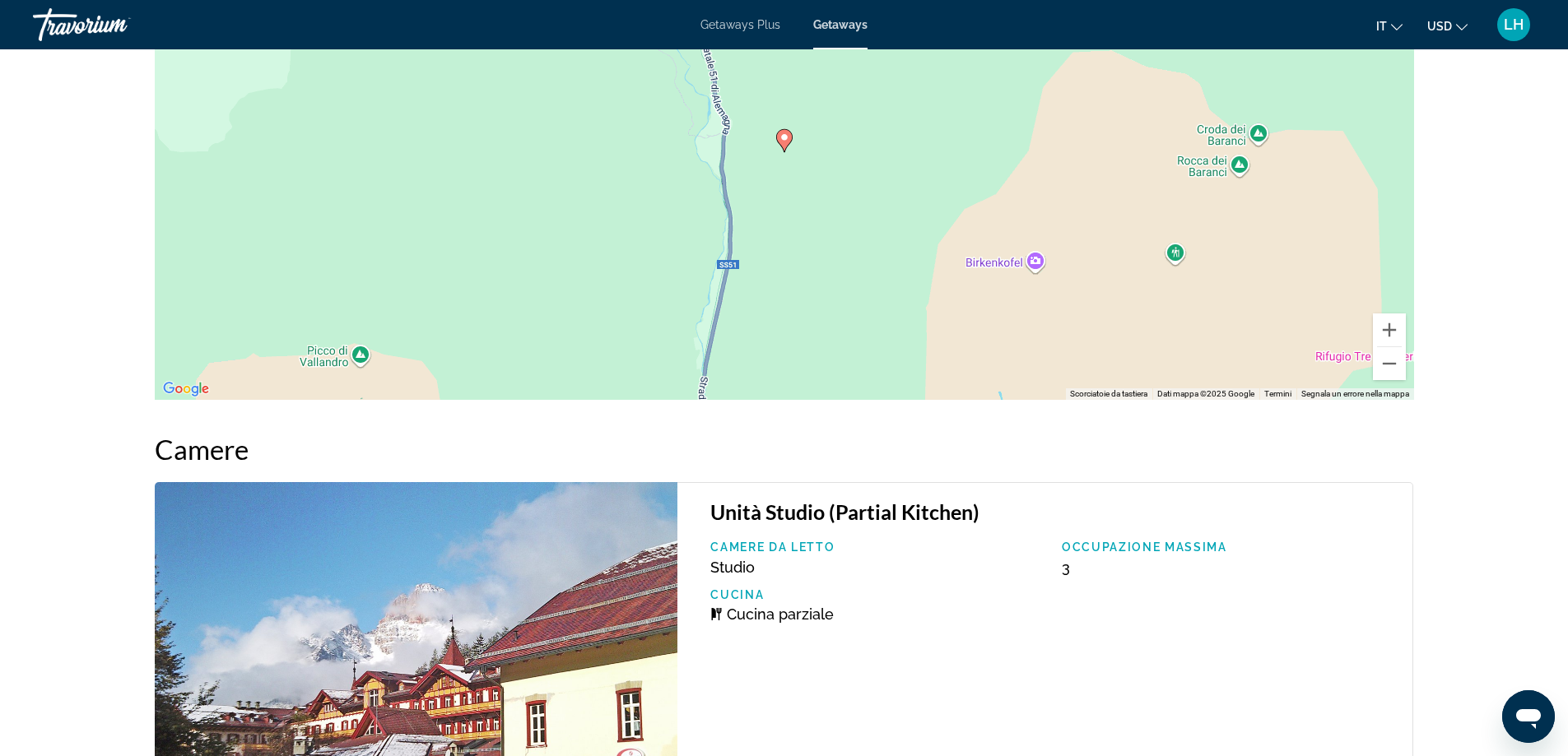
scroll to position [2361, 0]
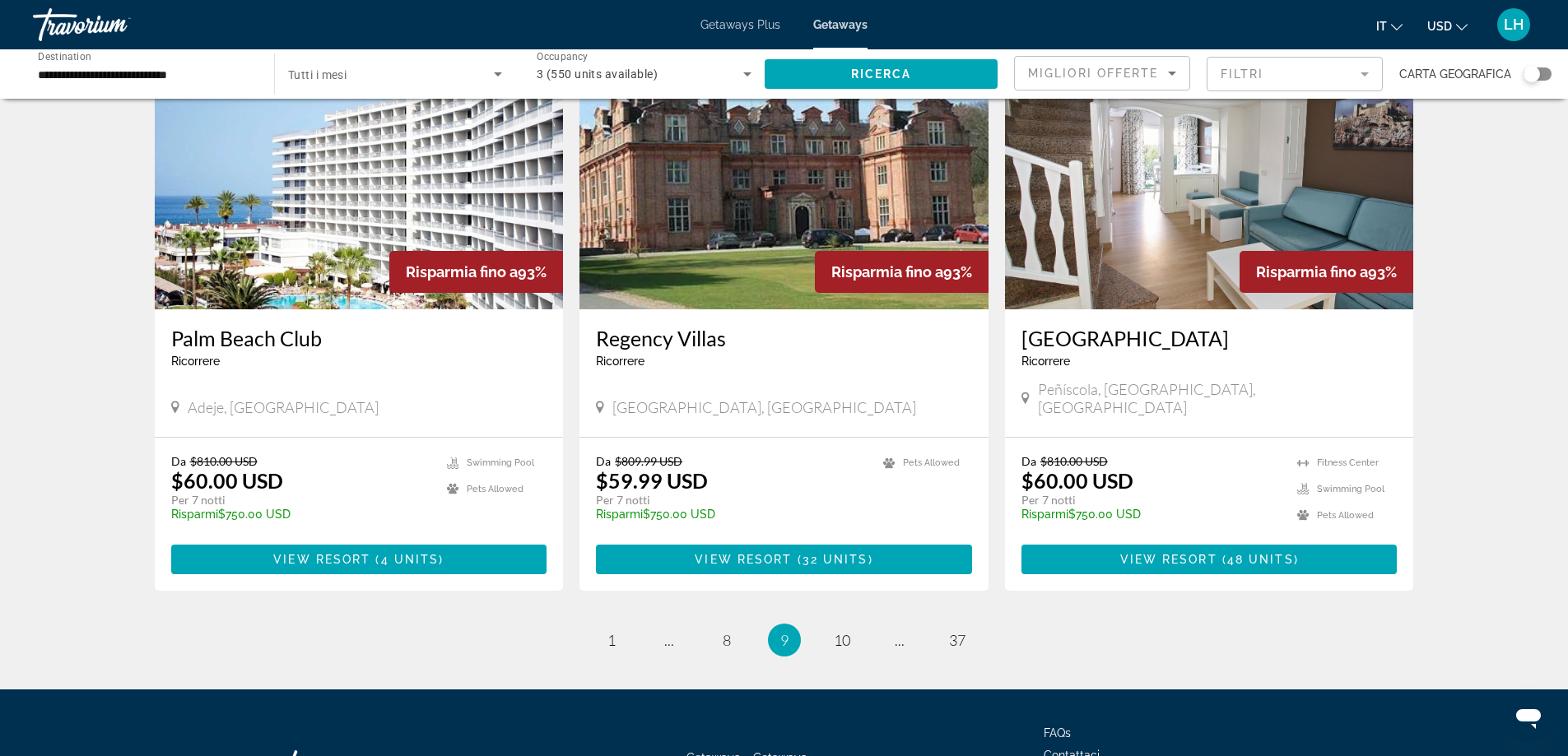
scroll to position [1906, 0]
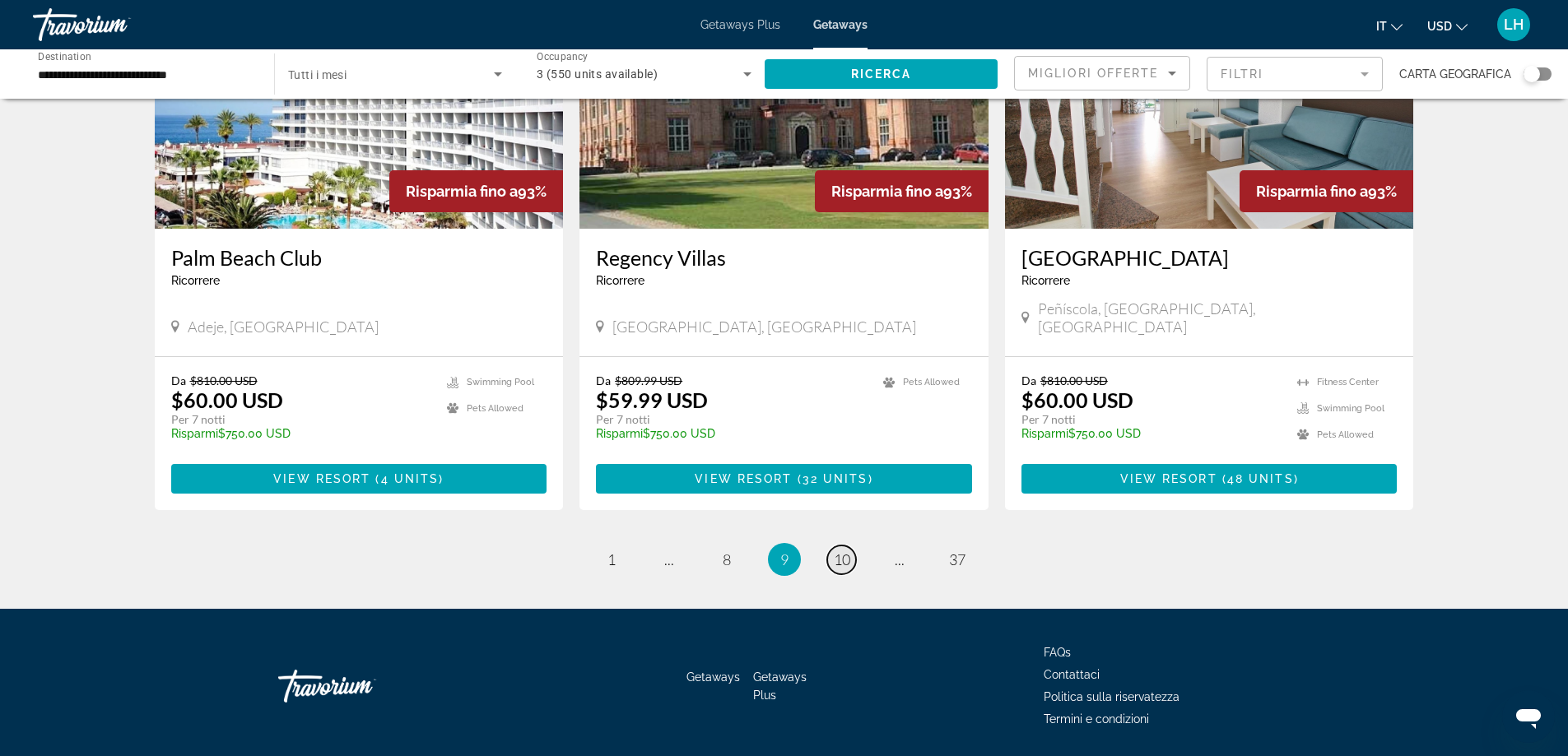
click at [849, 550] on span "10" at bounding box center [842, 559] width 17 height 18
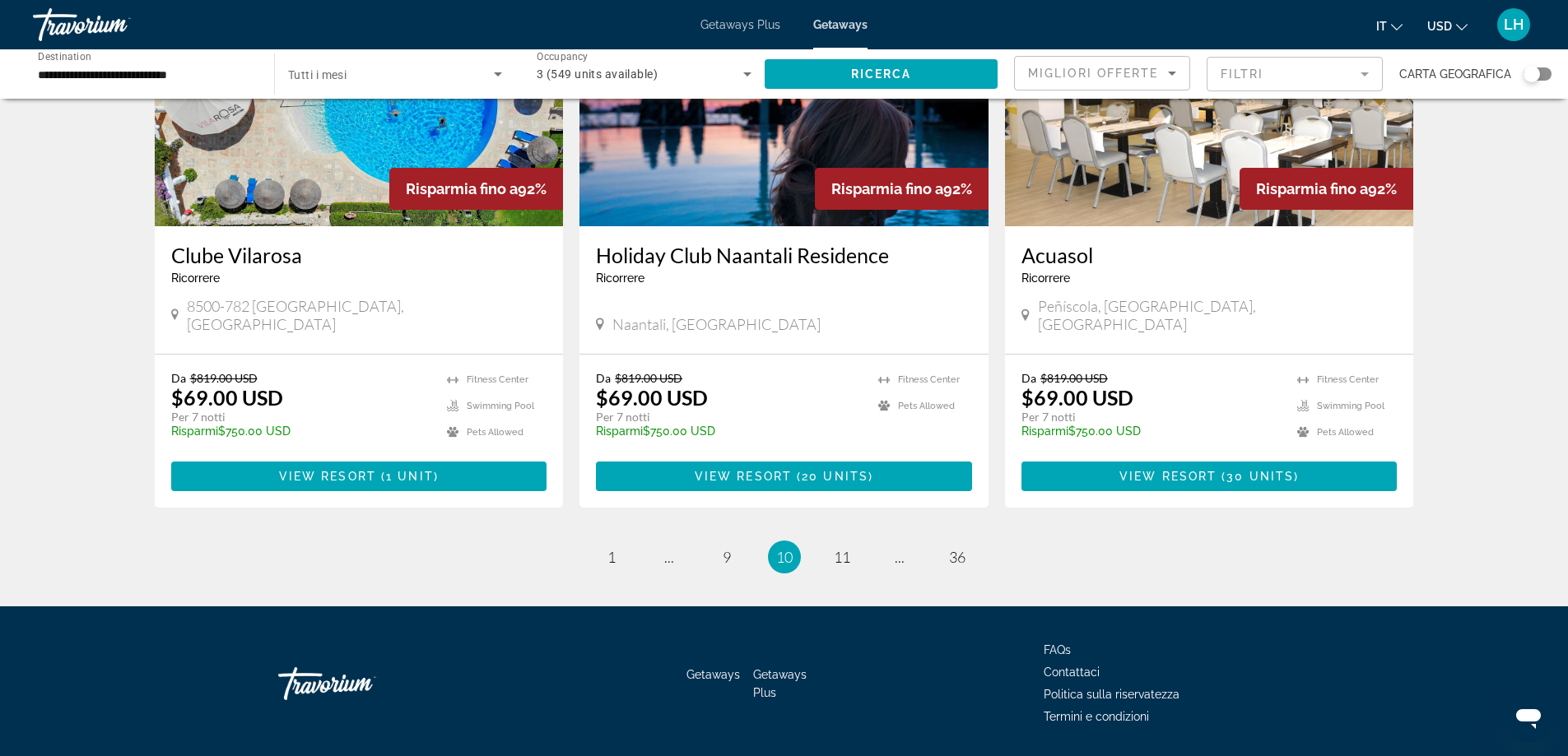
scroll to position [1893, 0]
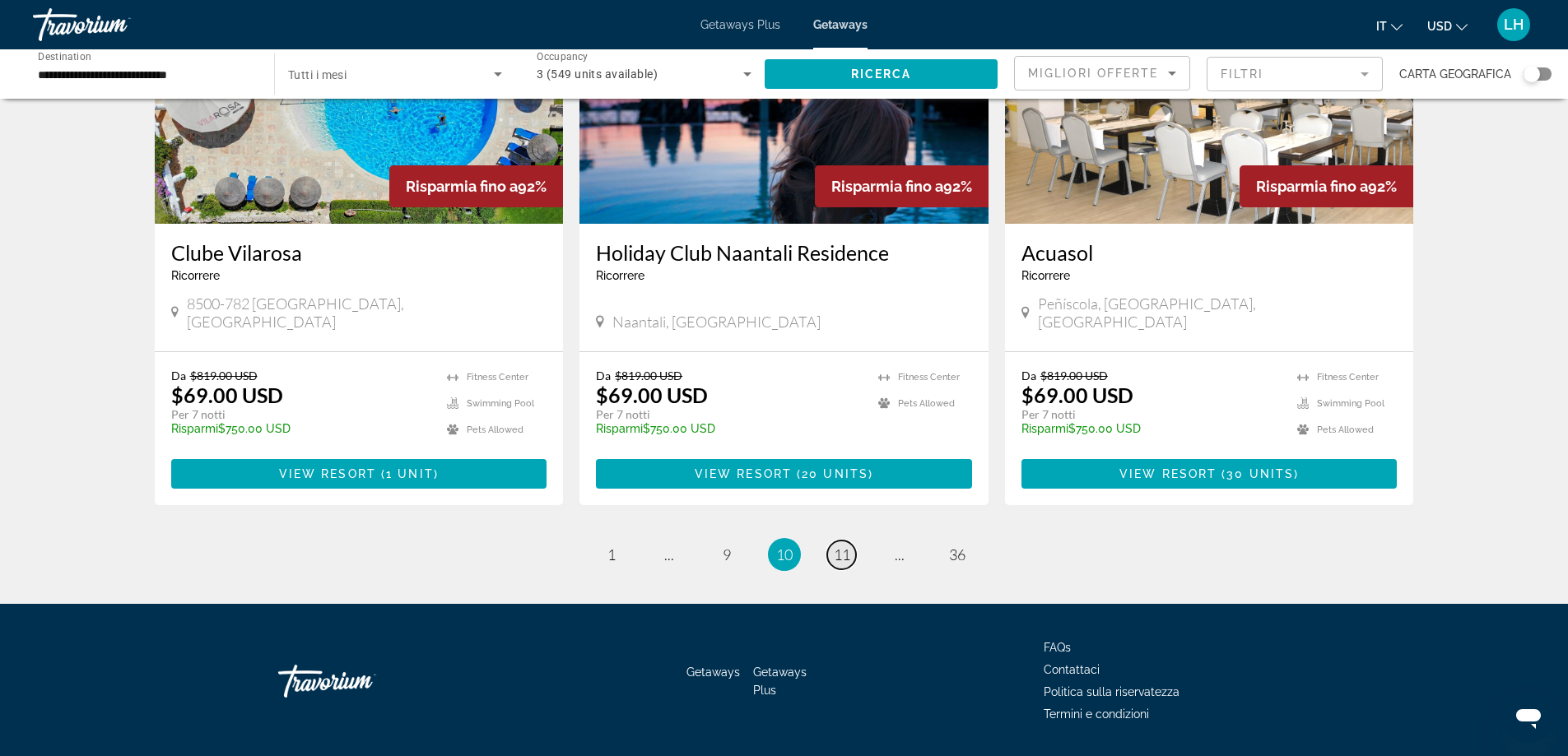
click at [833, 546] on span "11" at bounding box center [842, 554] width 17 height 18
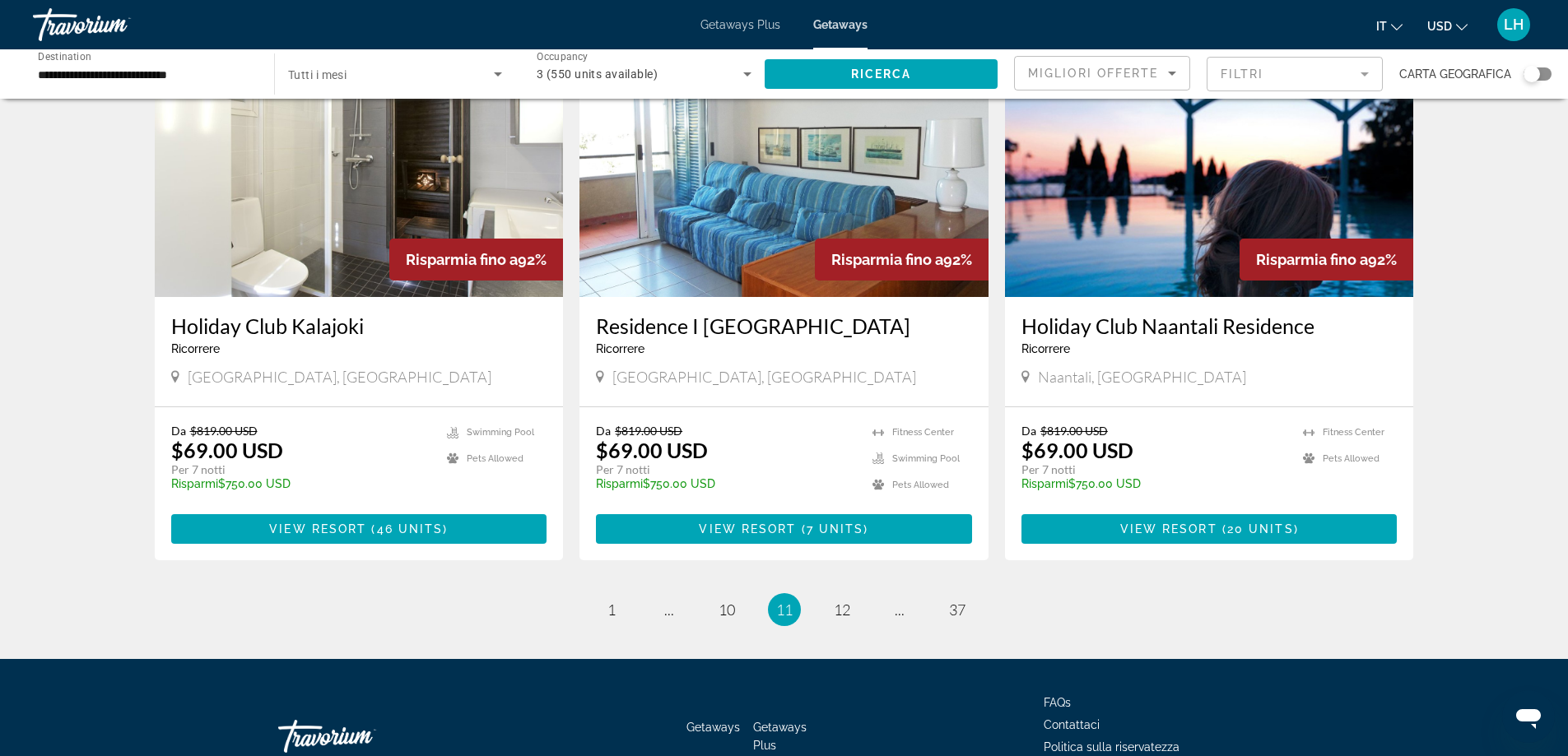
scroll to position [1893, 0]
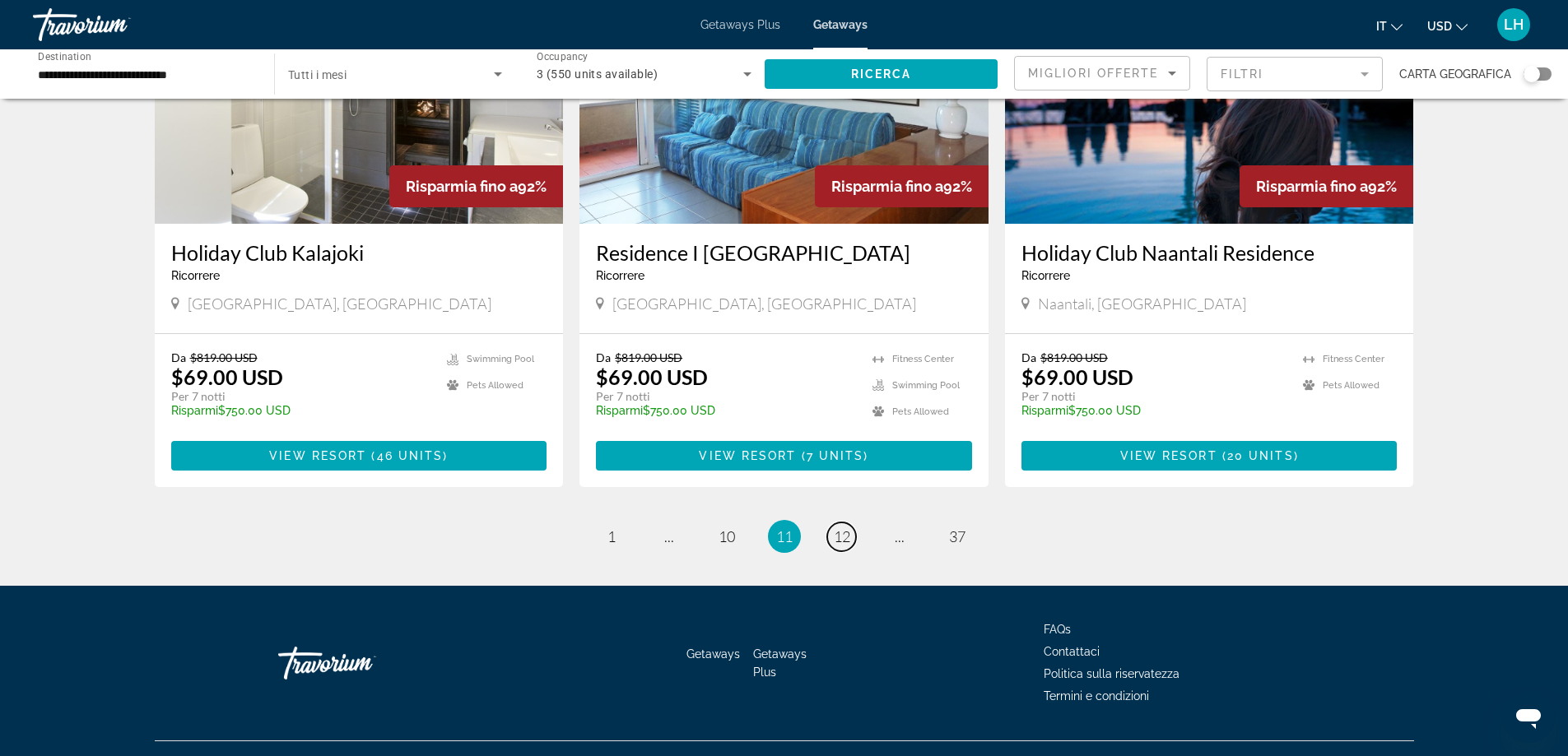
click at [833, 527] on span "12" at bounding box center [842, 535] width 17 height 18
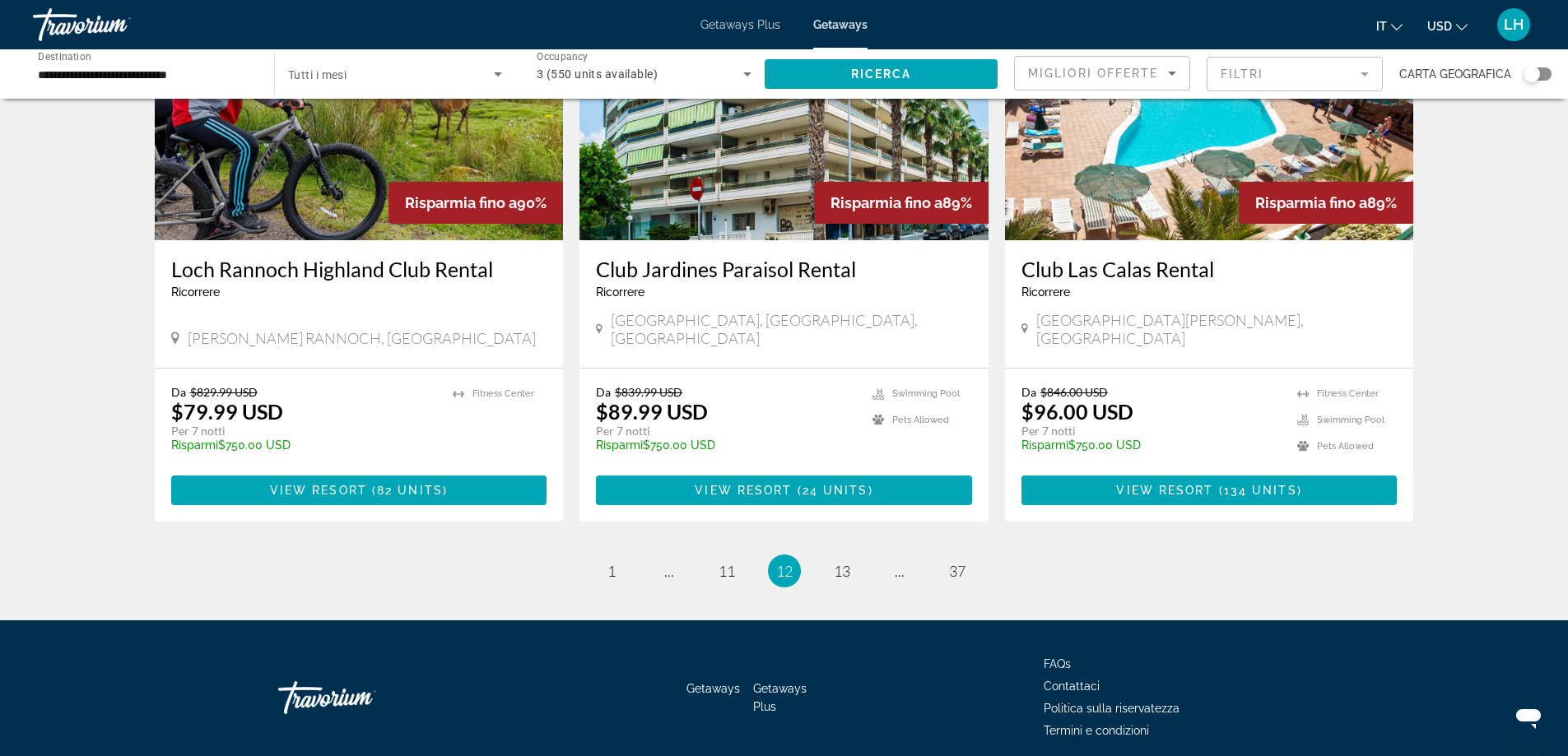
scroll to position [1930, 0]
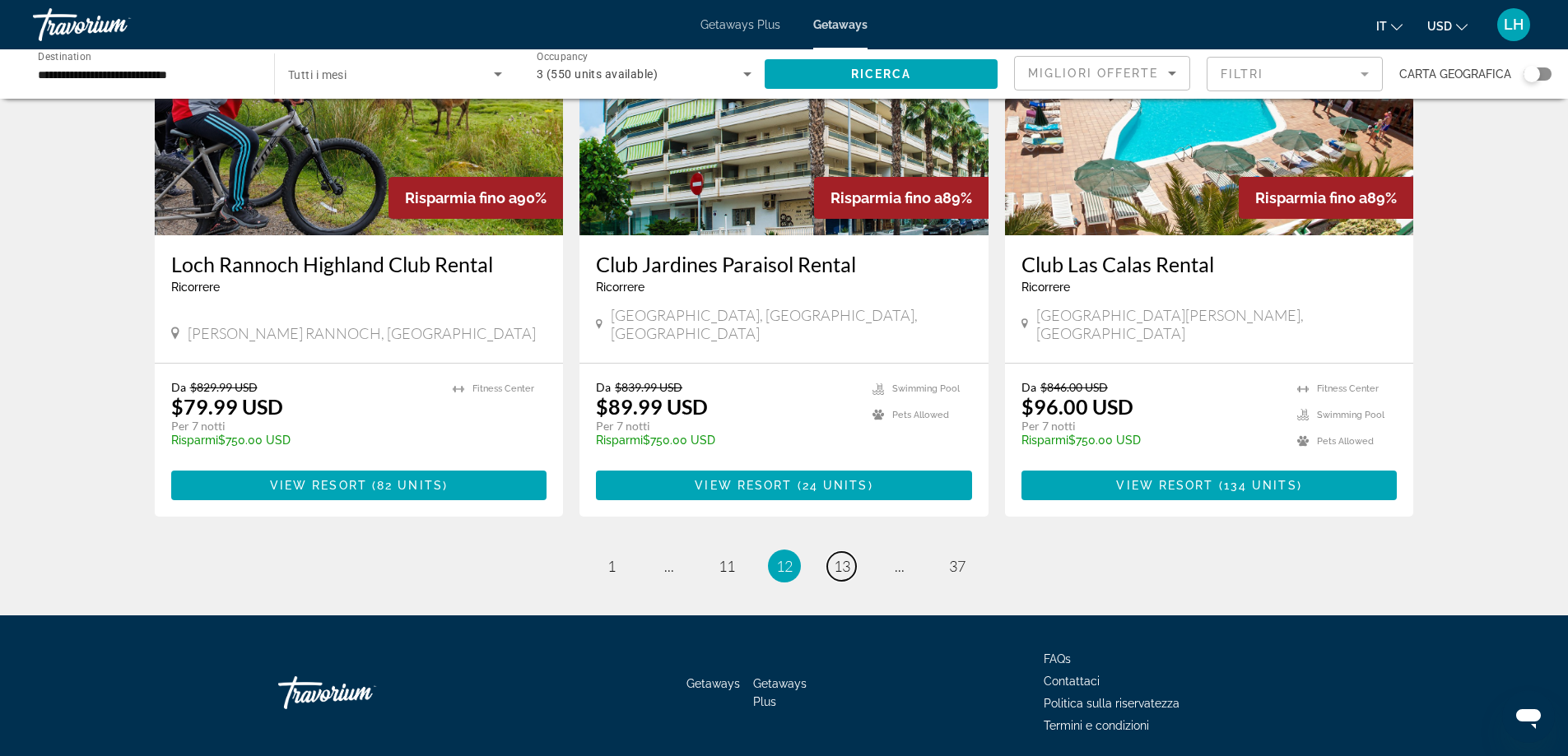
click at [833, 557] on span "13" at bounding box center [842, 565] width 17 height 18
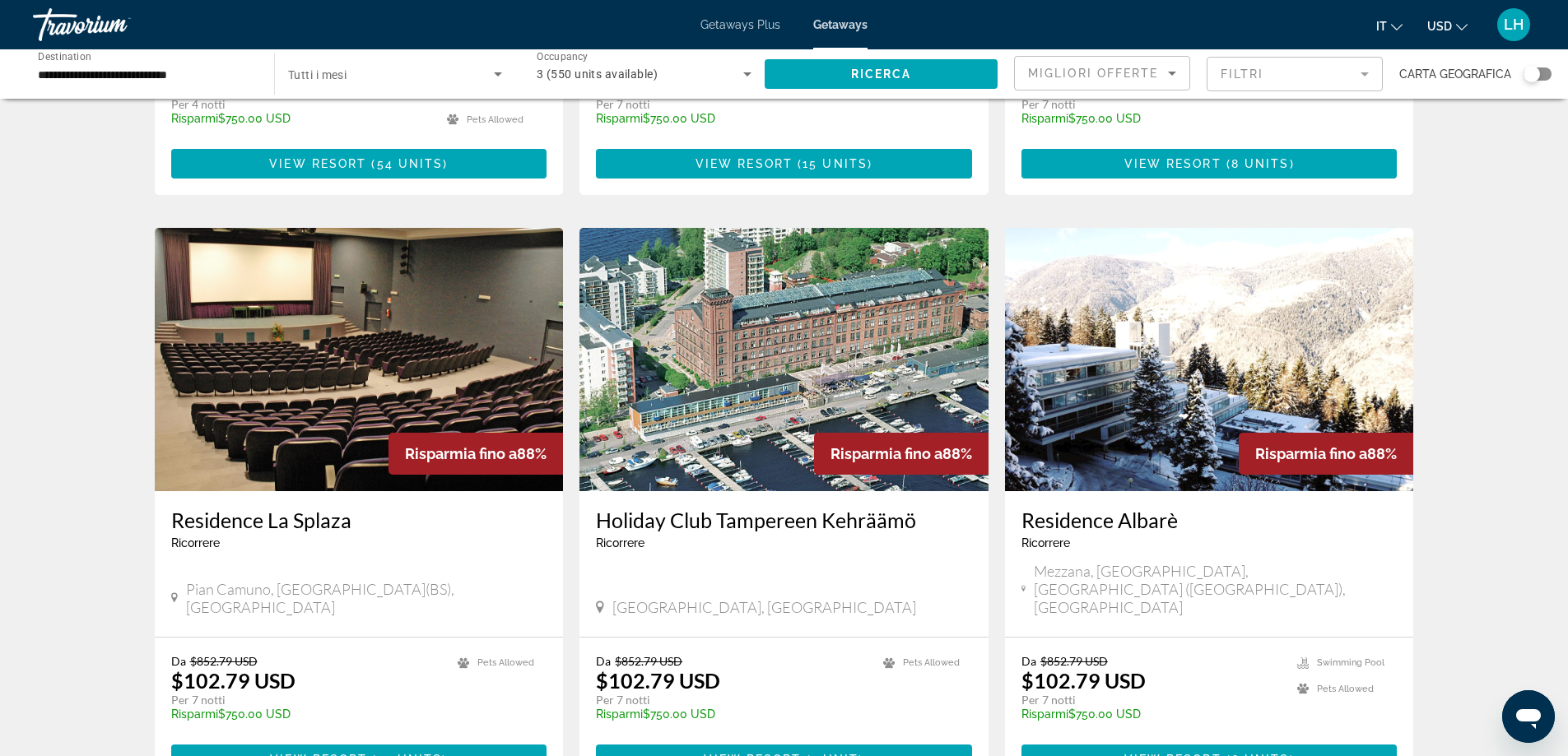
scroll to position [1070, 0]
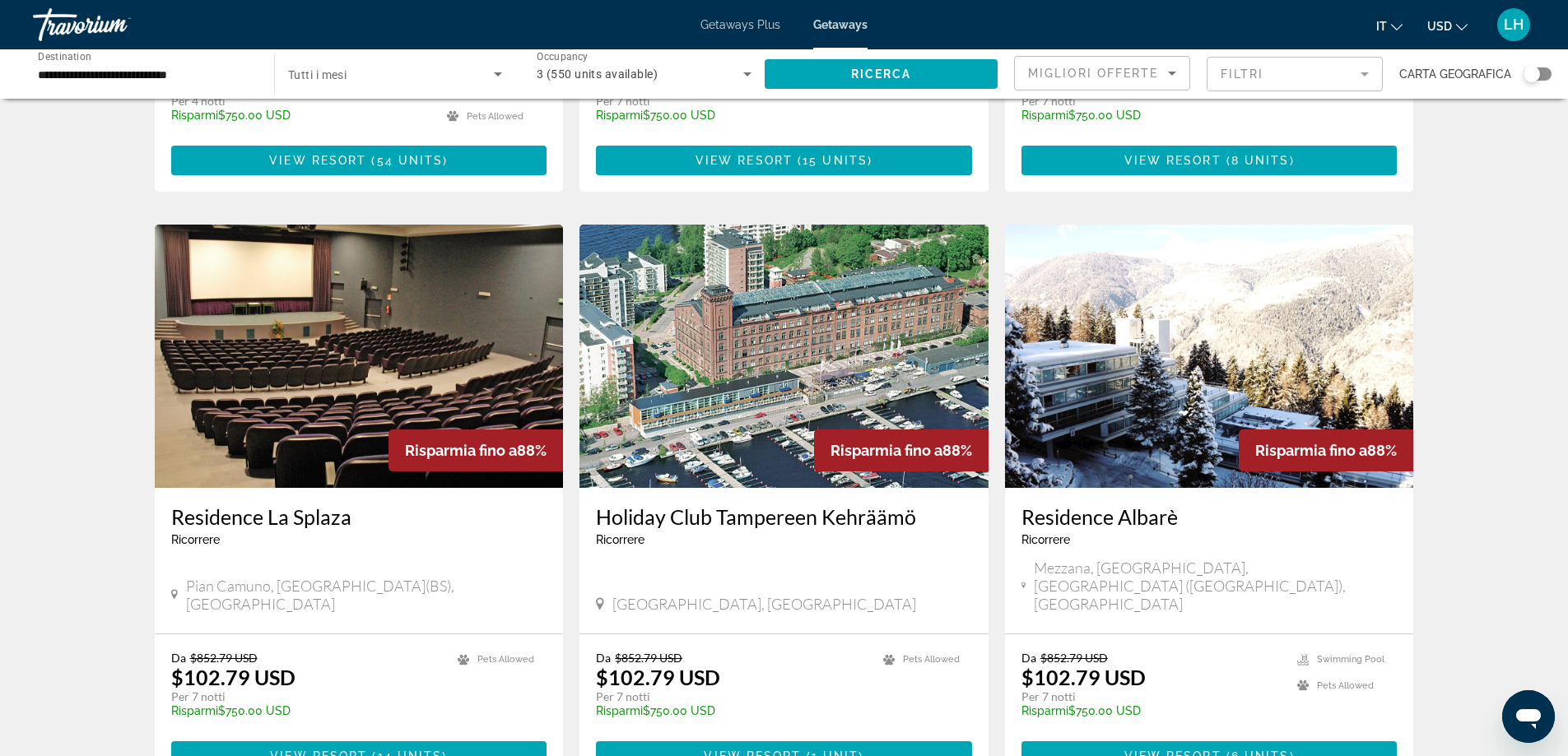
click at [1164, 505] on h3 "Residence Albarè" at bounding box center [1210, 517] width 376 height 25
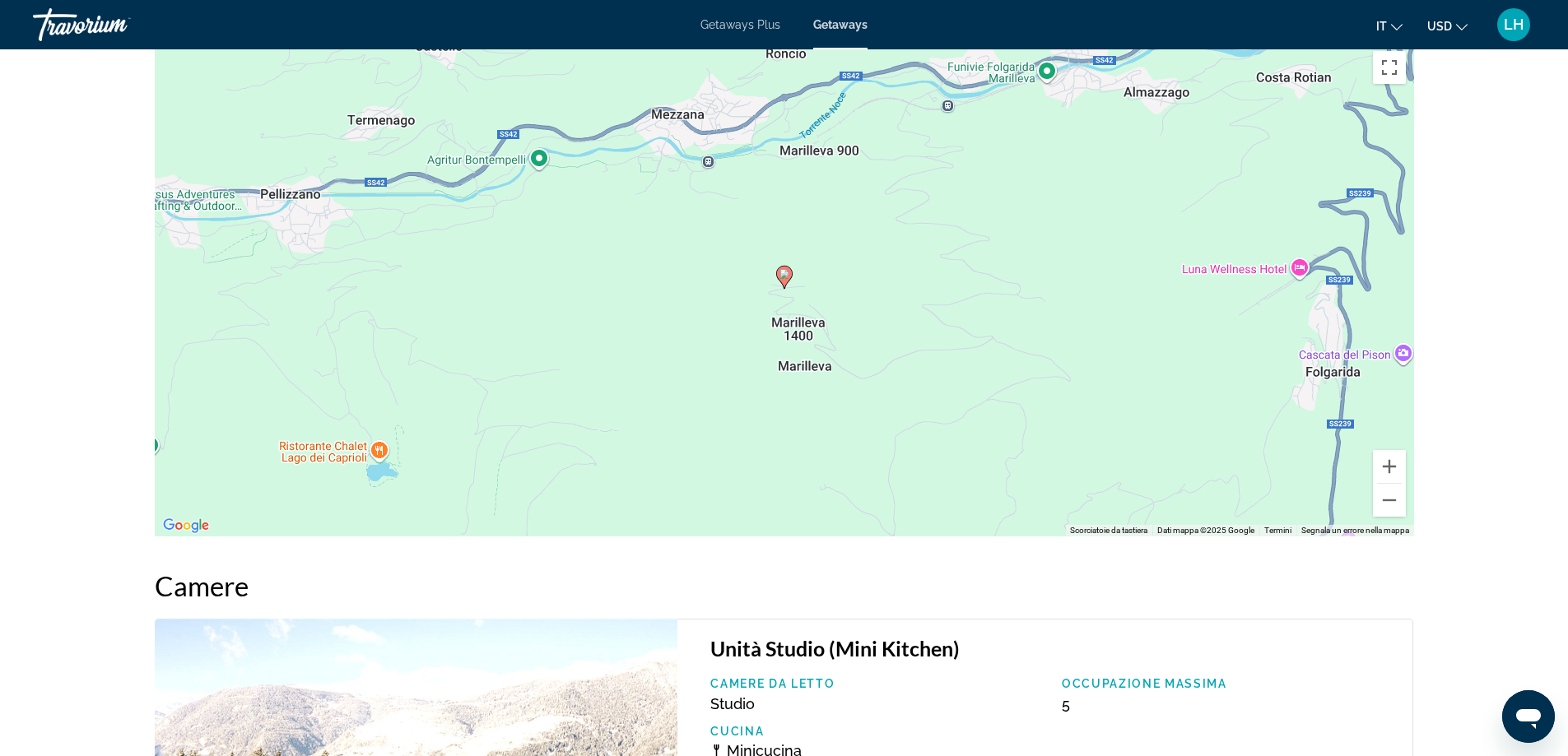
scroll to position [2459, 0]
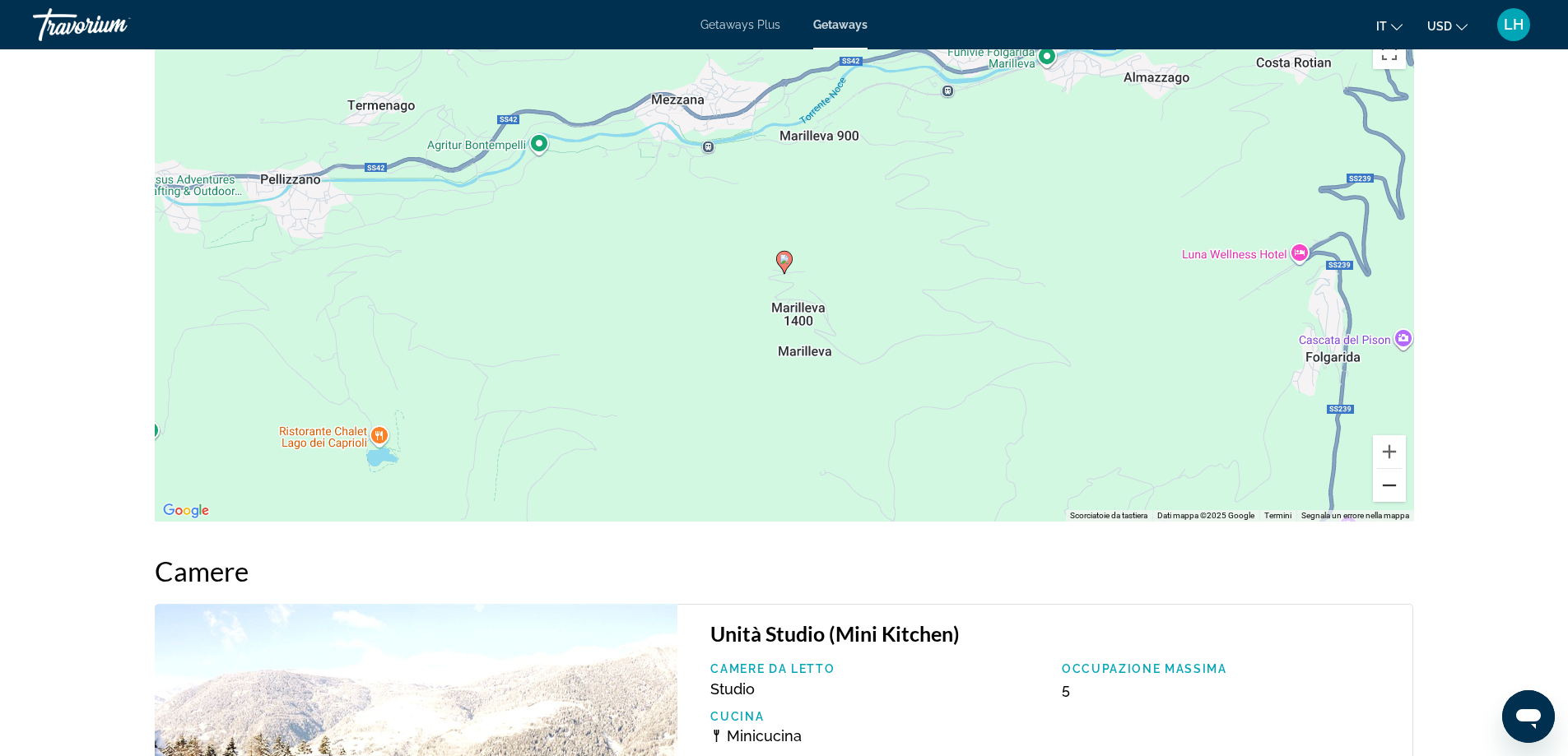
click at [1398, 473] on button "Zoom indietro" at bounding box center [1388, 485] width 33 height 33
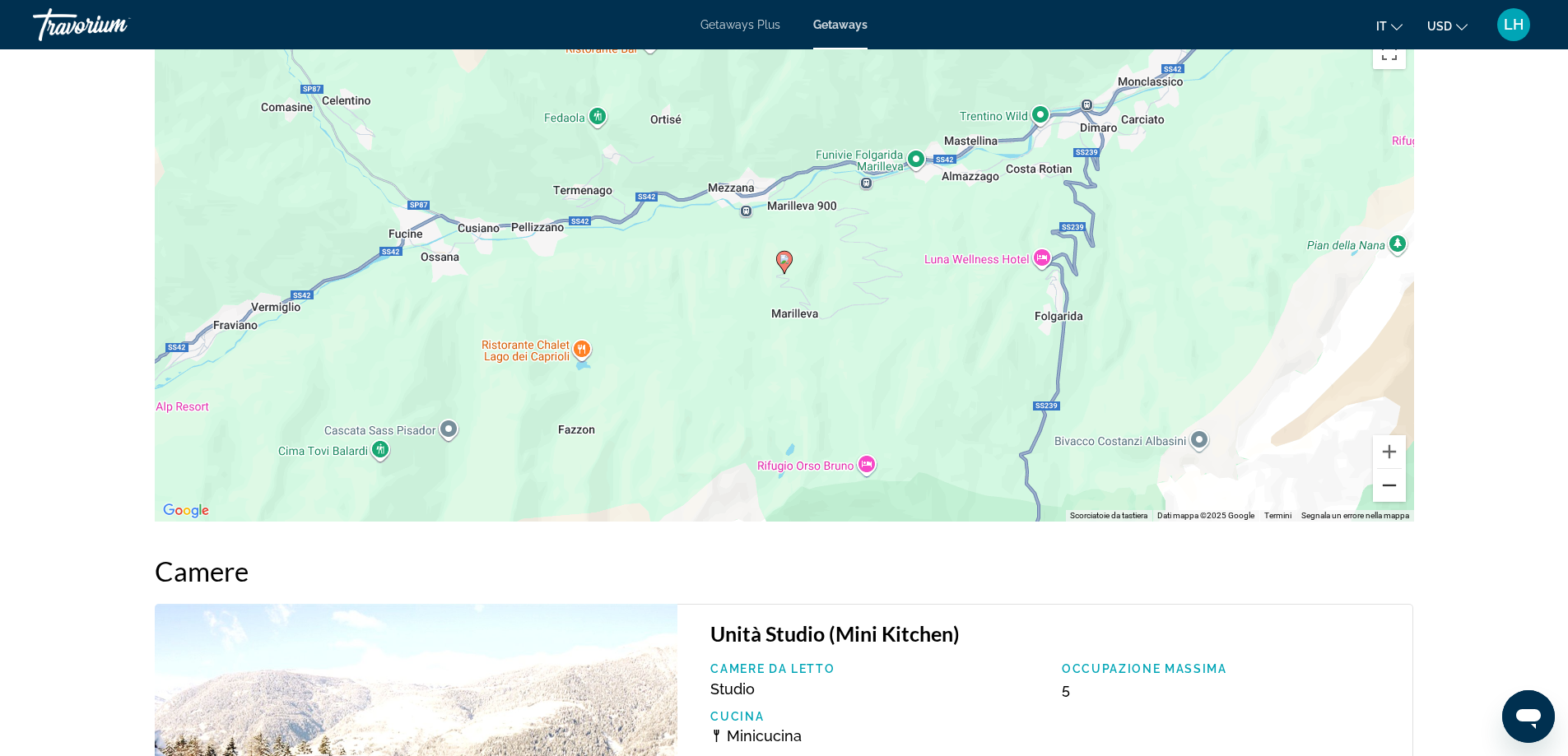
click at [1398, 473] on button "Zoom indietro" at bounding box center [1388, 485] width 33 height 33
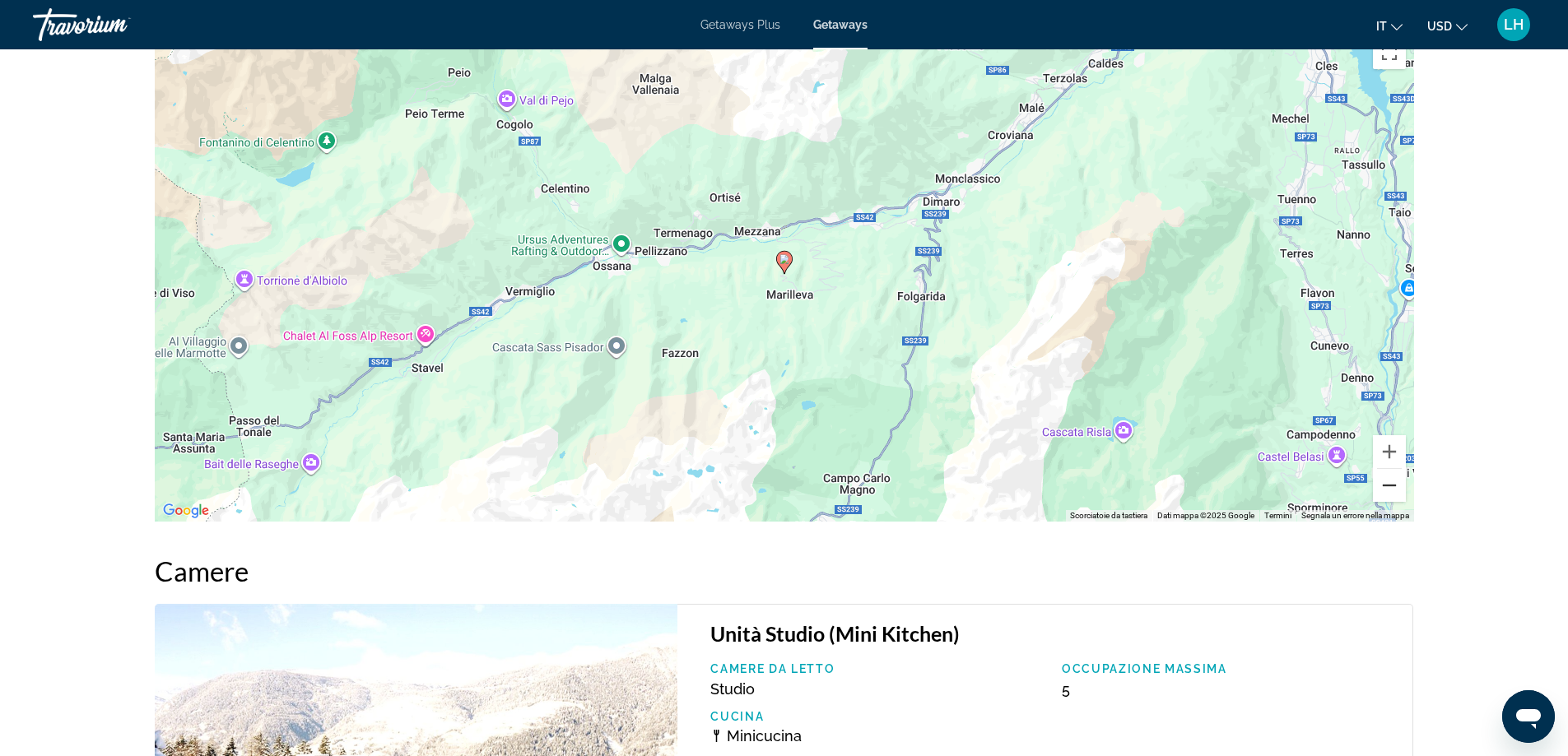
click at [1398, 473] on button "Zoom indietro" at bounding box center [1388, 485] width 33 height 33
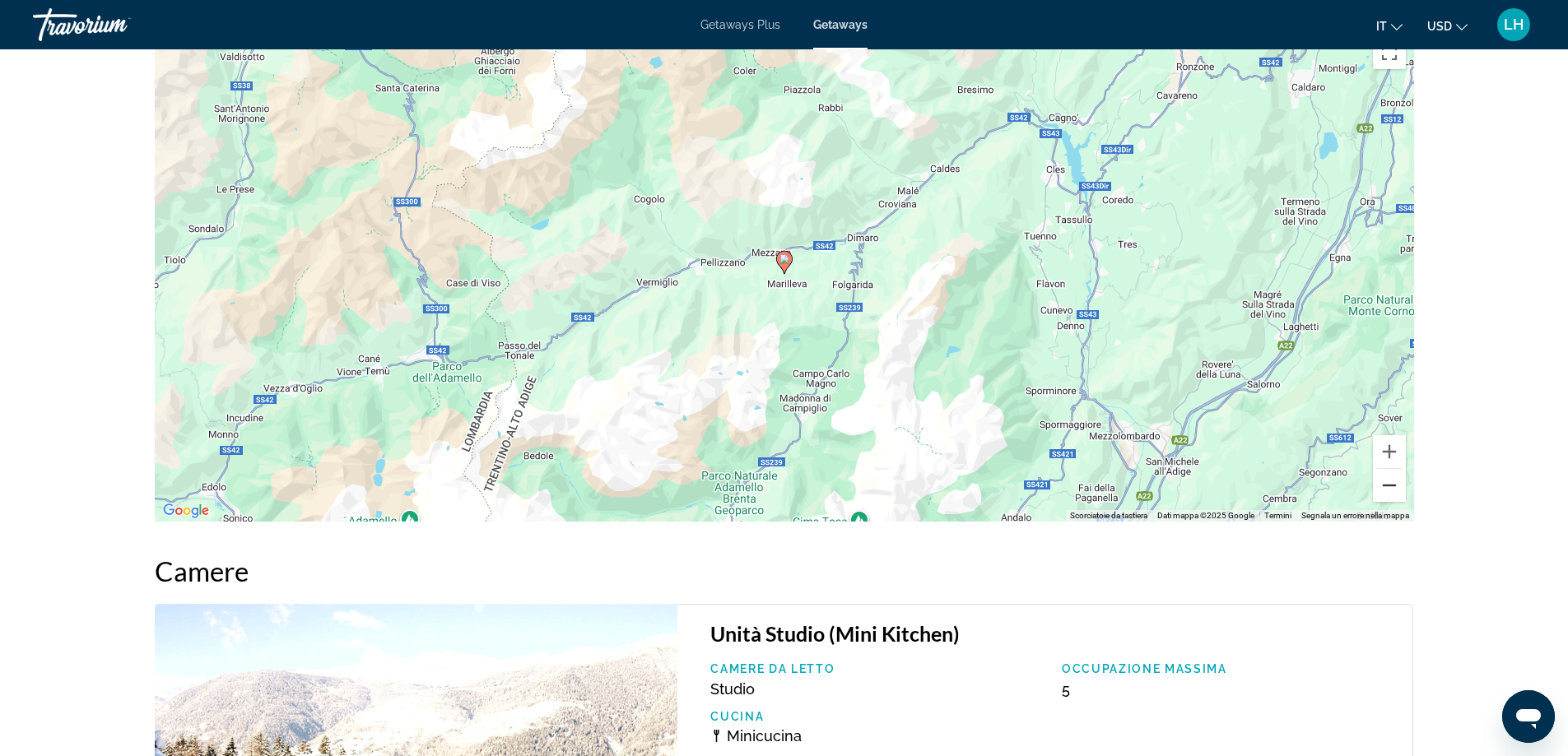
click at [1398, 473] on button "Zoom indietro" at bounding box center [1388, 485] width 33 height 33
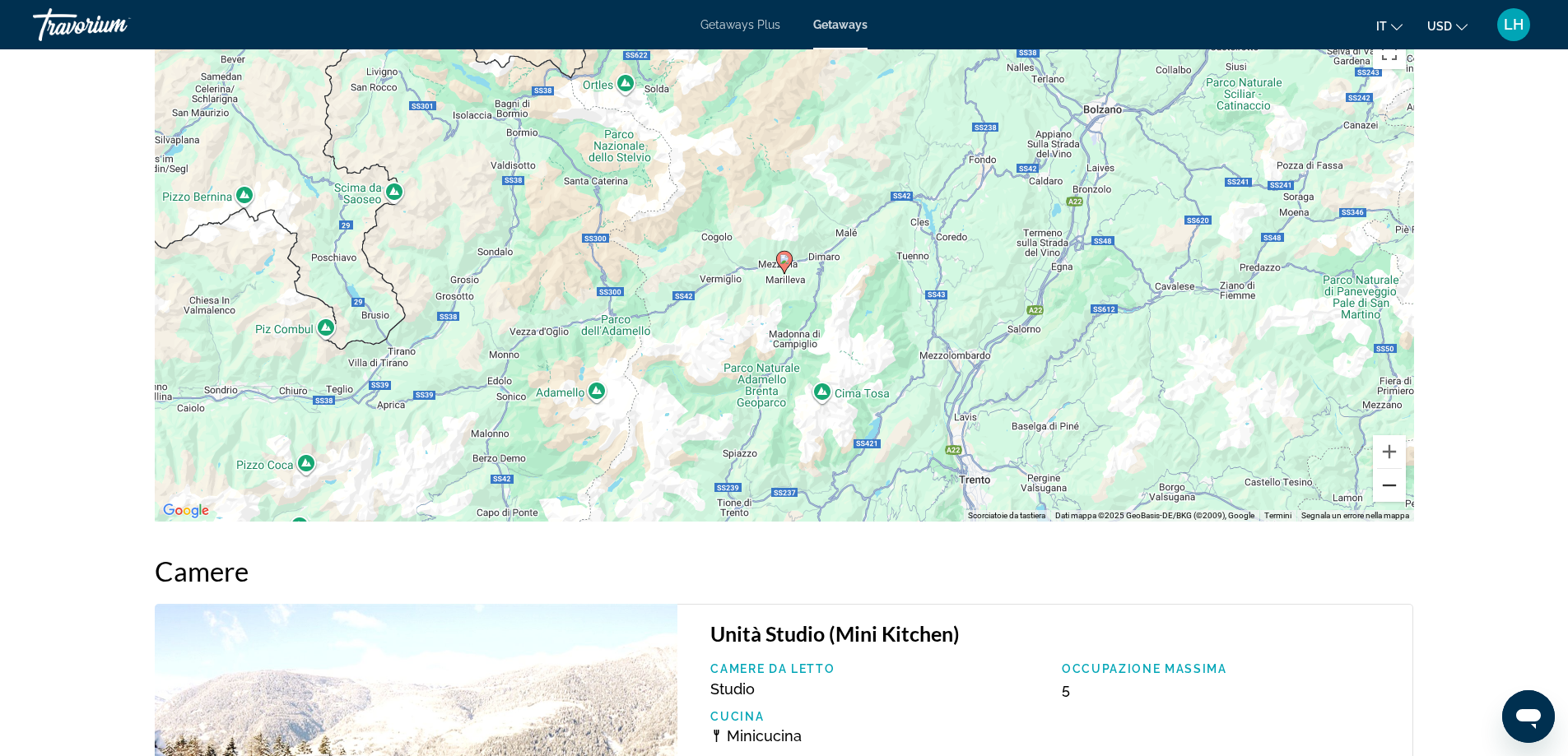
click at [1398, 473] on button "Zoom indietro" at bounding box center [1388, 485] width 33 height 33
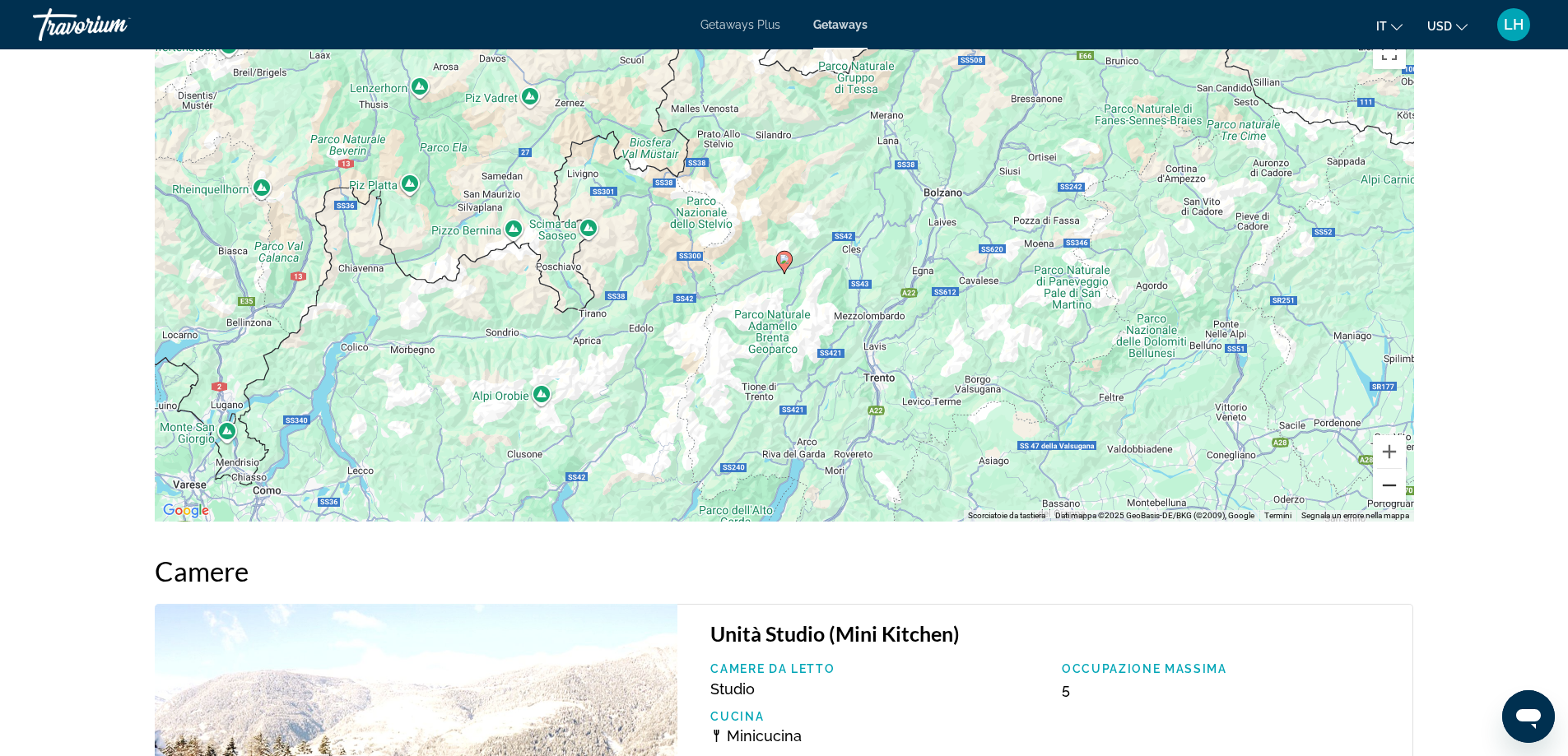
click at [1398, 473] on button "Zoom indietro" at bounding box center [1388, 485] width 33 height 33
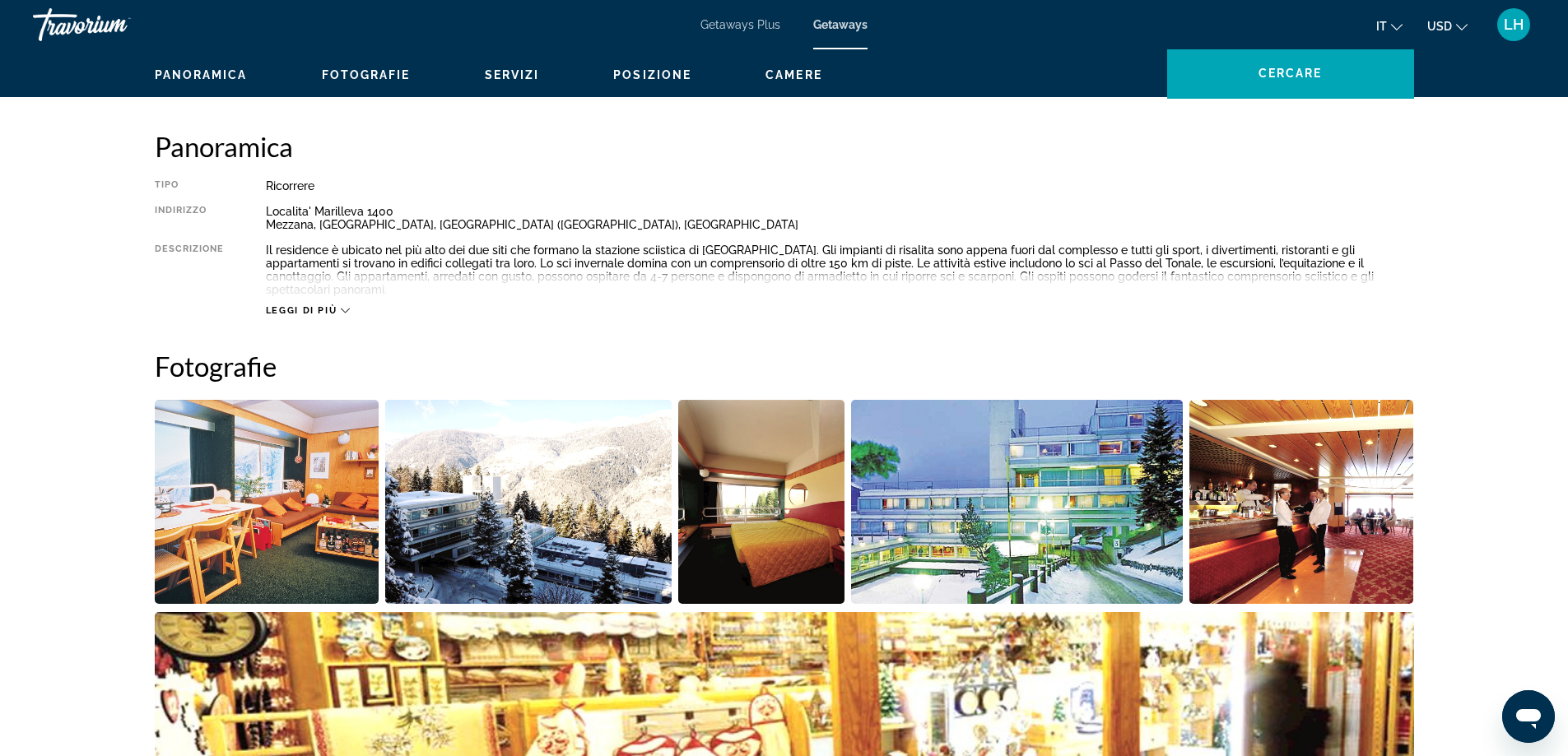
scroll to position [484, 0]
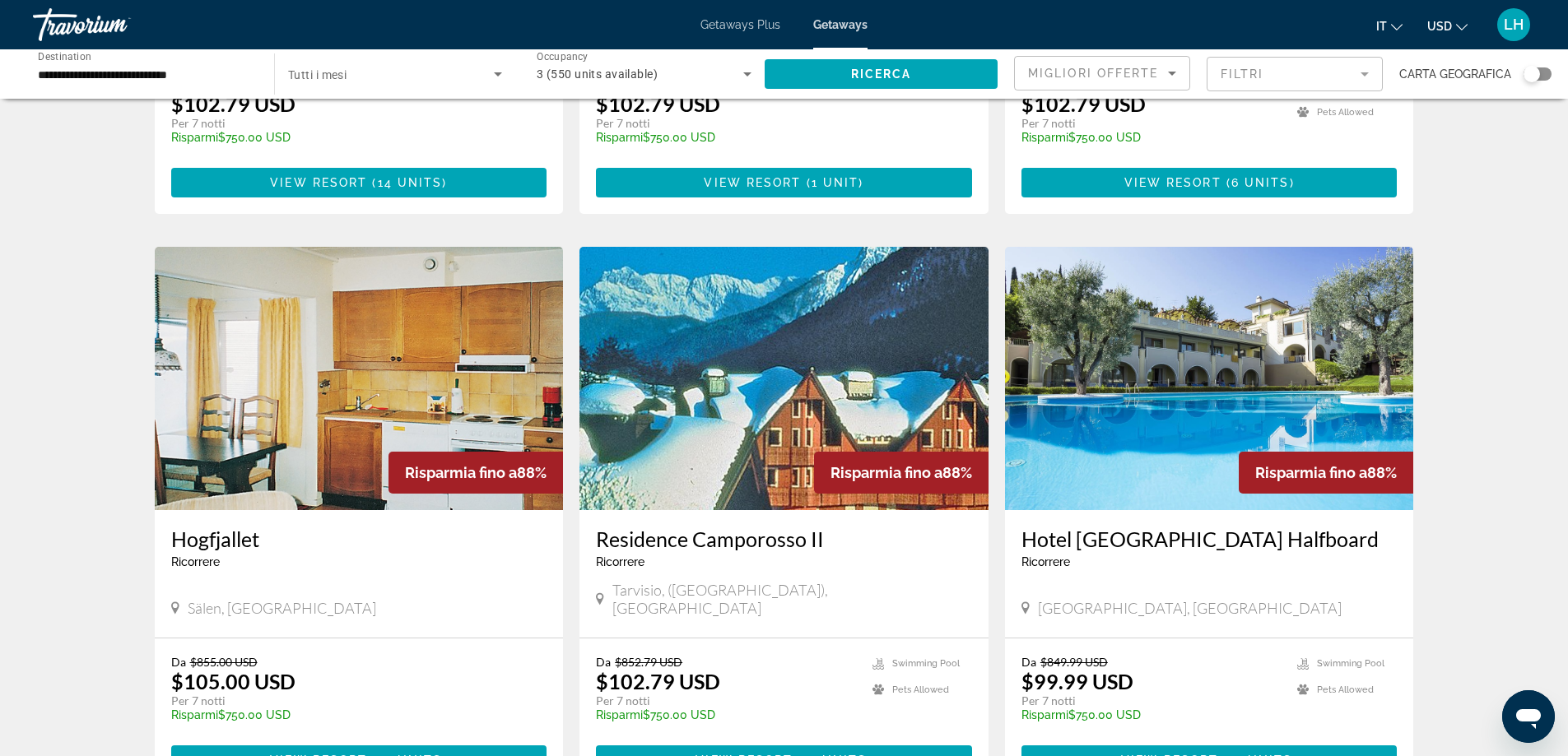
scroll to position [1645, 0]
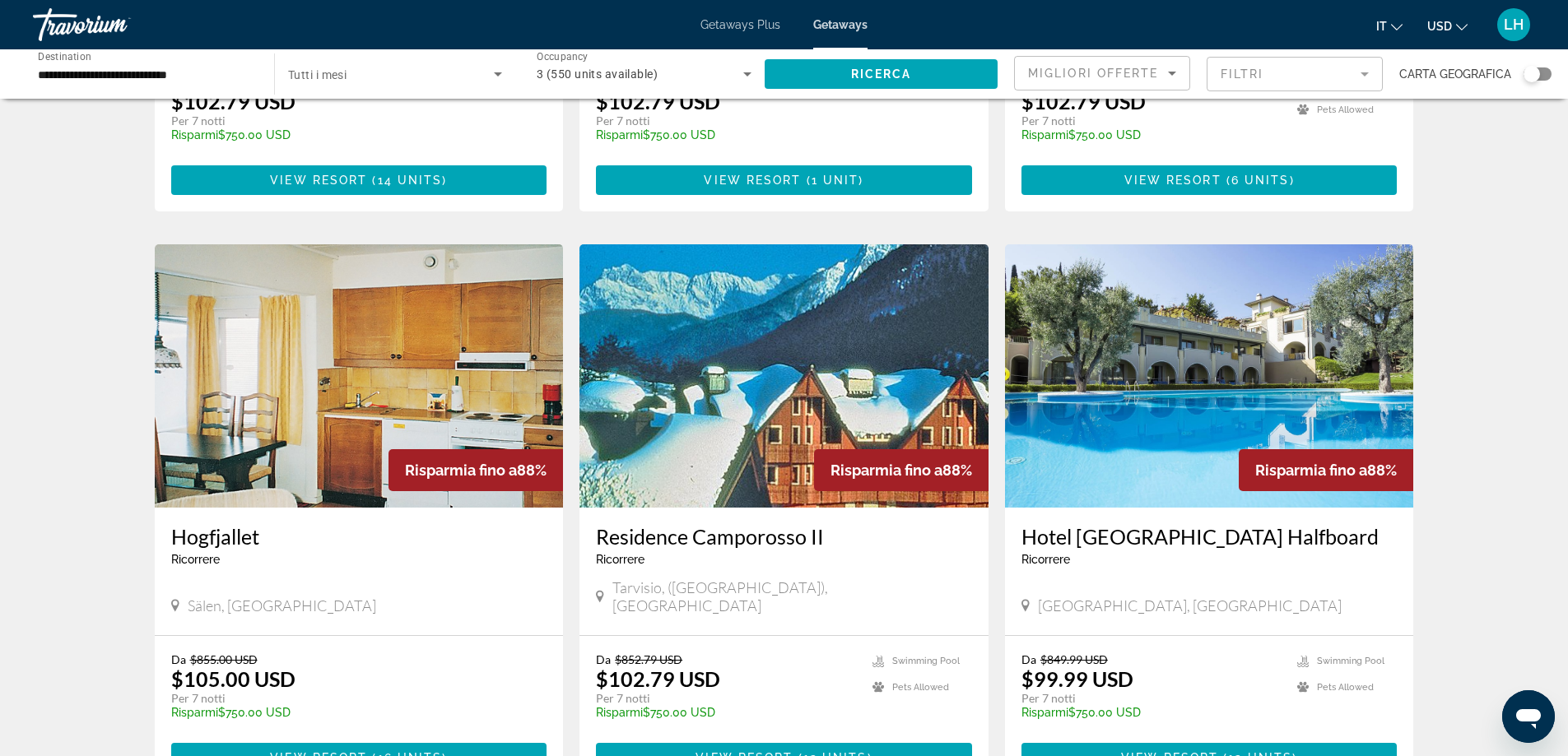
click at [720, 439] on img "Main content" at bounding box center [783, 375] width 409 height 263
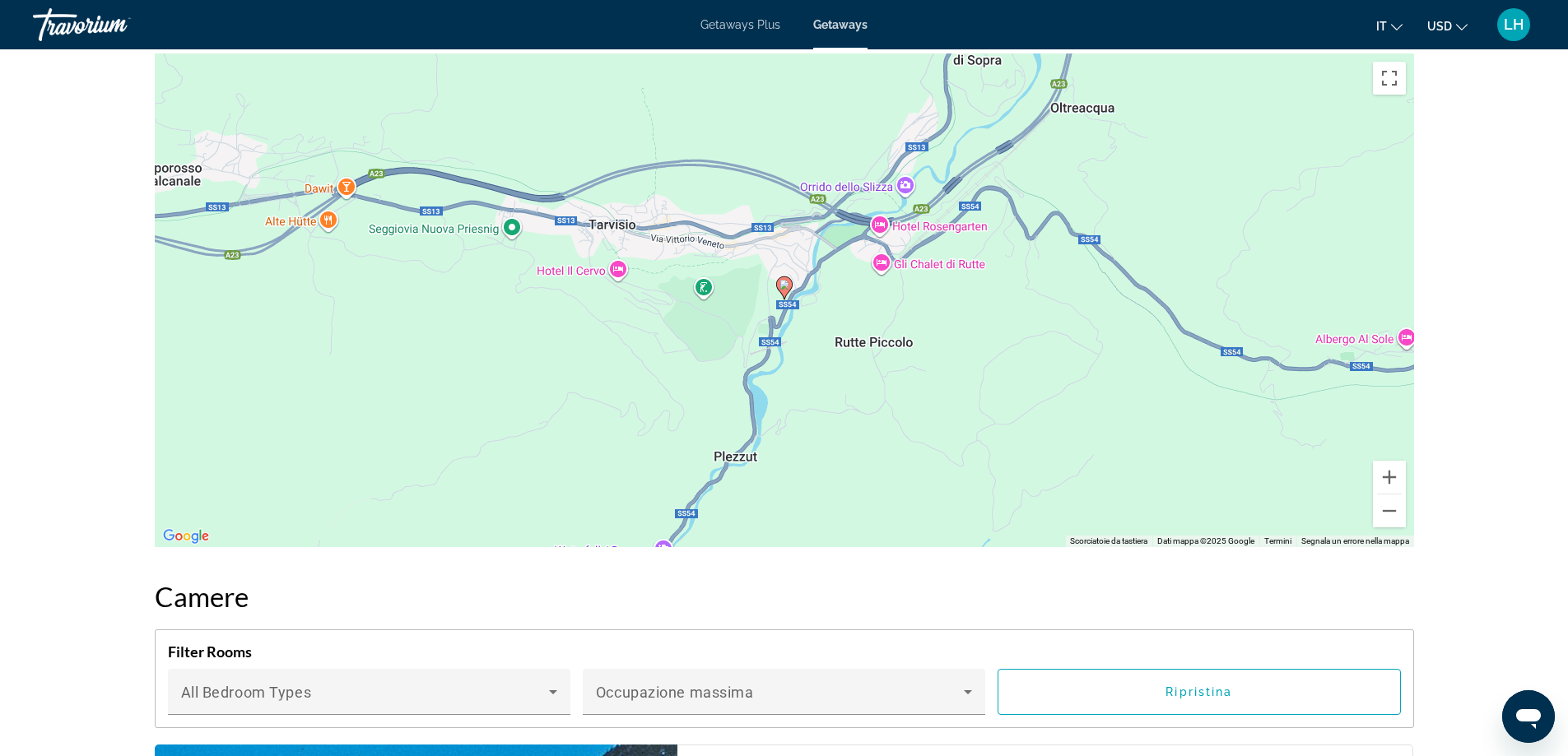
scroll to position [2401, 0]
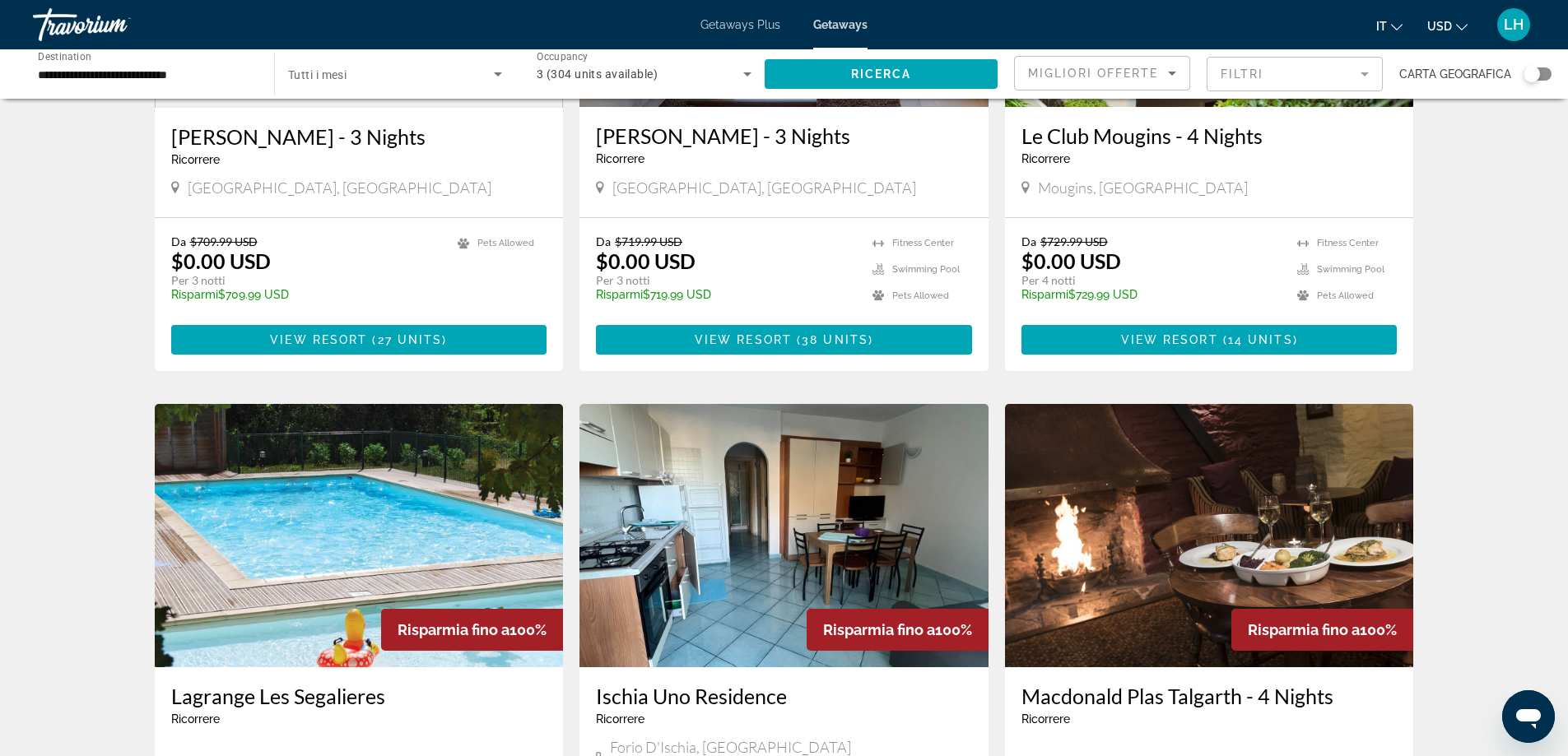
scroll to position [1907, 0]
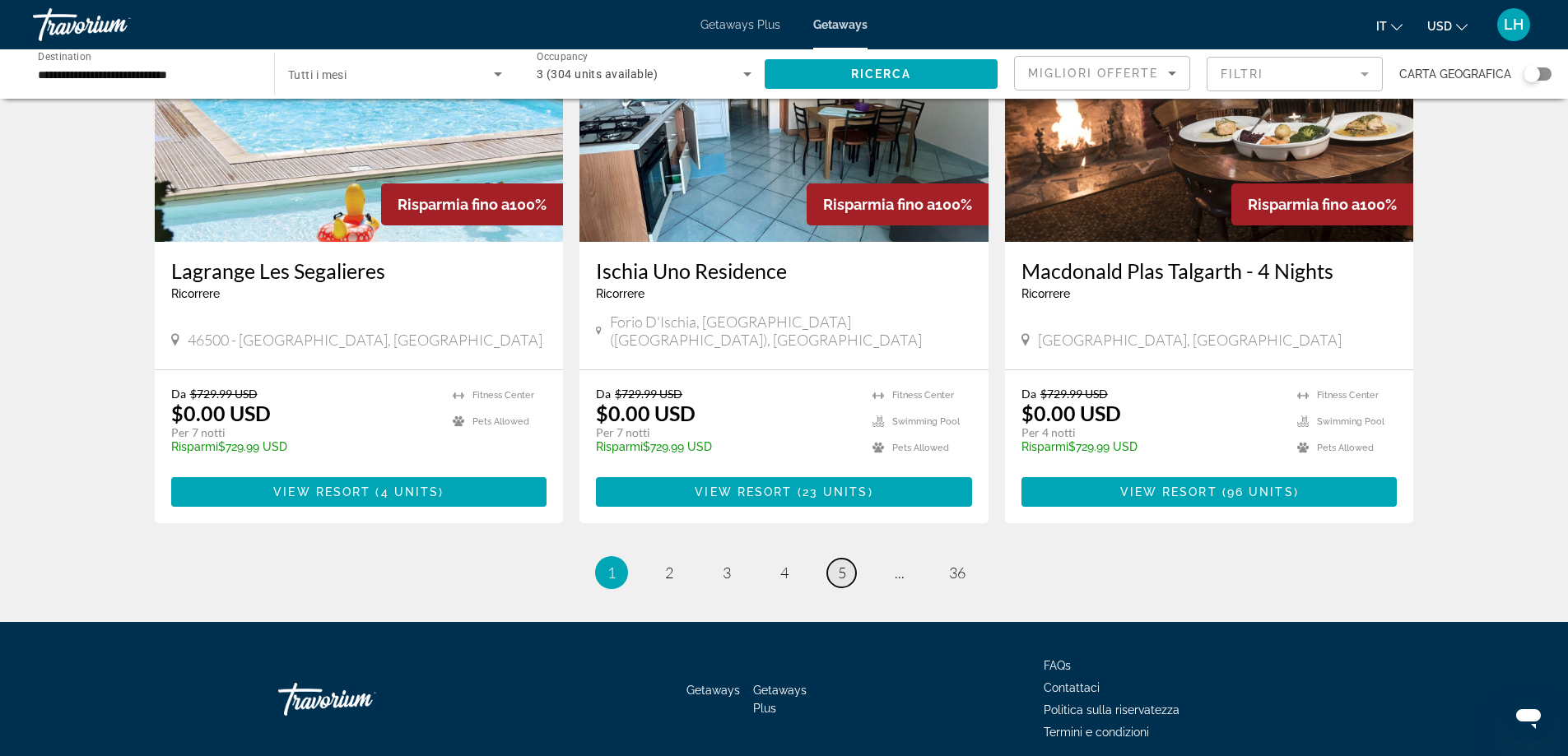
click at [839, 563] on span "5" at bounding box center [842, 572] width 8 height 18
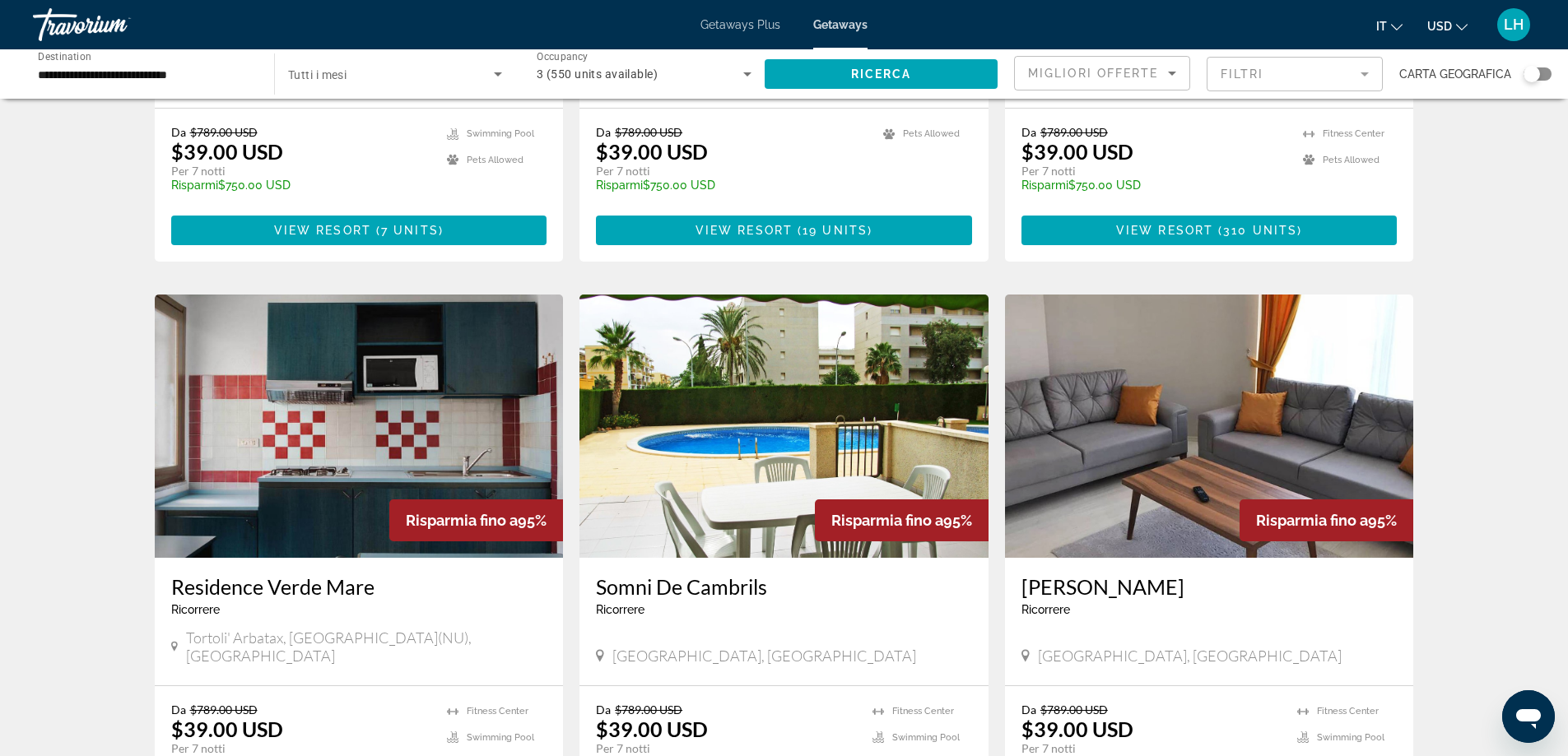
scroll to position [1893, 0]
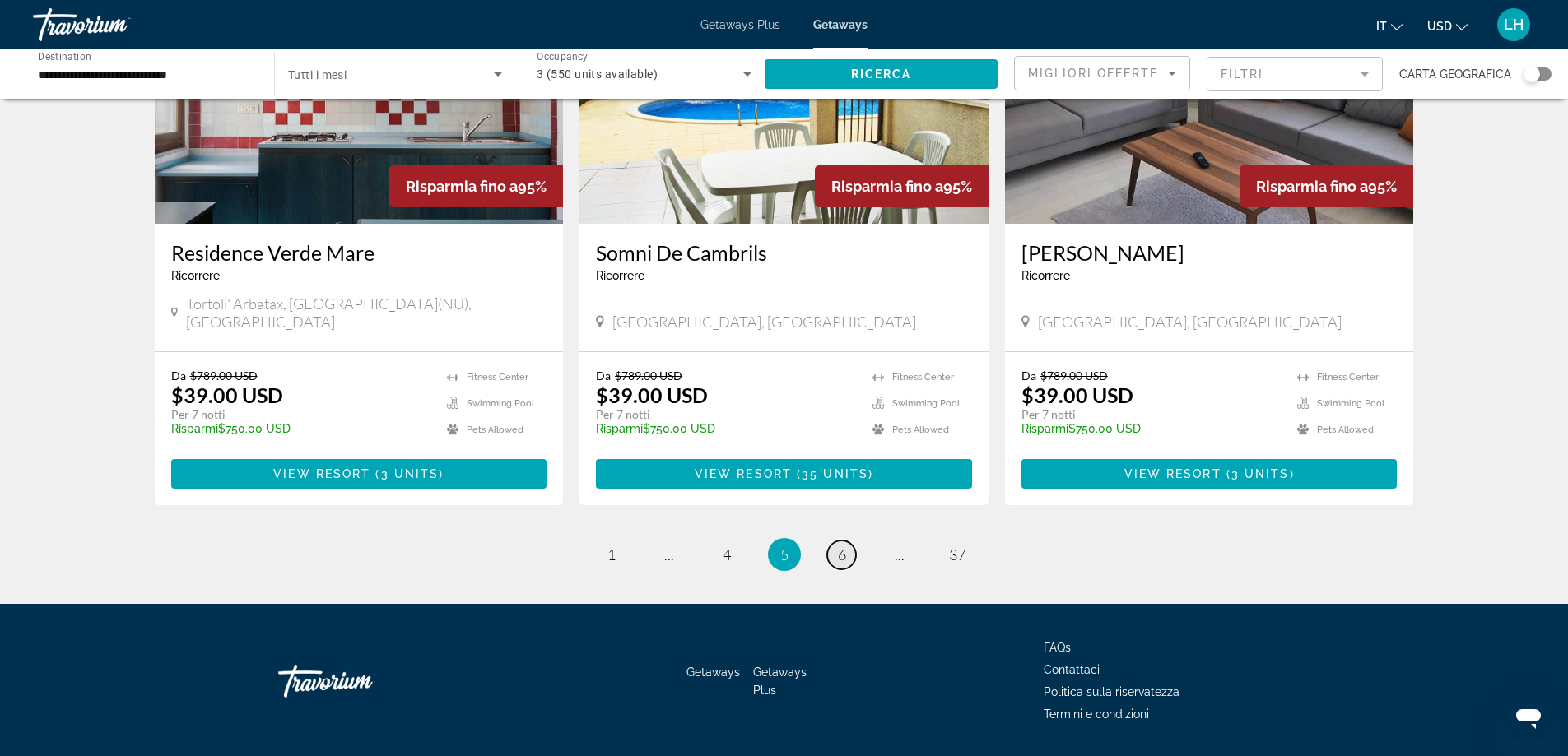
click at [842, 546] on span "6" at bounding box center [842, 554] width 8 height 18
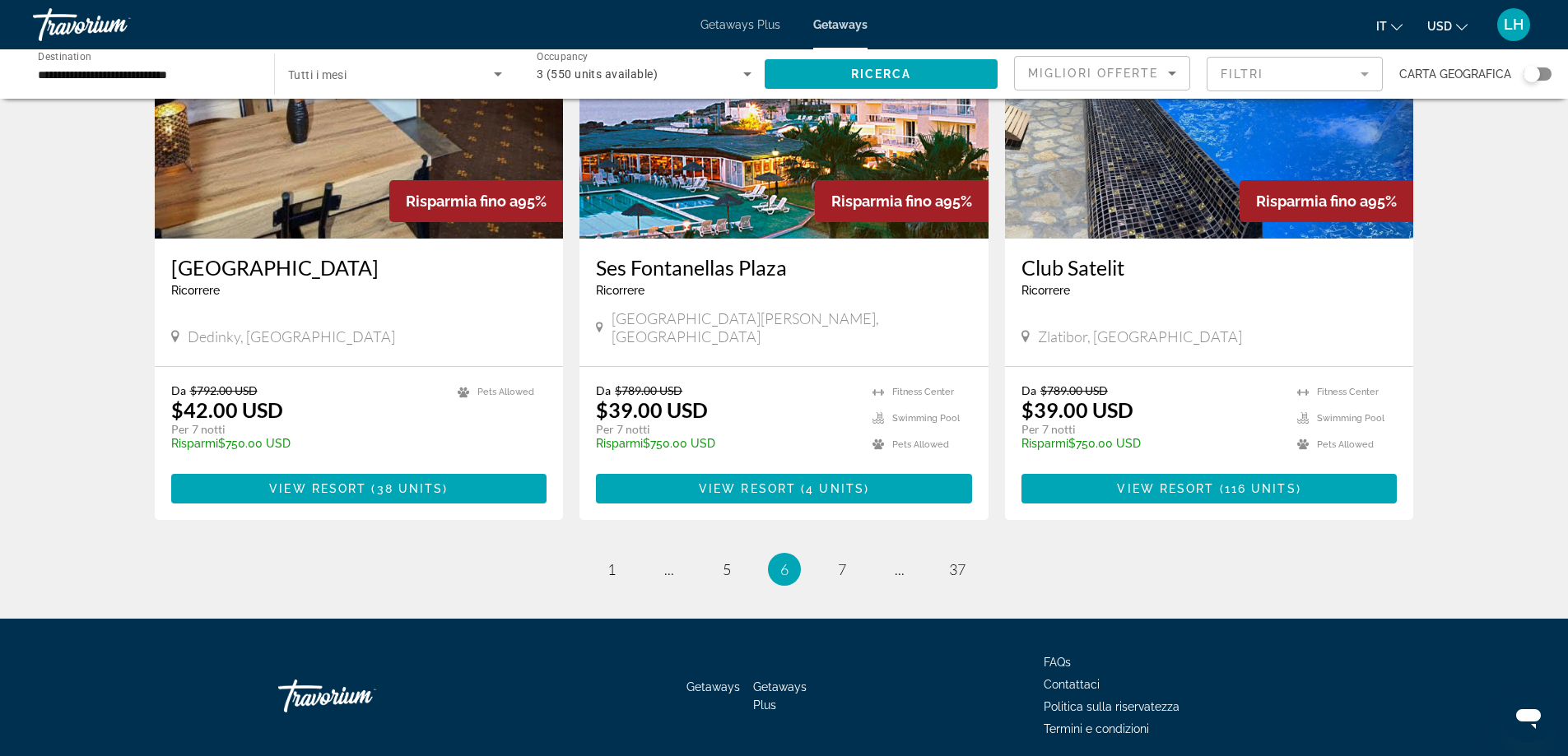
scroll to position [1906, 0]
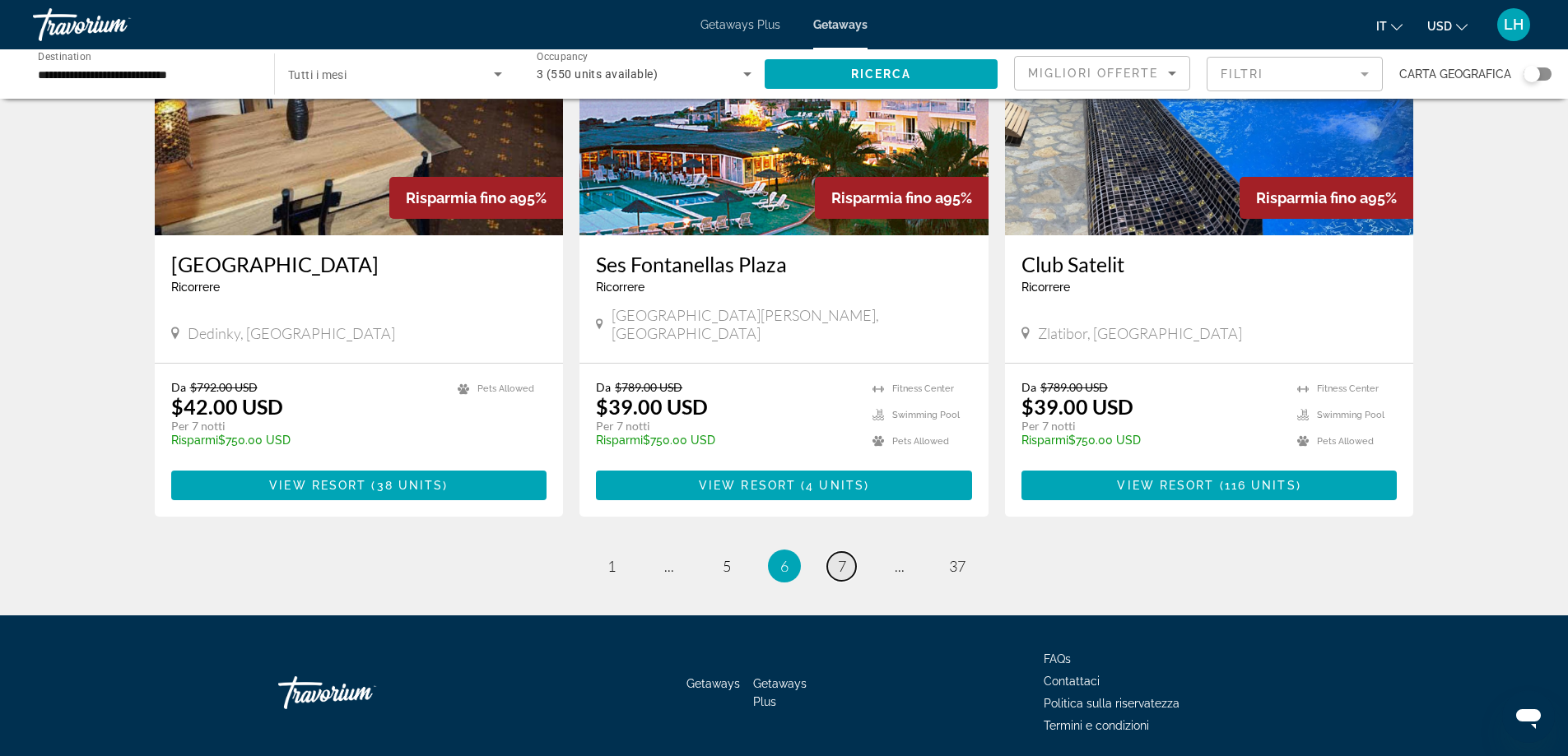
click at [845, 557] on span "7" at bounding box center [842, 565] width 8 height 18
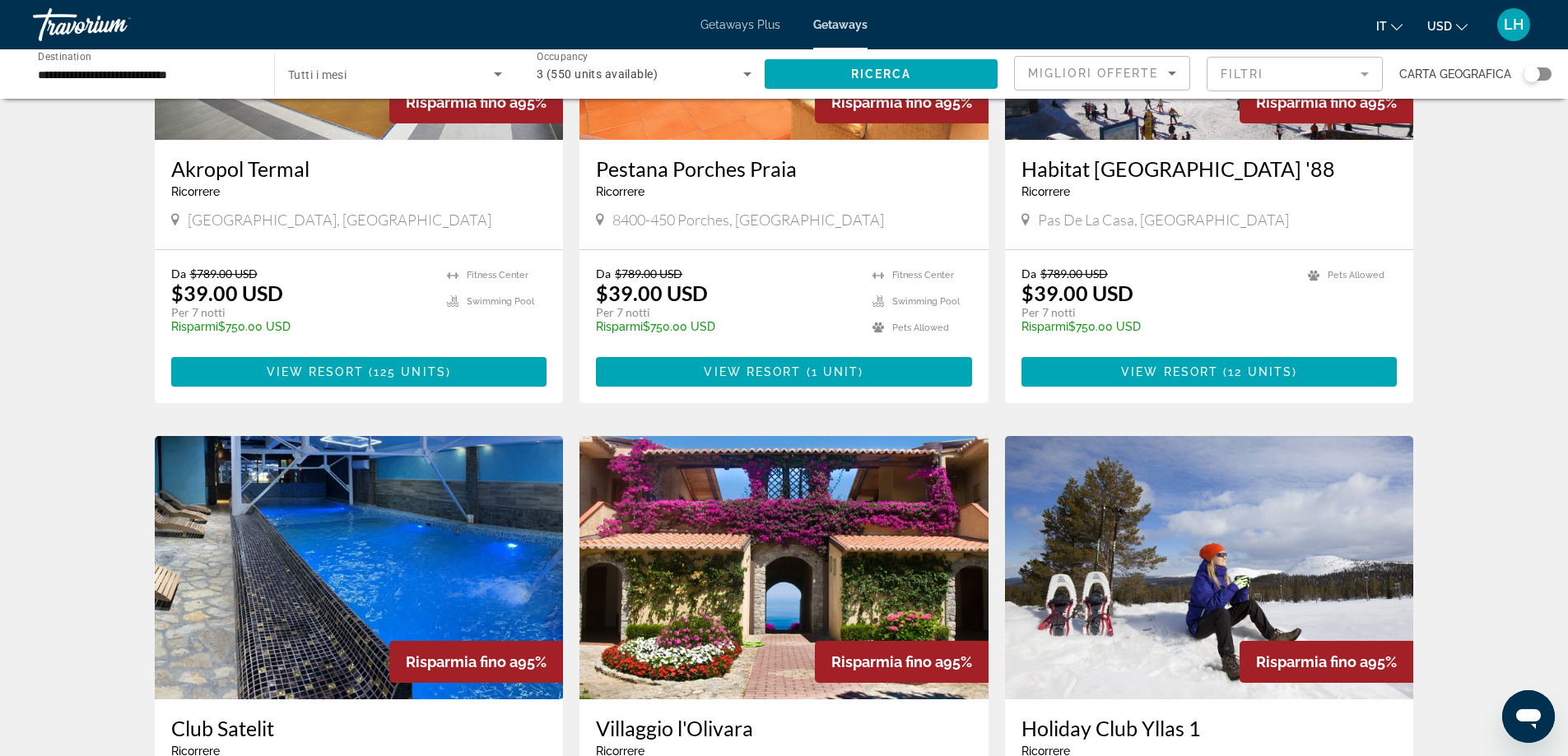
scroll to position [1893, 0]
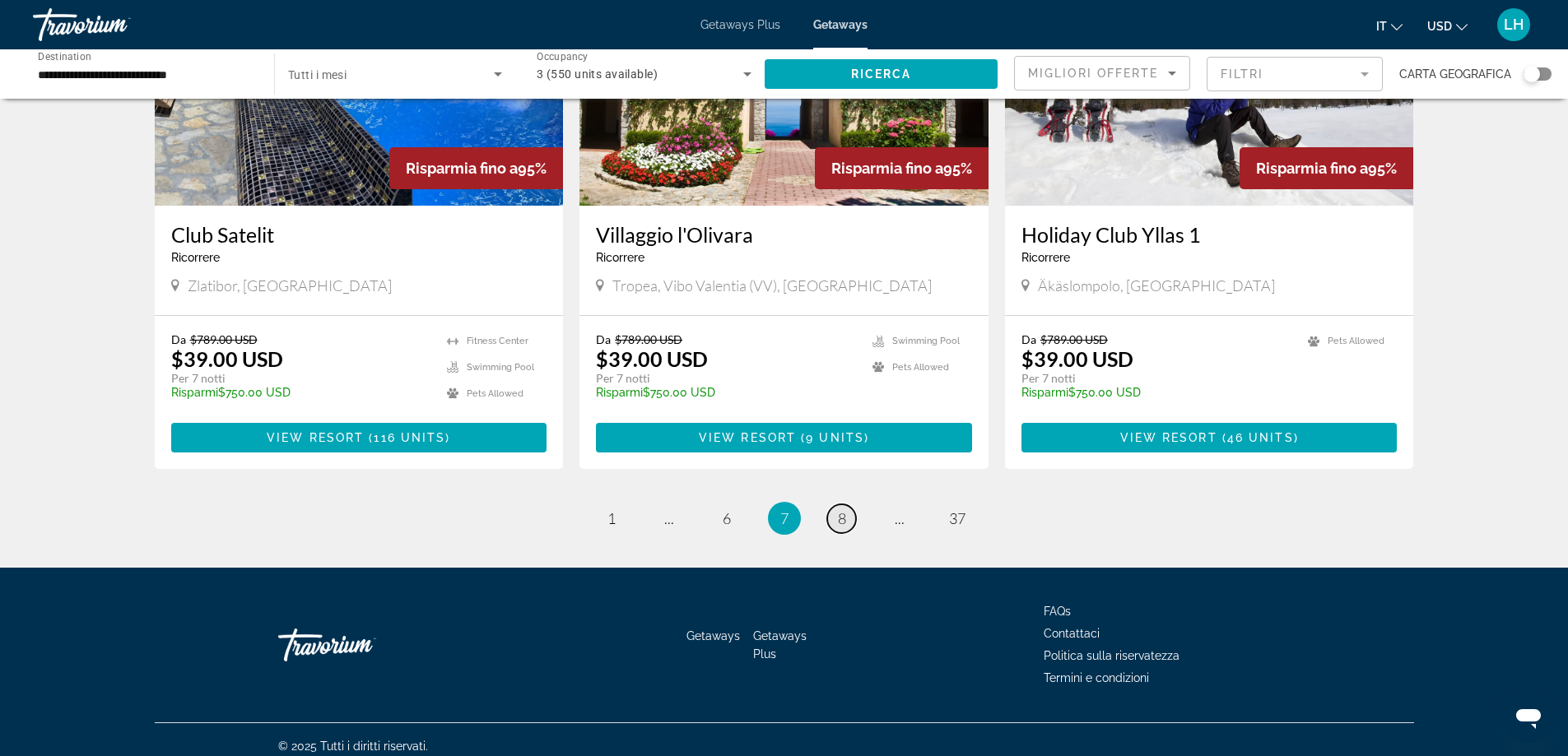
click at [835, 520] on link "page 8" at bounding box center [841, 519] width 29 height 29
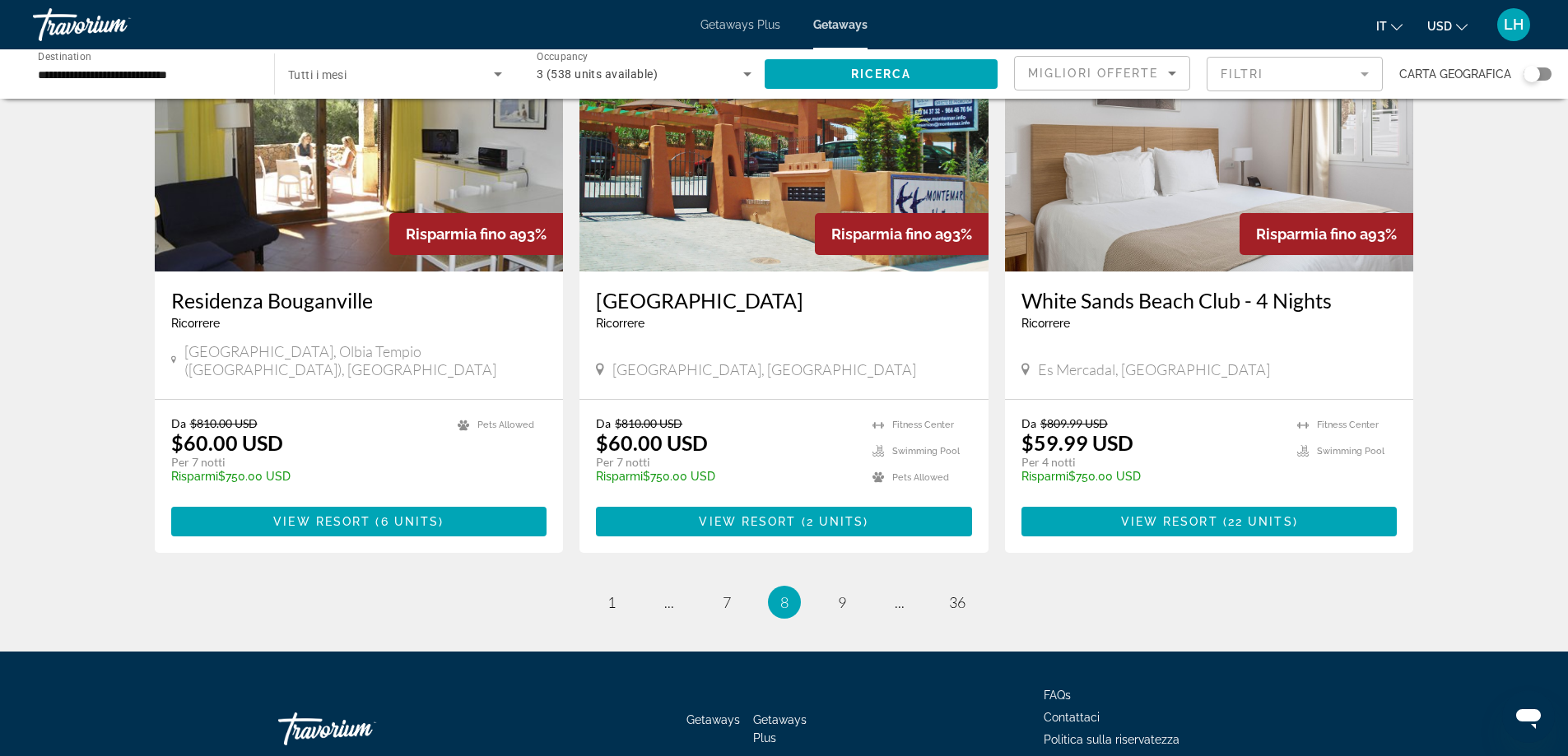
scroll to position [1906, 0]
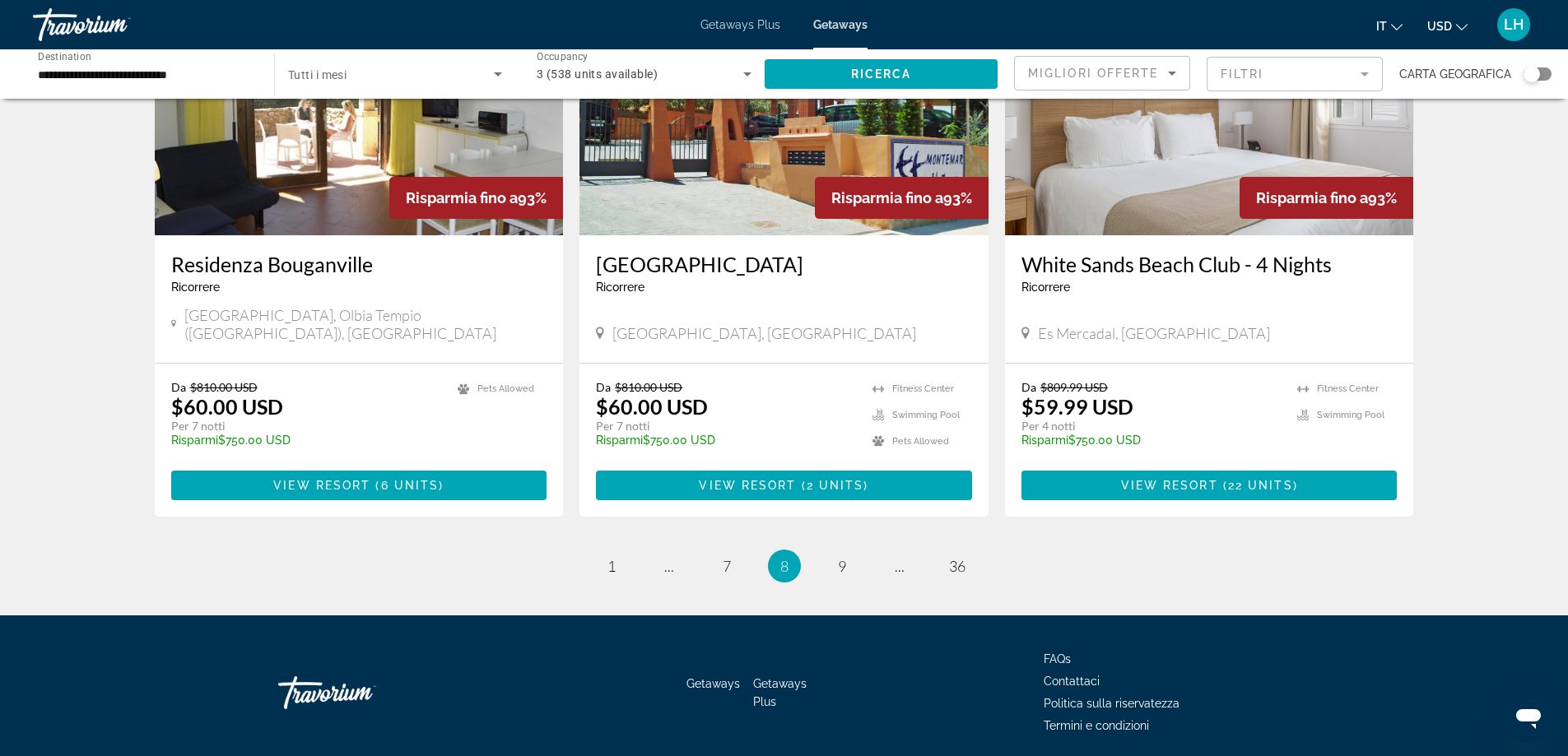
click at [835, 549] on li "page 9" at bounding box center [841, 565] width 33 height 33
click at [845, 552] on link "page 9" at bounding box center [841, 566] width 29 height 29
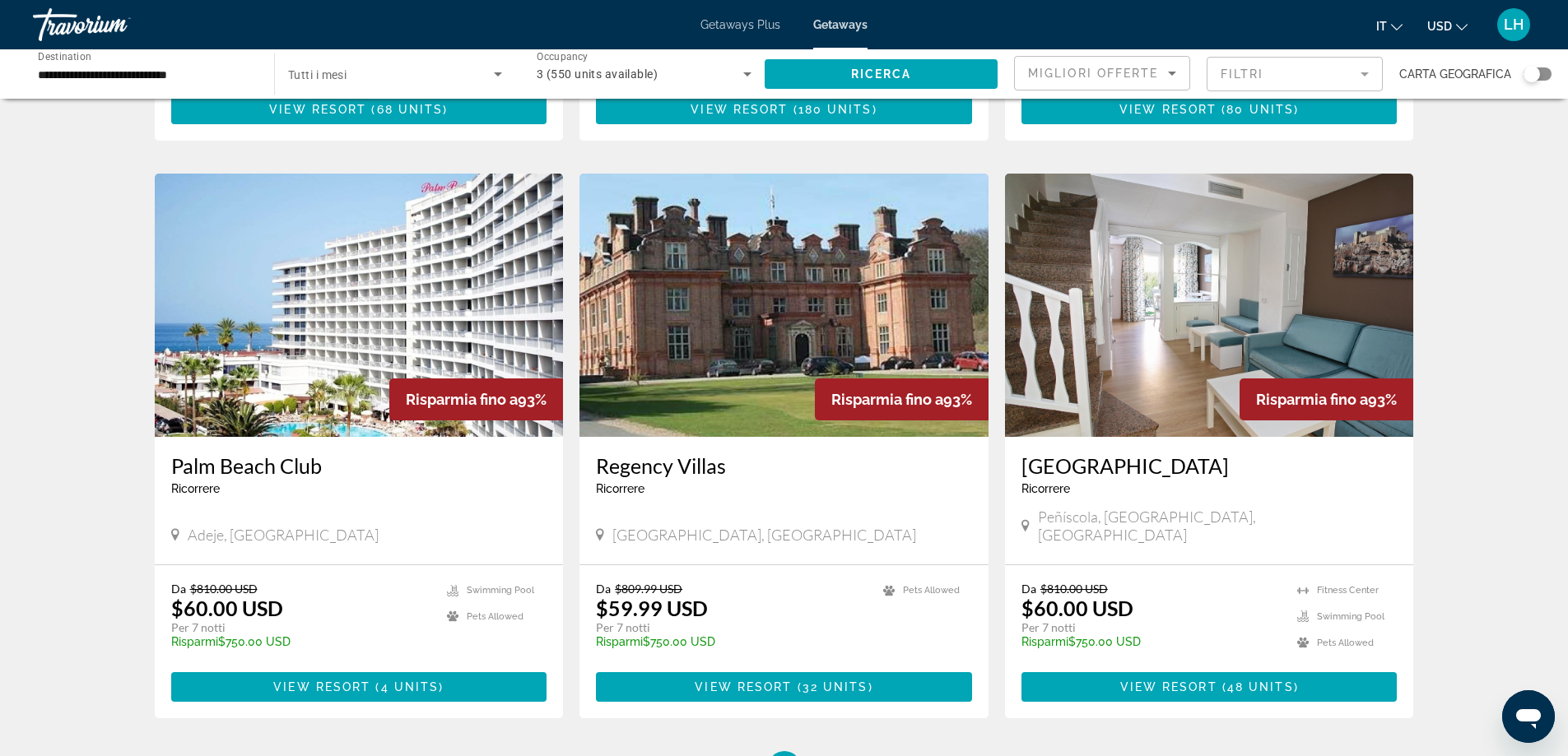
scroll to position [1893, 0]
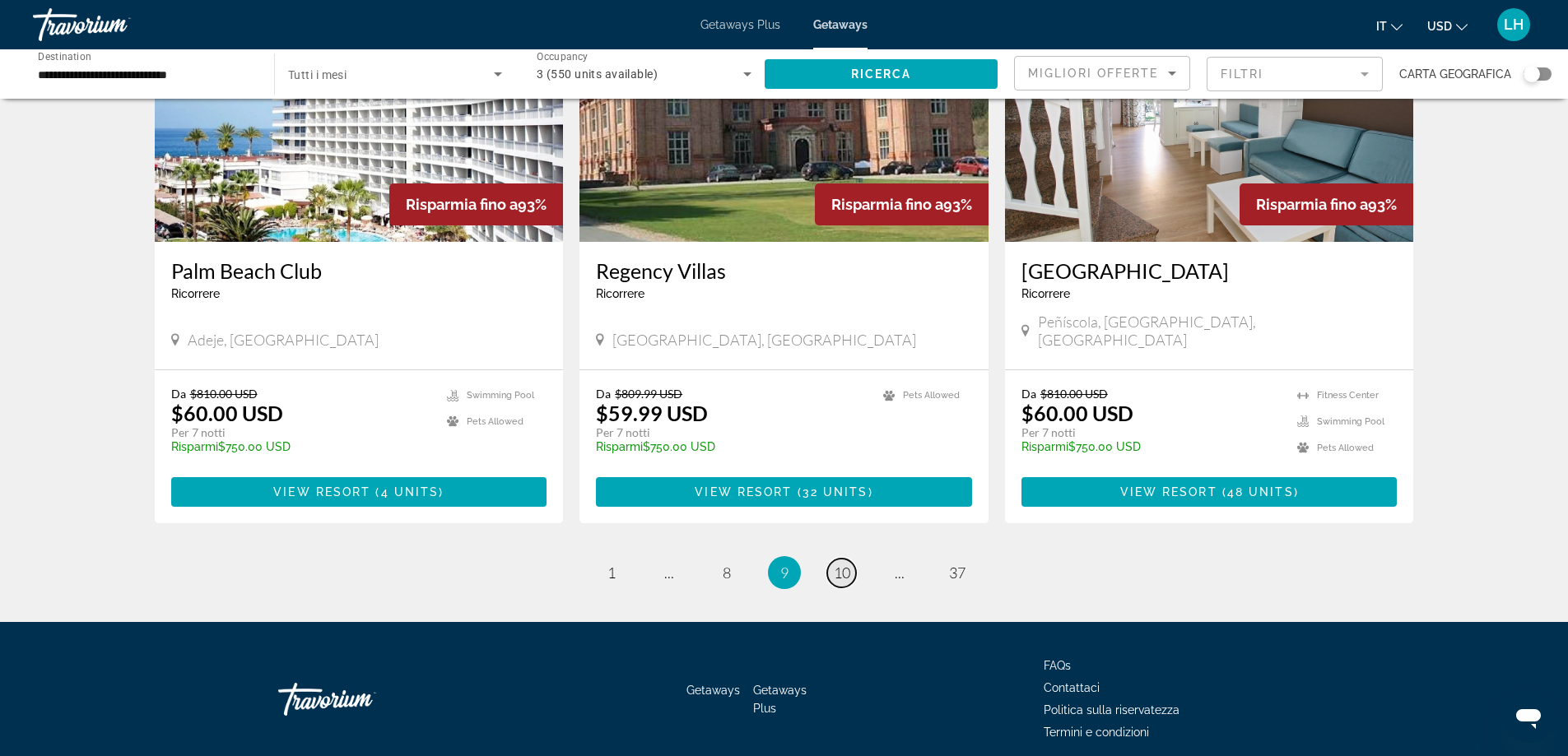
click at [845, 563] on span "10" at bounding box center [842, 572] width 17 height 18
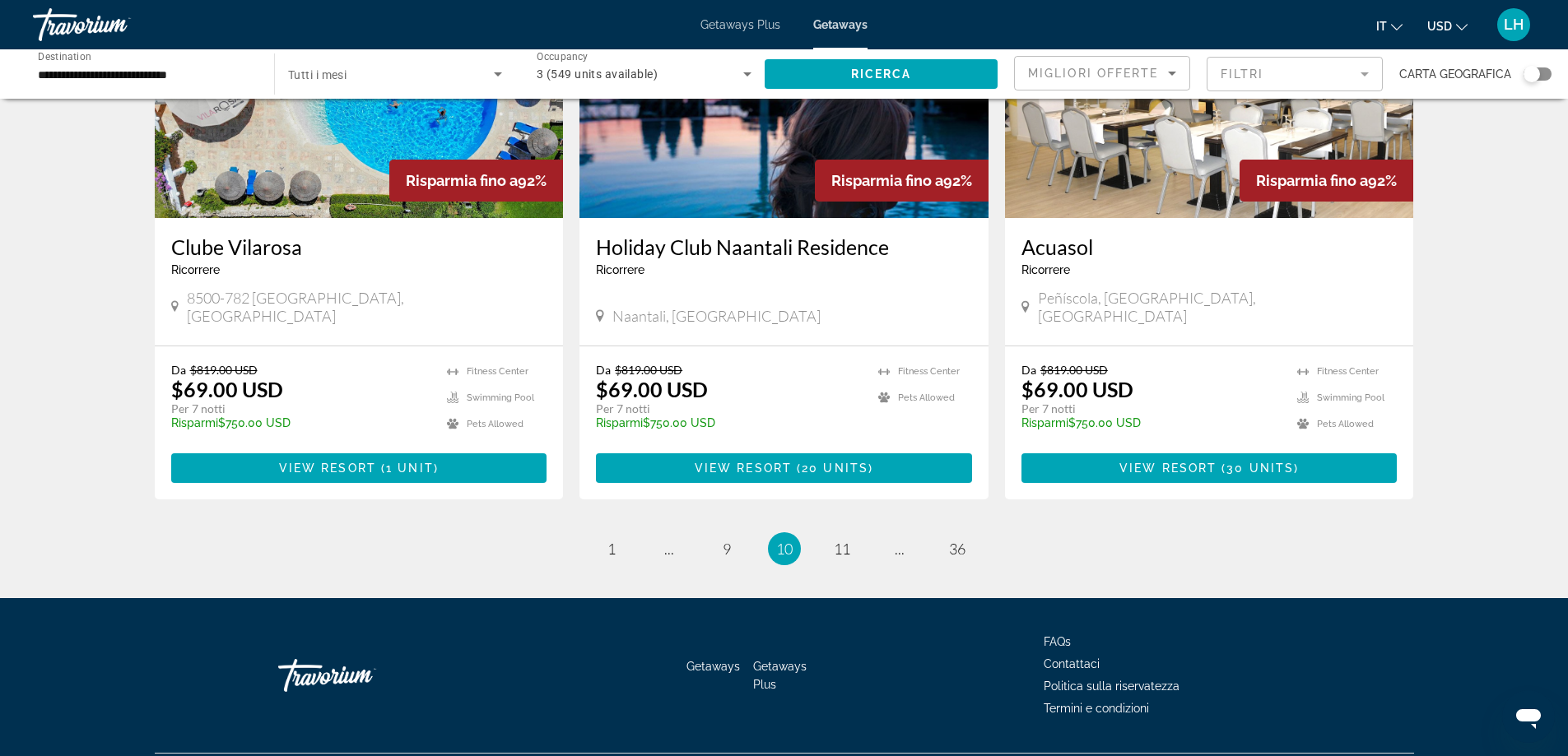
scroll to position [1906, 0]
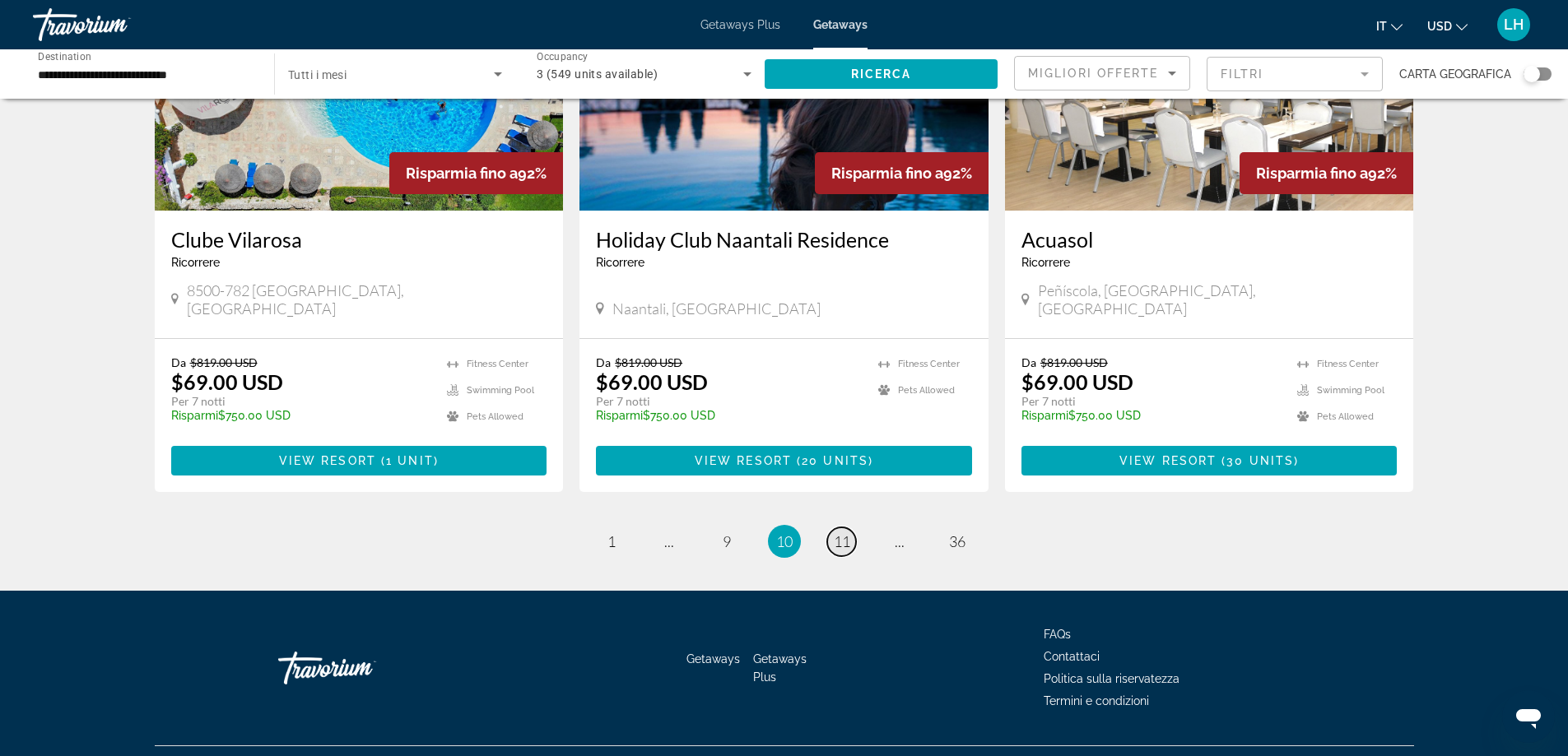
click at [844, 533] on span "11" at bounding box center [842, 541] width 17 height 18
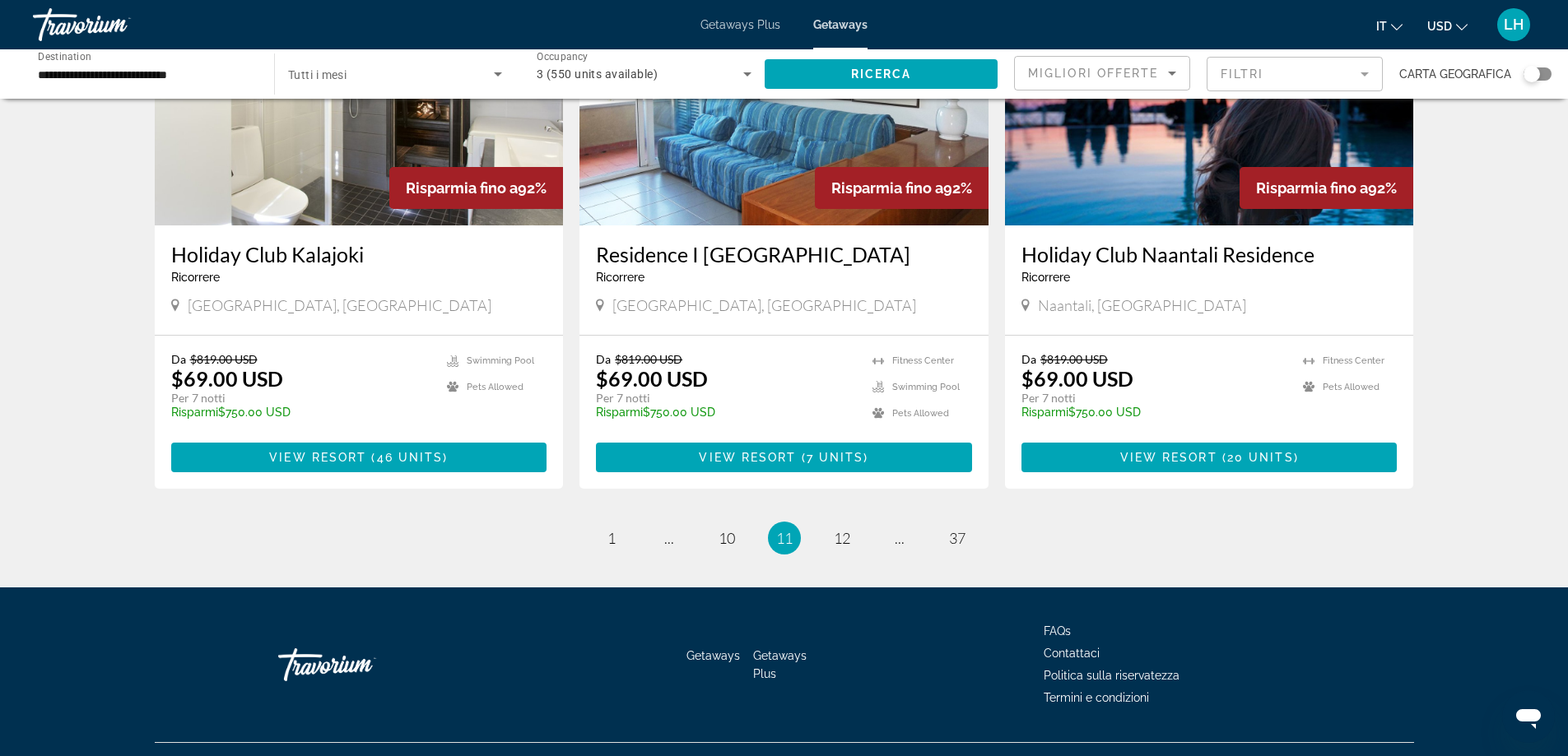
scroll to position [1893, 0]
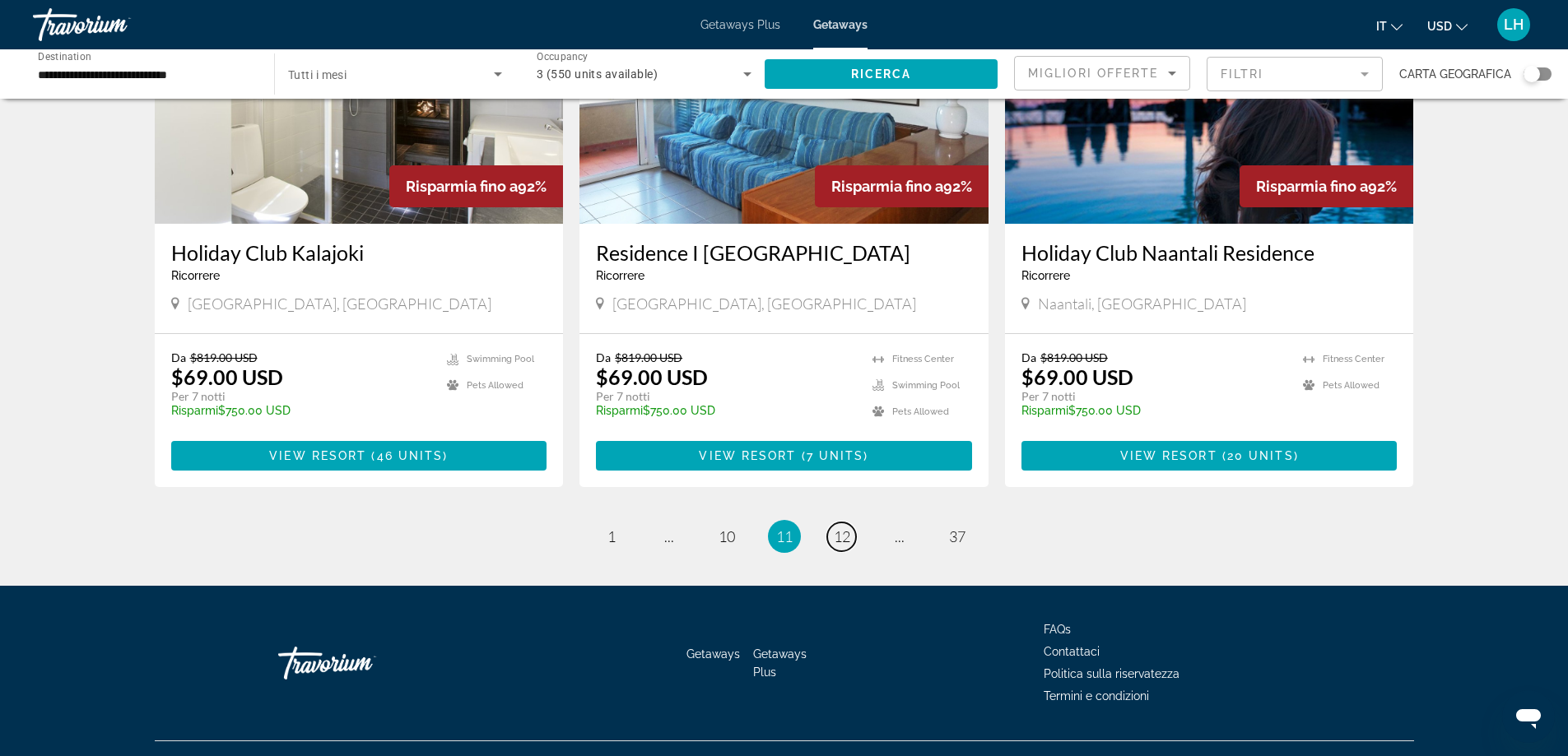
click at [844, 522] on link "page 12" at bounding box center [841, 536] width 29 height 29
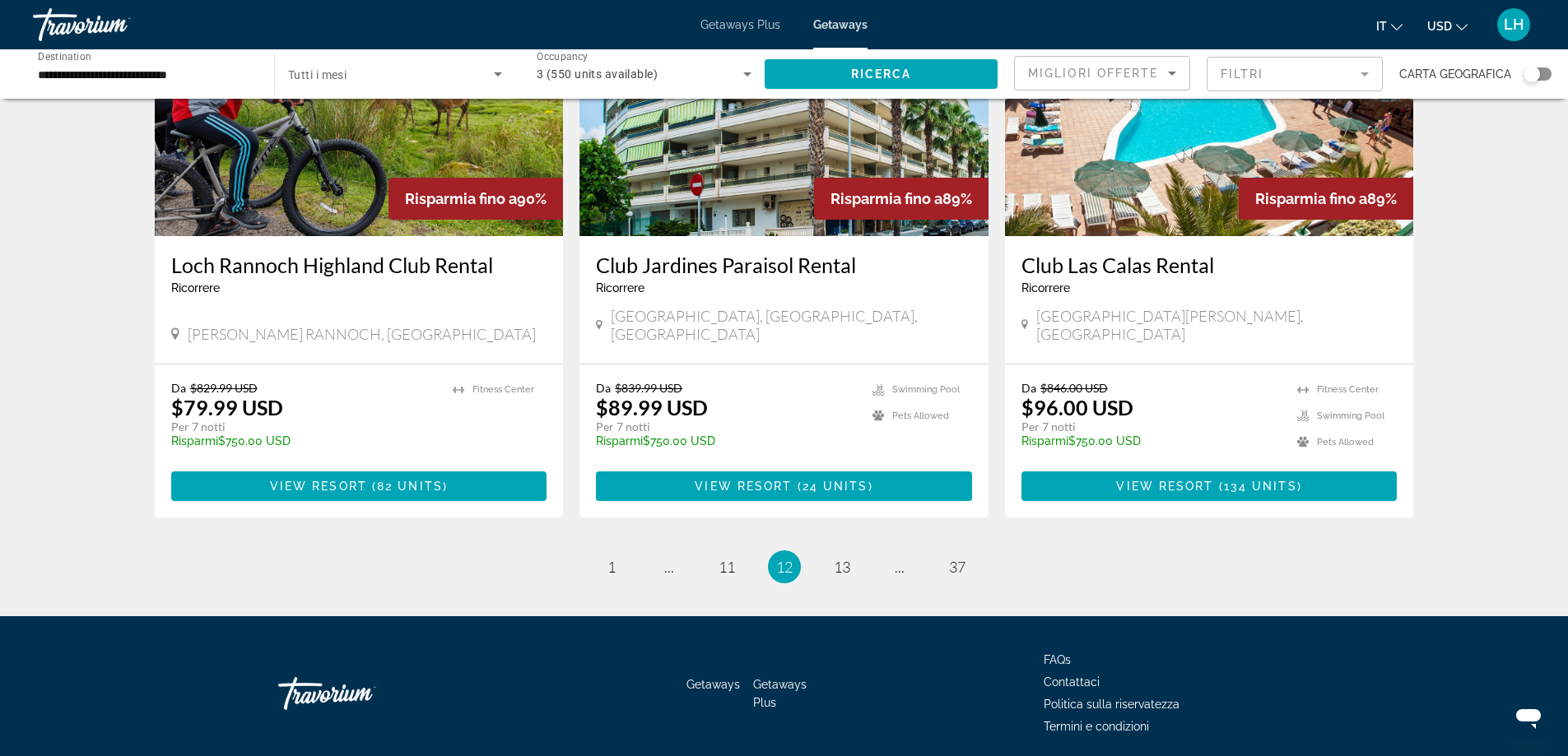
scroll to position [1930, 0]
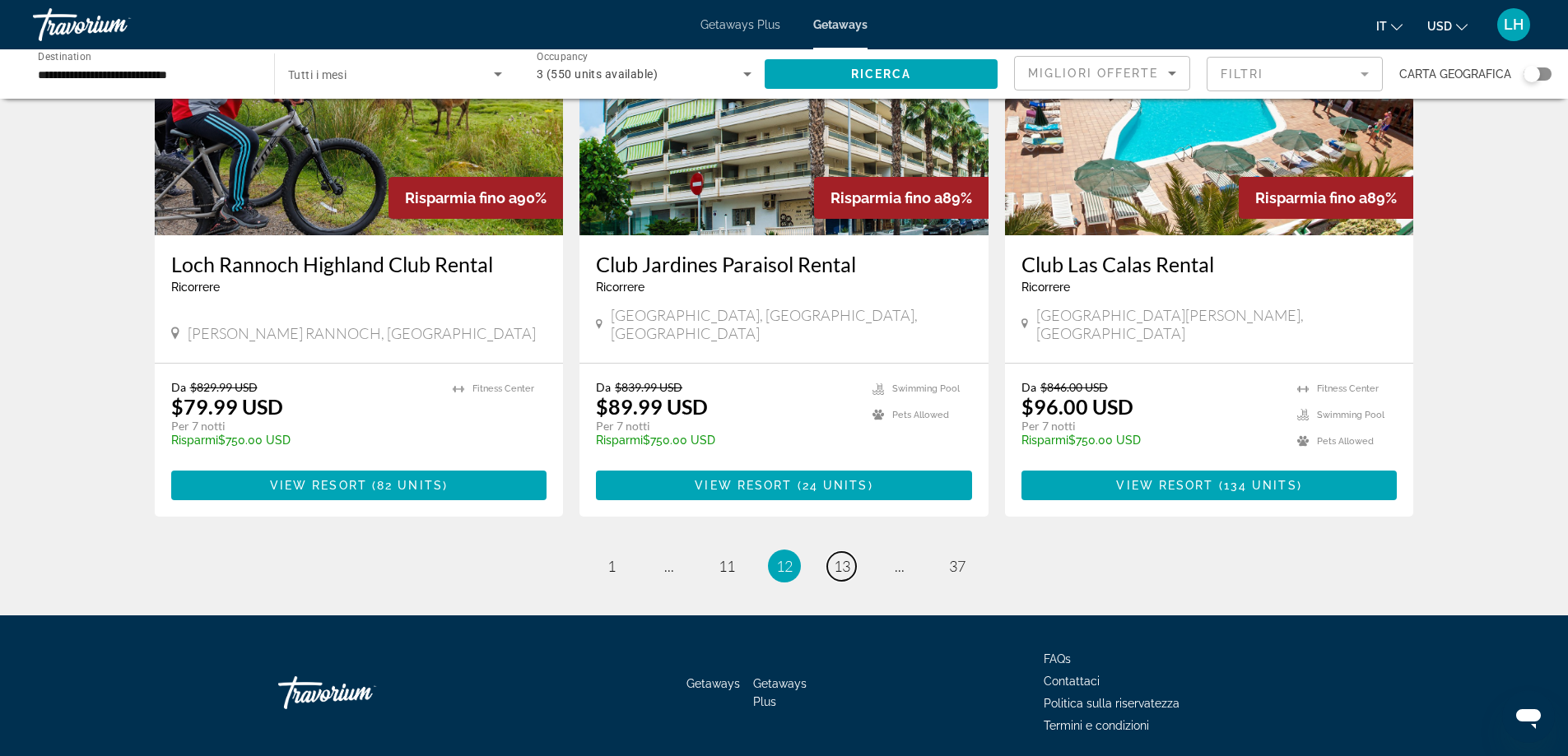
click at [844, 557] on span "13" at bounding box center [842, 565] width 17 height 18
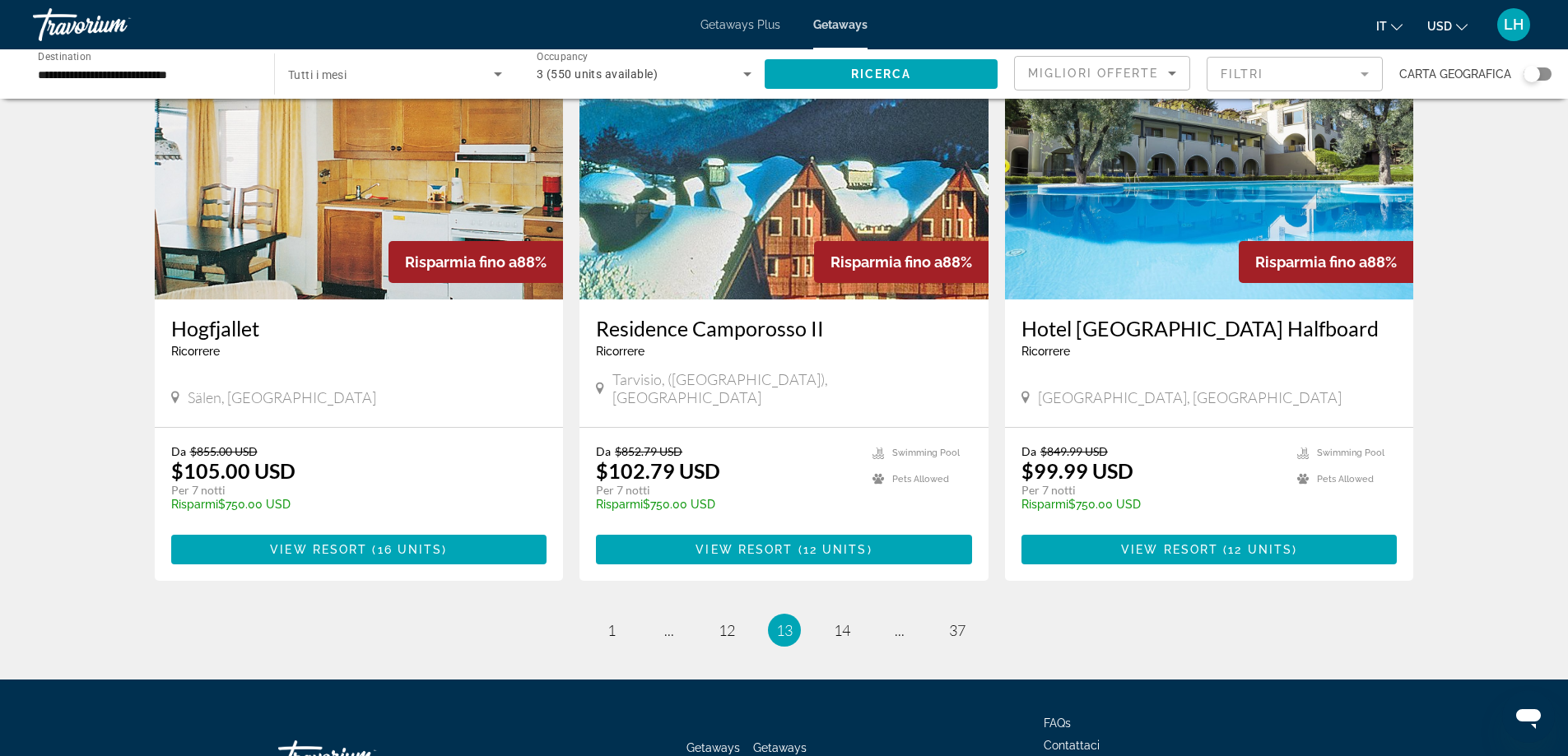
scroll to position [1893, 0]
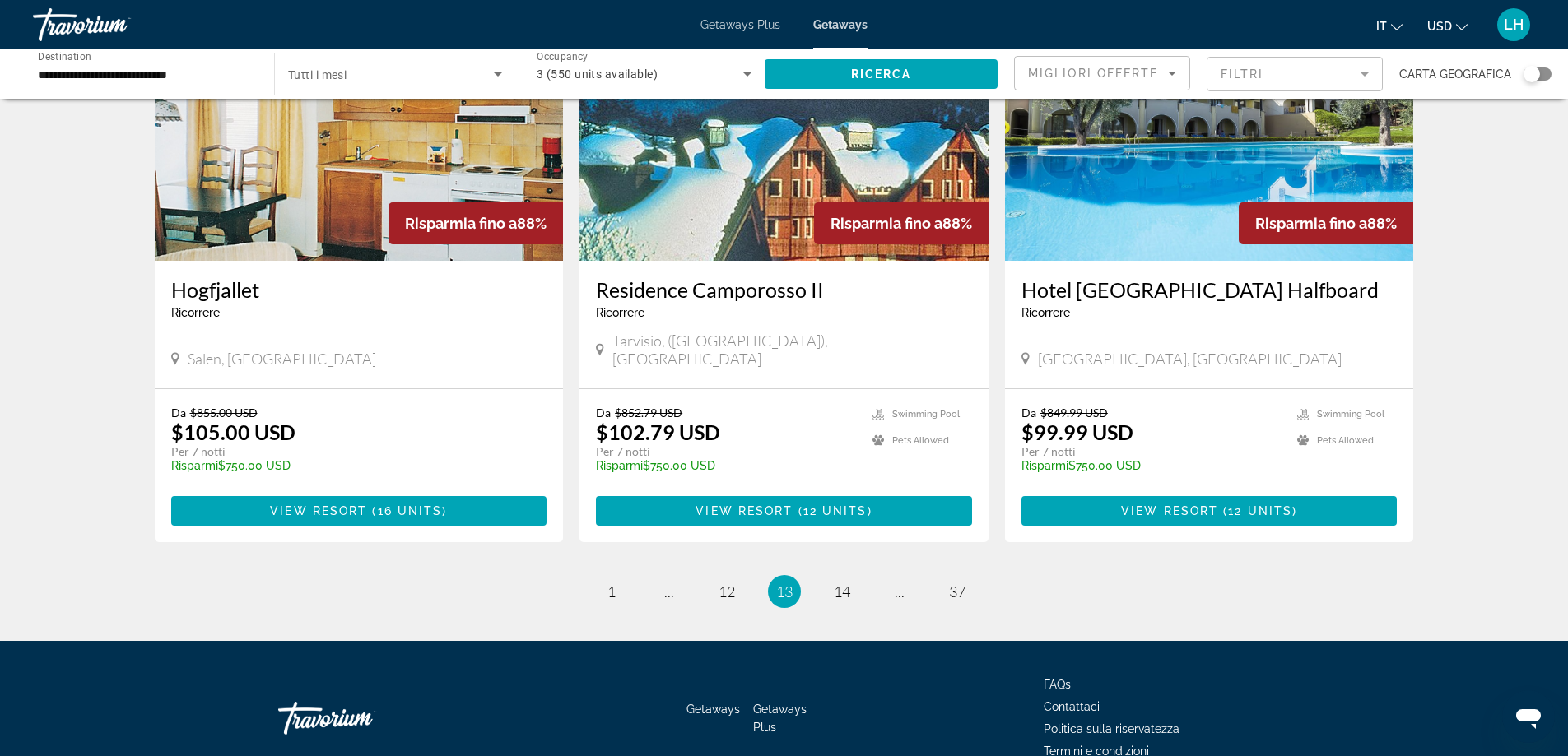
click at [1185, 277] on h3 "Hotel [GEOGRAPHIC_DATA] Halfboard" at bounding box center [1210, 290] width 376 height 25
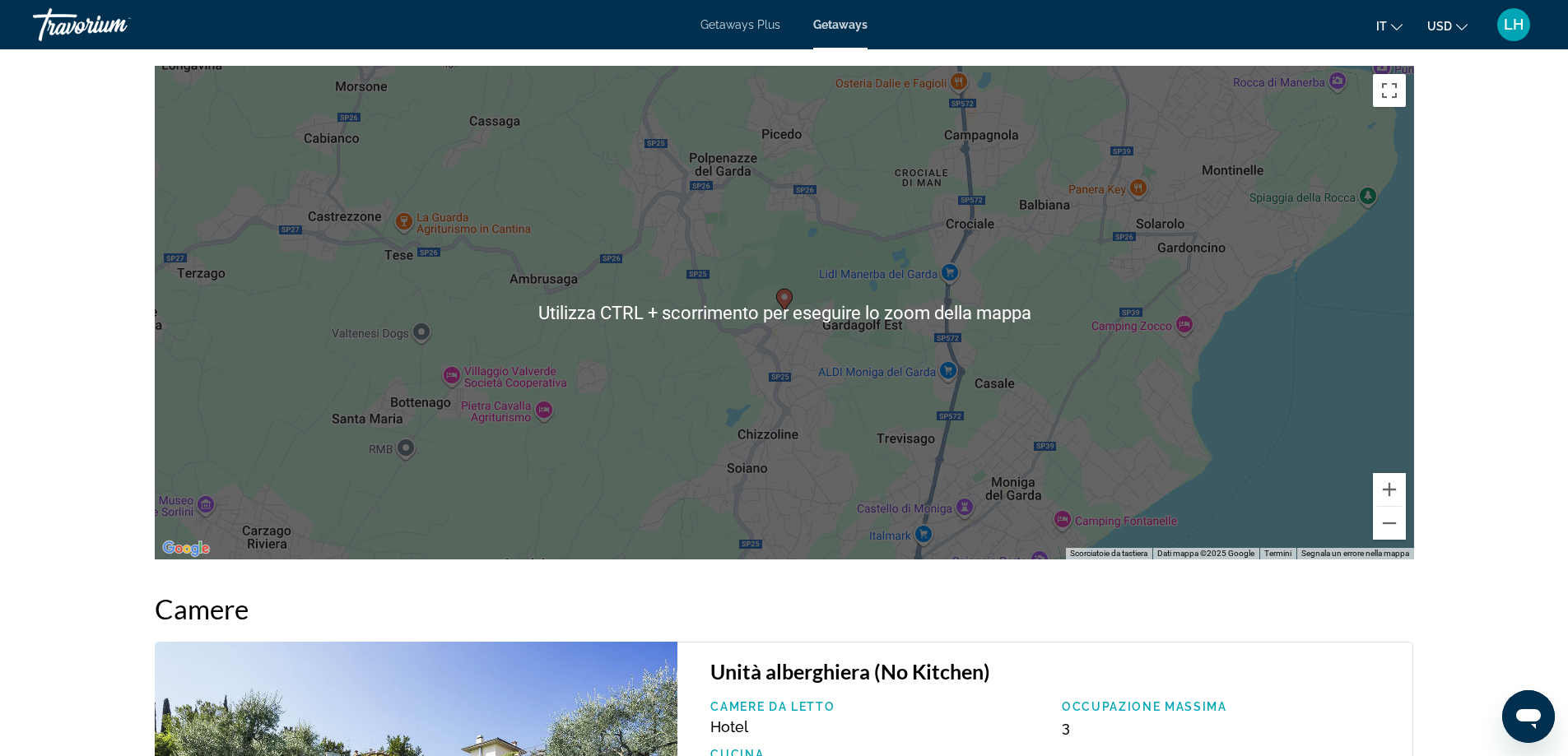
scroll to position [2221, 0]
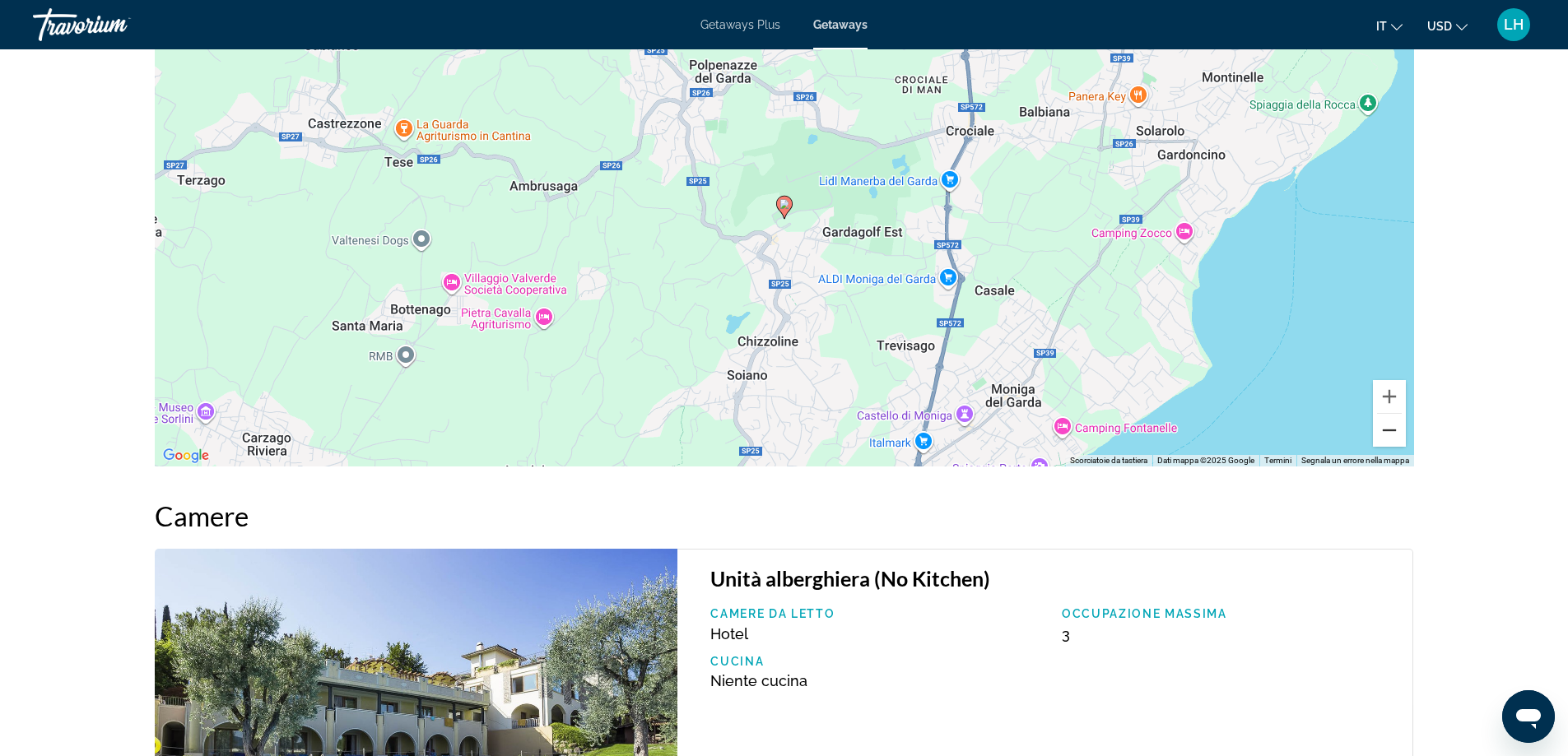
click at [1399, 433] on button "Zoom indietro" at bounding box center [1388, 430] width 33 height 33
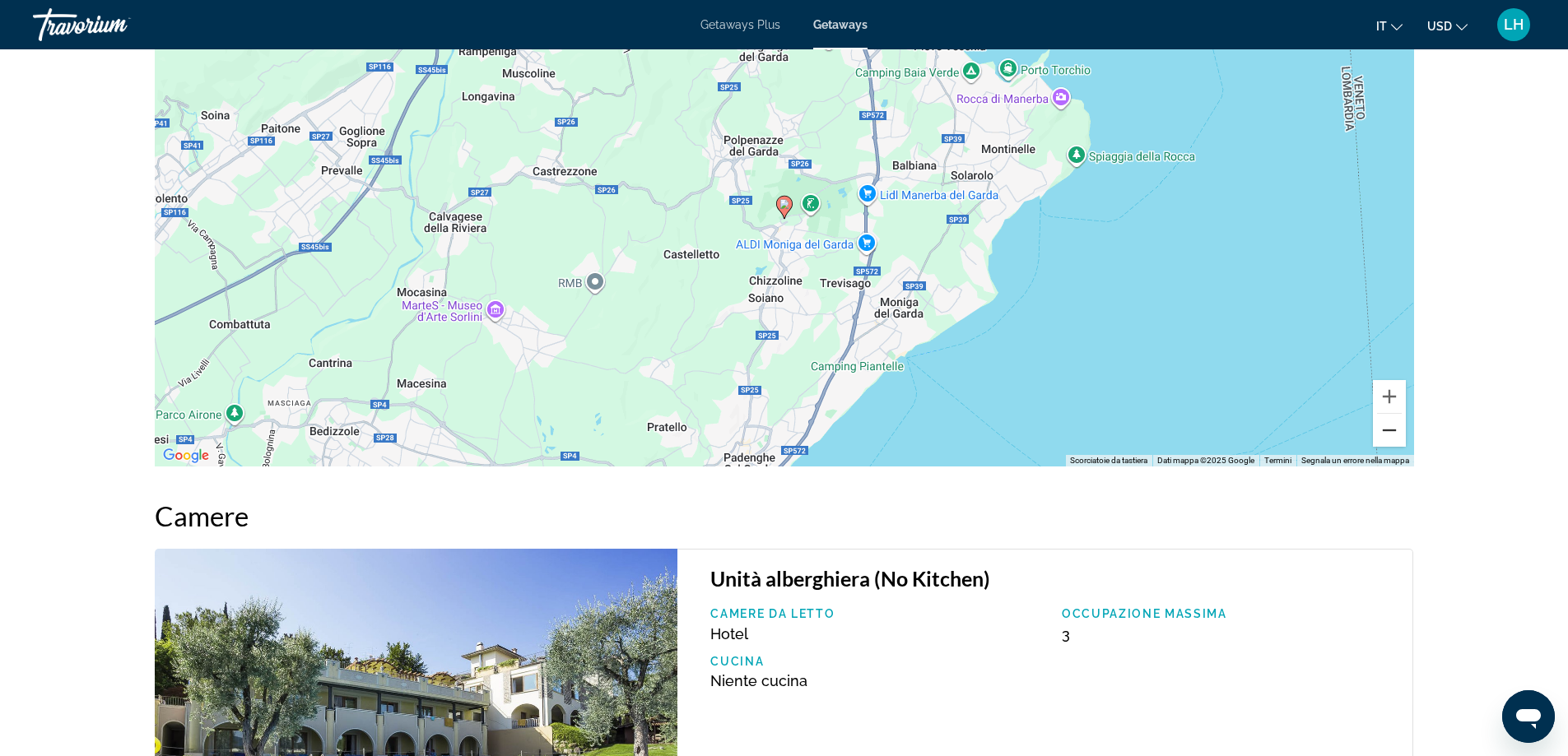
click at [1399, 433] on button "Zoom indietro" at bounding box center [1388, 430] width 33 height 33
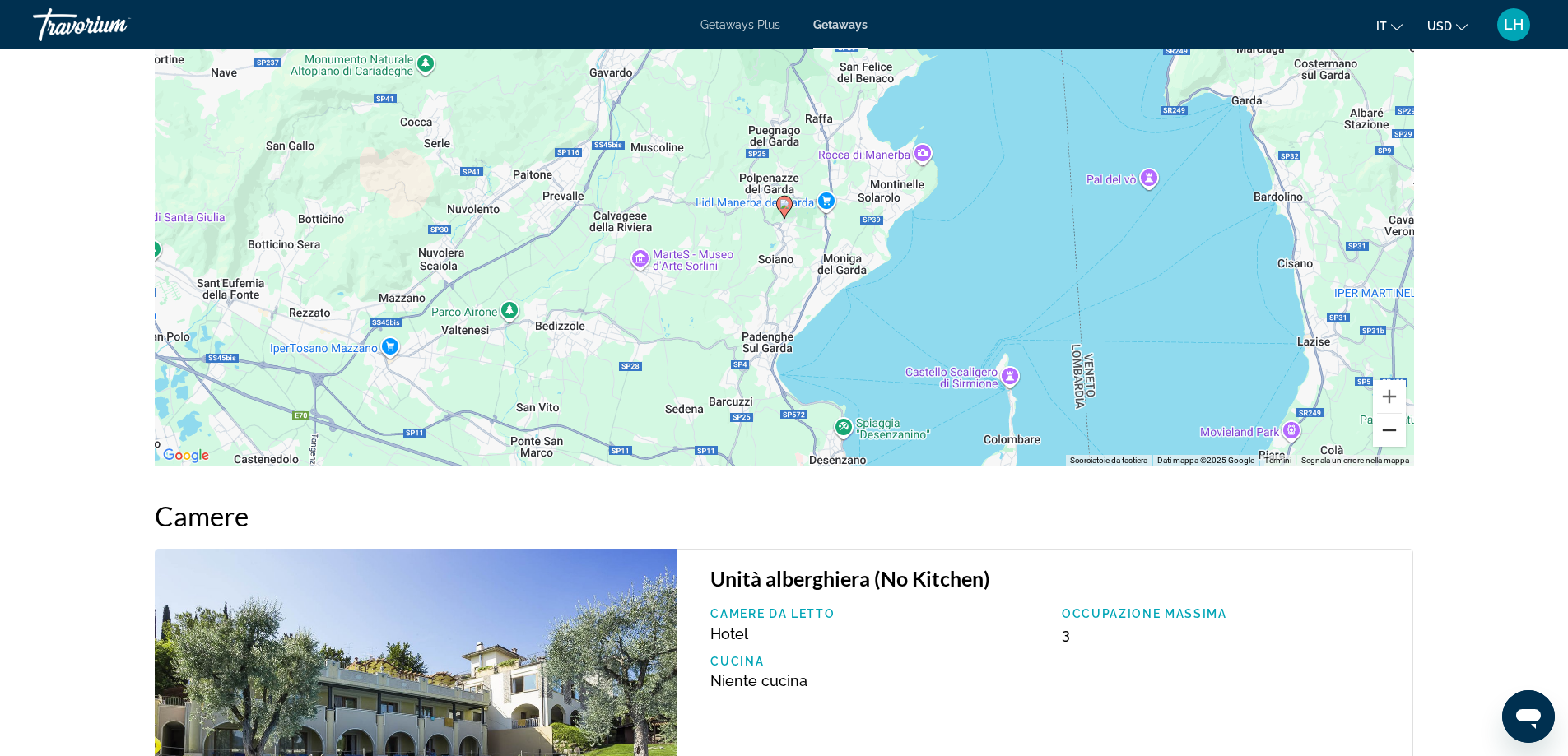
click at [1399, 433] on button "Zoom indietro" at bounding box center [1388, 430] width 33 height 33
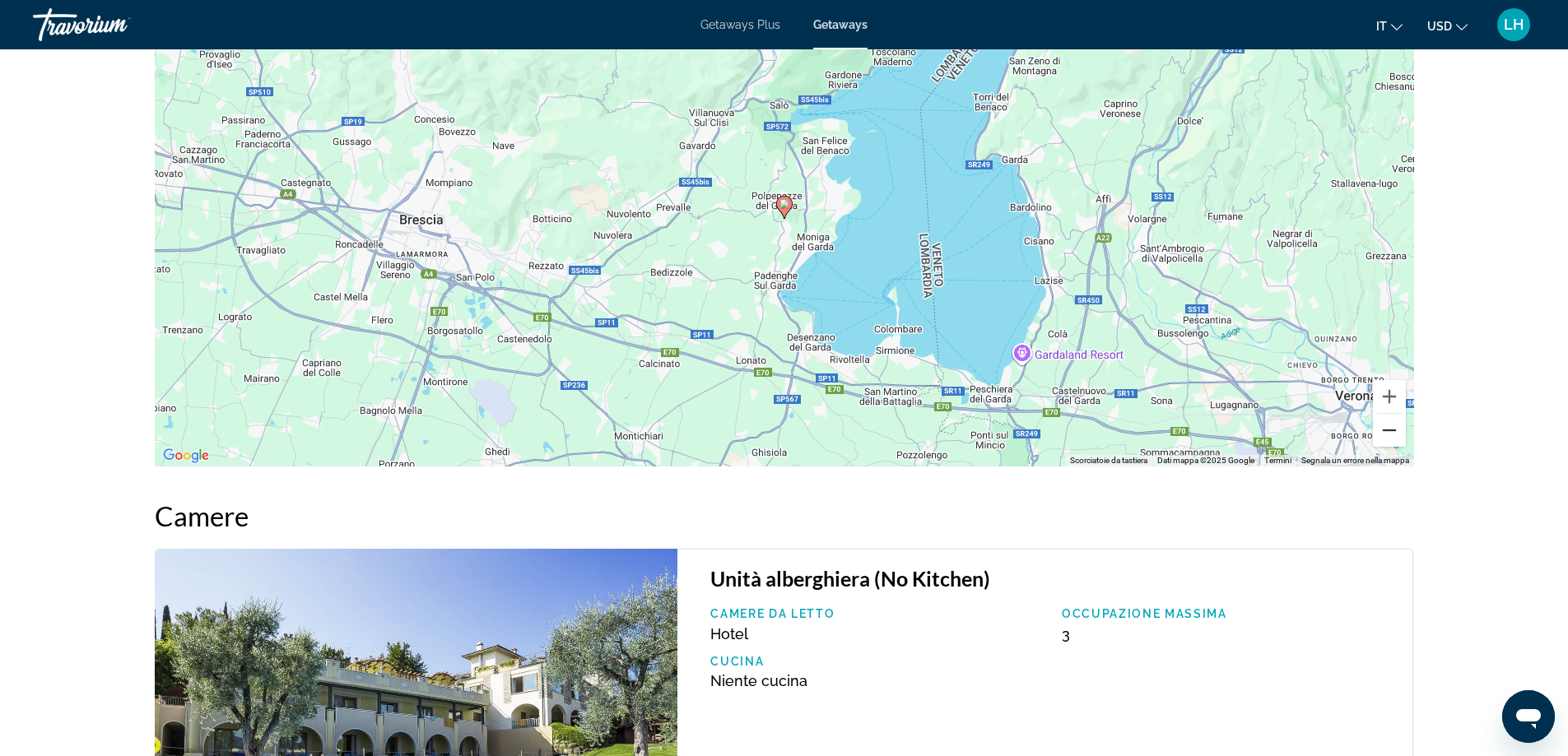
click at [1399, 433] on button "Zoom indietro" at bounding box center [1388, 430] width 33 height 33
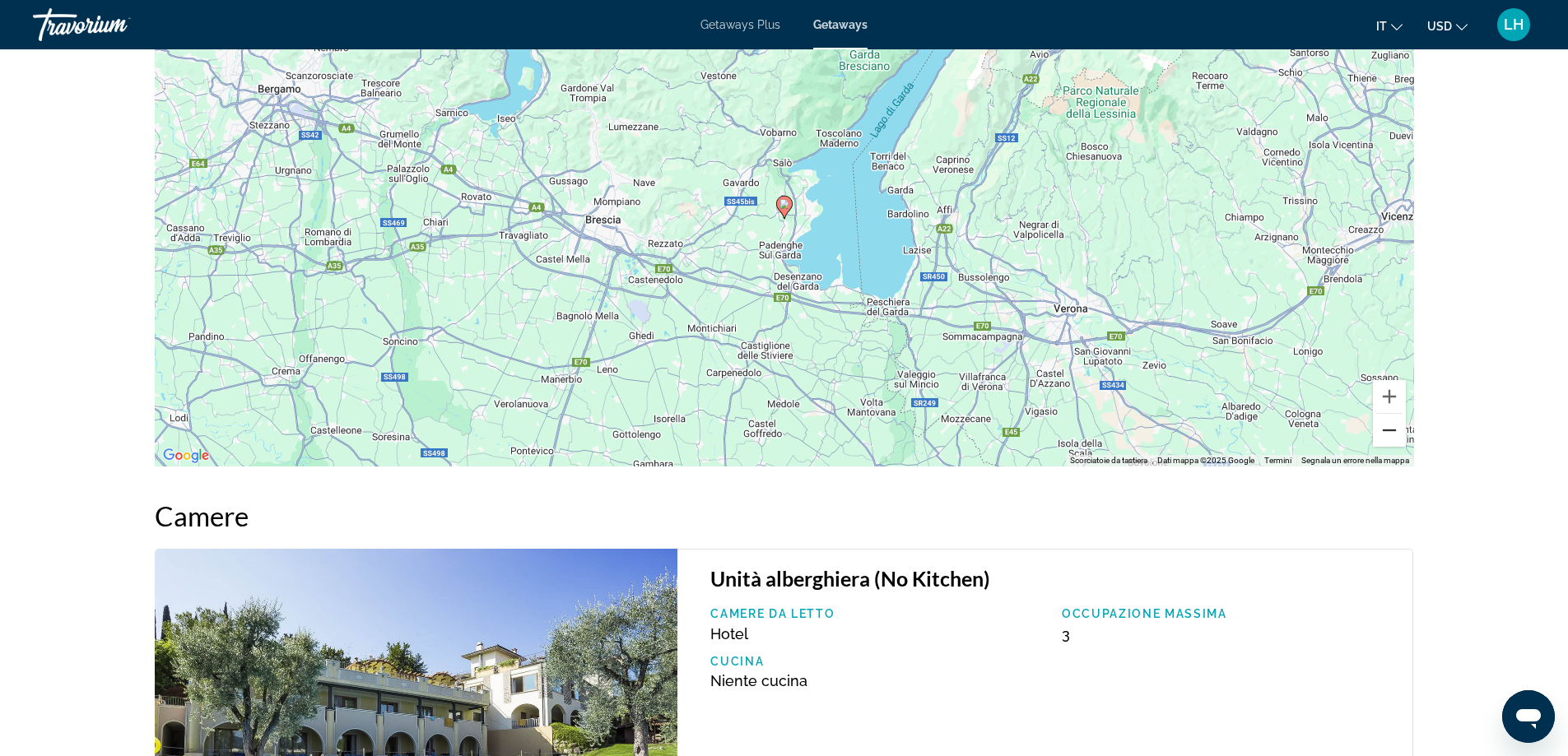
click at [1399, 433] on button "Zoom indietro" at bounding box center [1388, 430] width 33 height 33
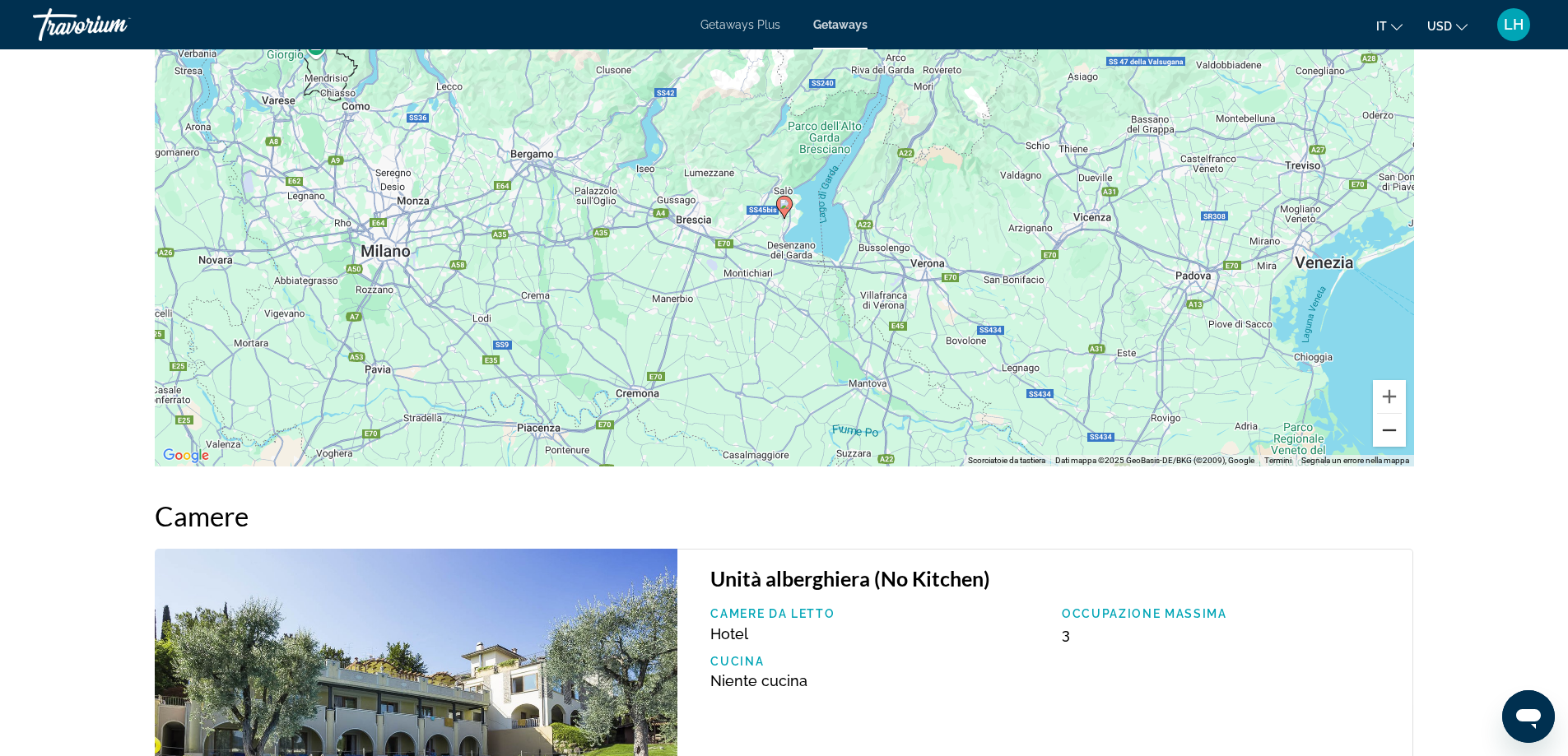
click at [1399, 433] on button "Zoom indietro" at bounding box center [1388, 430] width 33 height 33
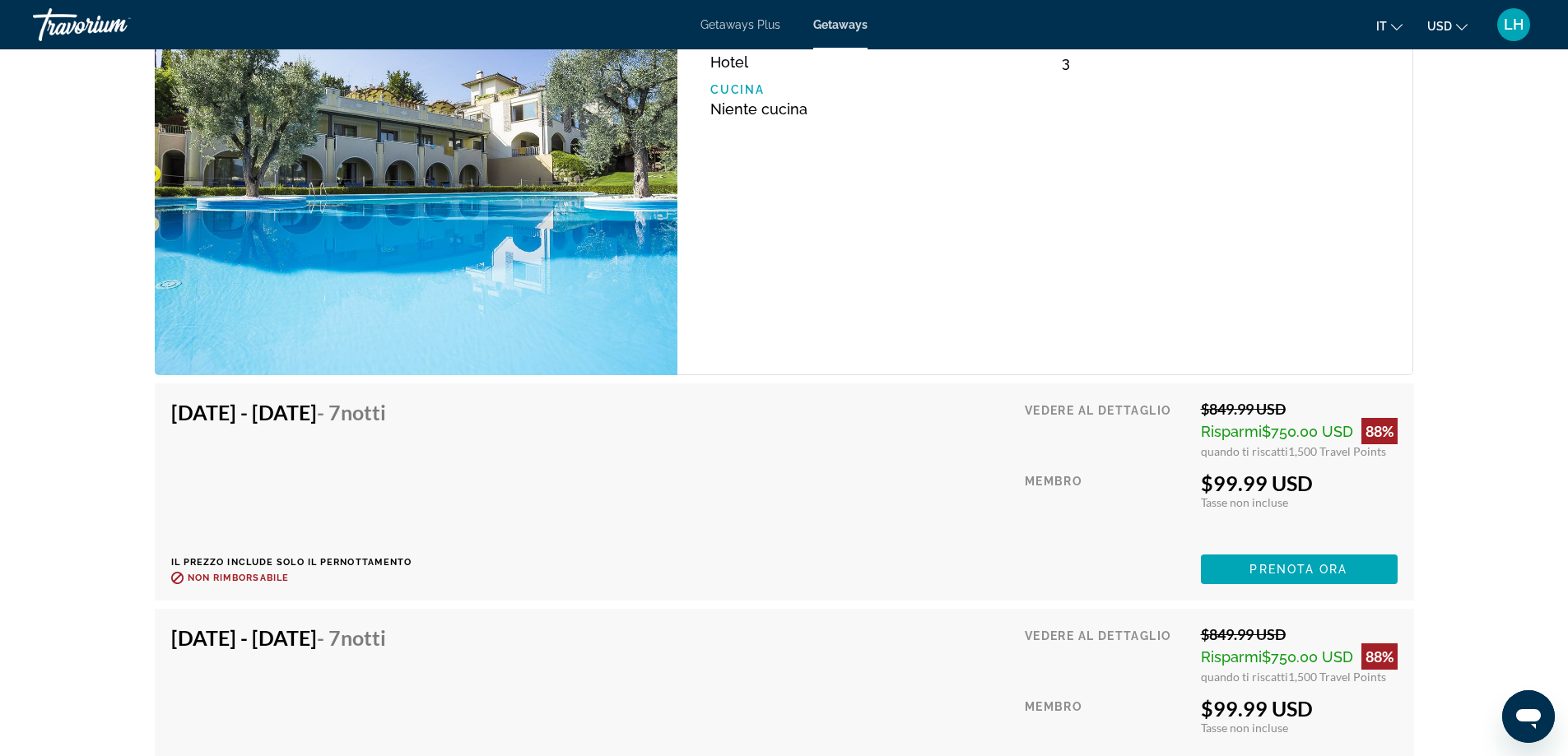
scroll to position [2652, 0]
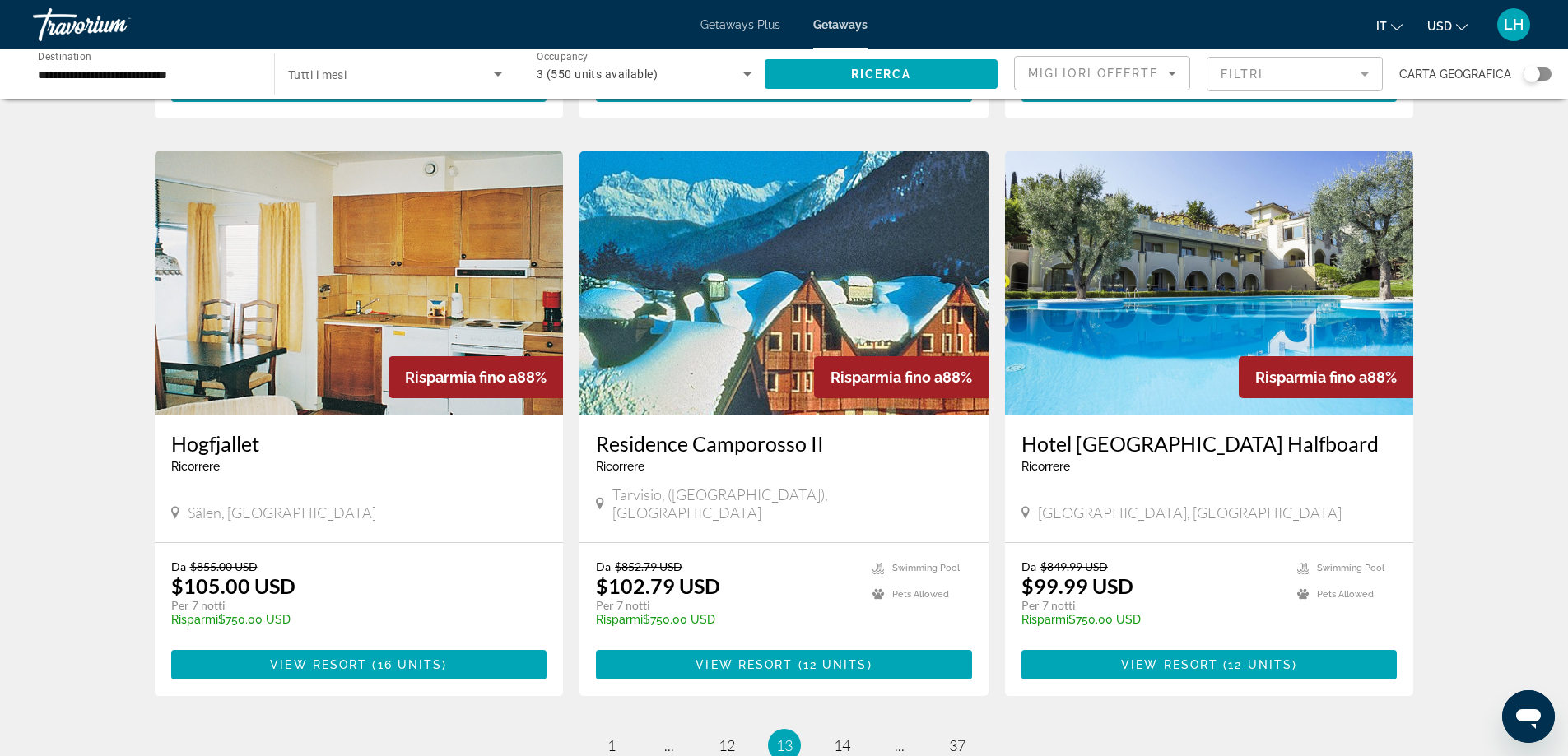
scroll to position [1907, 0]
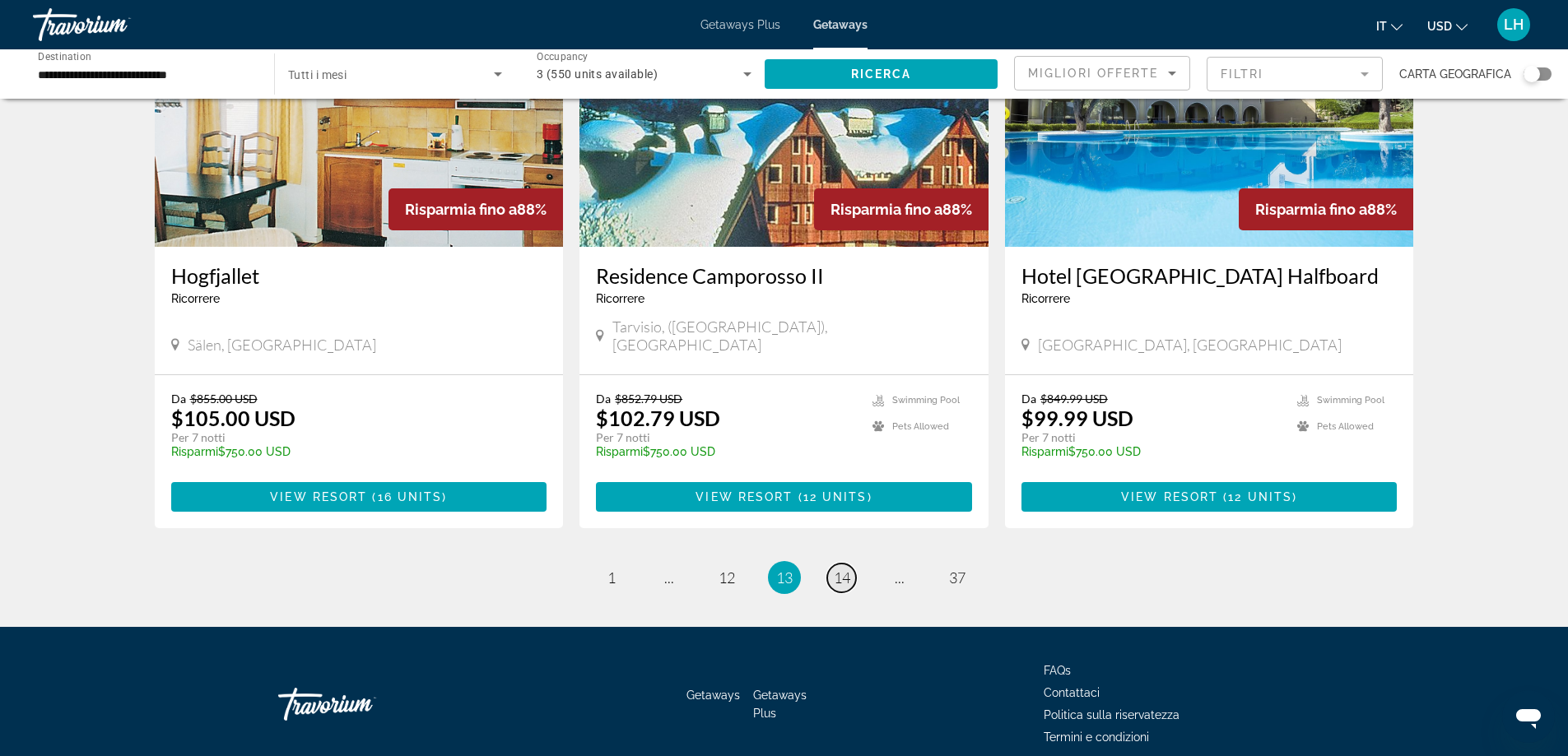
click at [836, 569] on span "14" at bounding box center [842, 577] width 17 height 18
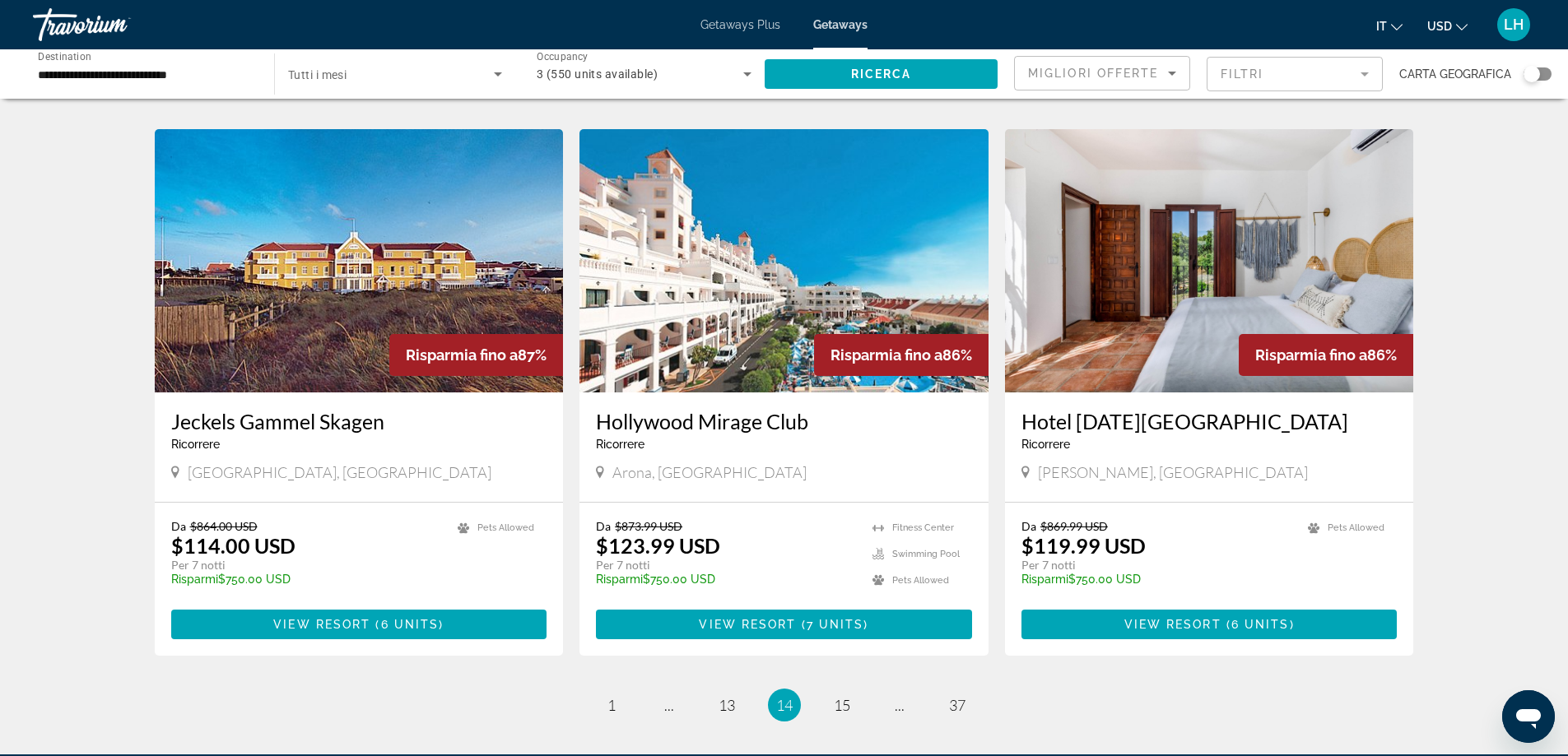
scroll to position [1810, 0]
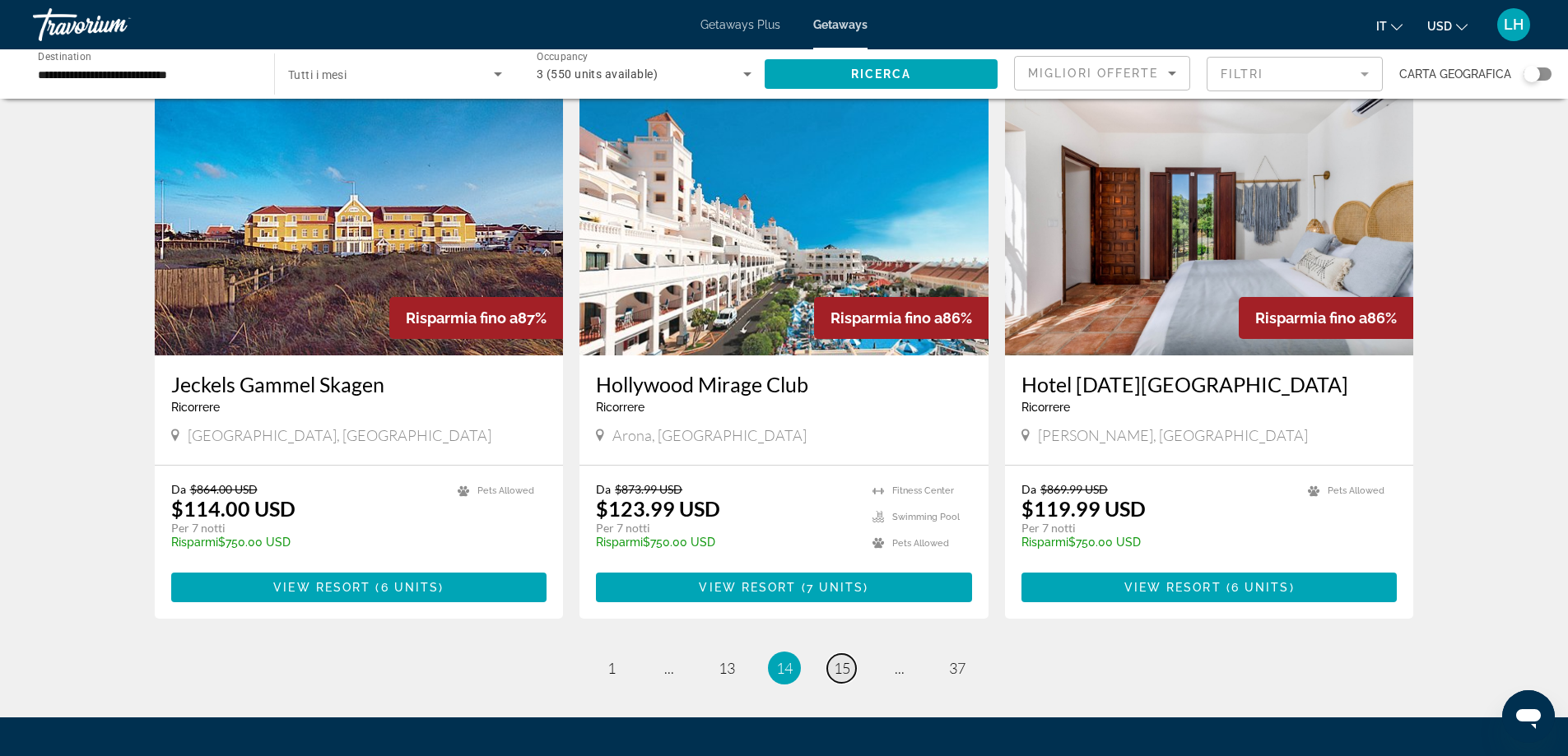
click at [842, 659] on span "15" at bounding box center [842, 668] width 17 height 18
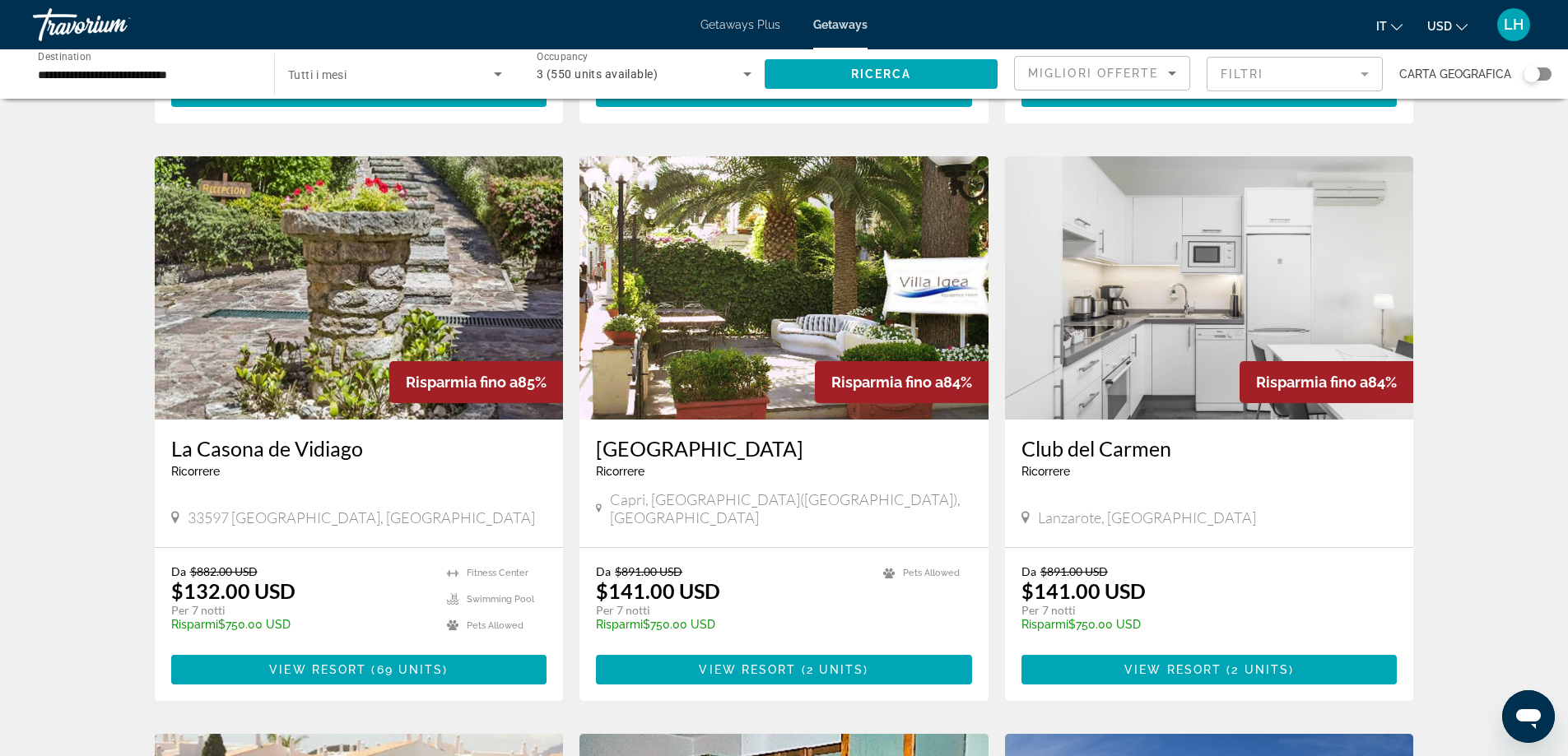
scroll to position [576, 0]
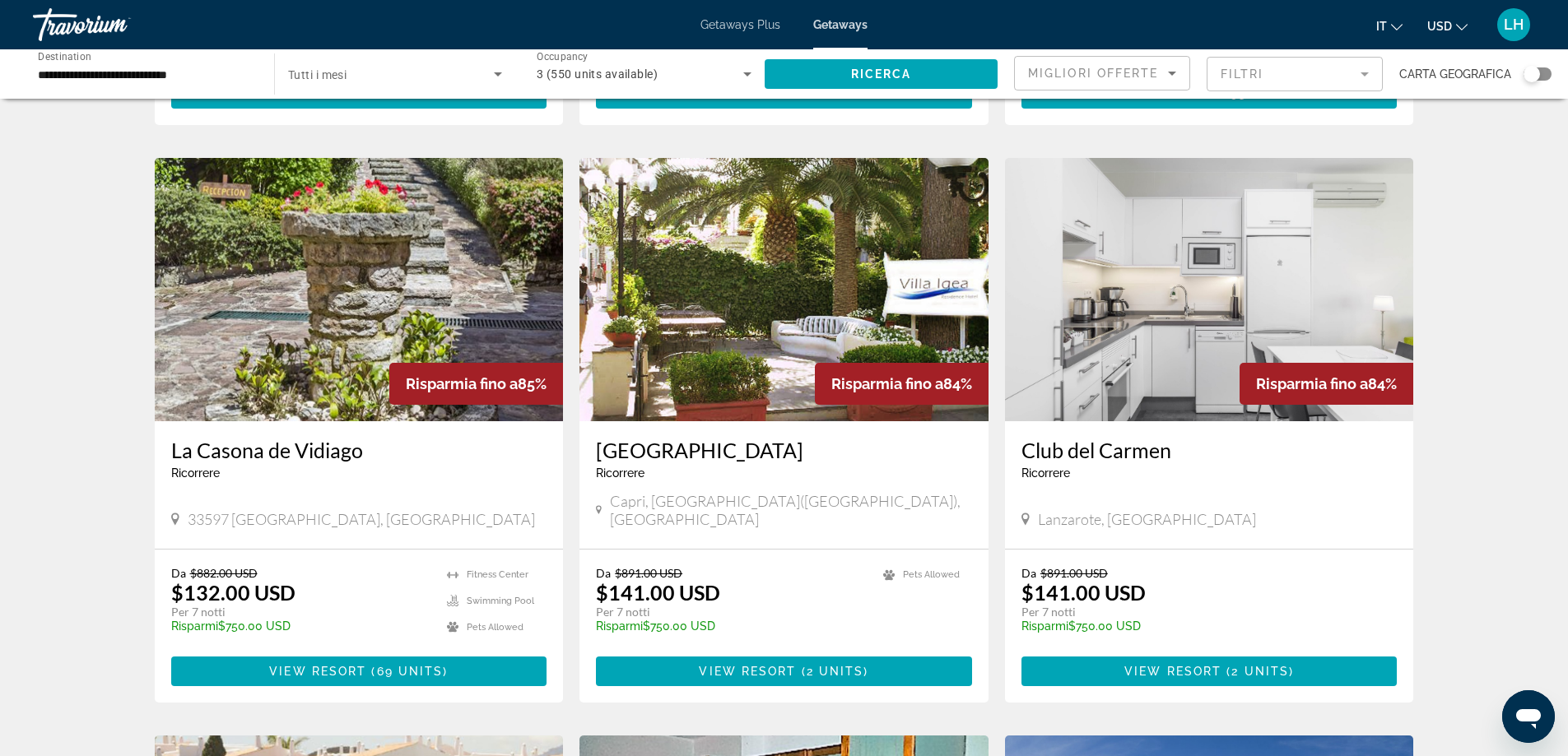
click at [786, 340] on img "Main content" at bounding box center [783, 290] width 409 height 263
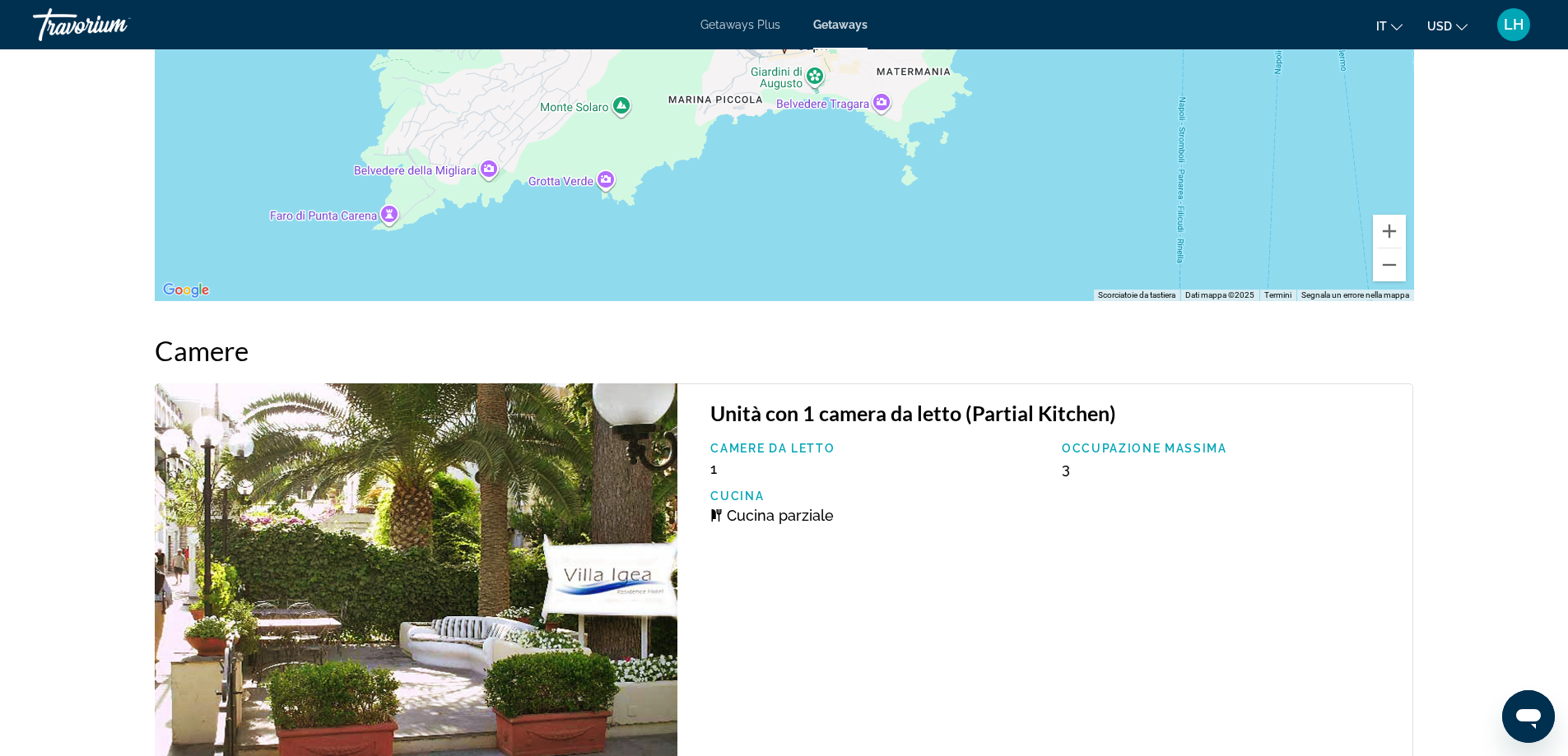
scroll to position [1802, 0]
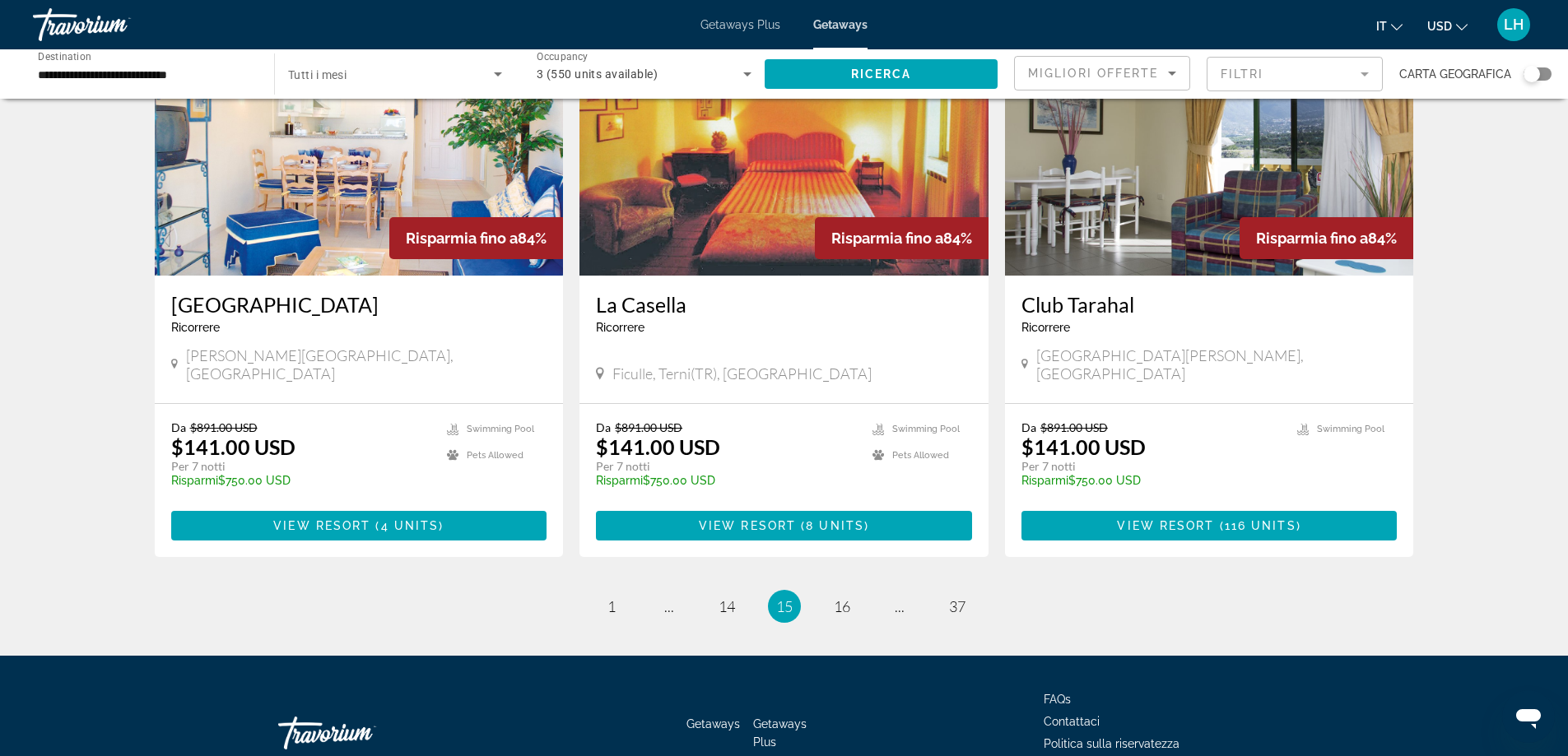
scroll to position [1906, 0]
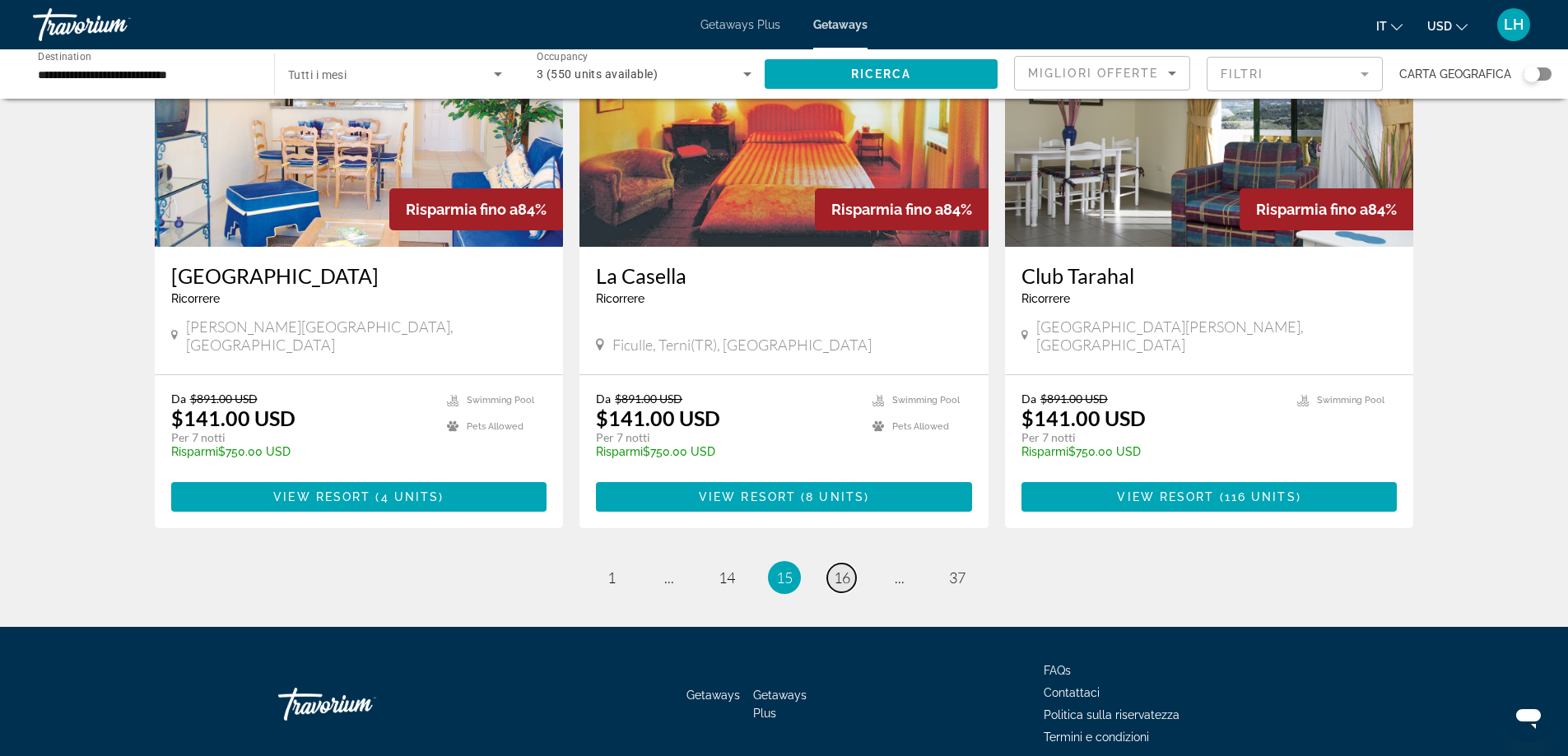
click at [831, 563] on link "page 16" at bounding box center [841, 577] width 29 height 29
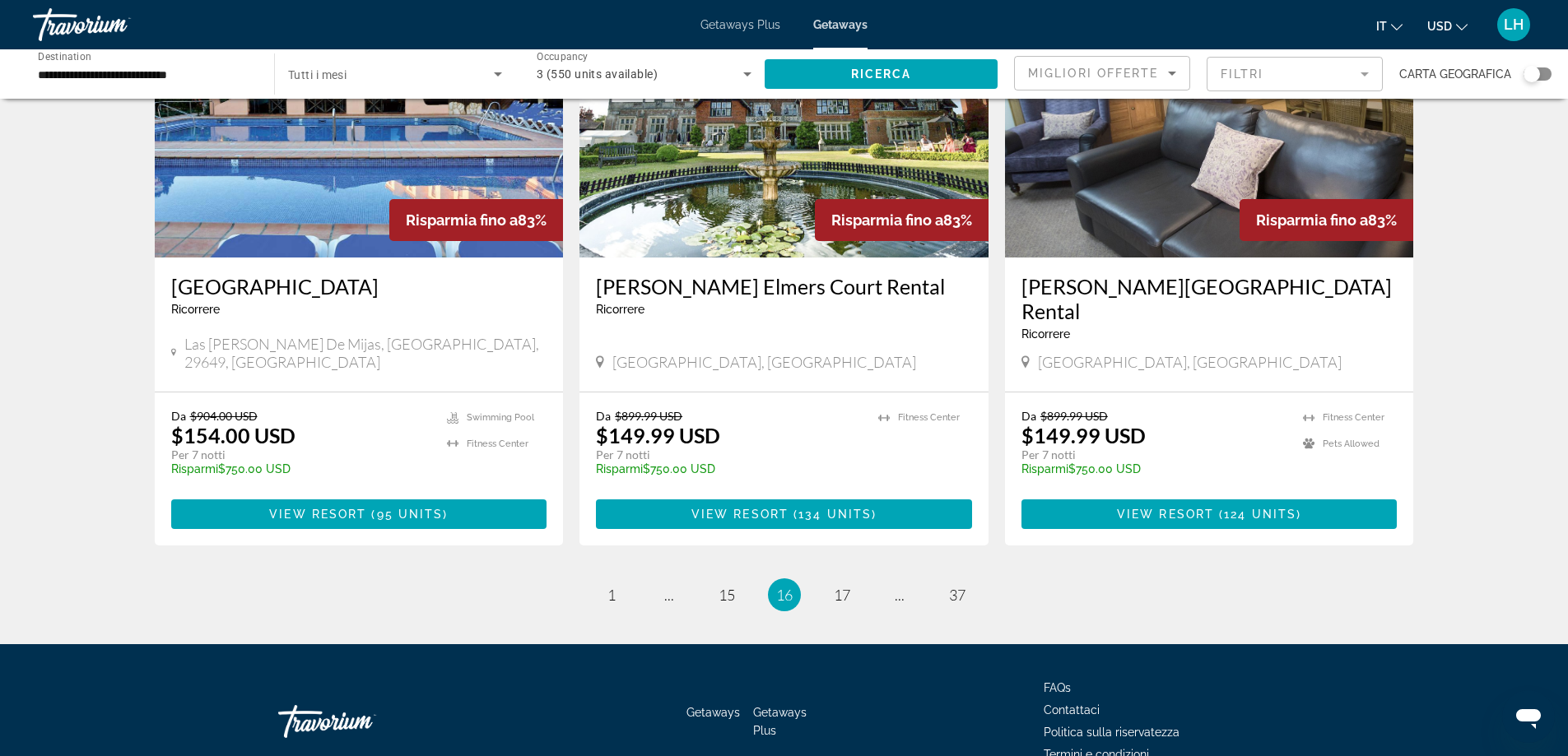
scroll to position [1906, 0]
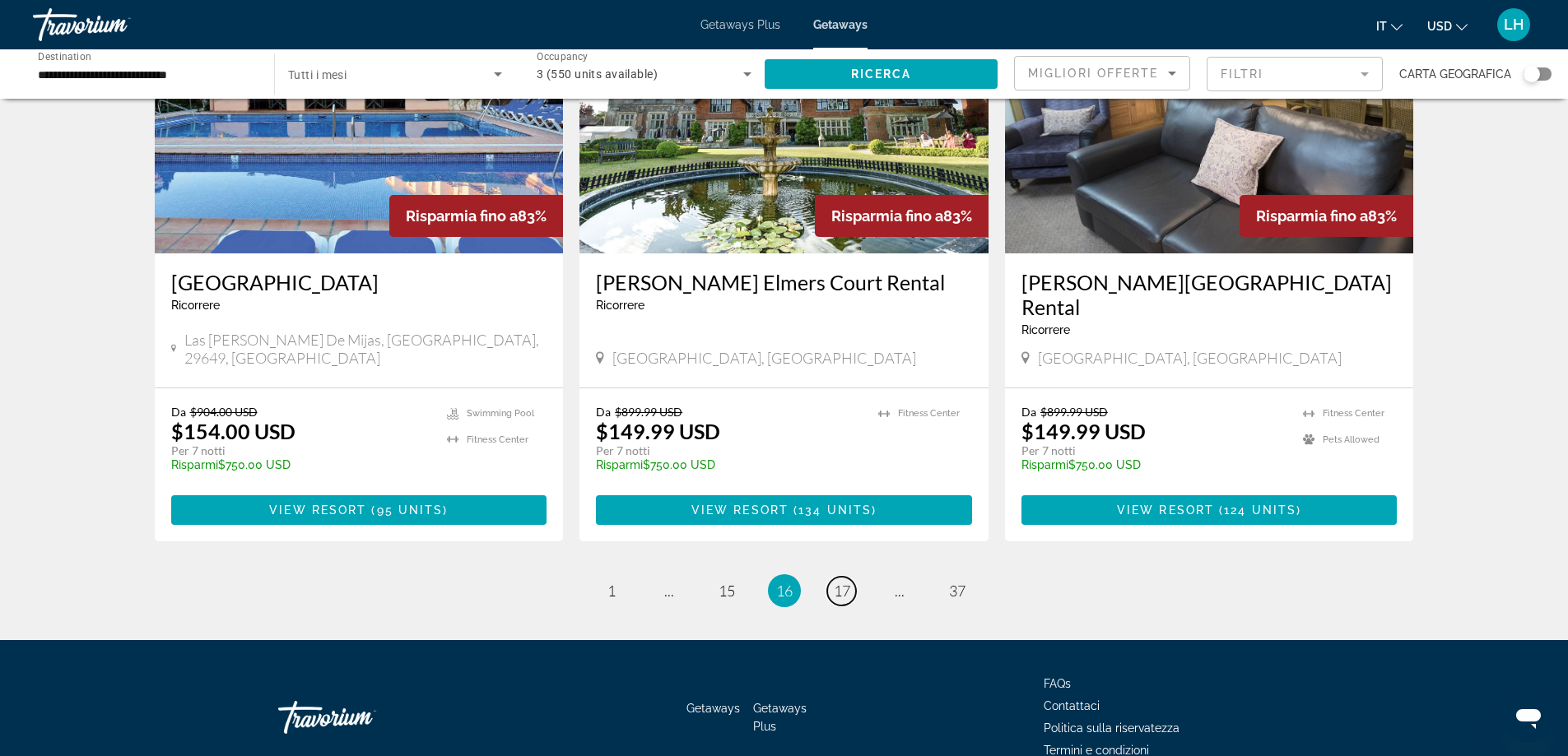
click at [831, 577] on link "page 17" at bounding box center [841, 591] width 29 height 29
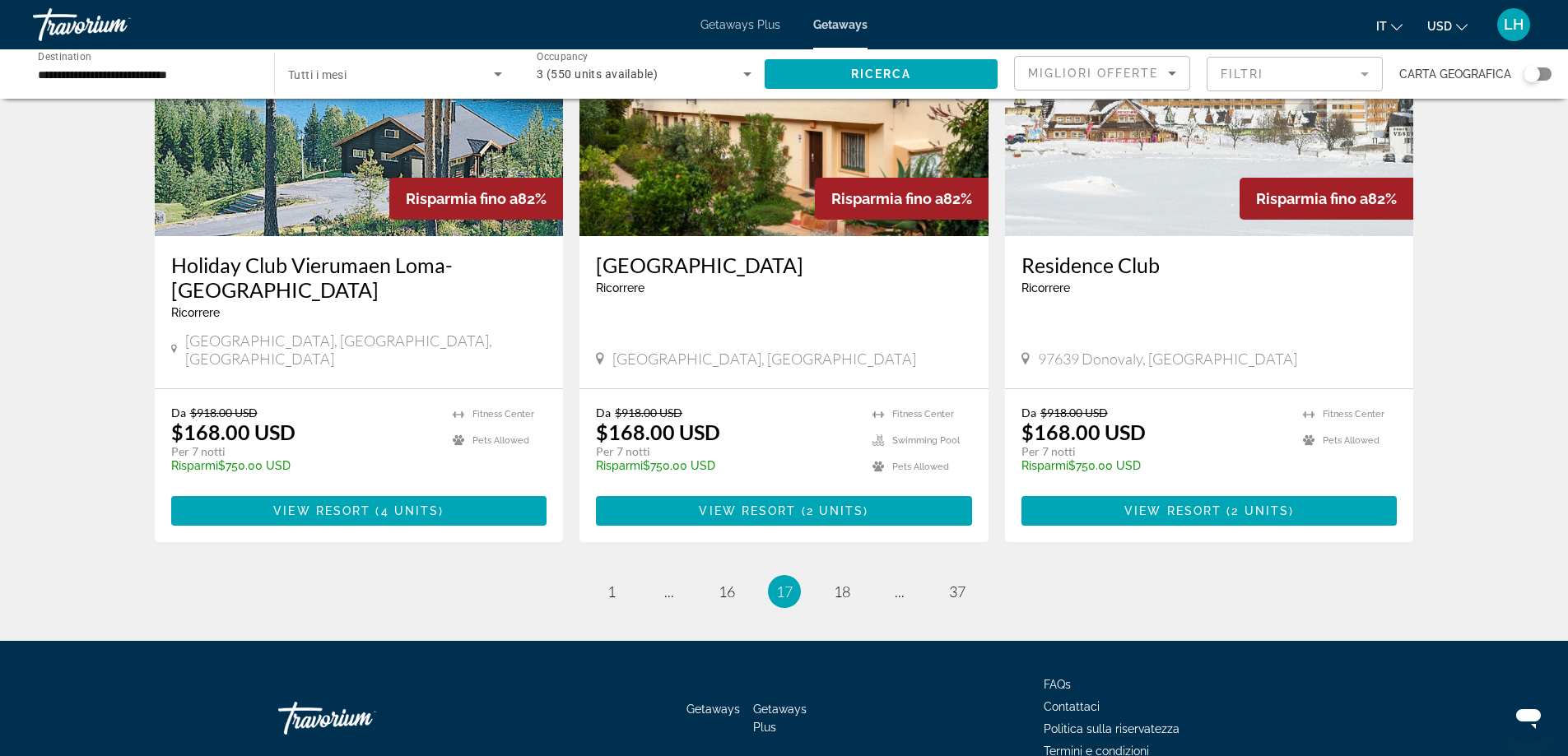
scroll to position [1906, 0]
click at [831, 577] on link "page 18" at bounding box center [841, 591] width 29 height 29
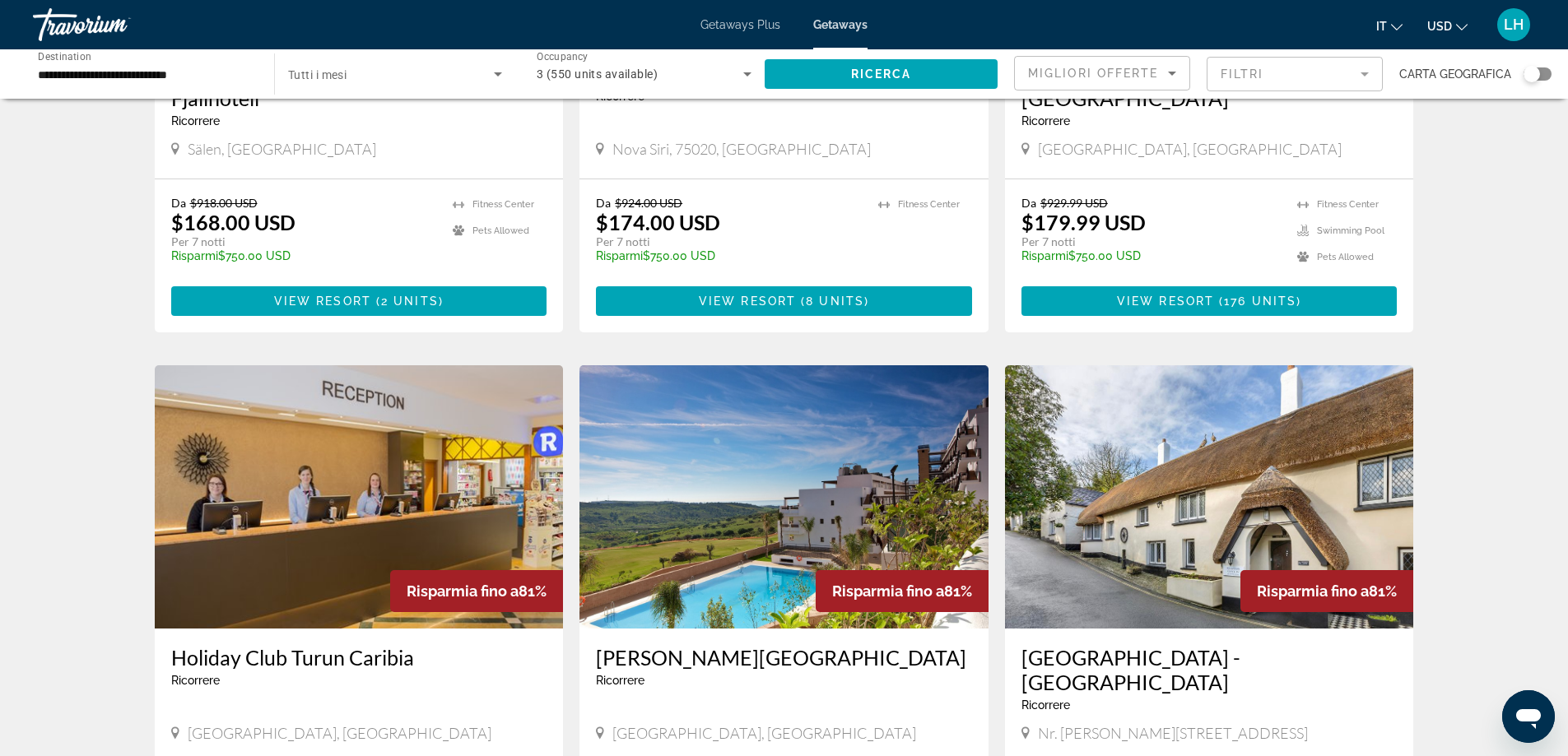
scroll to position [1563, 0]
